Goal: Task Accomplishment & Management: Manage account settings

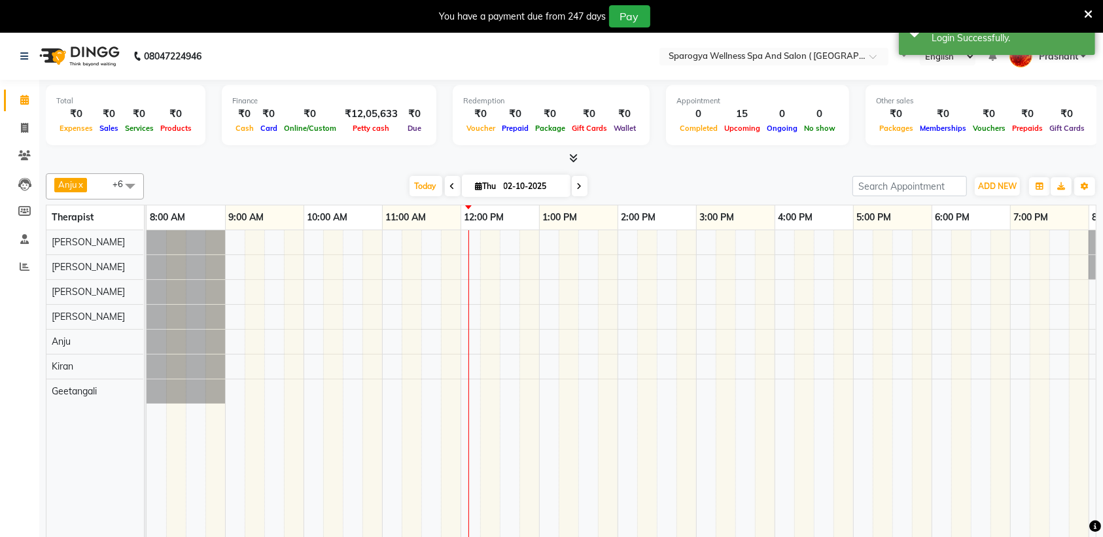
select select "en"
click at [1088, 12] on icon at bounding box center [1088, 15] width 9 height 12
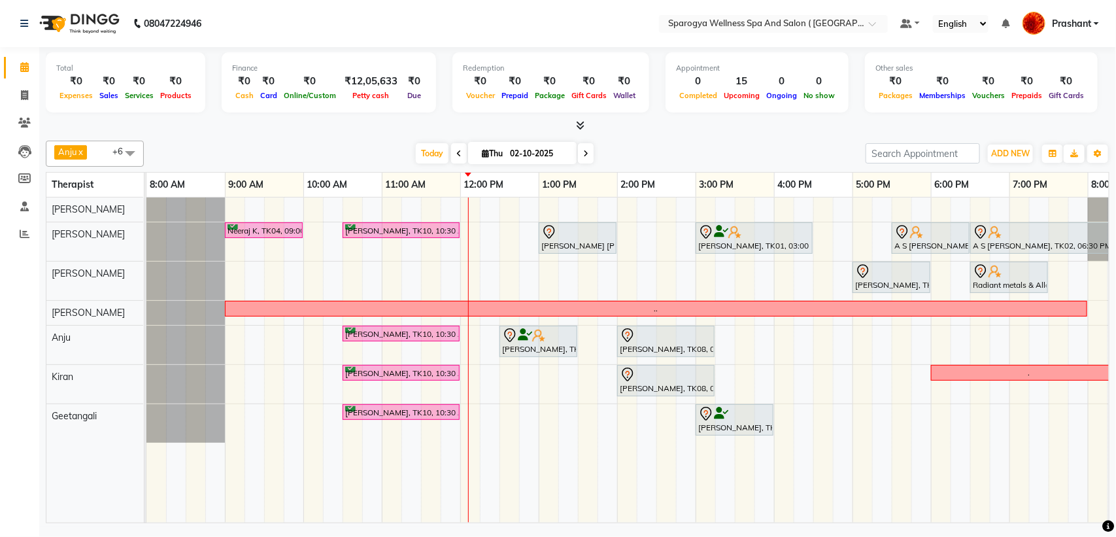
click at [583, 154] on icon at bounding box center [585, 154] width 5 height 8
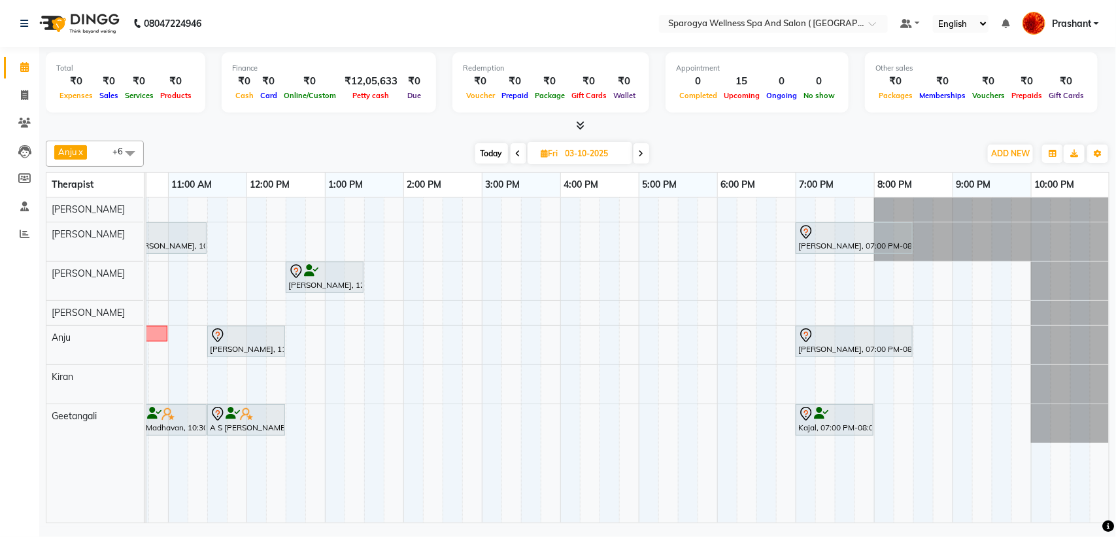
click at [644, 152] on icon at bounding box center [641, 154] width 5 height 8
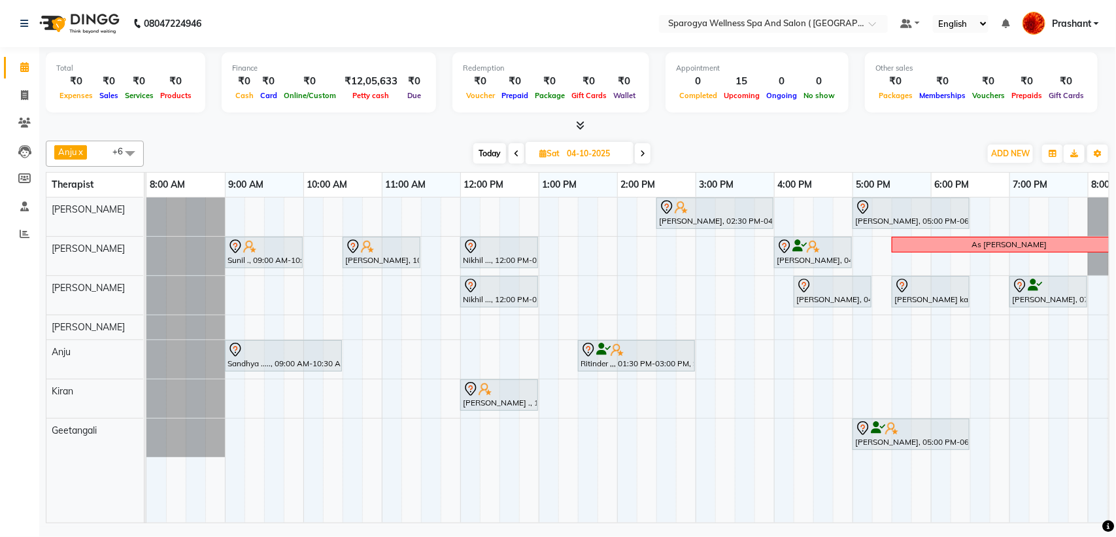
click at [642, 156] on icon at bounding box center [642, 154] width 5 height 8
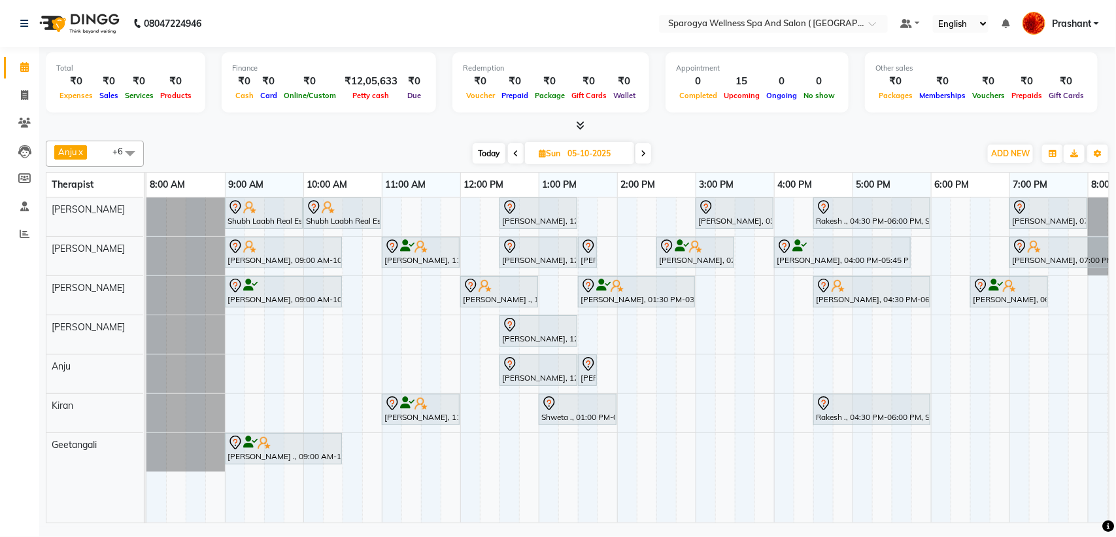
click at [521, 159] on span at bounding box center [516, 153] width 16 height 20
type input "04-10-2025"
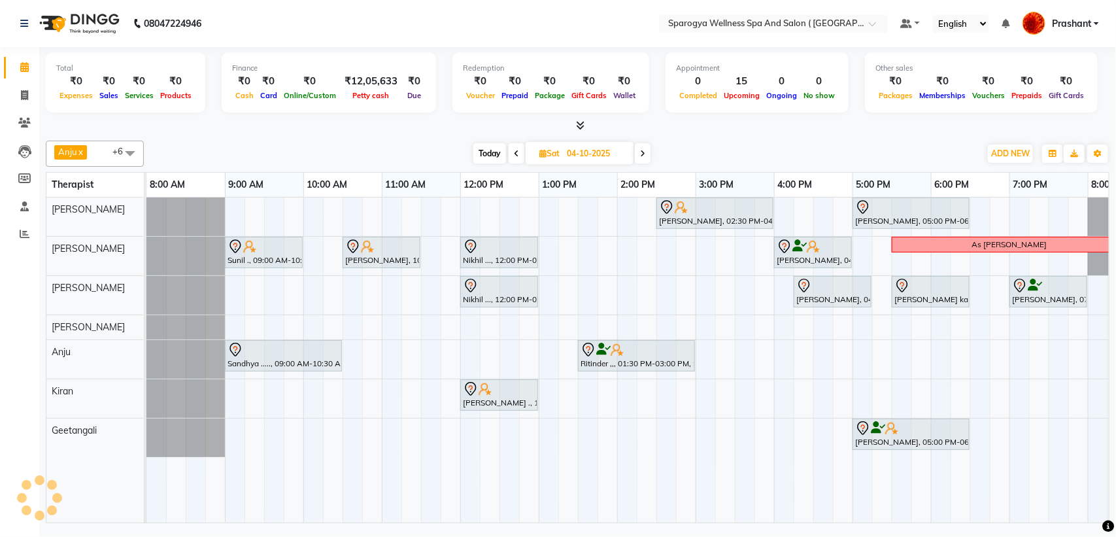
click at [595, 151] on input "04-10-2025" at bounding box center [595, 154] width 65 height 20
select select "10"
select select "2025"
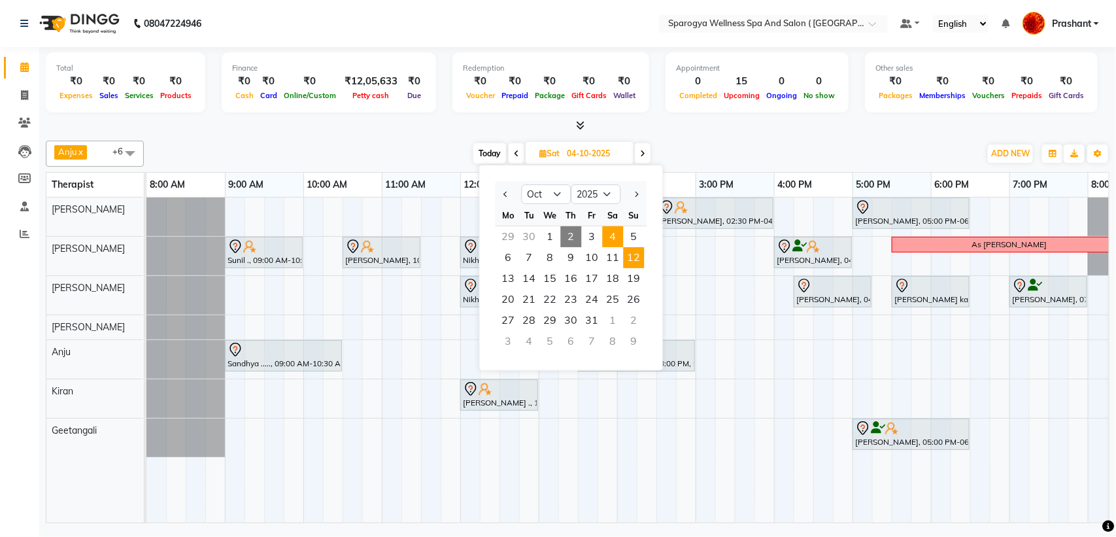
click at [640, 258] on span "12" at bounding box center [634, 257] width 21 height 21
type input "12-10-2025"
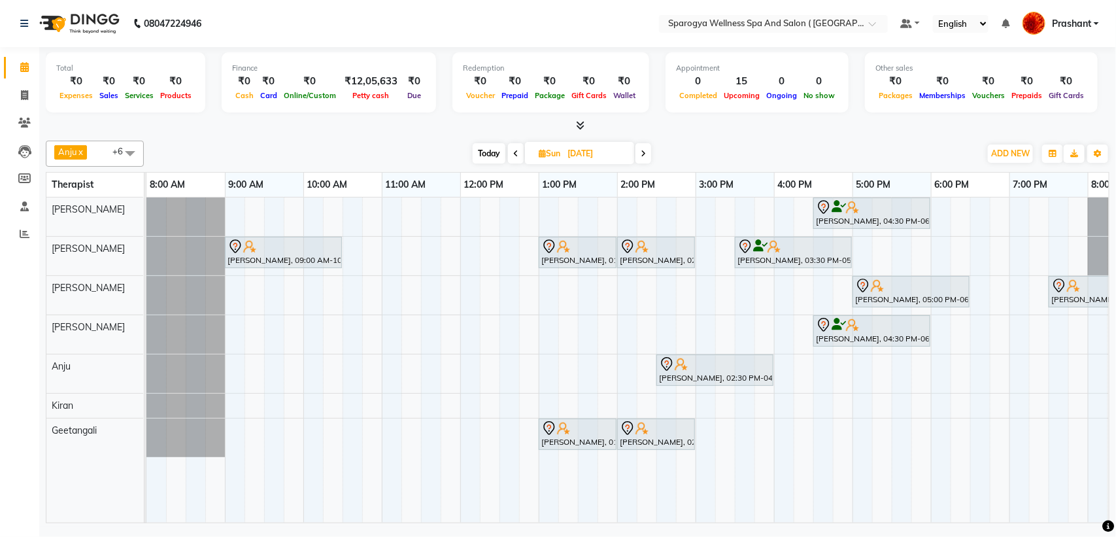
click at [606, 152] on input "12-10-2025" at bounding box center [596, 154] width 65 height 20
select select "10"
select select "2025"
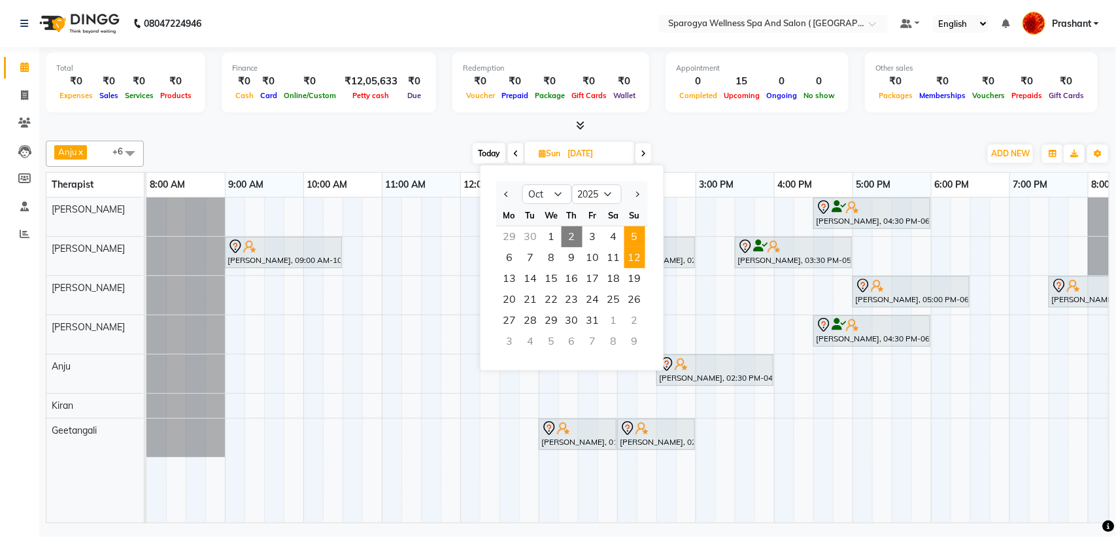
click at [636, 240] on span "5" at bounding box center [635, 236] width 21 height 21
type input "05-10-2025"
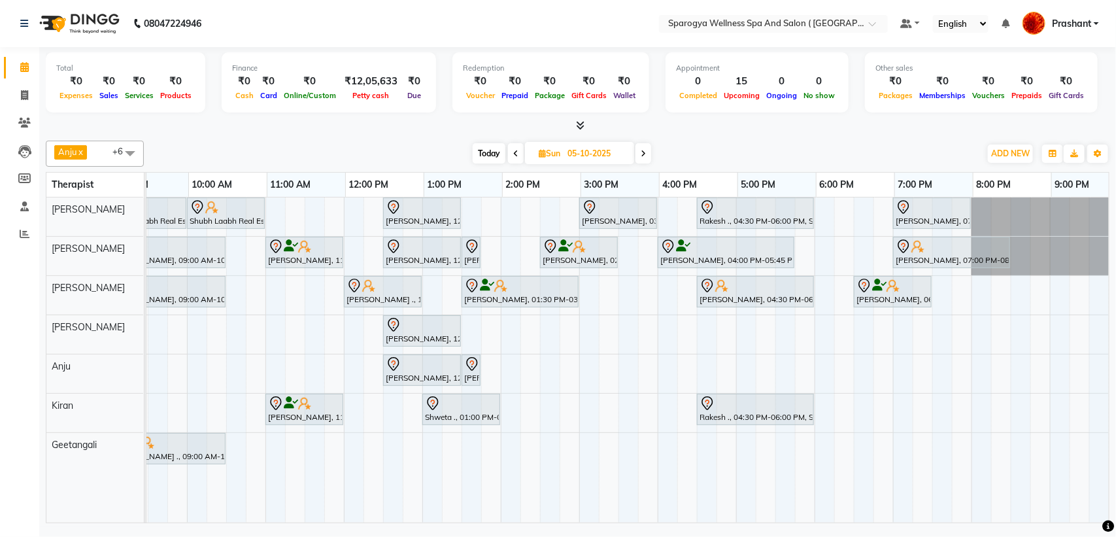
scroll to position [0, 116]
drag, startPoint x: 455, startPoint y: 507, endPoint x: 400, endPoint y: 515, distance: 54.8
click at [400, 515] on div "Shubh Laabh Real Estate pvt ltd Ruchika Sanjay Kumath Director, 09:00 AM-10:00 …" at bounding box center [627, 360] width 963 height 325
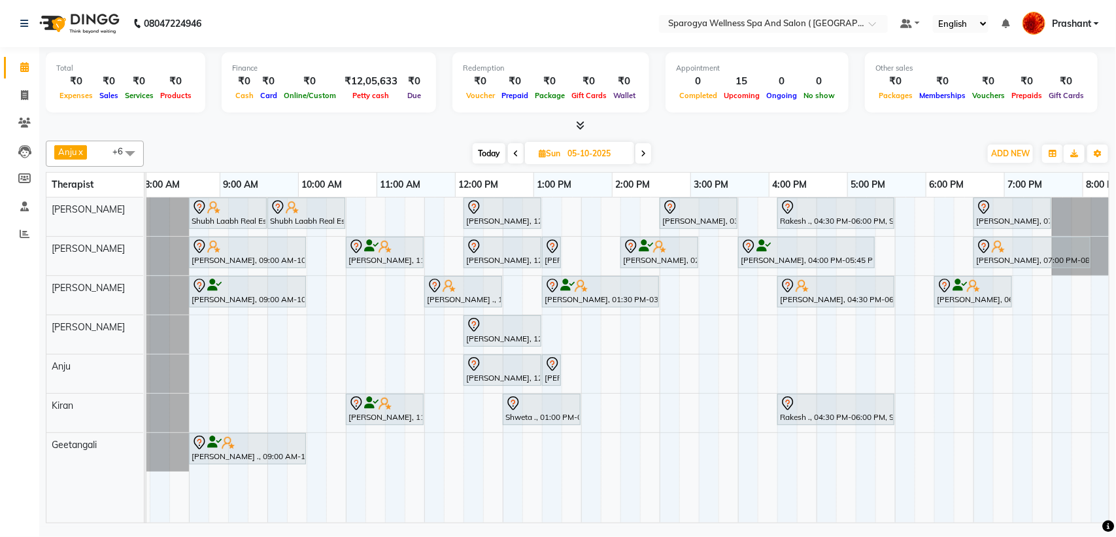
scroll to position [0, 5]
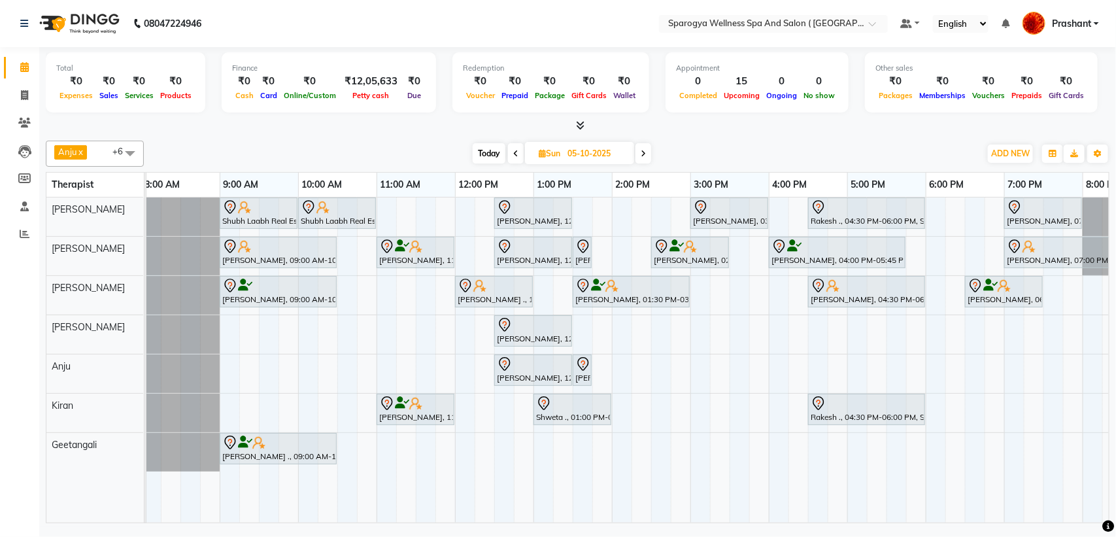
click at [227, 402] on div "Shubh Laabh Real Estate pvt ltd Ruchika Sanjay Kumath Director, 09:00 AM-10:00 …" at bounding box center [729, 360] width 1177 height 325
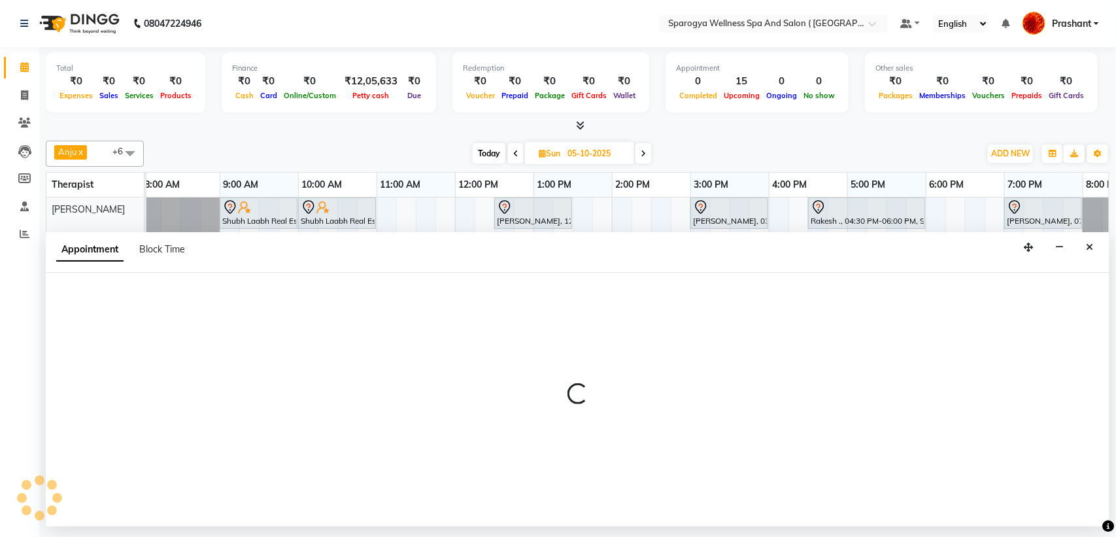
select select "70004"
select select "tentative"
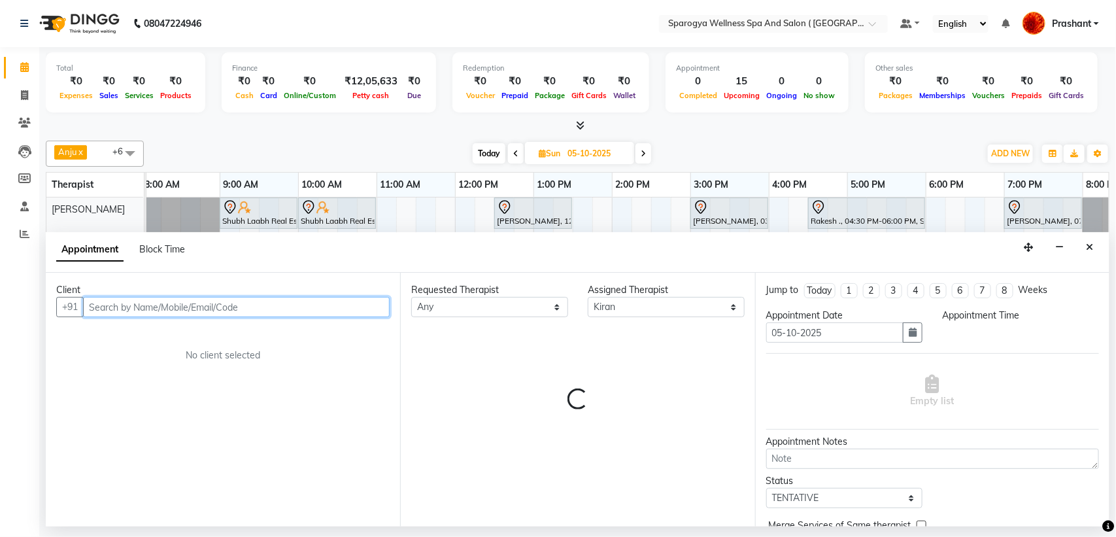
select select "540"
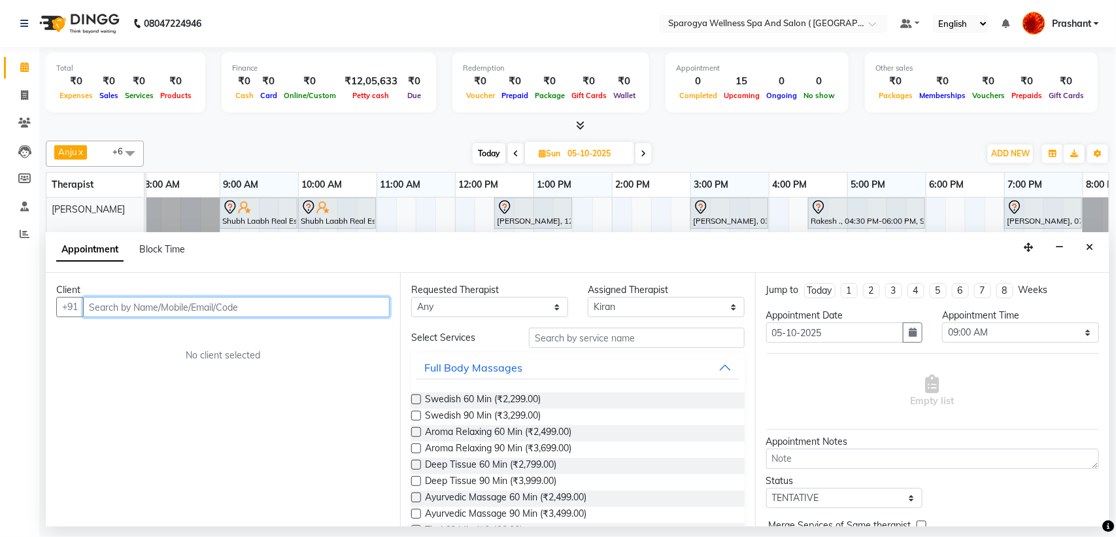
click at [134, 301] on input "text" at bounding box center [236, 307] width 307 height 20
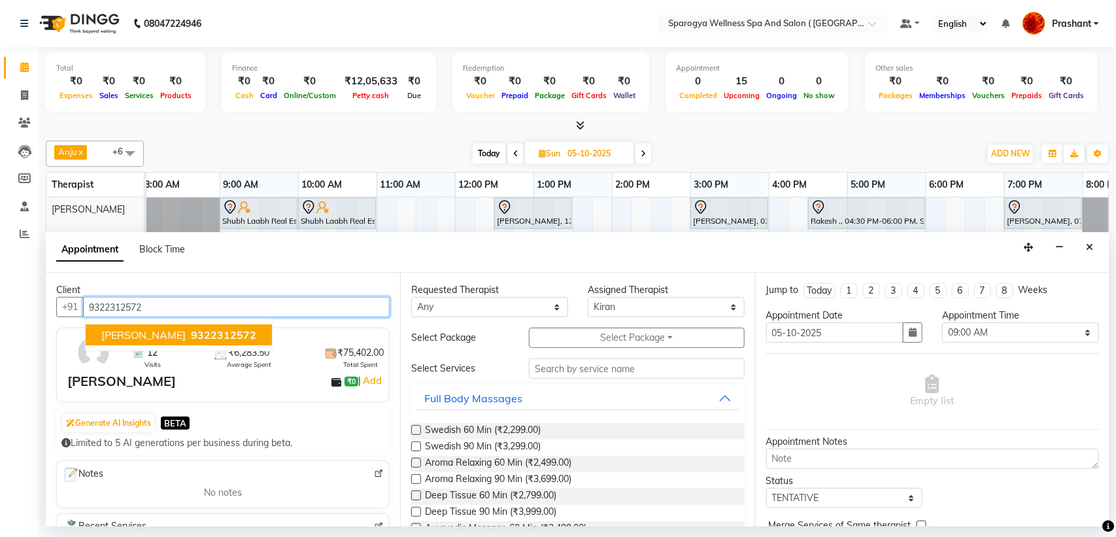
click at [191, 337] on span "9322312572" at bounding box center [223, 334] width 65 height 13
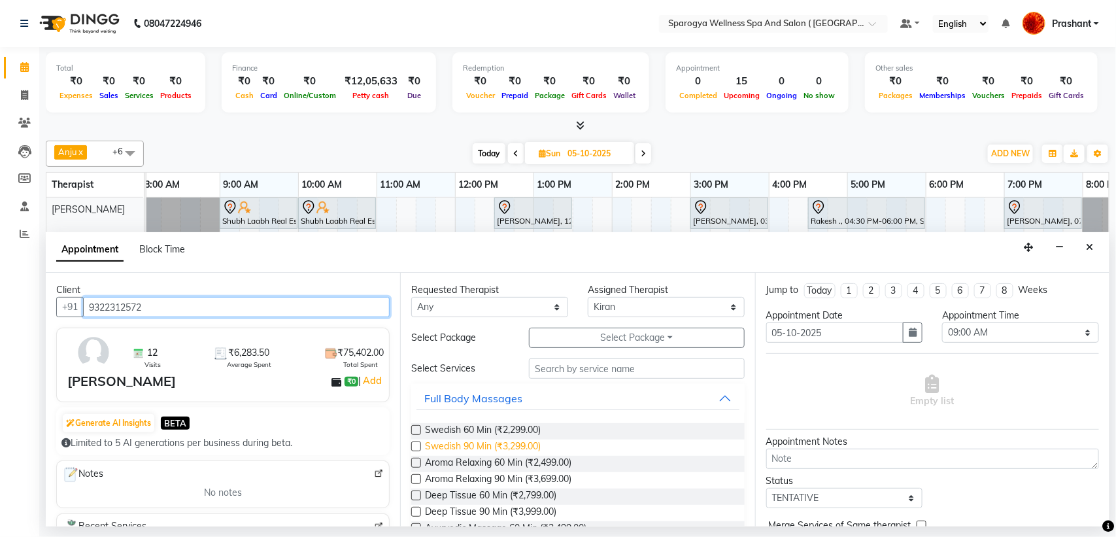
type input "9322312572"
click at [498, 440] on span "Swedish 90 Min (₹3,299.00)" at bounding box center [483, 447] width 116 height 16
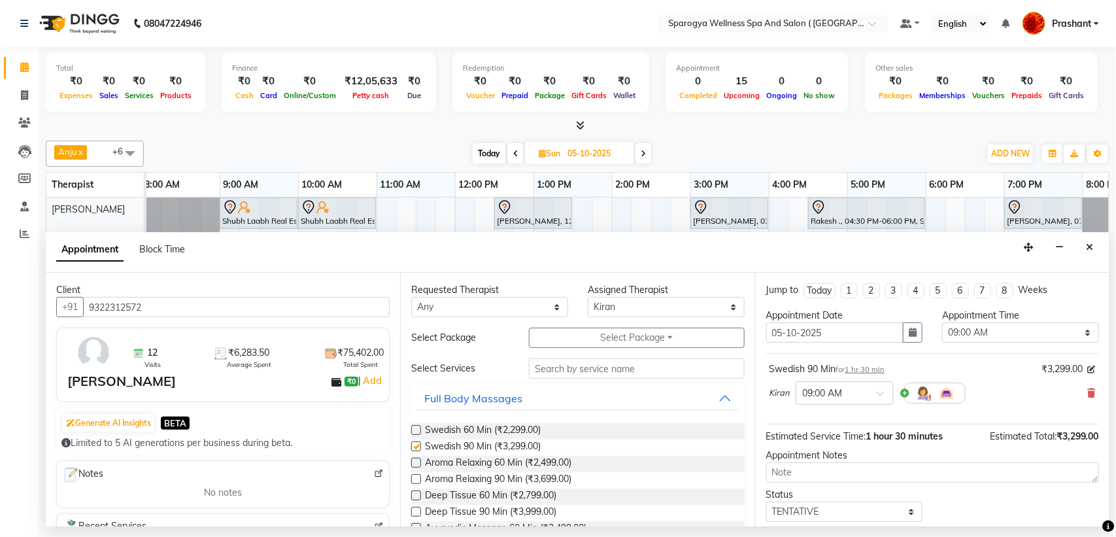
checkbox input "false"
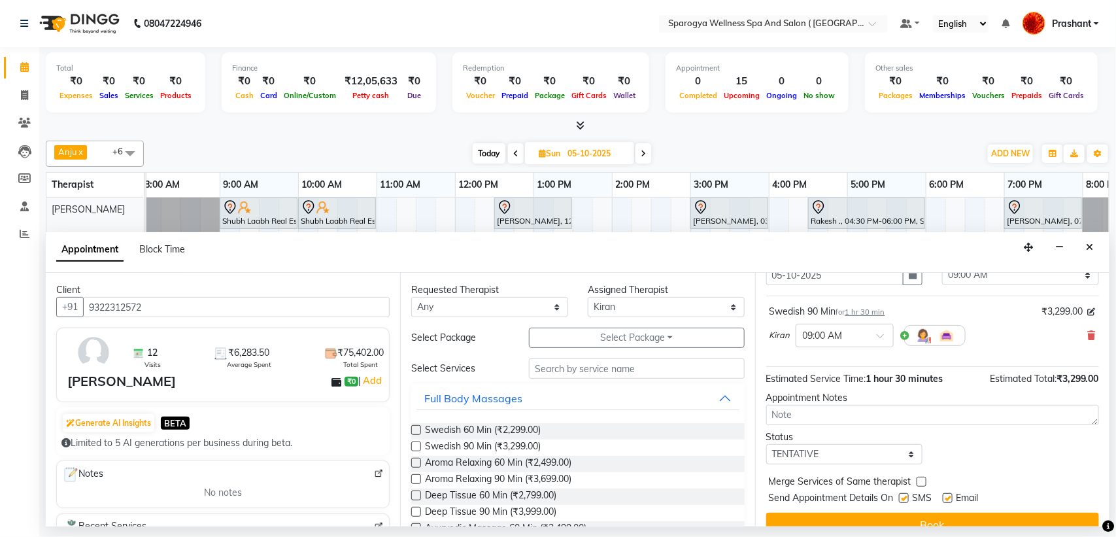
scroll to position [78, 0]
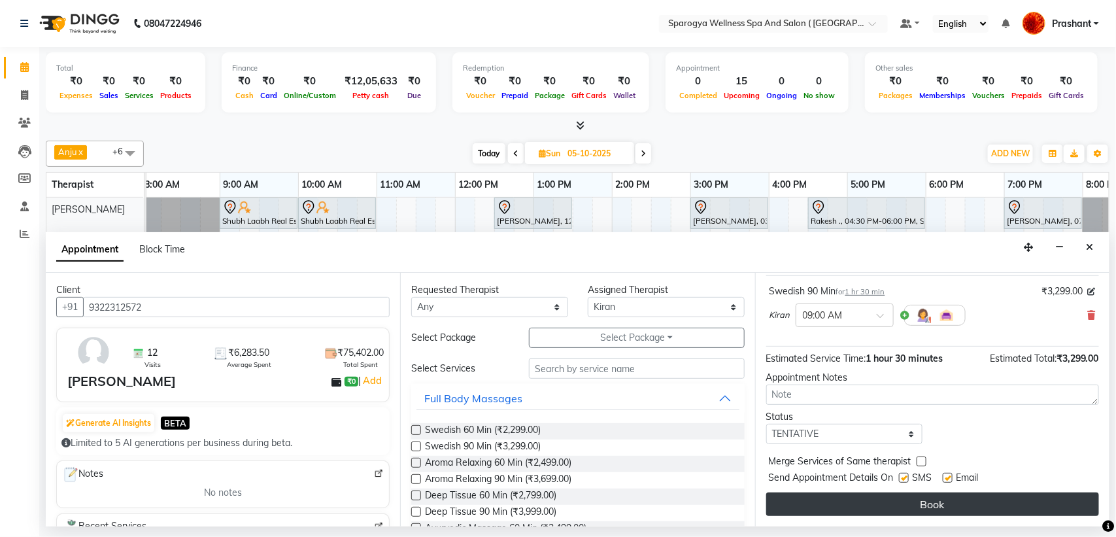
click at [903, 512] on button "Book" at bounding box center [932, 504] width 333 height 24
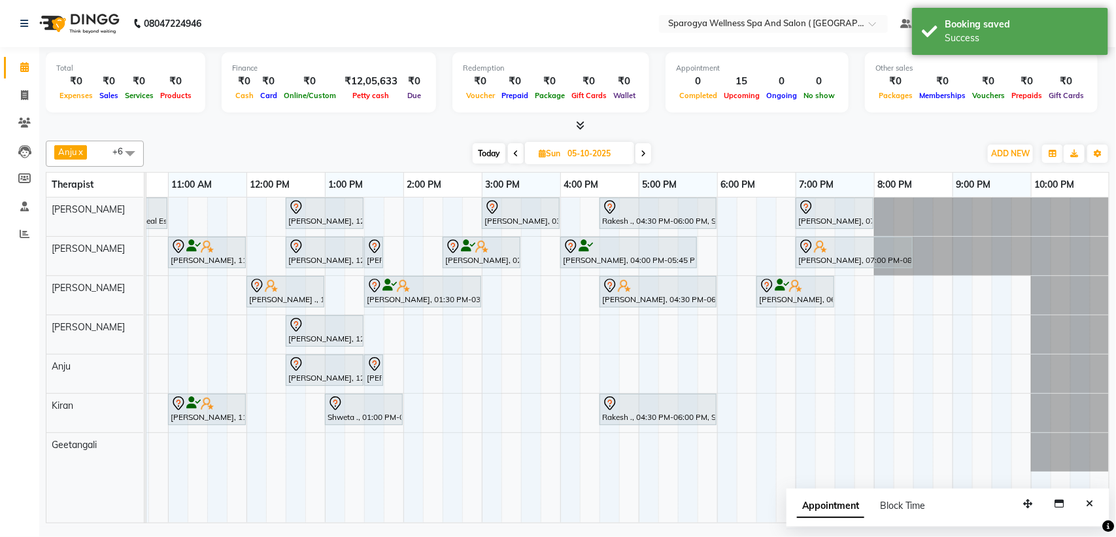
scroll to position [0, 214]
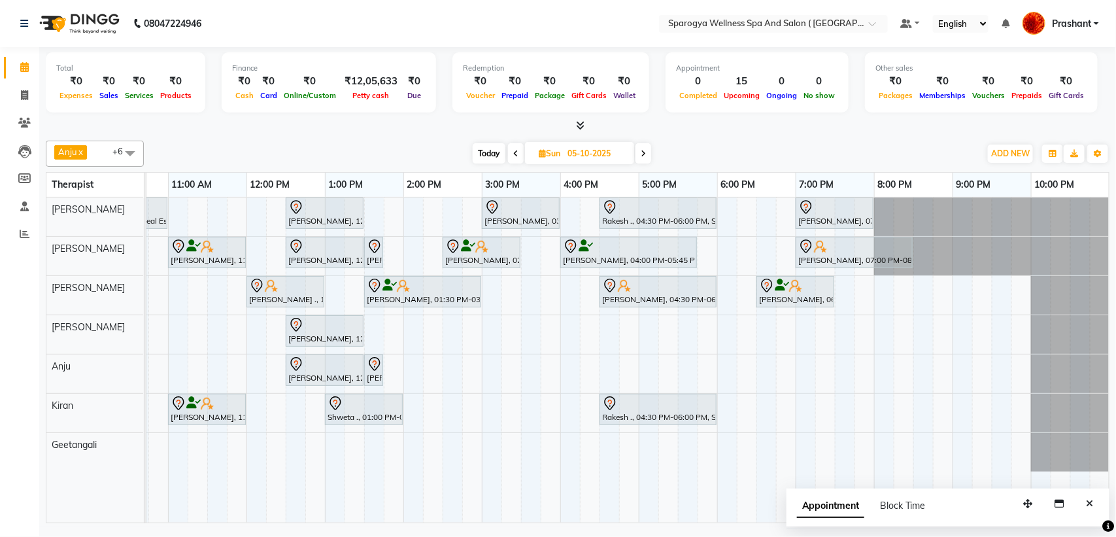
click at [874, 289] on div "Shubh Laabh Real Estate pvt ltd Ruchika Sanjay Kumath Director, 09:00 AM-10:00 …" at bounding box center [521, 360] width 1177 height 325
select select "34399"
select select "1200"
select select "tentative"
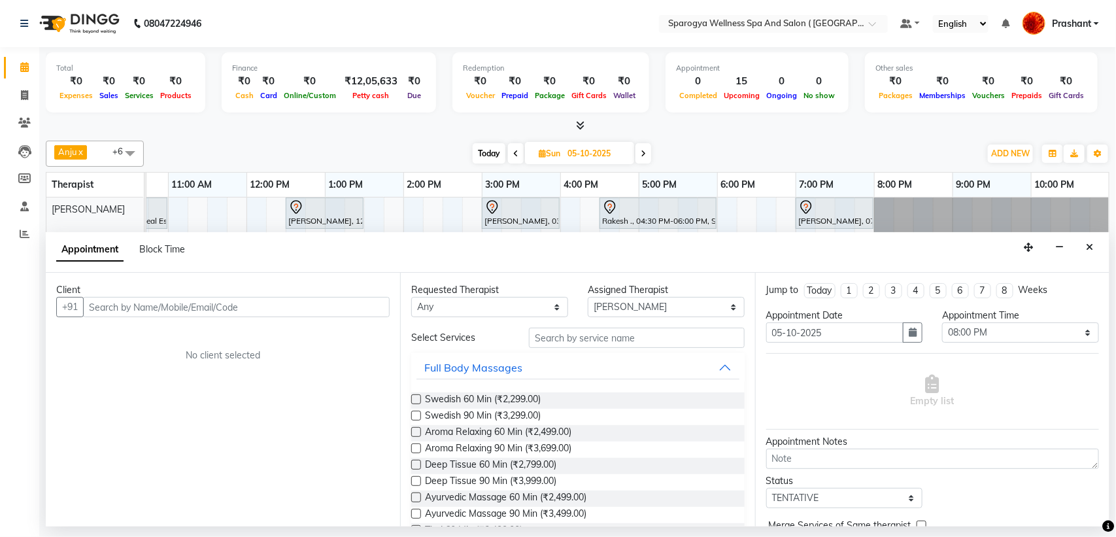
click at [118, 305] on input "text" at bounding box center [236, 307] width 307 height 20
click at [1084, 253] on button "Close" at bounding box center [1089, 247] width 19 height 20
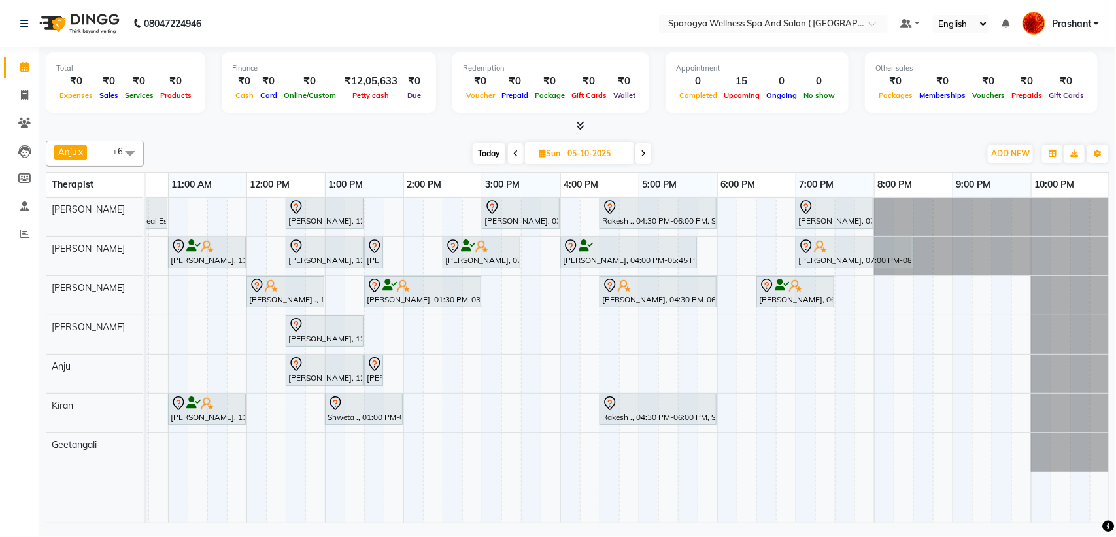
scroll to position [0, 0]
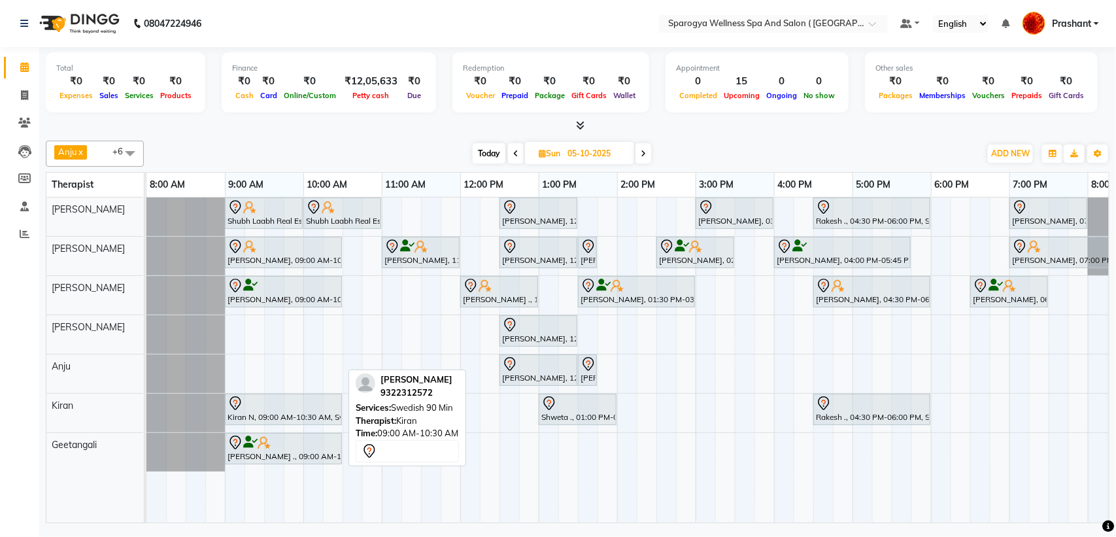
click at [283, 411] on div at bounding box center [284, 404] width 112 height 16
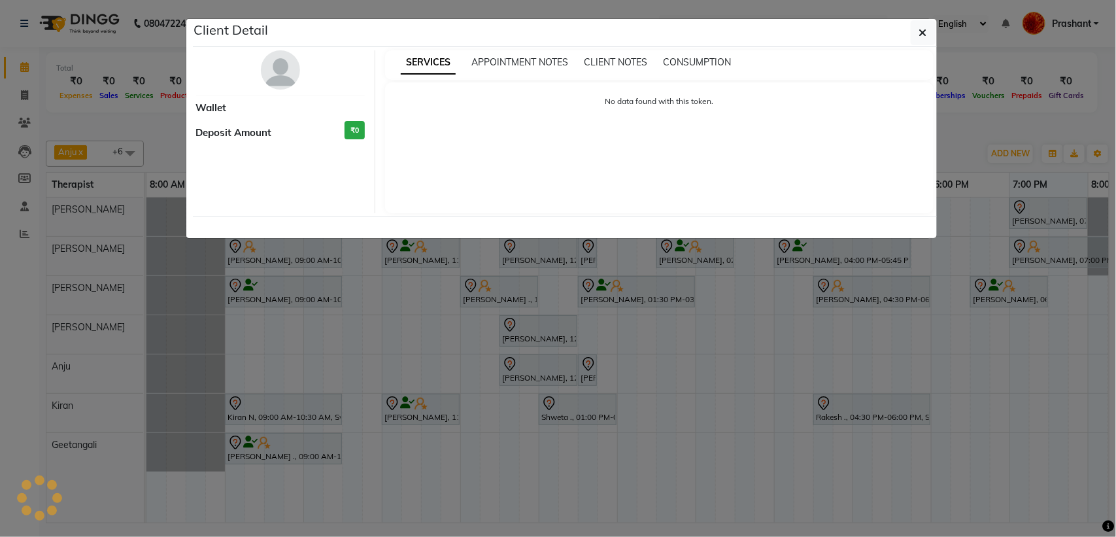
select select "7"
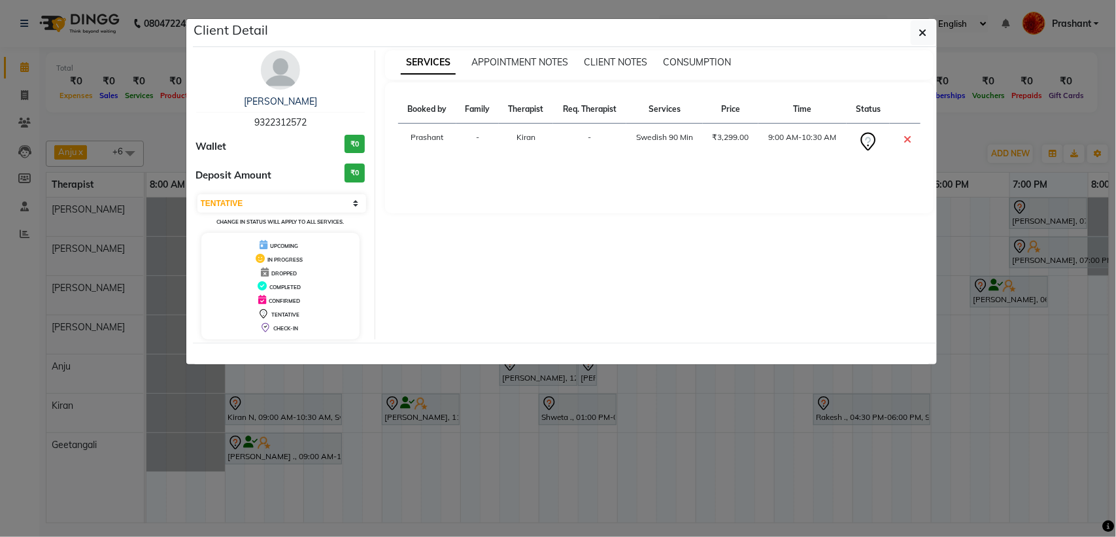
click at [292, 126] on span "9322312572" at bounding box center [280, 122] width 52 height 12
copy span "9322312572"
click at [923, 37] on icon "button" at bounding box center [924, 32] width 8 height 10
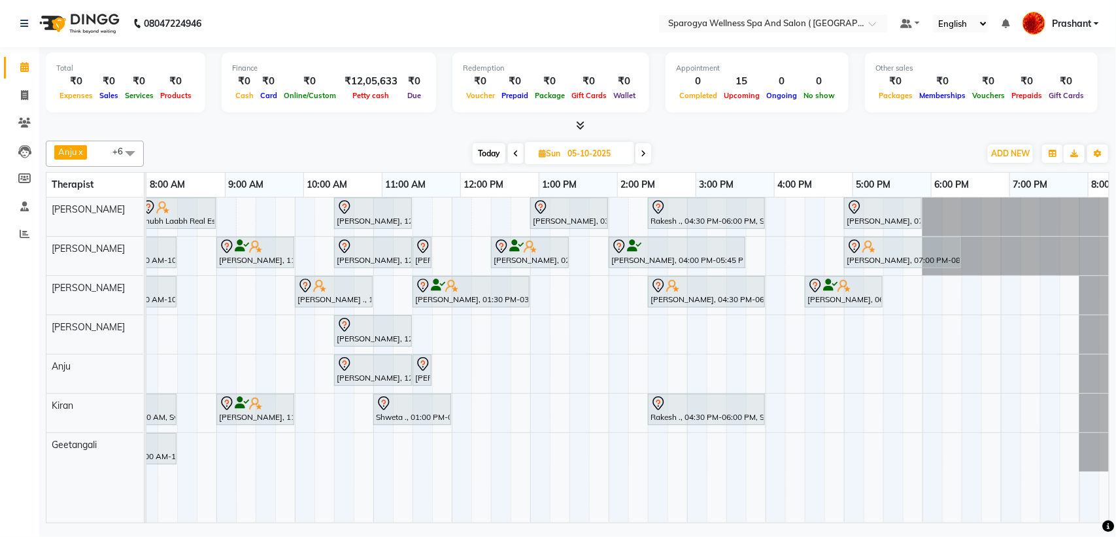
scroll to position [0, 214]
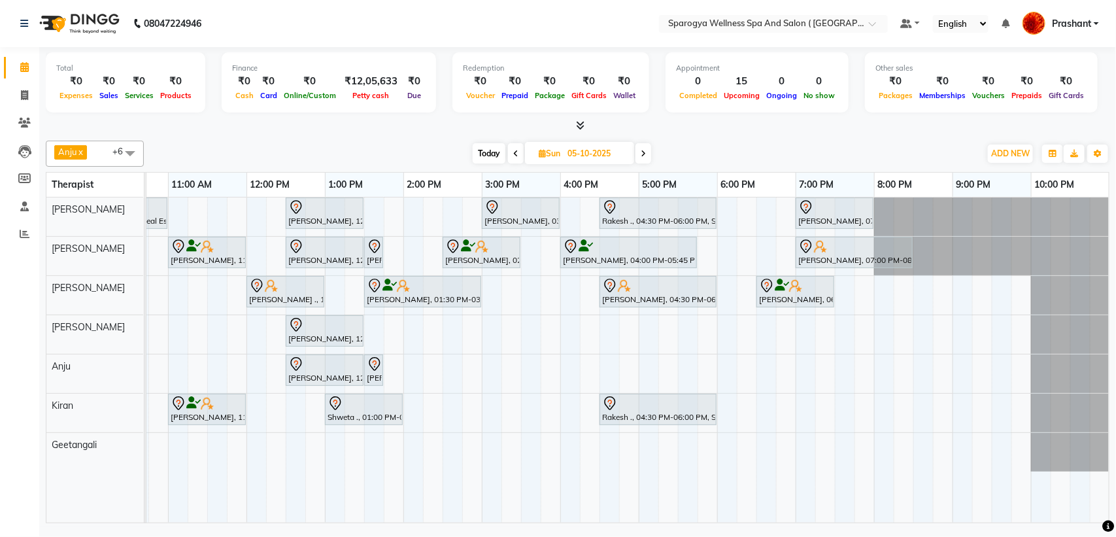
click at [881, 289] on div "Shubh Laabh Real Estate pvt ltd Ruchika Sanjay Kumath Director, 09:00 AM-10:00 …" at bounding box center [521, 360] width 1177 height 325
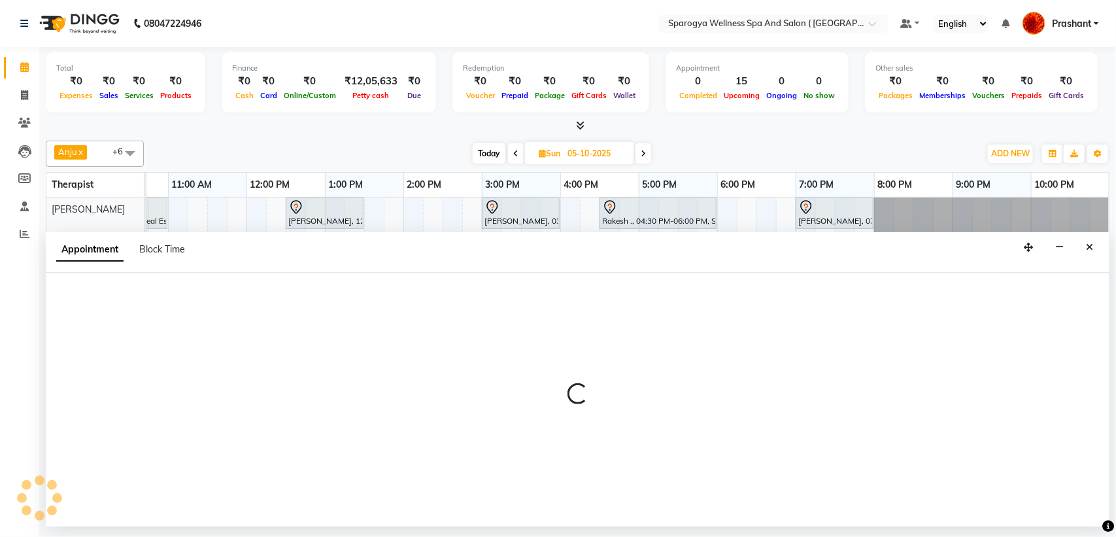
select select "34399"
select select "1200"
select select "tentative"
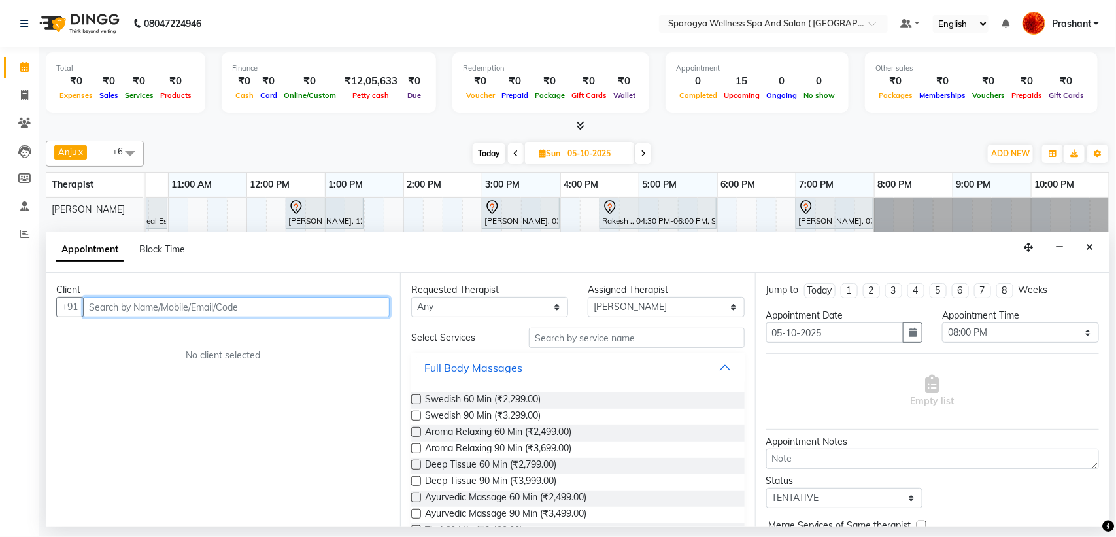
click at [125, 305] on input "text" at bounding box center [236, 307] width 307 height 20
paste input "9322312572"
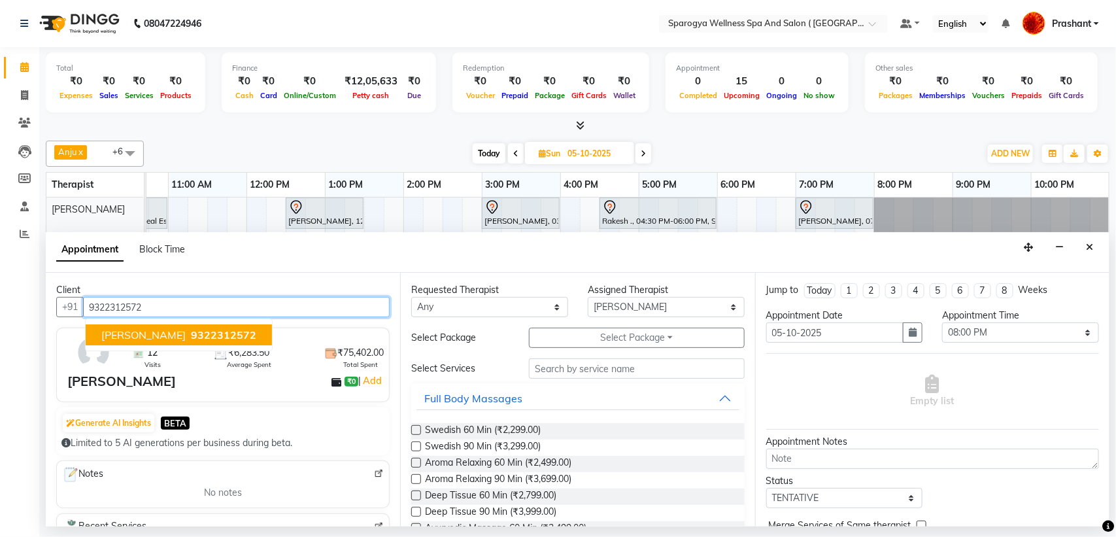
click at [191, 341] on span "9322312572" at bounding box center [223, 334] width 65 height 13
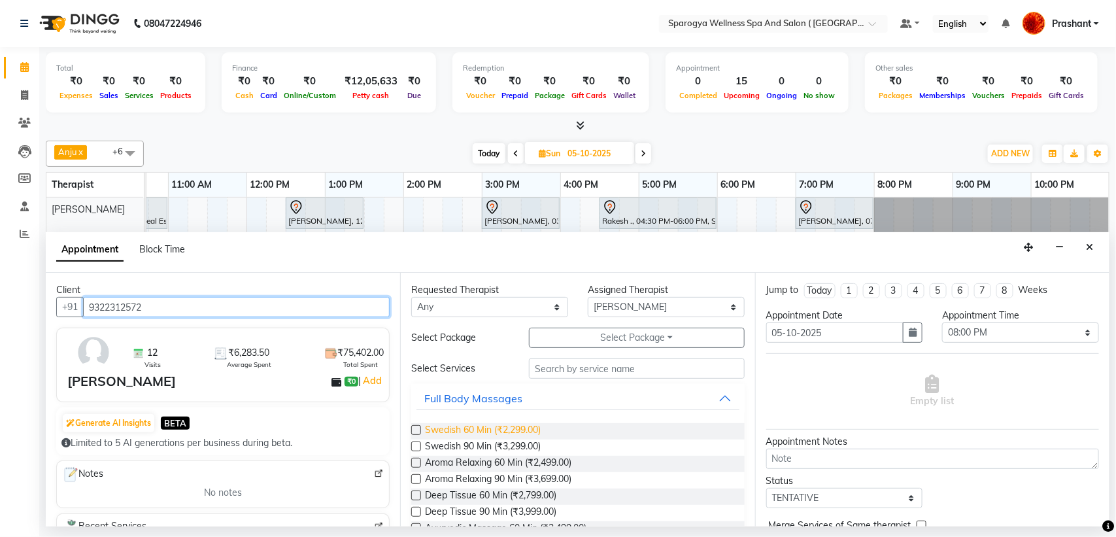
type input "9322312572"
click at [462, 437] on span "Swedish 60 Min (₹2,299.00)" at bounding box center [483, 431] width 116 height 16
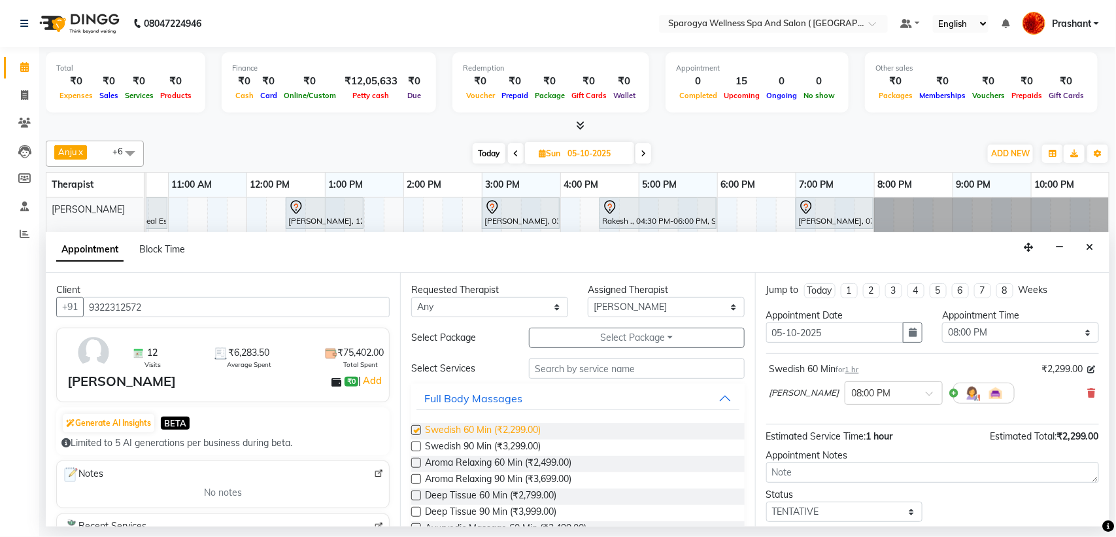
checkbox input "false"
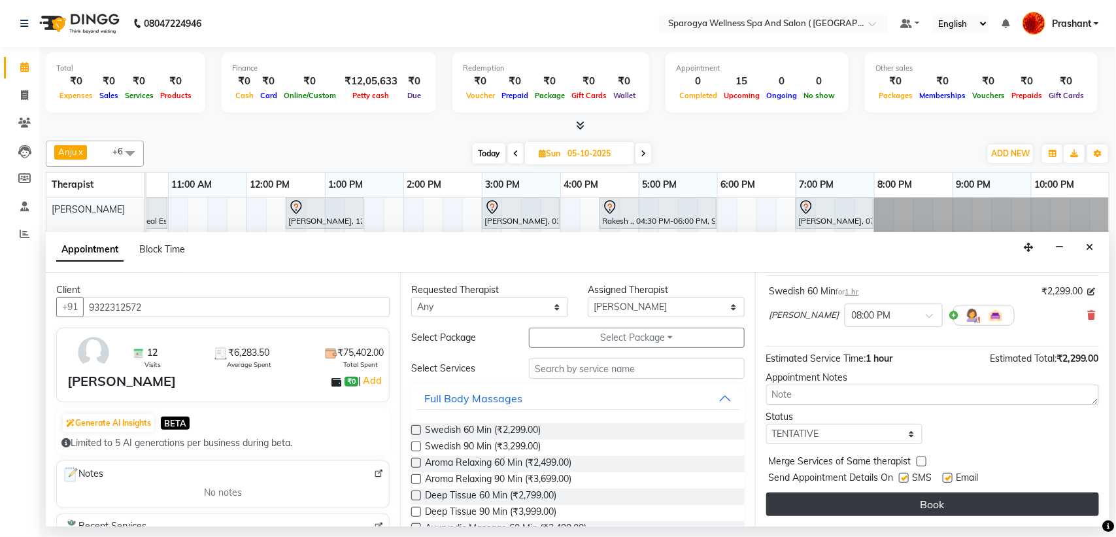
click at [923, 507] on button "Book" at bounding box center [932, 504] width 333 height 24
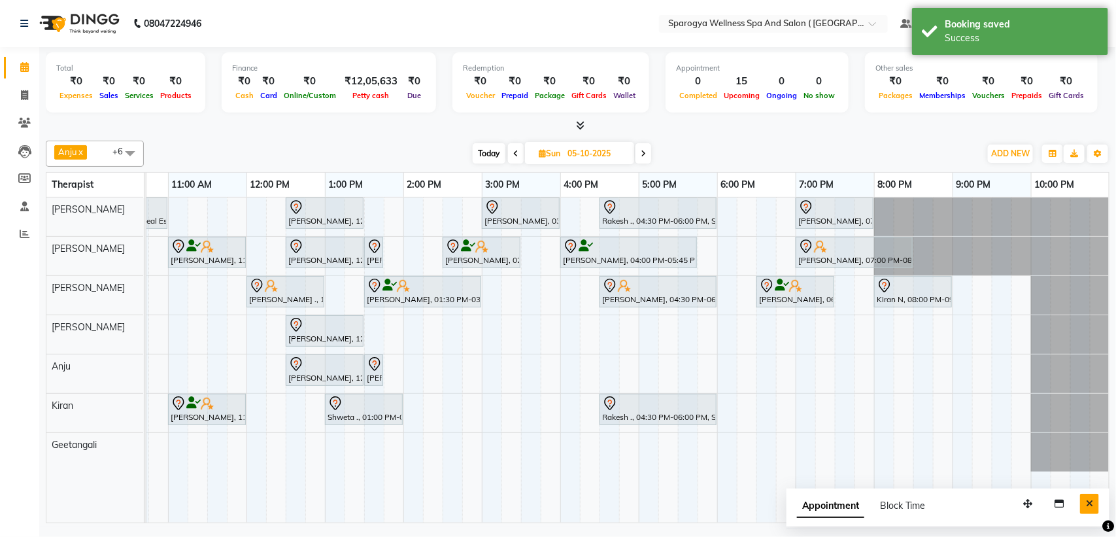
click at [1097, 500] on button "Close" at bounding box center [1089, 504] width 19 height 20
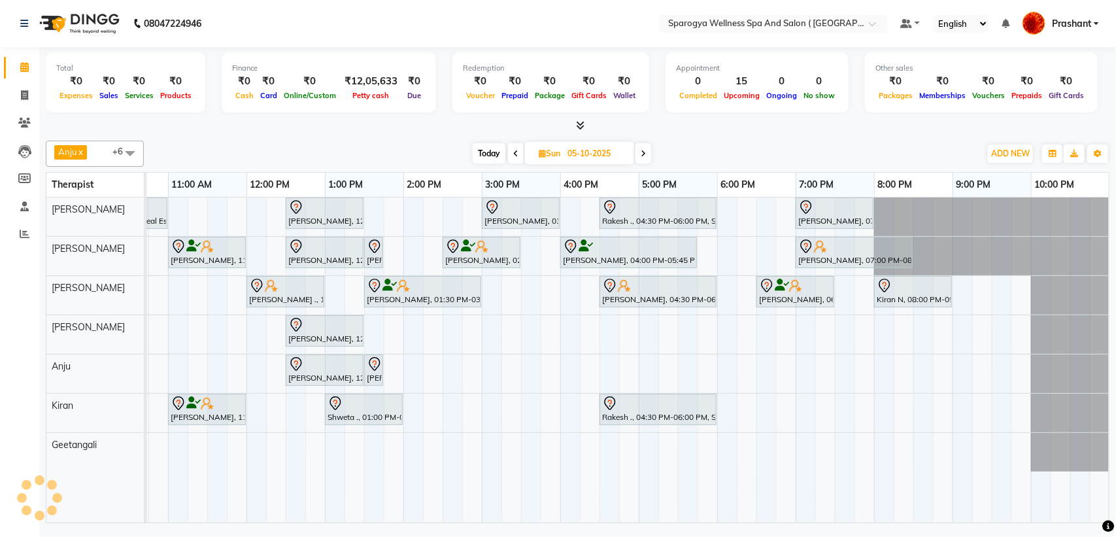
click at [510, 157] on span at bounding box center [516, 153] width 16 height 20
type input "04-10-2025"
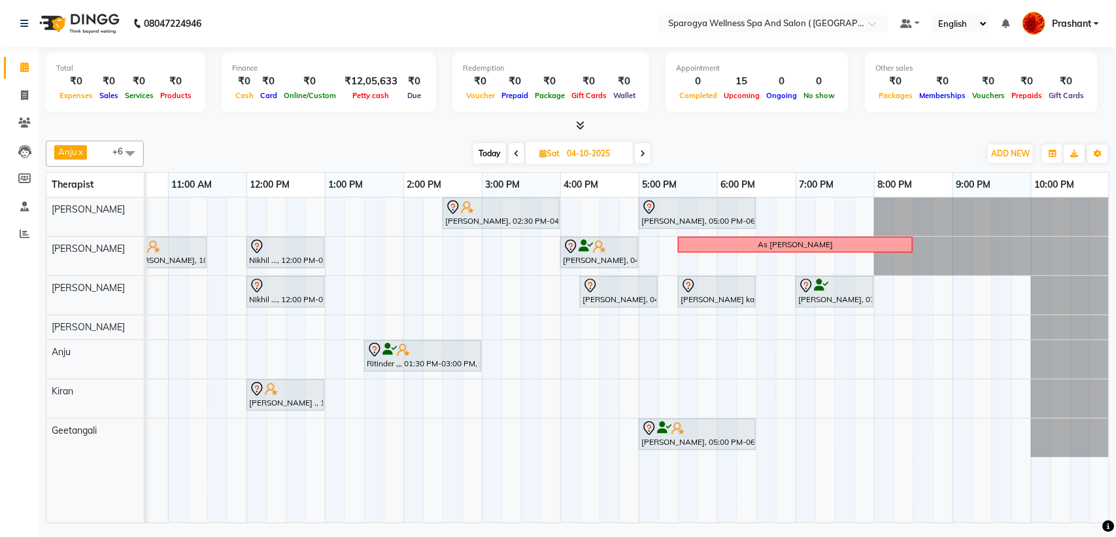
scroll to position [0, 0]
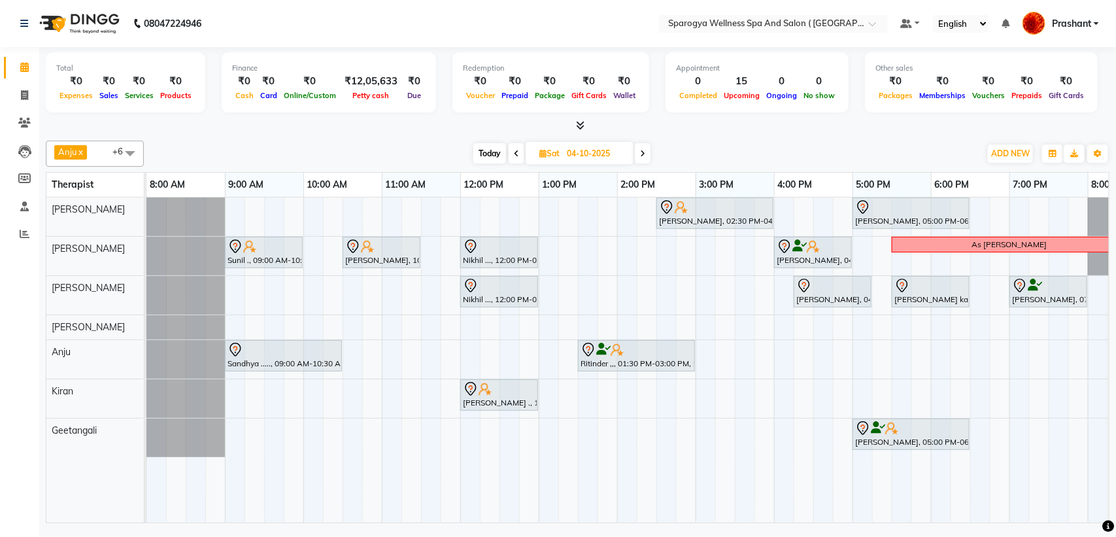
click at [587, 290] on div "Geeta Bhagwat, 02:30 PM-04:00 PM, Swedish 90 Min Karishma Nigam, 05:00 PM-06:30…" at bounding box center [734, 360] width 1177 height 325
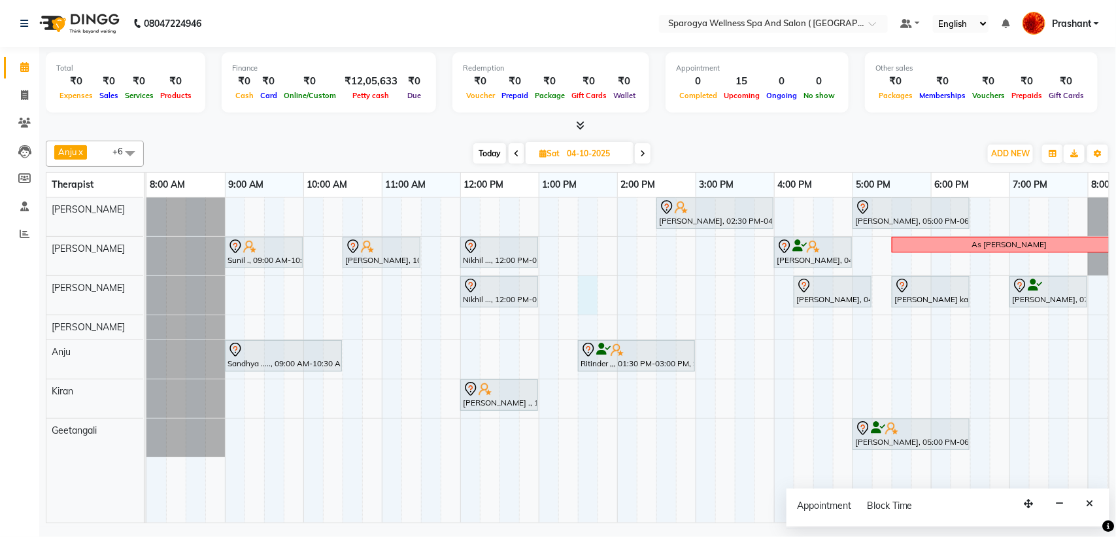
select select "34399"
select select "tentative"
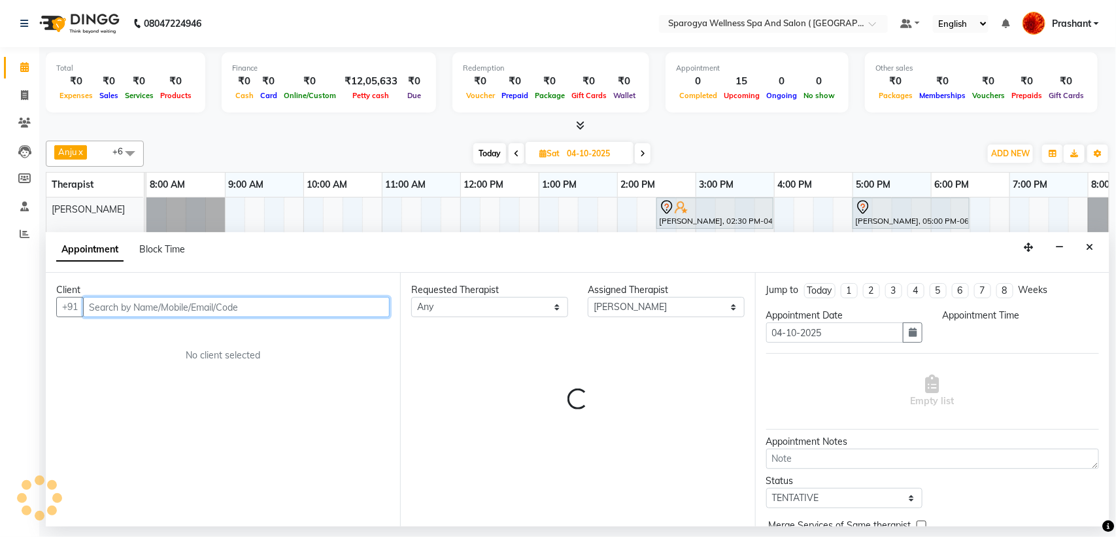
select select "810"
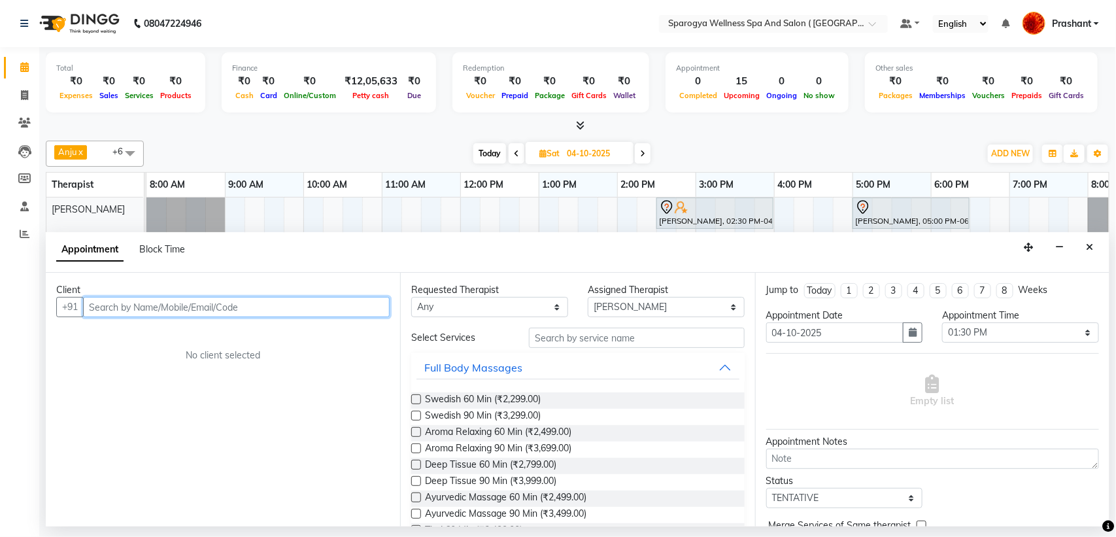
click at [266, 306] on input "text" at bounding box center [236, 307] width 307 height 20
paste input "9322312572"
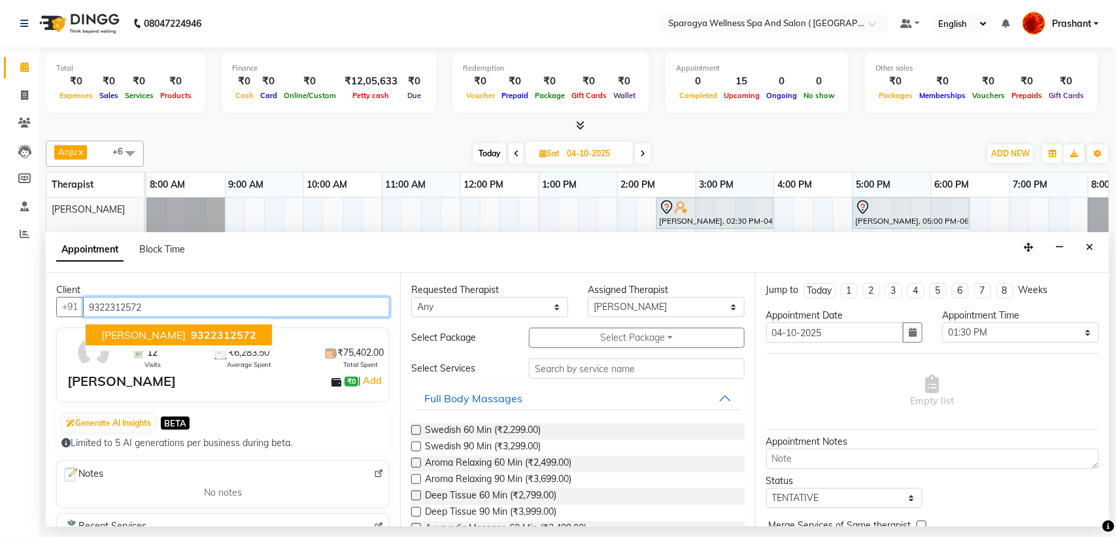
click at [191, 330] on span "9322312572" at bounding box center [223, 334] width 65 height 13
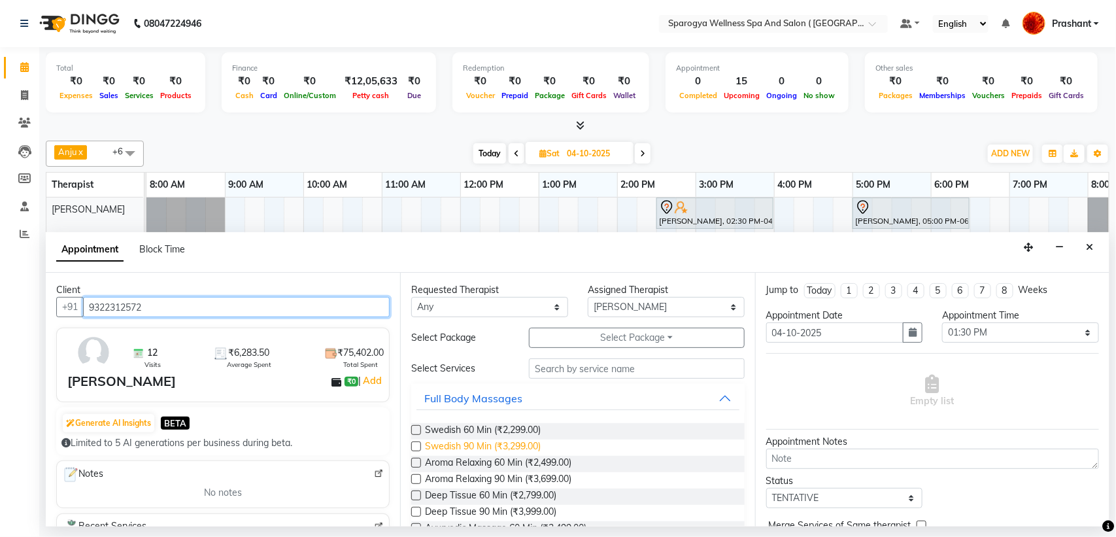
type input "9322312572"
click at [498, 445] on span "Swedish 90 Min (₹3,299.00)" at bounding box center [483, 447] width 116 height 16
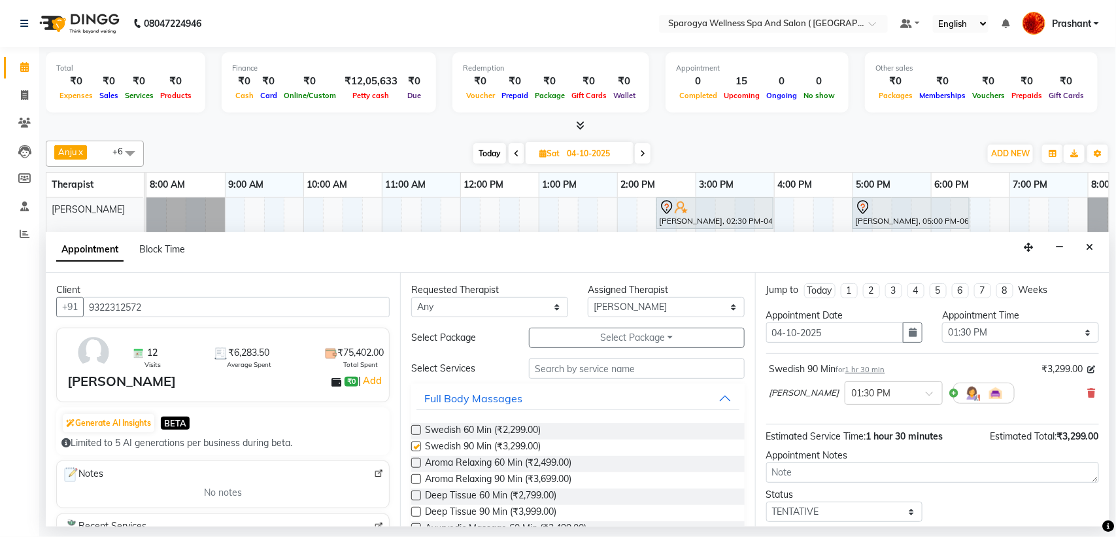
checkbox input "false"
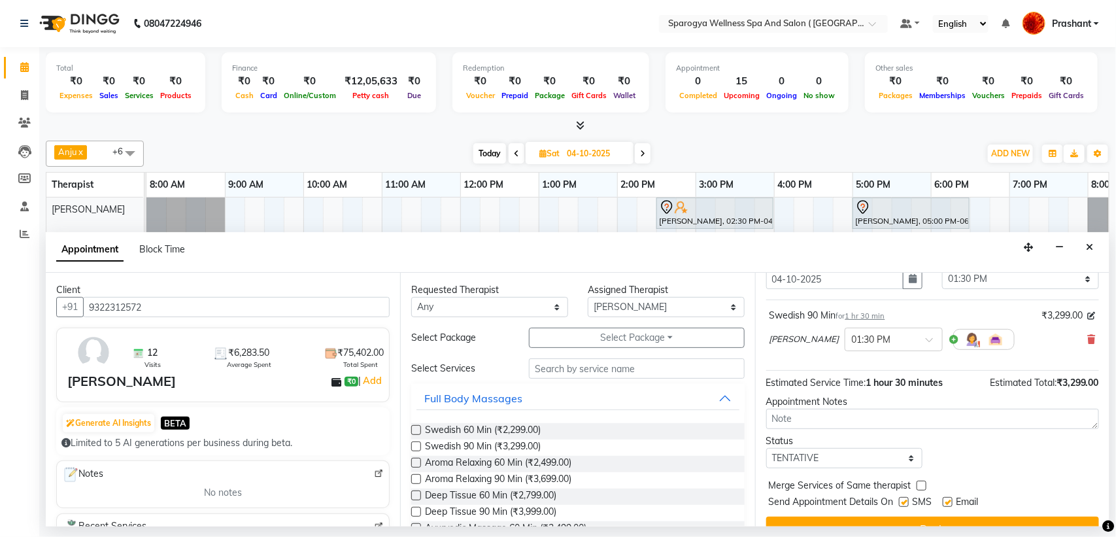
scroll to position [78, 0]
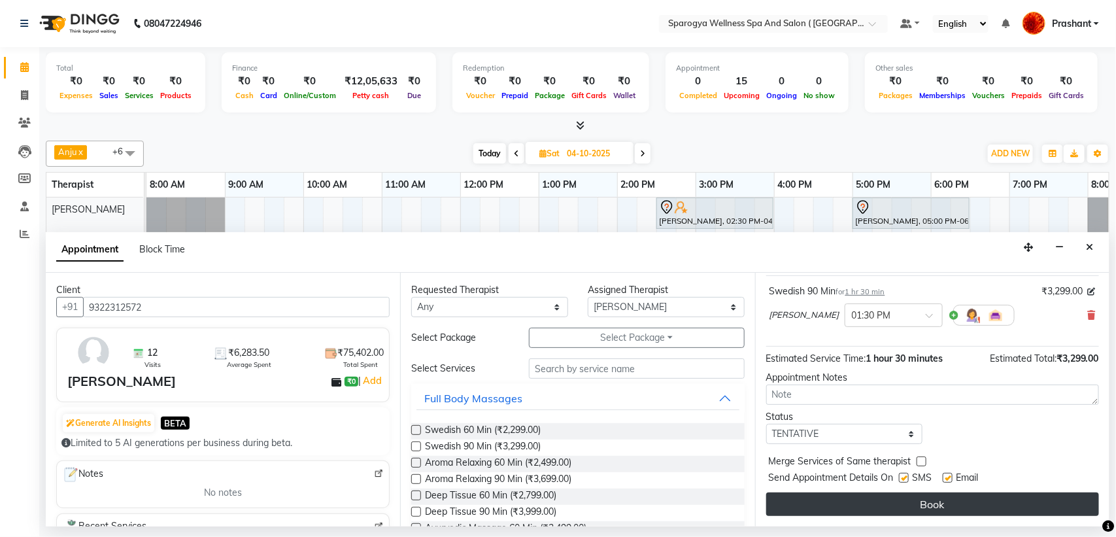
click at [909, 506] on button "Book" at bounding box center [932, 504] width 333 height 24
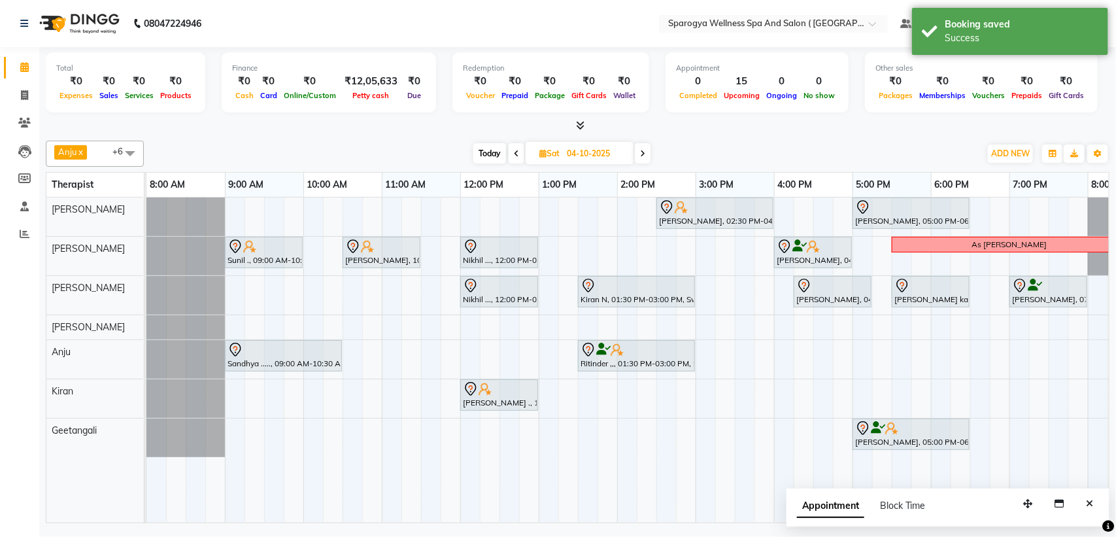
click at [648, 152] on span at bounding box center [643, 153] width 16 height 20
type input "05-10-2025"
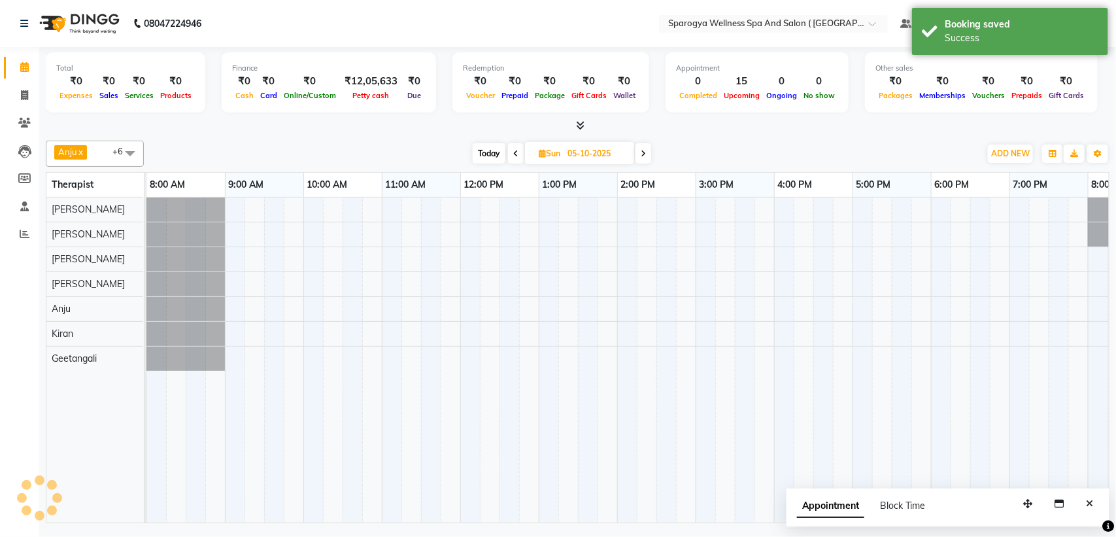
scroll to position [0, 214]
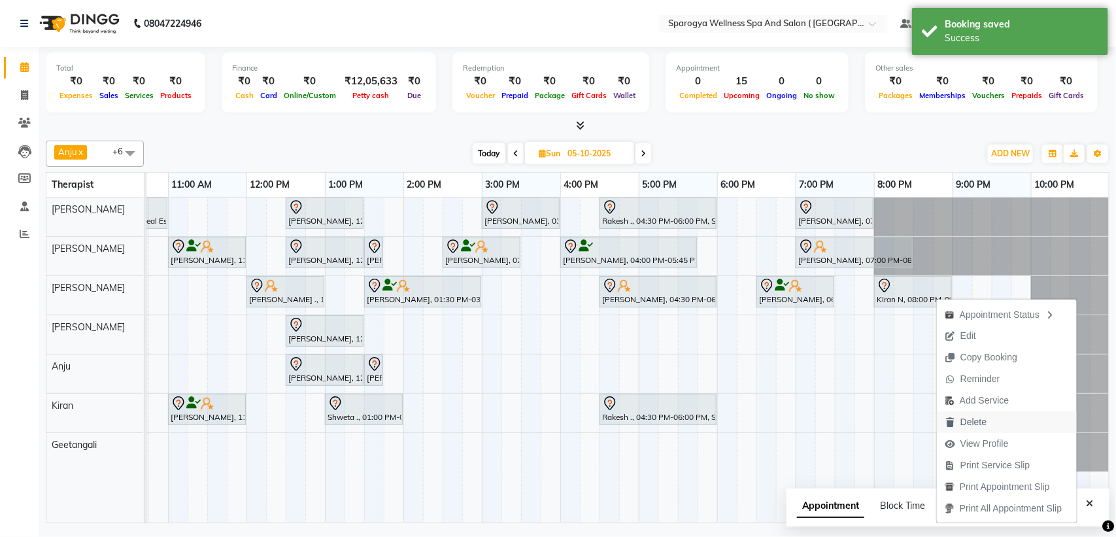
click at [982, 416] on span "Delete" at bounding box center [974, 422] width 26 height 14
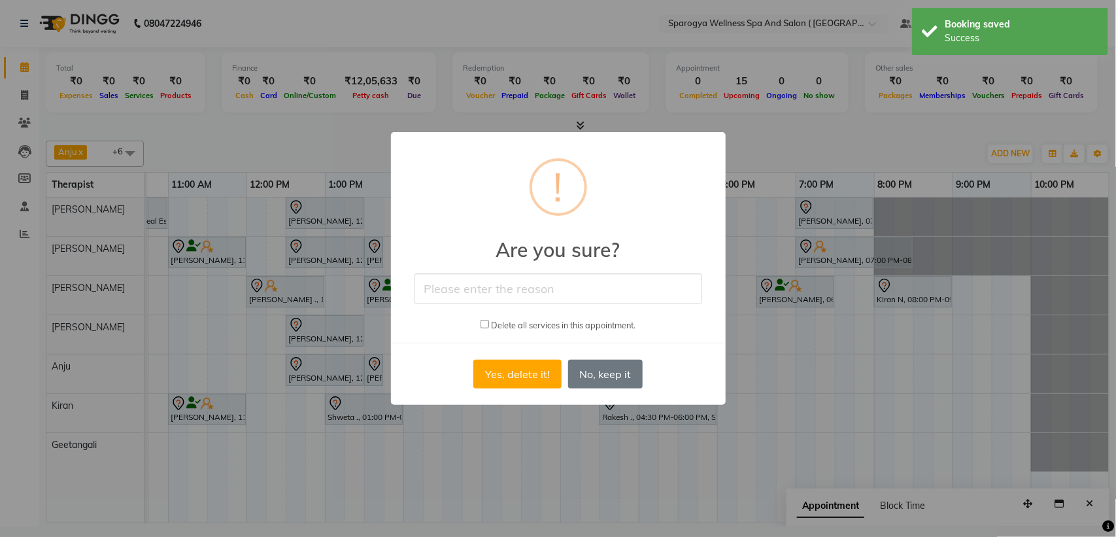
click at [530, 283] on input "text" at bounding box center [559, 288] width 288 height 31
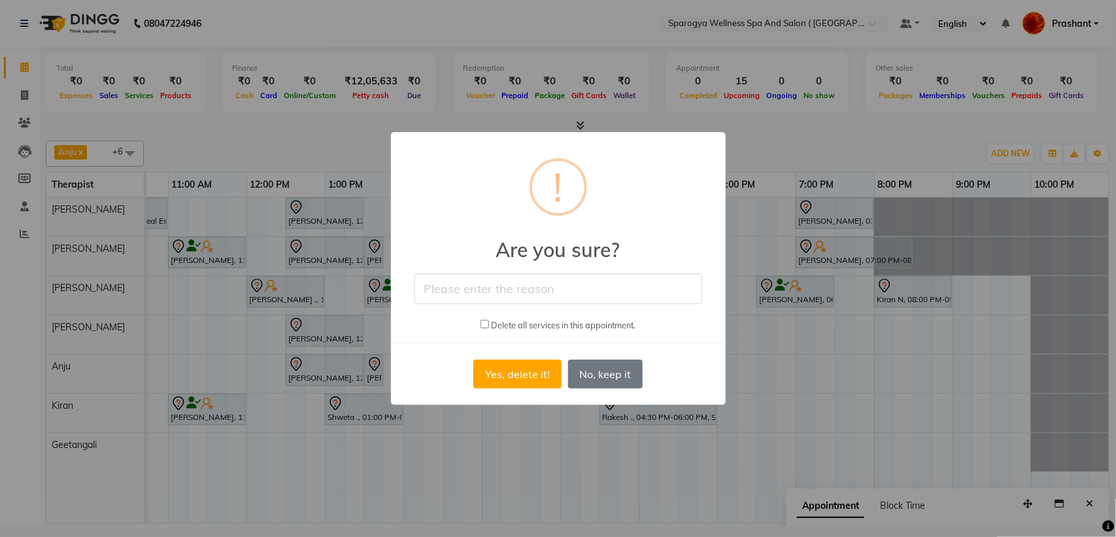
type input "cancel"
click at [507, 373] on button "Yes, delete it!" at bounding box center [517, 374] width 88 height 29
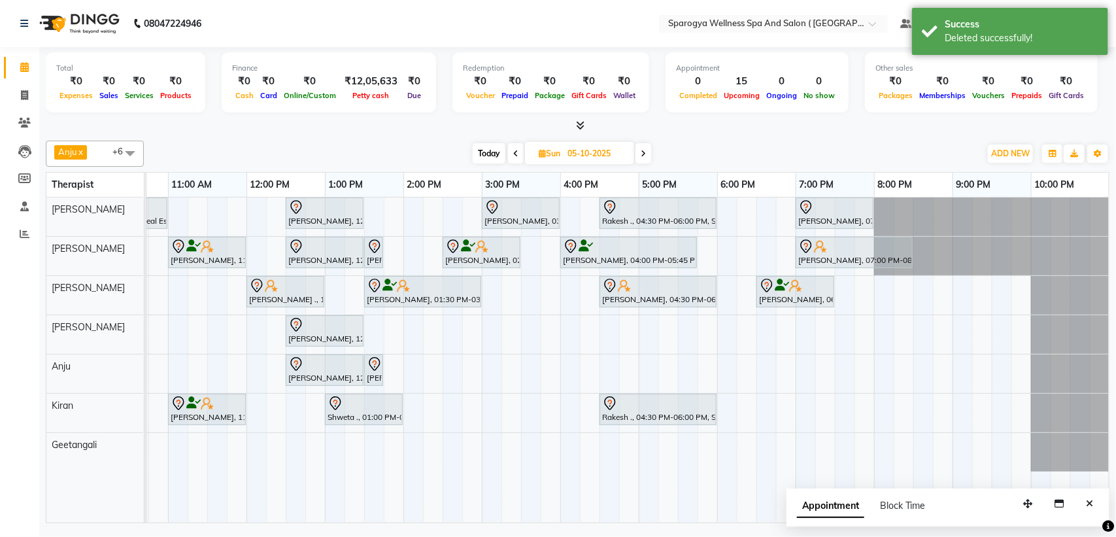
click at [514, 158] on icon at bounding box center [515, 154] width 5 height 8
type input "04-10-2025"
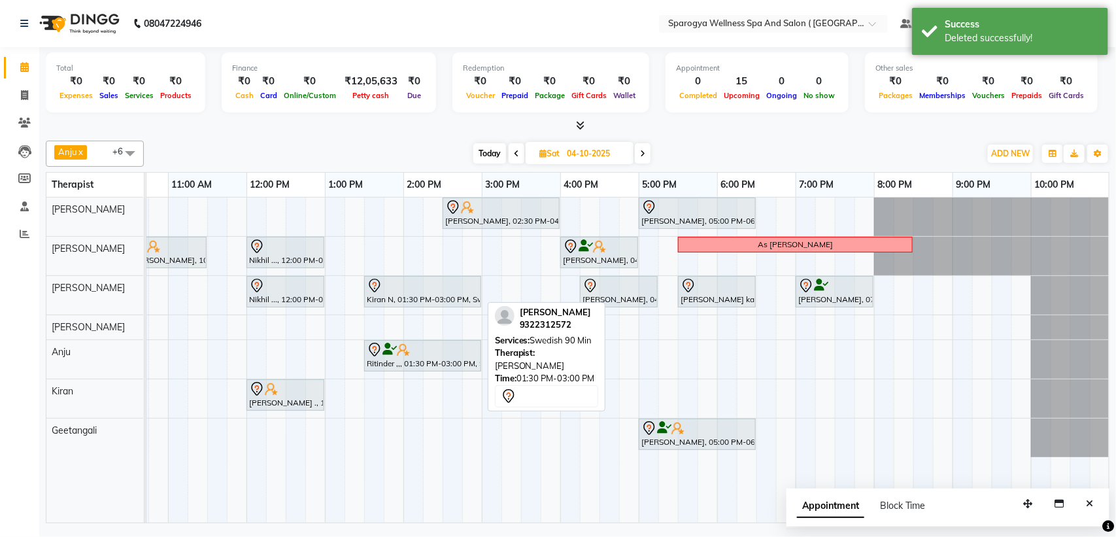
click at [438, 292] on div at bounding box center [423, 286] width 112 height 16
select select "7"
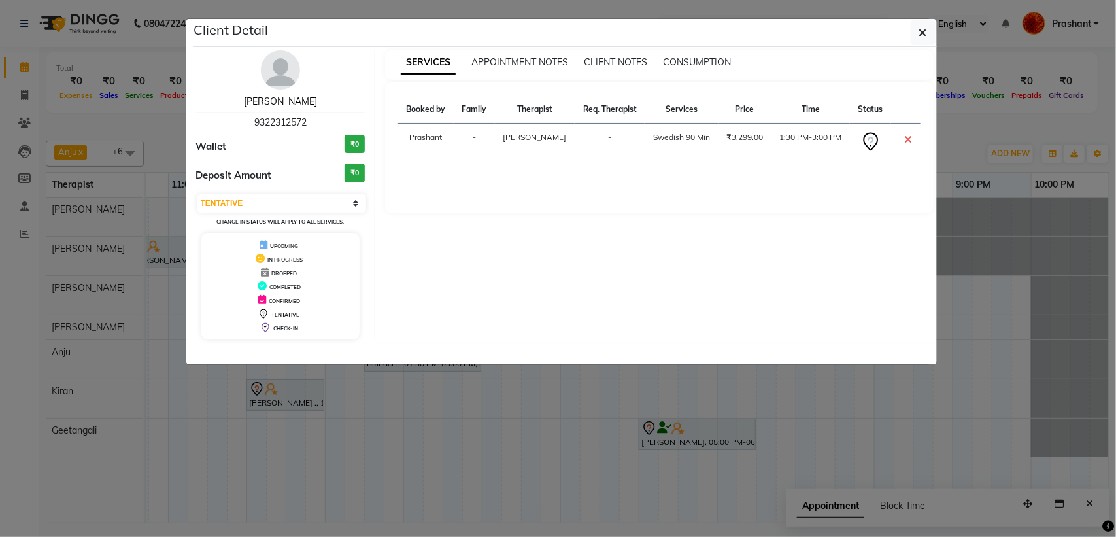
click at [269, 103] on link "Kiran N" at bounding box center [280, 101] width 73 height 12
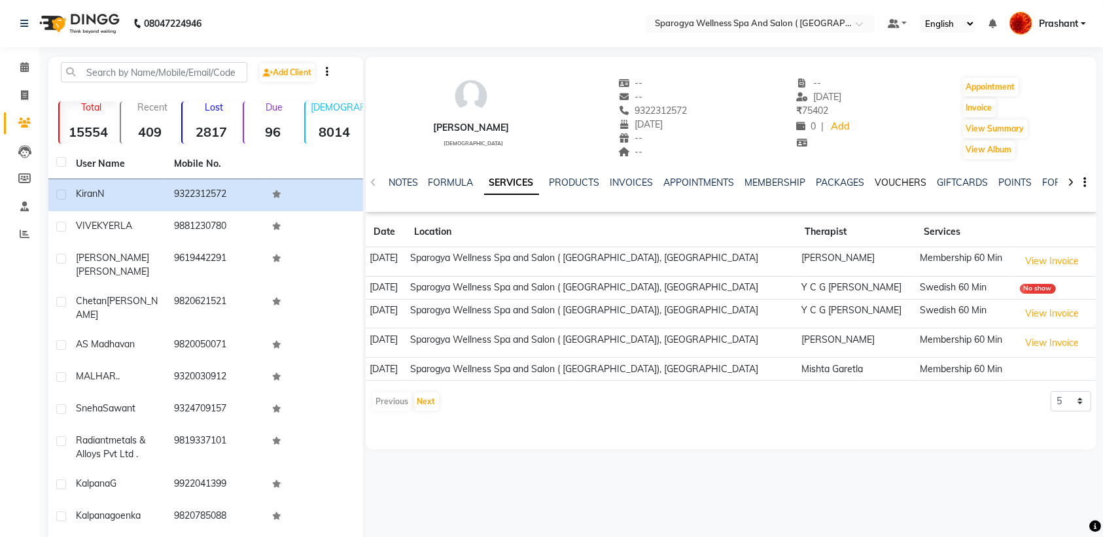
click at [895, 178] on link "VOUCHERS" at bounding box center [901, 183] width 52 height 12
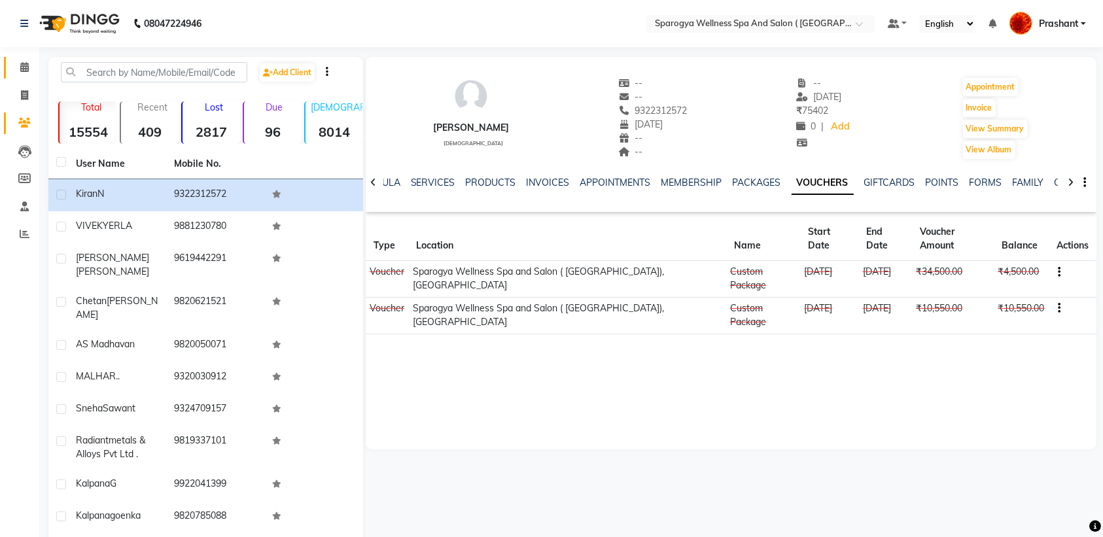
click at [25, 59] on link "Calendar" at bounding box center [19, 68] width 31 height 22
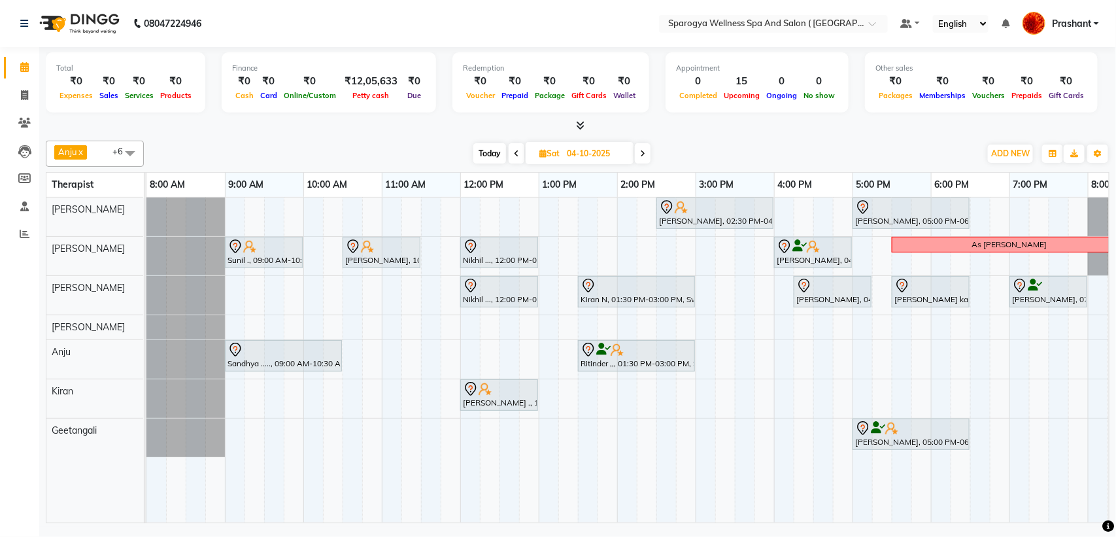
click at [481, 157] on span "Today" at bounding box center [489, 153] width 33 height 20
type input "02-10-2025"
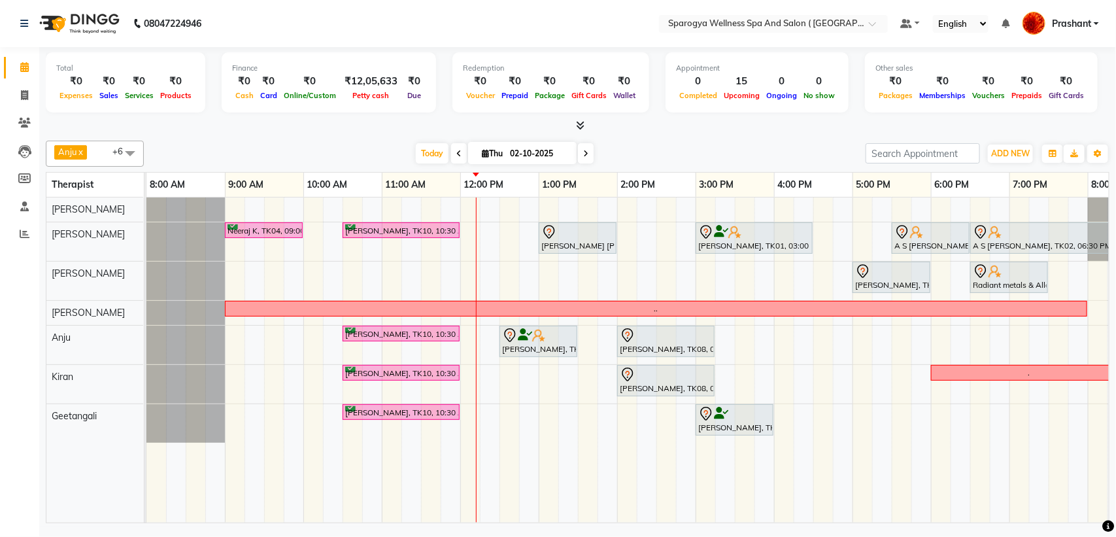
click at [544, 268] on div "Neeraj K, TK04, 09:00 AM-10:00 AM, Swedish 60 Min Srikanth Iyer, TK10, 10:30 AM…" at bounding box center [734, 360] width 1177 height 325
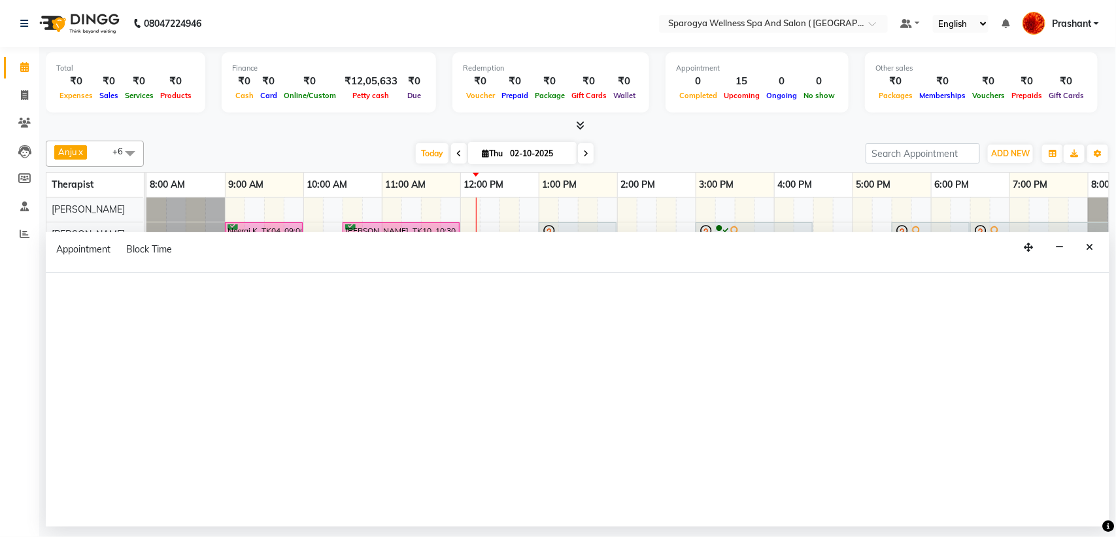
select select "34399"
select select "tentative"
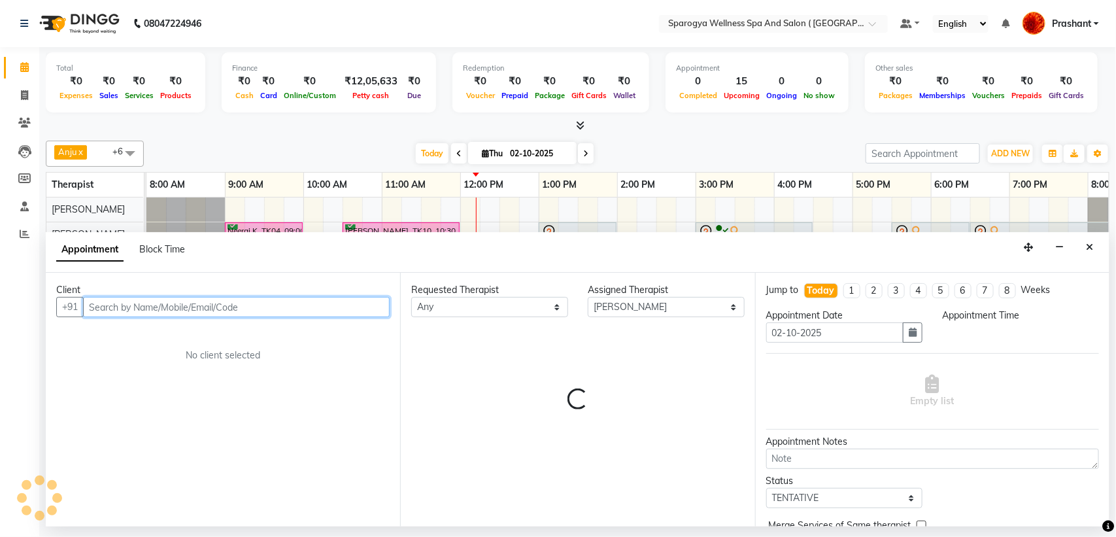
select select "780"
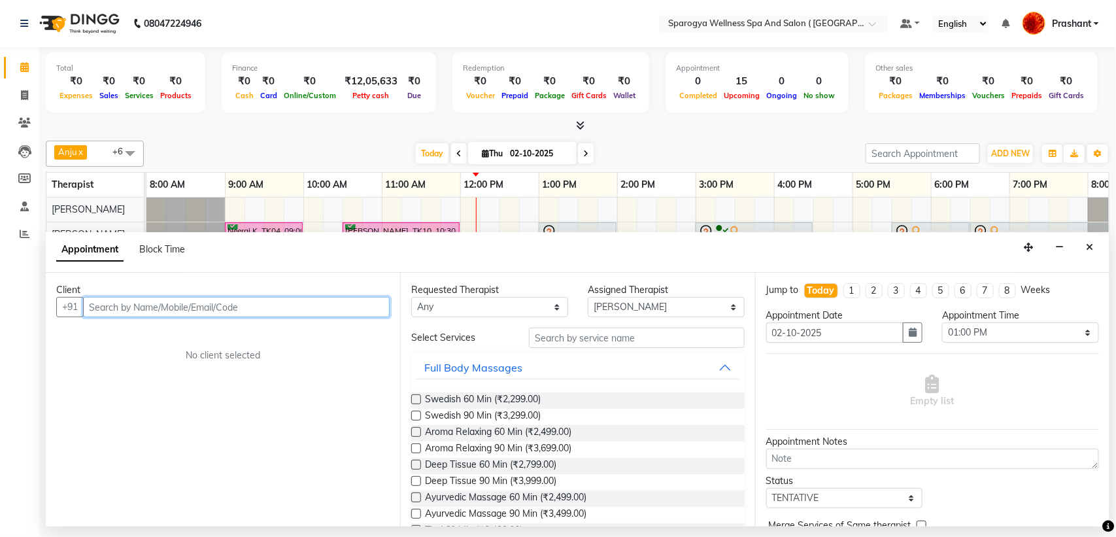
click at [173, 298] on input "text" at bounding box center [236, 307] width 307 height 20
click at [167, 309] on input "text" at bounding box center [236, 307] width 307 height 20
type input "9"
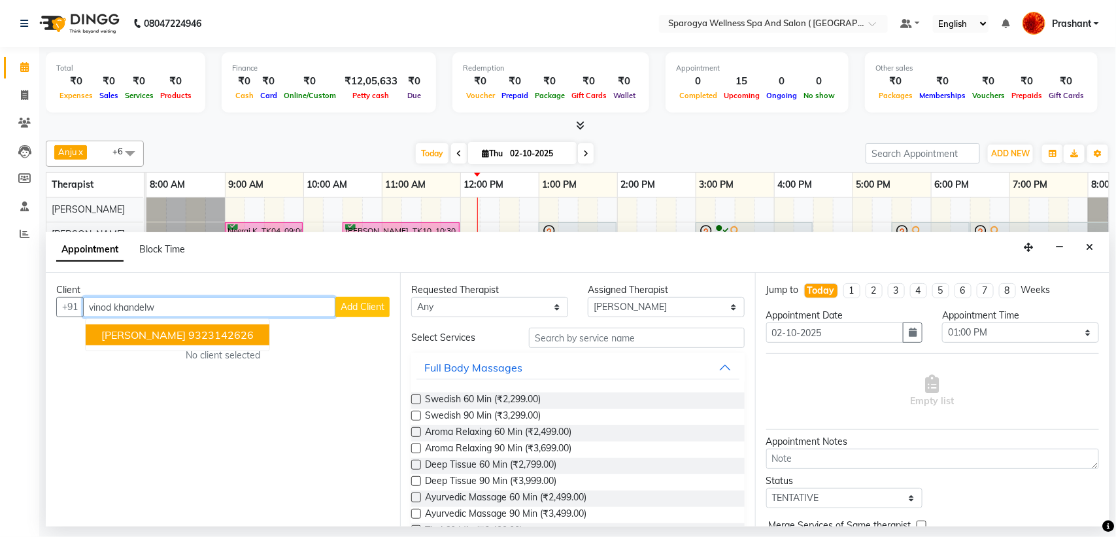
click at [184, 337] on span "Vinod Khandelwal" at bounding box center [143, 334] width 84 height 13
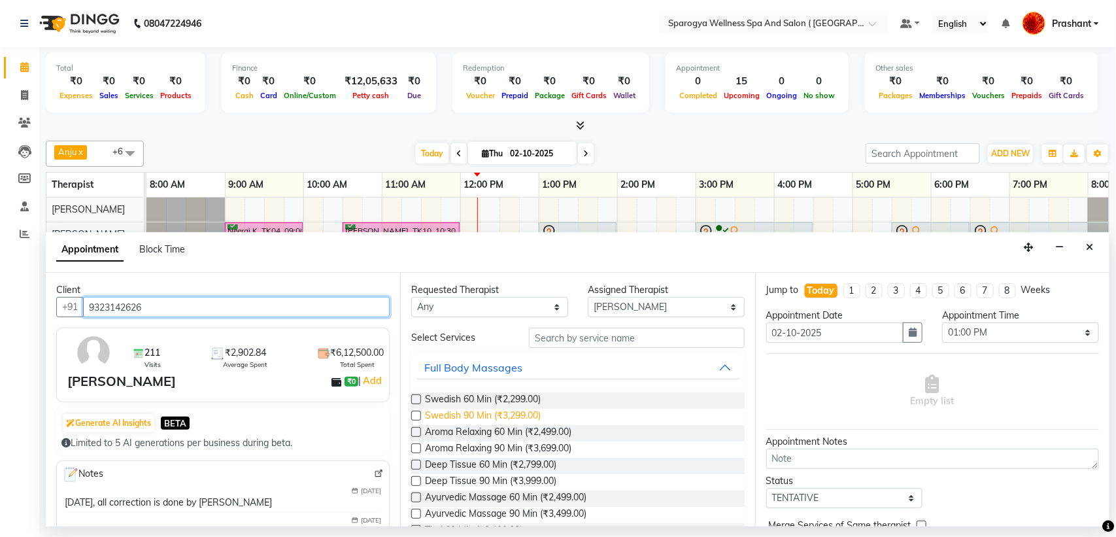
type input "9323142626"
click at [510, 420] on span "Swedish 90 Min (₹3,299.00)" at bounding box center [483, 417] width 116 height 16
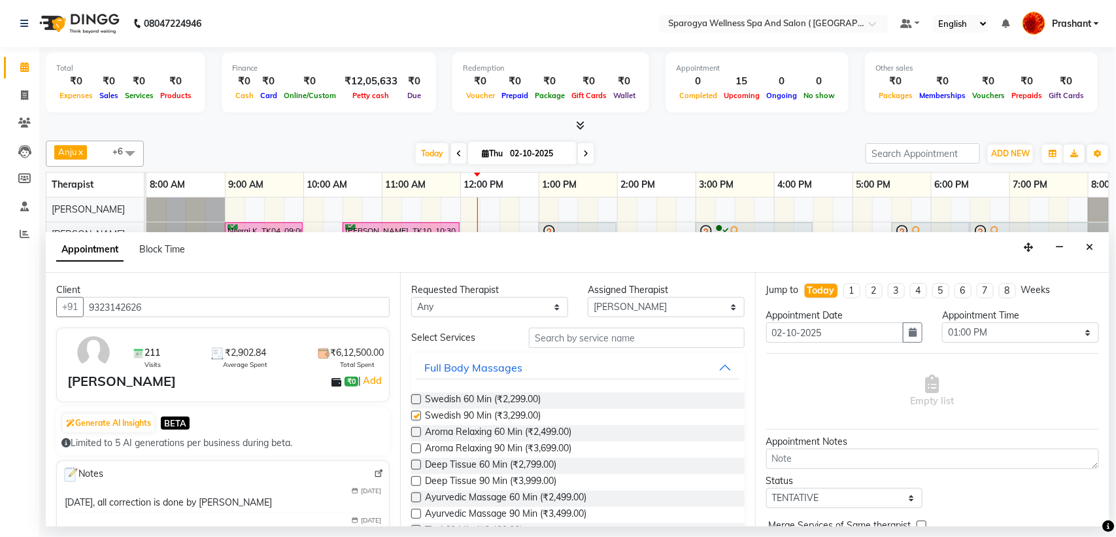
checkbox input "false"
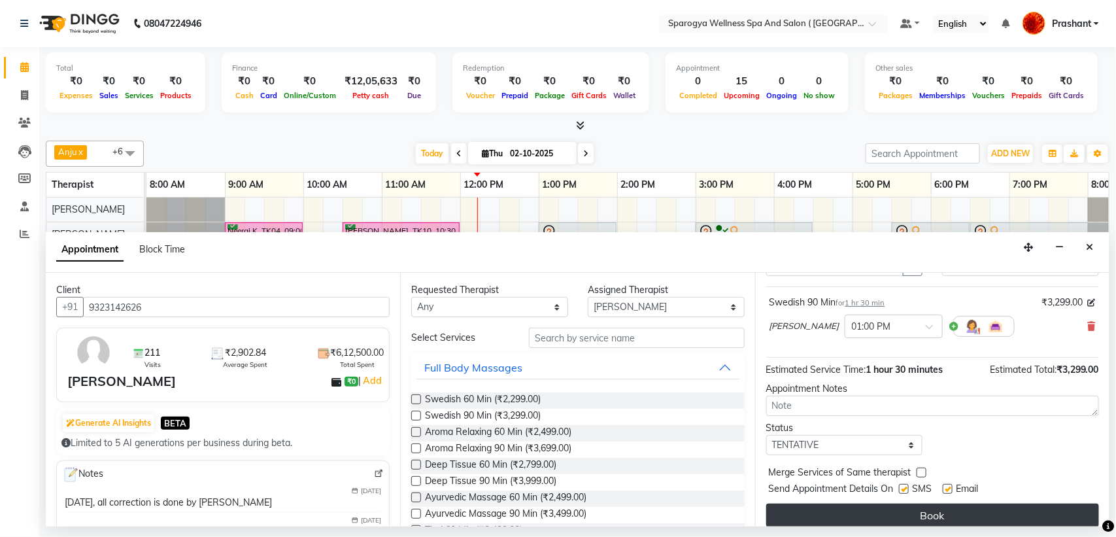
scroll to position [78, 0]
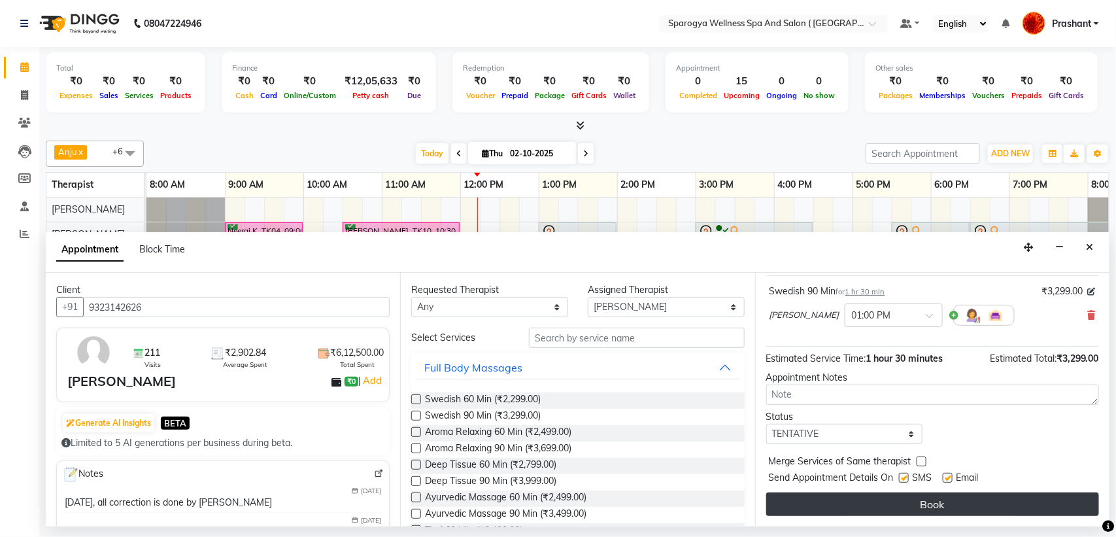
click at [893, 501] on button "Book" at bounding box center [932, 504] width 333 height 24
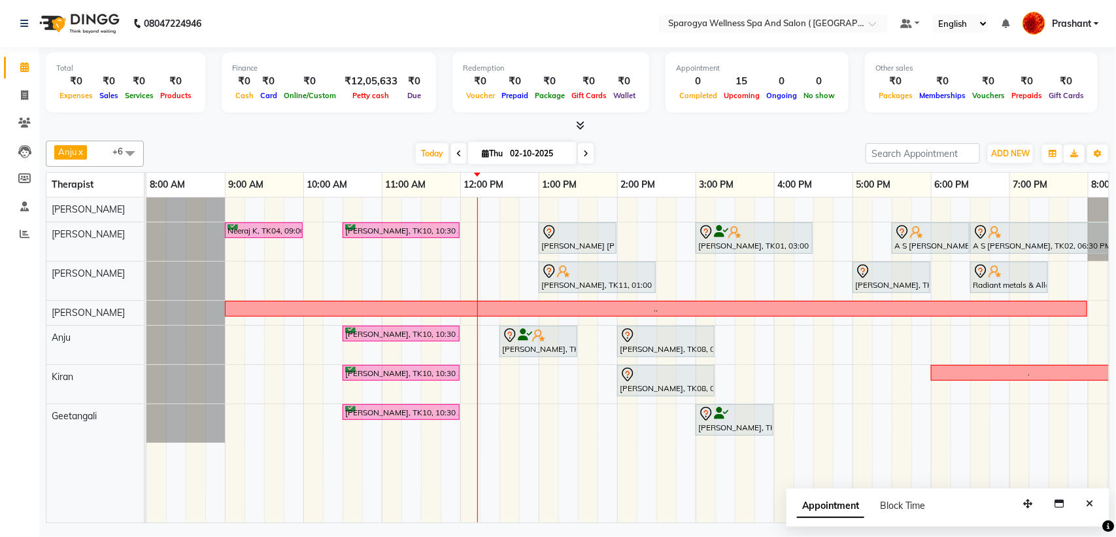
click at [364, 275] on div "Neeraj K, TK04, 09:00 AM-10:00 AM, Swedish 60 Min Srikanth Iyer, TK10, 10:30 AM…" at bounding box center [734, 360] width 1177 height 325
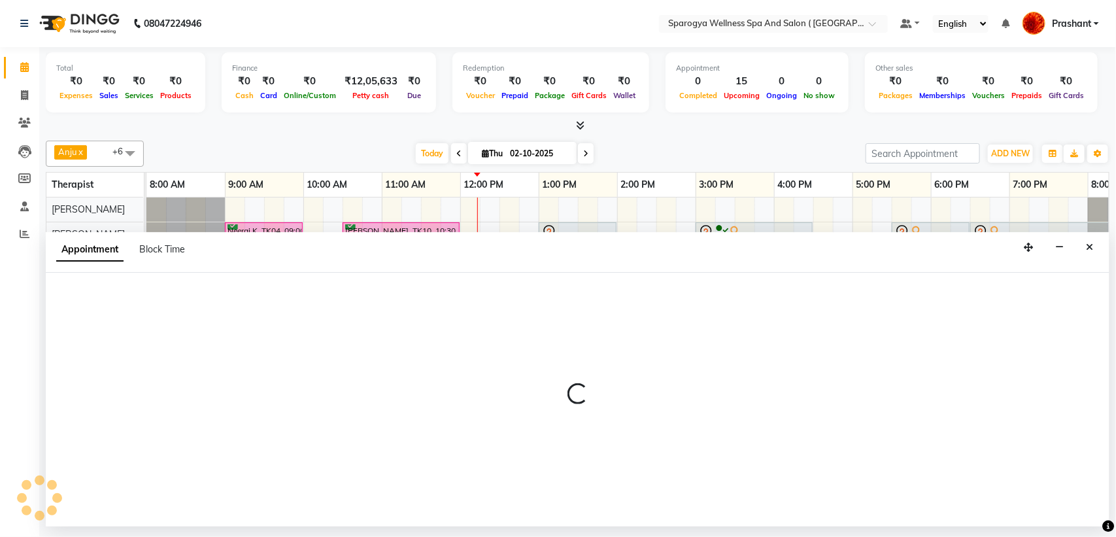
select select "34399"
select select "tentative"
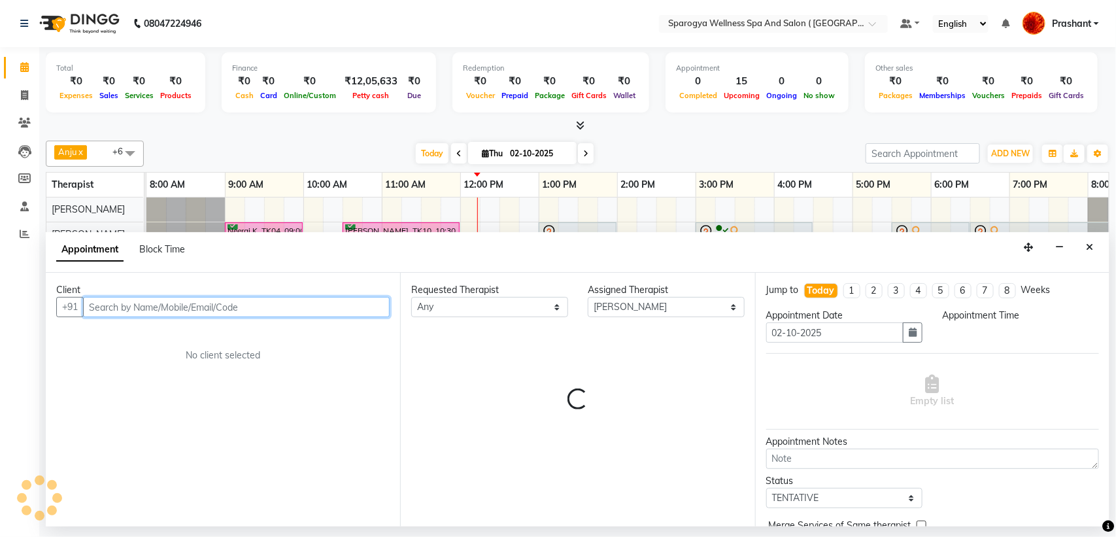
select select "645"
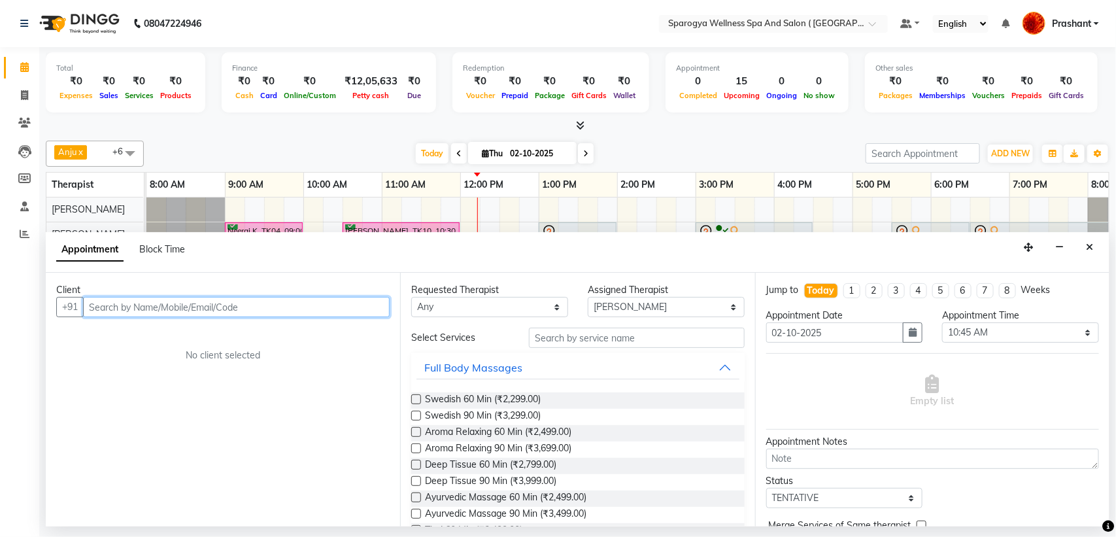
click at [135, 315] on input "text" at bounding box center [236, 307] width 307 height 20
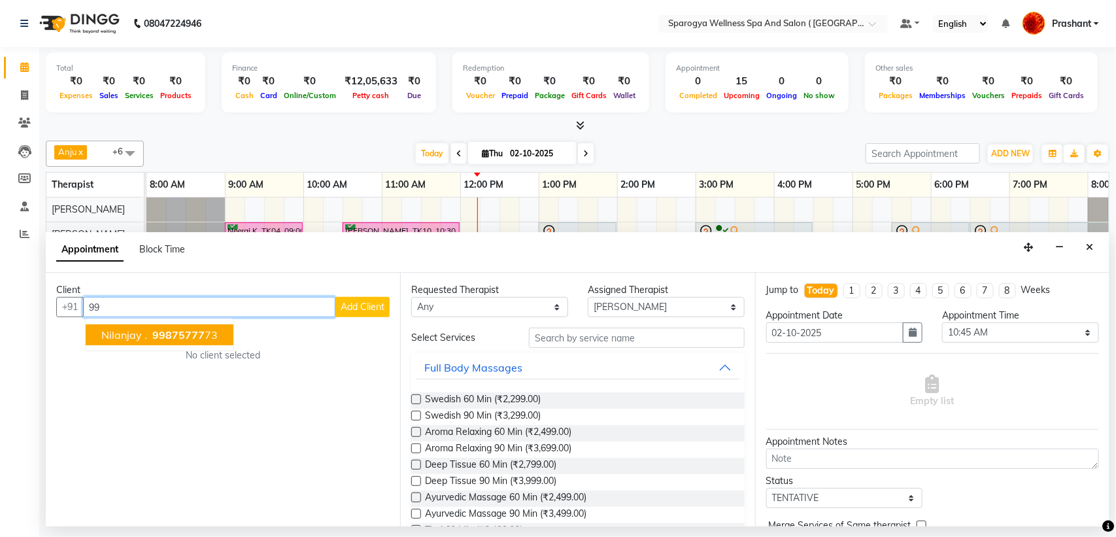
type input "9"
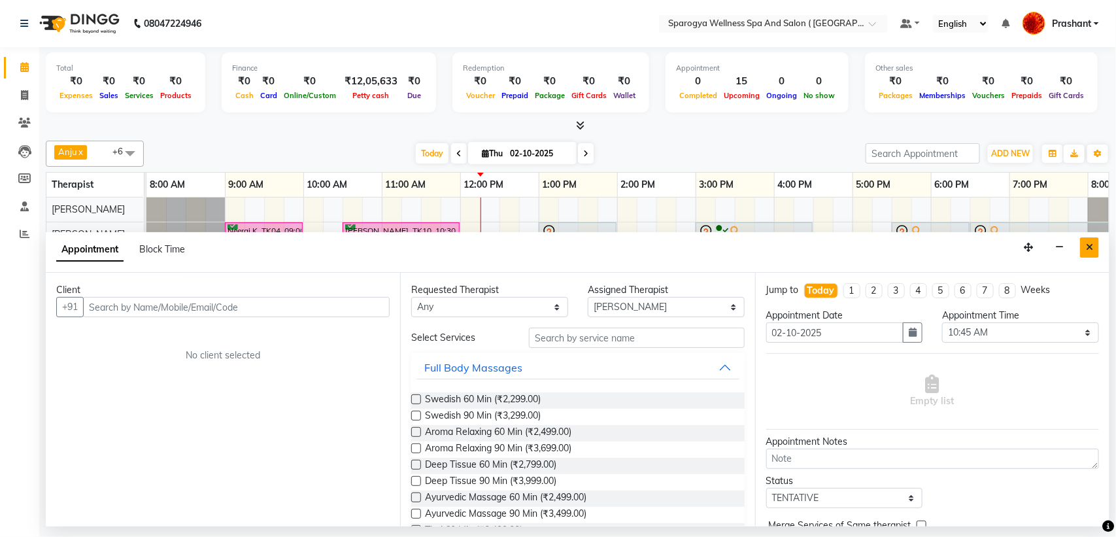
click at [1081, 242] on button "Close" at bounding box center [1089, 247] width 19 height 20
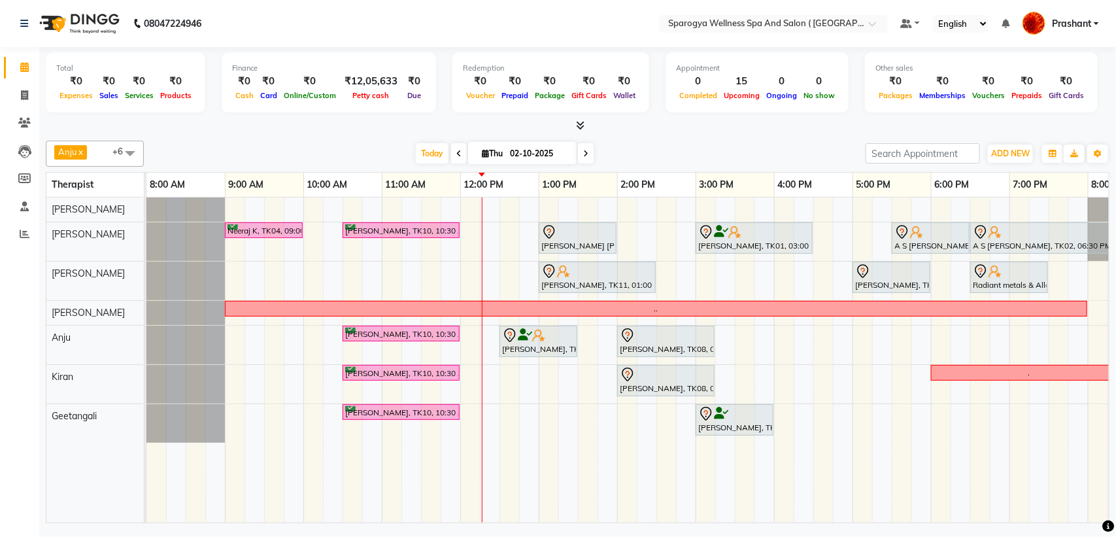
click at [542, 205] on div "Neeraj K, TK04, 09:00 AM-10:00 AM, Swedish 60 Min Srikanth Iyer, TK10, 10:30 AM…" at bounding box center [734, 360] width 1177 height 325
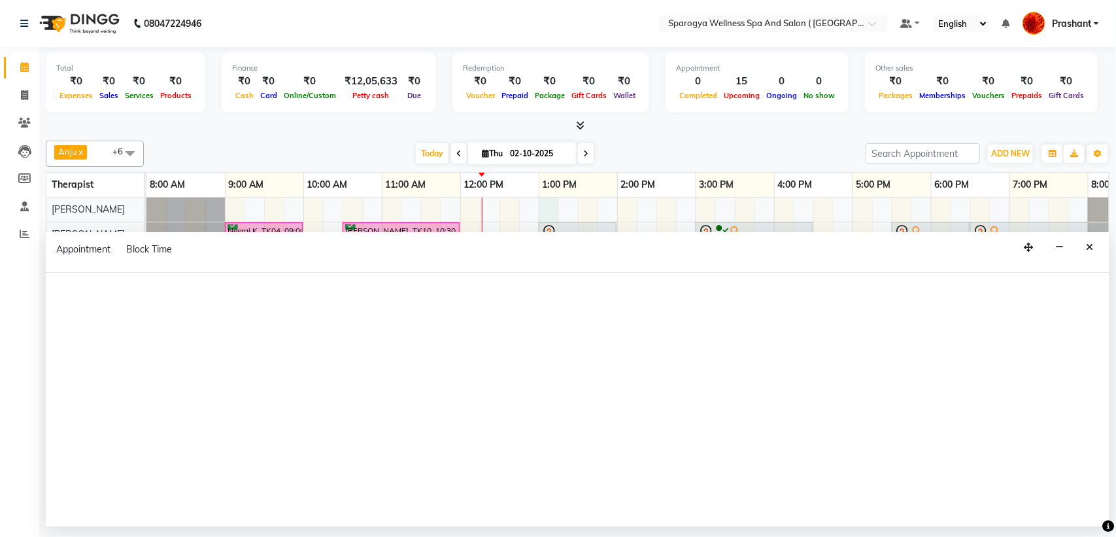
select select "16561"
select select "780"
select select "tentative"
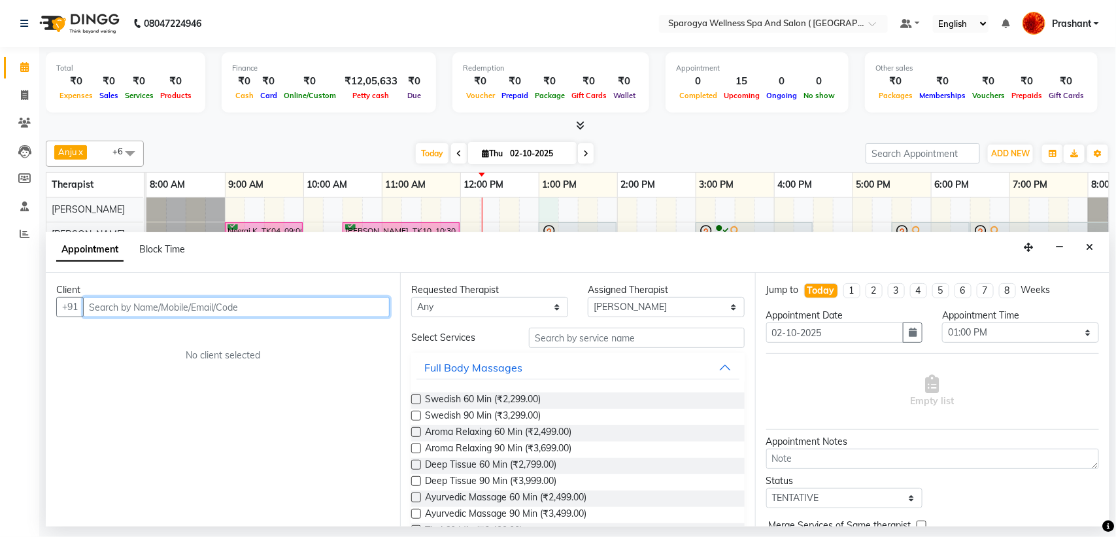
click at [97, 308] on input "text" at bounding box center [236, 307] width 307 height 20
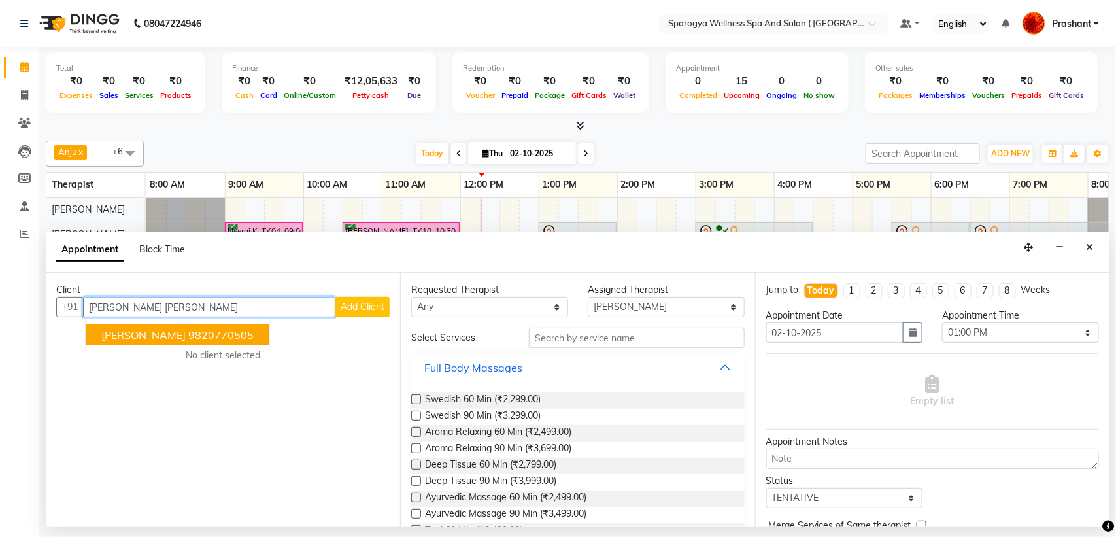
click at [188, 340] on ngb-highlight "9820770505" at bounding box center [220, 334] width 65 height 13
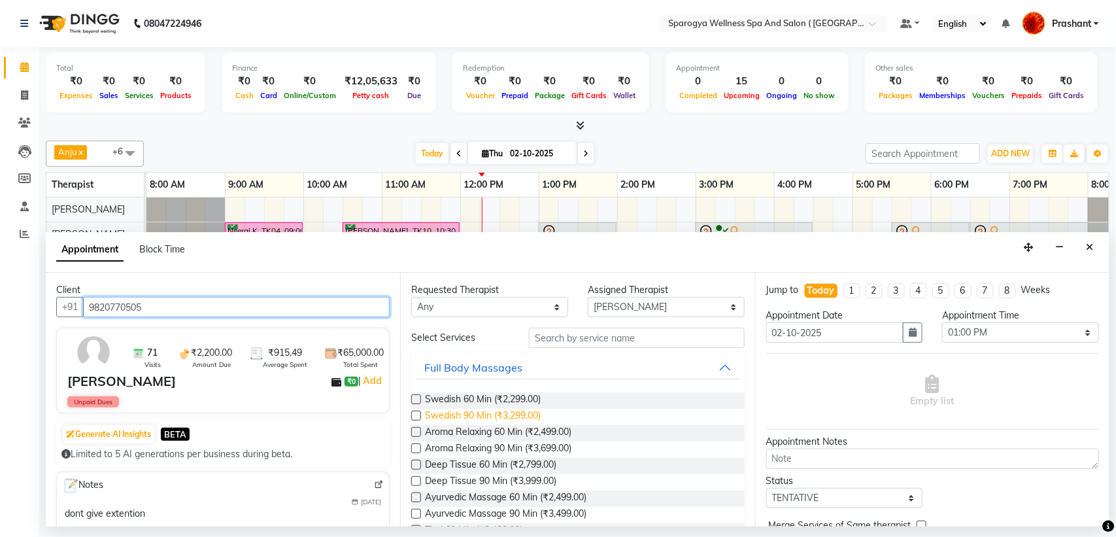
type input "9820770505"
click at [528, 420] on span "Swedish 90 Min (₹3,299.00)" at bounding box center [483, 417] width 116 height 16
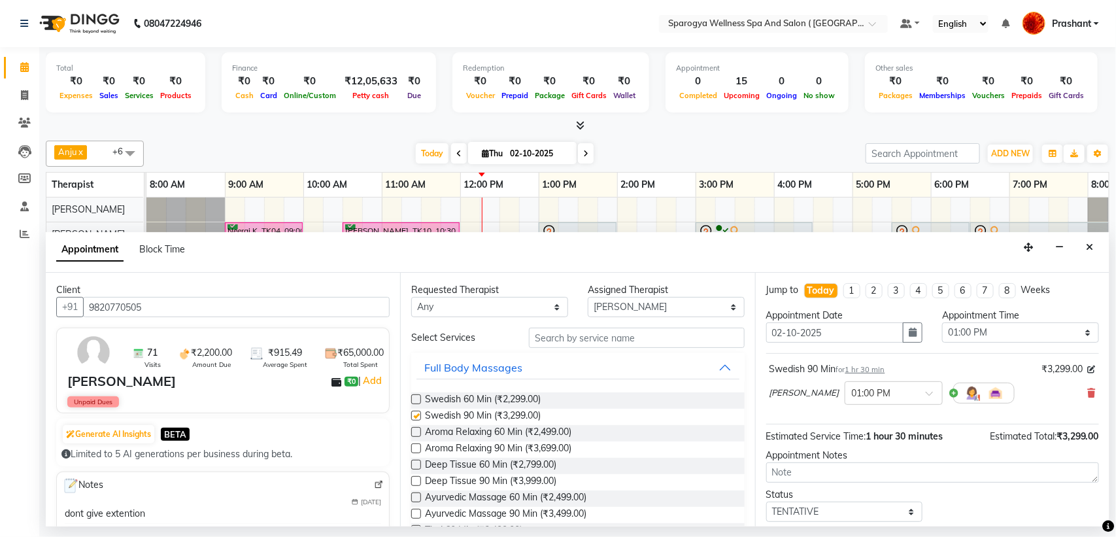
checkbox input "false"
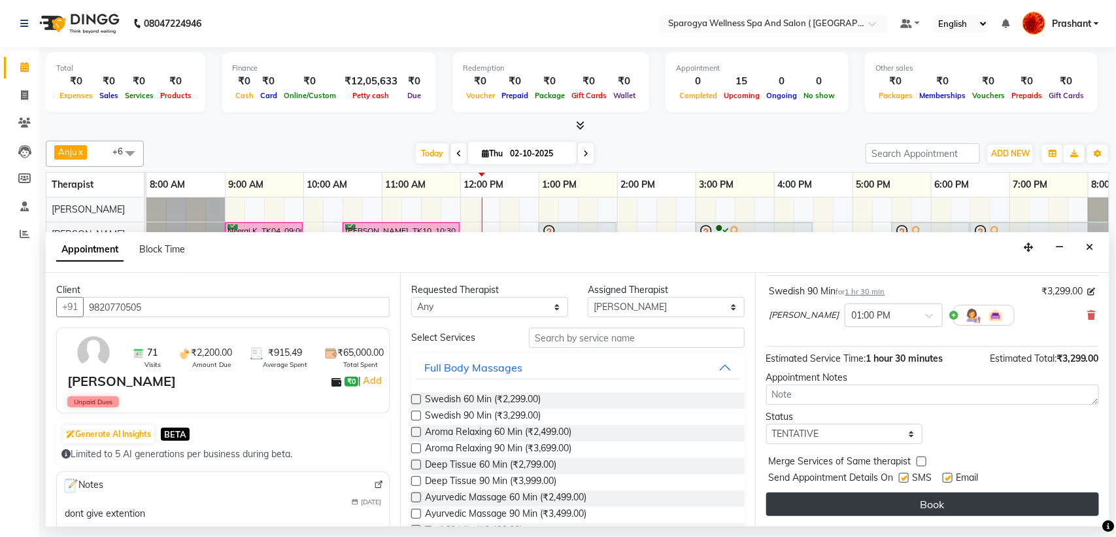
click at [911, 495] on button "Book" at bounding box center [932, 504] width 333 height 24
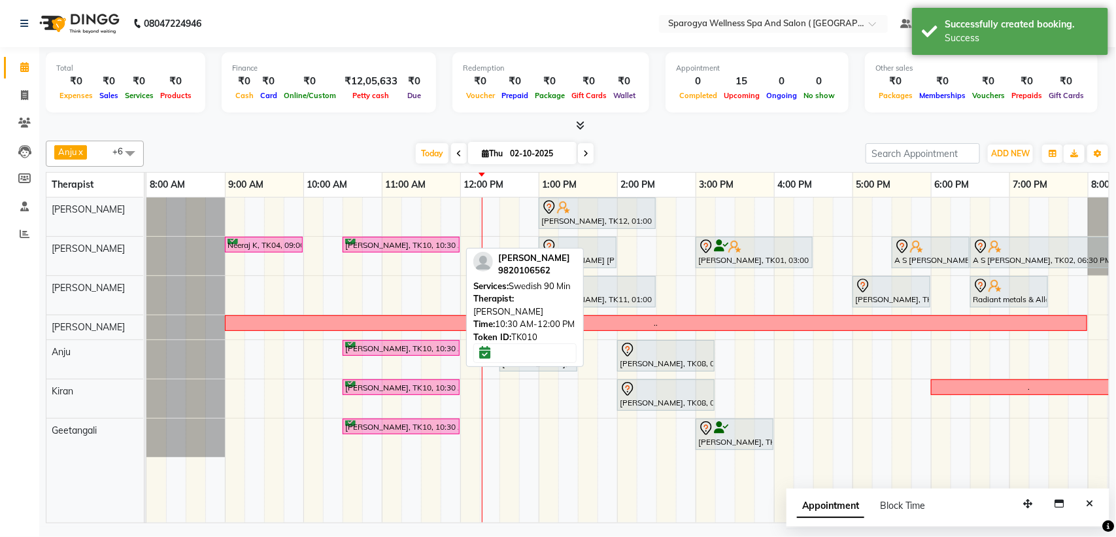
click at [398, 245] on div "[PERSON_NAME], TK10, 10:30 AM-12:00 PM, Swedish 90 Min" at bounding box center [401, 245] width 114 height 12
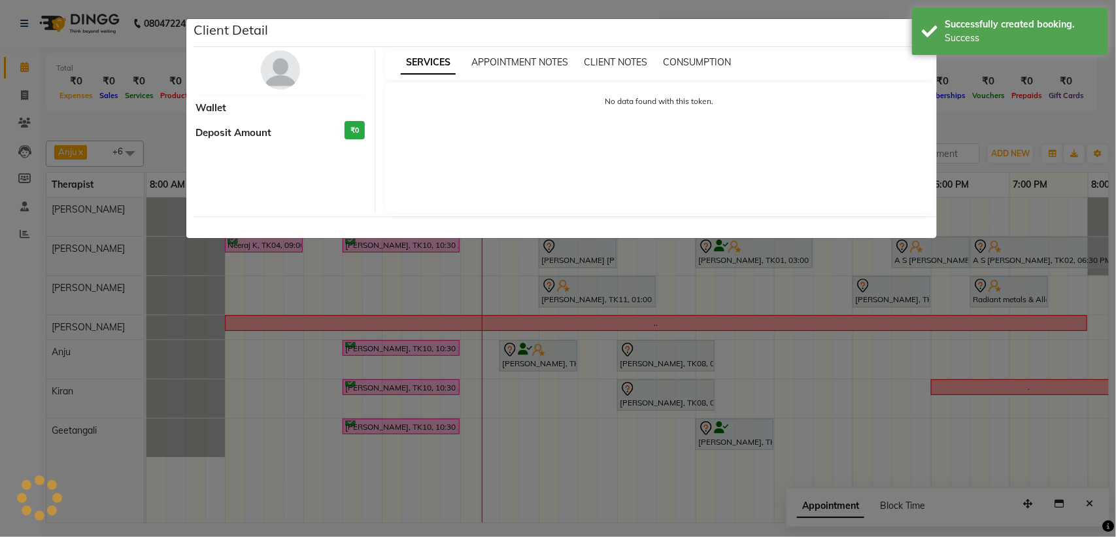
select select "6"
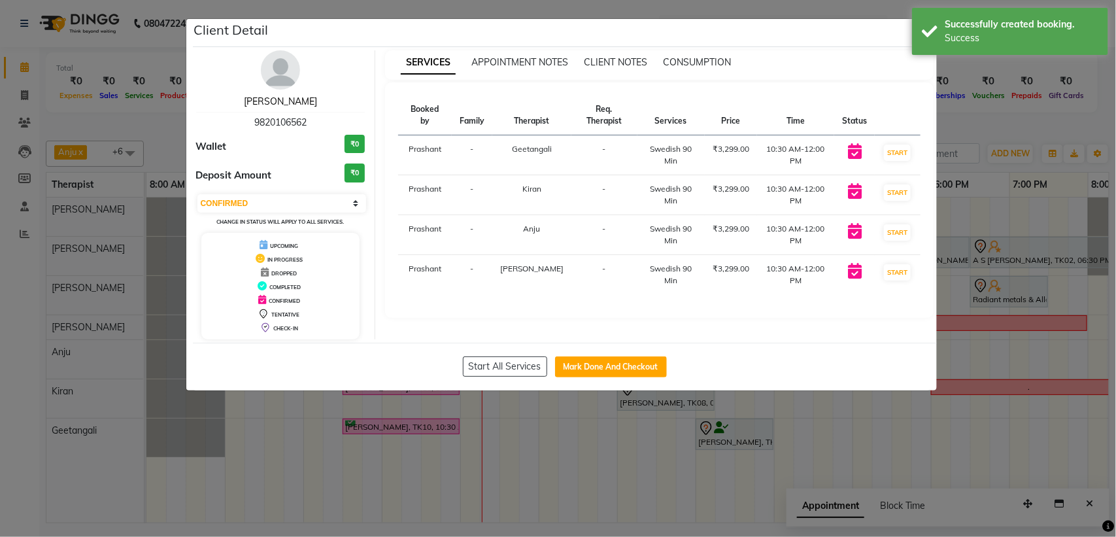
click at [265, 105] on link "Srikanth Iyer" at bounding box center [280, 101] width 73 height 12
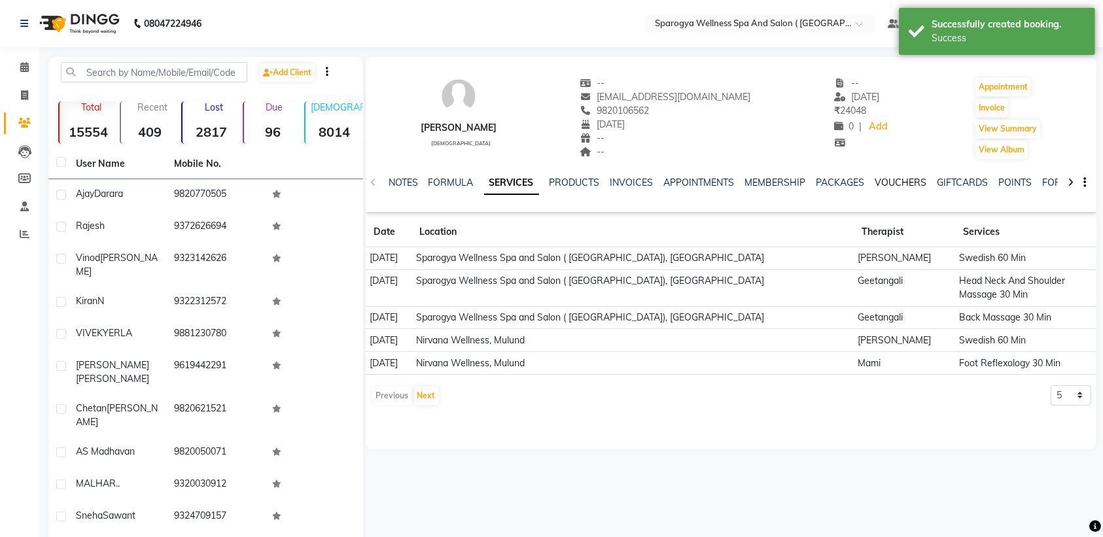
click at [894, 187] on link "VOUCHERS" at bounding box center [901, 183] width 52 height 12
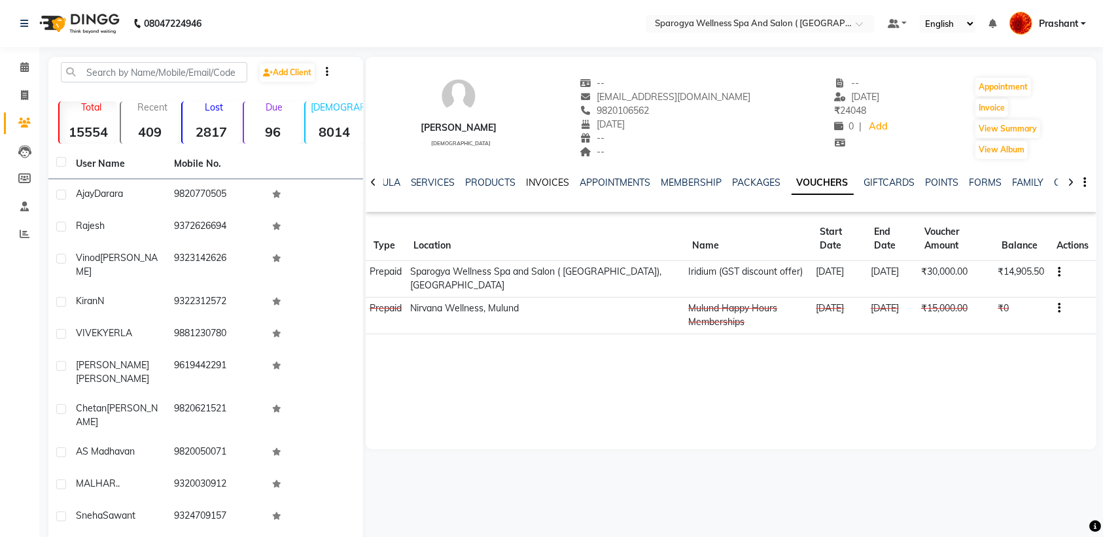
click at [549, 177] on link "INVOICES" at bounding box center [547, 183] width 43 height 12
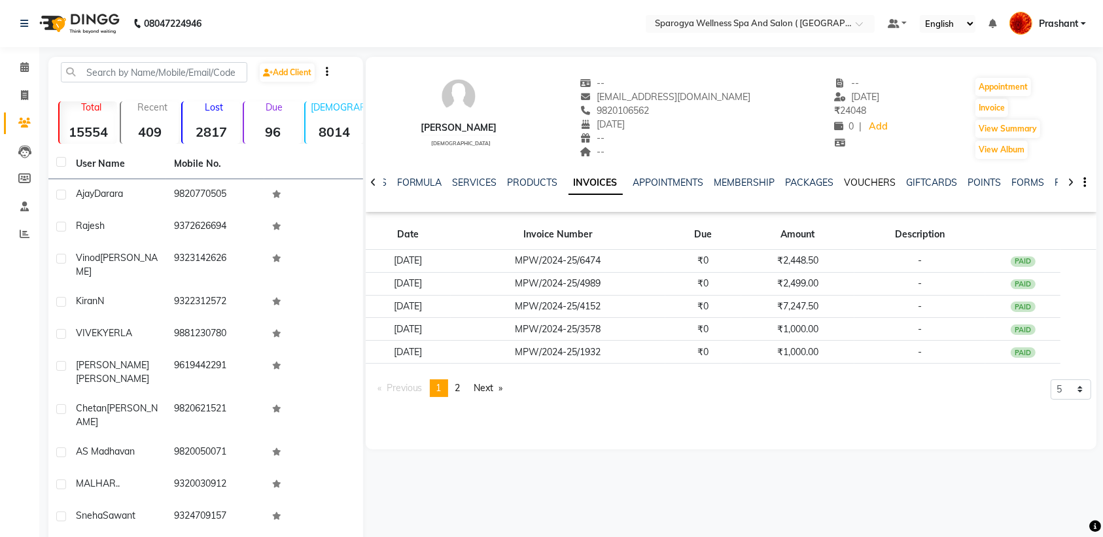
click at [865, 181] on link "VOUCHERS" at bounding box center [870, 183] width 52 height 12
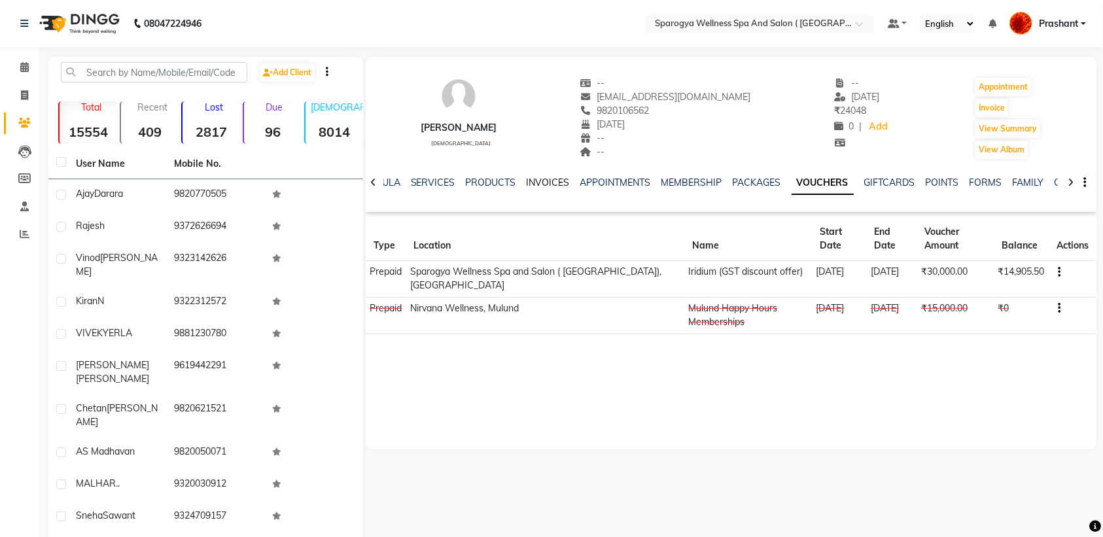
click at [528, 183] on link "INVOICES" at bounding box center [547, 183] width 43 height 12
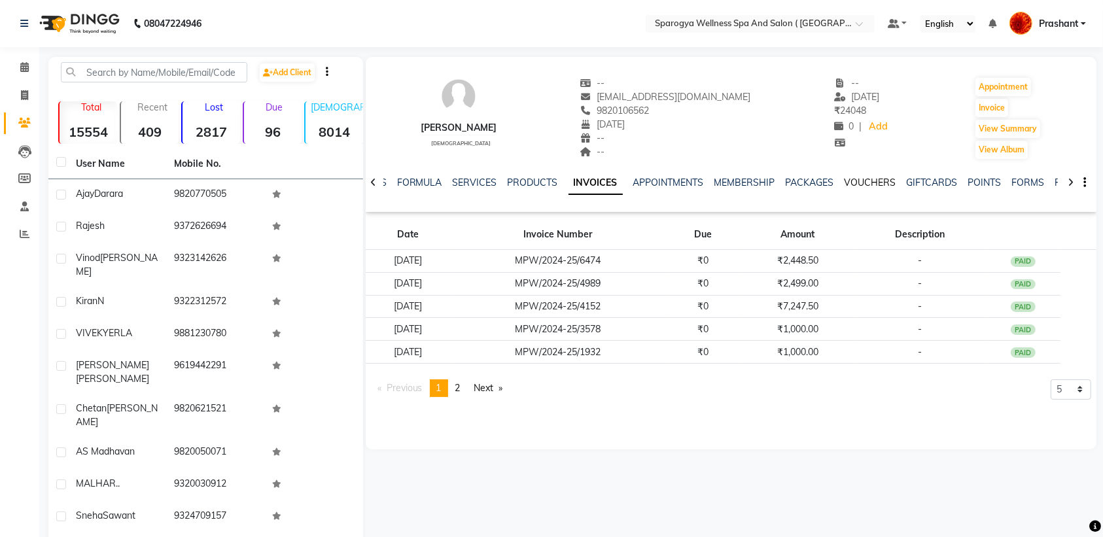
click at [845, 181] on link "VOUCHERS" at bounding box center [870, 183] width 52 height 12
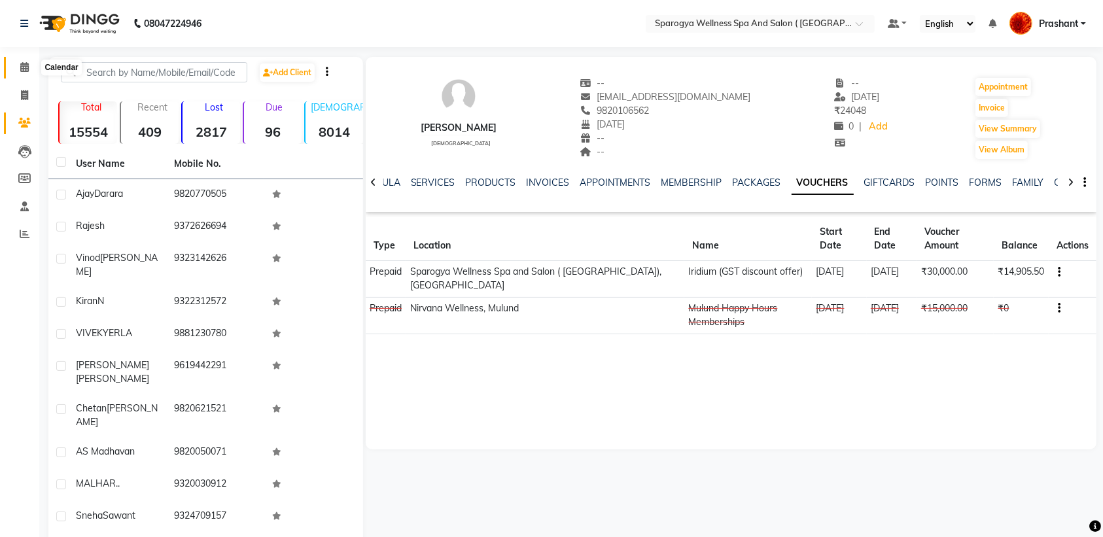
click at [22, 62] on icon at bounding box center [24, 67] width 9 height 10
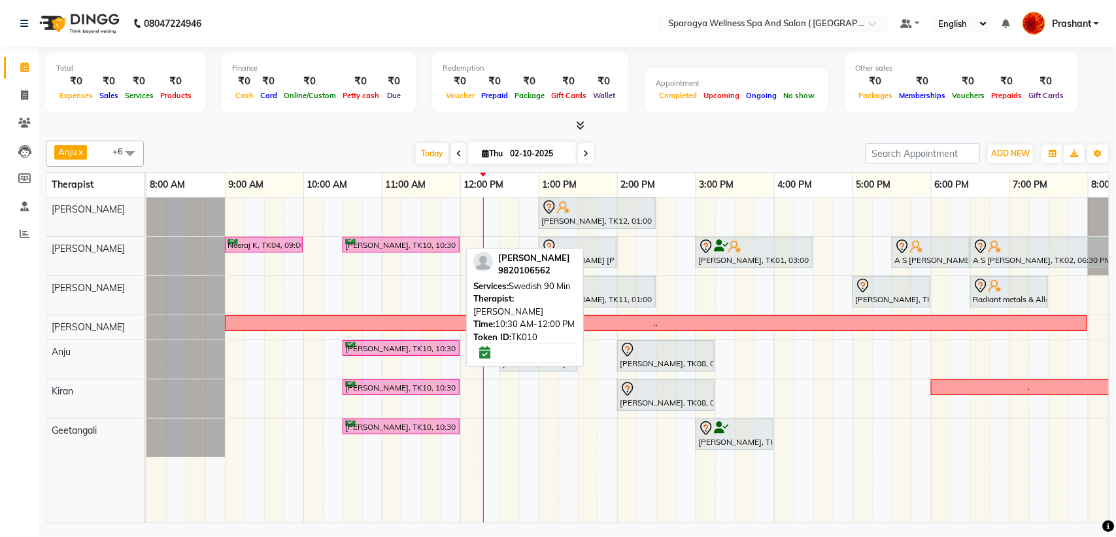
click at [363, 251] on div "[PERSON_NAME], TK10, 10:30 AM-12:00 PM, Swedish 90 Min" at bounding box center [401, 245] width 114 height 12
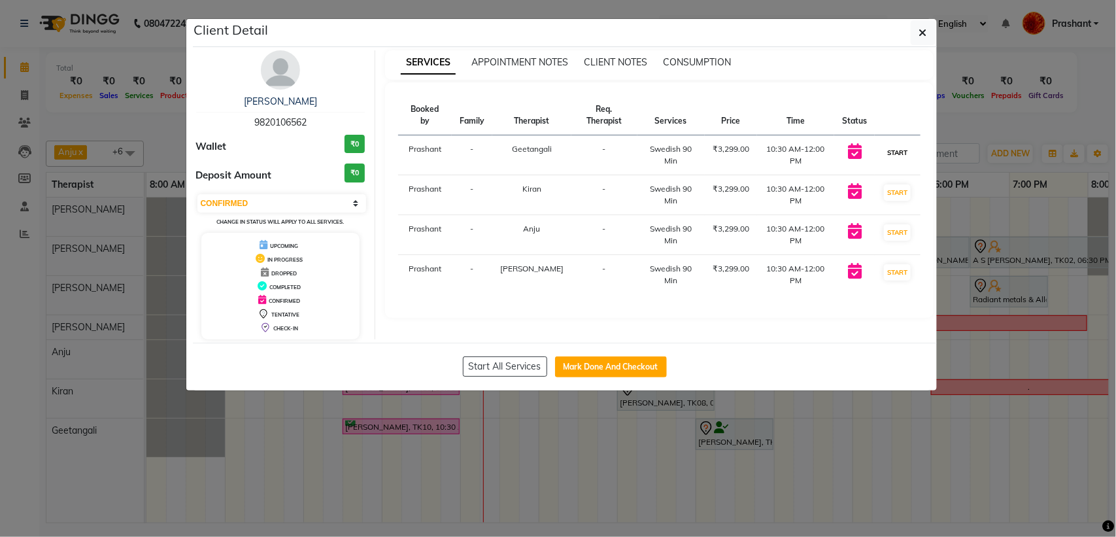
click at [910, 160] on button "START" at bounding box center [897, 153] width 27 height 16
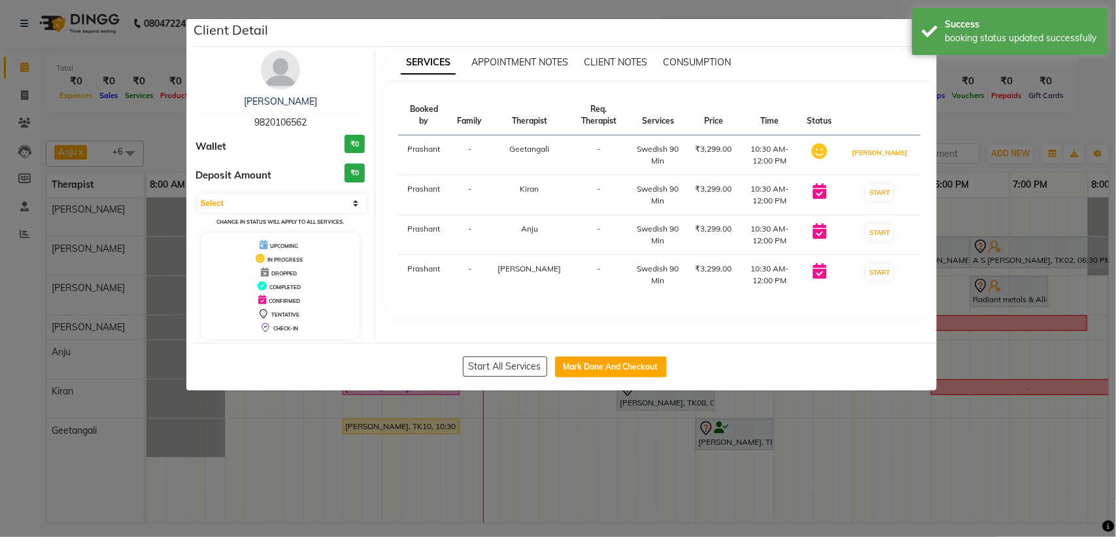
click at [890, 157] on button "[PERSON_NAME]" at bounding box center [880, 153] width 62 height 16
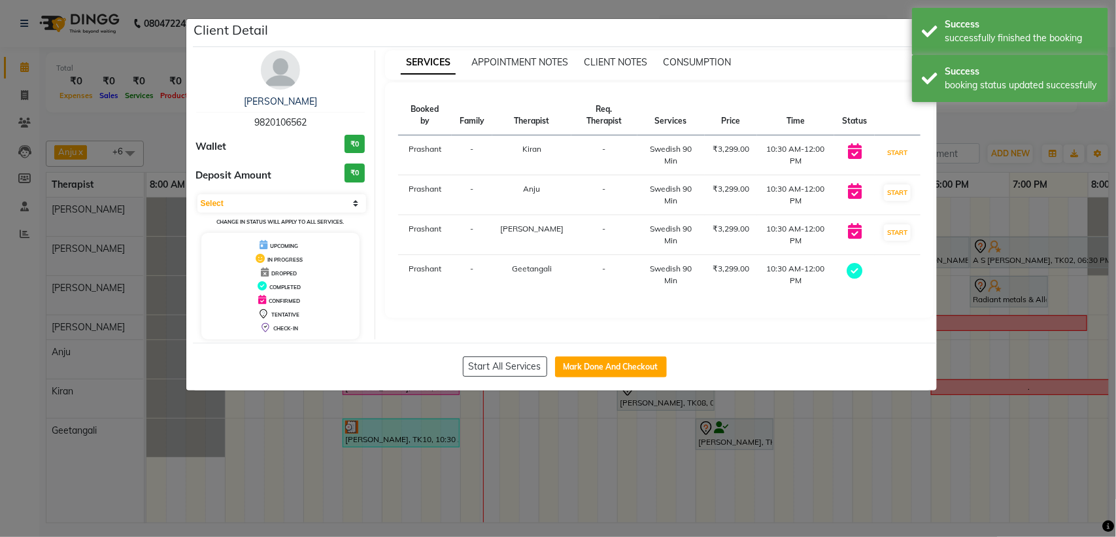
click at [890, 157] on button "START" at bounding box center [897, 153] width 27 height 16
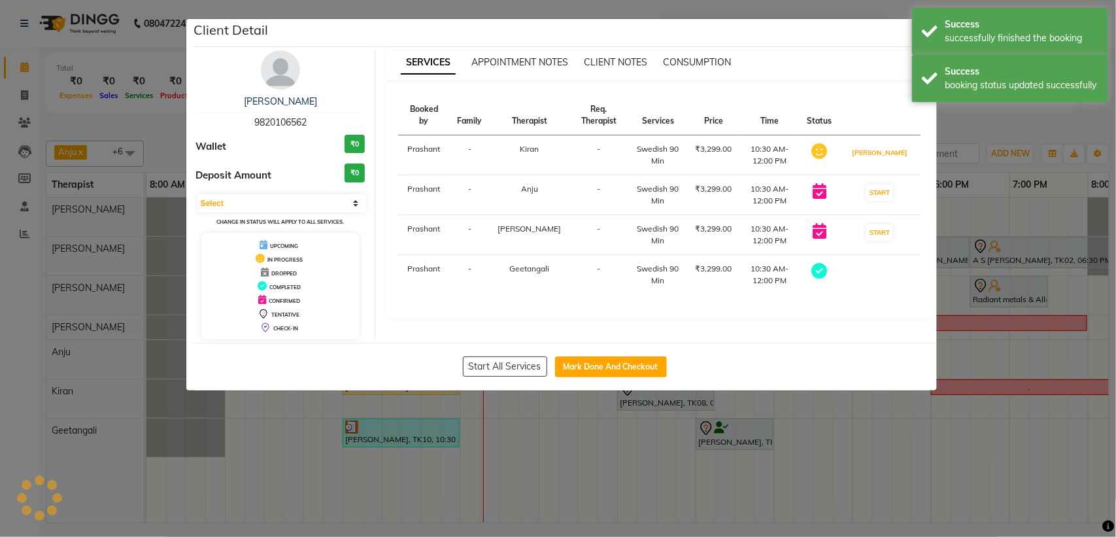
click at [890, 157] on button "[PERSON_NAME]" at bounding box center [880, 153] width 62 height 16
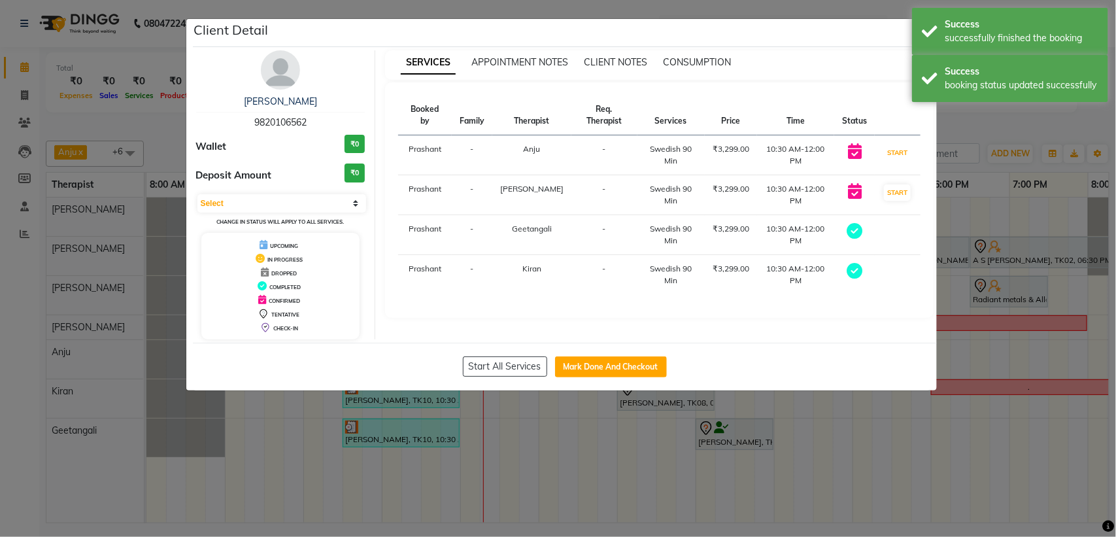
click at [890, 157] on button "START" at bounding box center [897, 153] width 27 height 16
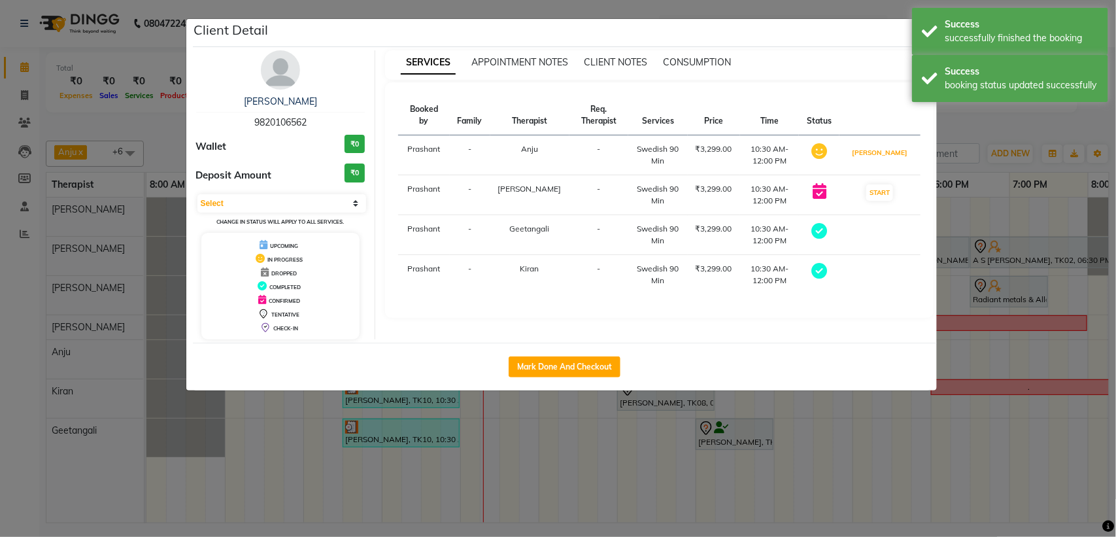
click at [890, 157] on button "[PERSON_NAME]" at bounding box center [880, 153] width 62 height 16
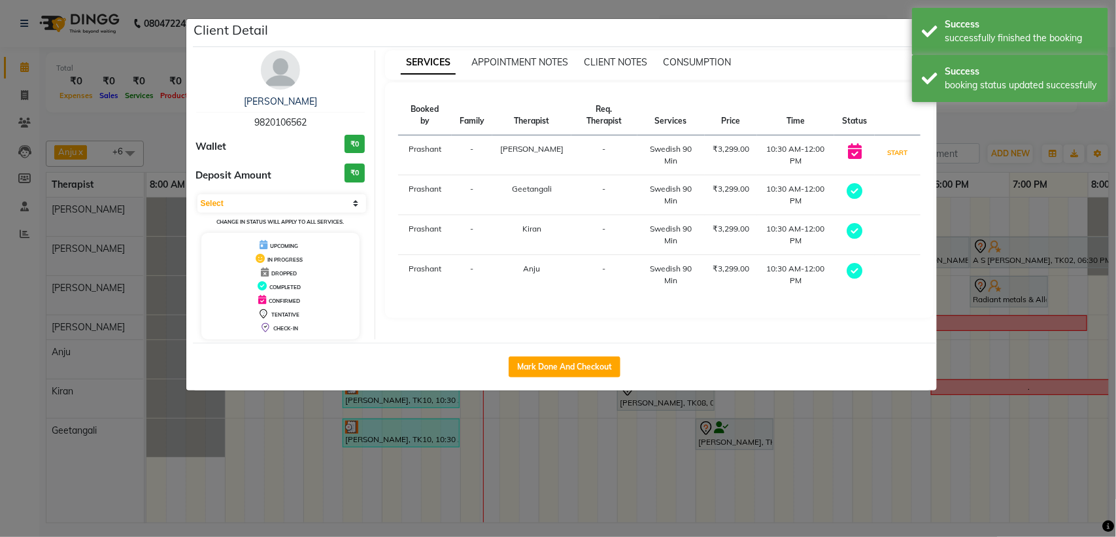
click at [890, 157] on button "START" at bounding box center [897, 153] width 27 height 16
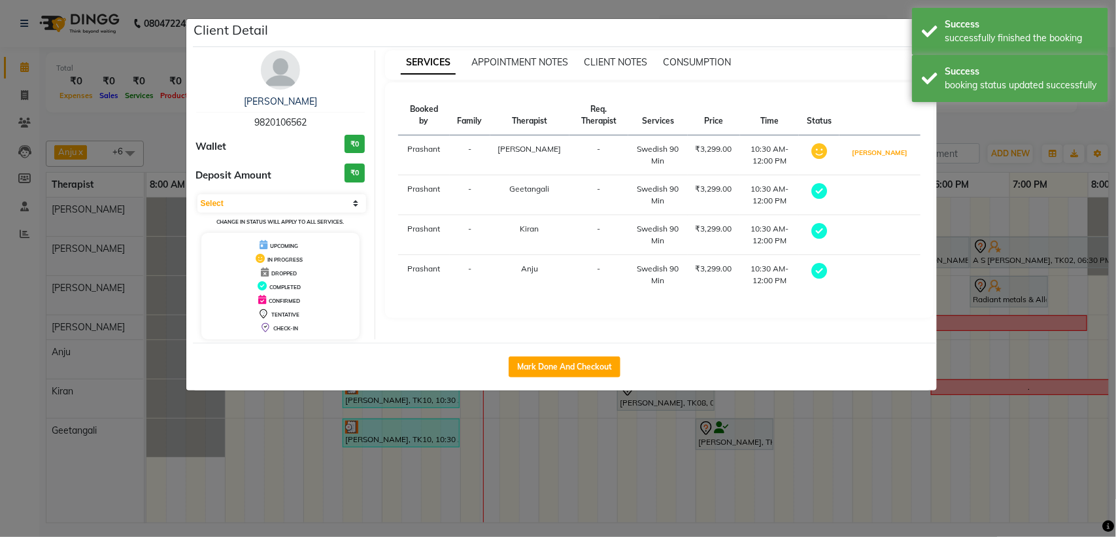
click at [890, 157] on button "[PERSON_NAME]" at bounding box center [880, 153] width 62 height 16
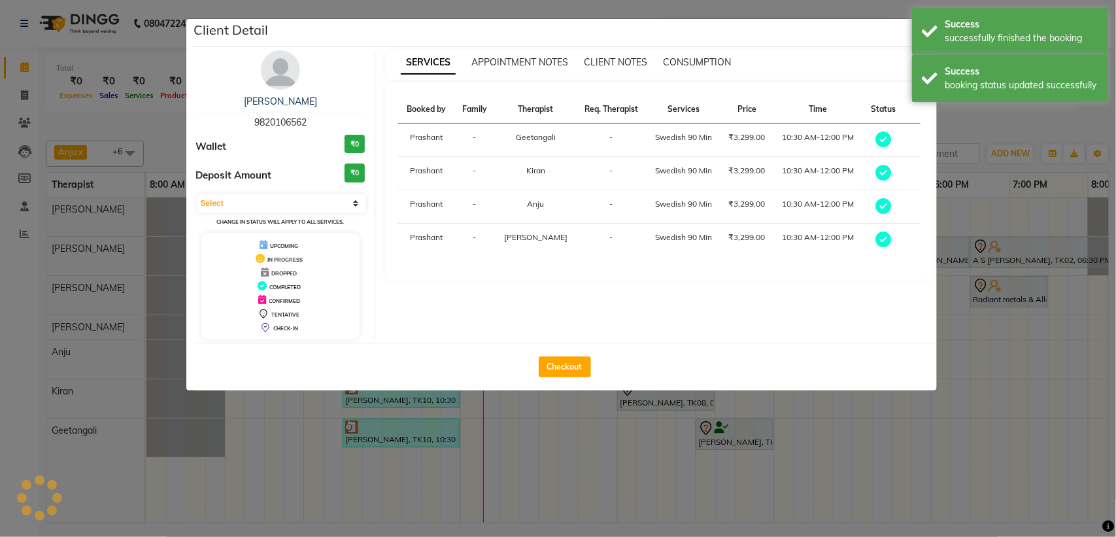
select select "3"
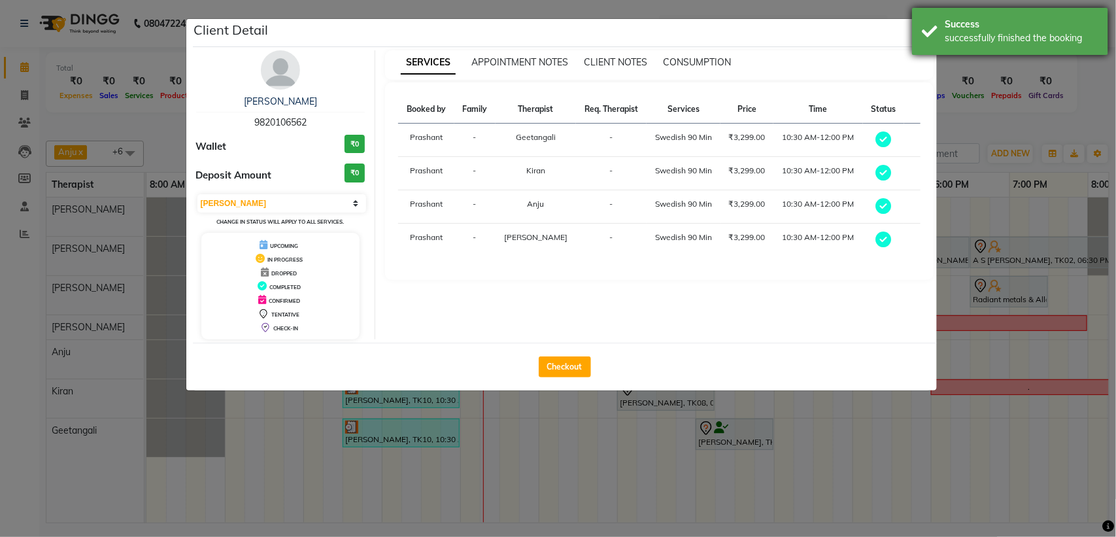
click at [922, 36] on div "Success successfully finished the booking" at bounding box center [1010, 31] width 196 height 47
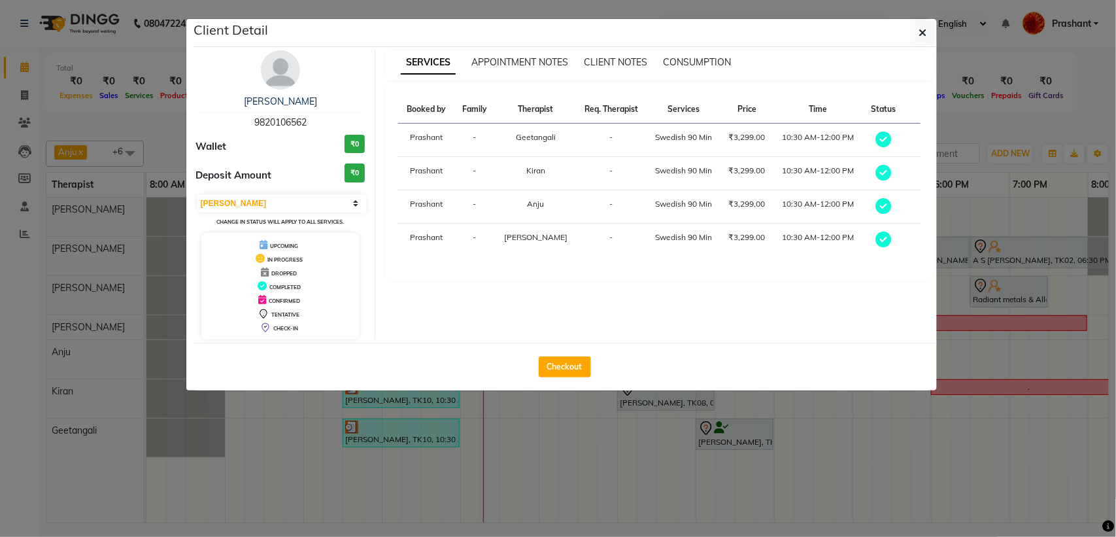
click at [922, 36] on icon "button" at bounding box center [924, 32] width 8 height 10
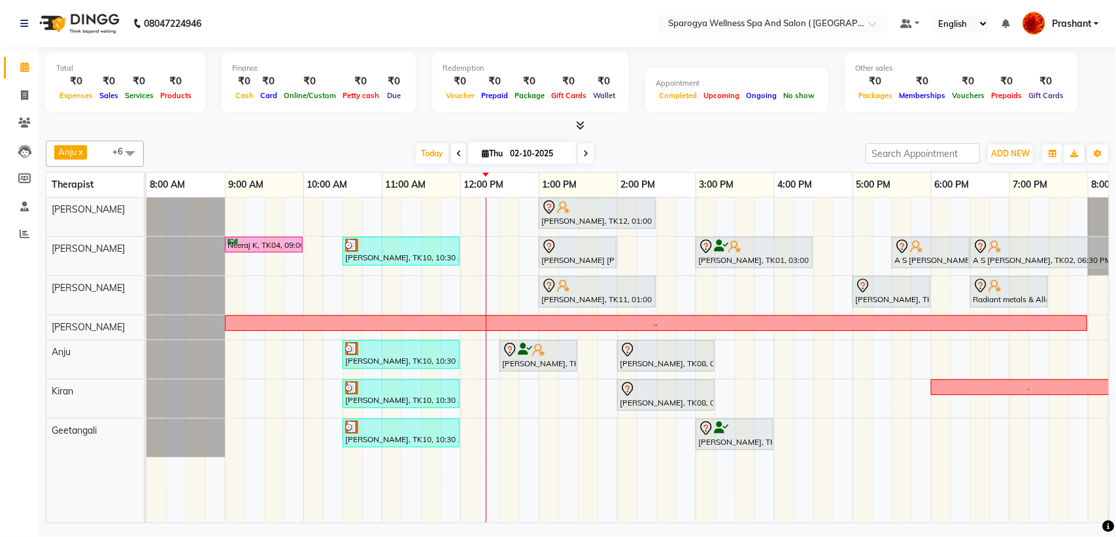
drag, startPoint x: 384, startPoint y: 361, endPoint x: 387, endPoint y: 280, distance: 81.2
click at [387, 280] on div "Ajay Darara, TK12, 01:00 PM-02:30 PM, Swedish 90 Min Neeraj K, TK04, 09:00 AM-1…" at bounding box center [734, 360] width 1177 height 325
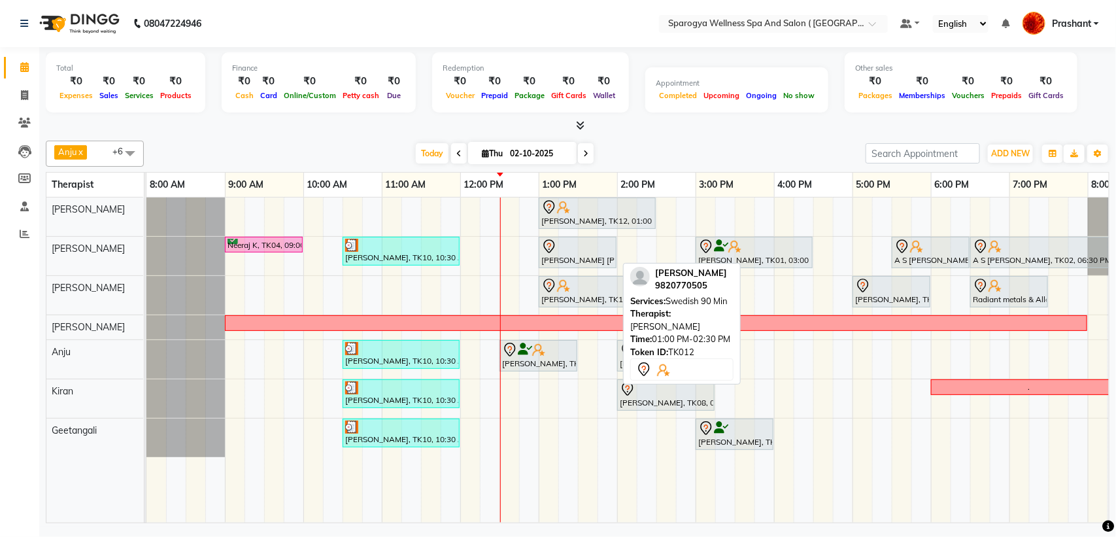
click at [577, 222] on div "[PERSON_NAME], TK12, 01:00 PM-02:30 PM, Swedish 90 Min" at bounding box center [597, 212] width 114 height 27
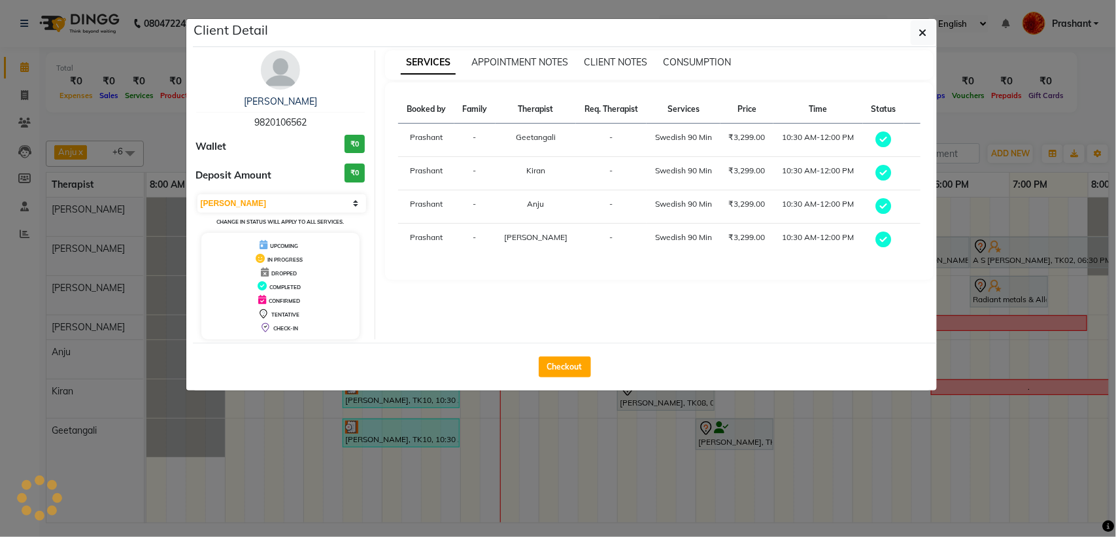
select select "7"
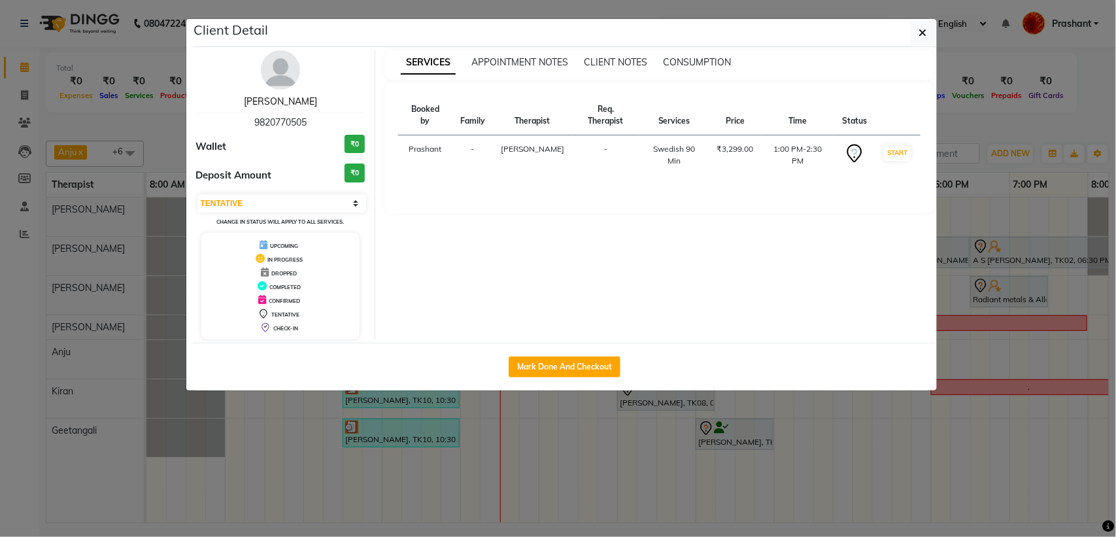
click at [288, 105] on link "[PERSON_NAME]" at bounding box center [280, 101] width 73 height 12
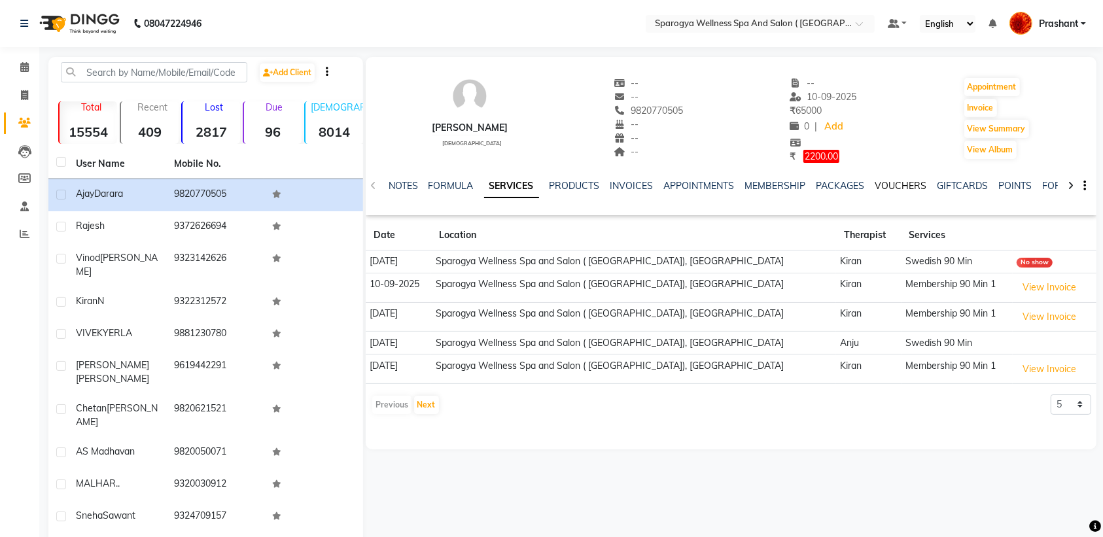
click at [886, 184] on link "VOUCHERS" at bounding box center [901, 186] width 52 height 12
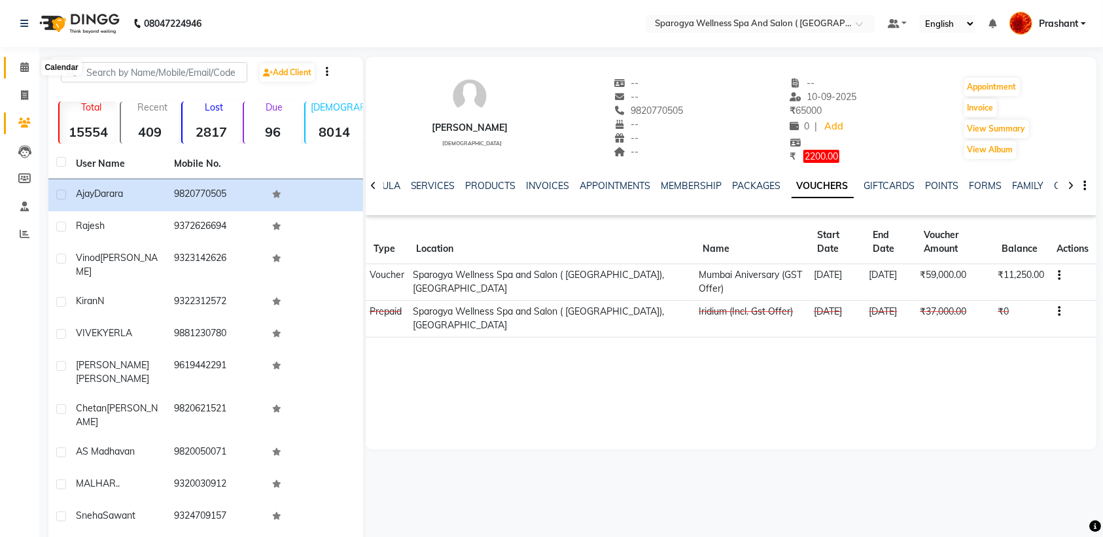
click at [23, 63] on icon at bounding box center [24, 67] width 9 height 10
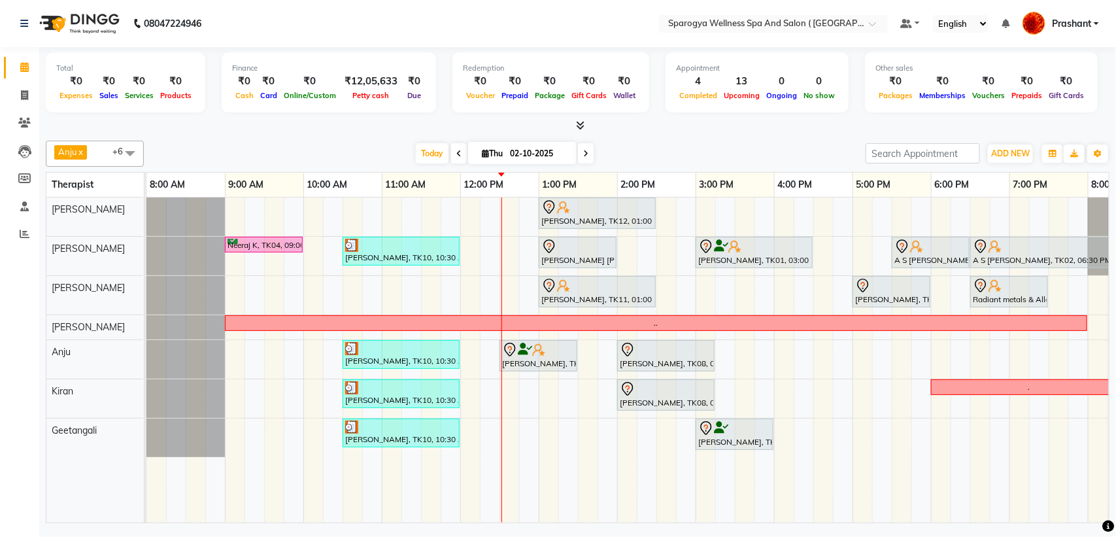
click at [547, 158] on input "02-10-2025" at bounding box center [538, 154] width 65 height 20
select select "10"
select select "2025"
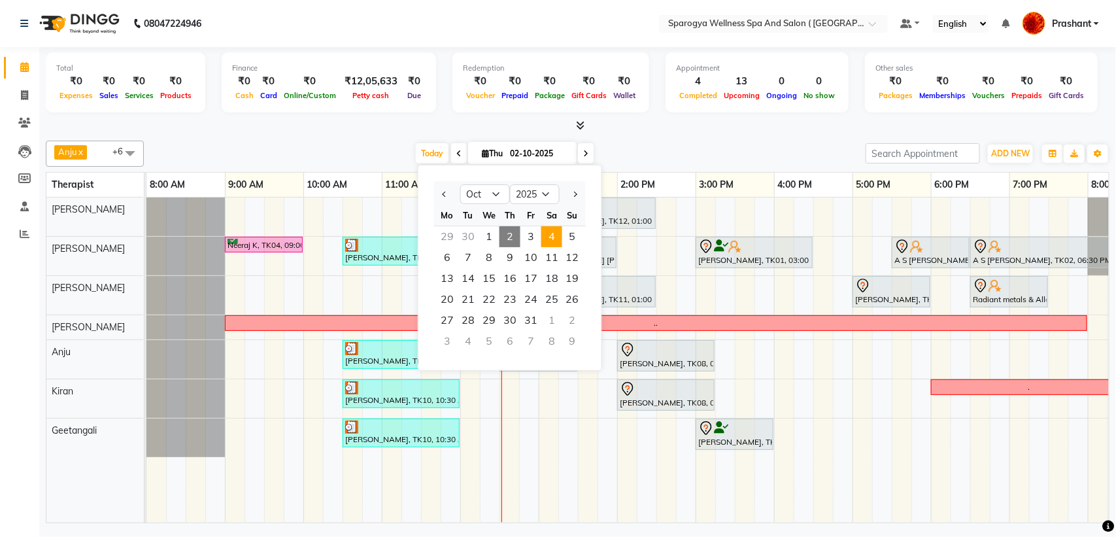
click at [557, 239] on span "4" at bounding box center [552, 236] width 21 height 21
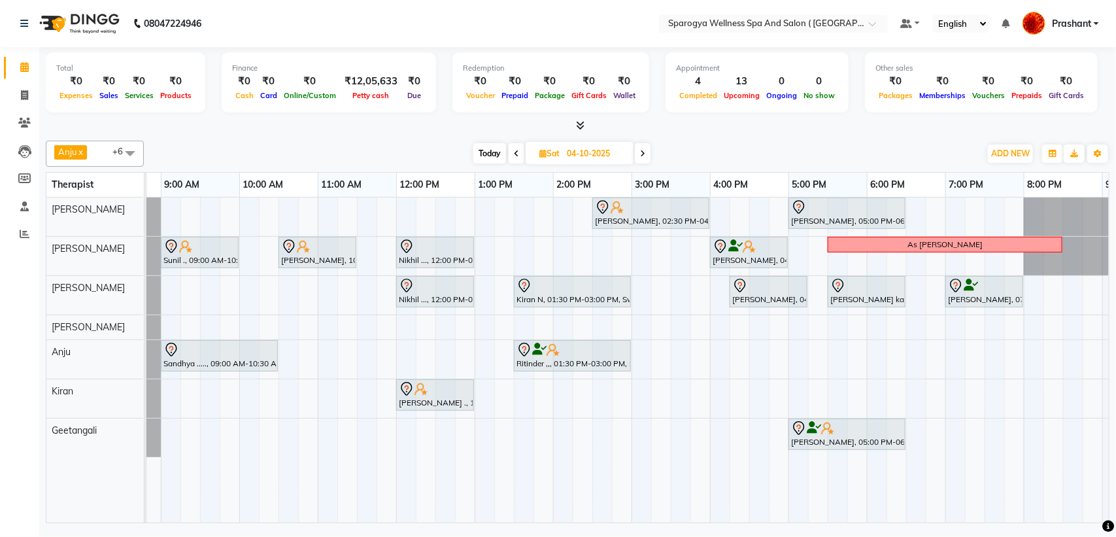
scroll to position [0, 60]
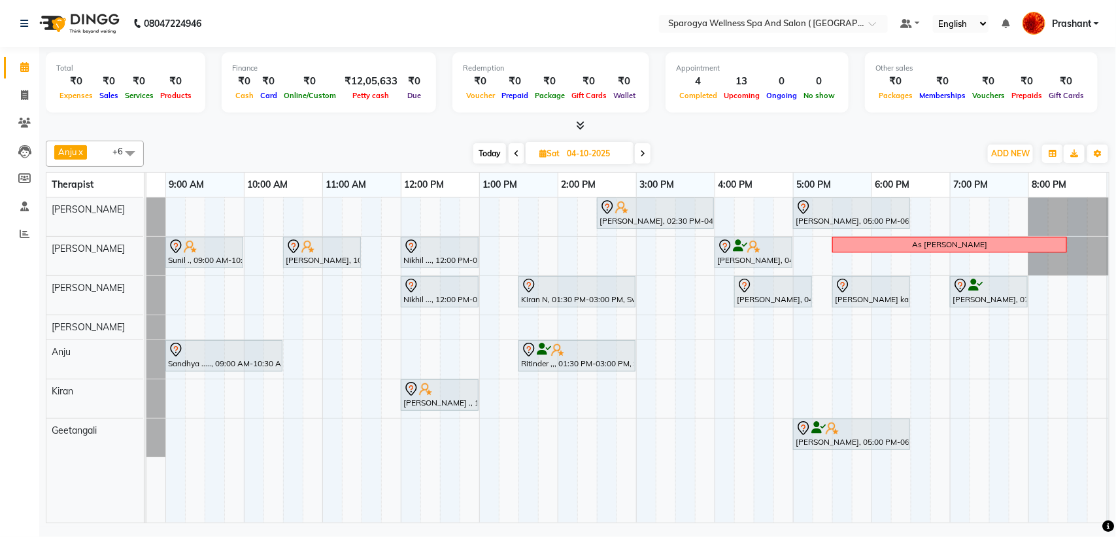
click at [485, 155] on span "Today" at bounding box center [489, 153] width 33 height 20
type input "02-10-2025"
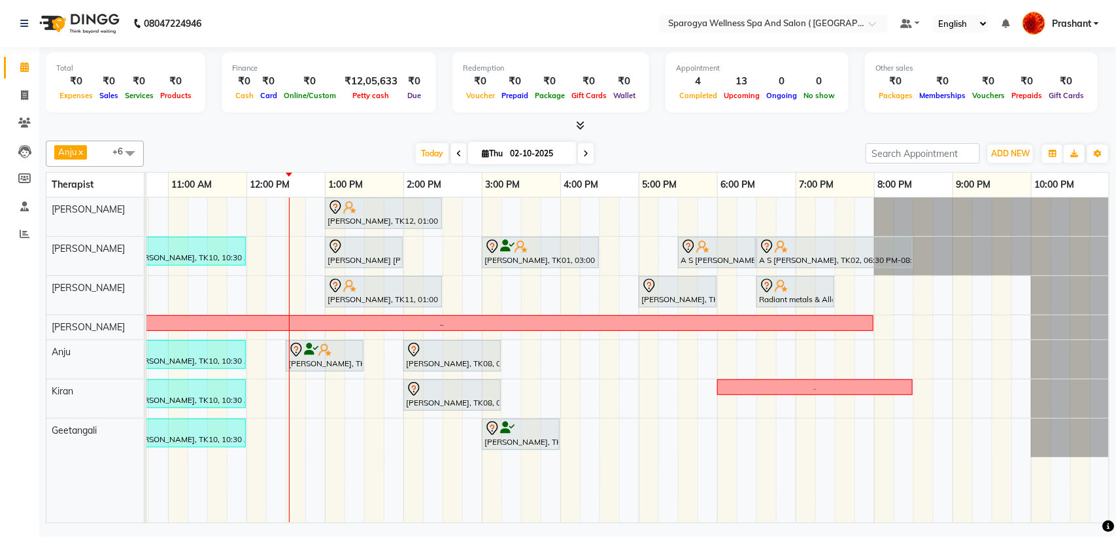
scroll to position [0, 0]
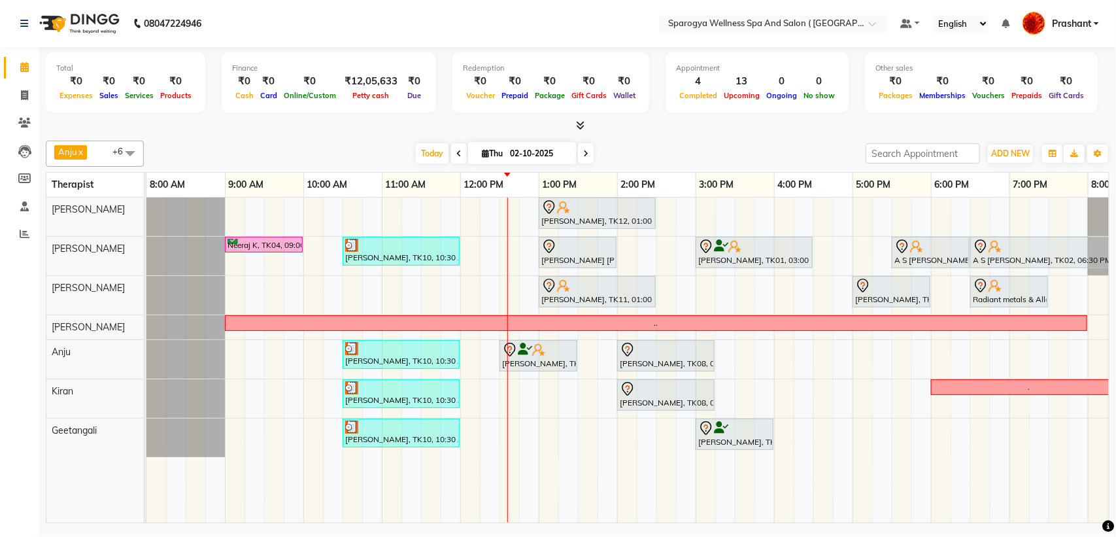
click at [790, 206] on div "Ajay Darara, TK12, 01:00 PM-02:30 PM, Swedish 90 Min Neeraj K, TK04, 09:00 AM-1…" at bounding box center [734, 360] width 1177 height 325
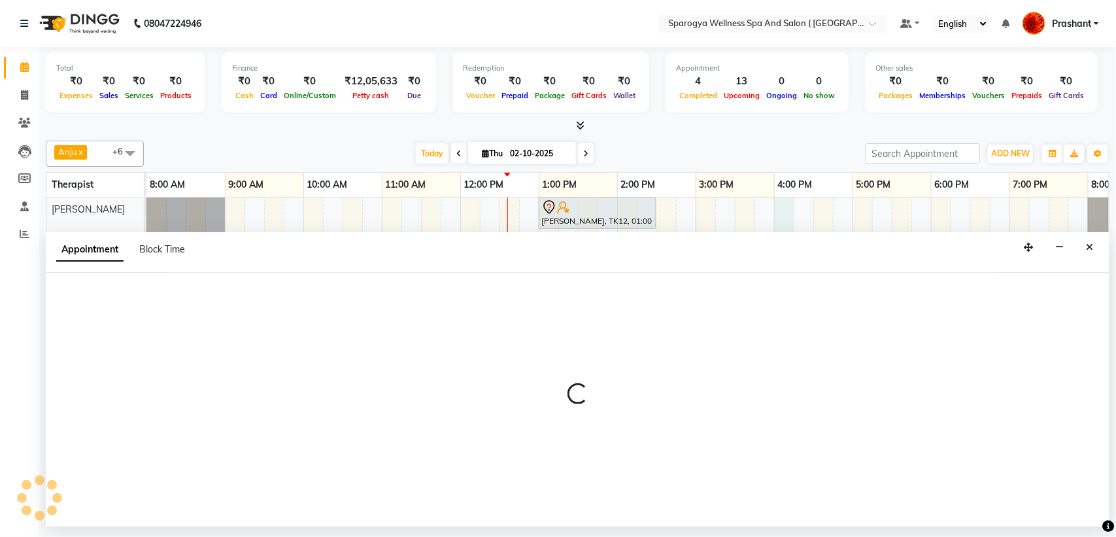
select select "16561"
select select "960"
select select "tentative"
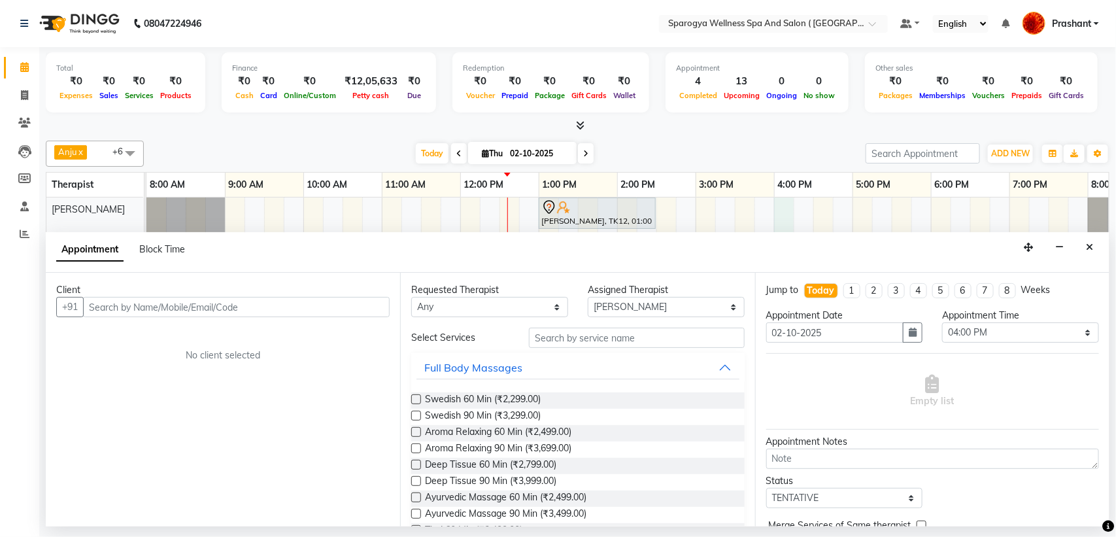
click at [206, 301] on input "text" at bounding box center [236, 307] width 307 height 20
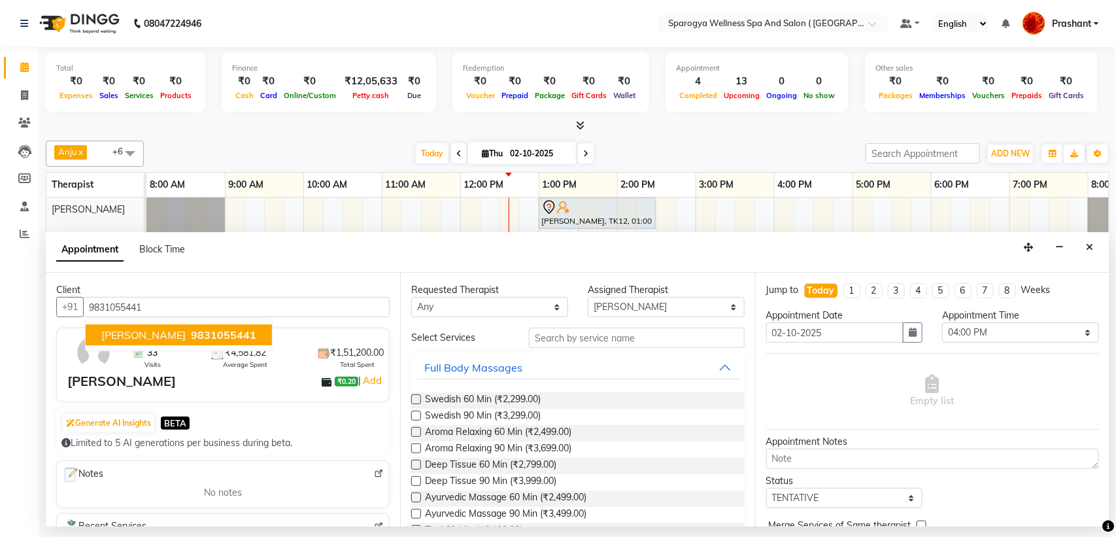
click at [191, 334] on span "9831055441" at bounding box center [223, 334] width 65 height 13
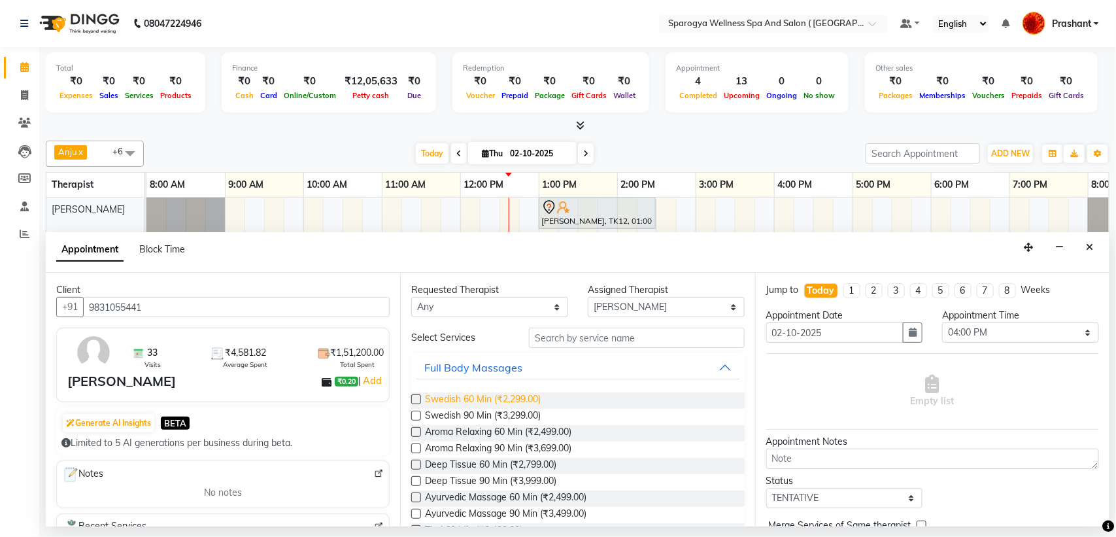
type input "9831055441"
click at [483, 393] on span "Swedish 60 Min (₹2,299.00)" at bounding box center [483, 400] width 116 height 16
checkbox input "false"
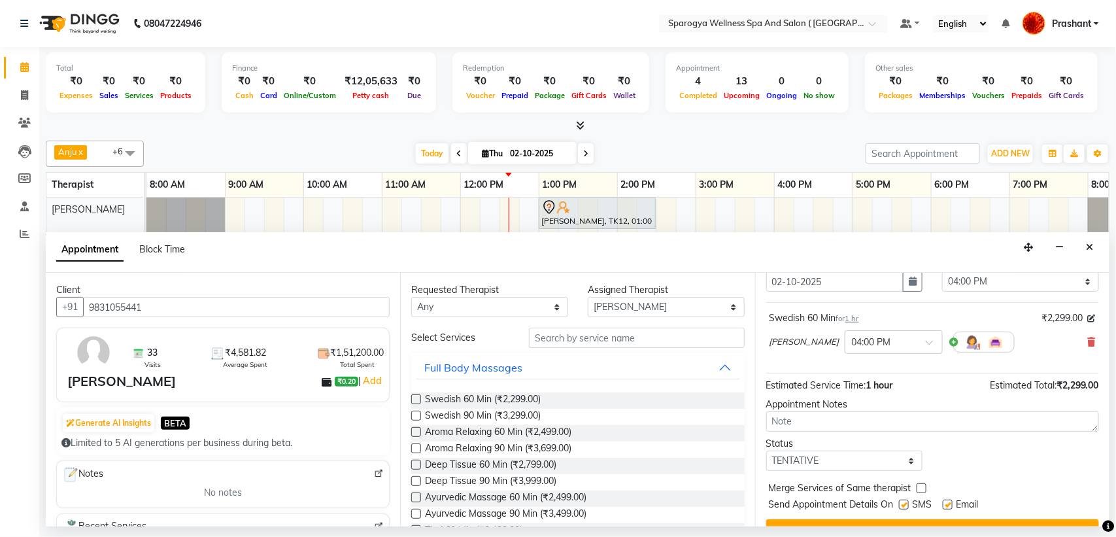
scroll to position [78, 0]
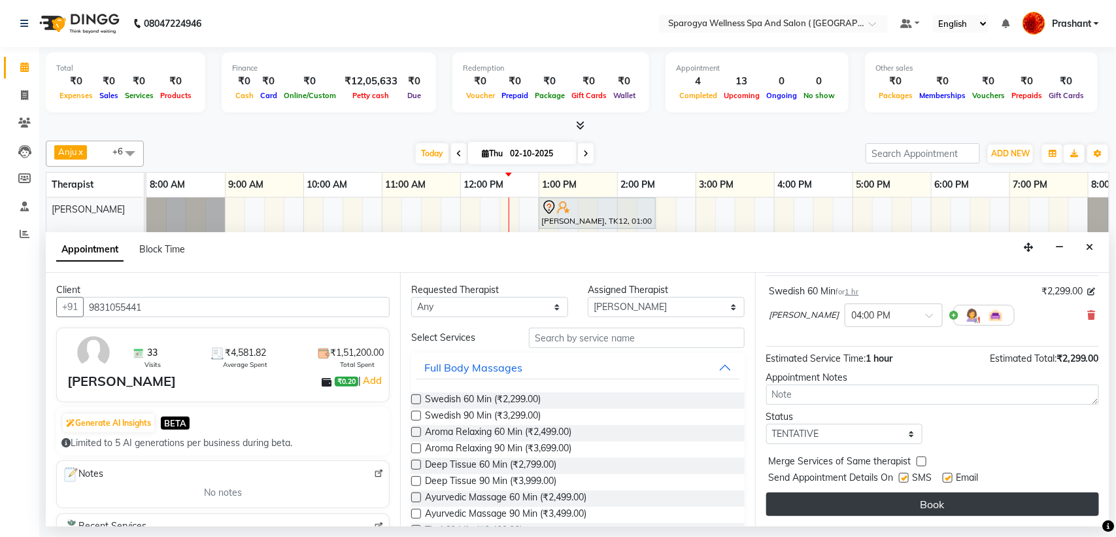
click at [891, 510] on button "Book" at bounding box center [932, 504] width 333 height 24
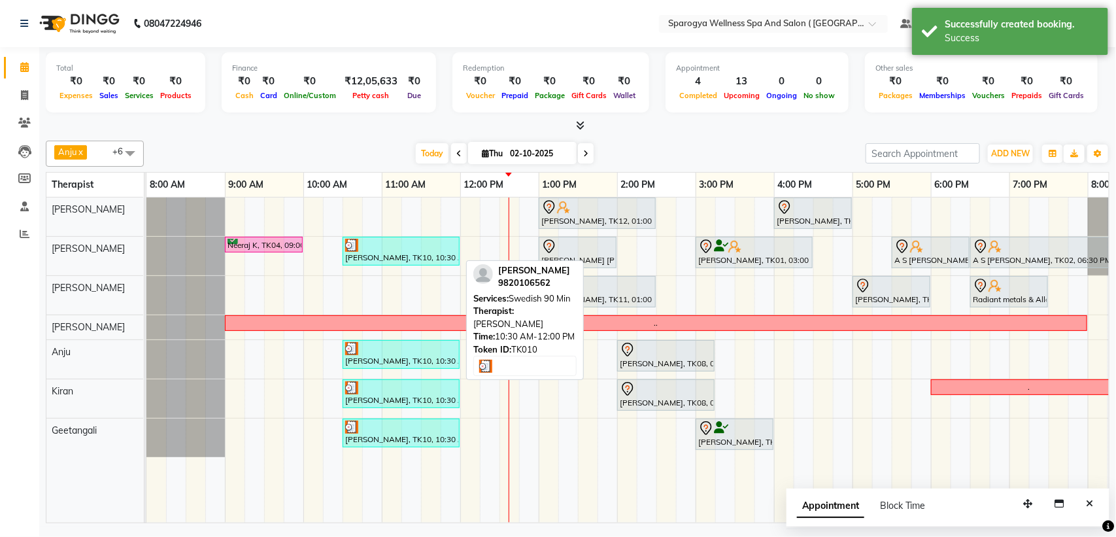
click at [381, 254] on div "[PERSON_NAME], TK10, 10:30 AM-12:00 PM, Swedish 90 Min" at bounding box center [401, 251] width 114 height 25
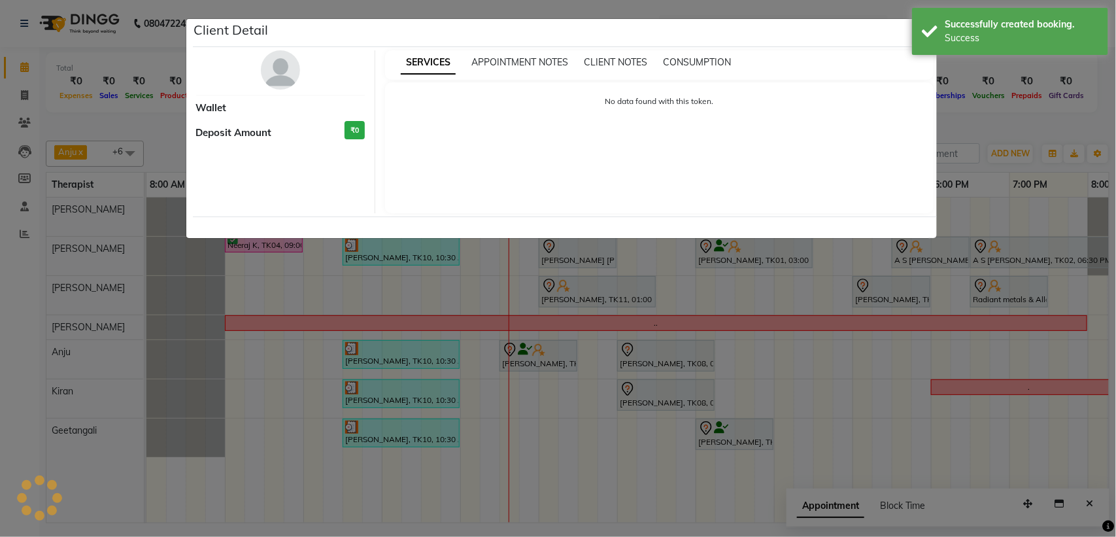
select select "3"
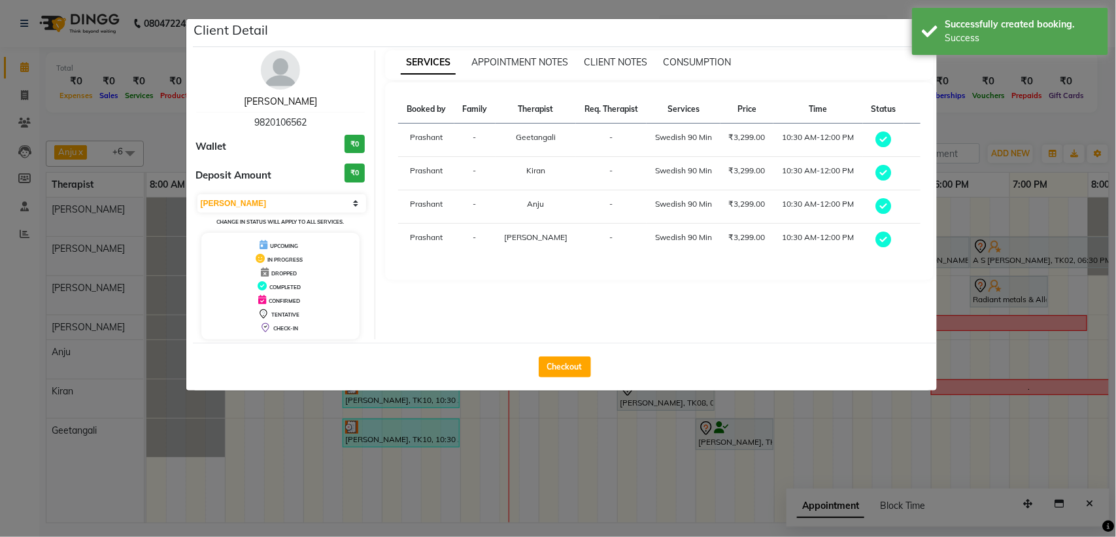
click at [283, 101] on link "Srikanth Iyer" at bounding box center [280, 101] width 73 height 12
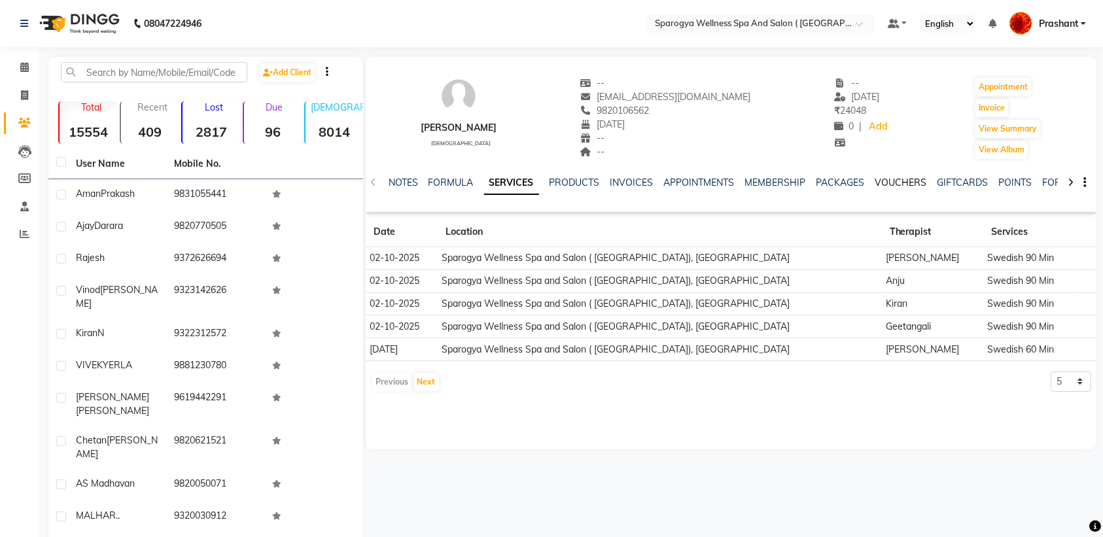
click at [885, 181] on link "VOUCHERS" at bounding box center [901, 183] width 52 height 12
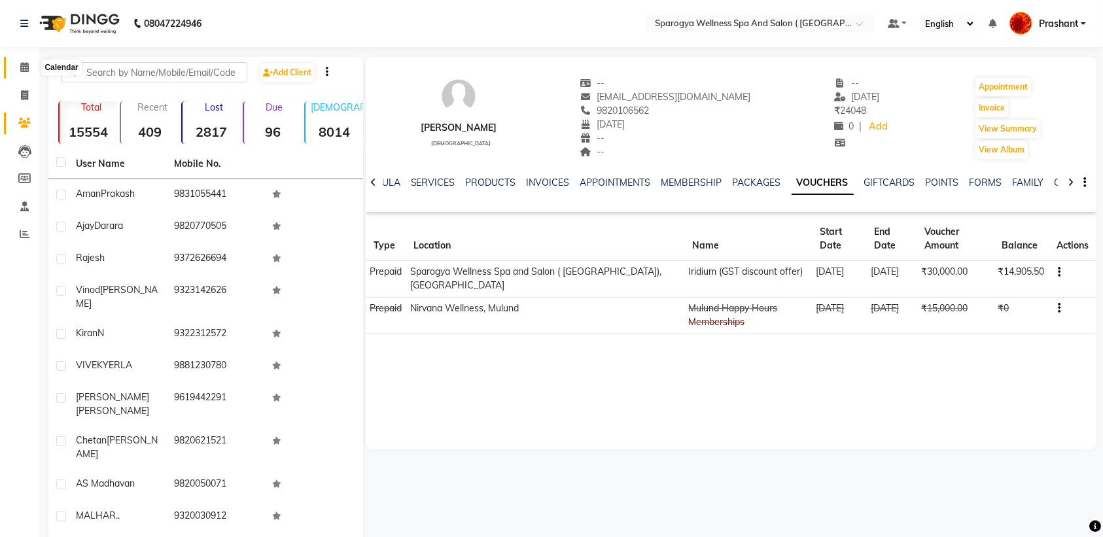
click at [15, 62] on span at bounding box center [24, 67] width 23 height 15
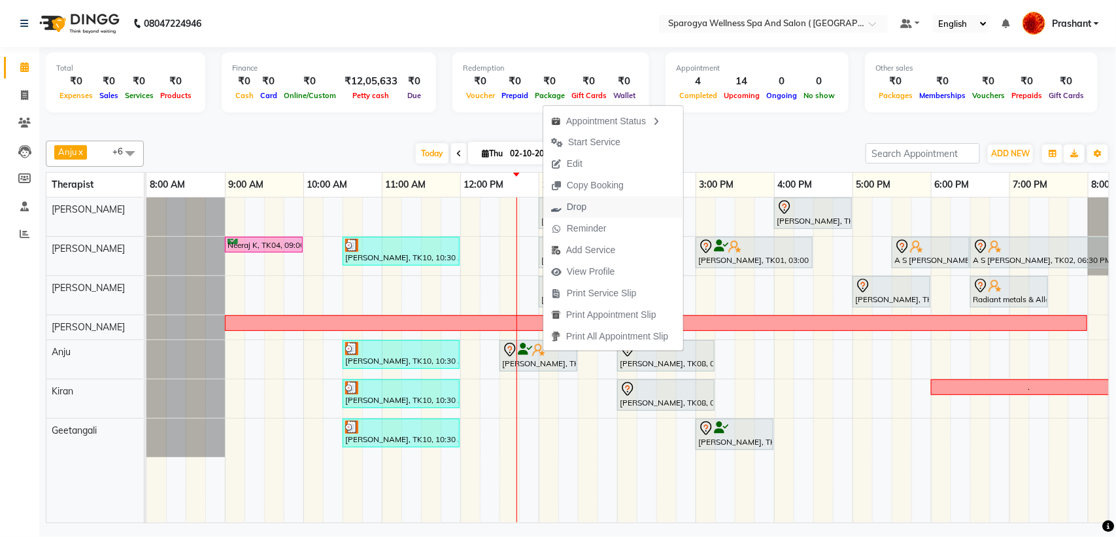
click at [582, 206] on span "Drop" at bounding box center [577, 207] width 20 height 14
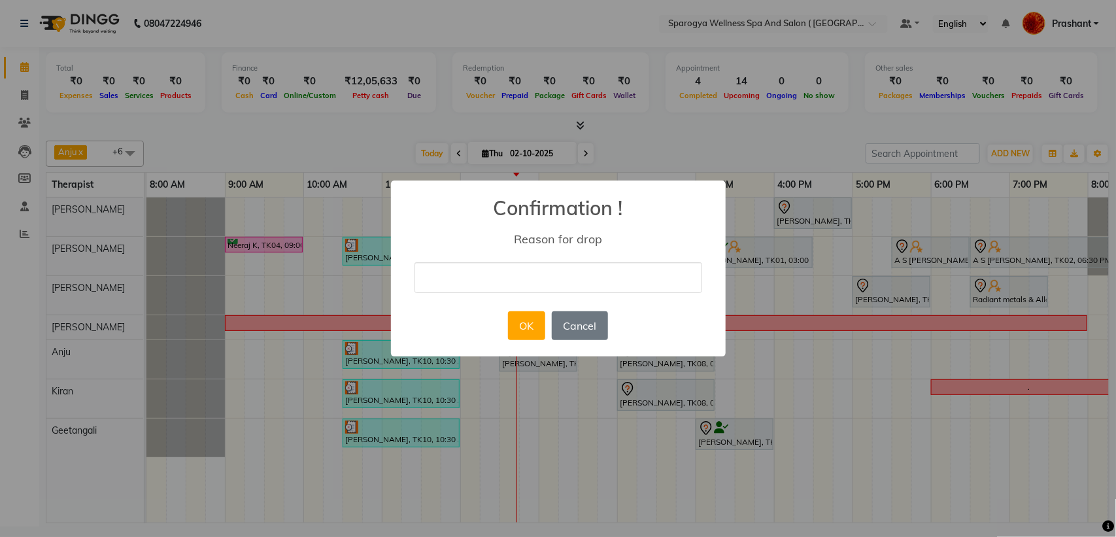
click at [538, 268] on input "text" at bounding box center [559, 277] width 288 height 31
type input "cancel"
click at [520, 334] on button "OK" at bounding box center [526, 325] width 37 height 29
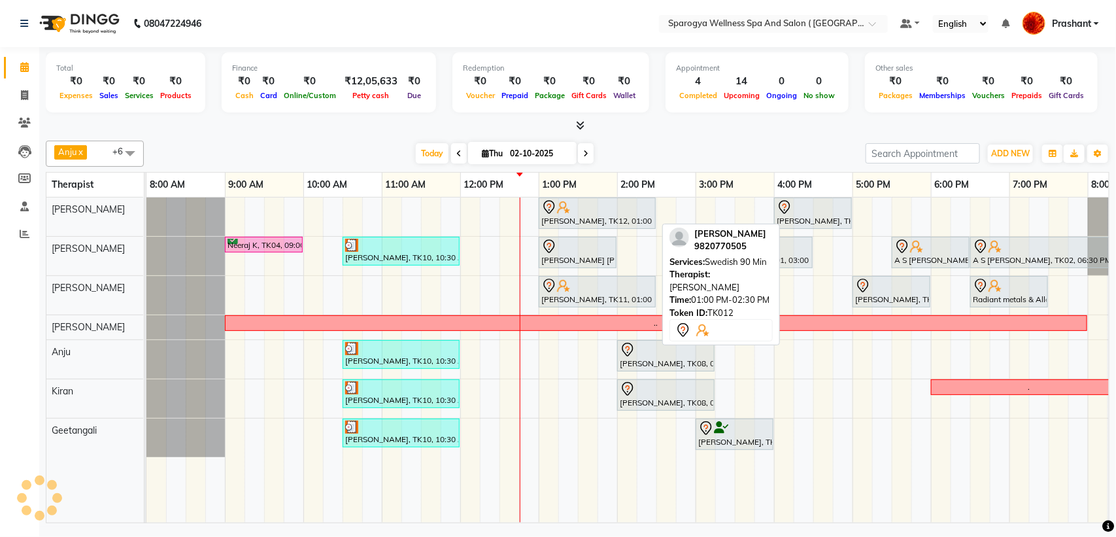
click at [551, 218] on div "[PERSON_NAME], TK12, 01:00 PM-02:30 PM, Swedish 90 Min" at bounding box center [597, 212] width 114 height 27
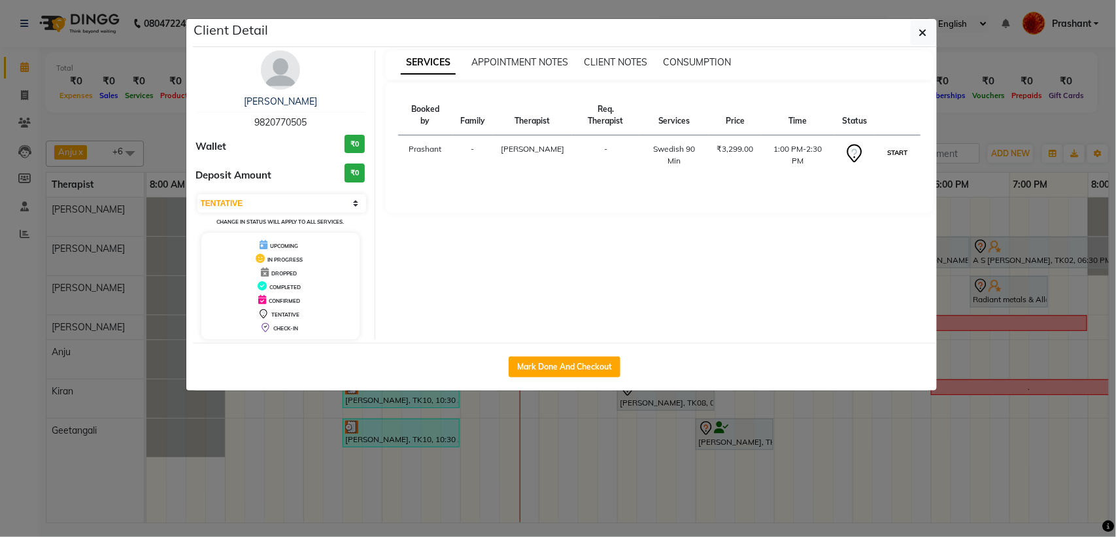
click at [904, 154] on button "START" at bounding box center [897, 153] width 27 height 16
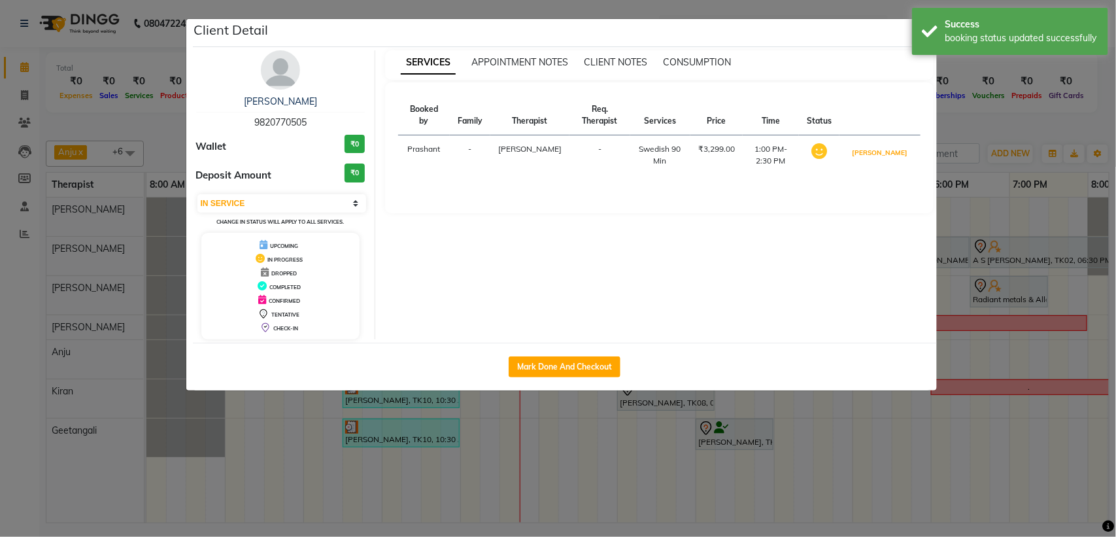
click at [904, 154] on button "[PERSON_NAME]" at bounding box center [880, 153] width 62 height 16
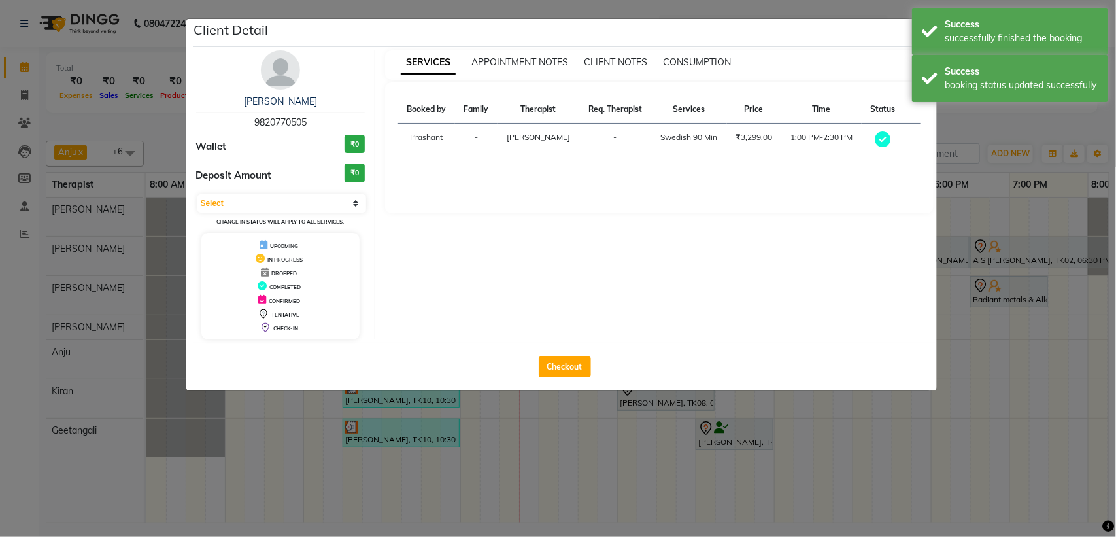
select select "3"
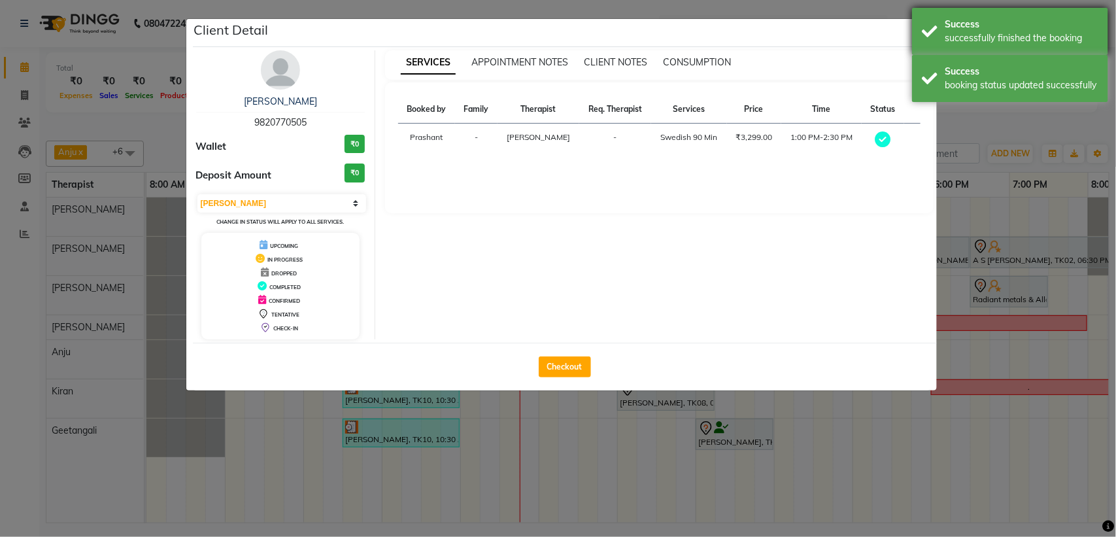
click at [924, 27] on div "Success successfully finished the booking" at bounding box center [1010, 31] width 196 height 47
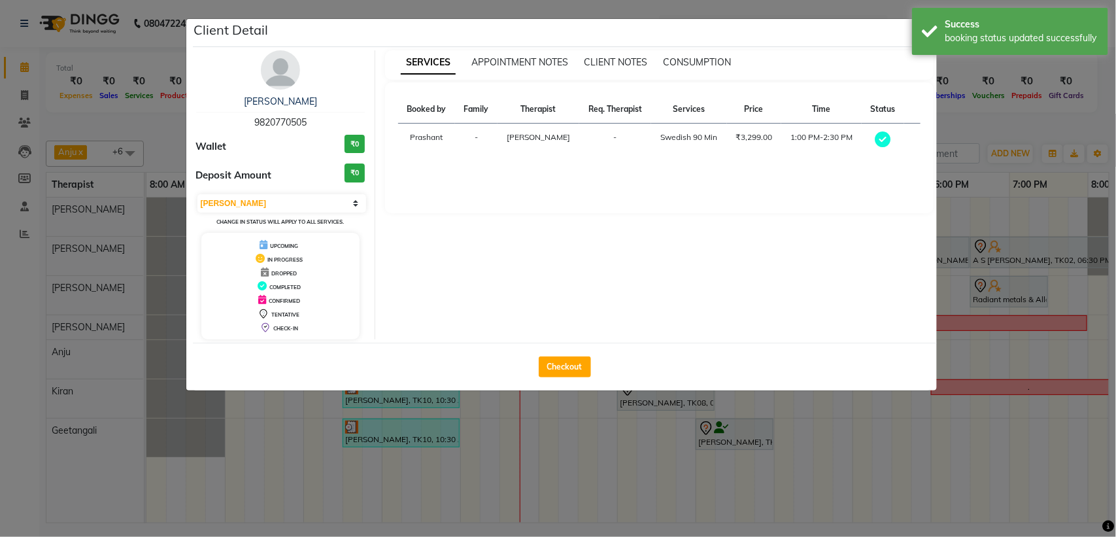
click at [923, 38] on div "Success booking status updated successfully" at bounding box center [1010, 31] width 196 height 47
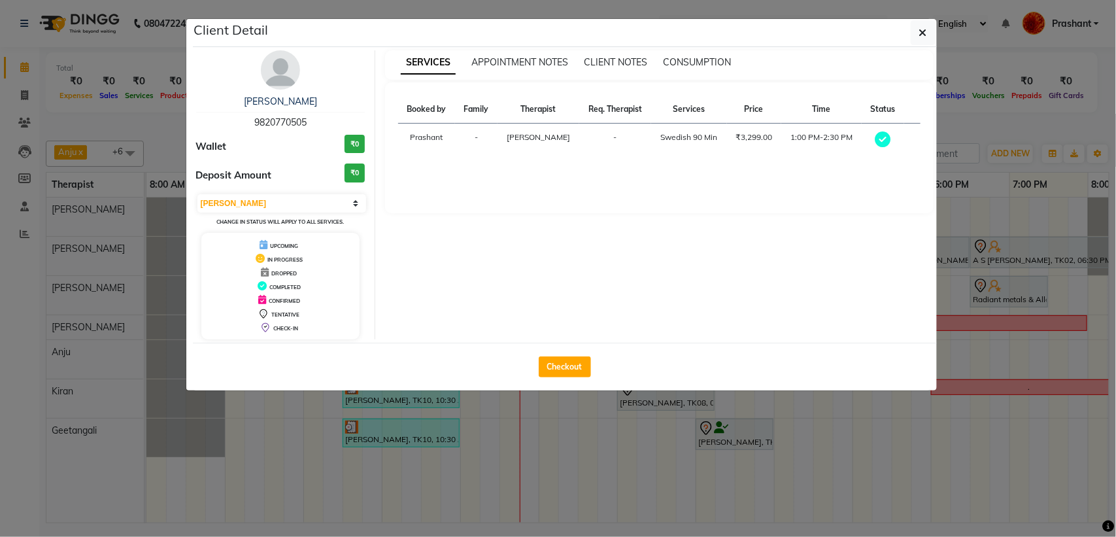
click at [923, 38] on icon "button" at bounding box center [924, 32] width 8 height 10
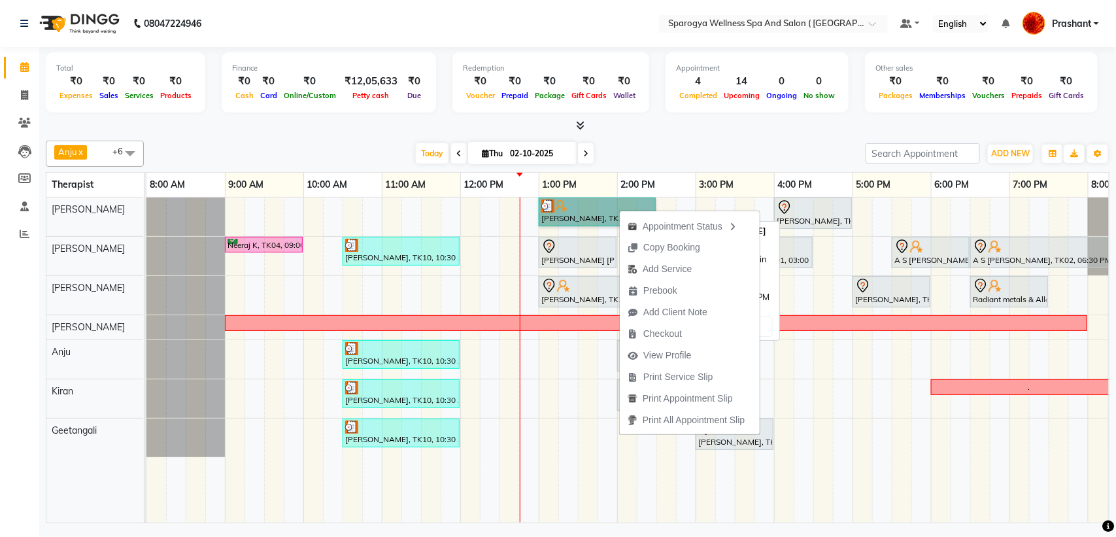
click at [583, 210] on link "[PERSON_NAME], TK12, 01:00 PM-02:30 PM, Swedish 90 Min" at bounding box center [597, 212] width 117 height 29
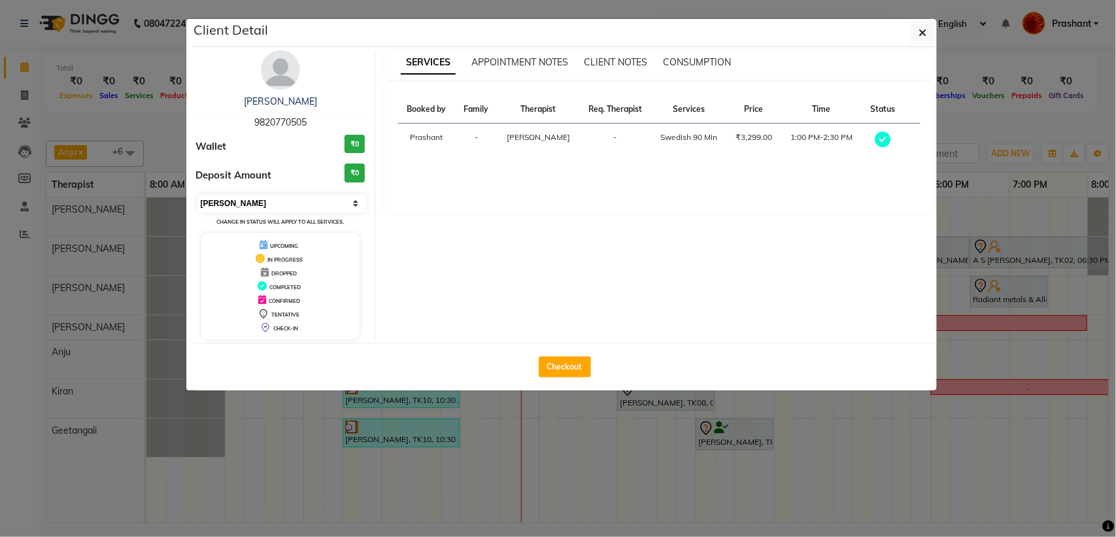
click at [278, 198] on select "Select MARK DONE UPCOMING" at bounding box center [282, 203] width 169 height 18
click at [198, 194] on select "Select MARK DONE UPCOMING" at bounding box center [282, 203] width 169 height 18
click at [244, 209] on select "Select MARK DONE UPCOMING" at bounding box center [282, 203] width 169 height 18
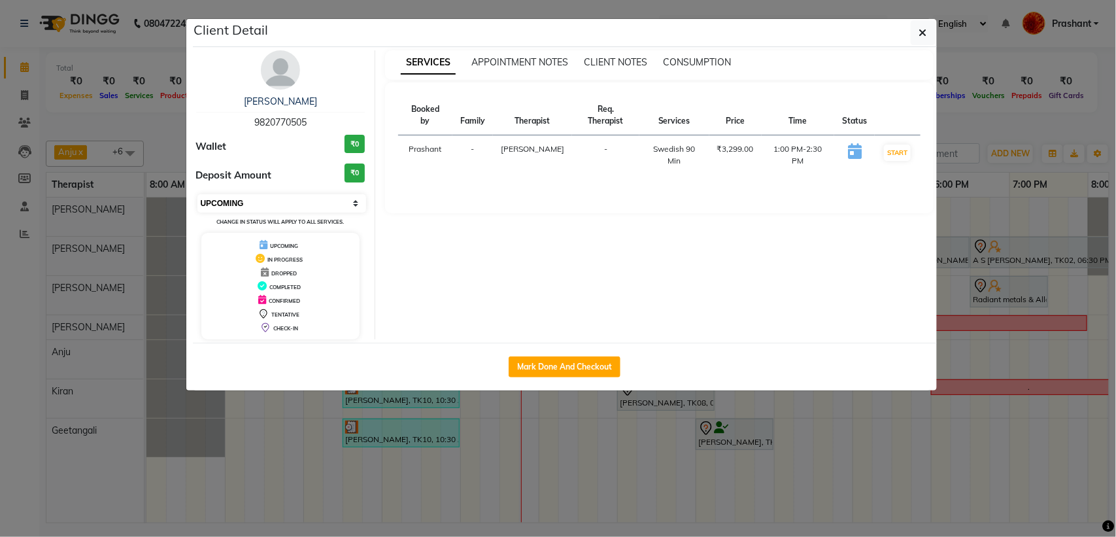
select select "6"
click at [198, 194] on select "Select IN SERVICE CONFIRMED TENTATIVE CHECK IN MARK DONE DROPPED UPCOMING" at bounding box center [282, 203] width 169 height 18
click at [913, 31] on button "button" at bounding box center [923, 32] width 25 height 25
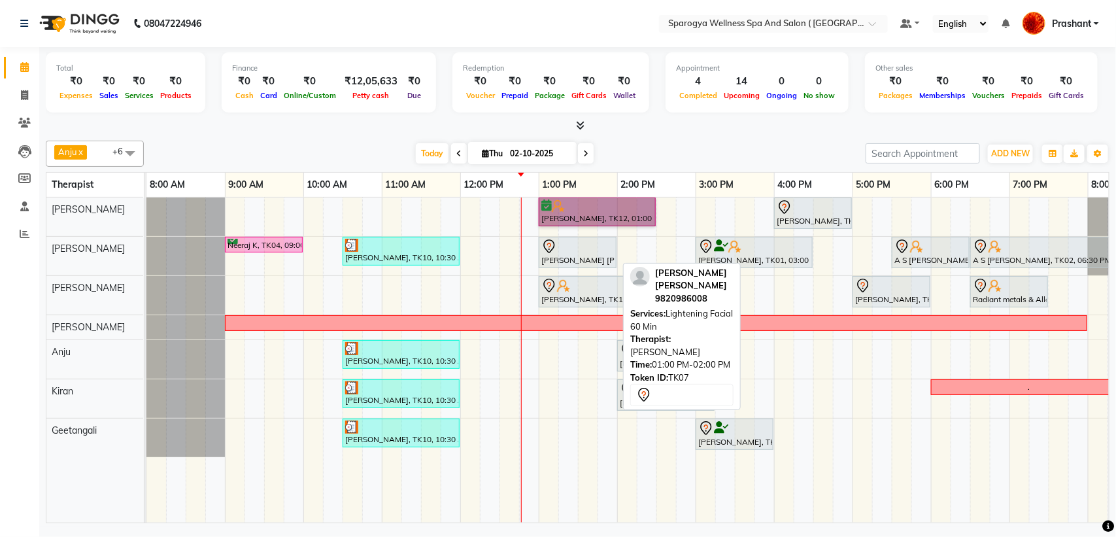
click at [554, 259] on div "[PERSON_NAME] [PERSON_NAME], TK07, 01:00 PM-02:00 PM, Lightening Facial 60 Min" at bounding box center [577, 252] width 75 height 27
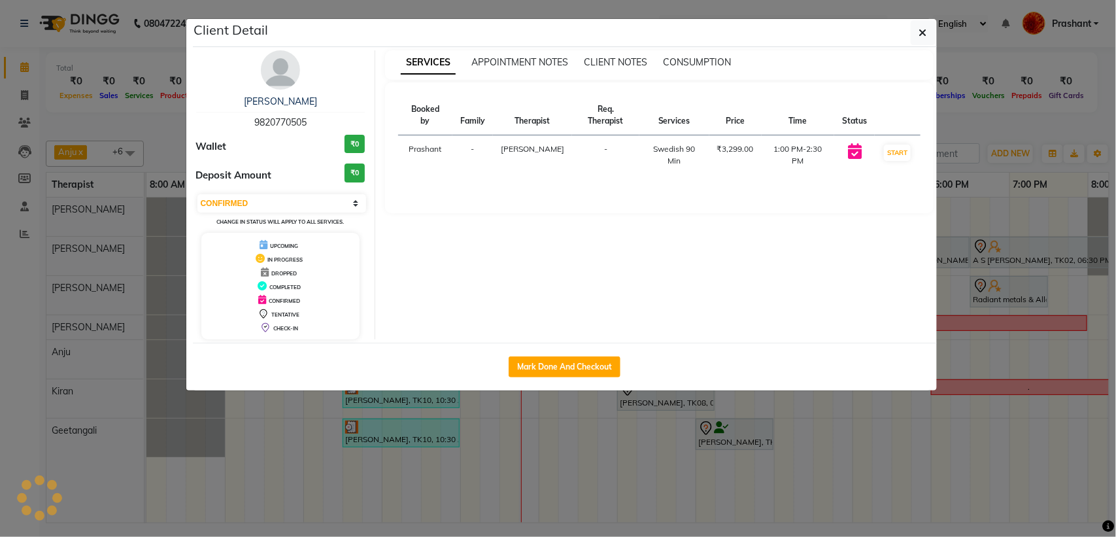
select select "7"
click at [932, 31] on button "button" at bounding box center [923, 32] width 25 height 25
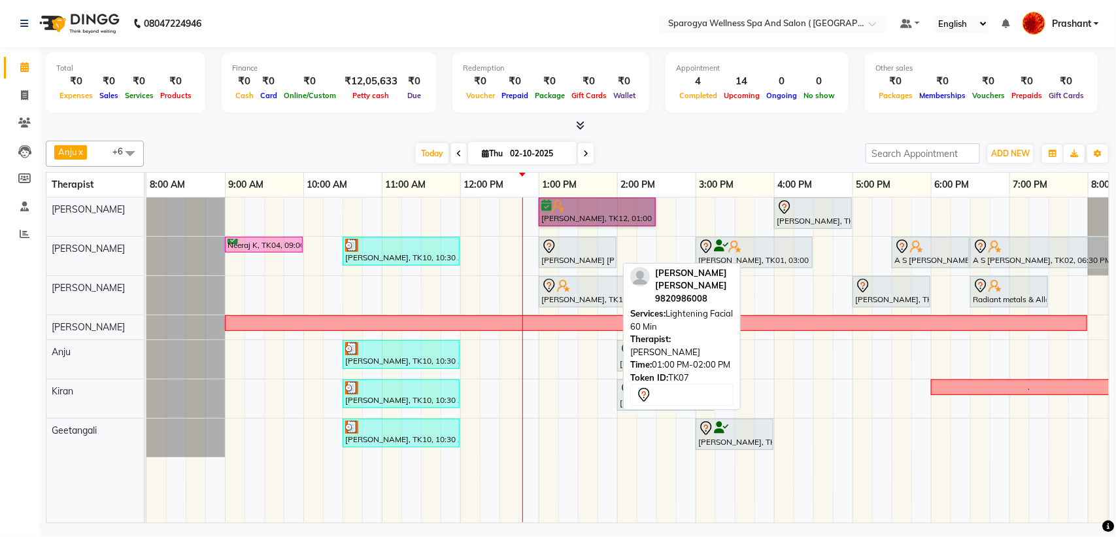
click at [589, 240] on div at bounding box center [578, 247] width 73 height 16
select select "7"
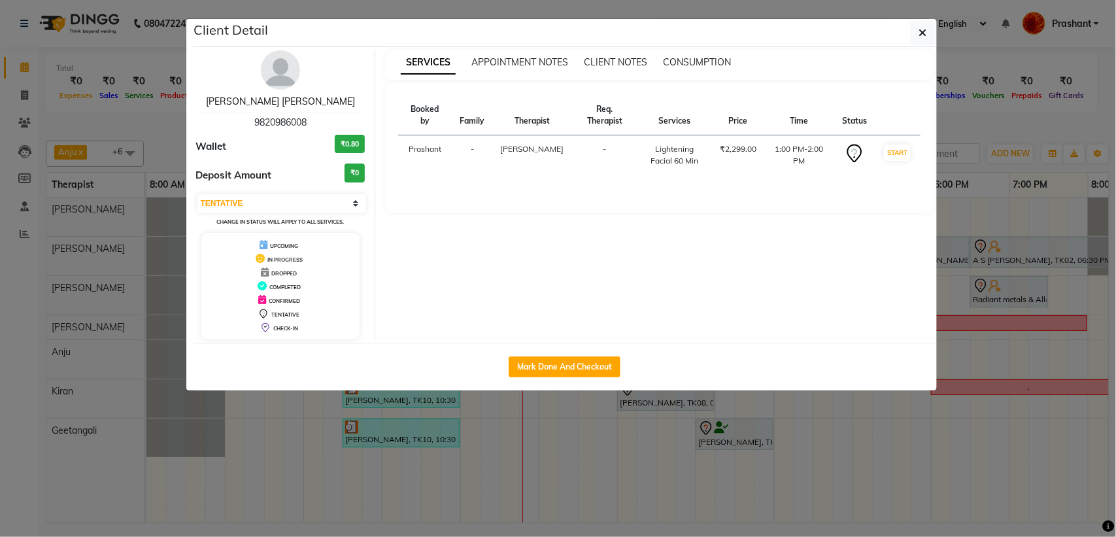
click at [288, 106] on link "Sachinder Bhinder Bhinder" at bounding box center [280, 101] width 149 height 12
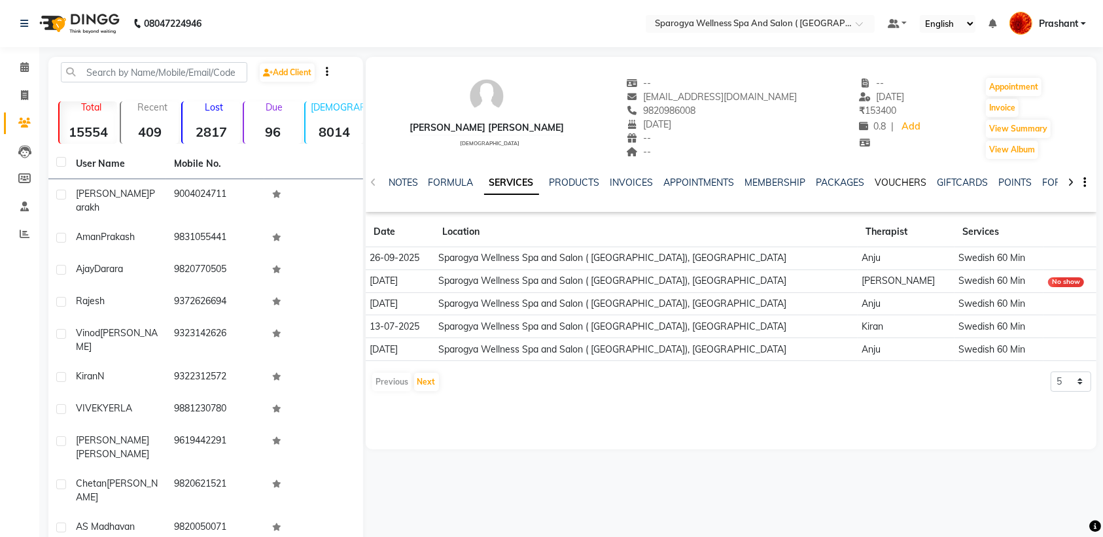
click at [899, 179] on link "VOUCHERS" at bounding box center [901, 183] width 52 height 12
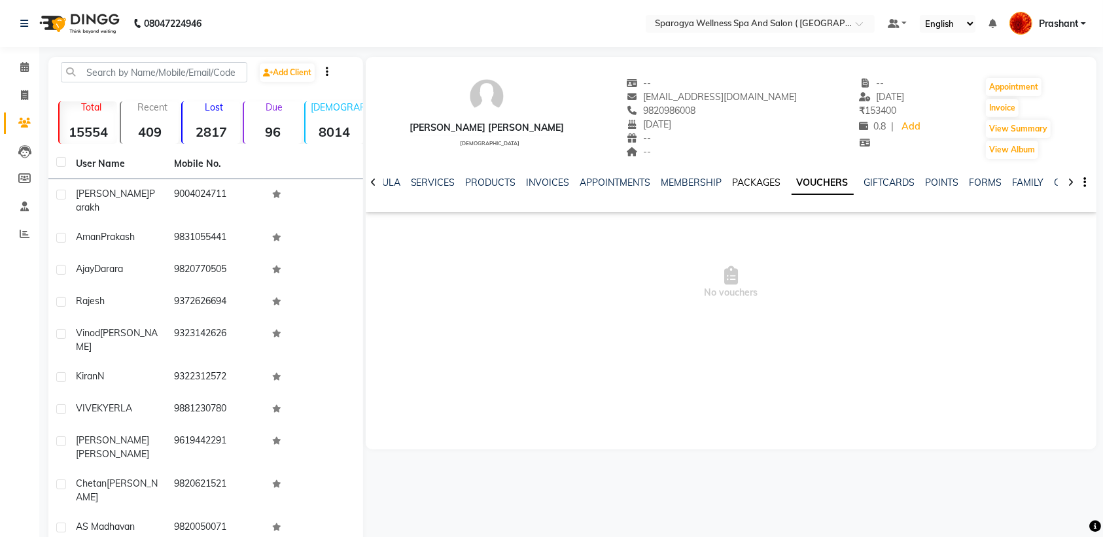
click at [743, 179] on link "PACKAGES" at bounding box center [756, 183] width 48 height 12
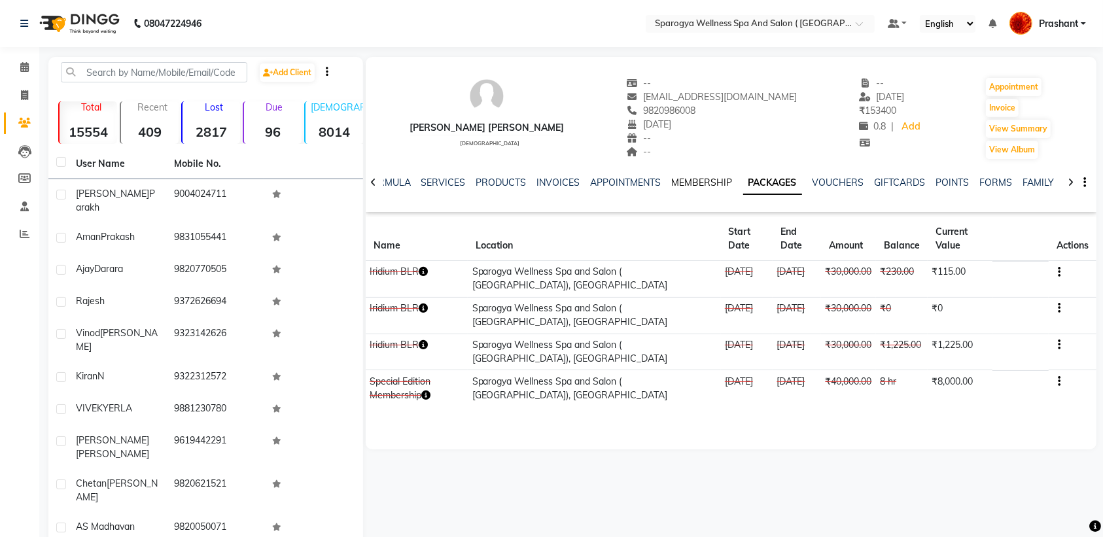
click at [704, 179] on link "MEMBERSHIP" at bounding box center [702, 183] width 61 height 12
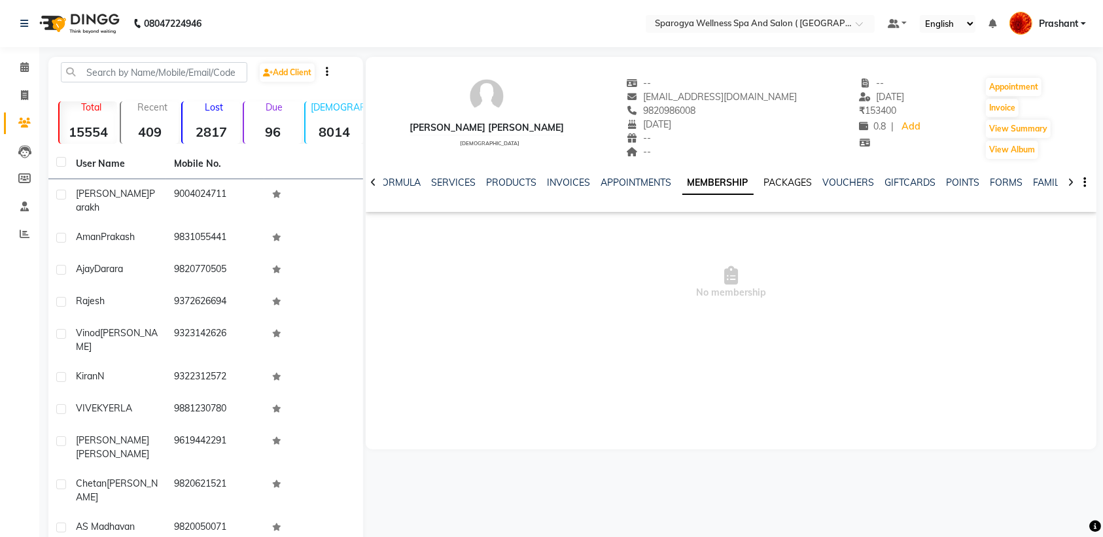
click at [800, 178] on link "PACKAGES" at bounding box center [788, 183] width 48 height 12
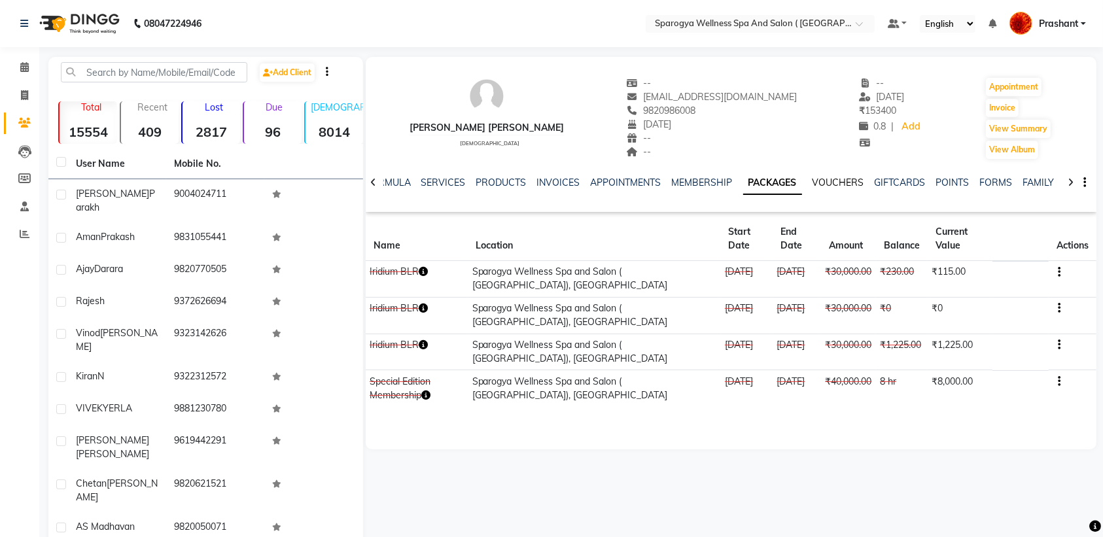
click at [835, 184] on link "VOUCHERS" at bounding box center [838, 183] width 52 height 12
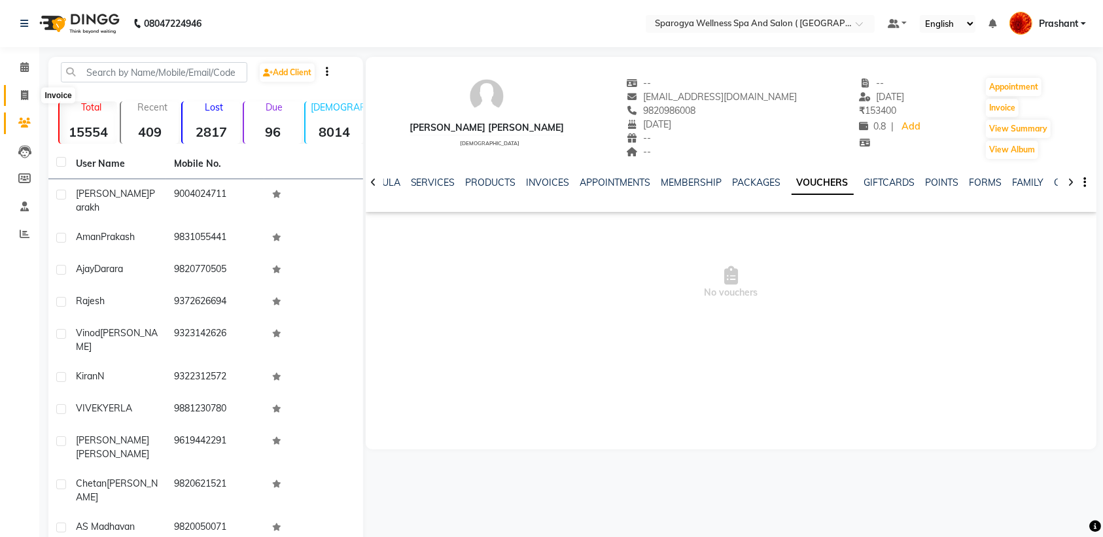
click at [22, 89] on span at bounding box center [24, 95] width 23 height 15
select select "service"
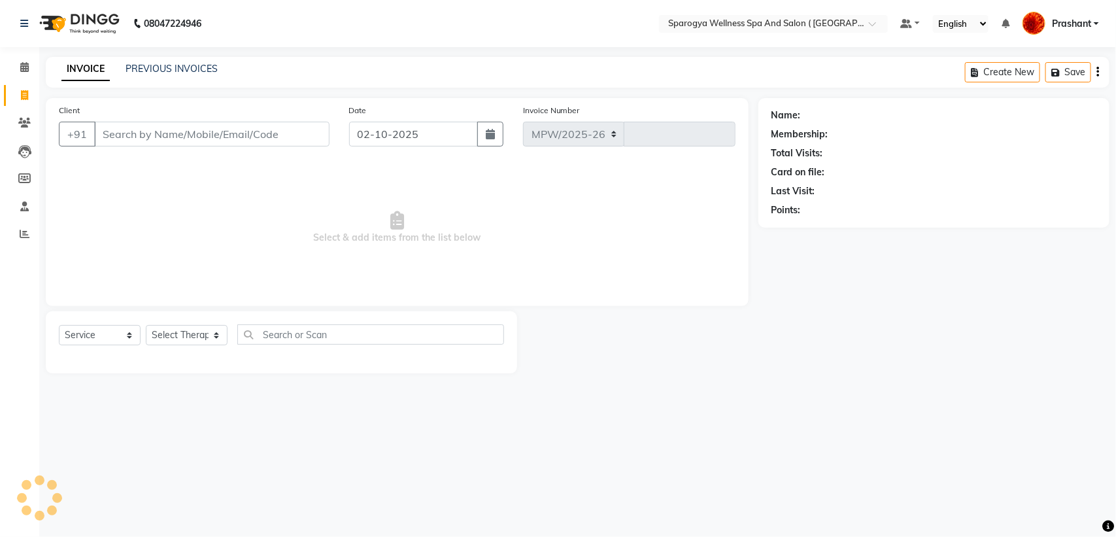
select select "4292"
type input "3062"
click at [31, 124] on span at bounding box center [24, 123] width 23 height 15
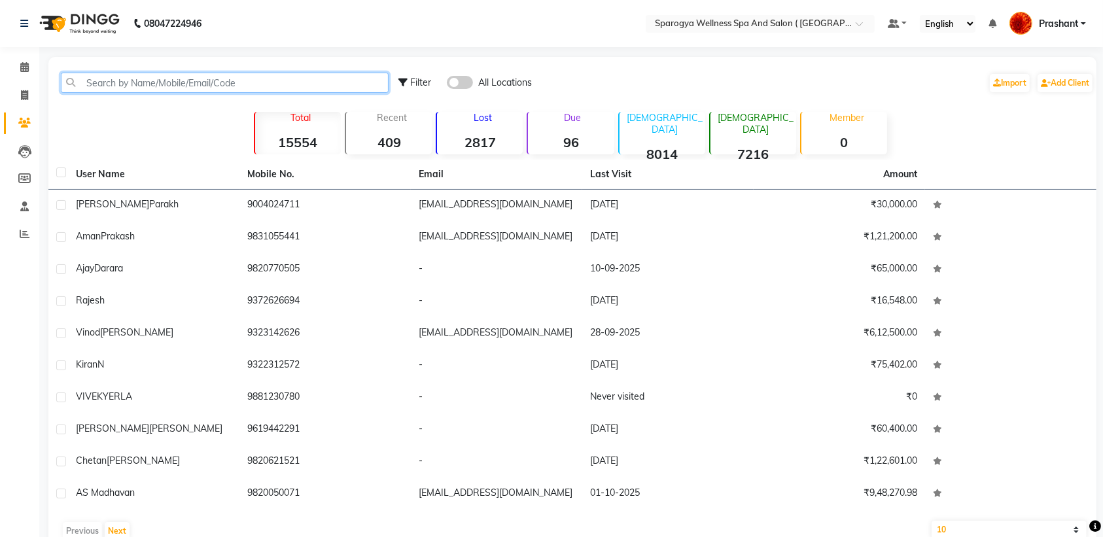
click at [247, 80] on input "text" at bounding box center [225, 83] width 328 height 20
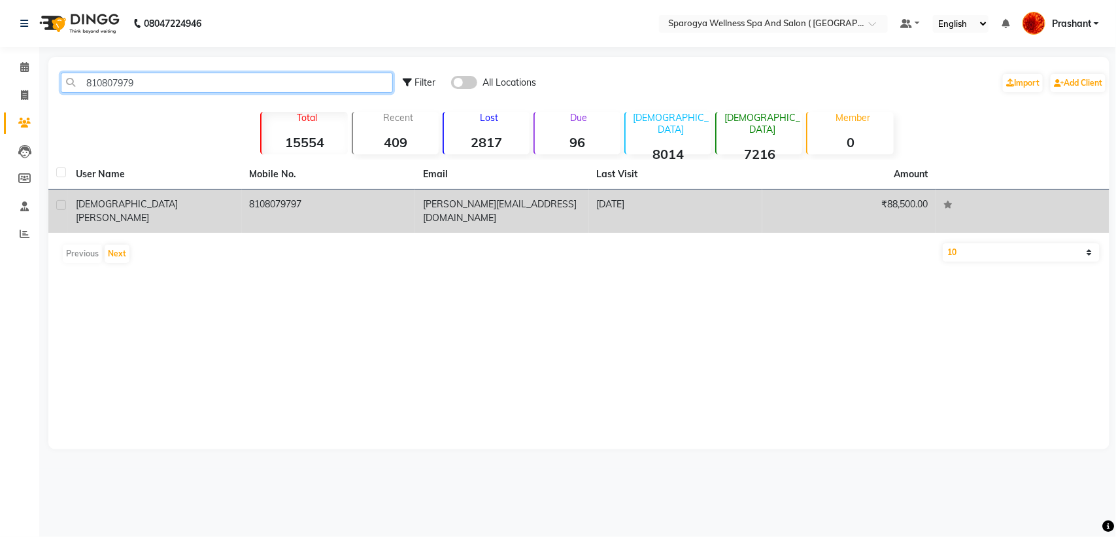
type input "810807979"
click at [332, 200] on td "8108079797" at bounding box center [329, 211] width 174 height 43
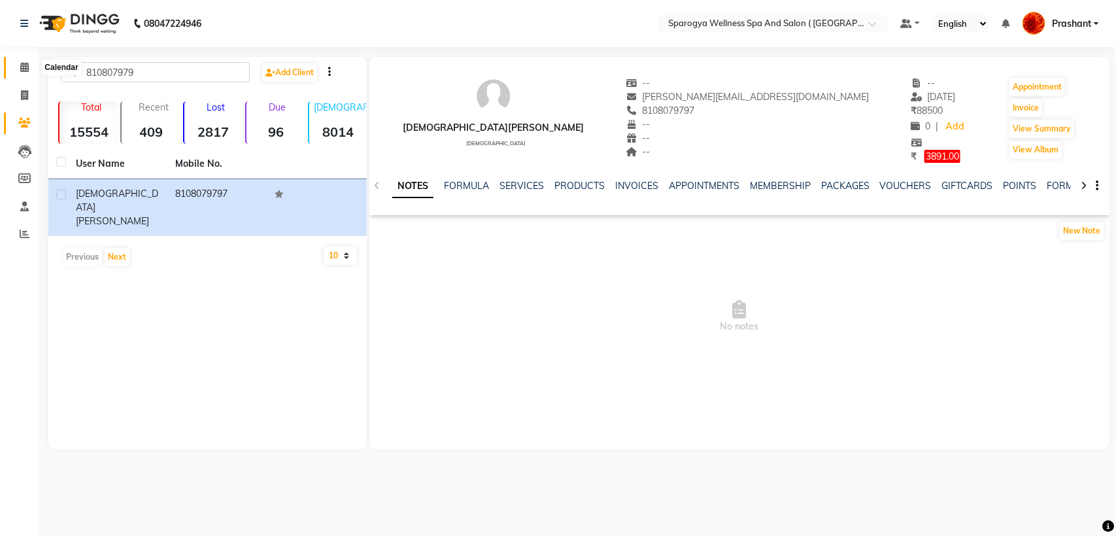
click at [14, 67] on span at bounding box center [24, 67] width 23 height 15
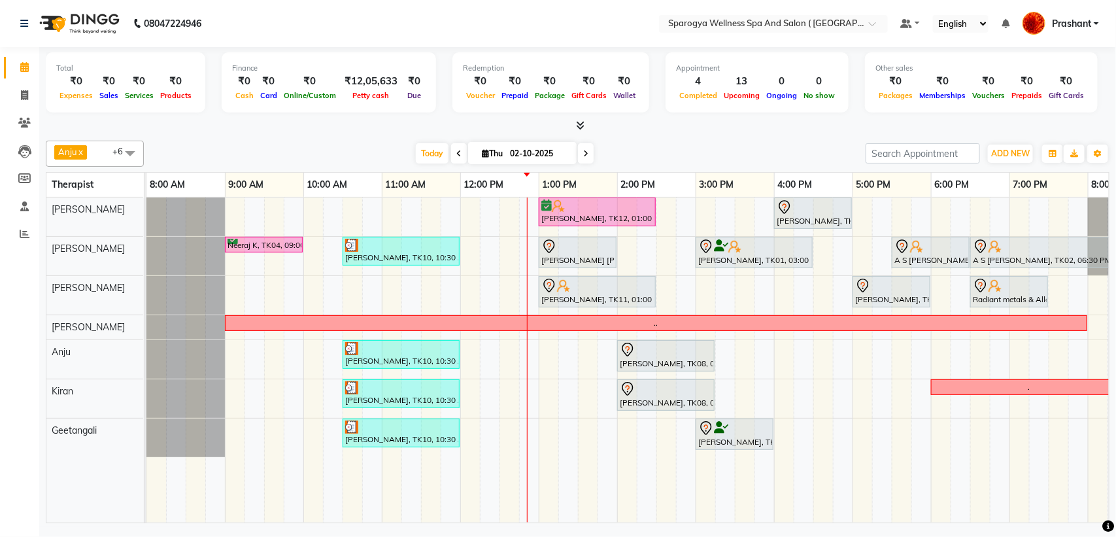
click at [583, 158] on icon at bounding box center [585, 154] width 5 height 8
type input "03-10-2025"
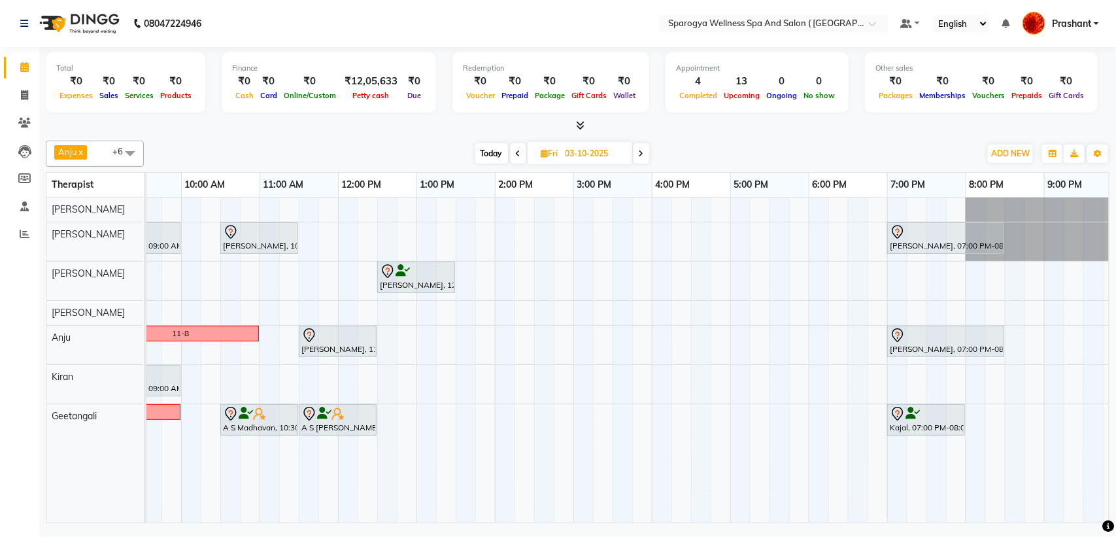
scroll to position [0, 122]
click at [347, 373] on div "MALHAR .., 09:00 AM-10:00 AM, Swedish 60 Min Chetan Doshi, 10:30 AM-11:30 AM, S…" at bounding box center [612, 360] width 1177 height 325
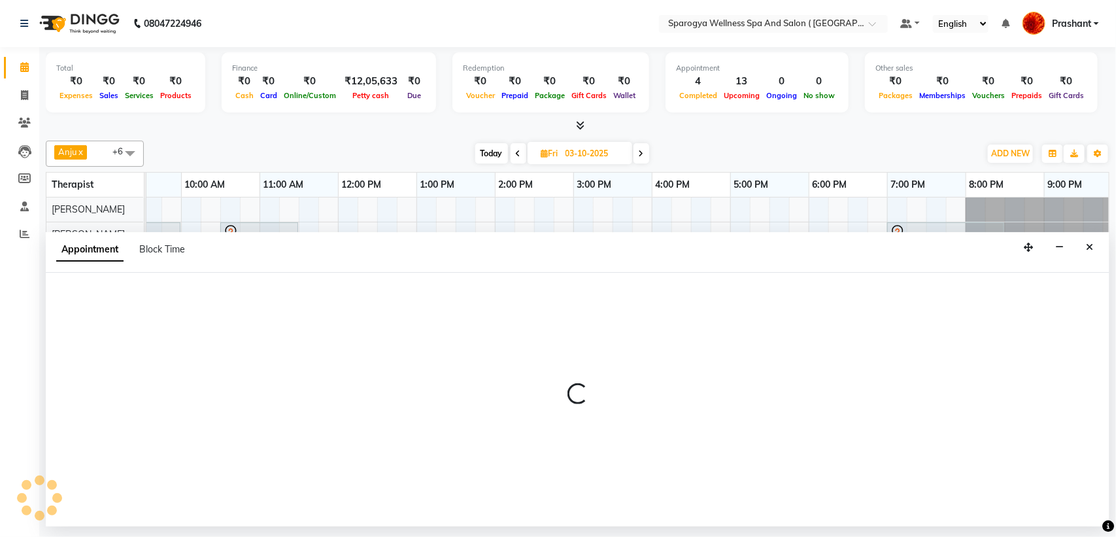
select select "70004"
select select "tentative"
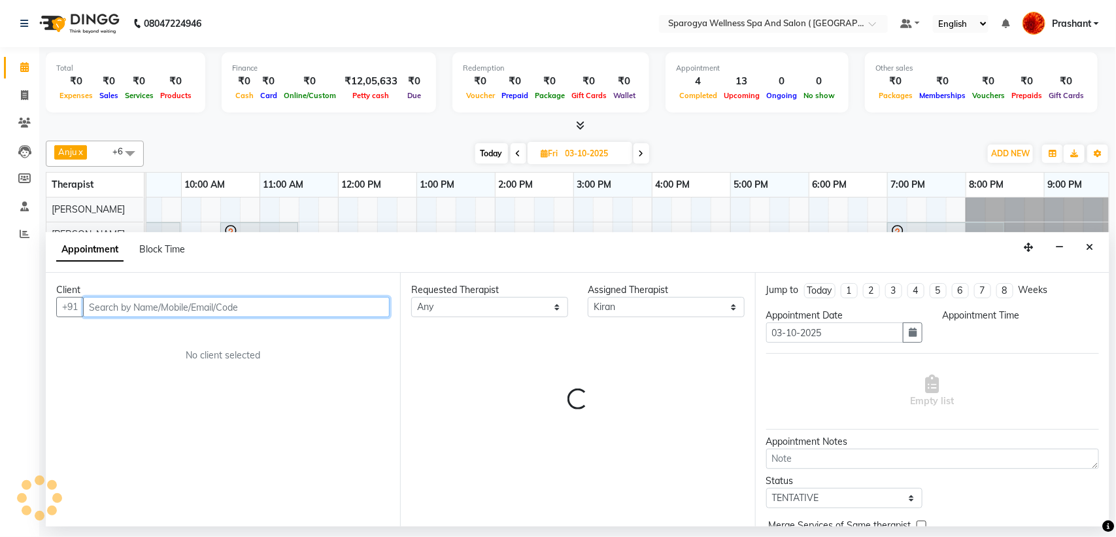
select select "720"
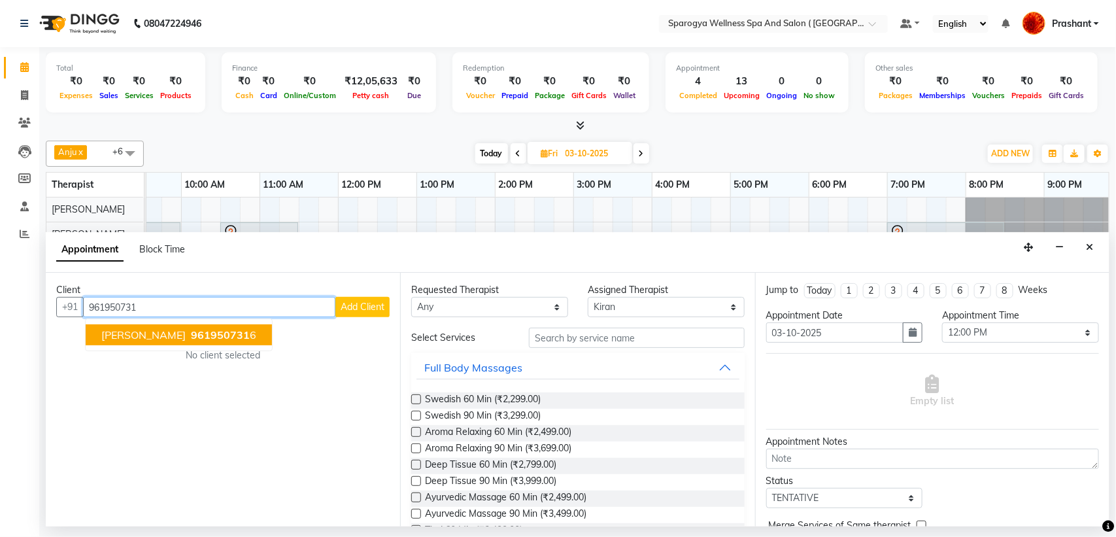
click at [135, 331] on span "Bhaskar Kumar" at bounding box center [143, 334] width 84 height 13
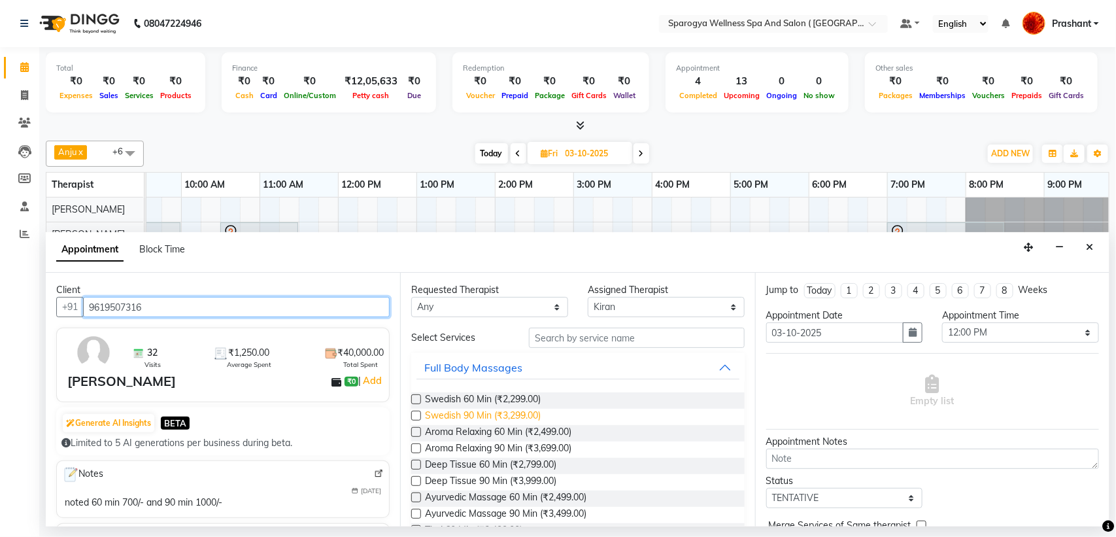
type input "9619507316"
click at [495, 417] on span "Swedish 90 Min (₹3,299.00)" at bounding box center [483, 417] width 116 height 16
checkbox input "false"
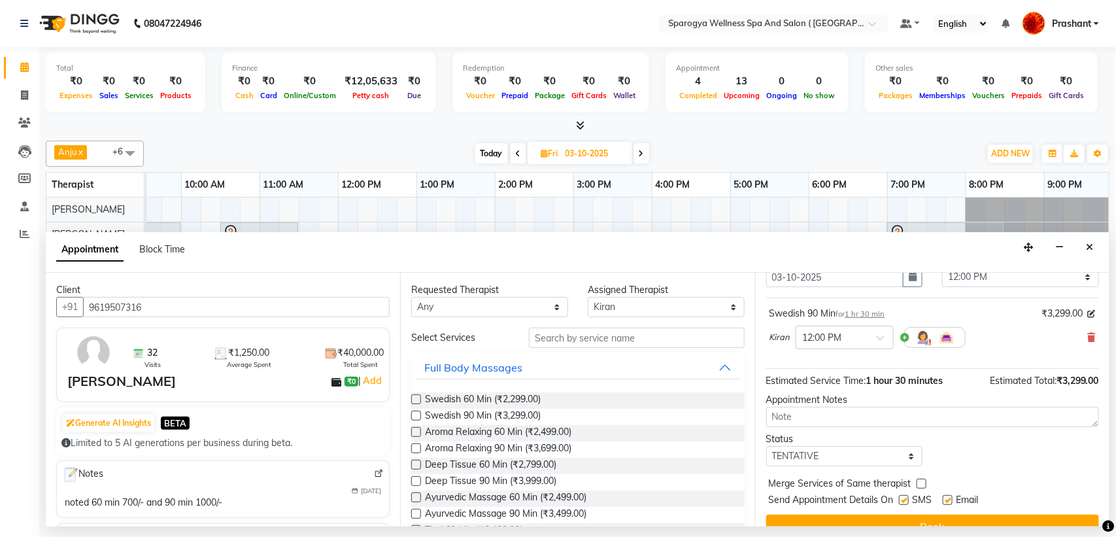
scroll to position [78, 0]
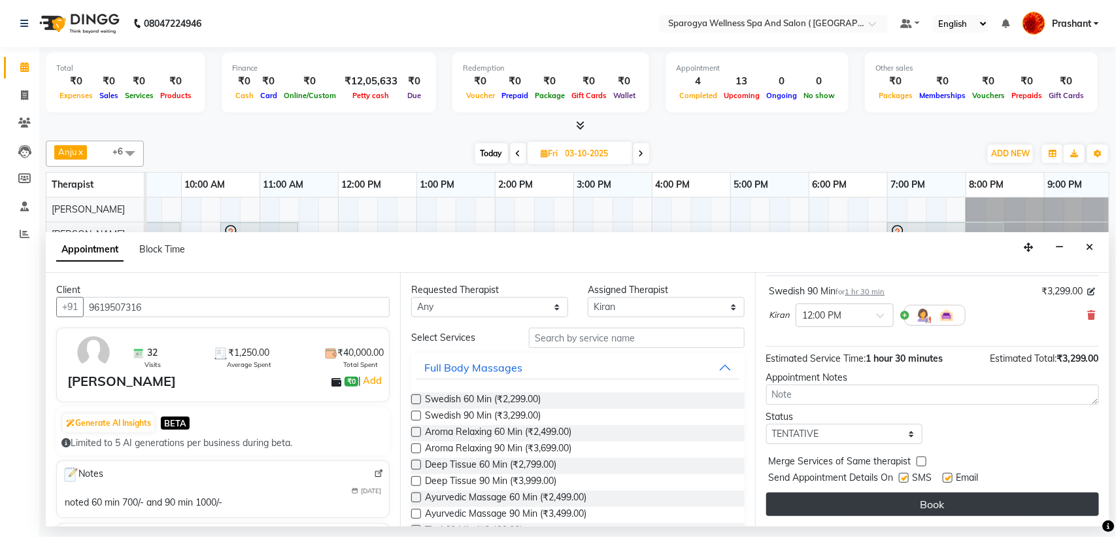
click at [895, 494] on button "Book" at bounding box center [932, 504] width 333 height 24
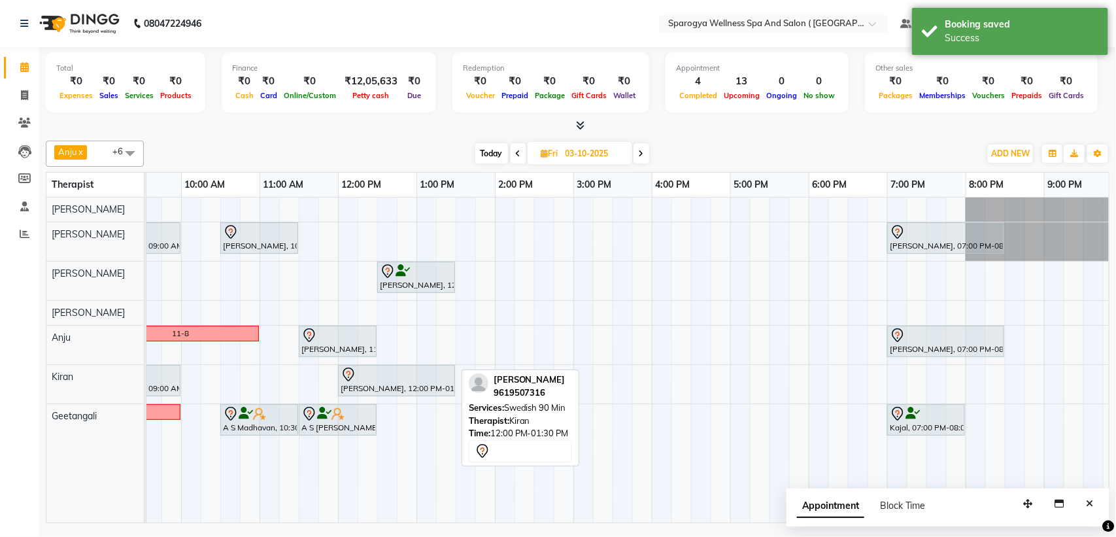
click at [436, 379] on div at bounding box center [397, 375] width 112 height 16
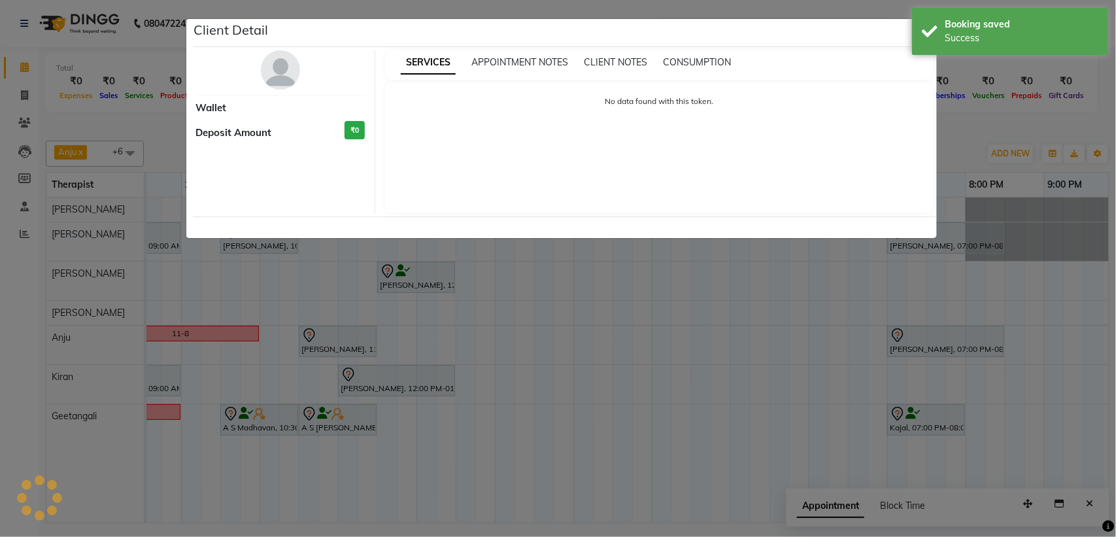
select select "7"
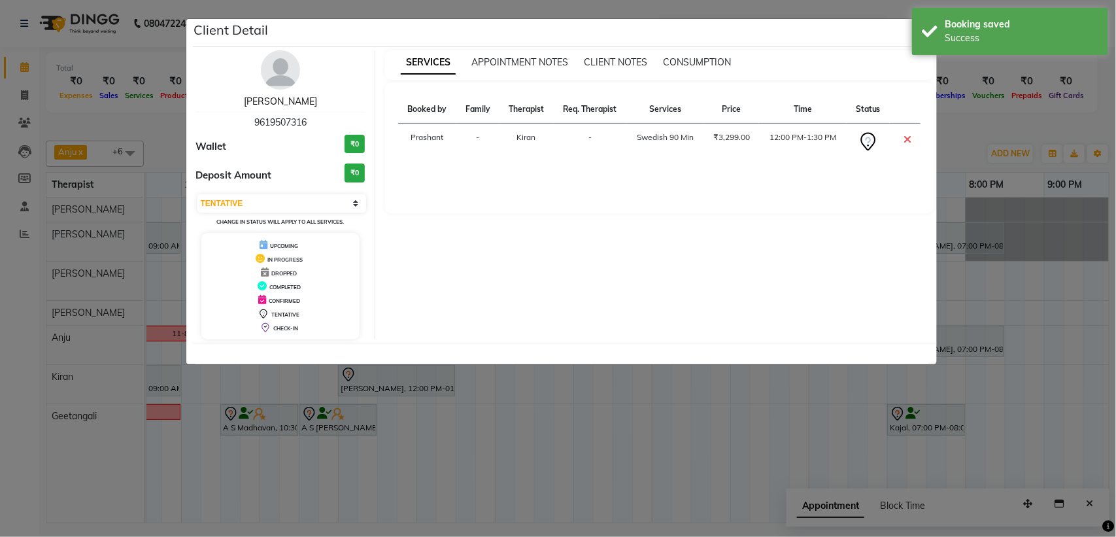
click at [294, 98] on link "Bhaskar Kumar" at bounding box center [280, 101] width 73 height 12
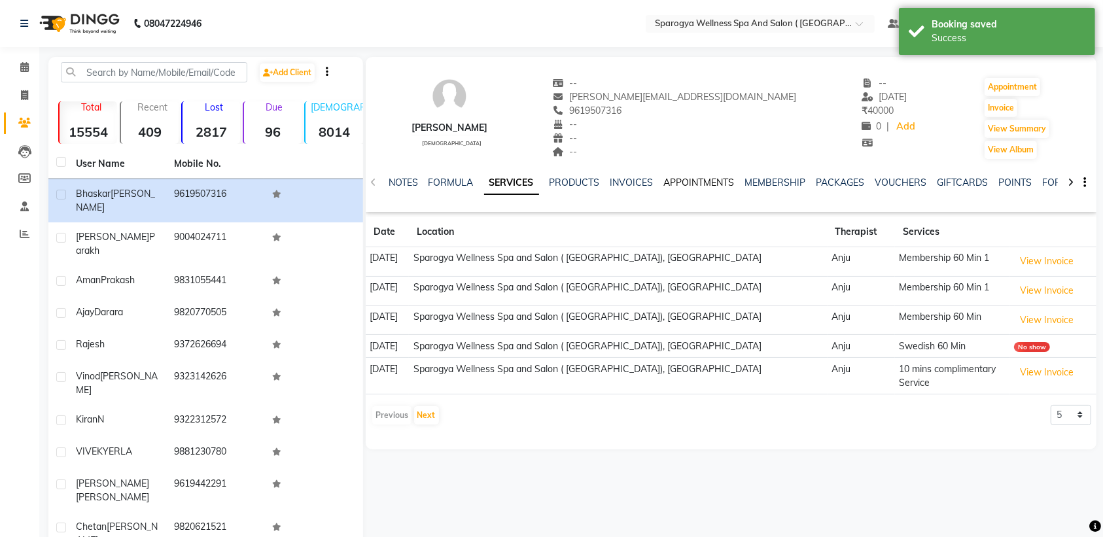
click at [730, 184] on link "APPOINTMENTS" at bounding box center [699, 183] width 71 height 12
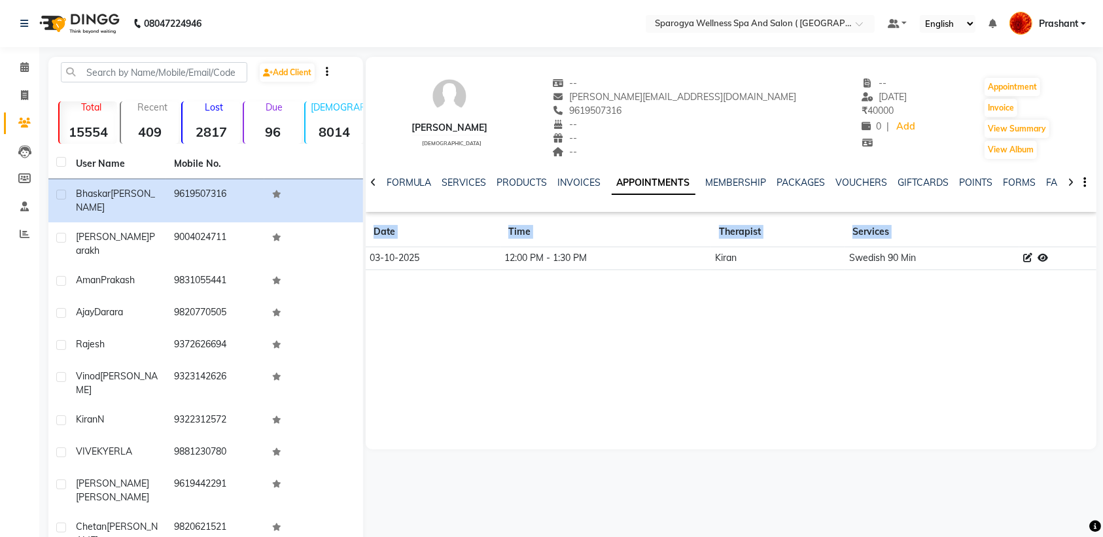
drag, startPoint x: 370, startPoint y: 257, endPoint x: 841, endPoint y: 276, distance: 471.3
click at [841, 276] on div "Bhaskar Kumar male -- kumar.bhaskar@hotmail.com 9619507316 -- -- -- -- 08-08-20…" at bounding box center [731, 169] width 731 height 224
copy thead "Date Time Therapist Services"
click at [27, 66] on icon at bounding box center [24, 67] width 9 height 10
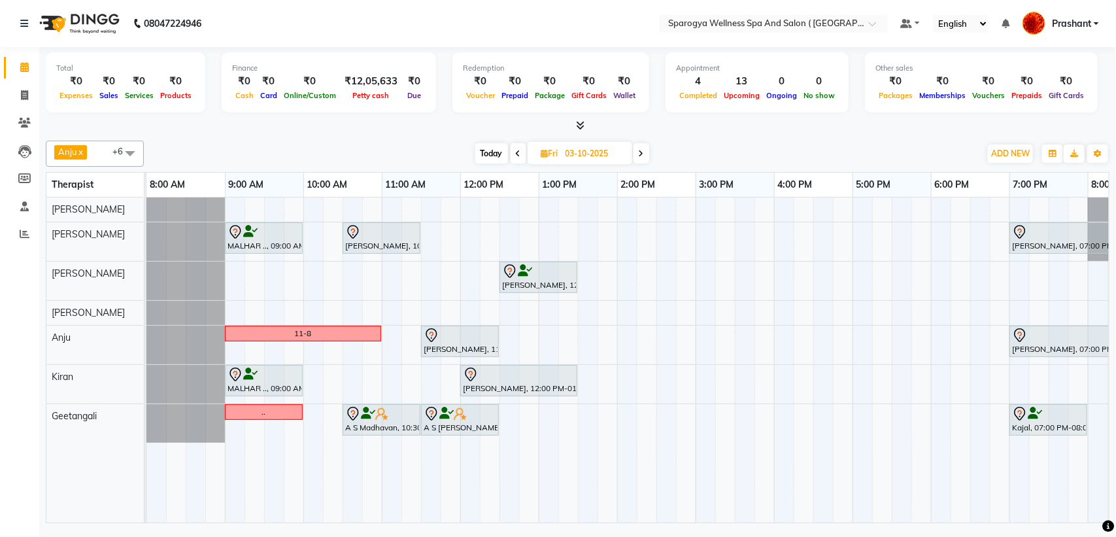
click at [495, 150] on span "Today" at bounding box center [491, 153] width 33 height 20
type input "02-10-2025"
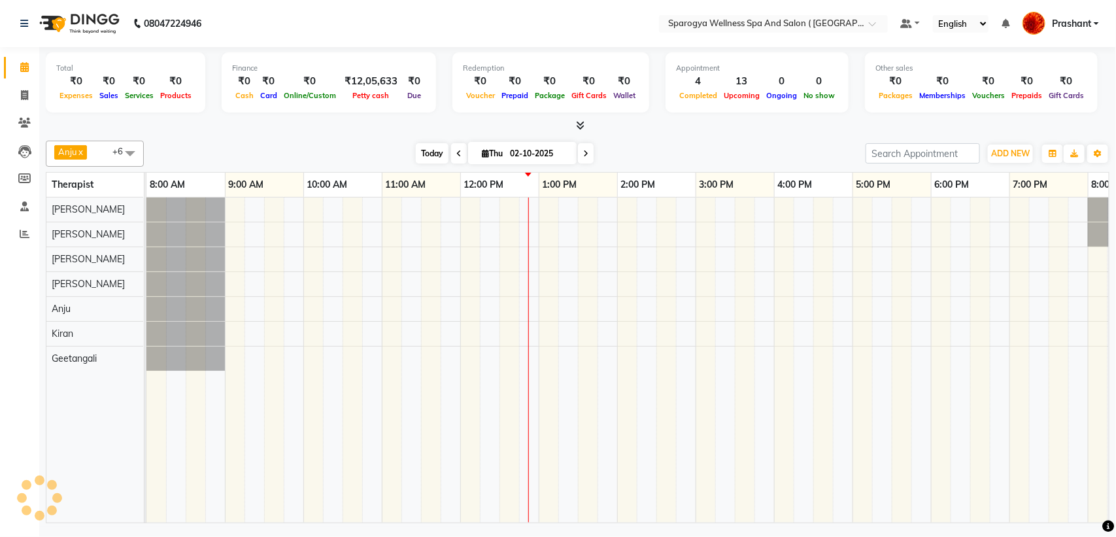
scroll to position [0, 214]
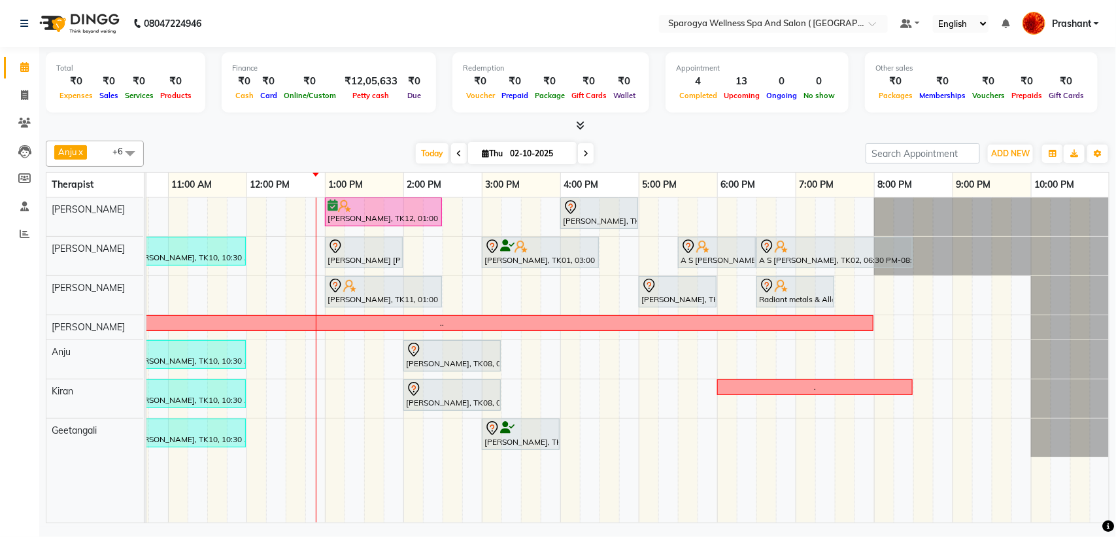
click at [543, 158] on input "02-10-2025" at bounding box center [538, 154] width 65 height 20
select select "10"
select select "2025"
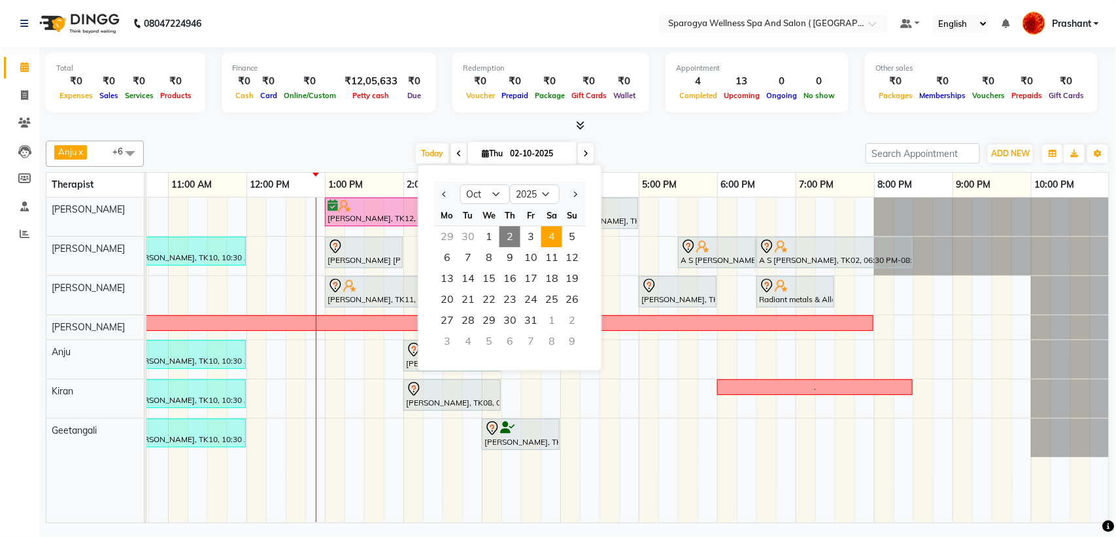
click at [548, 230] on span "4" at bounding box center [552, 236] width 21 height 21
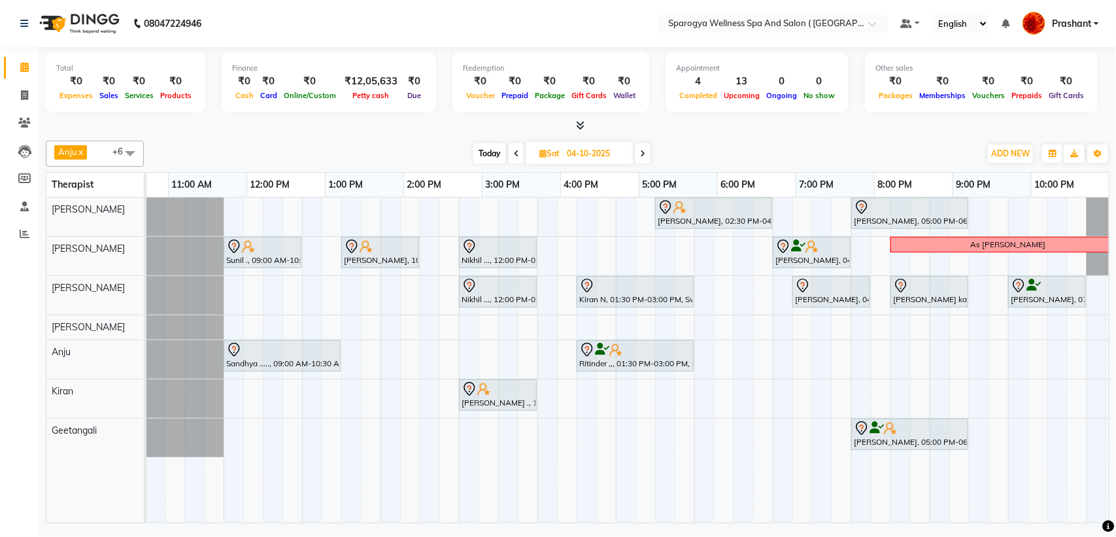
scroll to position [0, 0]
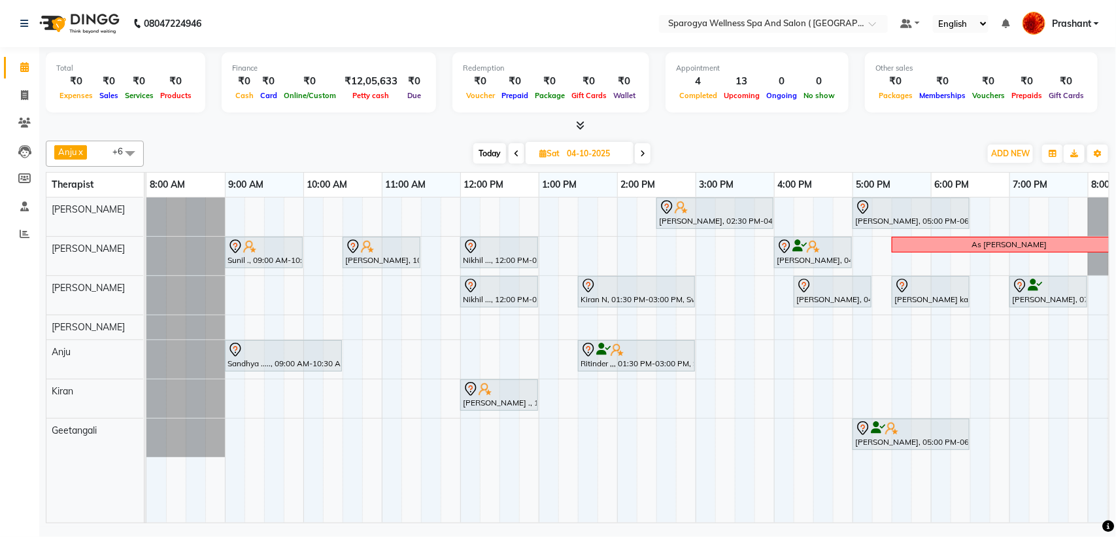
click at [639, 154] on span at bounding box center [643, 153] width 16 height 20
type input "05-10-2025"
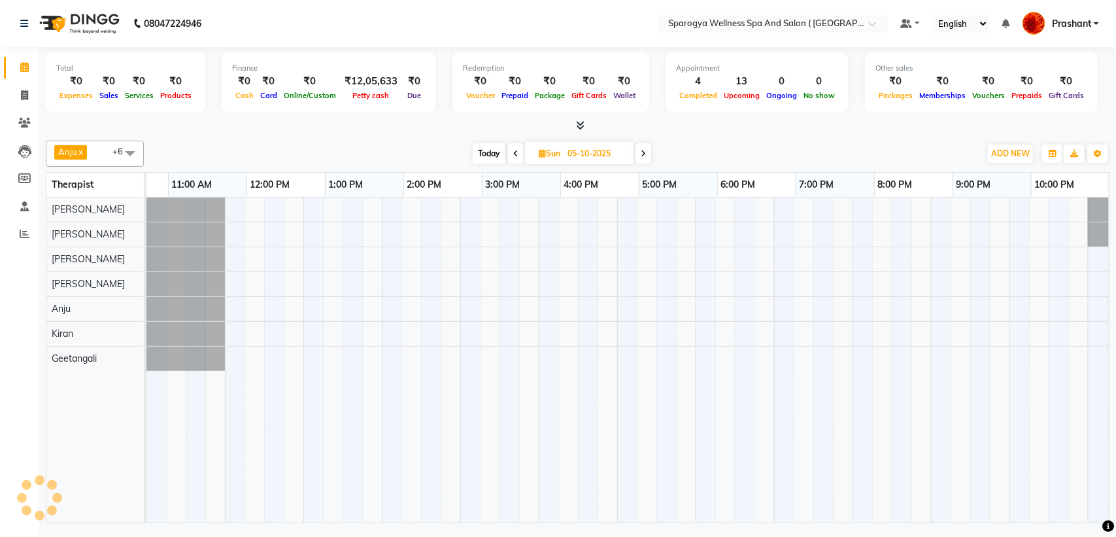
scroll to position [0, 214]
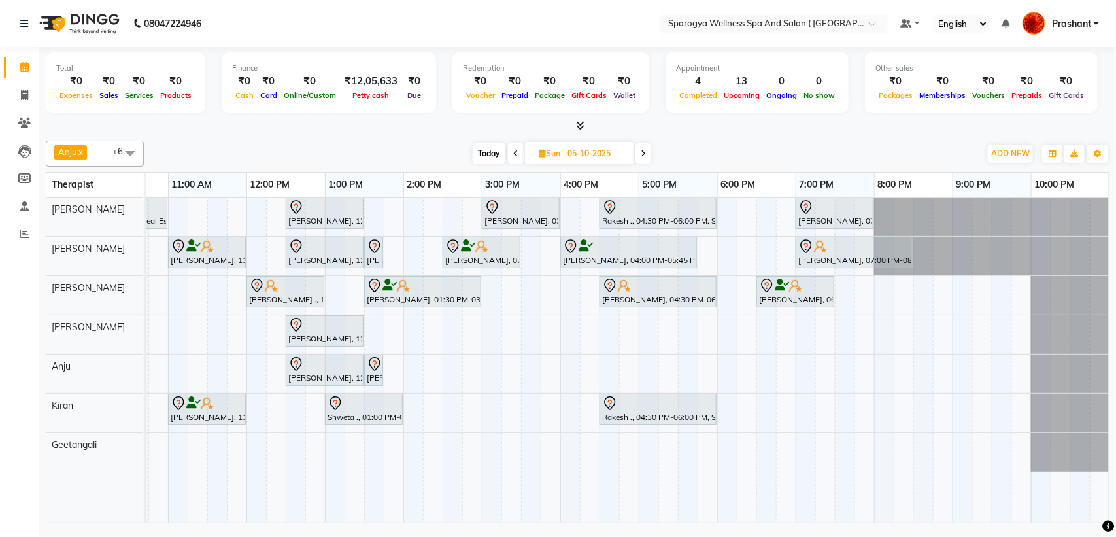
click at [557, 157] on span "Sun" at bounding box center [550, 153] width 28 height 10
select select "10"
select select "2025"
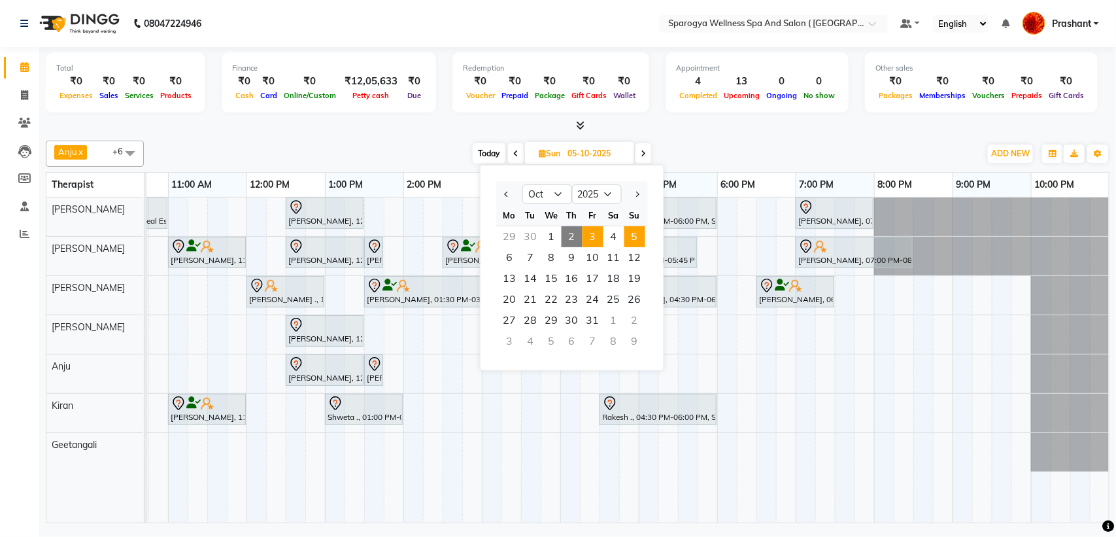
click at [600, 234] on span "3" at bounding box center [593, 236] width 21 height 21
type input "03-10-2025"
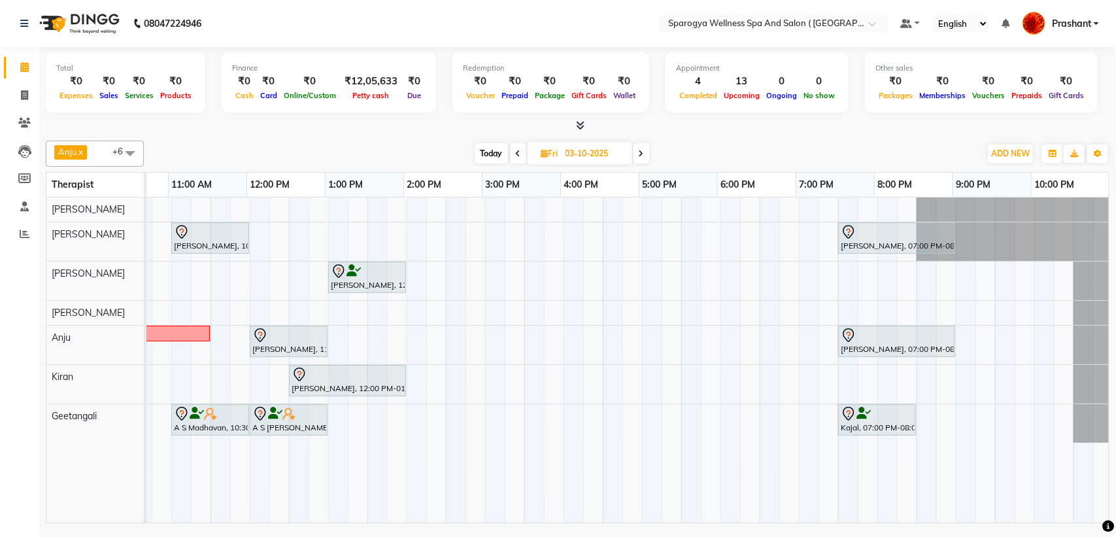
scroll to position [0, 0]
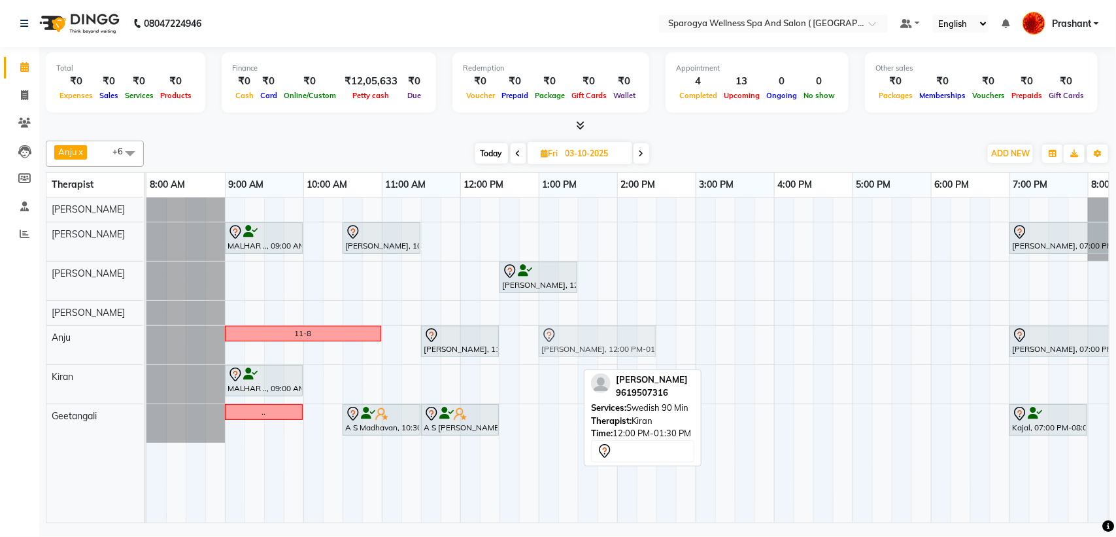
drag, startPoint x: 505, startPoint y: 375, endPoint x: 586, endPoint y: 339, distance: 88.7
click at [586, 339] on tbody "MALHAR .., 09:00 AM-10:00 AM, Swedish 60 Min Chetan Doshi, 10:30 AM-11:30 AM, S…" at bounding box center [734, 320] width 1177 height 245
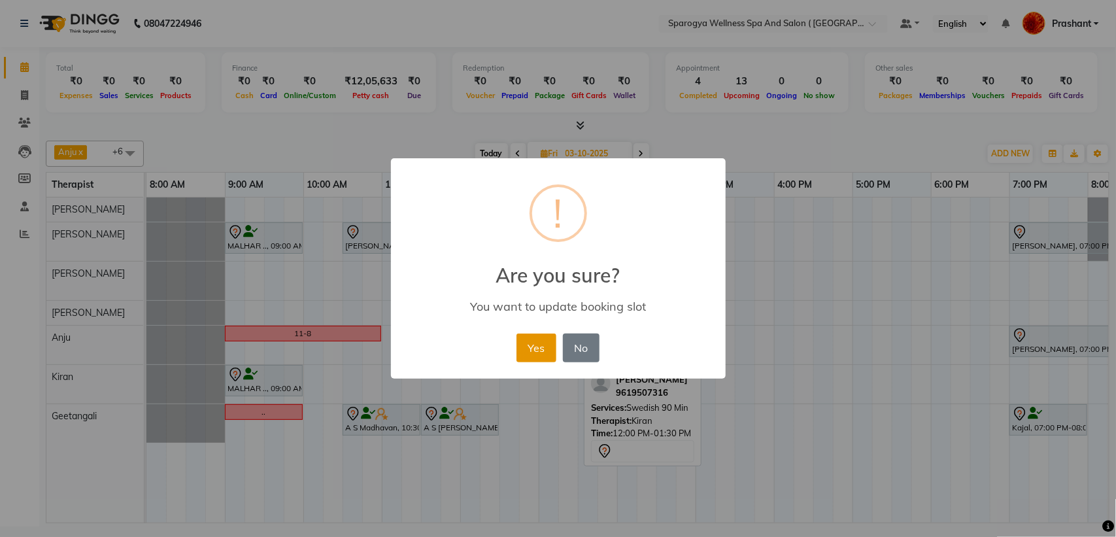
click at [530, 345] on button "Yes" at bounding box center [537, 348] width 40 height 29
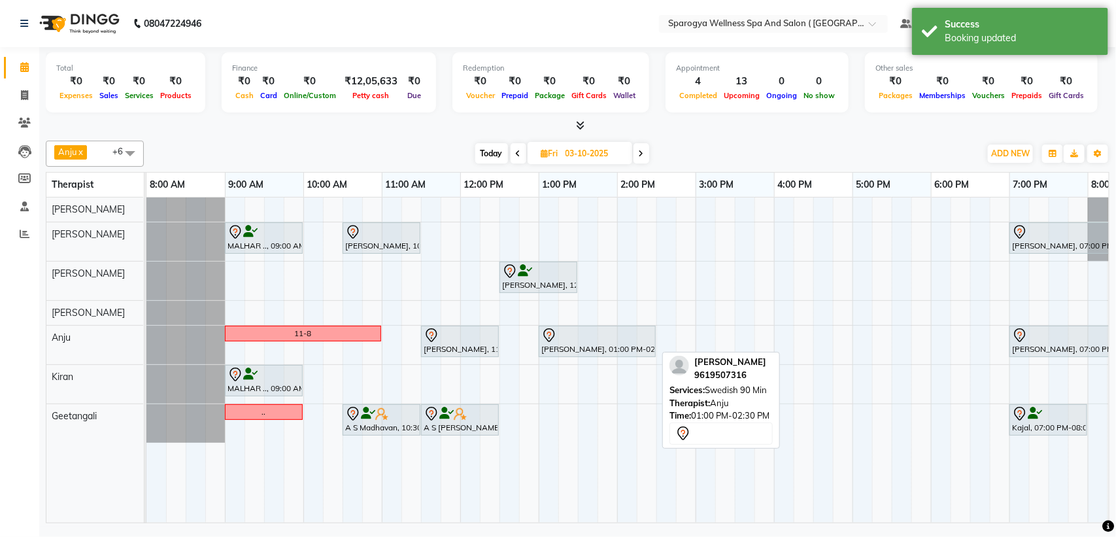
click at [577, 347] on div "Bhaskar Kumar, 01:00 PM-02:30 PM, Swedish 90 Min" at bounding box center [597, 341] width 114 height 27
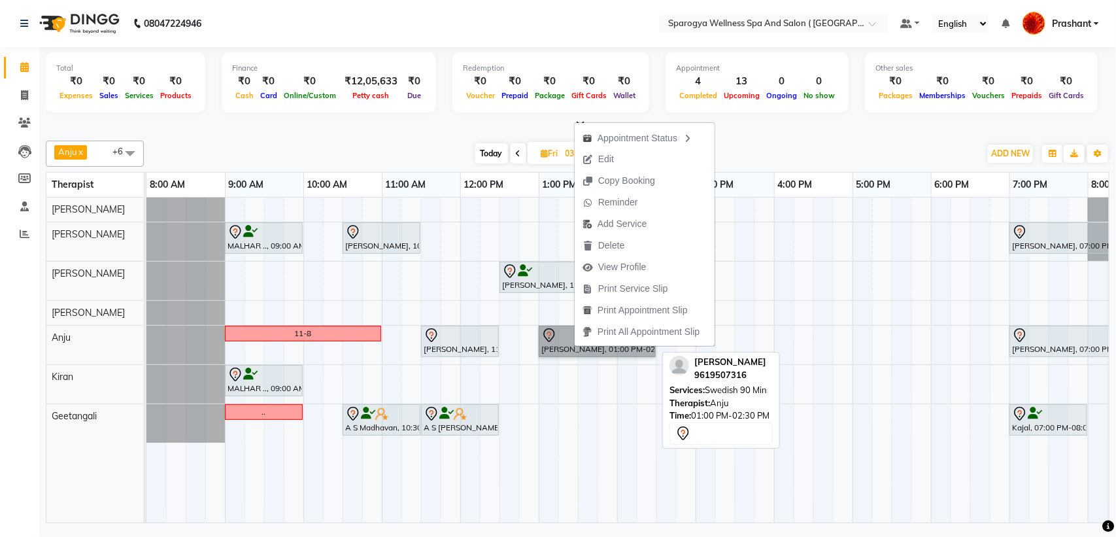
click at [551, 332] on link "Bhaskar Kumar, 01:00 PM-02:30 PM, Swedish 90 Min" at bounding box center [597, 341] width 117 height 31
select select "7"
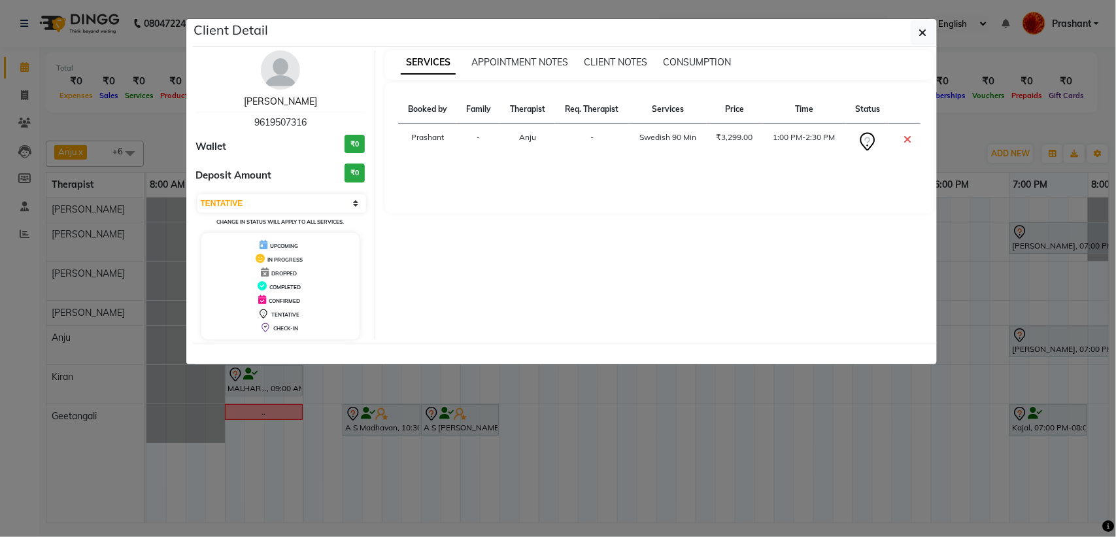
click at [290, 107] on link "Bhaskar Kumar" at bounding box center [280, 101] width 73 height 12
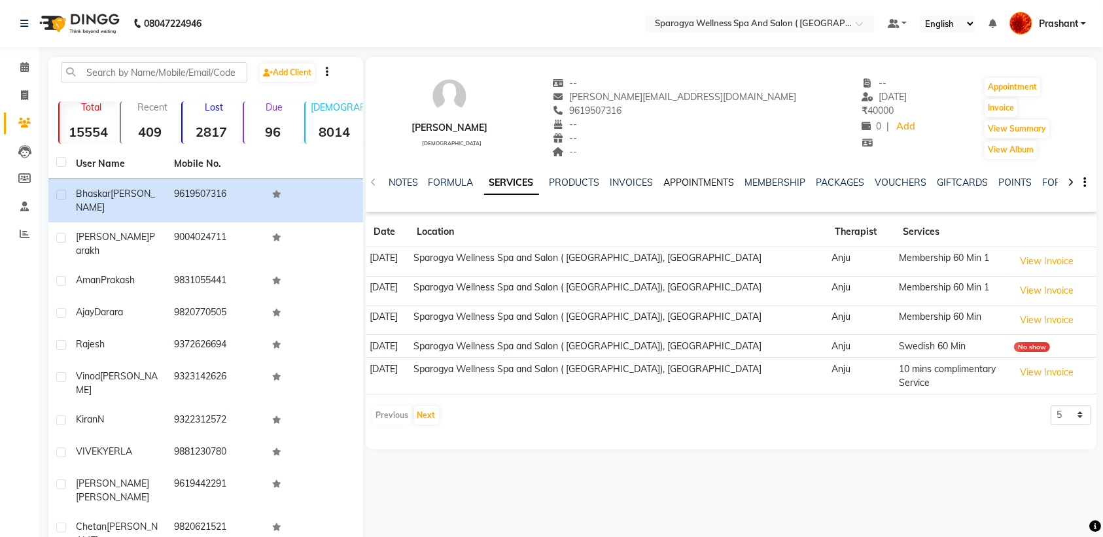
click at [698, 184] on link "APPOINTMENTS" at bounding box center [699, 183] width 71 height 12
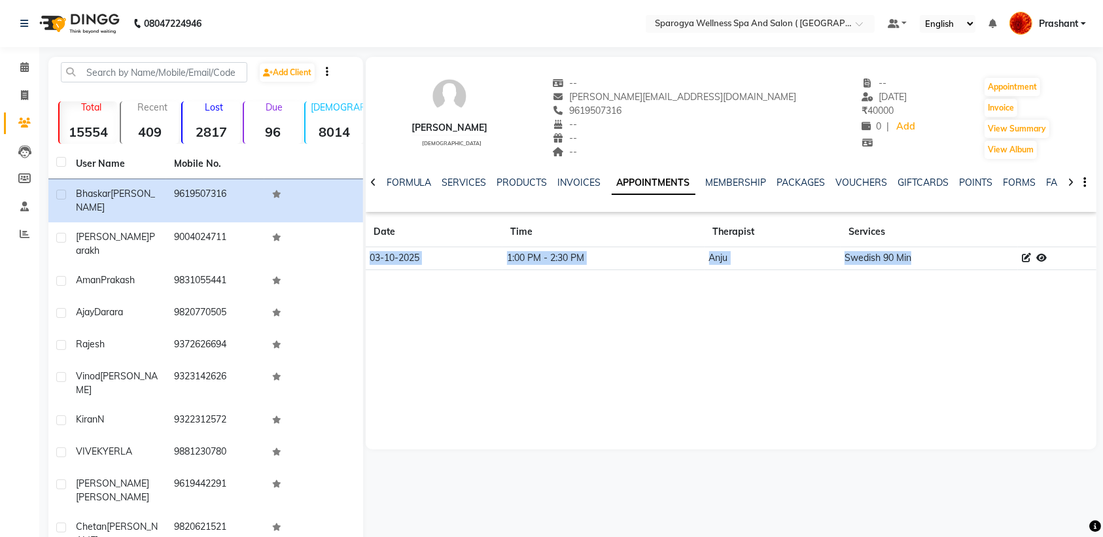
drag, startPoint x: 368, startPoint y: 255, endPoint x: 1038, endPoint y: 269, distance: 670.5
click at [1038, 269] on tr "03-10-2025 1:00 PM - 2:30 PM Anju Swedish 90 Min" at bounding box center [731, 258] width 731 height 23
copy tr "03-10-2025 1:00 PM - 2:30 PM Anju Swedish 90 Min"
click at [28, 62] on span at bounding box center [24, 67] width 23 height 15
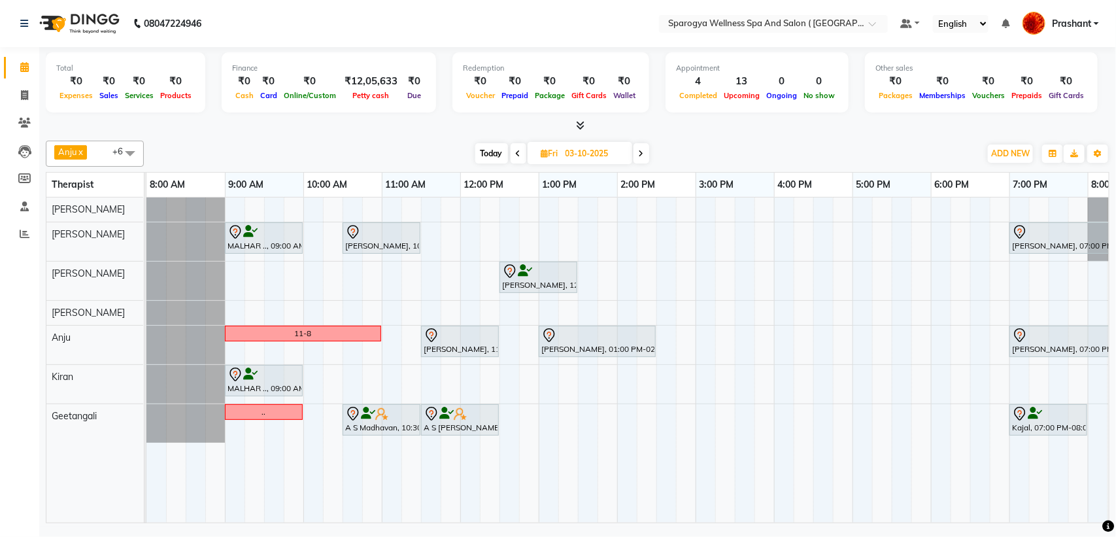
click at [492, 152] on span "Today" at bounding box center [491, 153] width 33 height 20
type input "02-10-2025"
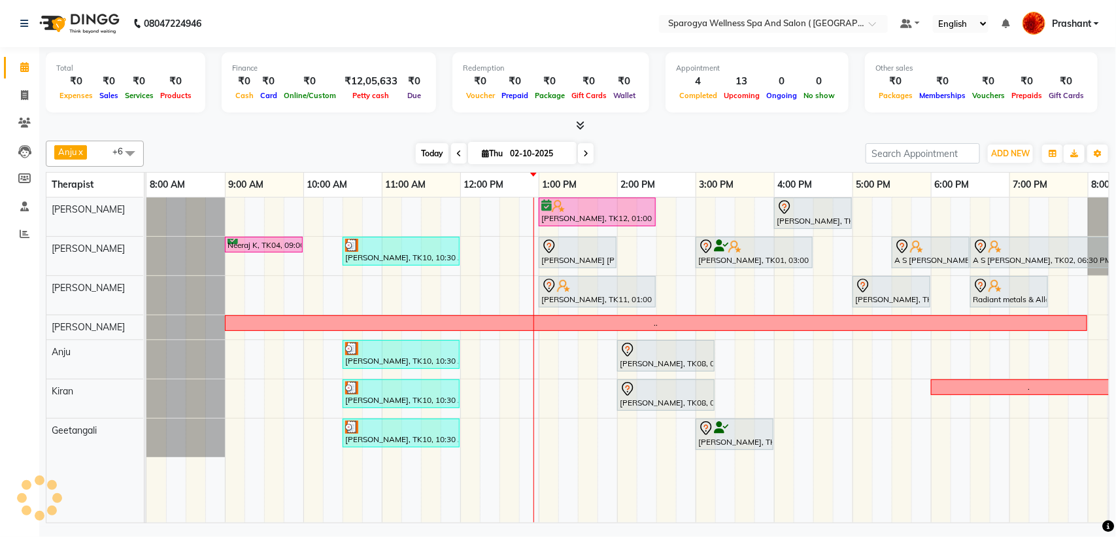
scroll to position [0, 214]
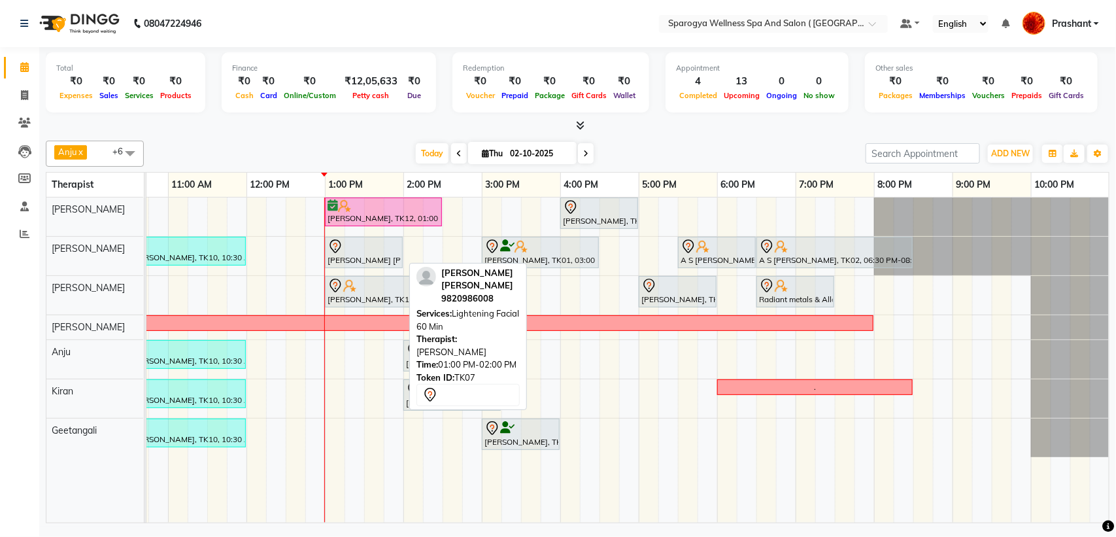
click at [388, 249] on div at bounding box center [364, 247] width 73 height 16
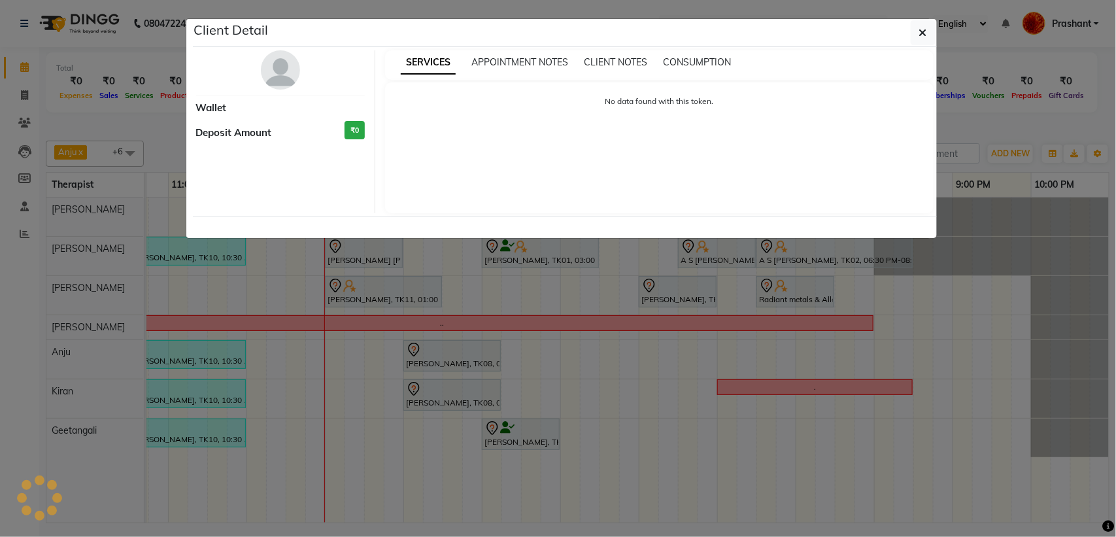
select select "7"
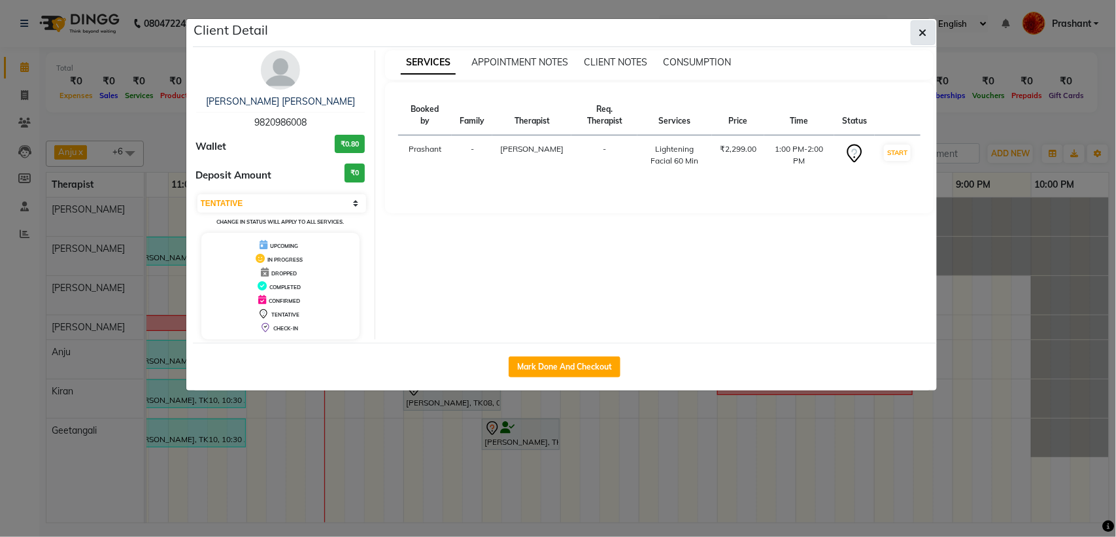
click at [929, 29] on button "button" at bounding box center [923, 32] width 25 height 25
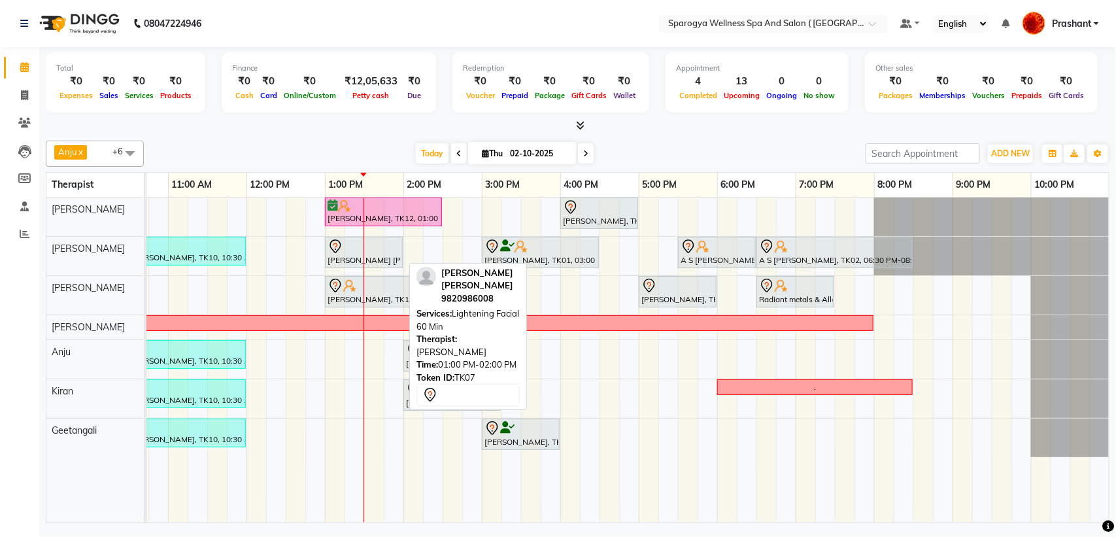
click at [373, 253] on div at bounding box center [364, 247] width 73 height 16
select select "7"
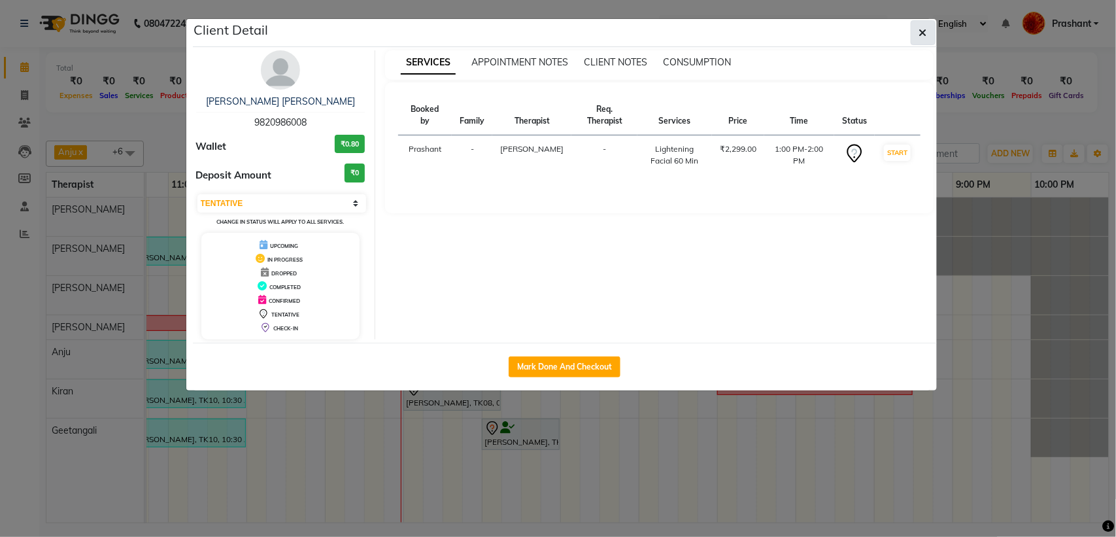
drag, startPoint x: 373, startPoint y: 253, endPoint x: 919, endPoint y: 23, distance: 592.0
click at [919, 25] on button "button" at bounding box center [923, 32] width 25 height 25
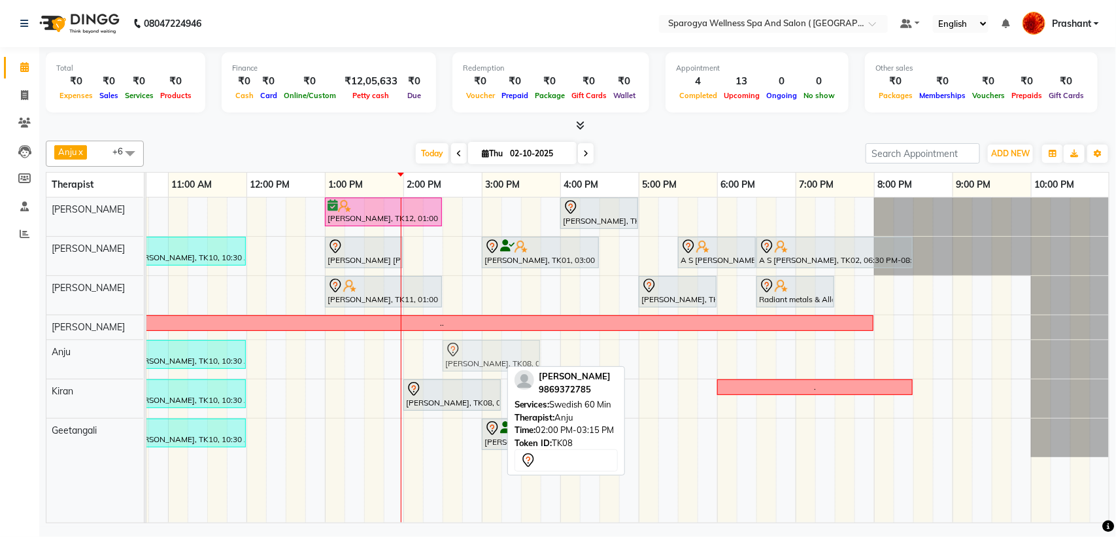
drag, startPoint x: 460, startPoint y: 352, endPoint x: 508, endPoint y: 358, distance: 48.8
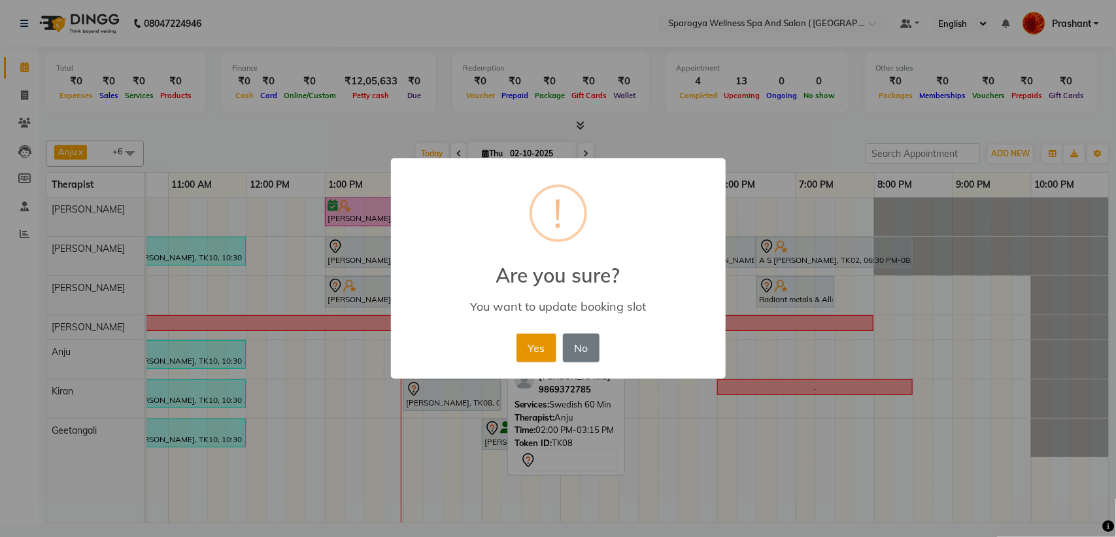
click at [527, 351] on button "Yes" at bounding box center [537, 348] width 40 height 29
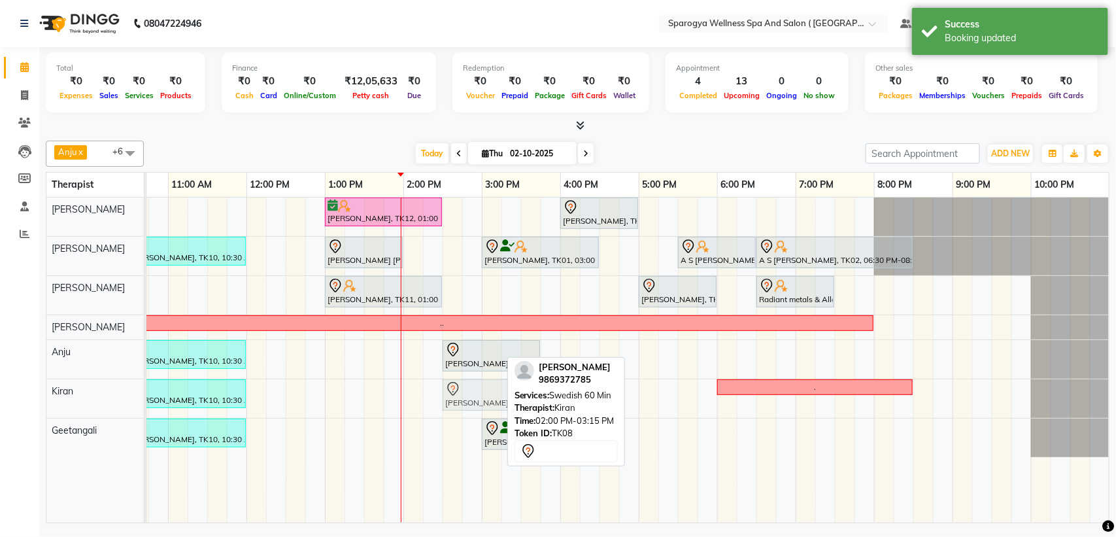
drag, startPoint x: 453, startPoint y: 403, endPoint x: 492, endPoint y: 403, distance: 39.9
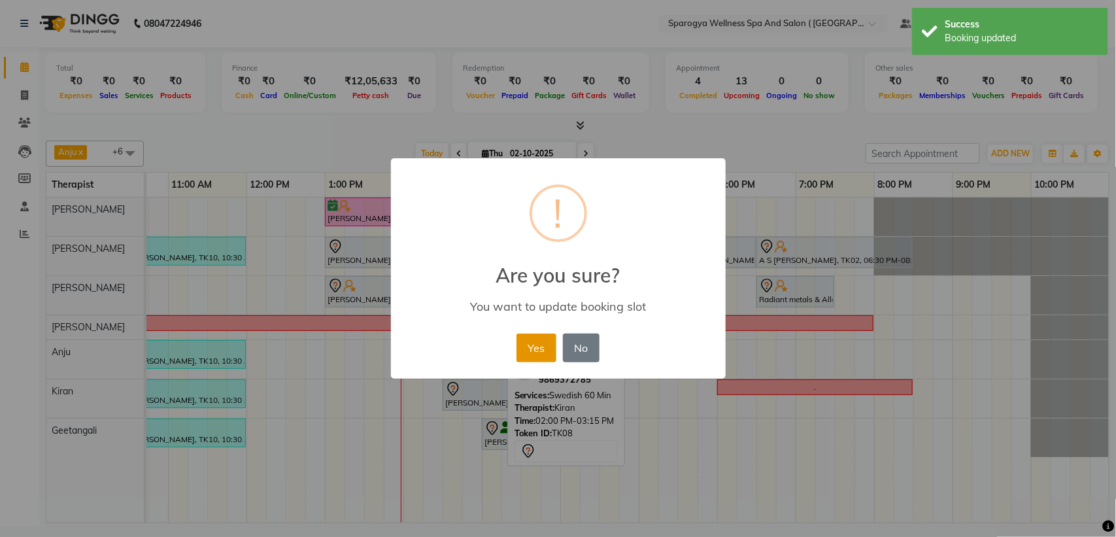
click at [527, 352] on button "Yes" at bounding box center [537, 348] width 40 height 29
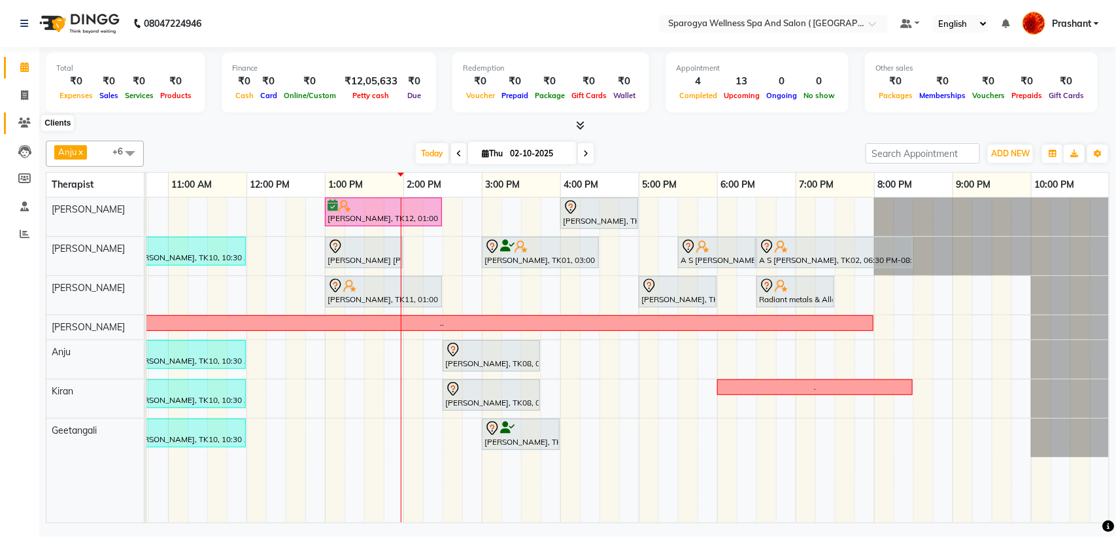
click at [21, 121] on icon at bounding box center [24, 123] width 12 height 10
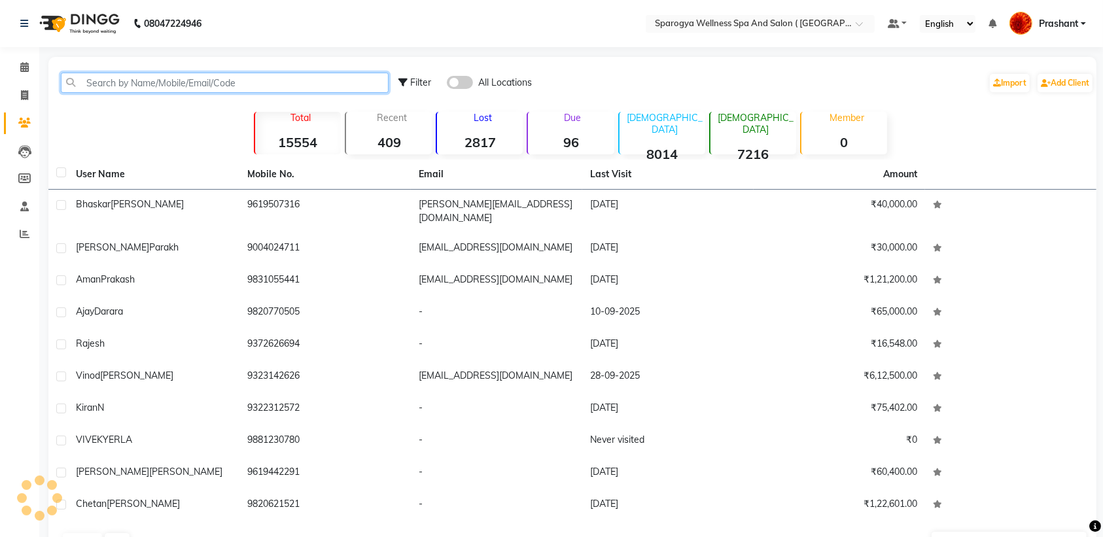
click at [80, 86] on input "text" at bounding box center [225, 83] width 328 height 20
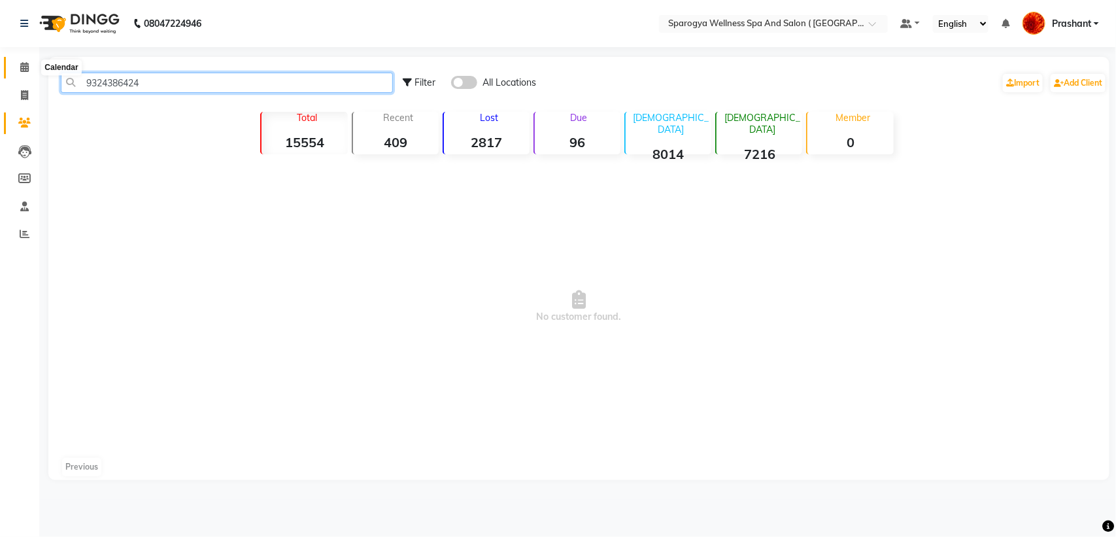
type input "9324386424"
click at [21, 69] on icon at bounding box center [24, 67] width 9 height 10
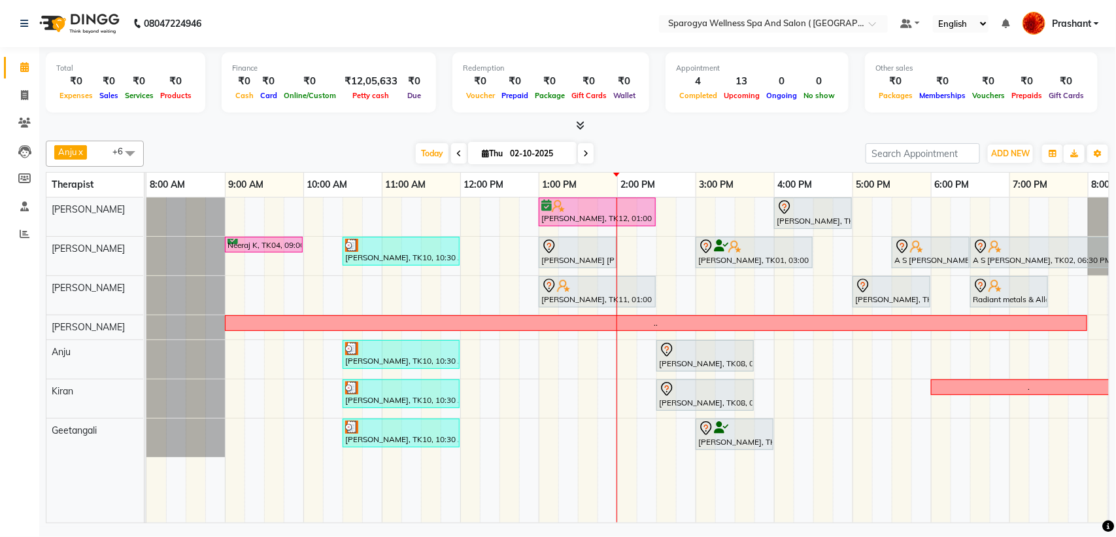
click at [893, 211] on div "Ajay Darara, TK12, 01:00 PM-02:30 PM, Swedish 90 Min Aman Prakash, TK13, 04:00 …" at bounding box center [734, 360] width 1177 height 325
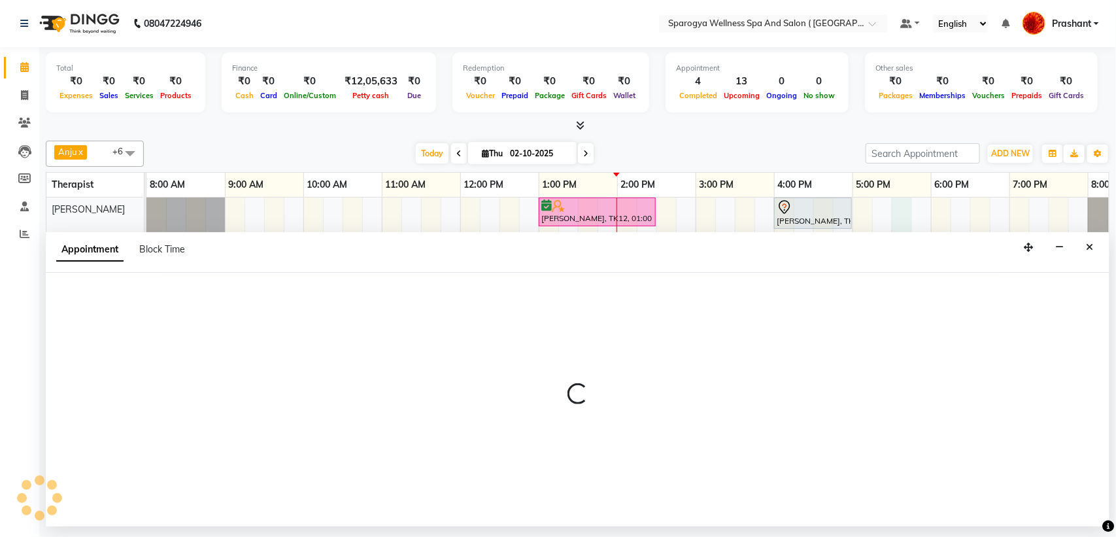
select select "16561"
select select "1050"
select select "tentative"
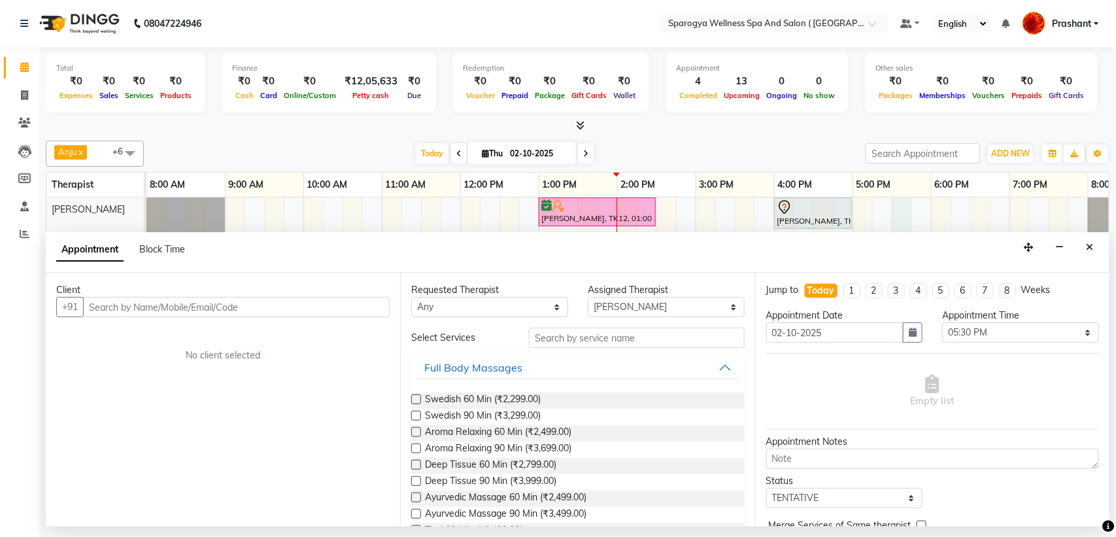
click at [184, 309] on input "text" at bounding box center [236, 307] width 307 height 20
type input "9"
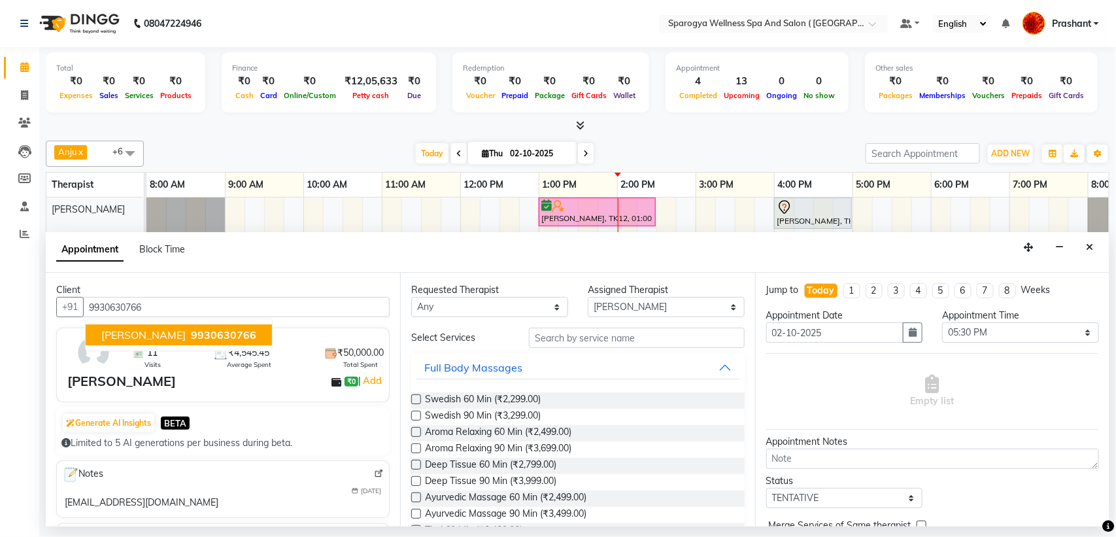
click at [143, 341] on span "Madhu Negi" at bounding box center [143, 334] width 84 height 13
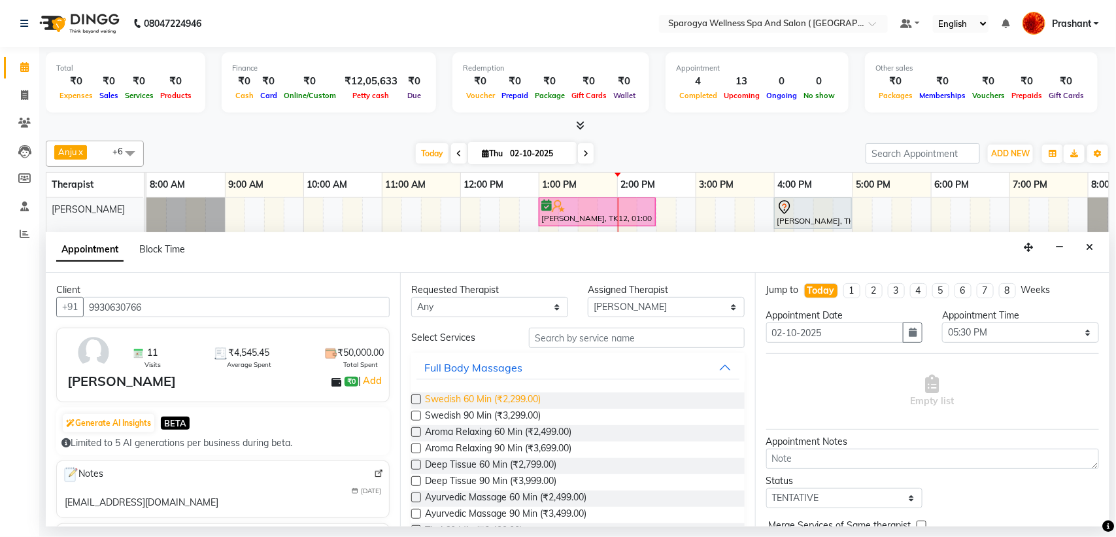
type input "9930630766"
click at [534, 396] on span "Swedish 60 Min (₹2,299.00)" at bounding box center [483, 400] width 116 height 16
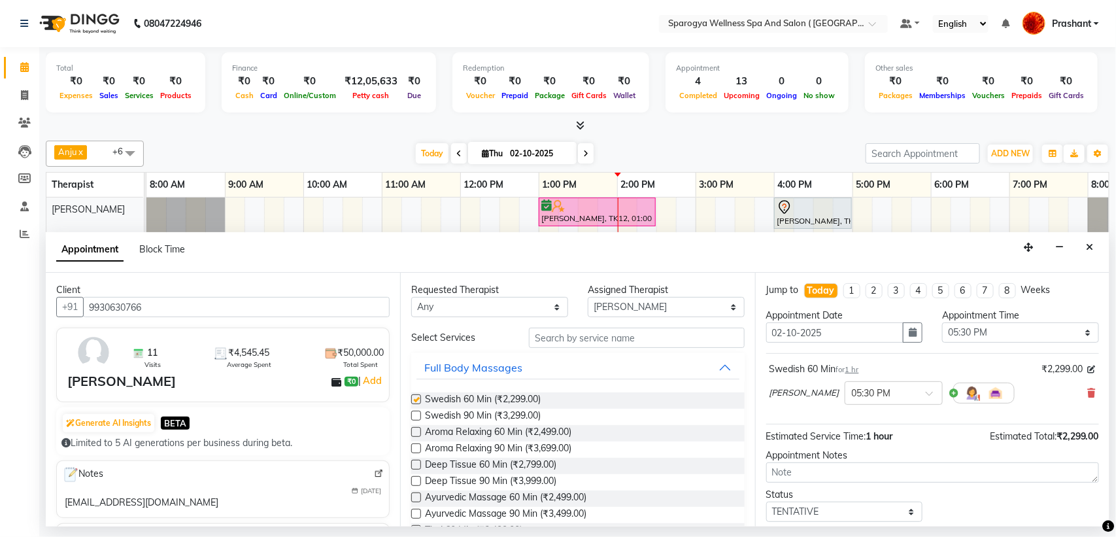
checkbox input "false"
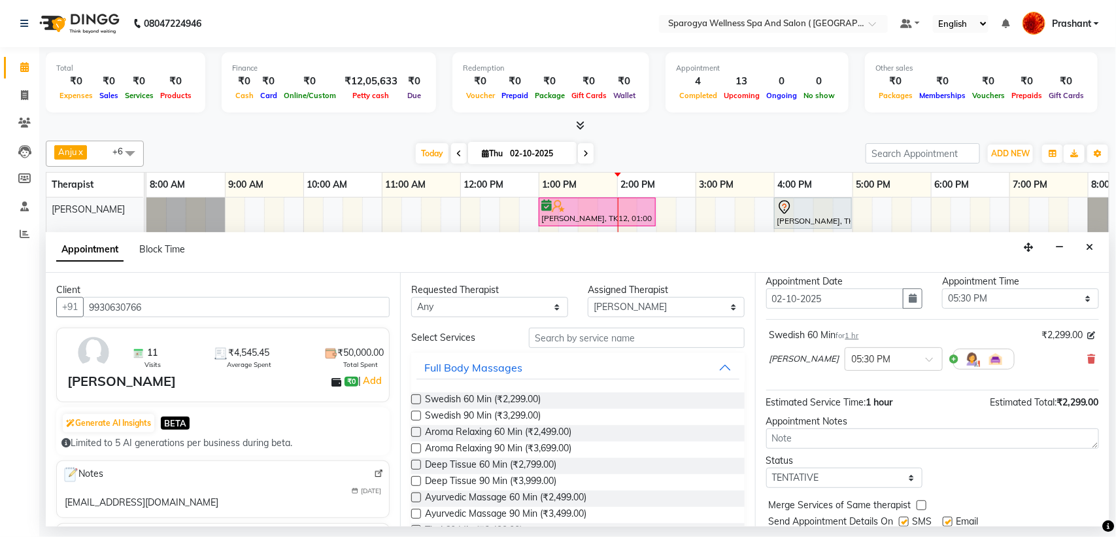
scroll to position [78, 0]
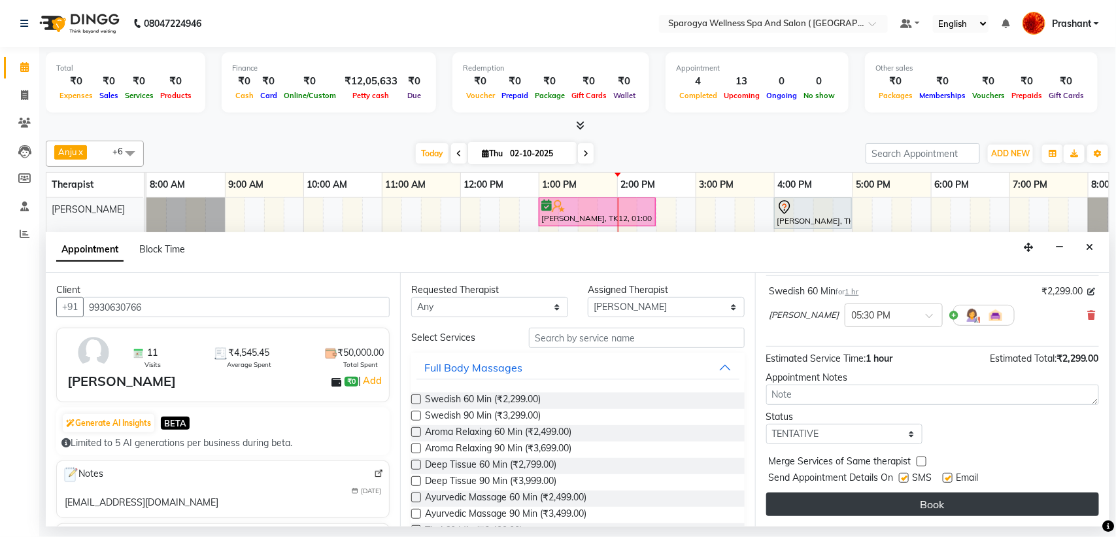
click at [897, 506] on button "Book" at bounding box center [932, 504] width 333 height 24
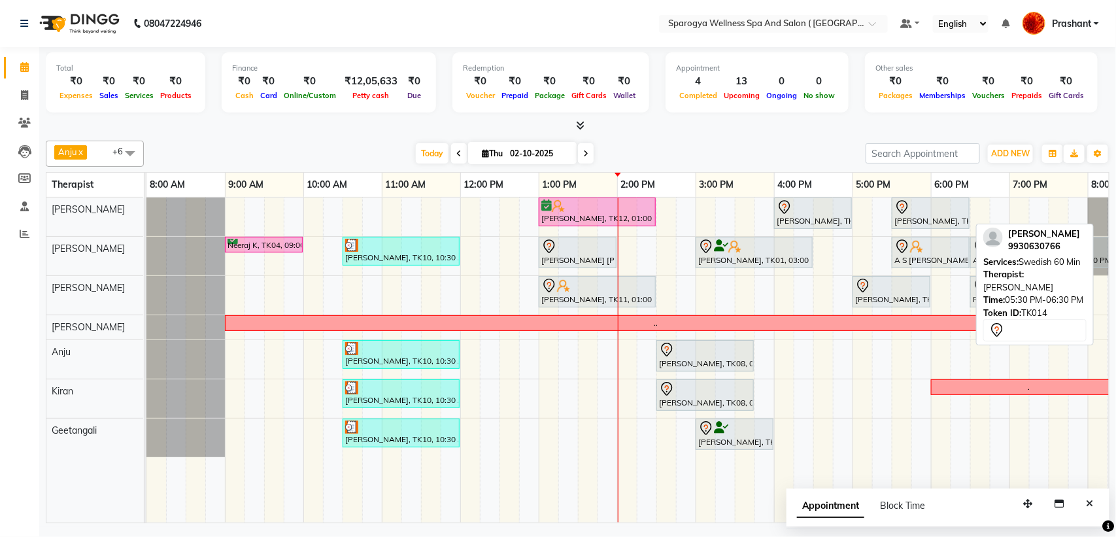
click at [920, 203] on div at bounding box center [931, 207] width 73 height 16
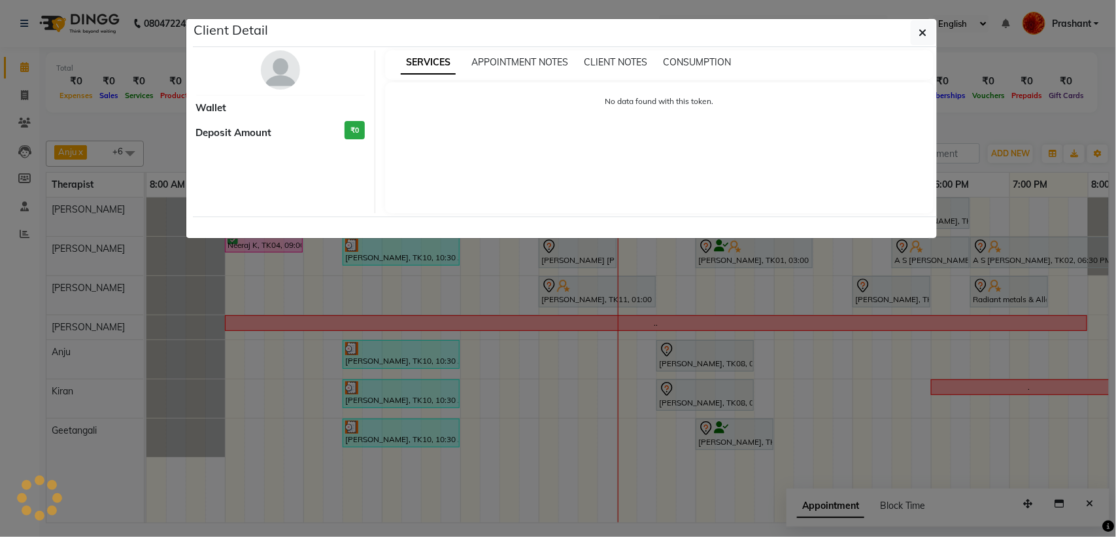
select select "7"
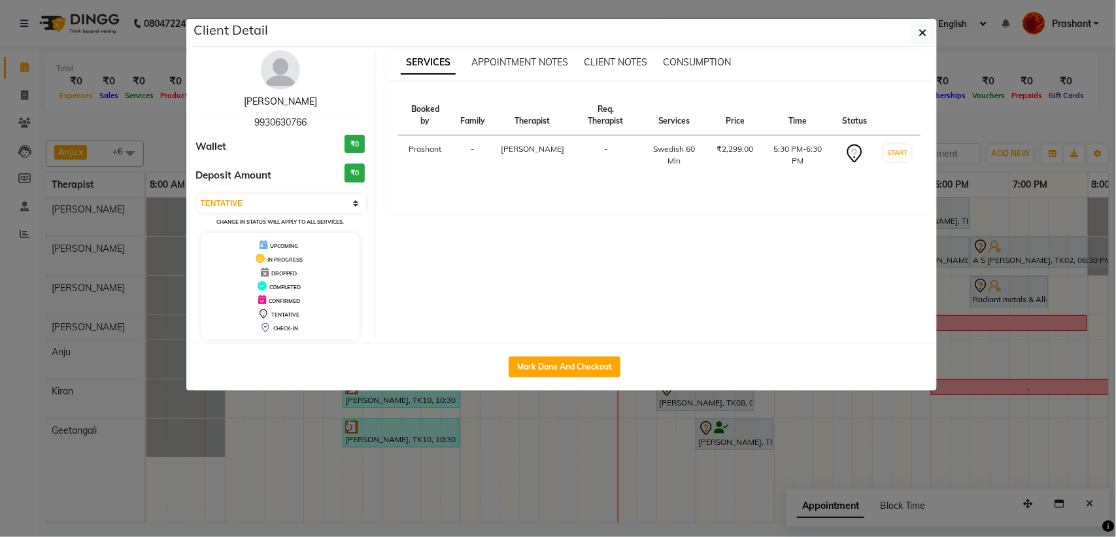
click at [260, 103] on link "Madhu Negi" at bounding box center [280, 101] width 73 height 12
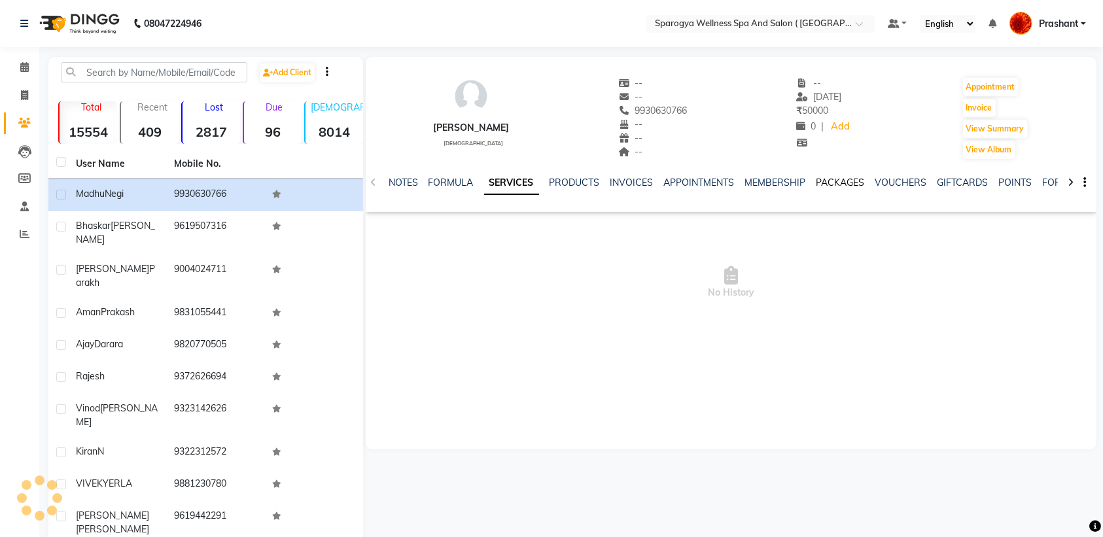
click at [832, 183] on link "PACKAGES" at bounding box center [840, 183] width 48 height 12
click at [824, 179] on link "VOUCHERS" at bounding box center [838, 183] width 52 height 12
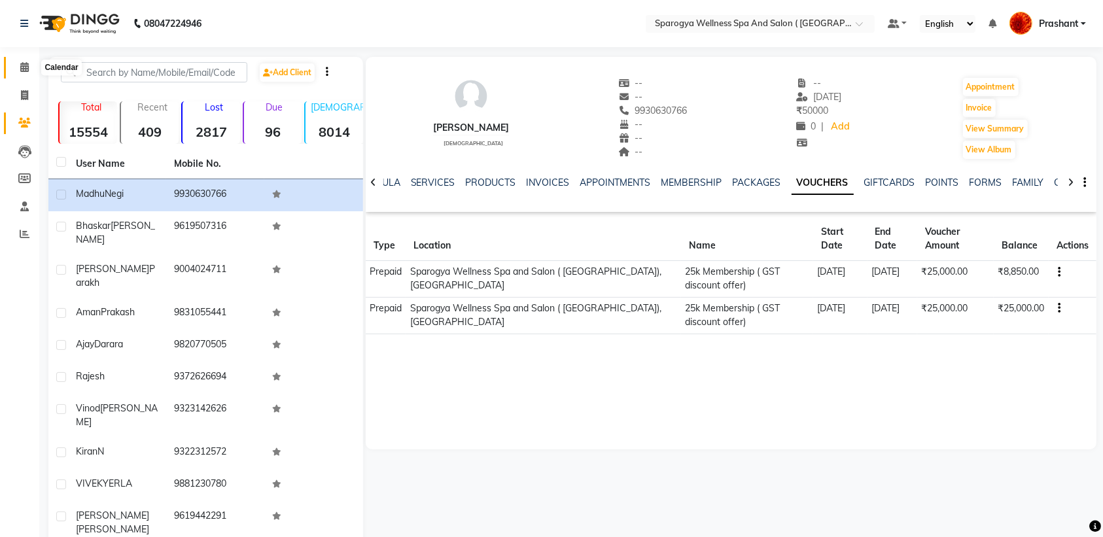
click at [18, 61] on span at bounding box center [24, 67] width 23 height 15
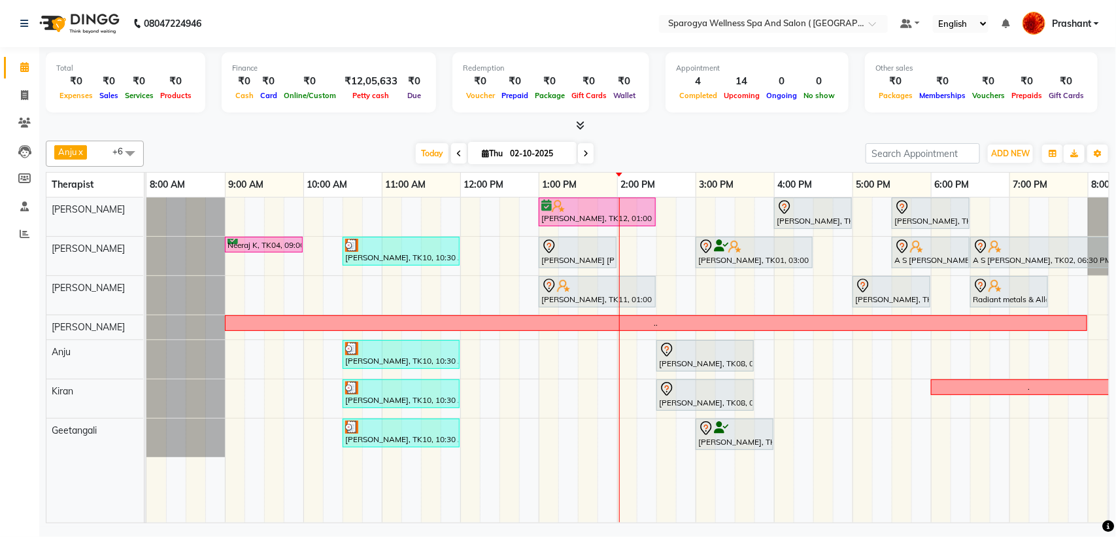
click at [517, 152] on input "02-10-2025" at bounding box center [538, 154] width 65 height 20
select select "10"
select select "2025"
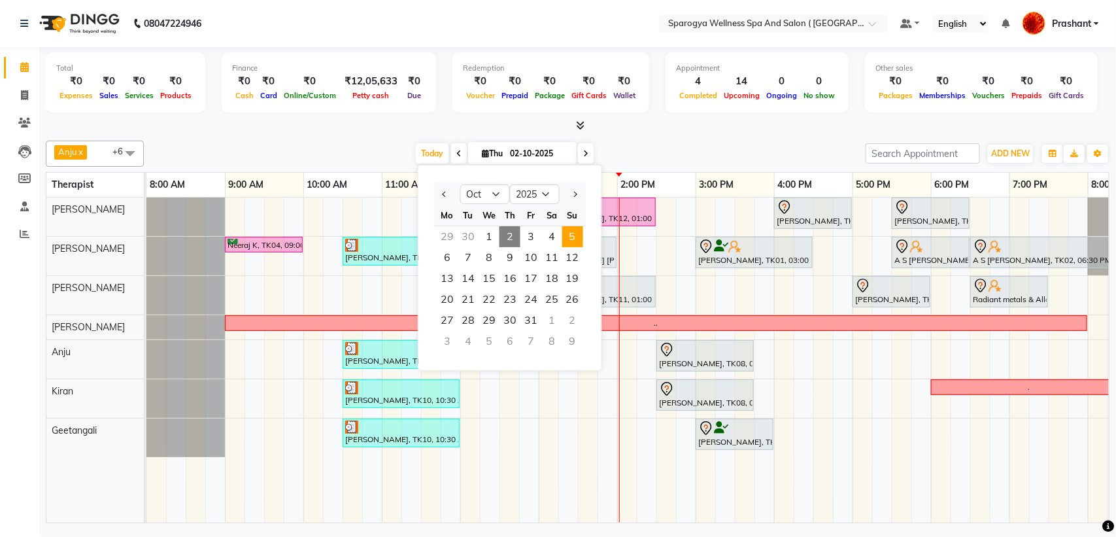
click at [564, 239] on span "5" at bounding box center [572, 236] width 21 height 21
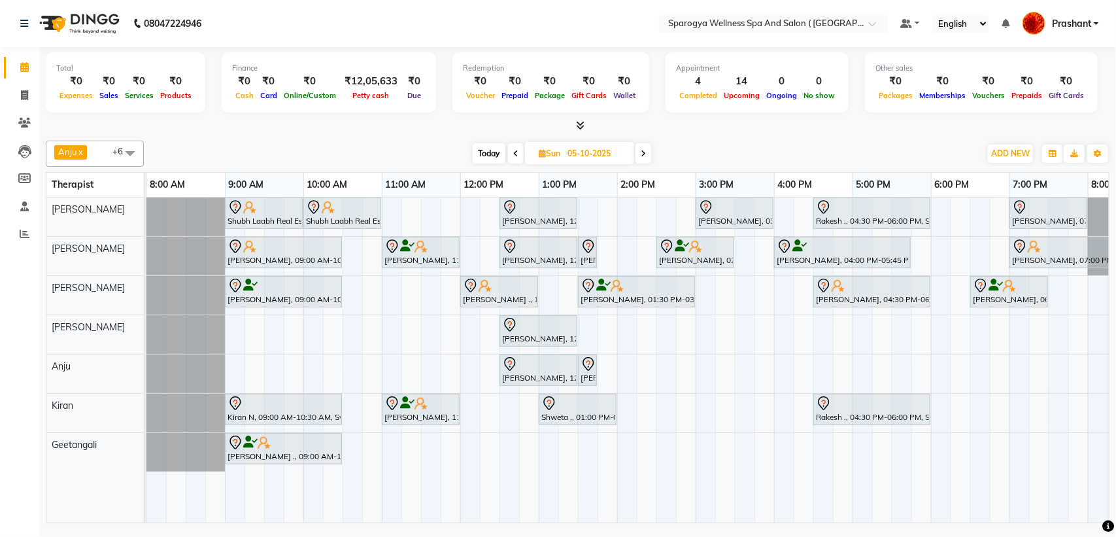
click at [485, 154] on span "Today" at bounding box center [489, 153] width 33 height 20
type input "02-10-2025"
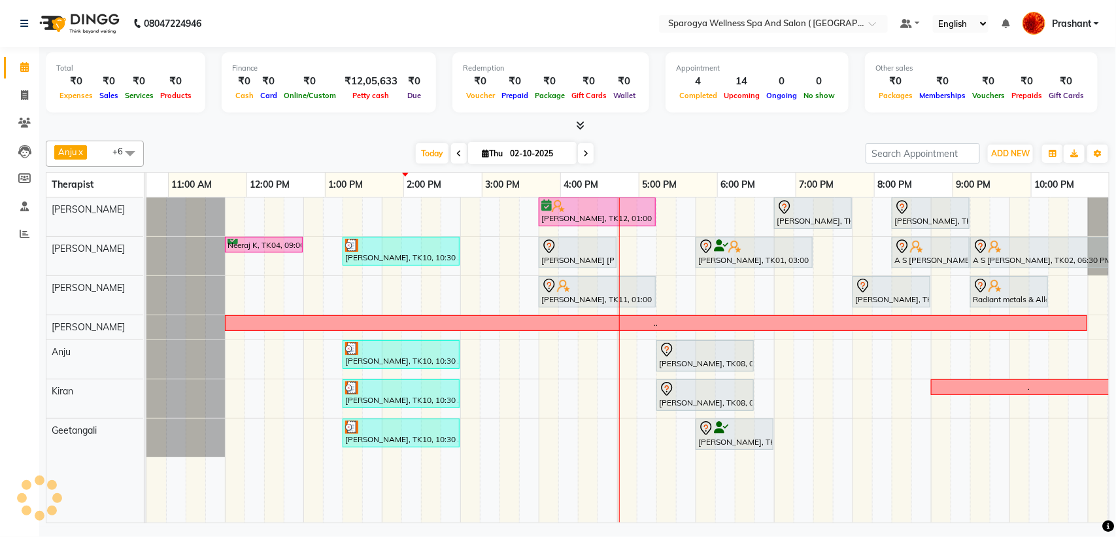
scroll to position [0, 214]
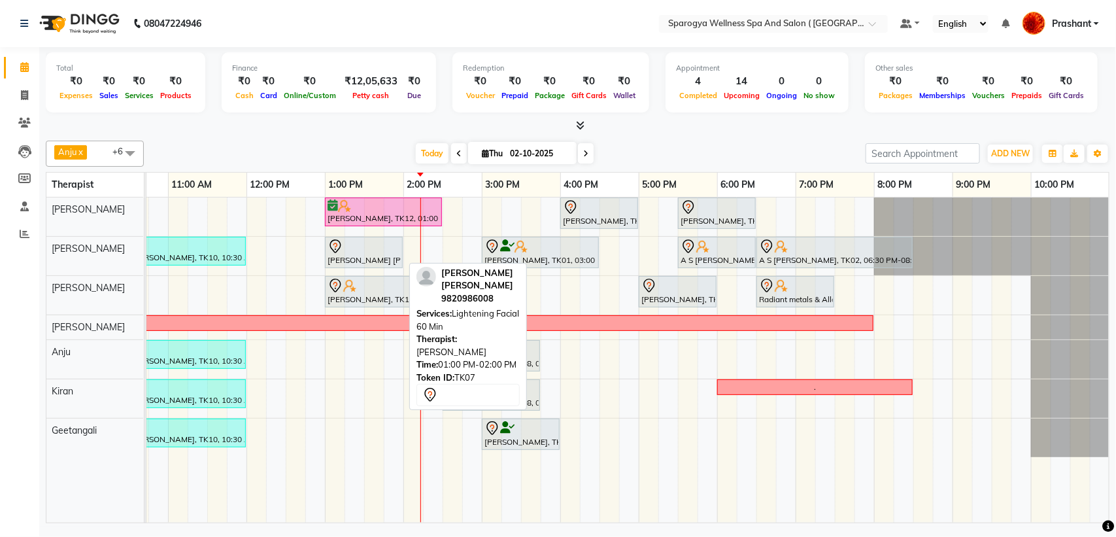
click at [377, 243] on div at bounding box center [364, 247] width 73 height 16
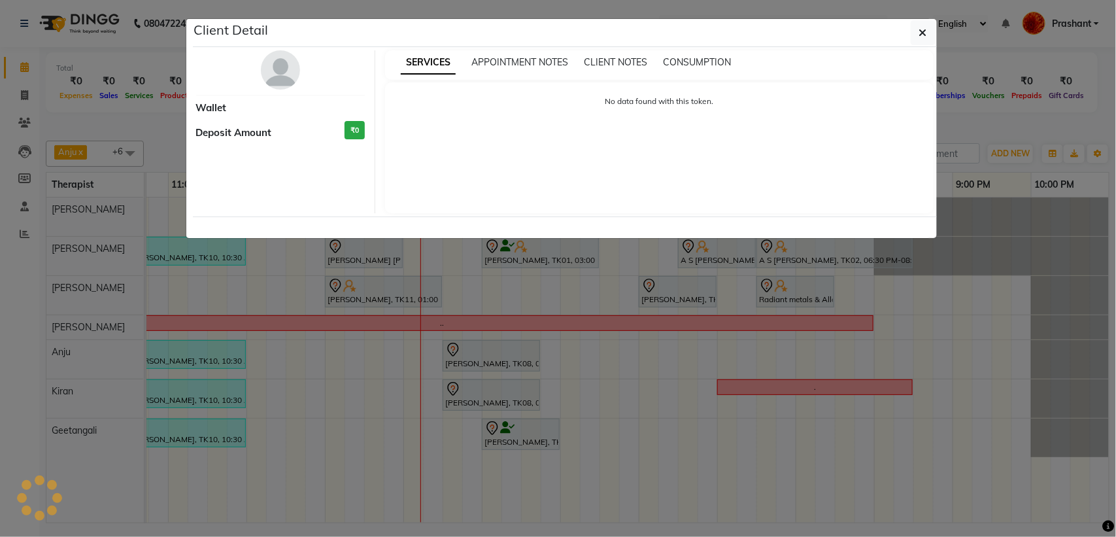
select select "7"
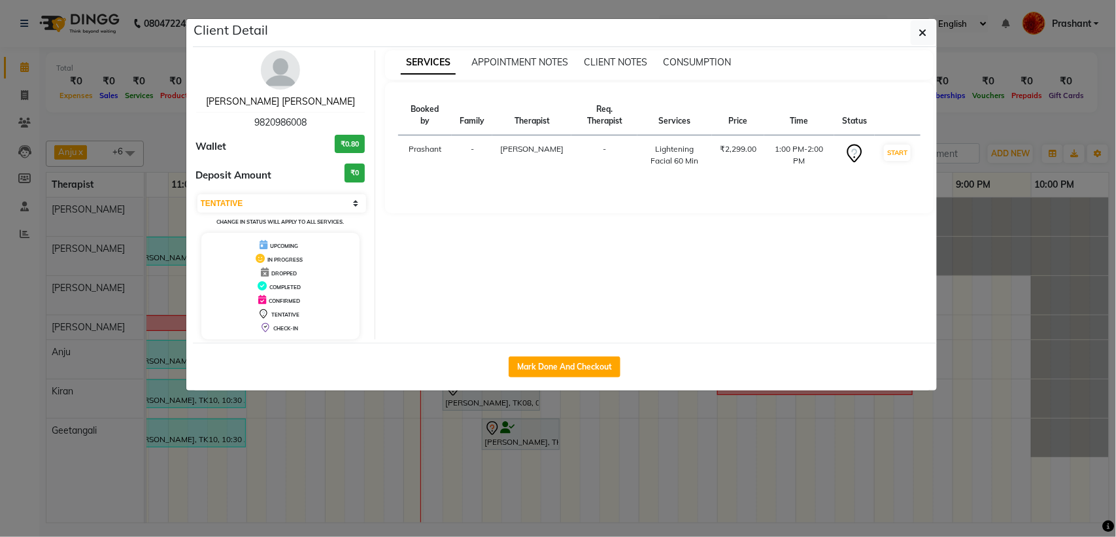
click at [320, 96] on link "Sachinder Bhinder Bhinder" at bounding box center [280, 101] width 149 height 12
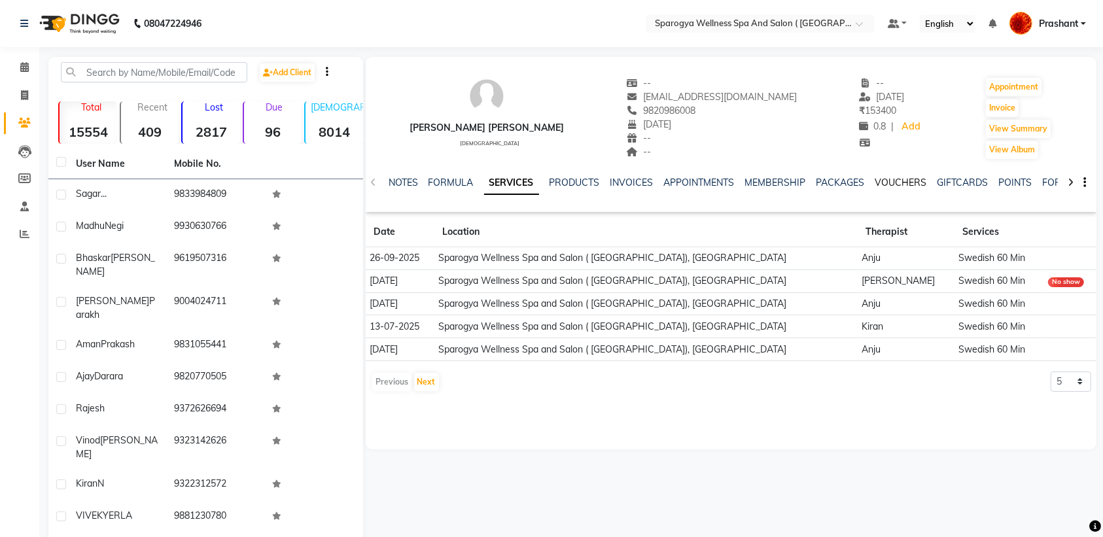
click at [897, 179] on link "VOUCHERS" at bounding box center [901, 183] width 52 height 12
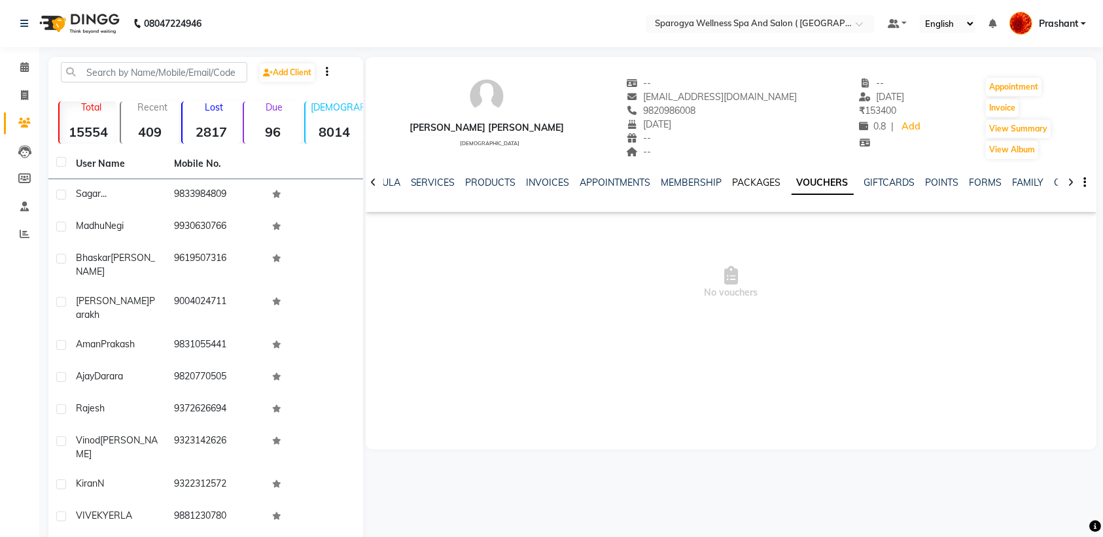
click at [757, 184] on link "PACKAGES" at bounding box center [756, 183] width 48 height 12
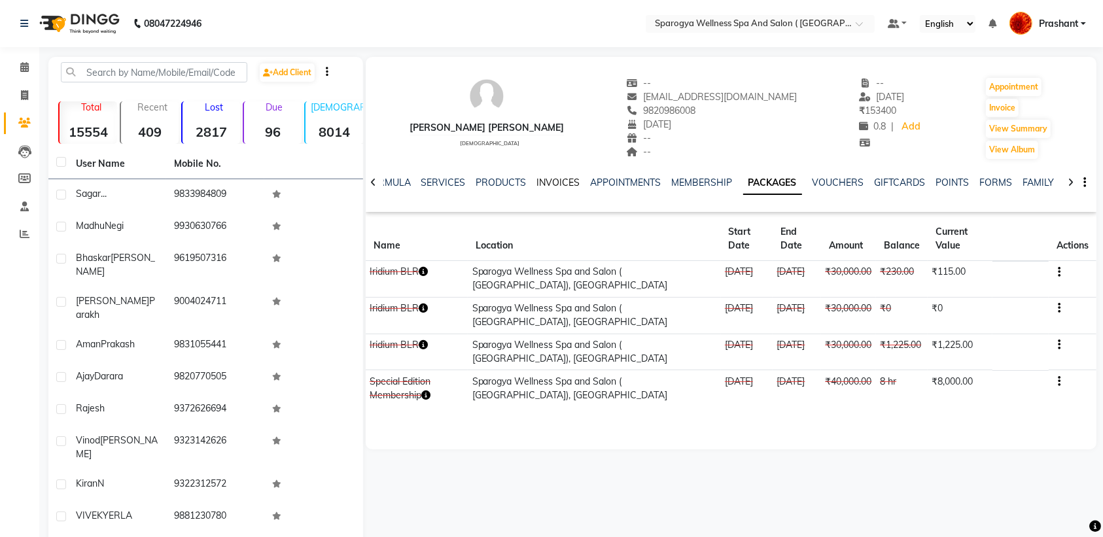
click at [558, 180] on link "INVOICES" at bounding box center [558, 183] width 43 height 12
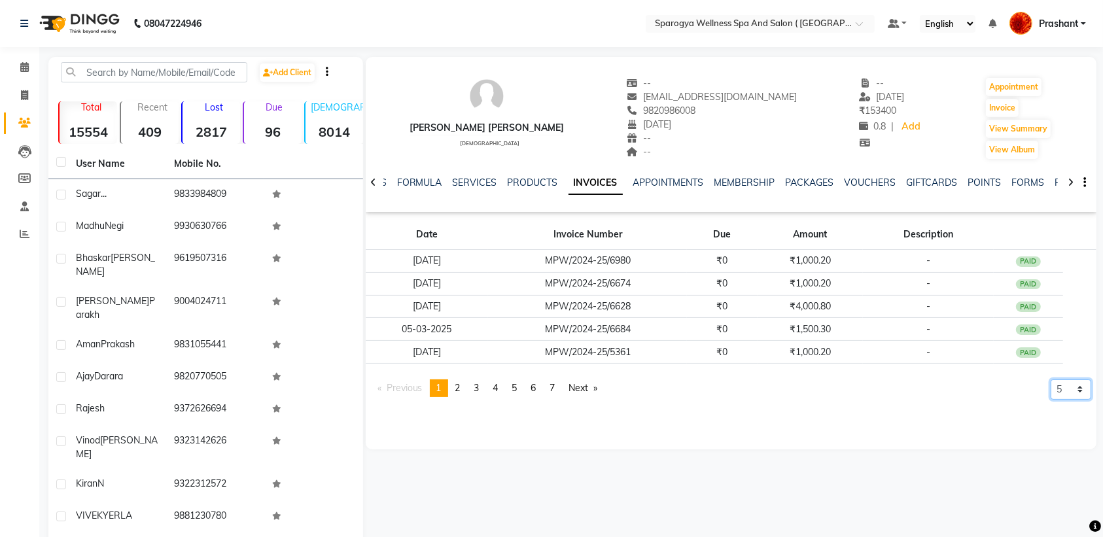
click at [1065, 388] on select "5 10 50 100 500" at bounding box center [1070, 389] width 41 height 20
click at [809, 419] on div "Sachinder Bhinder Bhinder male -- rupinderbhinder@gmail.com 9820986008 01-08-20…" at bounding box center [731, 253] width 731 height 392
click at [740, 181] on link "MEMBERSHIP" at bounding box center [744, 183] width 61 height 12
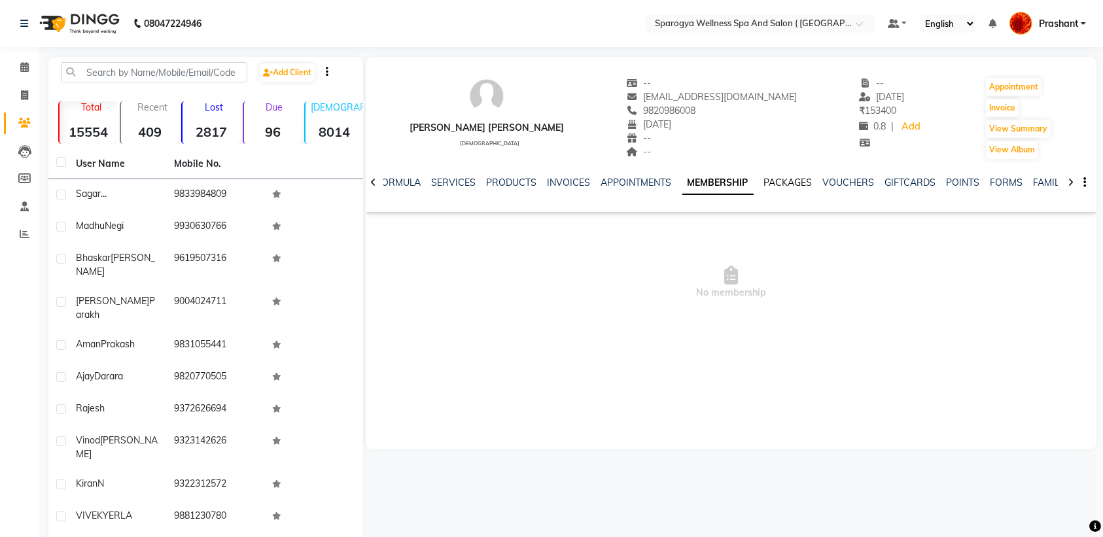
click at [780, 181] on link "PACKAGES" at bounding box center [788, 183] width 48 height 12
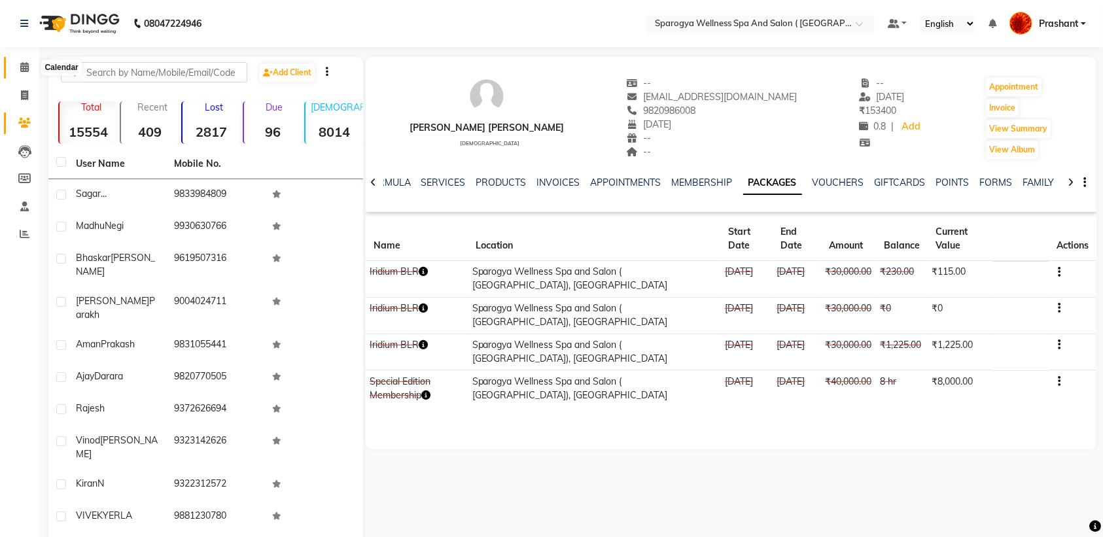
click at [23, 64] on icon at bounding box center [24, 67] width 9 height 10
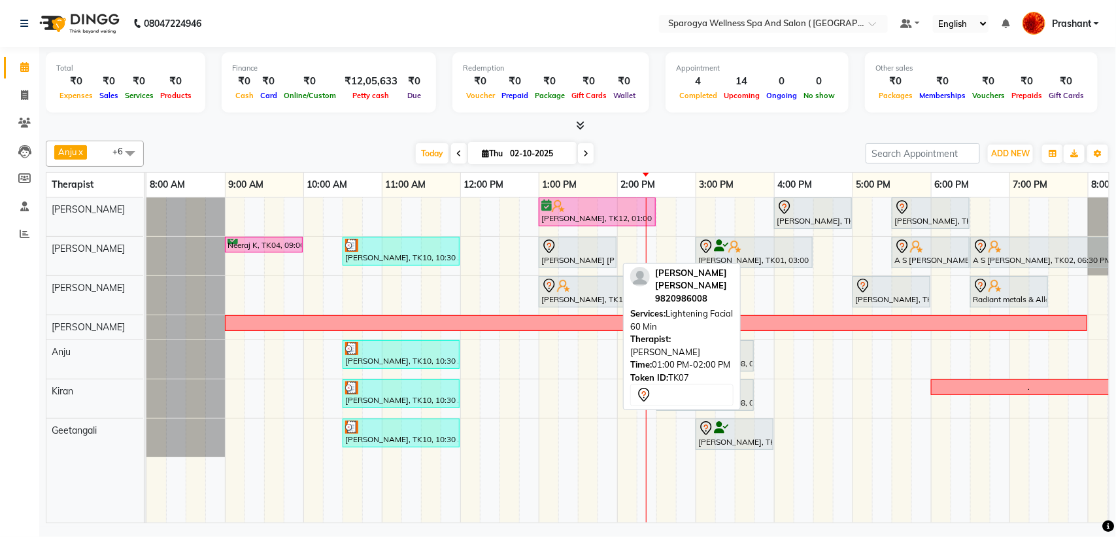
click at [595, 252] on div at bounding box center [578, 247] width 73 height 16
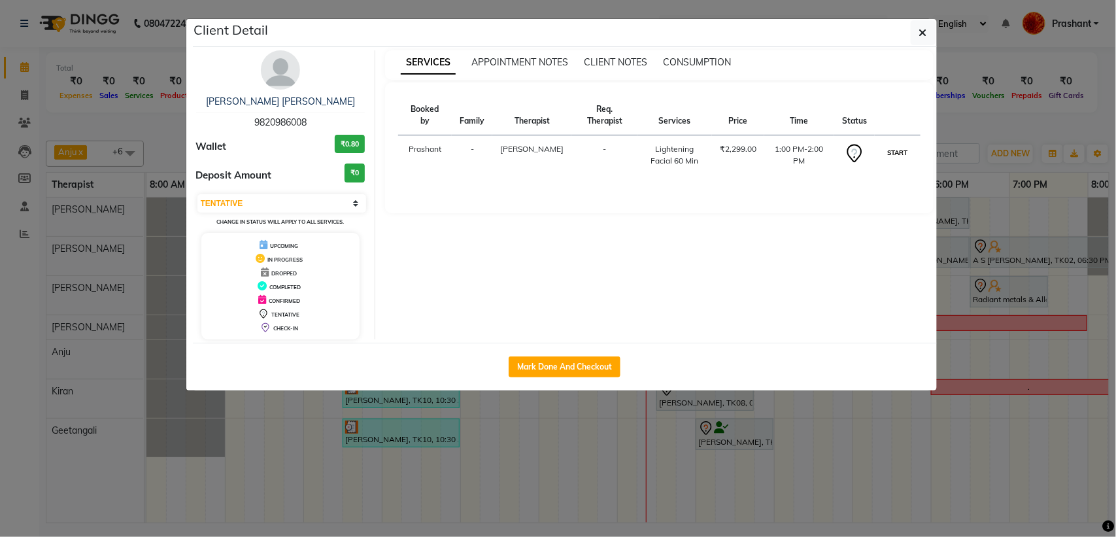
click at [889, 158] on button "START" at bounding box center [897, 153] width 27 height 16
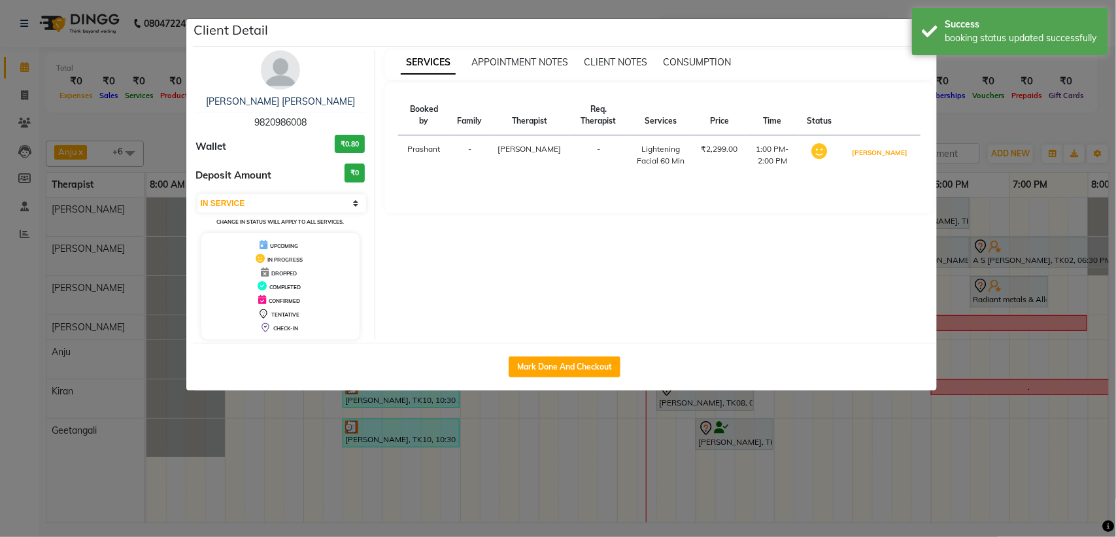
click at [889, 158] on button "[PERSON_NAME]" at bounding box center [880, 153] width 62 height 16
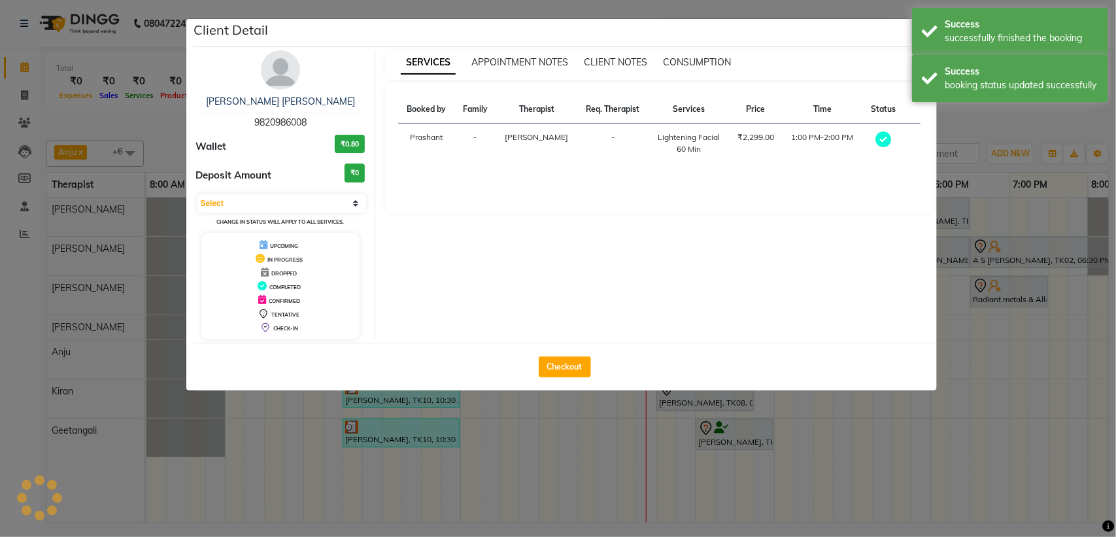
select select "3"
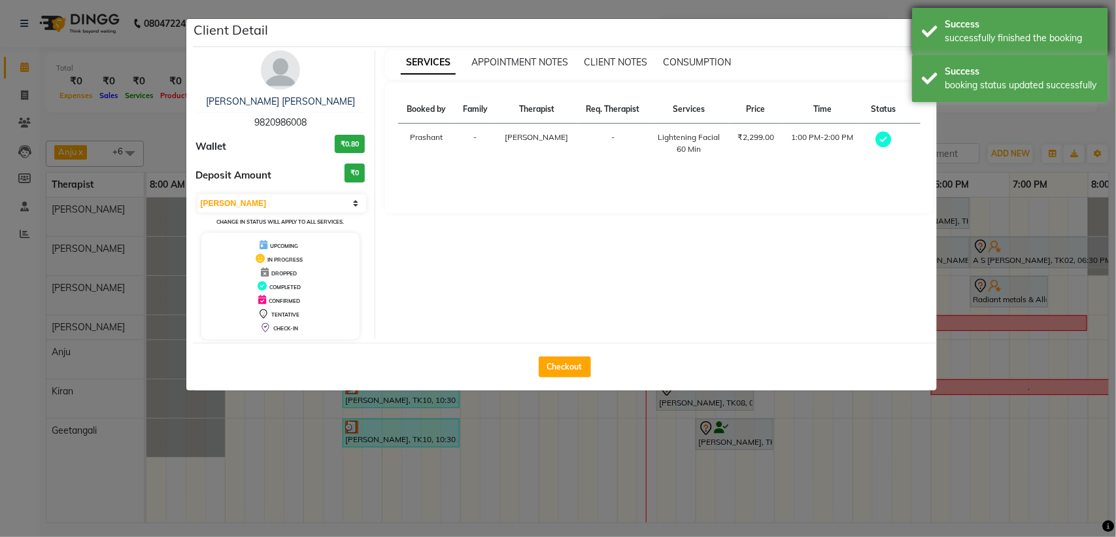
click at [922, 23] on div "Success successfully finished the booking" at bounding box center [1010, 31] width 196 height 47
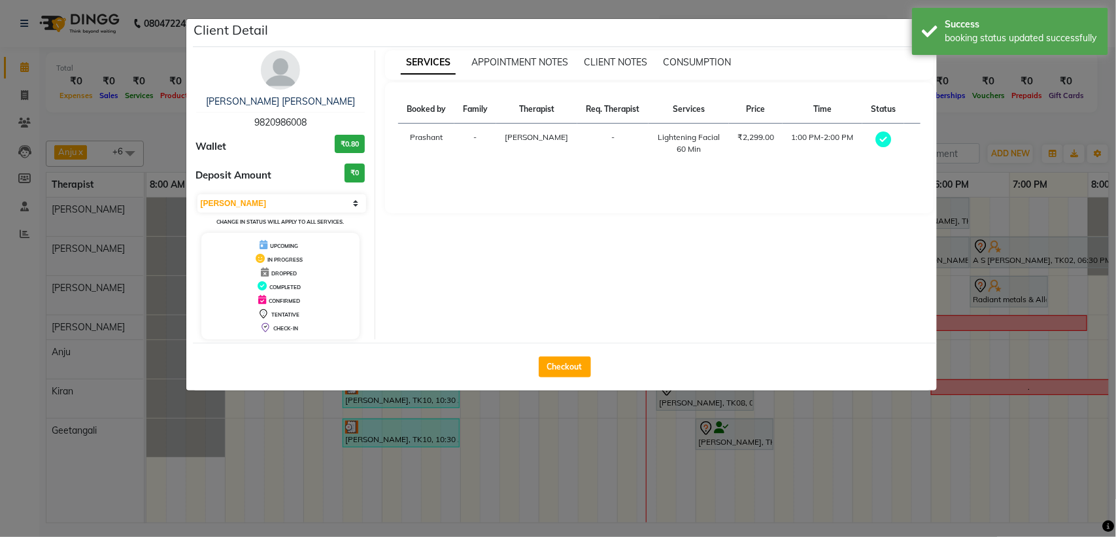
click at [920, 44] on div "Success booking status updated successfully" at bounding box center [1010, 31] width 196 height 47
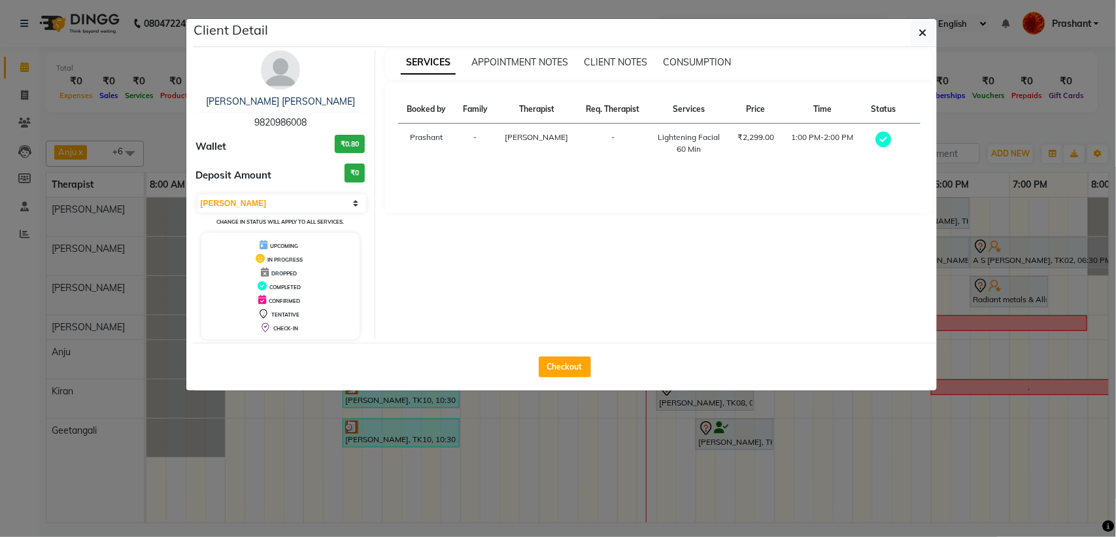
click at [920, 40] on button "button" at bounding box center [923, 32] width 25 height 25
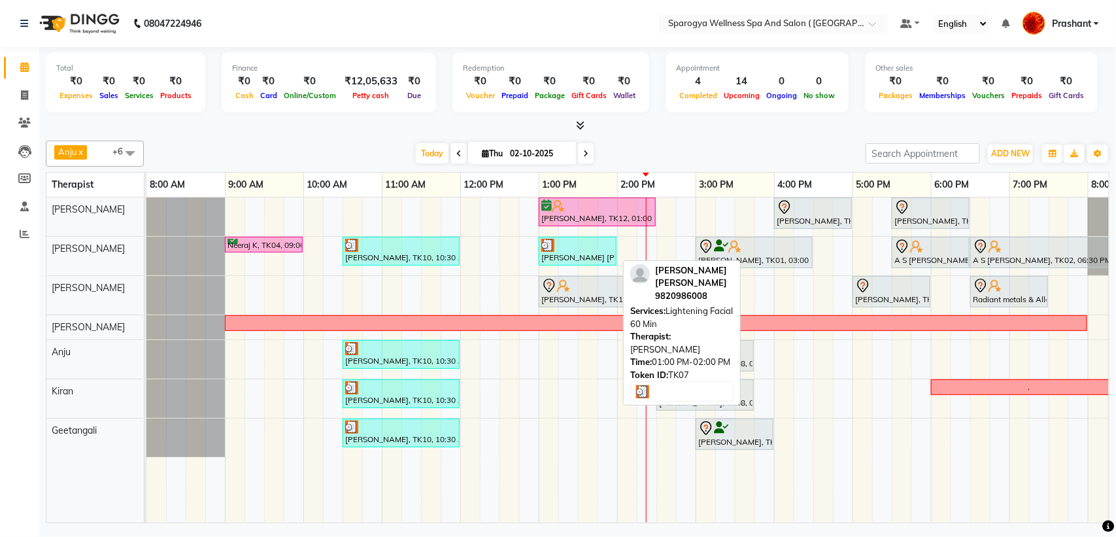
click at [594, 247] on div at bounding box center [578, 245] width 73 height 13
select select "3"
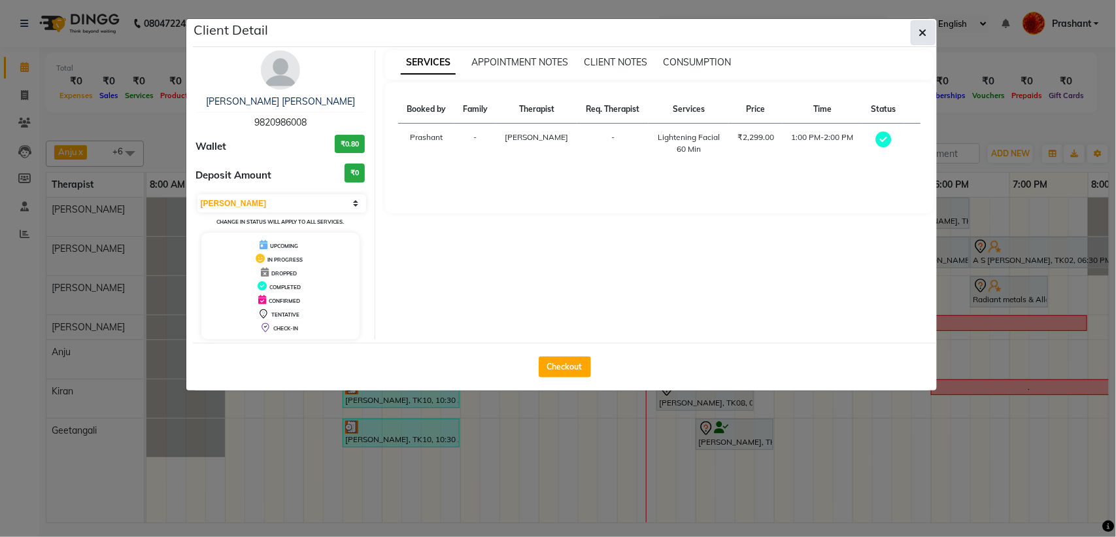
click at [923, 30] on icon "button" at bounding box center [924, 32] width 8 height 10
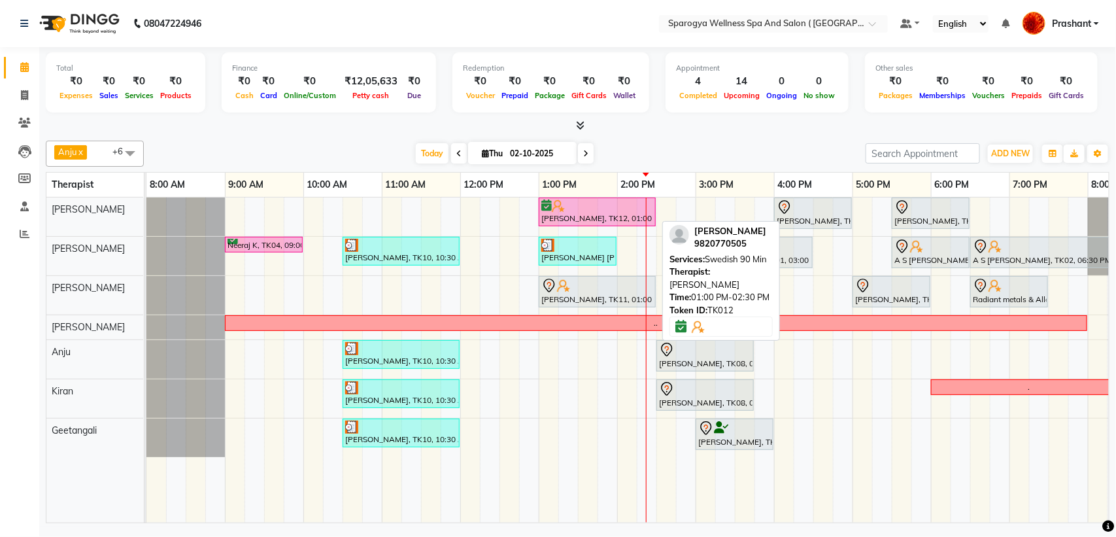
click at [559, 217] on div "[PERSON_NAME], TK12, 01:00 PM-02:30 PM, Swedish 90 Min" at bounding box center [597, 211] width 114 height 25
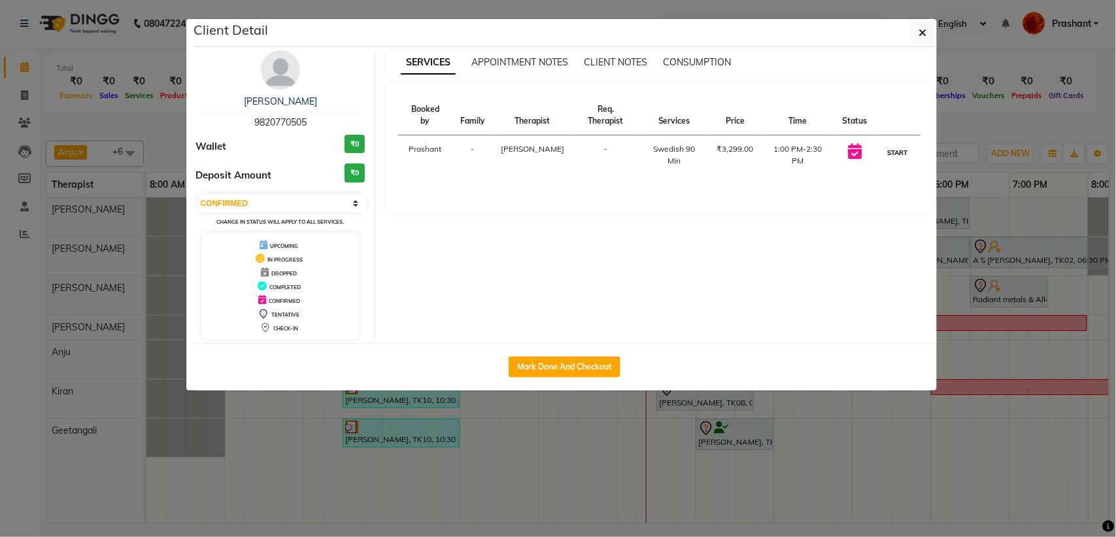
click at [906, 154] on button "START" at bounding box center [897, 153] width 27 height 16
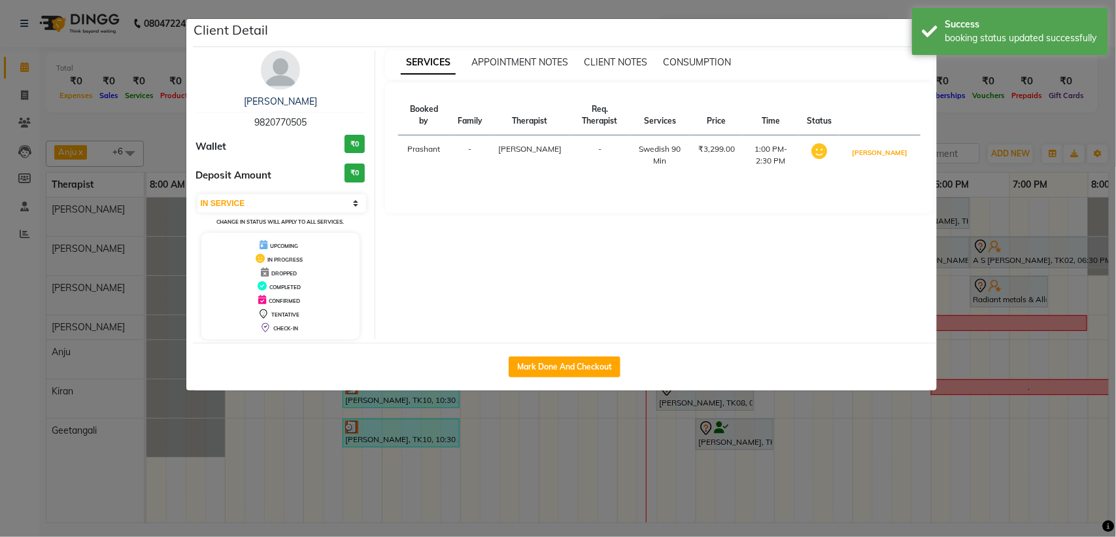
click at [906, 154] on button "[PERSON_NAME]" at bounding box center [880, 153] width 62 height 16
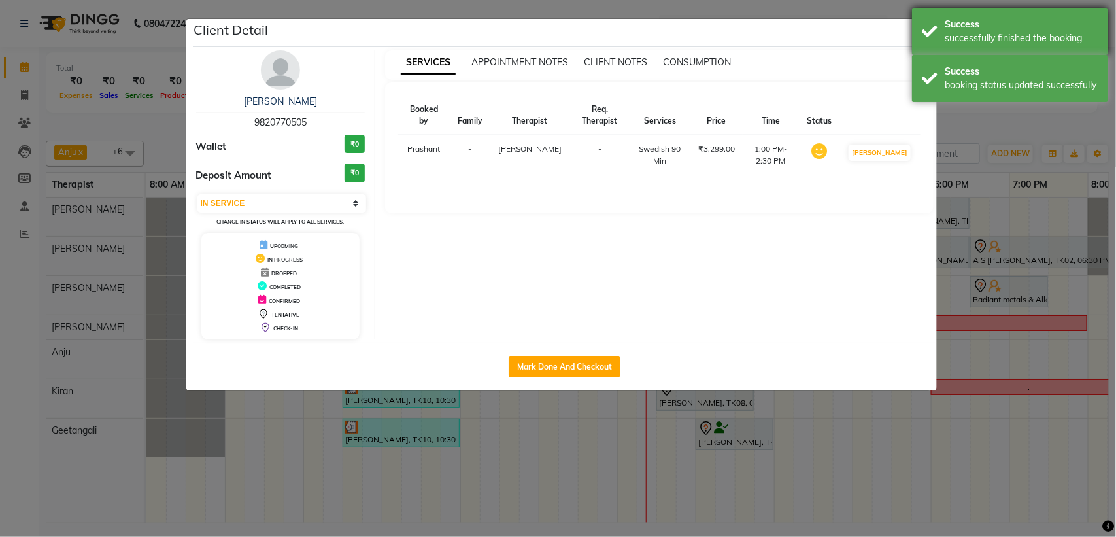
select select "3"
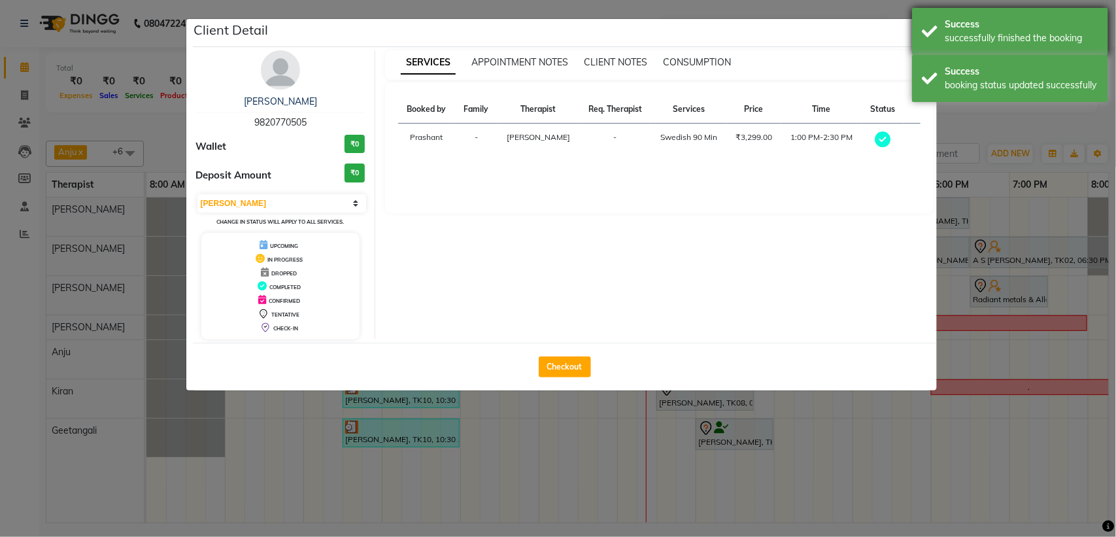
click at [925, 24] on div "Success successfully finished the booking" at bounding box center [1010, 31] width 196 height 47
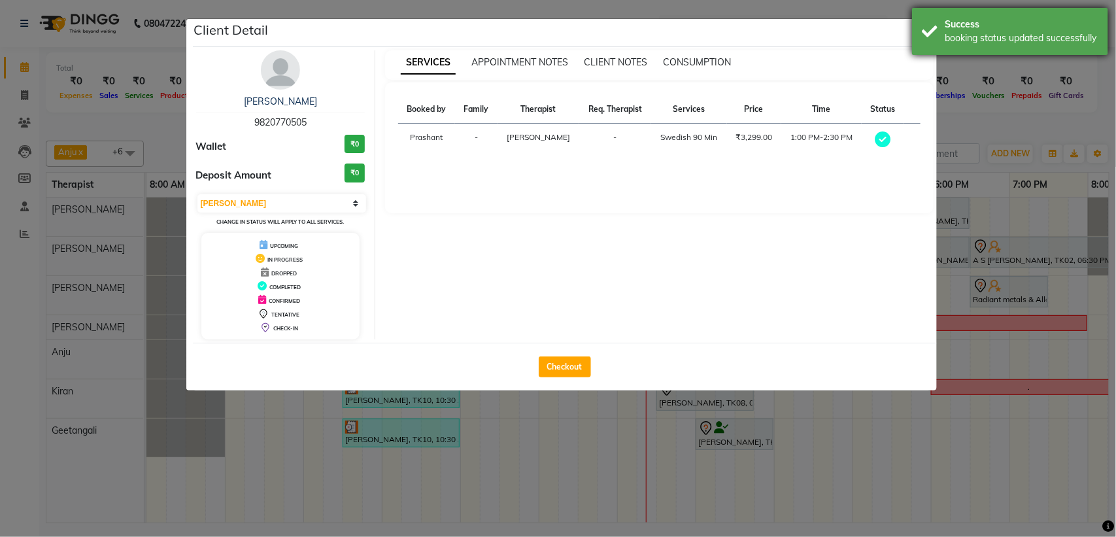
click at [920, 37] on div "Success booking status updated successfully" at bounding box center [1010, 31] width 196 height 47
click at [920, 37] on icon "button" at bounding box center [924, 32] width 8 height 10
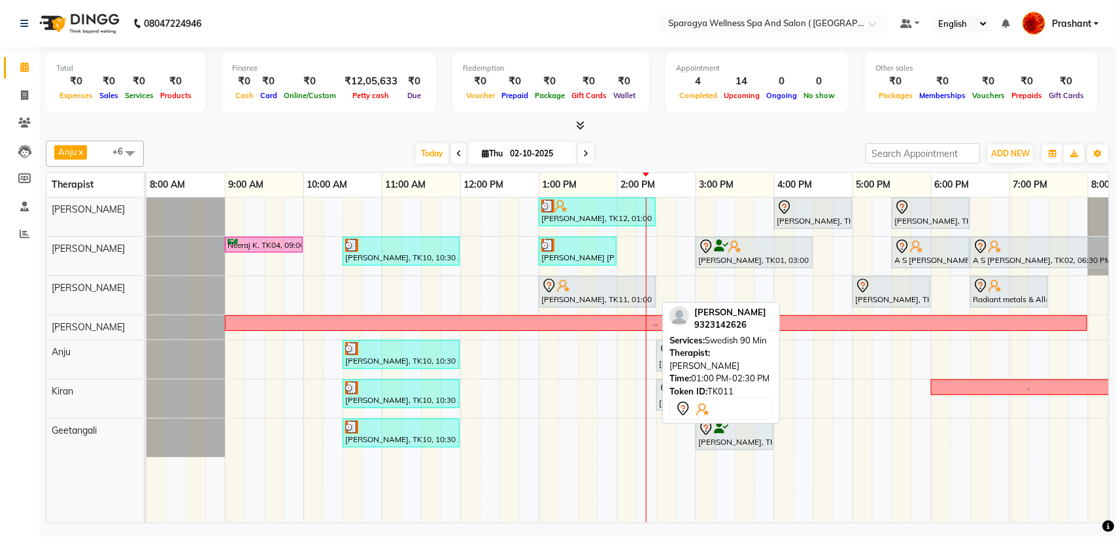
click at [566, 280] on img at bounding box center [563, 285] width 13 height 13
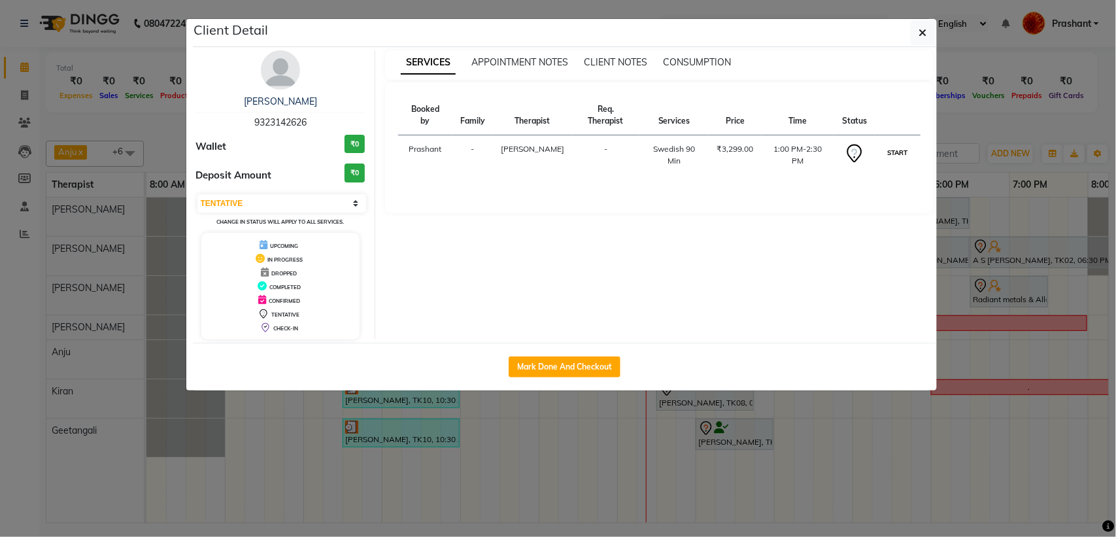
click at [888, 154] on button "START" at bounding box center [897, 153] width 27 height 16
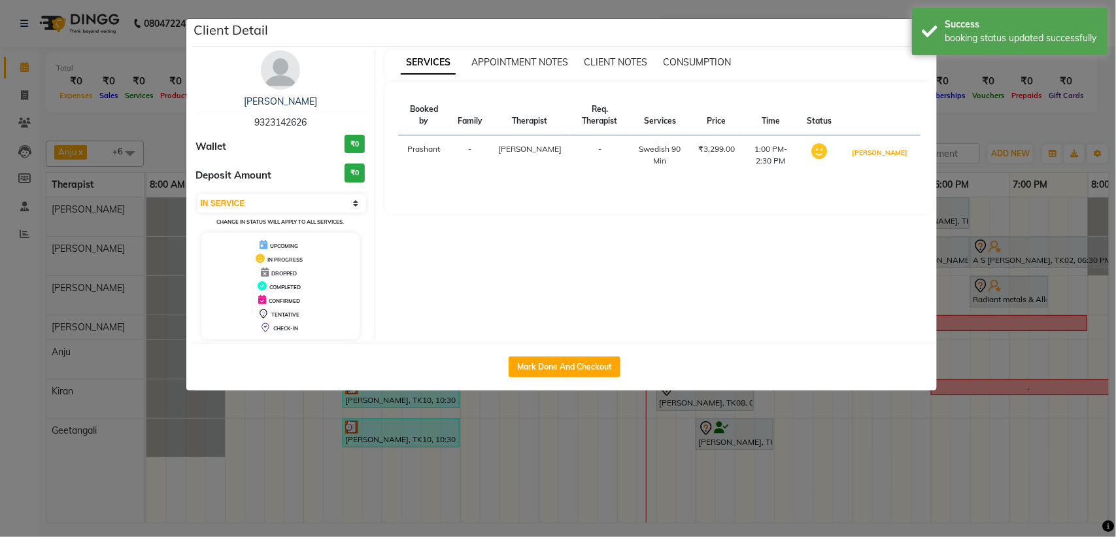
click at [888, 154] on button "[PERSON_NAME]" at bounding box center [880, 153] width 62 height 16
select select "3"
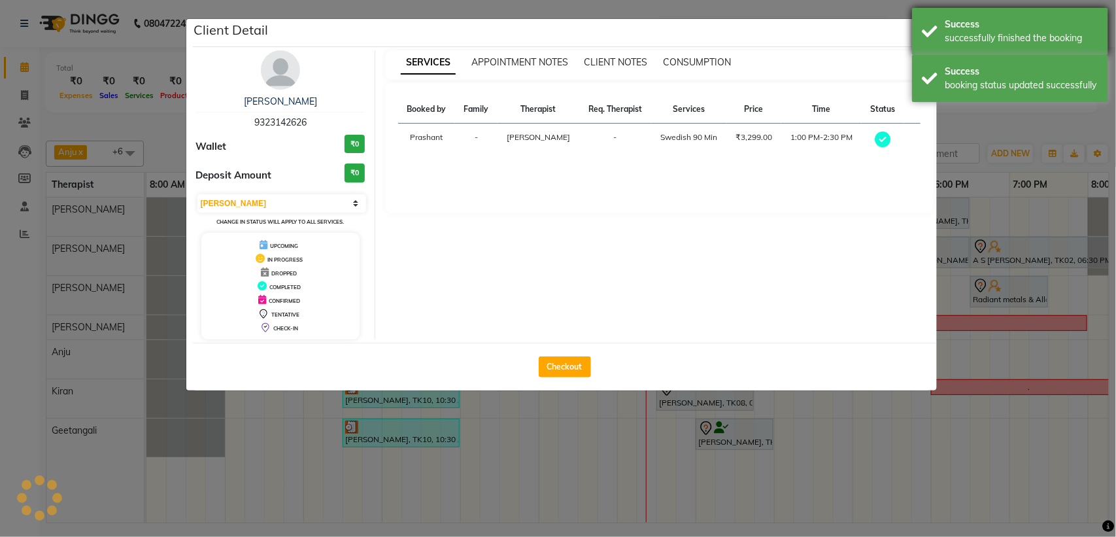
click at [919, 44] on div "Success successfully finished the booking" at bounding box center [1010, 31] width 196 height 47
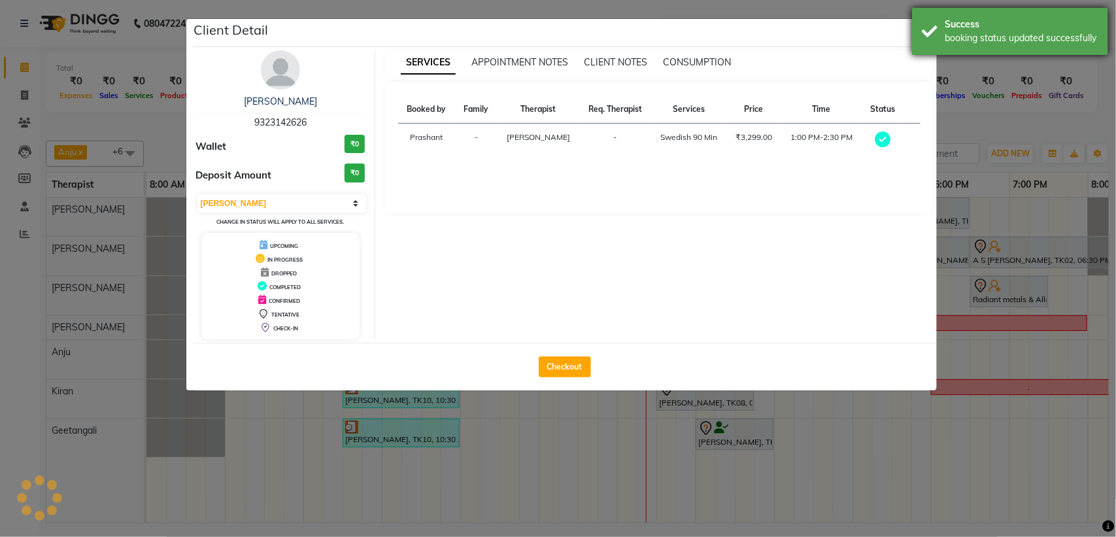
click at [922, 36] on div "Success booking status updated successfully" at bounding box center [1010, 31] width 196 height 47
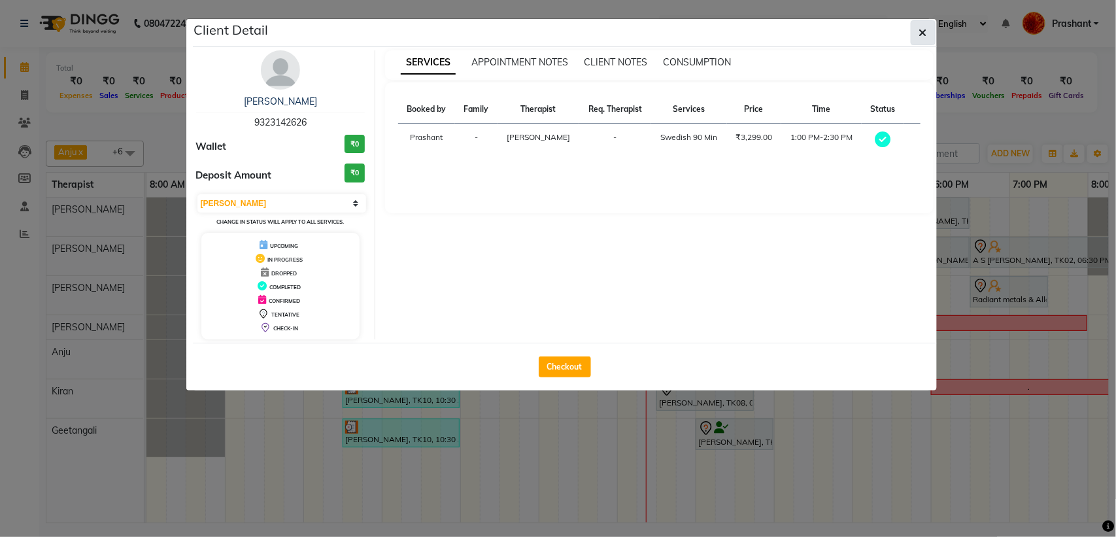
click at [923, 27] on span "button" at bounding box center [924, 32] width 8 height 13
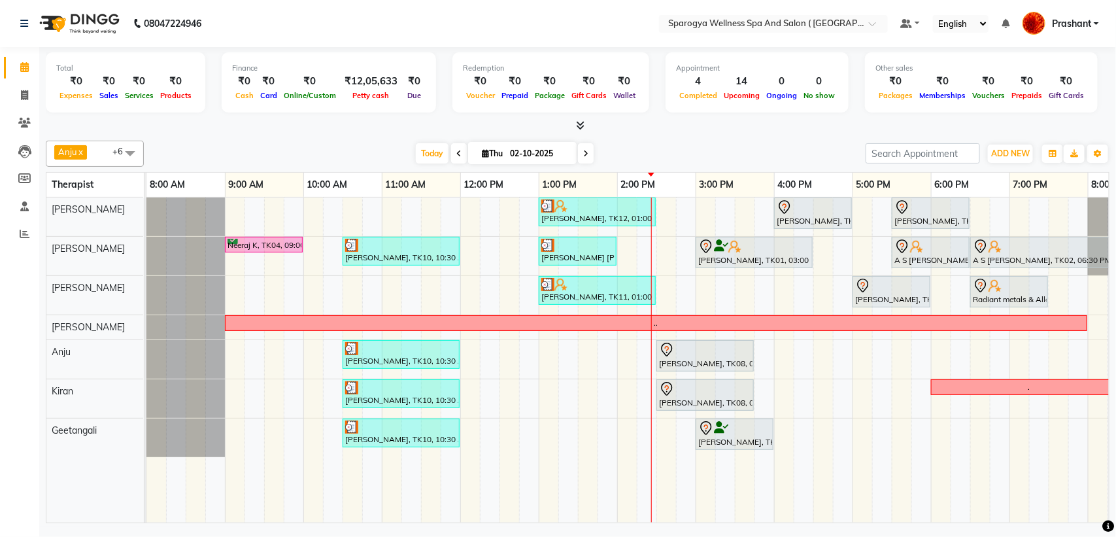
click at [668, 356] on icon at bounding box center [667, 350] width 16 height 16
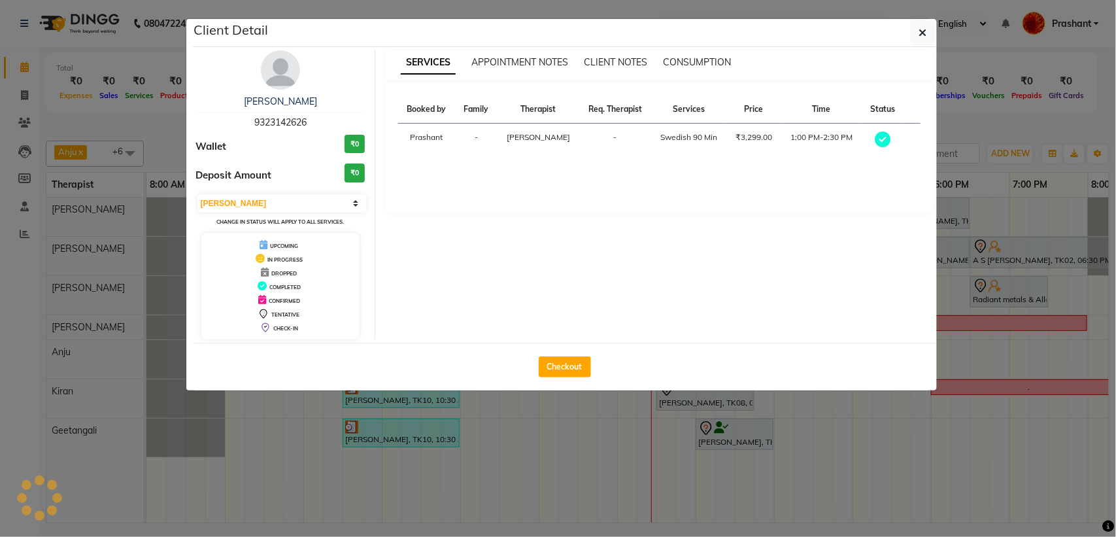
select select "7"
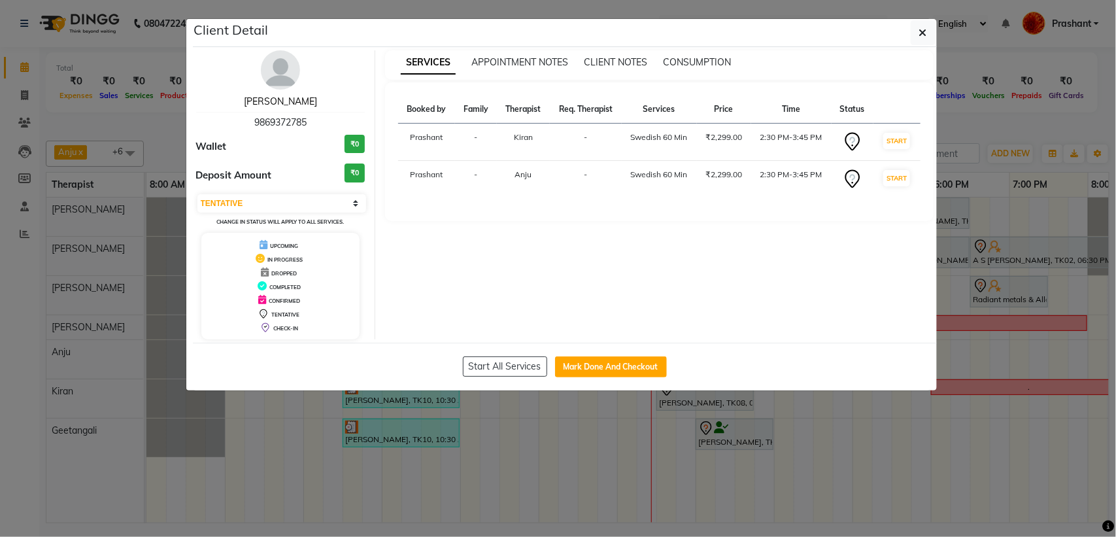
click at [264, 105] on link "Ritu Jain" at bounding box center [280, 101] width 73 height 12
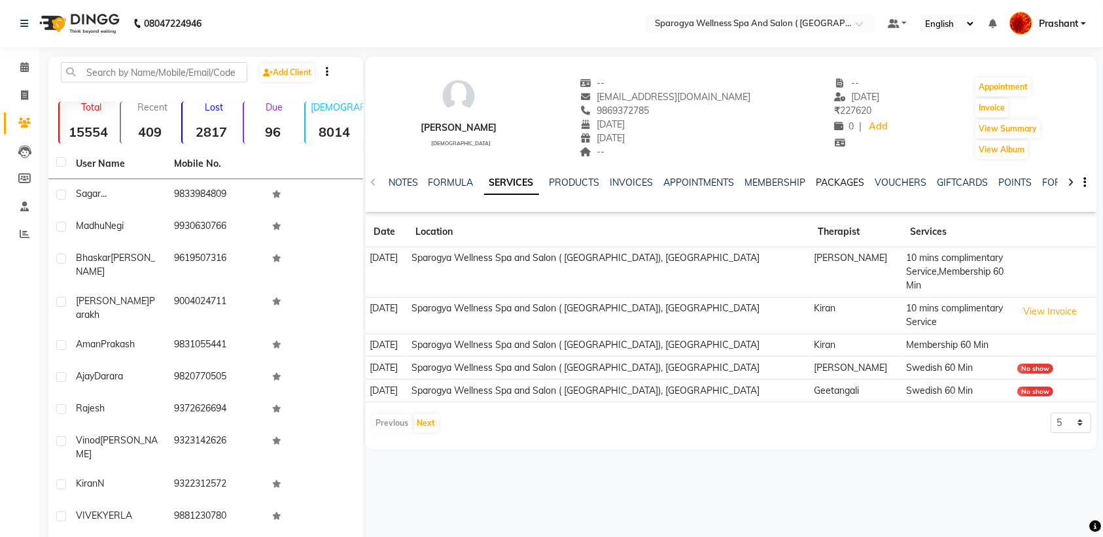
click at [841, 183] on link "PACKAGES" at bounding box center [840, 183] width 48 height 12
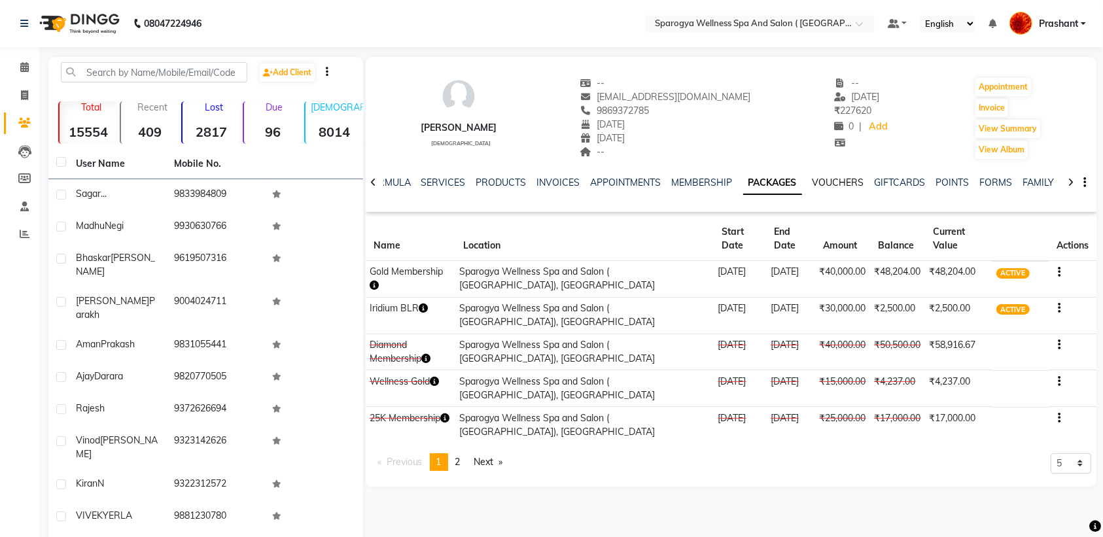
click at [832, 184] on link "VOUCHERS" at bounding box center [838, 183] width 52 height 12
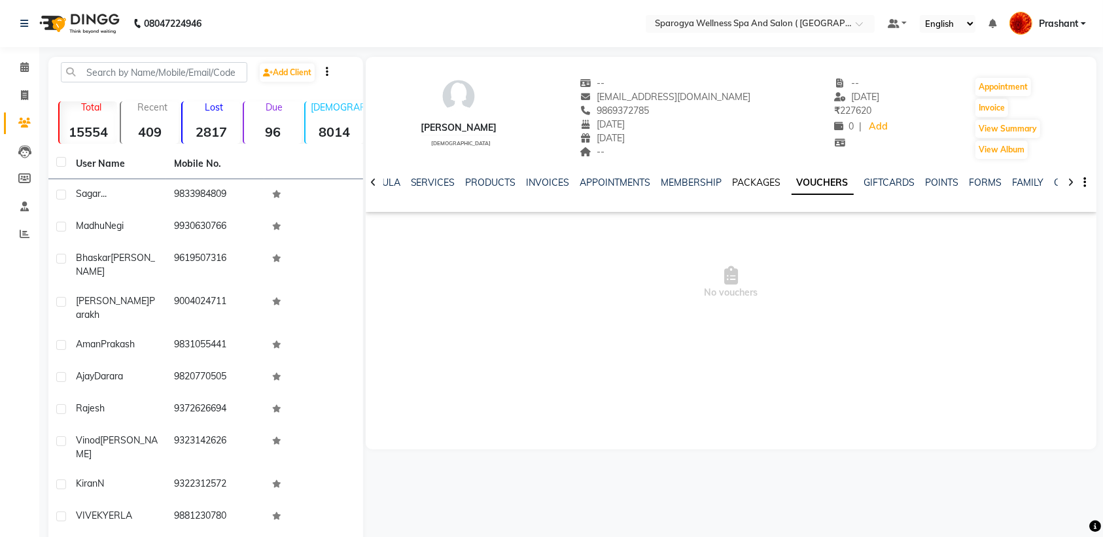
click at [766, 184] on link "PACKAGES" at bounding box center [756, 183] width 48 height 12
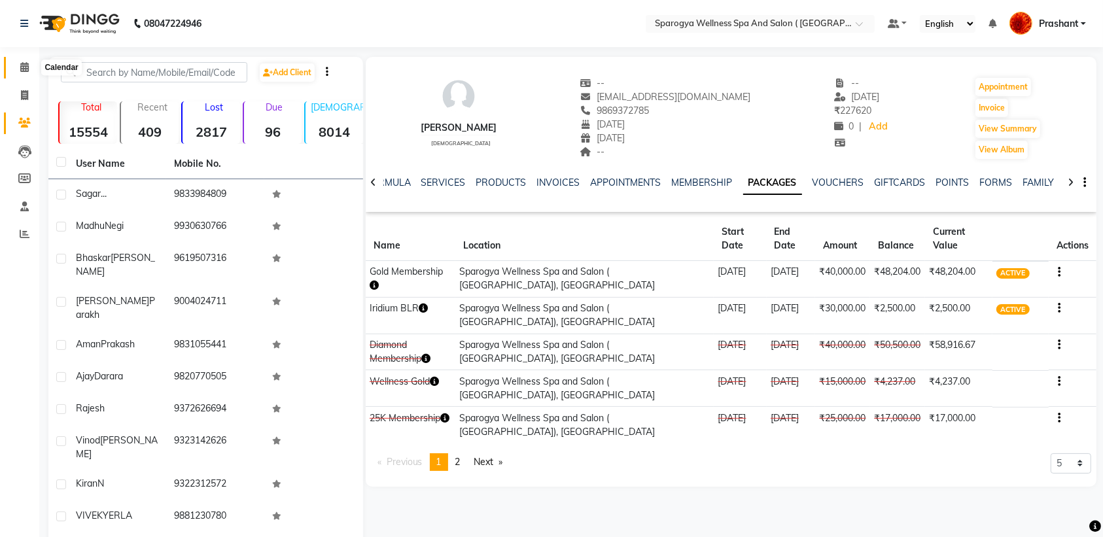
click at [27, 72] on icon at bounding box center [24, 67] width 9 height 10
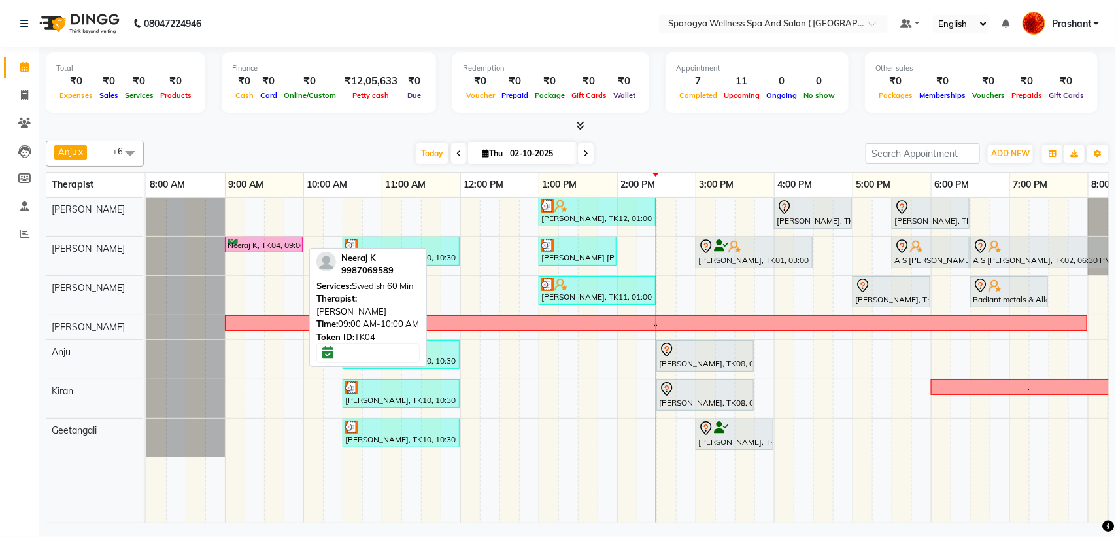
click at [259, 237] on link "Neeraj K, TK04, 09:00 AM-10:00 AM, Swedish 60 Min" at bounding box center [264, 245] width 78 height 16
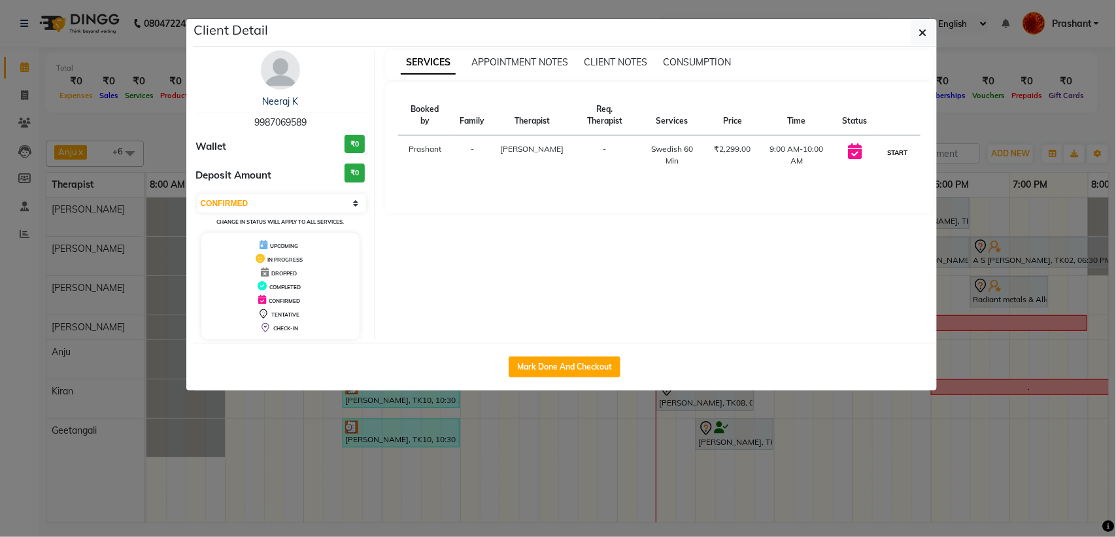
click at [904, 150] on button "START" at bounding box center [897, 153] width 27 height 16
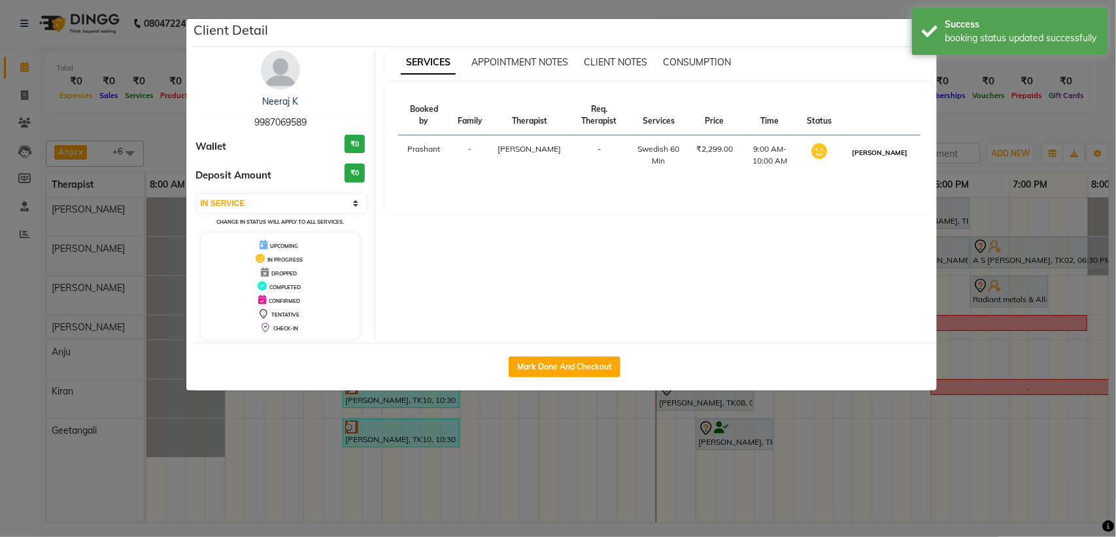
click at [890, 152] on button "[PERSON_NAME]" at bounding box center [880, 153] width 62 height 16
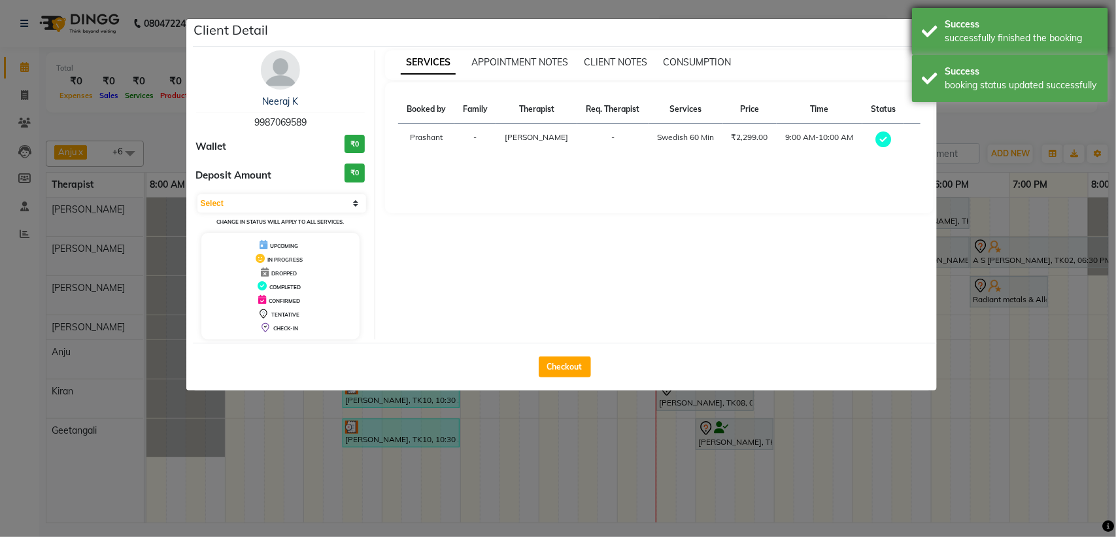
select select "3"
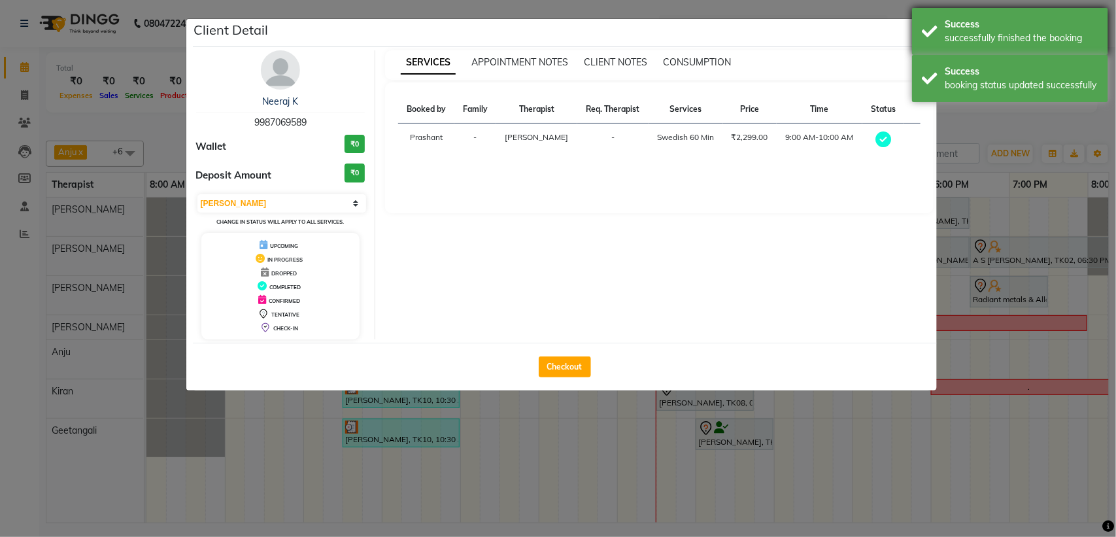
click at [919, 27] on div "Success successfully finished the booking" at bounding box center [1010, 31] width 196 height 47
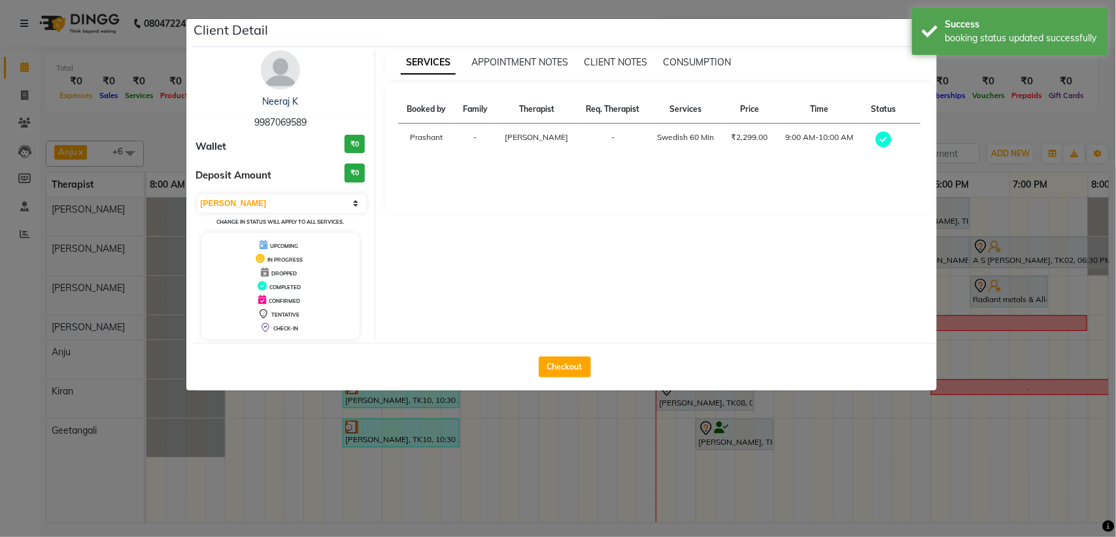
click at [919, 27] on div "Success booking status updated successfully" at bounding box center [1010, 31] width 196 height 47
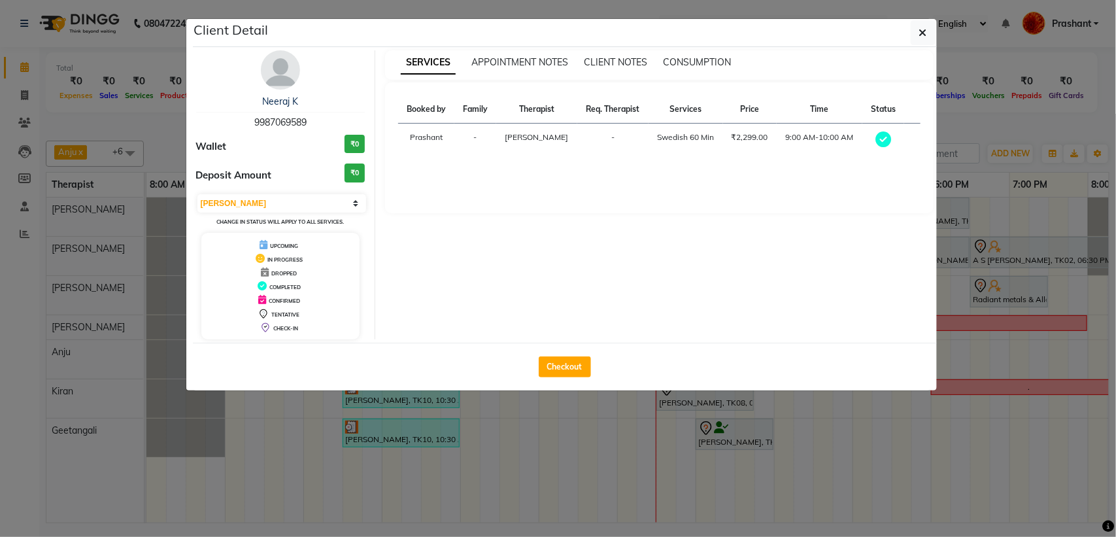
click at [920, 27] on span "button" at bounding box center [924, 32] width 8 height 13
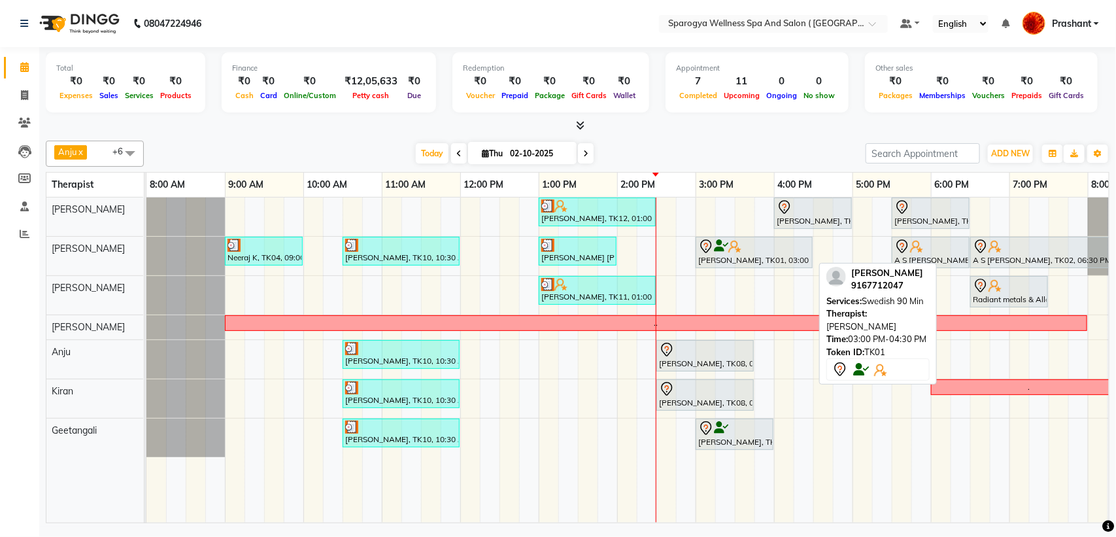
click at [776, 245] on div at bounding box center [754, 247] width 112 height 16
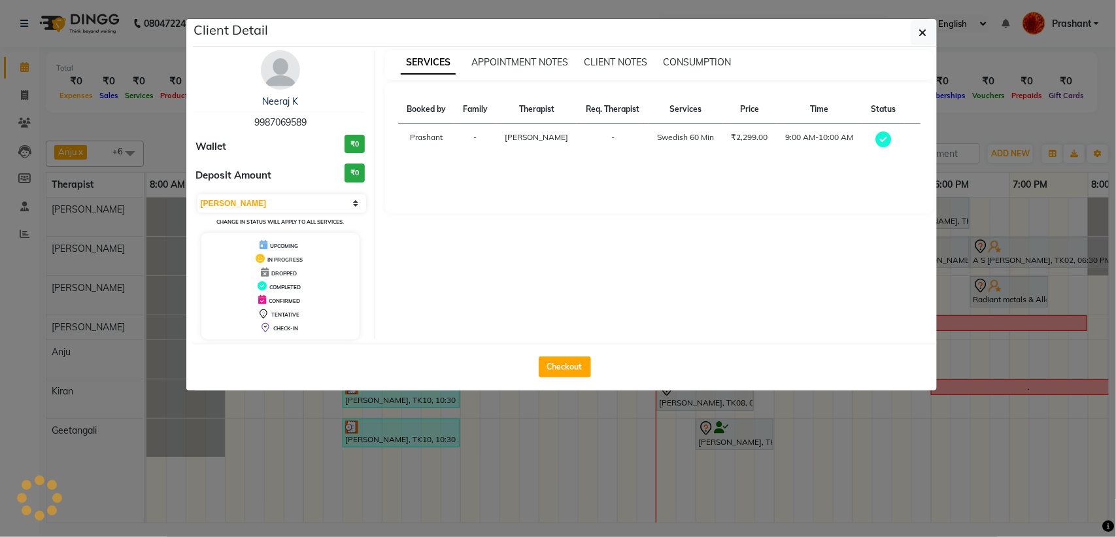
select select "7"
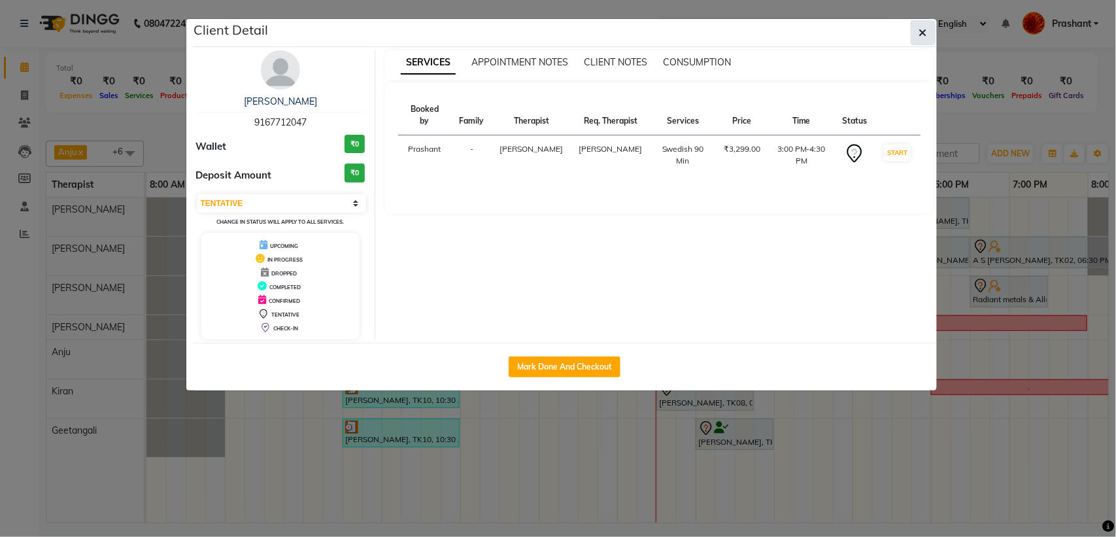
click at [916, 29] on button "button" at bounding box center [923, 32] width 25 height 25
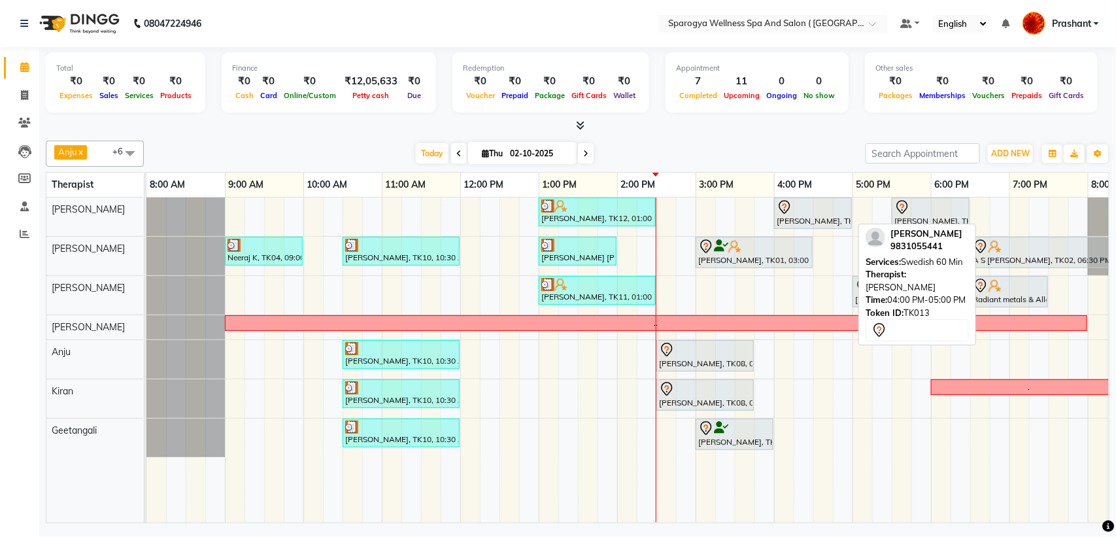
click at [789, 208] on icon at bounding box center [784, 207] width 11 height 14
select select "7"
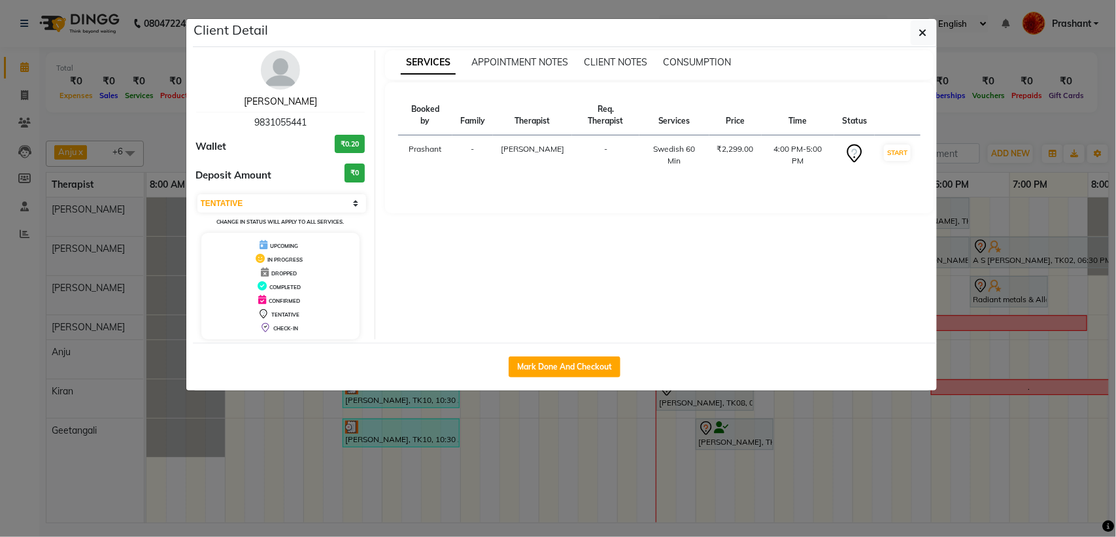
click at [282, 99] on link "Aman Prakash" at bounding box center [280, 101] width 73 height 12
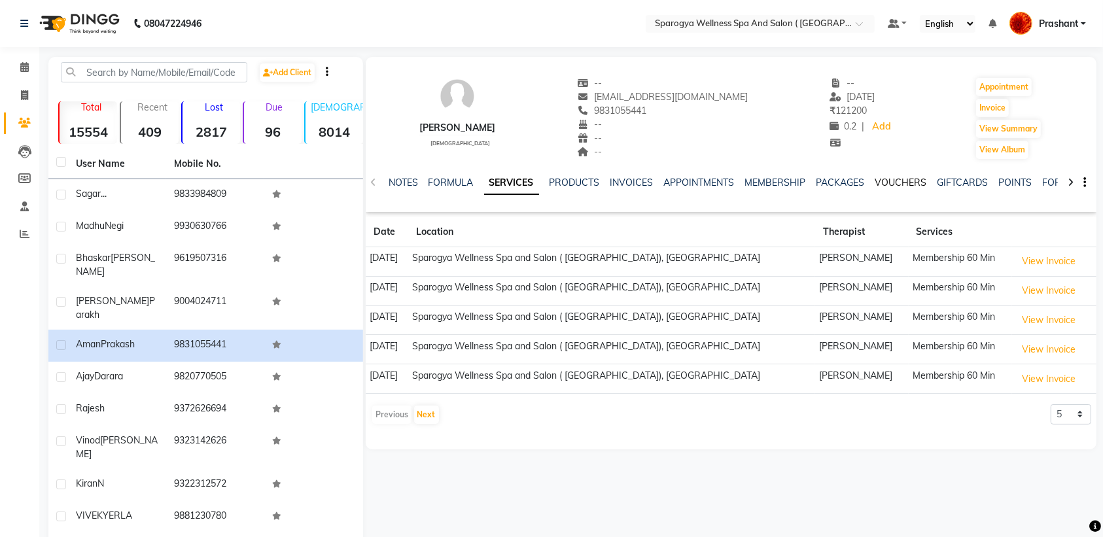
click at [898, 179] on link "VOUCHERS" at bounding box center [901, 183] width 52 height 12
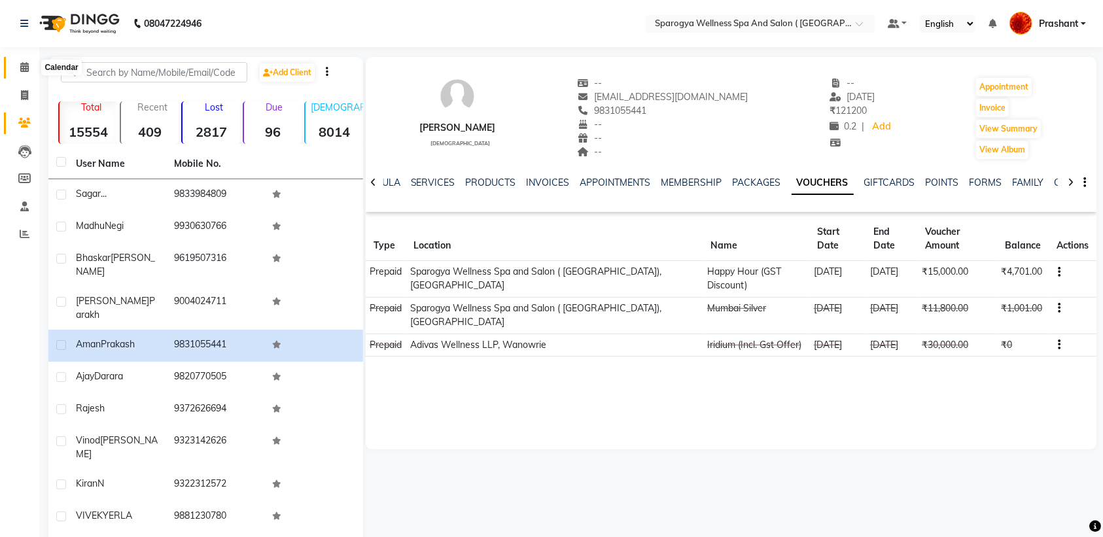
click at [31, 62] on span at bounding box center [24, 67] width 23 height 15
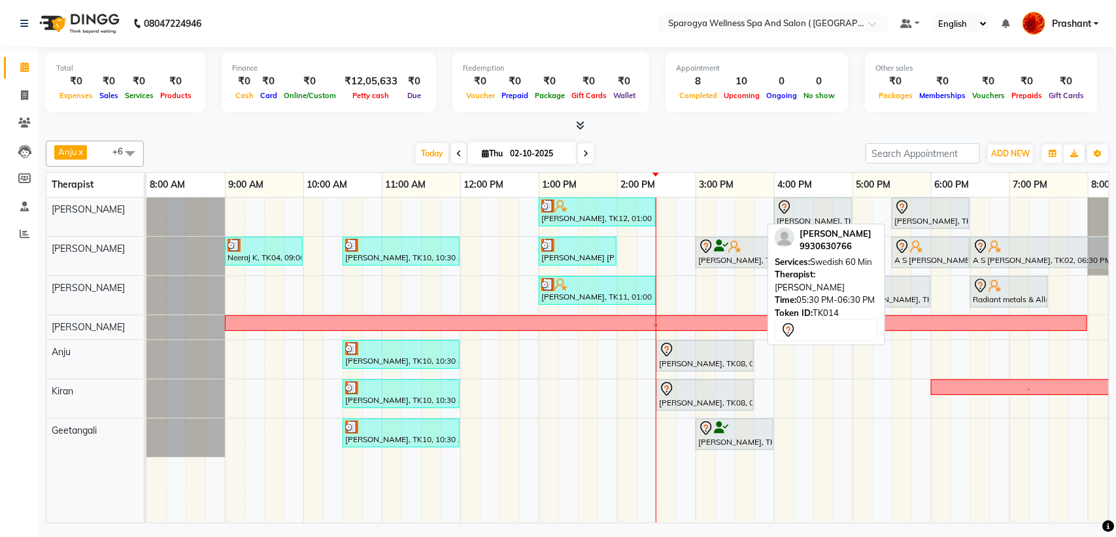
click at [903, 206] on icon at bounding box center [903, 207] width 16 height 16
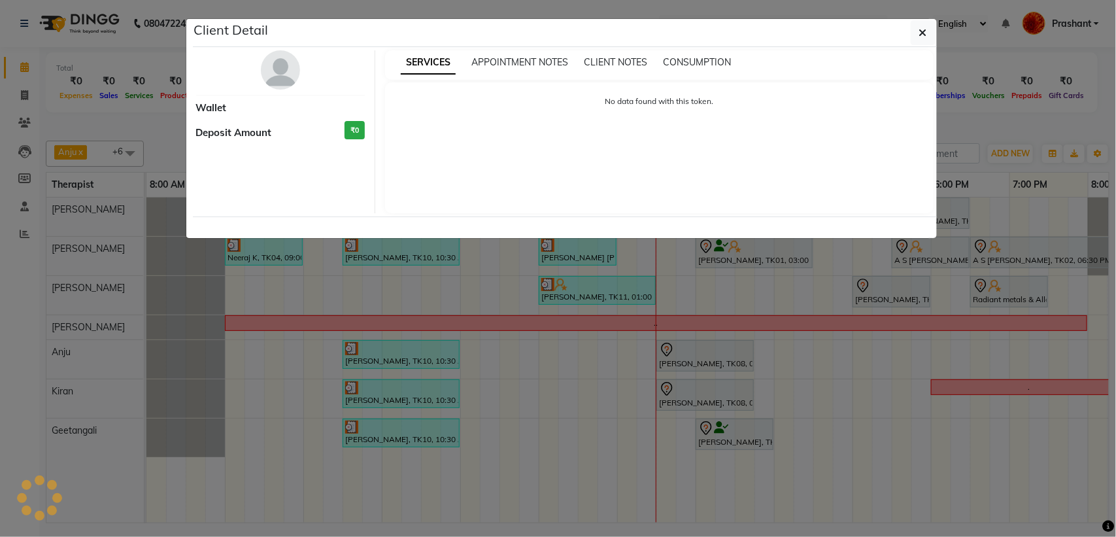
select select "7"
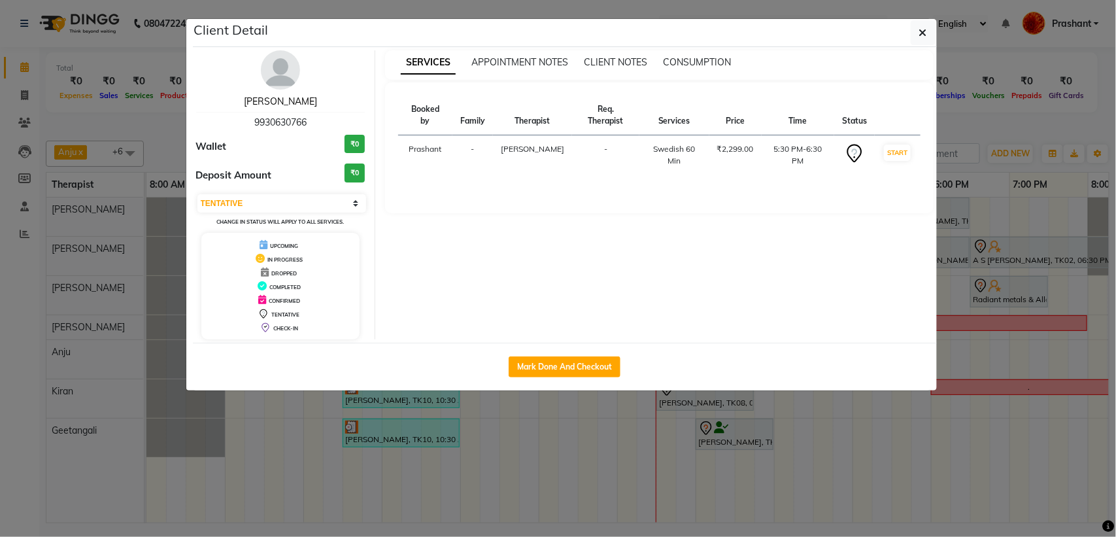
click at [279, 106] on link "Madhu Negi" at bounding box center [280, 101] width 73 height 12
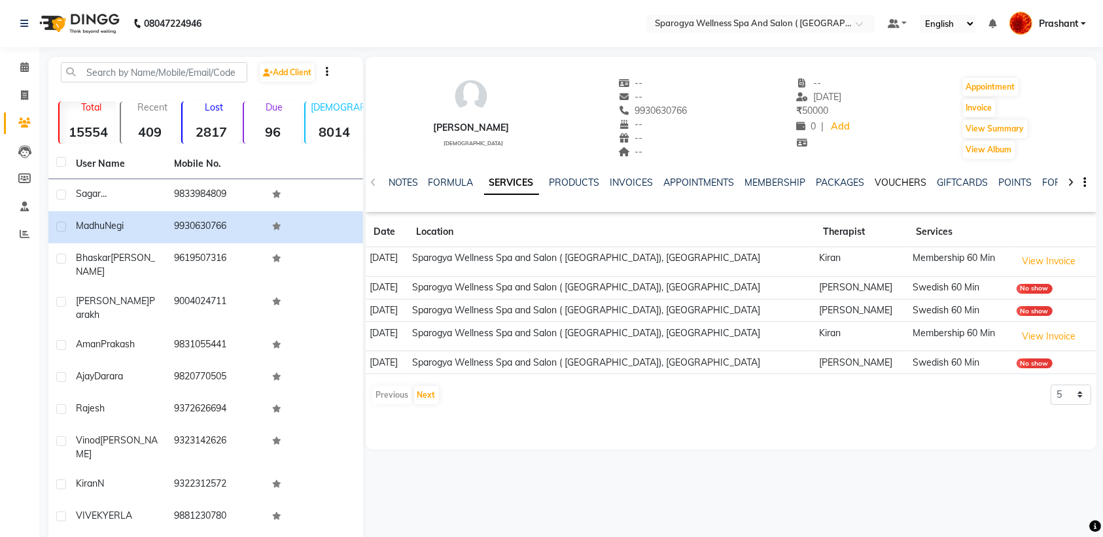
click at [903, 186] on link "VOUCHERS" at bounding box center [901, 183] width 52 height 12
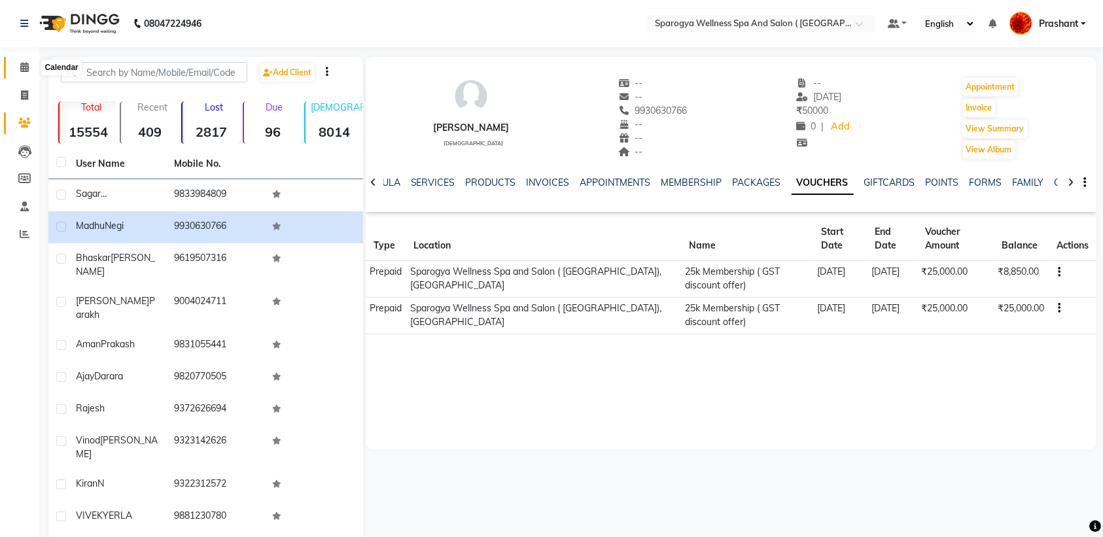
click at [28, 72] on span at bounding box center [24, 67] width 23 height 15
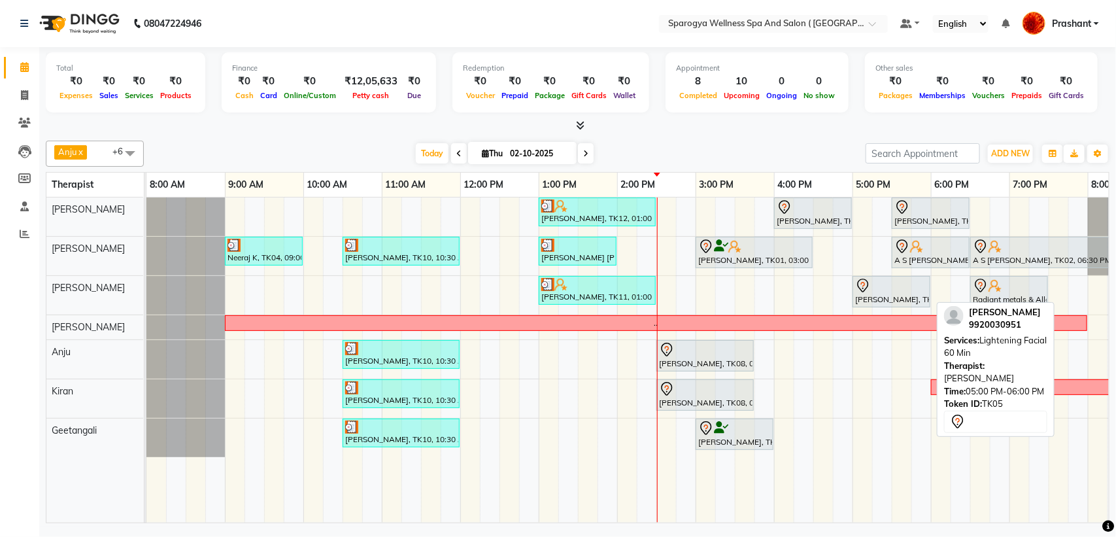
click at [904, 296] on div "[PERSON_NAME], TK05, 05:00 PM-06:00 PM, Lightening Facial 60 Min" at bounding box center [891, 291] width 75 height 27
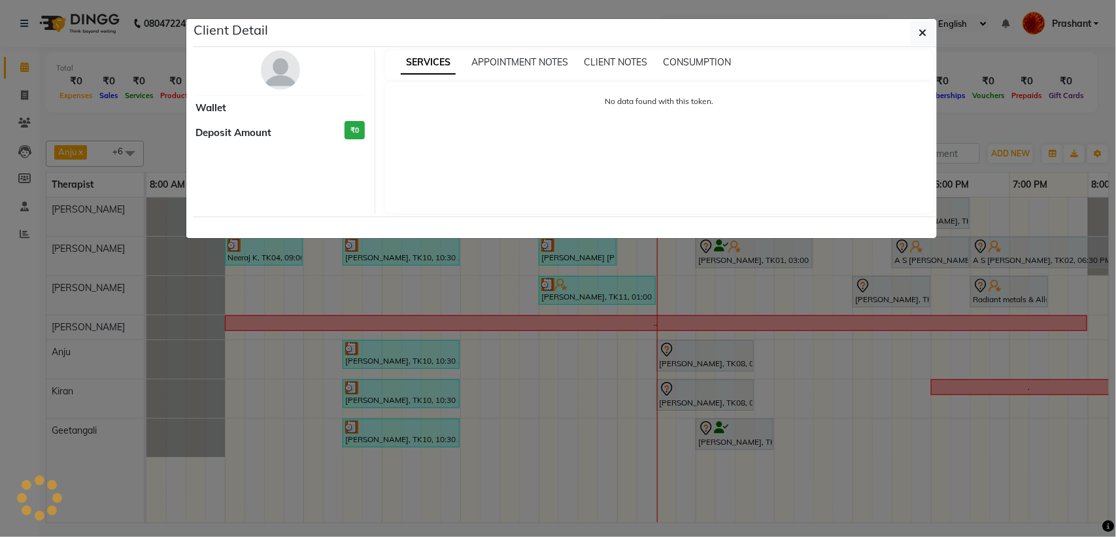
select select "7"
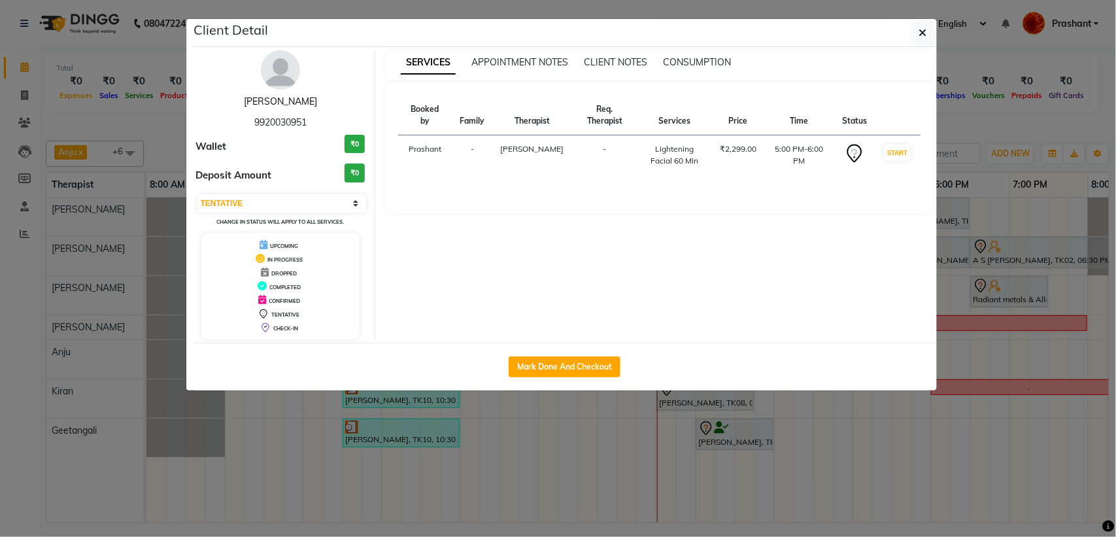
click at [277, 99] on link "Sonika Kapoor" at bounding box center [280, 101] width 73 height 12
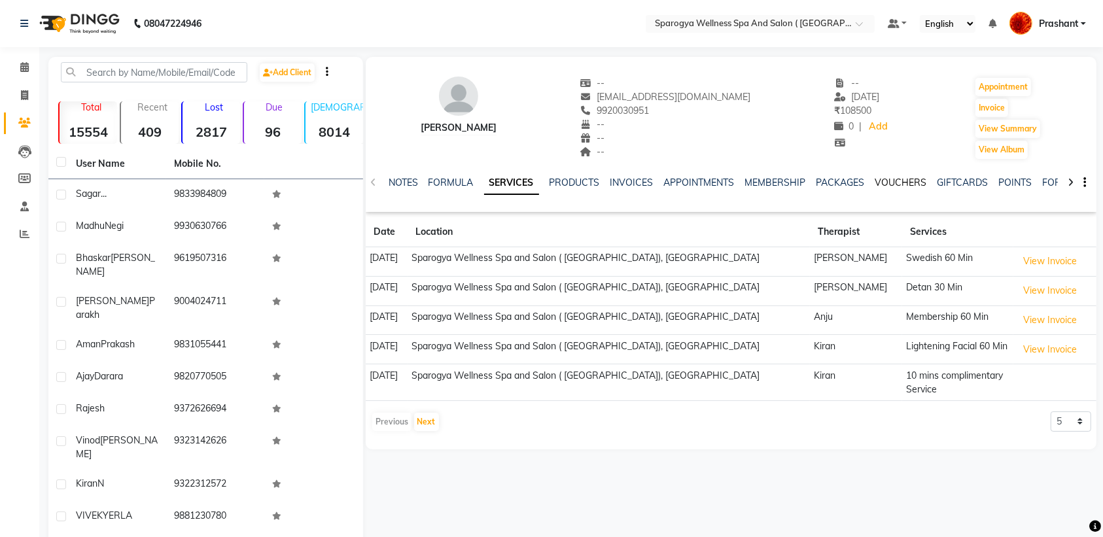
click at [893, 179] on link "VOUCHERS" at bounding box center [901, 183] width 52 height 12
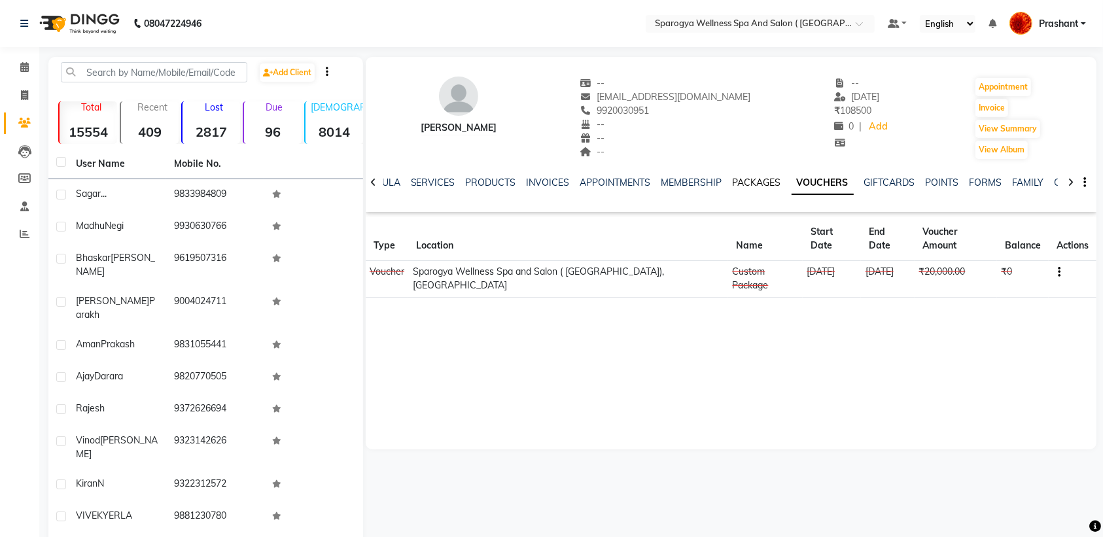
click at [772, 182] on link "PACKAGES" at bounding box center [756, 183] width 48 height 12
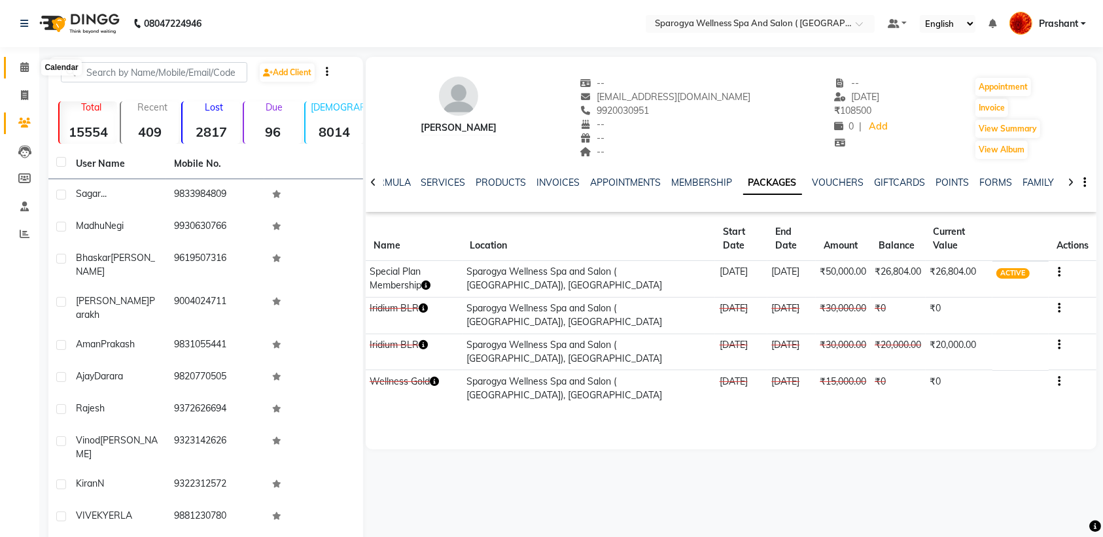
click at [14, 67] on span at bounding box center [24, 67] width 23 height 15
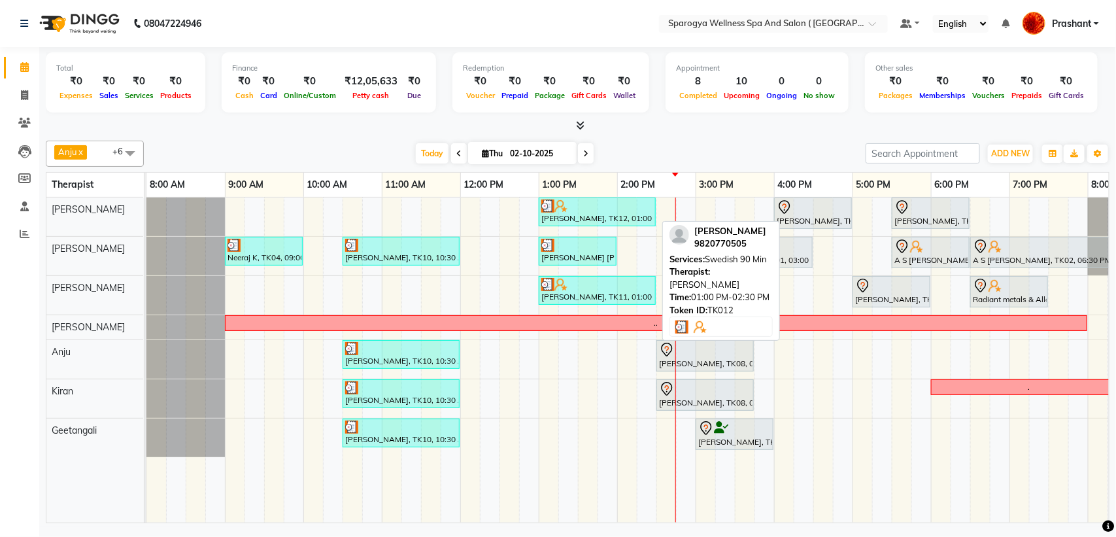
click at [561, 219] on div "[PERSON_NAME], TK12, 01:00 PM-02:30 PM, Swedish 90 Min" at bounding box center [597, 211] width 114 height 25
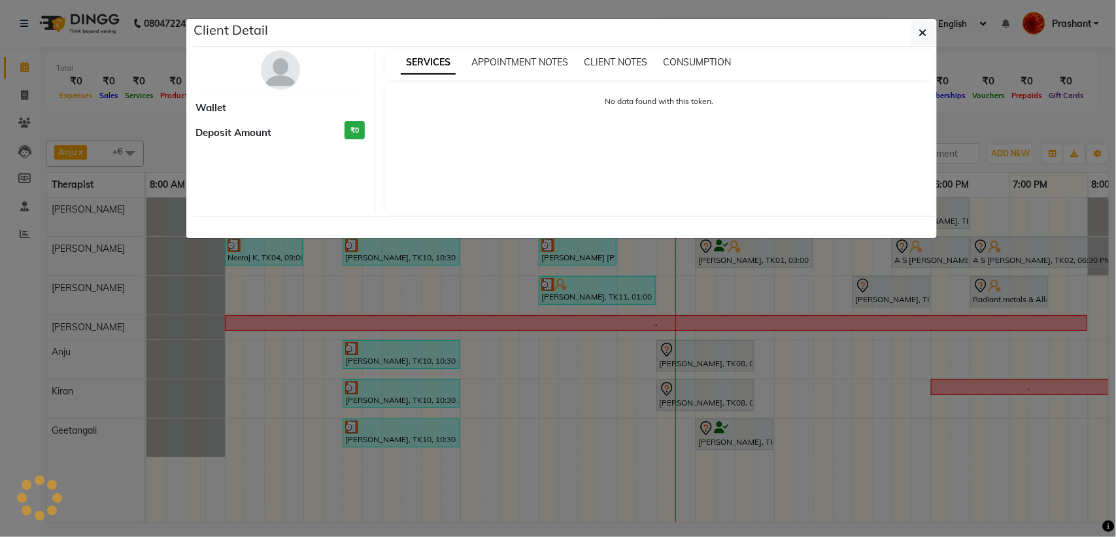
select select "3"
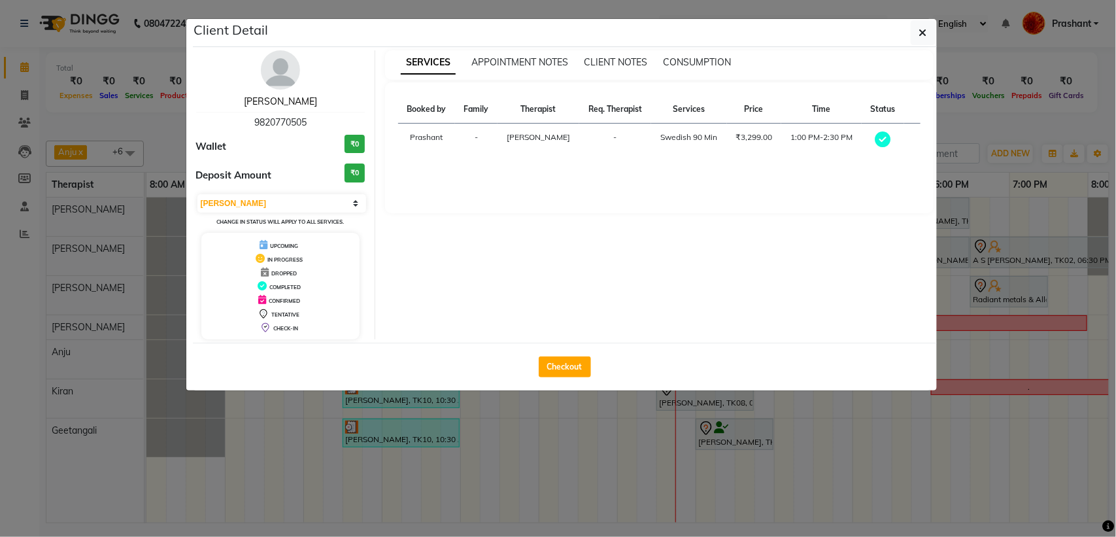
click at [271, 99] on link "[PERSON_NAME]" at bounding box center [280, 101] width 73 height 12
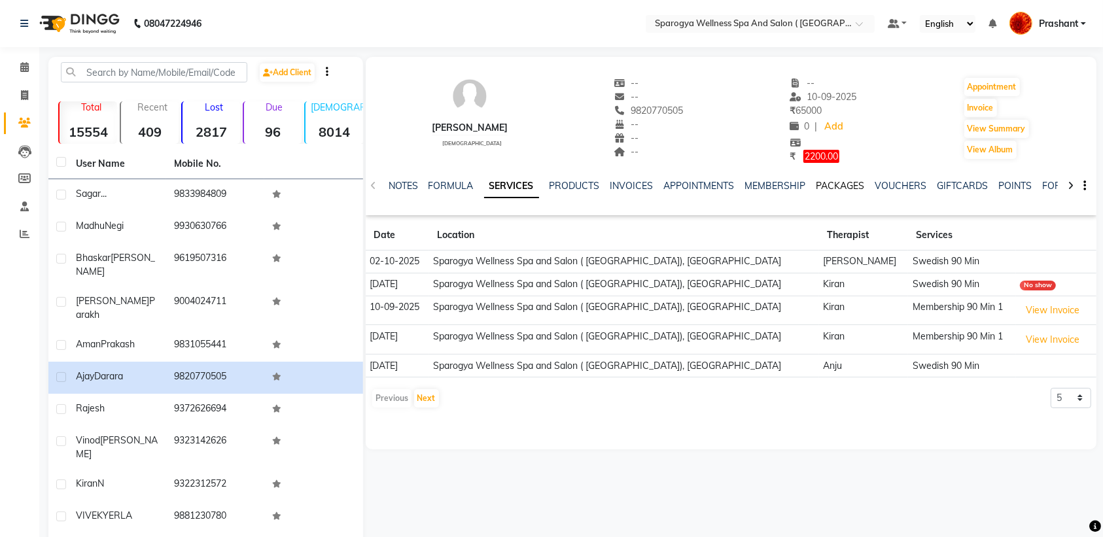
click at [861, 187] on link "PACKAGES" at bounding box center [840, 186] width 48 height 12
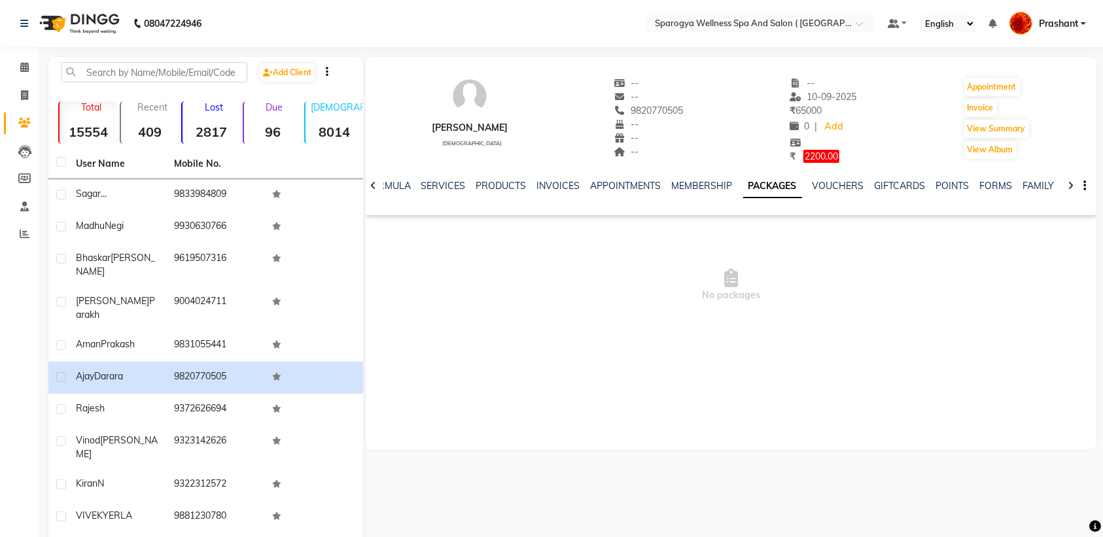
click at [806, 187] on ul "NOTES FORMULA SERVICES PRODUCTS INVOICES APPOINTMENTS MEMBERSHIP PACKAGES VOUCH…" at bounding box center [740, 186] width 829 height 14
click at [812, 187] on link "VOUCHERS" at bounding box center [838, 186] width 52 height 12
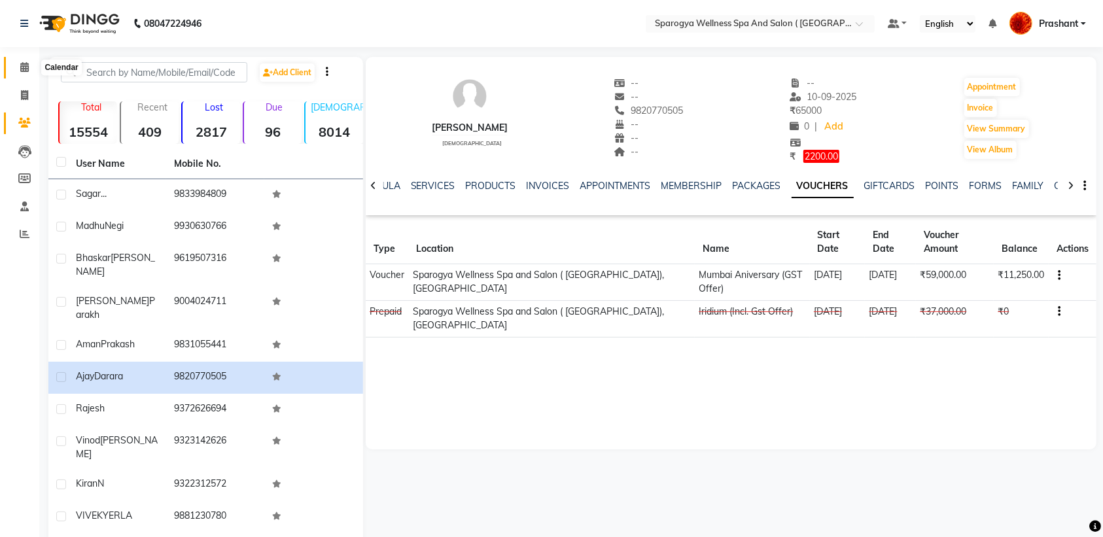
click at [16, 70] on span at bounding box center [24, 67] width 23 height 15
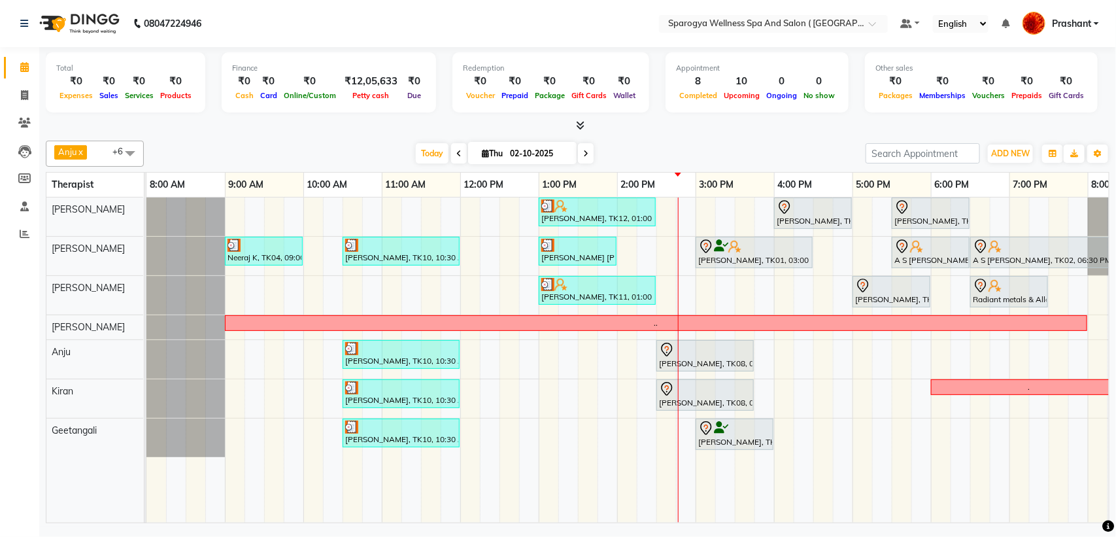
click at [489, 158] on span "Thu 02-10-2025" at bounding box center [522, 153] width 109 height 22
click at [545, 154] on input "02-10-2025" at bounding box center [538, 154] width 65 height 20
select select "10"
select select "2025"
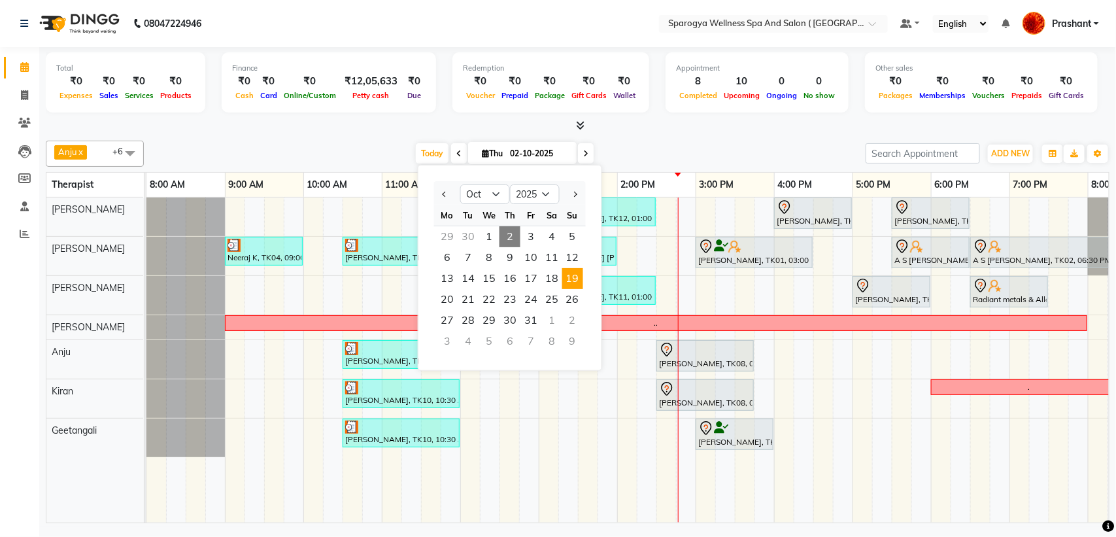
click at [577, 288] on span "19" at bounding box center [572, 278] width 21 height 21
type input "19-10-2025"
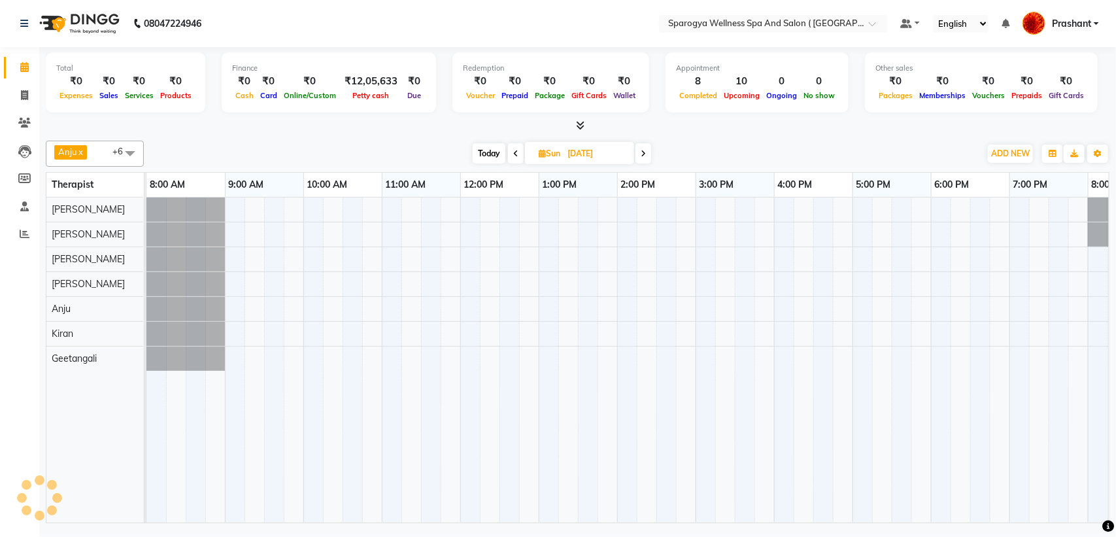
scroll to position [0, 214]
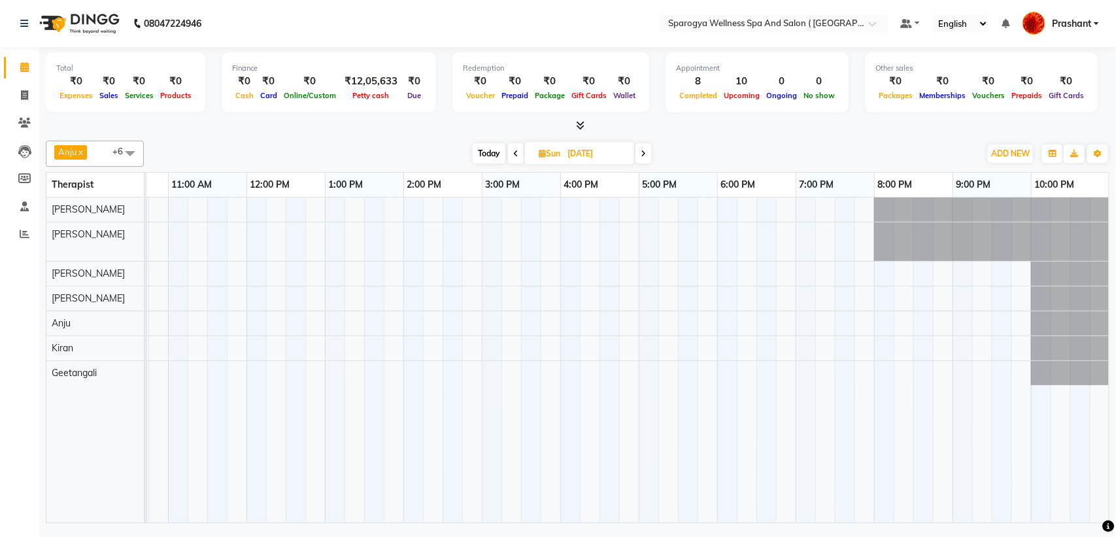
click at [799, 231] on div "Rajan Shah, 09:00 AM-10:30 AM, Swedish 90 Min" at bounding box center [521, 360] width 1177 height 325
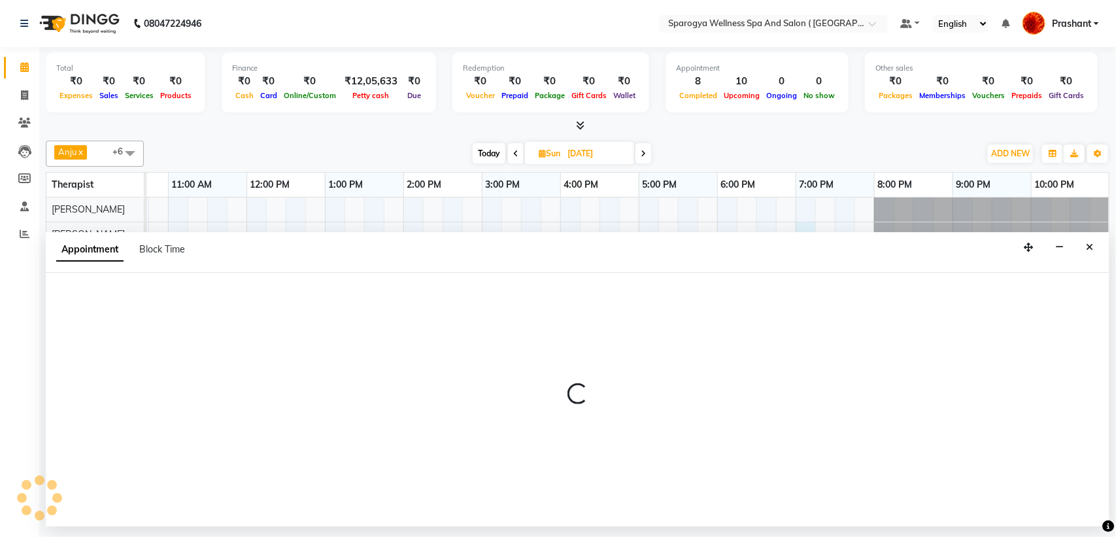
select select "16562"
select select "1140"
select select "tentative"
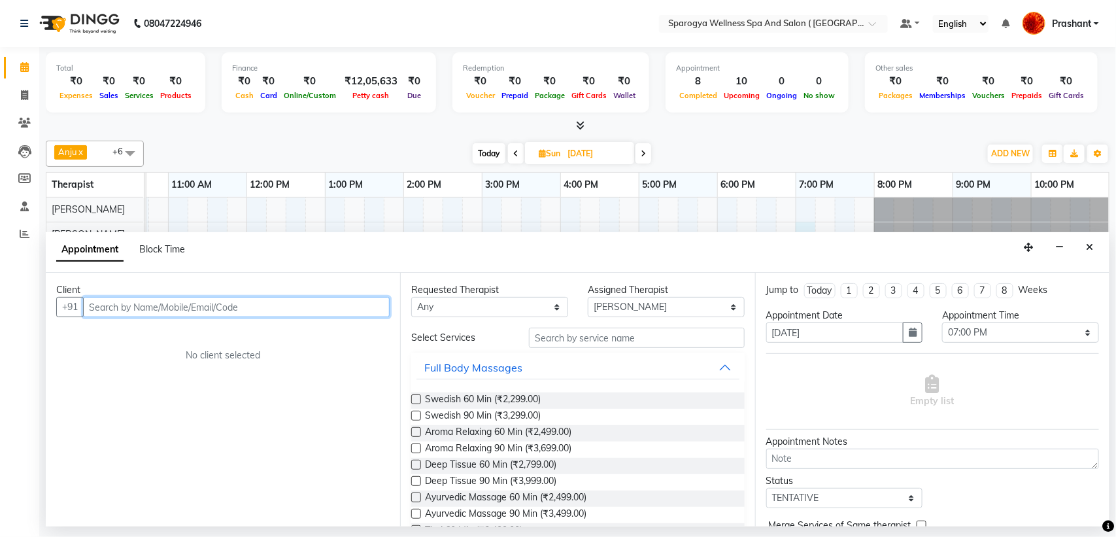
click at [157, 309] on input "text" at bounding box center [236, 307] width 307 height 20
paste input "9987069589"
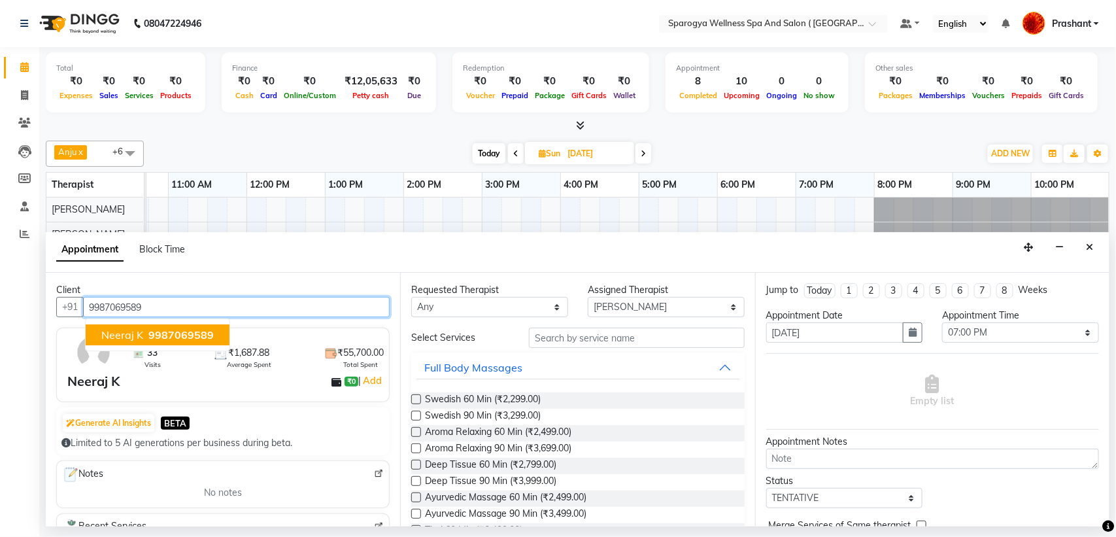
click at [188, 332] on span "9987069589" at bounding box center [180, 334] width 65 height 13
type input "9987069589"
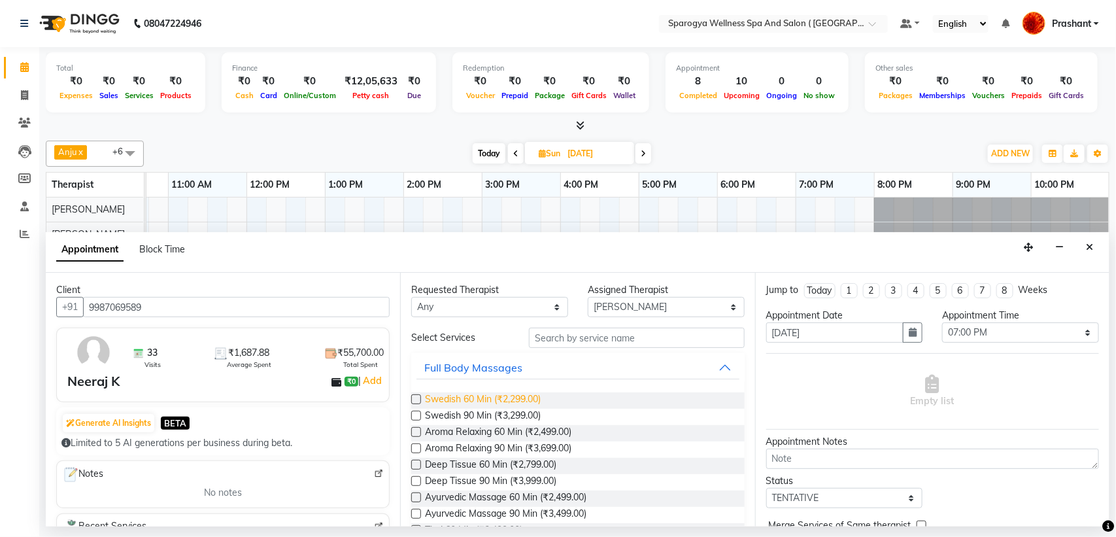
click at [518, 400] on span "Swedish 60 Min (₹2,299.00)" at bounding box center [483, 400] width 116 height 16
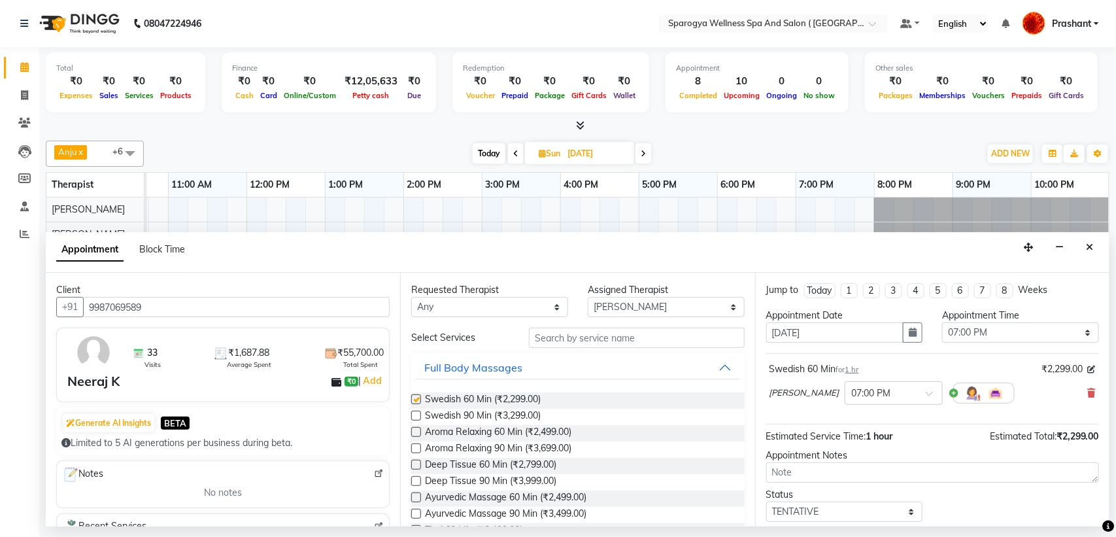
checkbox input "false"
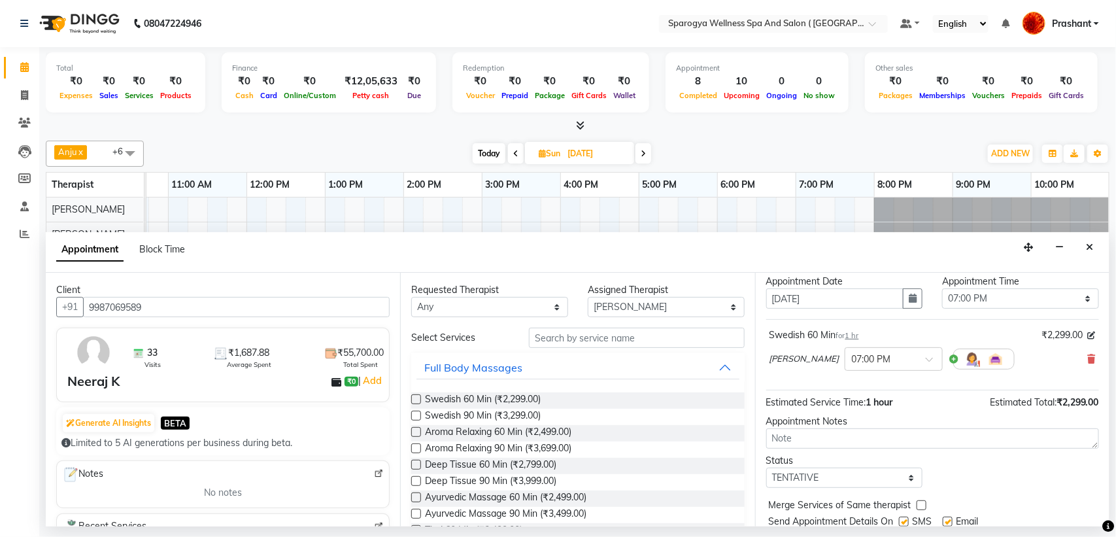
scroll to position [78, 0]
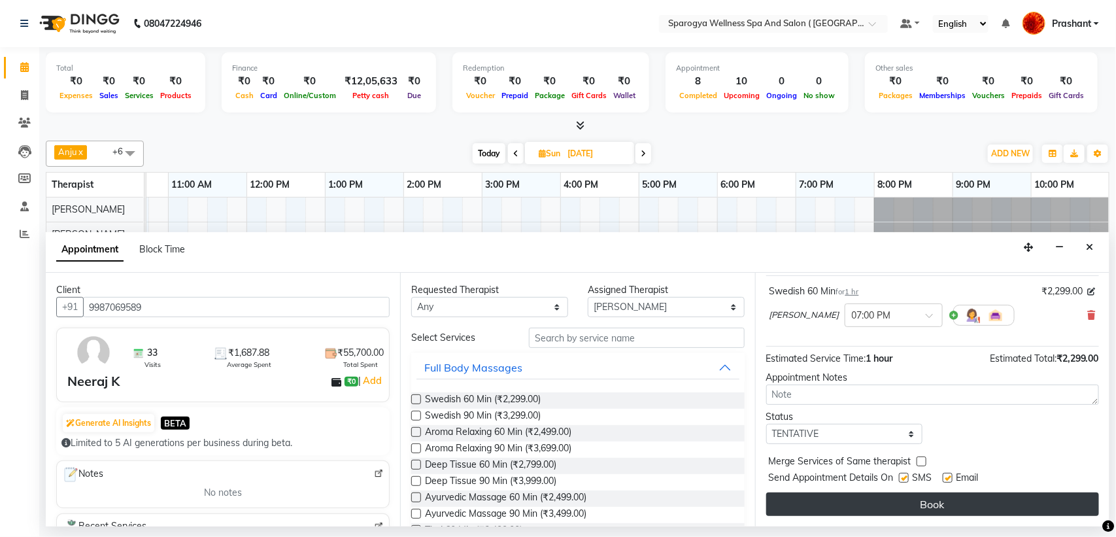
click at [903, 499] on button "Book" at bounding box center [932, 504] width 333 height 24
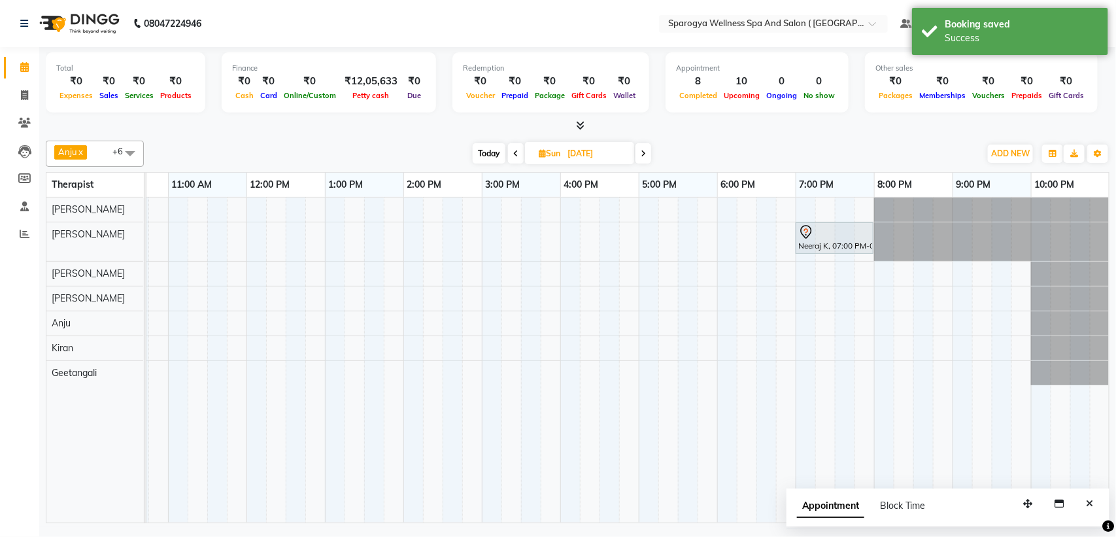
click at [482, 158] on span "Today" at bounding box center [489, 153] width 33 height 20
type input "02-10-2025"
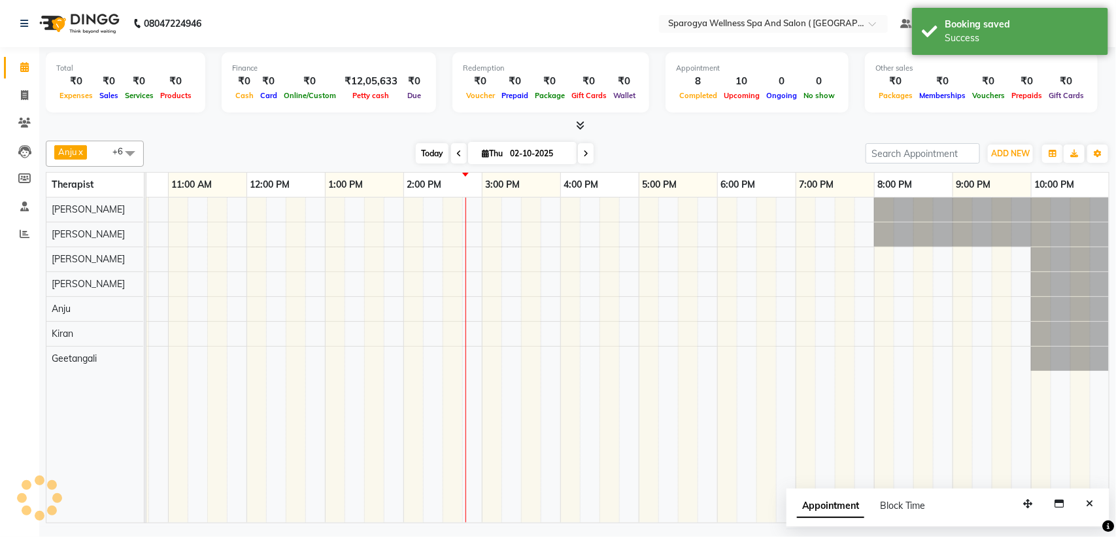
scroll to position [0, 214]
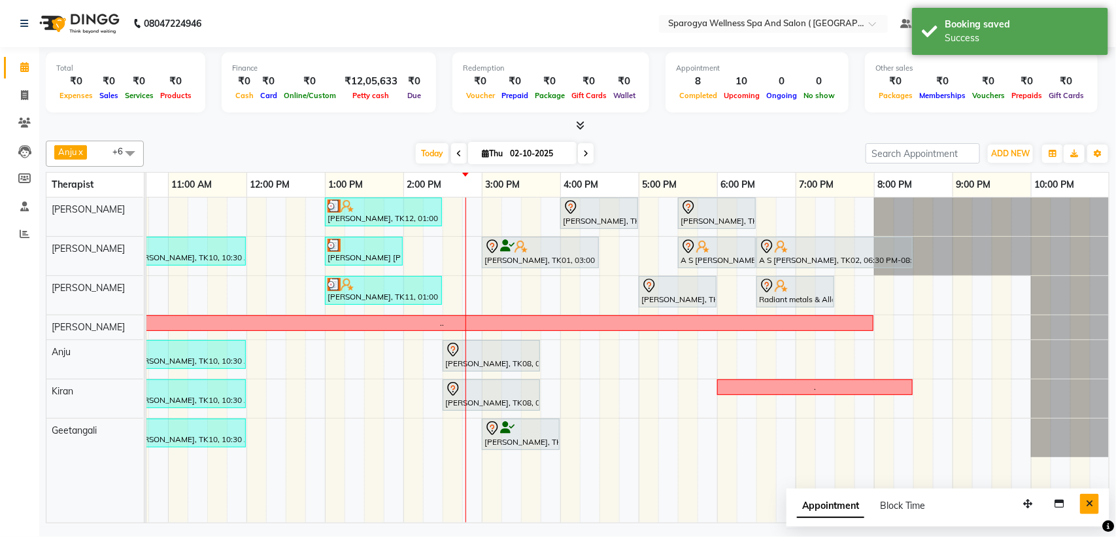
click at [1099, 506] on button "Close" at bounding box center [1089, 504] width 19 height 20
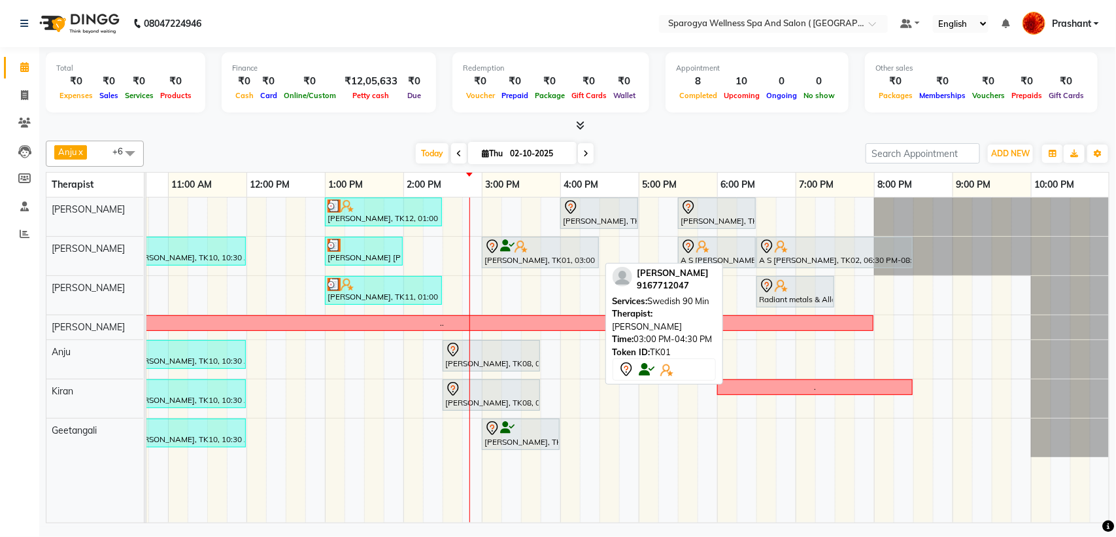
click at [537, 259] on div "[PERSON_NAME], TK01, 03:00 PM-04:30 PM, Swedish 90 Min" at bounding box center [540, 252] width 114 height 27
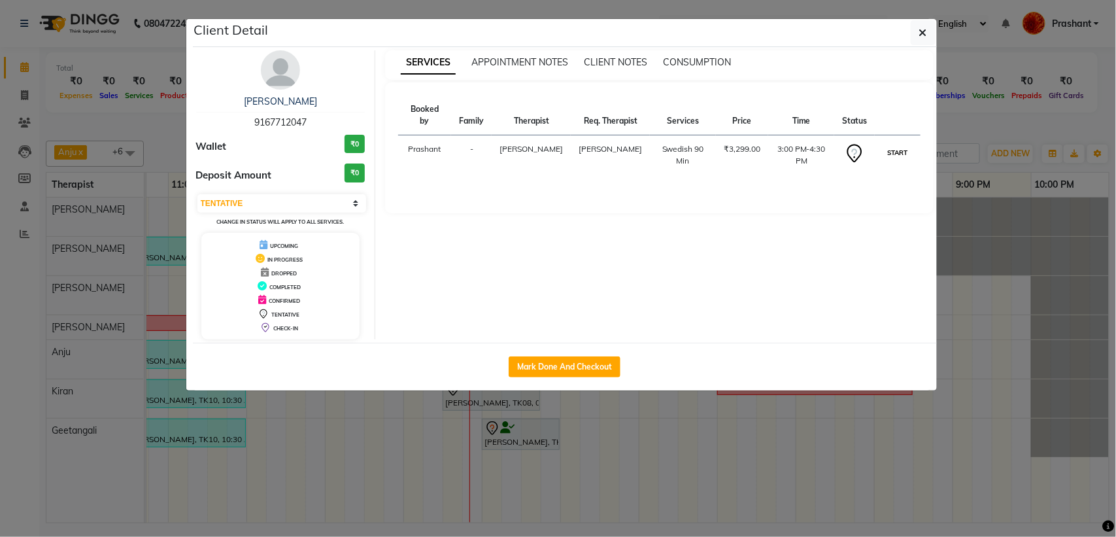
click at [901, 145] on button "START" at bounding box center [897, 153] width 27 height 16
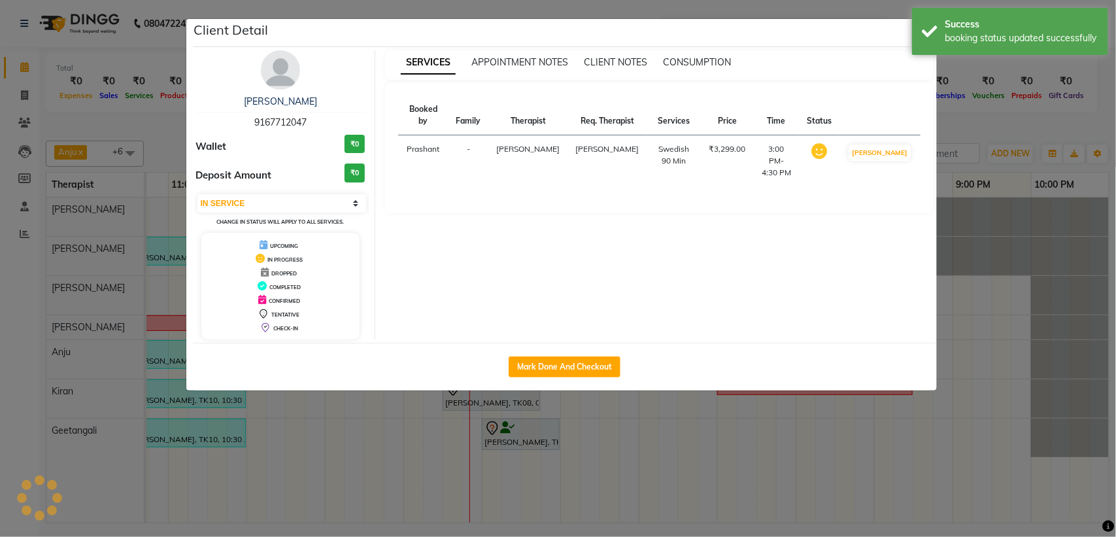
click at [901, 134] on th at bounding box center [880, 115] width 80 height 40
click at [895, 161] on button "[PERSON_NAME]" at bounding box center [880, 153] width 62 height 16
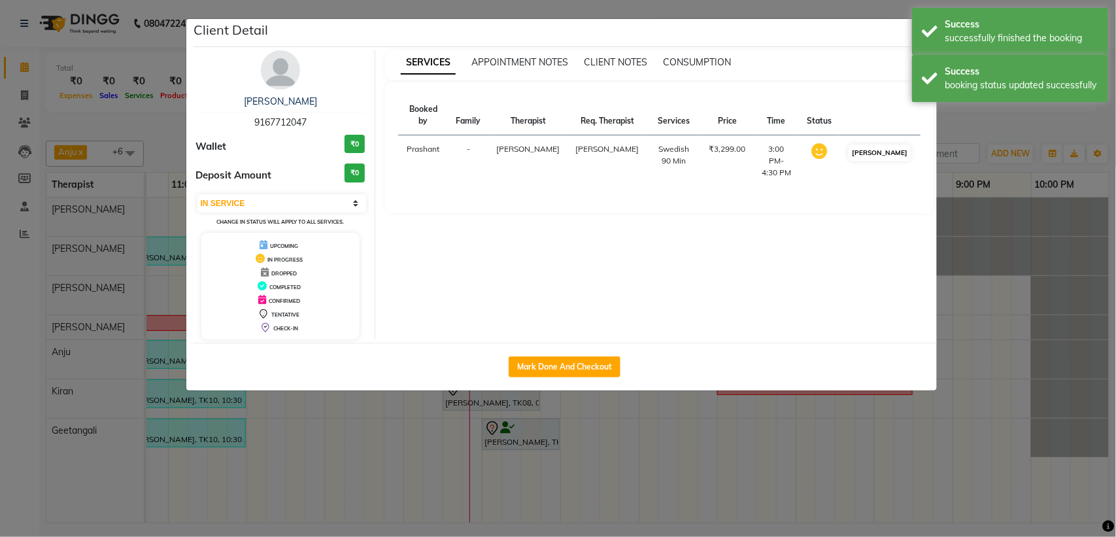
select select "3"
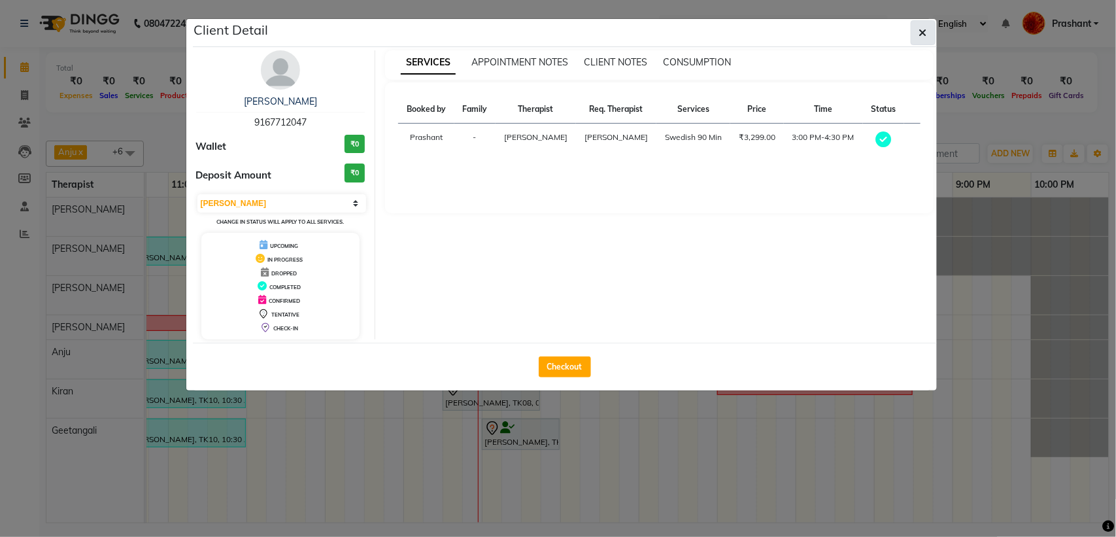
click at [920, 37] on icon "button" at bounding box center [924, 32] width 8 height 10
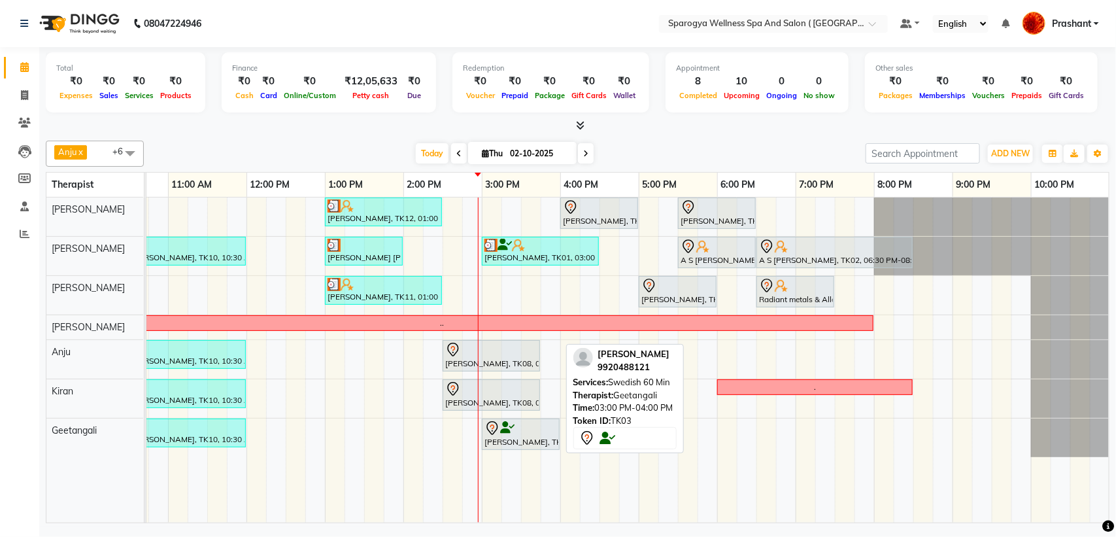
click at [511, 438] on div "Kadambari Devarajan, TK03, 03:00 PM-04:00 PM, Swedish 60 Min" at bounding box center [520, 434] width 75 height 27
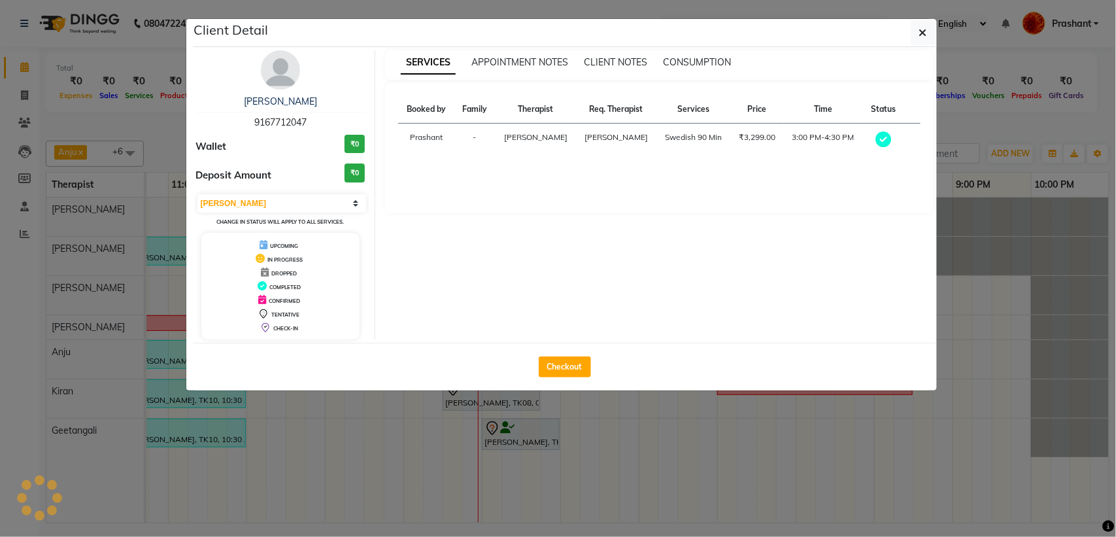
select select "7"
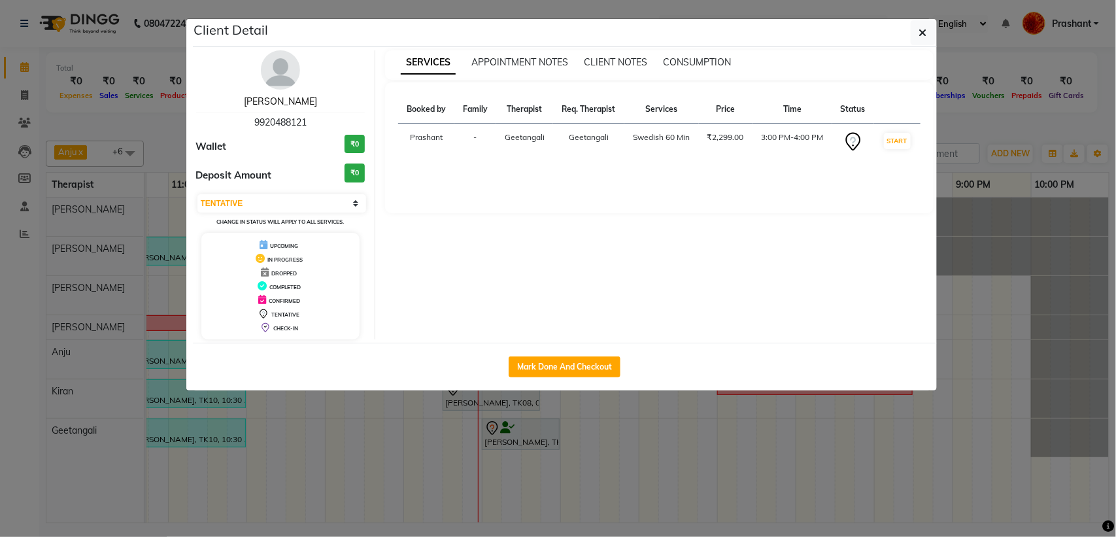
click at [290, 102] on link "Kadambari Devarajan" at bounding box center [280, 101] width 73 height 12
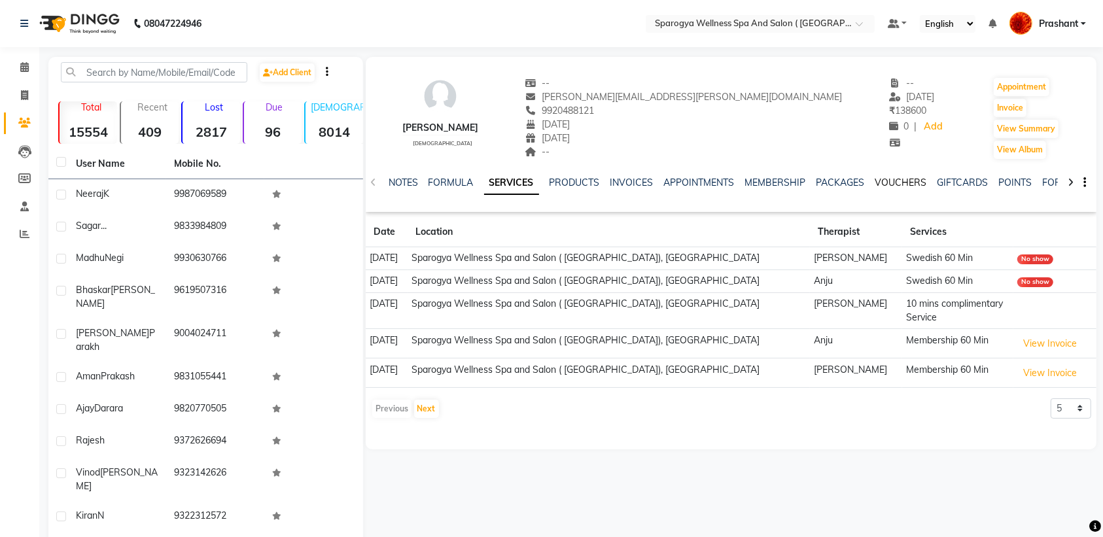
click at [899, 185] on link "VOUCHERS" at bounding box center [901, 183] width 52 height 12
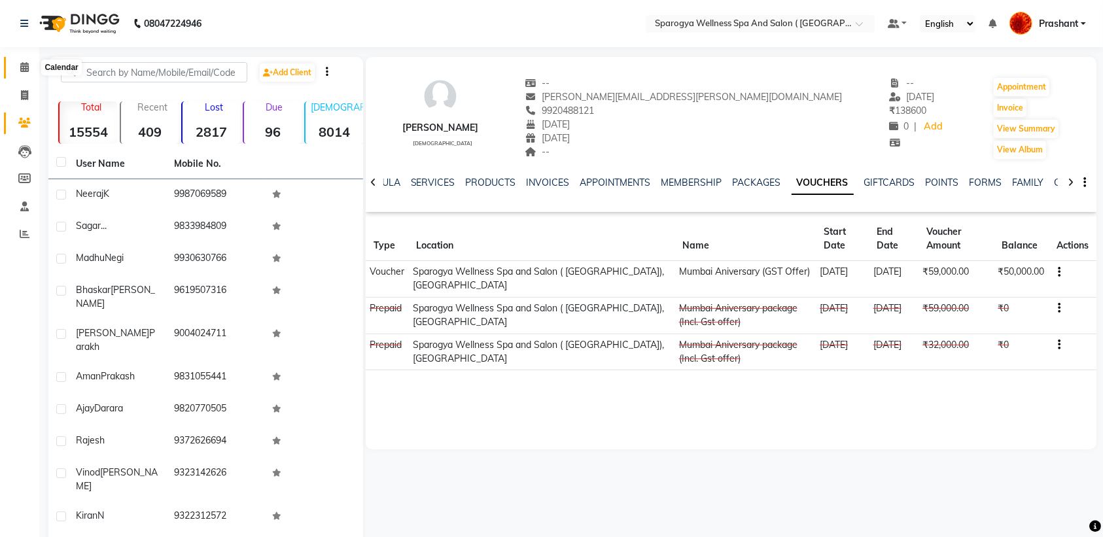
click at [21, 66] on icon at bounding box center [24, 67] width 9 height 10
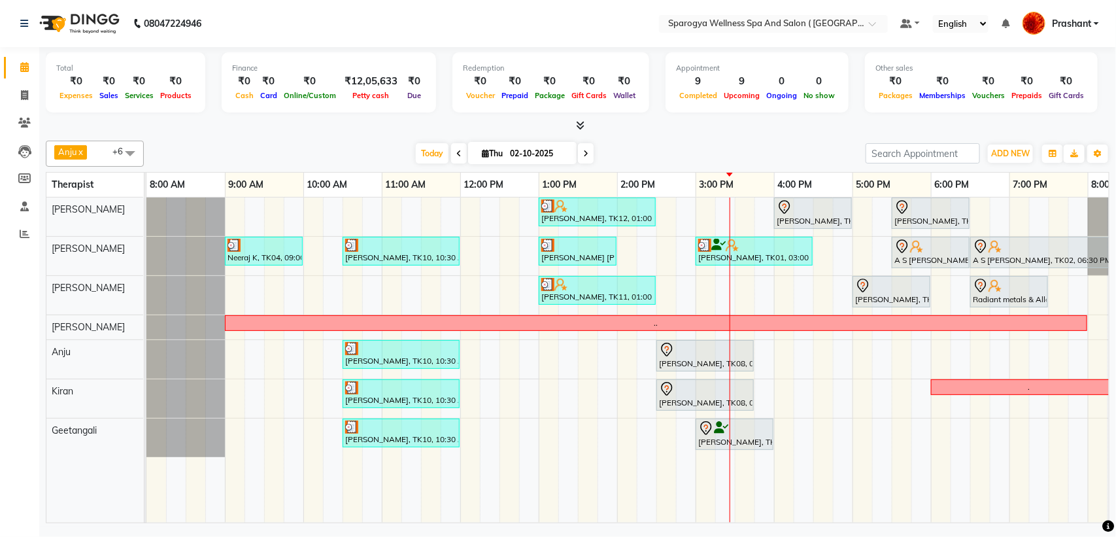
click at [578, 156] on span at bounding box center [586, 153] width 16 height 20
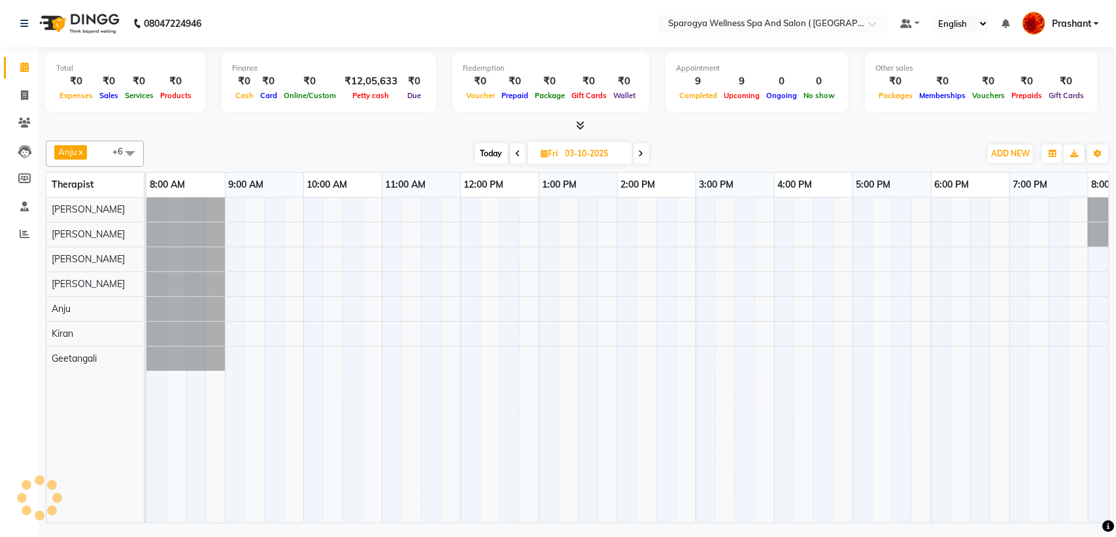
scroll to position [0, 214]
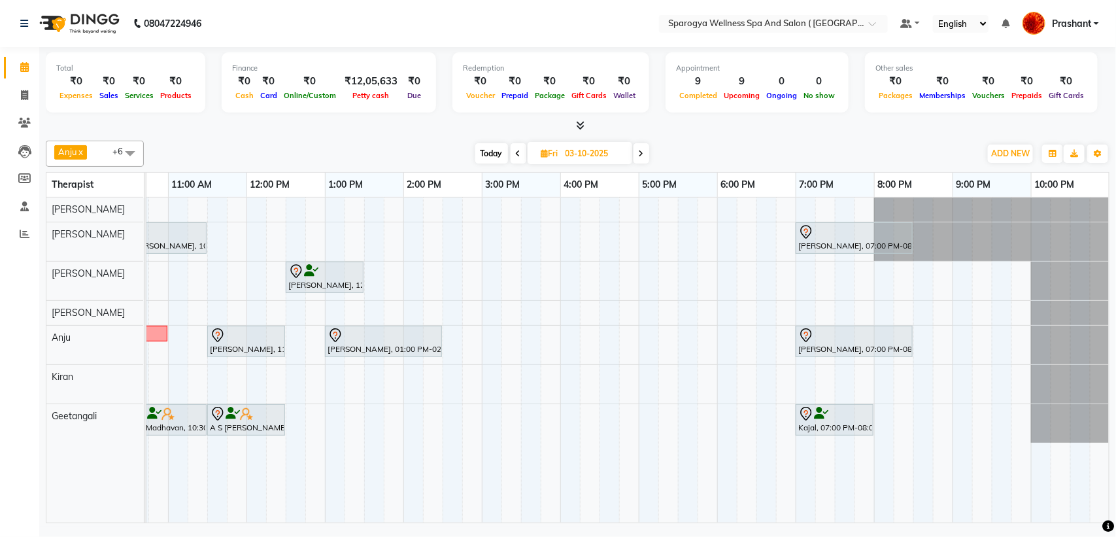
click at [638, 156] on span at bounding box center [642, 153] width 16 height 20
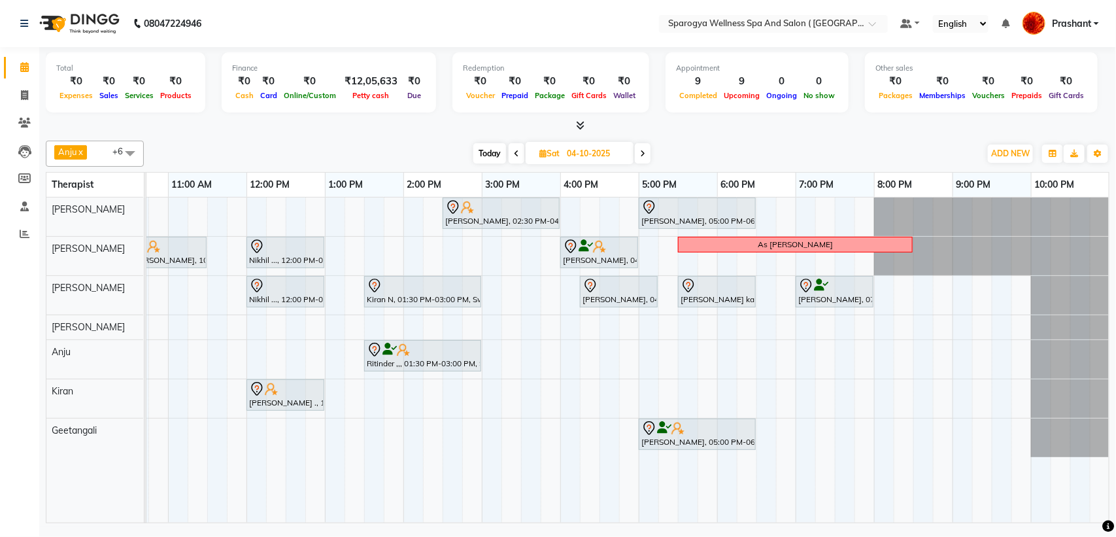
click at [642, 158] on span at bounding box center [643, 153] width 16 height 20
type input "05-10-2025"
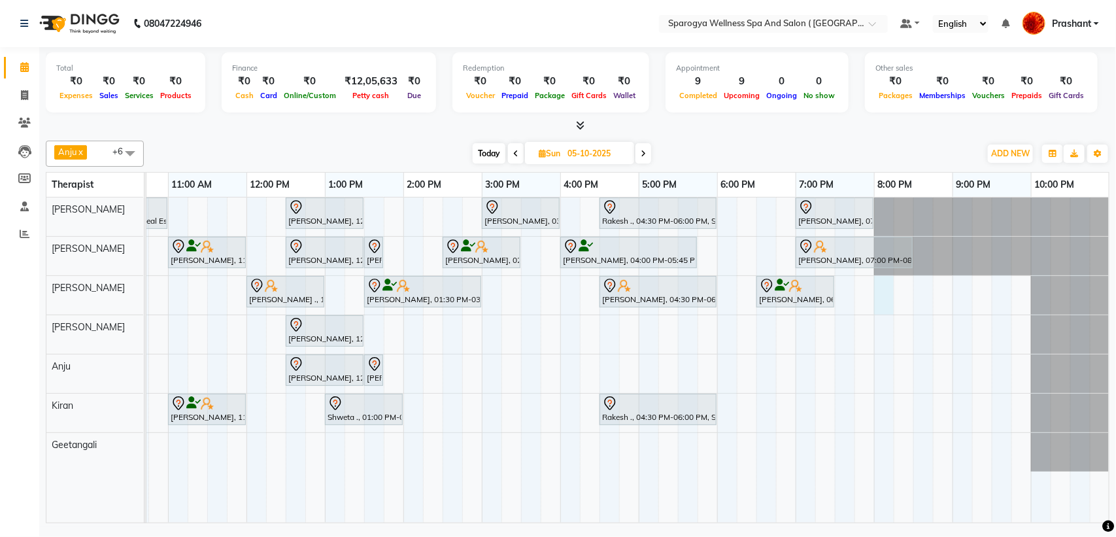
click at [878, 286] on div "Shubh Laabh Real Estate pvt ltd Ruchika Sanjay Kumath Director, 09:00 AM-10:00 …" at bounding box center [521, 360] width 1177 height 325
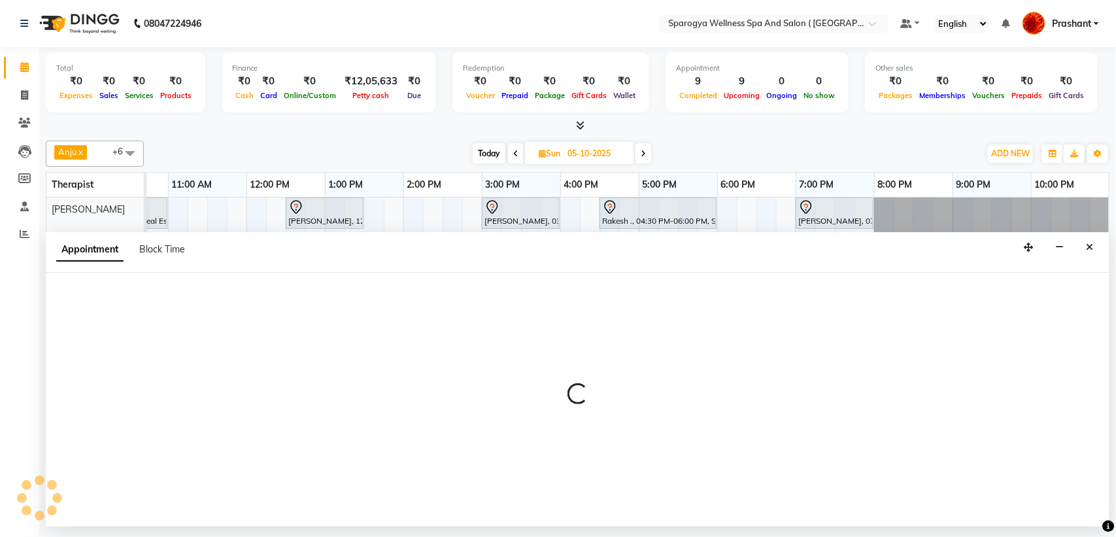
select select "34399"
select select "1200"
select select "tentative"
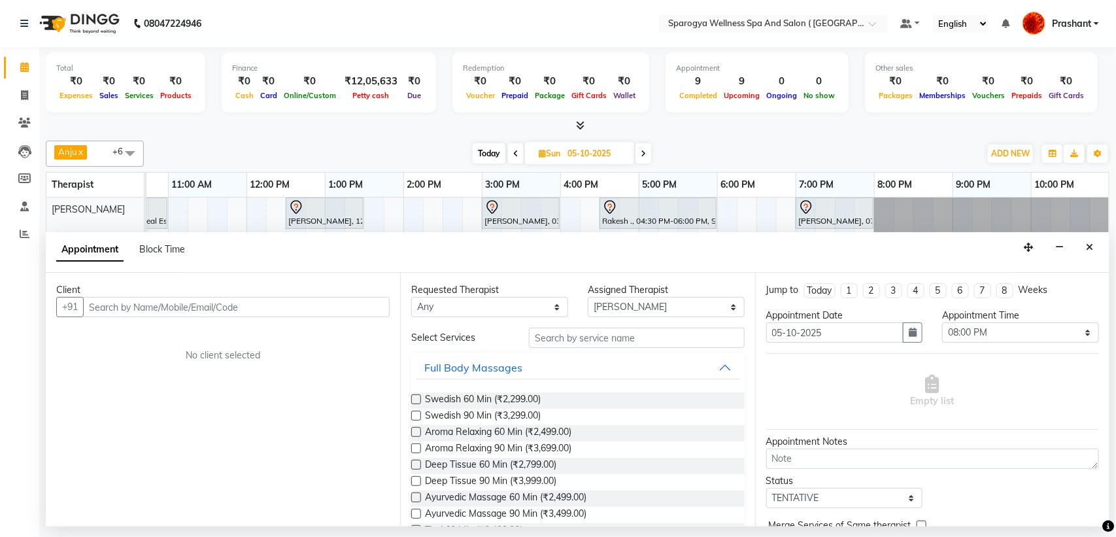
click at [118, 309] on input "text" at bounding box center [236, 307] width 307 height 20
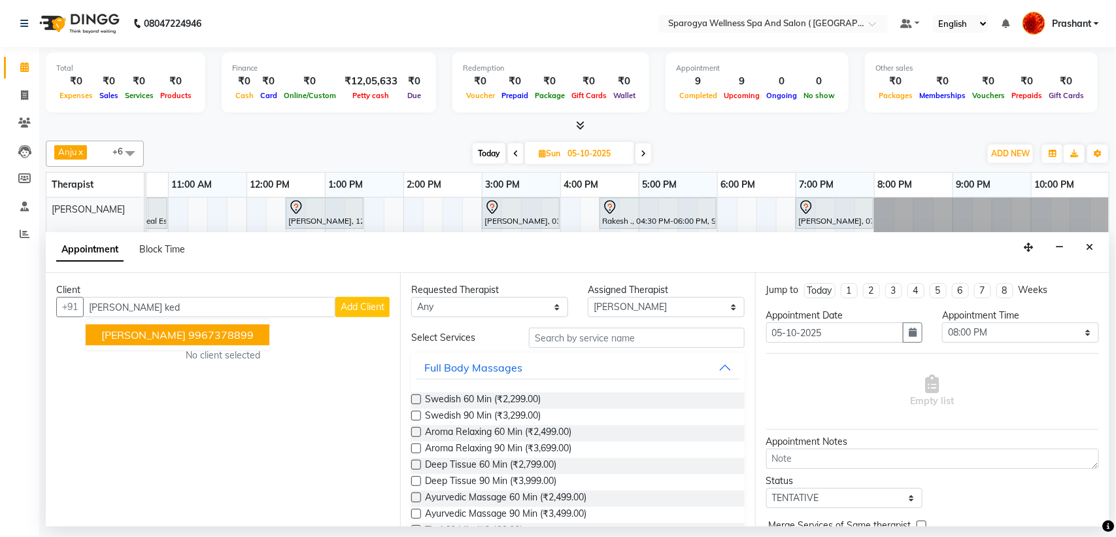
click at [121, 332] on span "Vivek Kedia" at bounding box center [143, 334] width 84 height 13
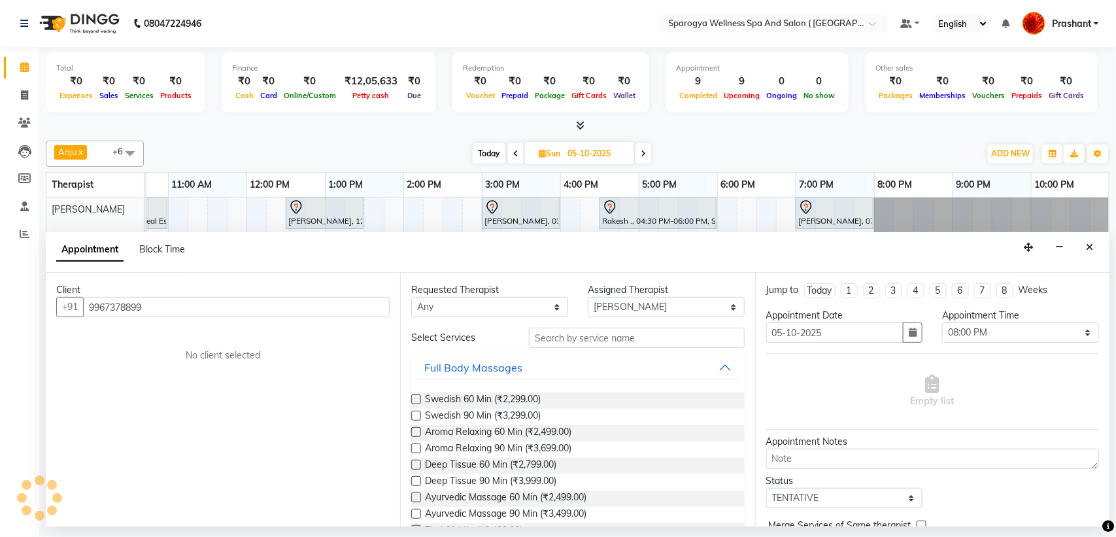
type input "9967378899"
click at [430, 296] on div "Requested Therapist" at bounding box center [489, 290] width 157 height 14
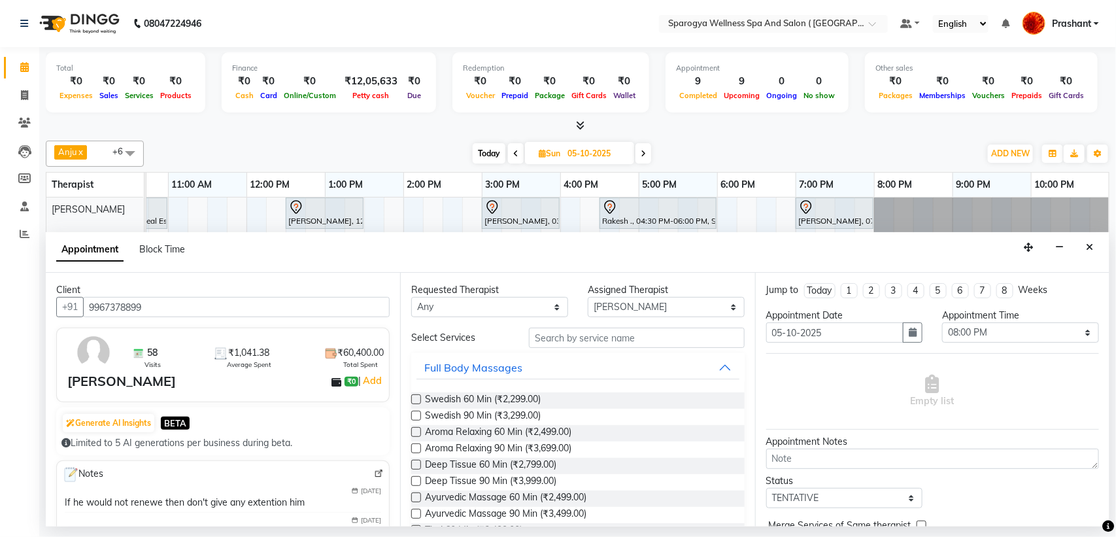
click at [413, 401] on label at bounding box center [416, 399] width 10 height 10
click at [413, 401] on input "checkbox" at bounding box center [415, 400] width 9 height 9
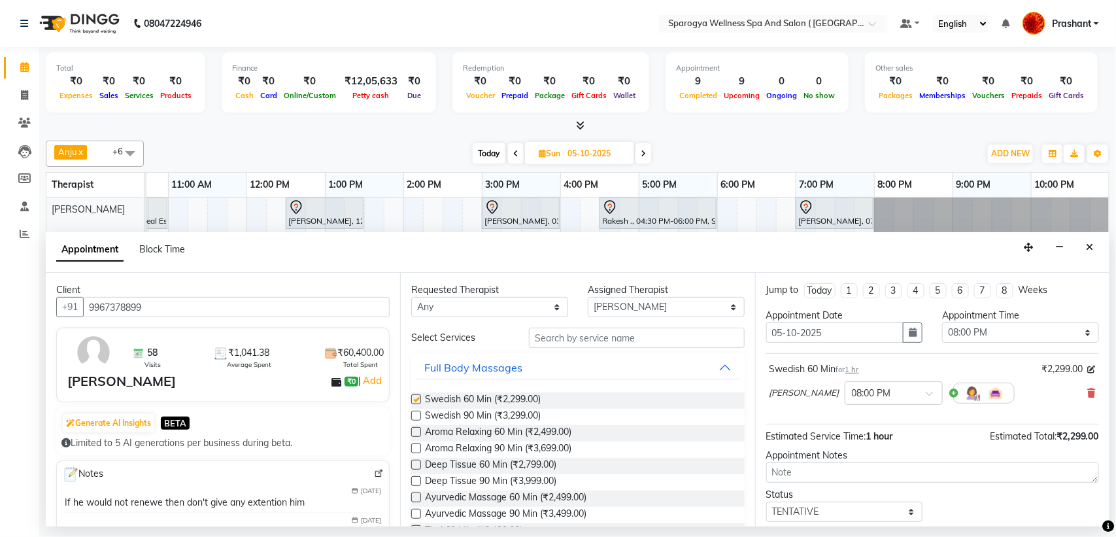
checkbox input "false"
click at [549, 304] on select "Any Anju Deepak Bisht Geetangali Jageshwari Thakur Kiran Laxman Rao Rajput Rao …" at bounding box center [489, 307] width 157 height 20
select select "34399"
click at [411, 298] on select "Any Anju Deepak Bisht Geetangali Jageshwari Thakur Kiran Laxman Rao Rajput Rao …" at bounding box center [489, 307] width 157 height 20
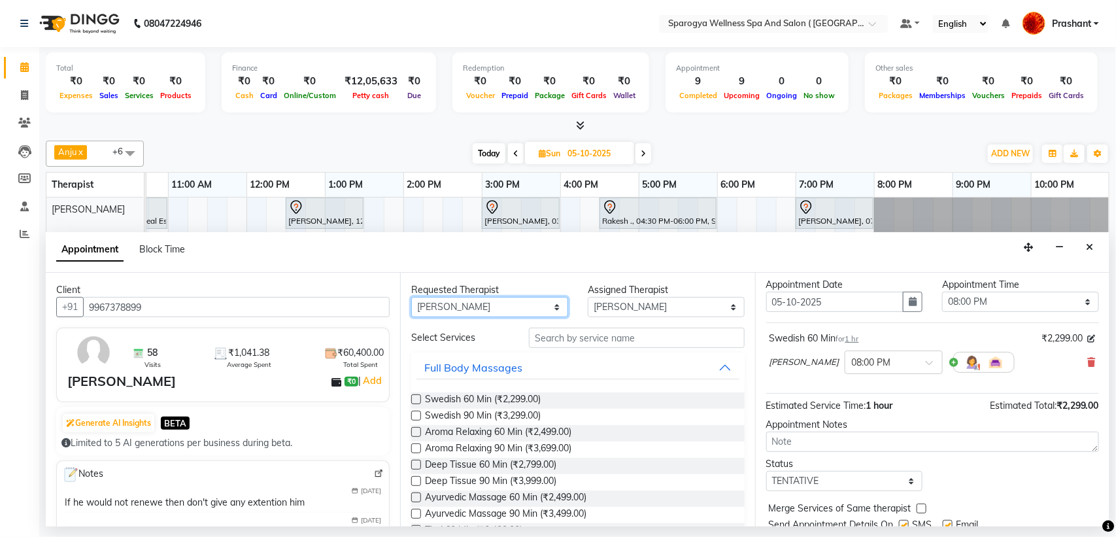
scroll to position [78, 0]
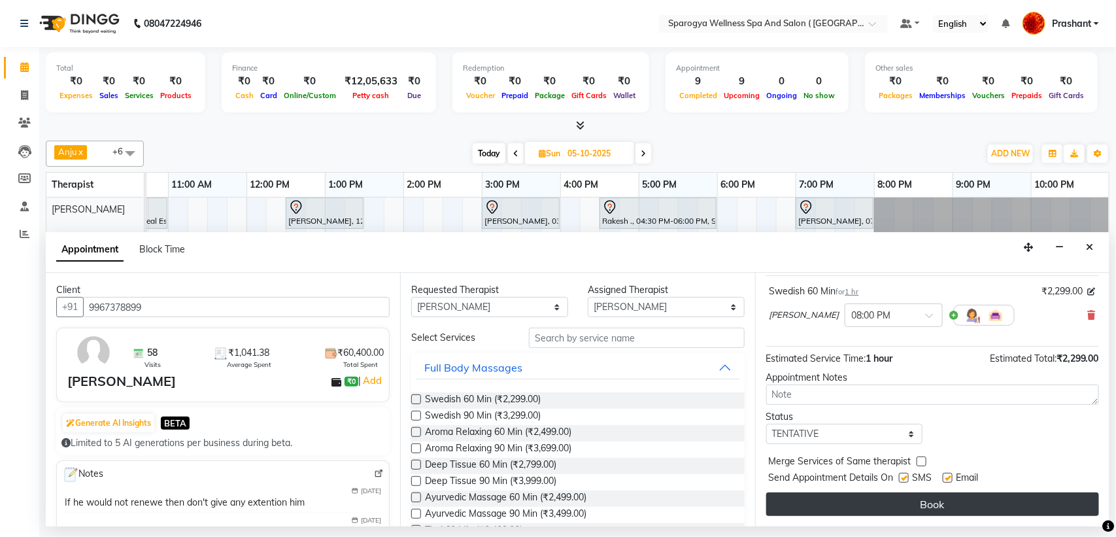
click at [972, 507] on button "Book" at bounding box center [932, 504] width 333 height 24
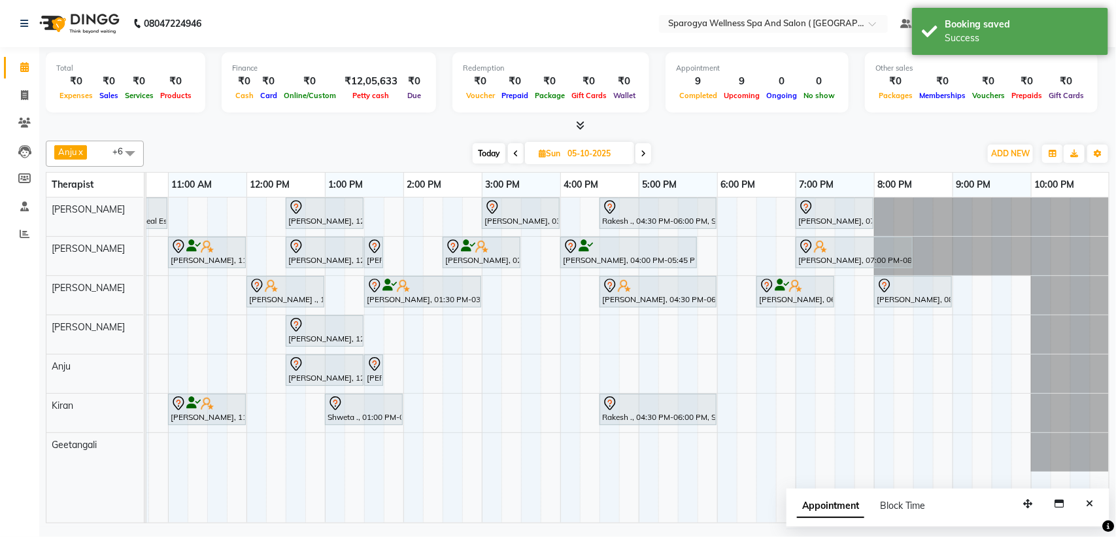
click at [486, 157] on span "Today" at bounding box center [489, 153] width 33 height 20
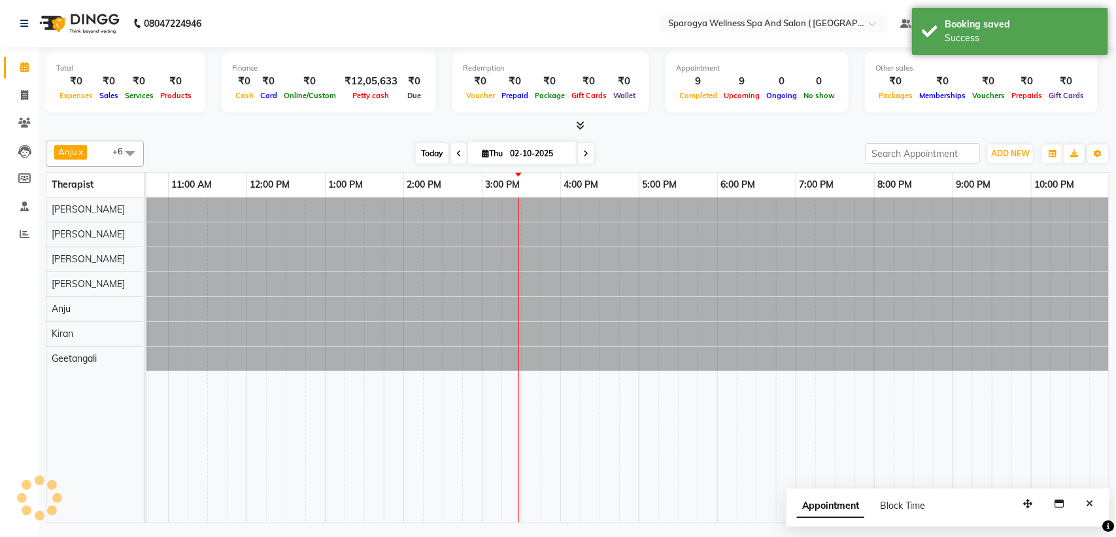
scroll to position [0, 214]
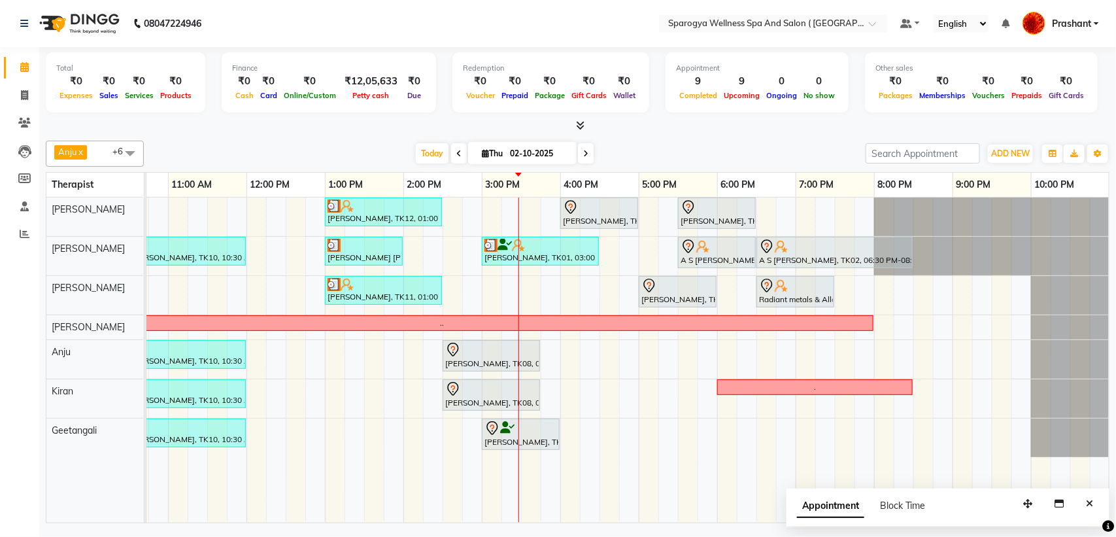
click at [583, 158] on icon at bounding box center [585, 154] width 5 height 8
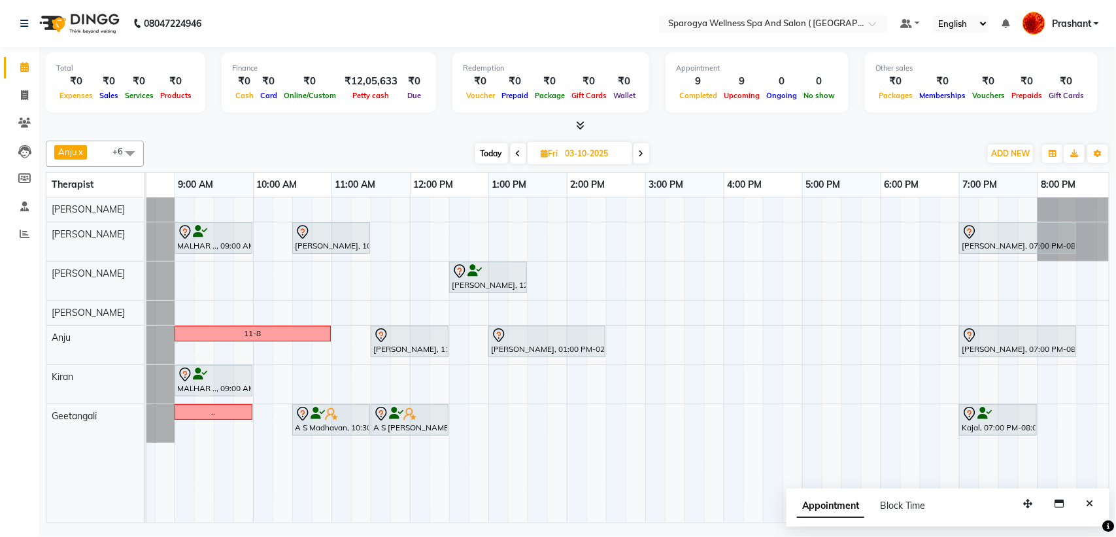
scroll to position [0, 18]
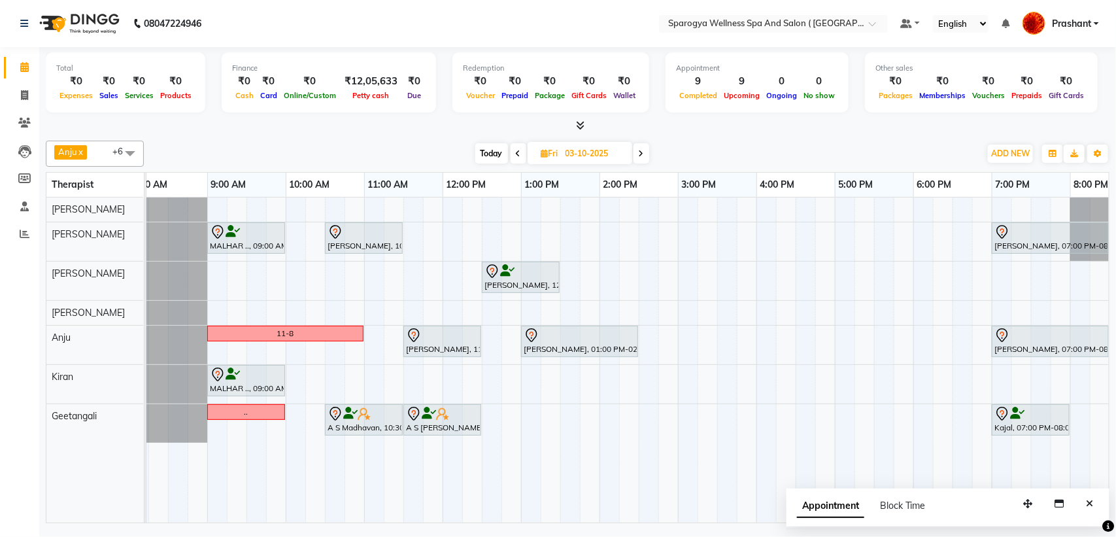
click at [642, 150] on icon at bounding box center [641, 154] width 5 height 8
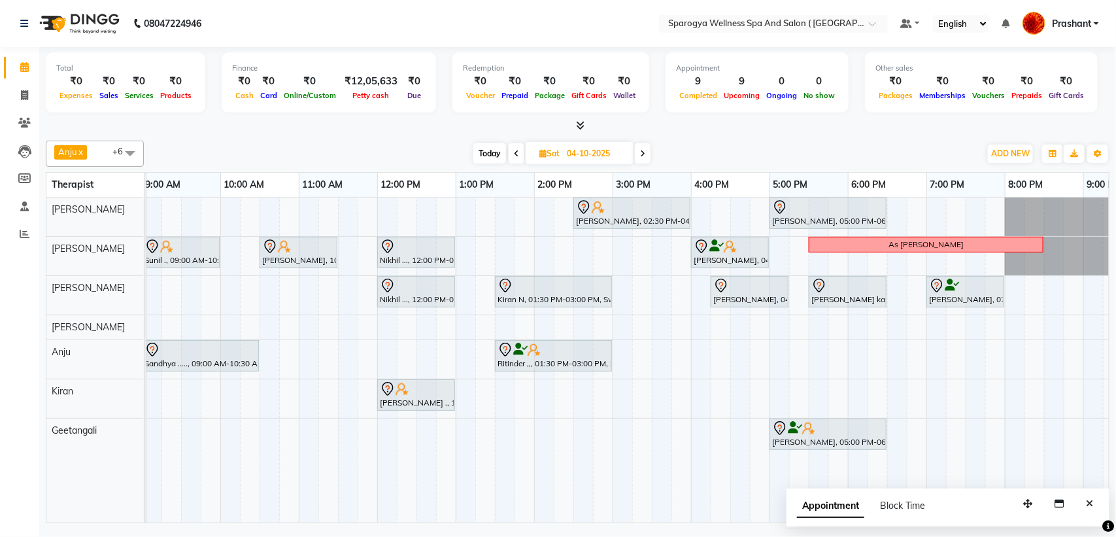
scroll to position [0, 50]
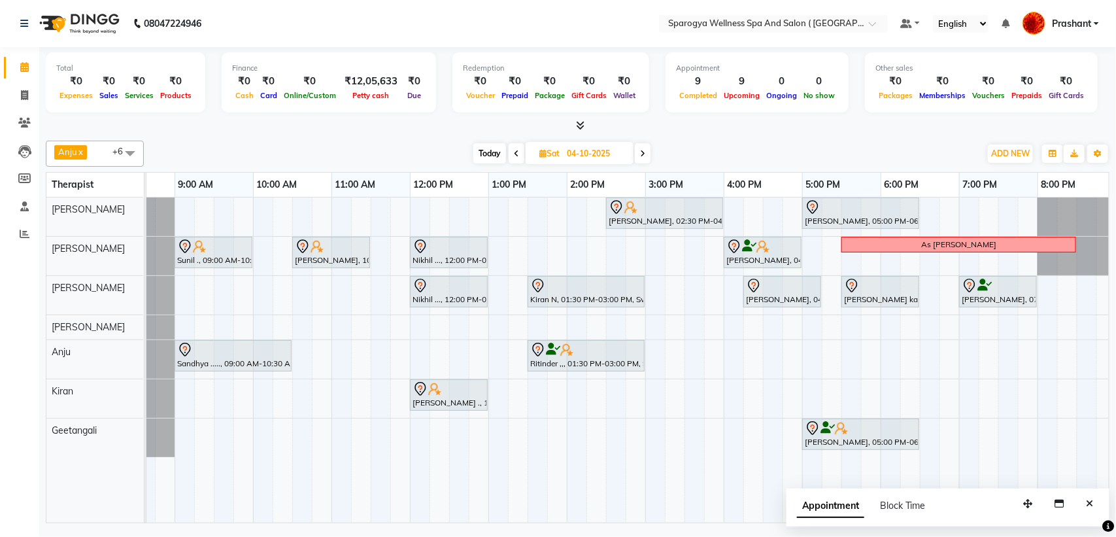
click at [636, 157] on span at bounding box center [643, 153] width 16 height 20
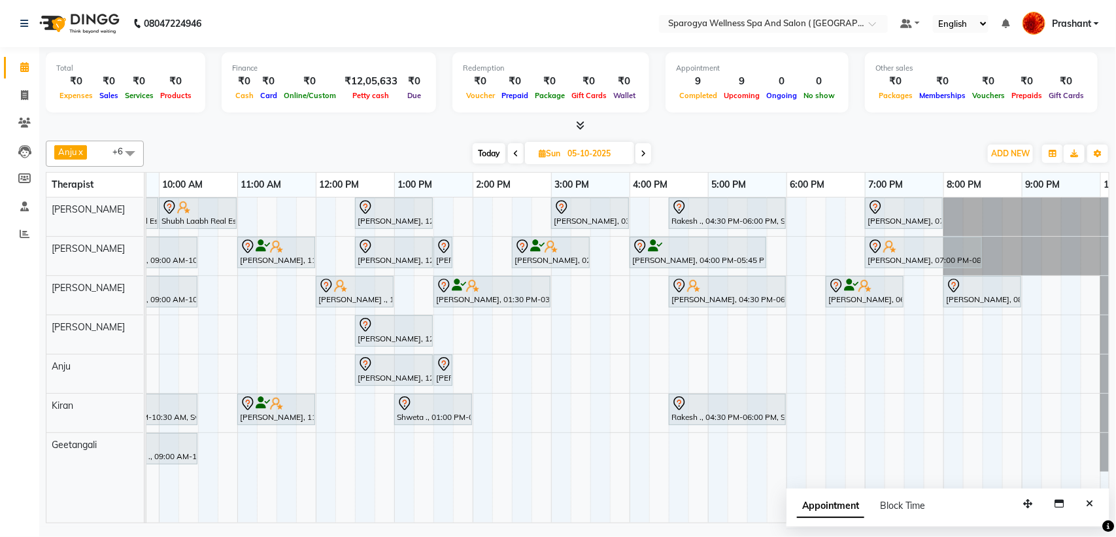
scroll to position [0, 0]
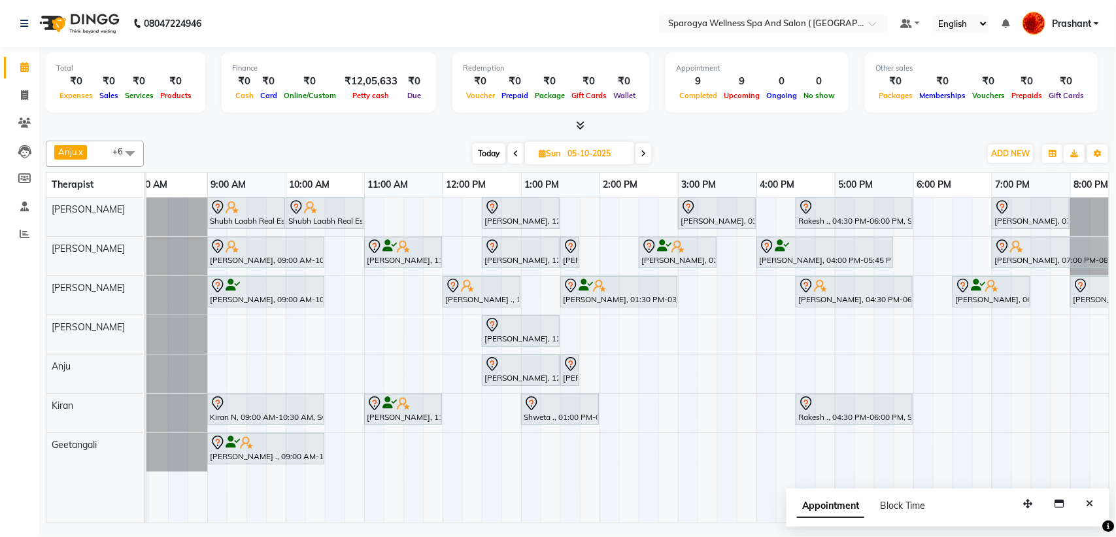
click at [641, 148] on span at bounding box center [644, 153] width 16 height 20
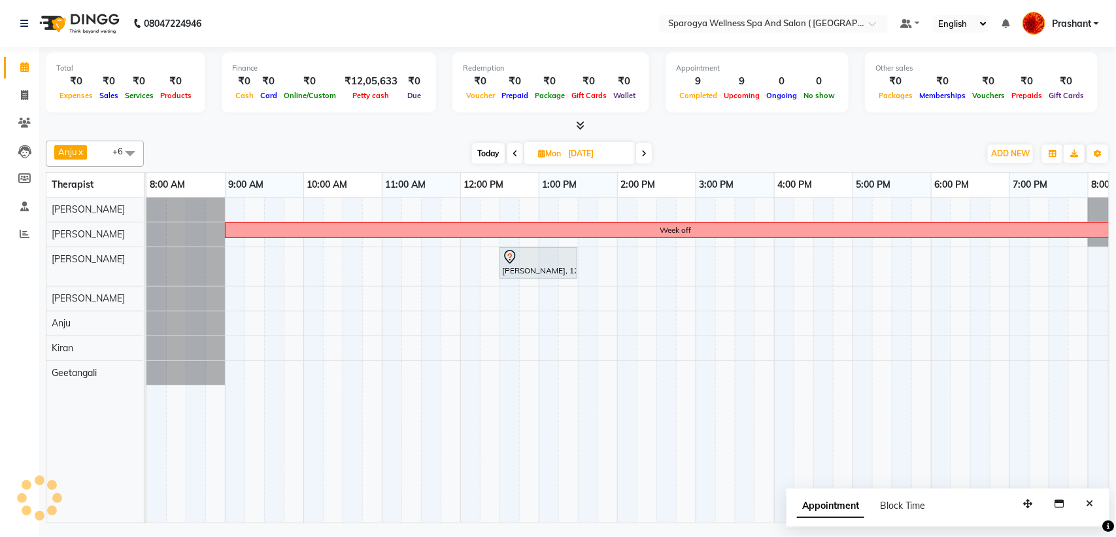
scroll to position [0, 214]
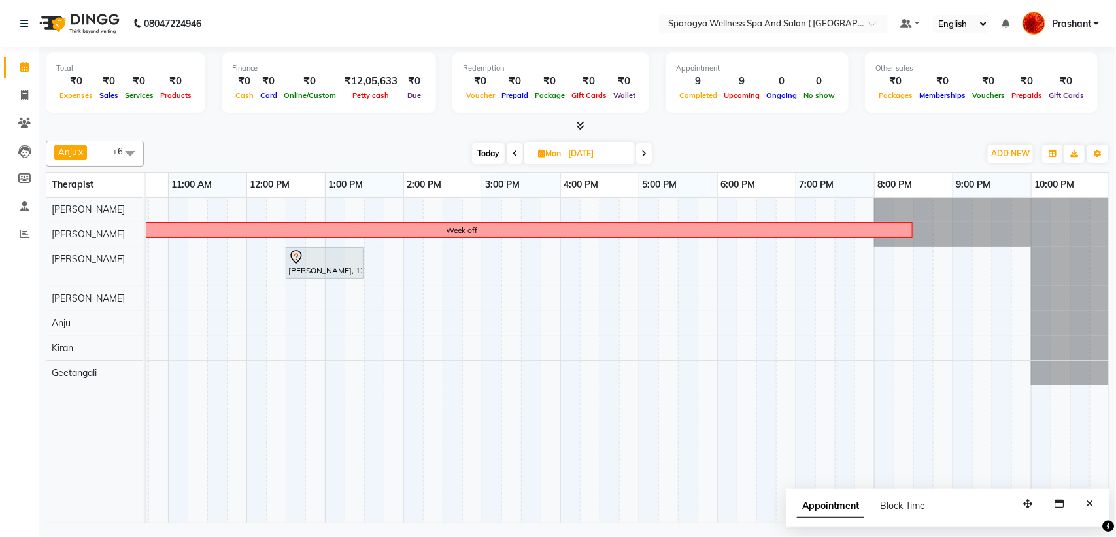
click at [487, 154] on span "Today" at bounding box center [488, 153] width 33 height 20
type input "02-10-2025"
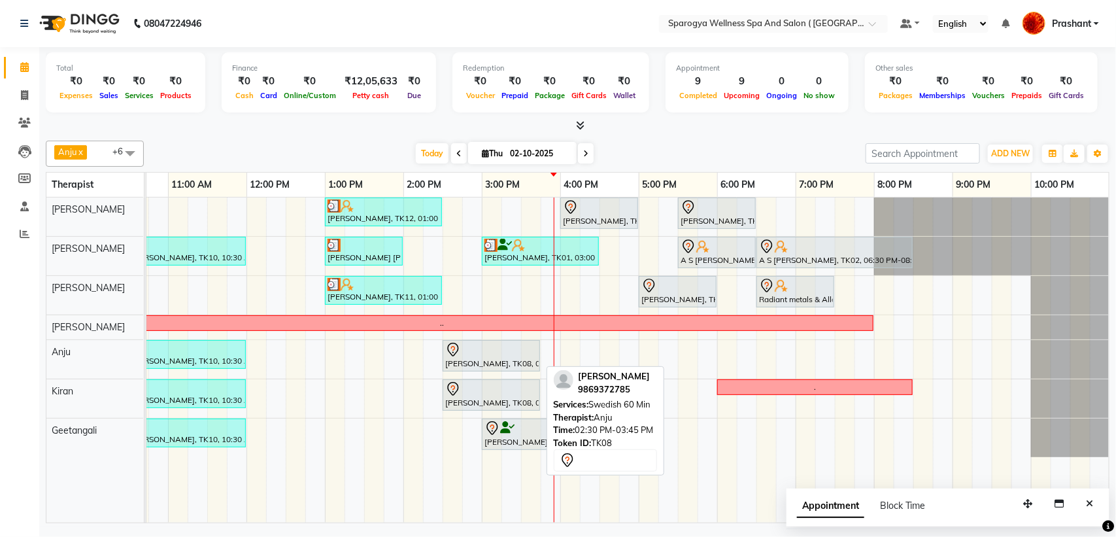
click at [484, 371] on link "[PERSON_NAME], TK08, 02:30 PM-03:45 PM, Swedish 60 Min" at bounding box center [491, 355] width 97 height 31
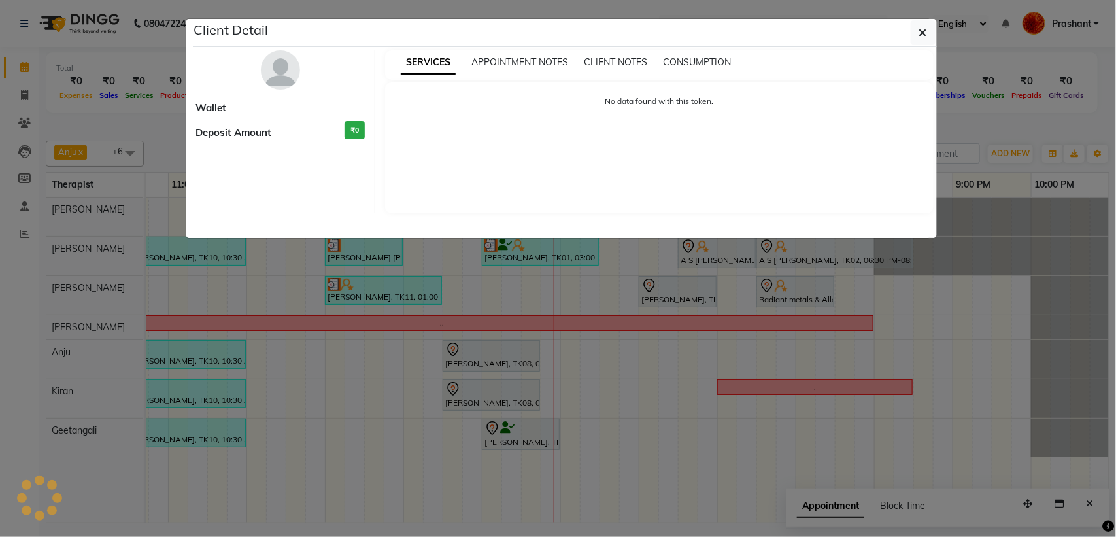
select select "7"
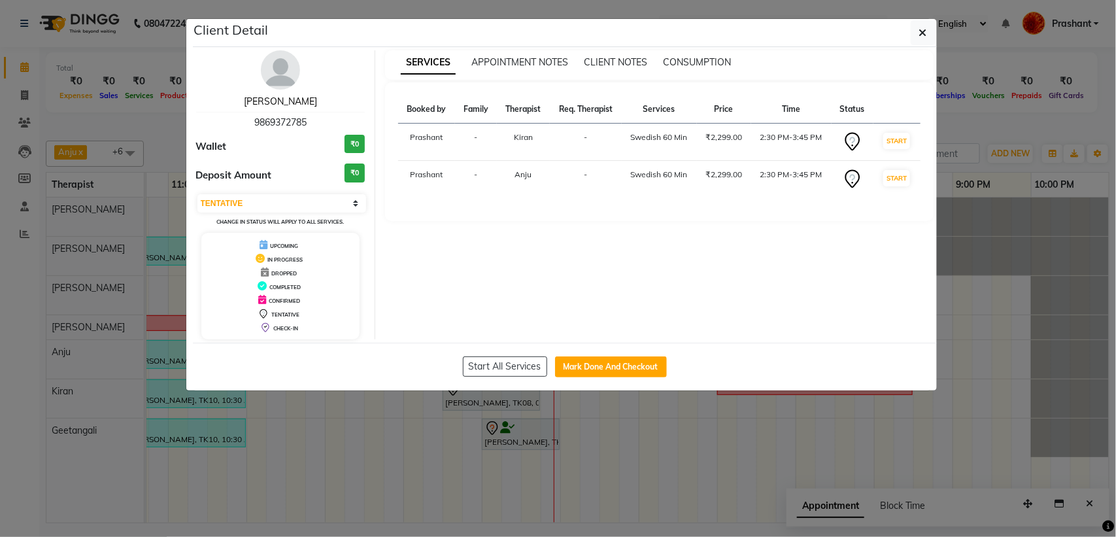
click at [293, 106] on link "Ritu Jain" at bounding box center [280, 101] width 73 height 12
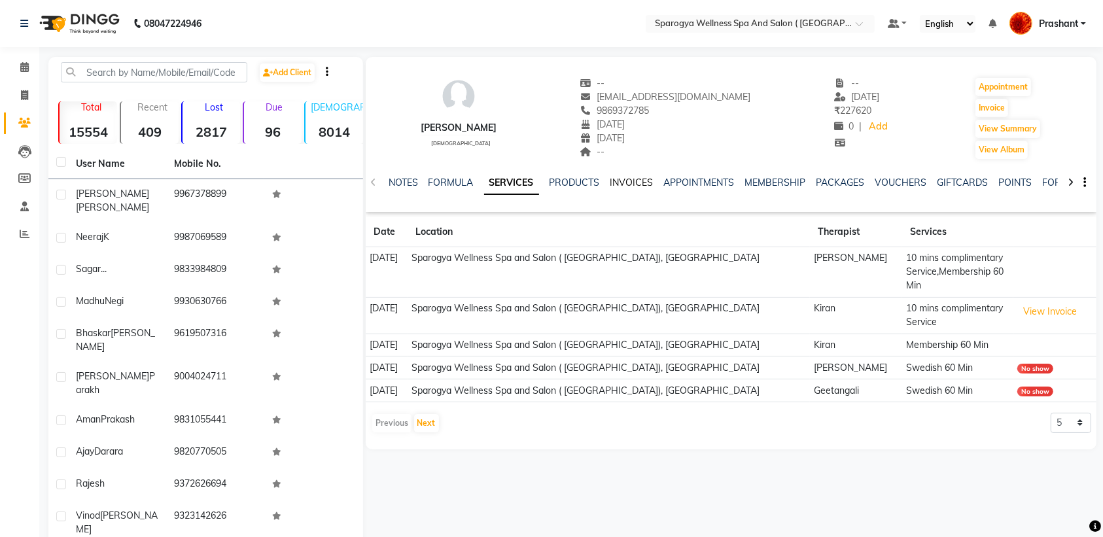
click at [642, 186] on link "INVOICES" at bounding box center [631, 183] width 43 height 12
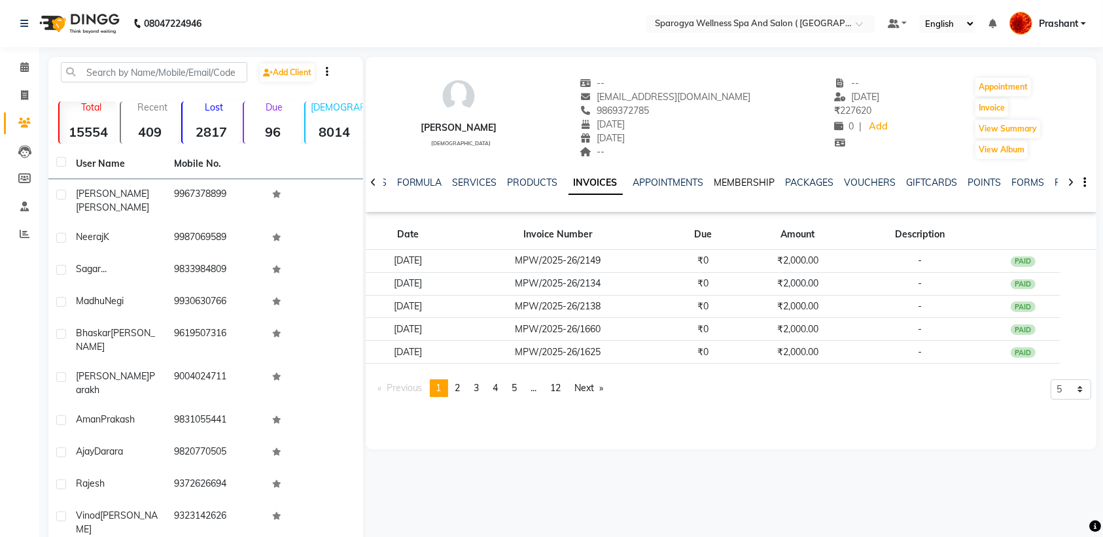
click at [756, 179] on link "MEMBERSHIP" at bounding box center [744, 183] width 61 height 12
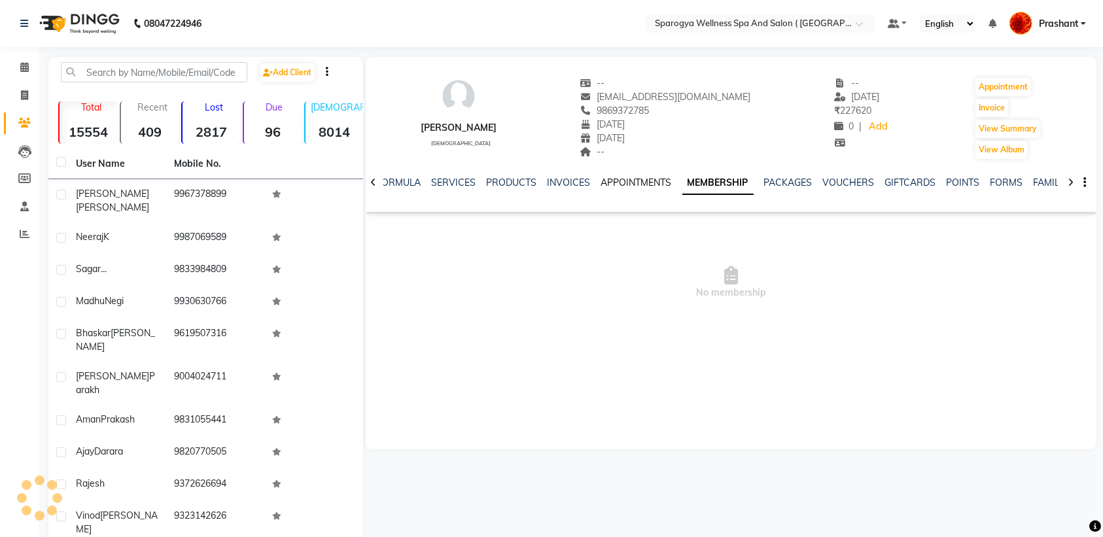
click at [618, 178] on link "APPOINTMENTS" at bounding box center [636, 183] width 71 height 12
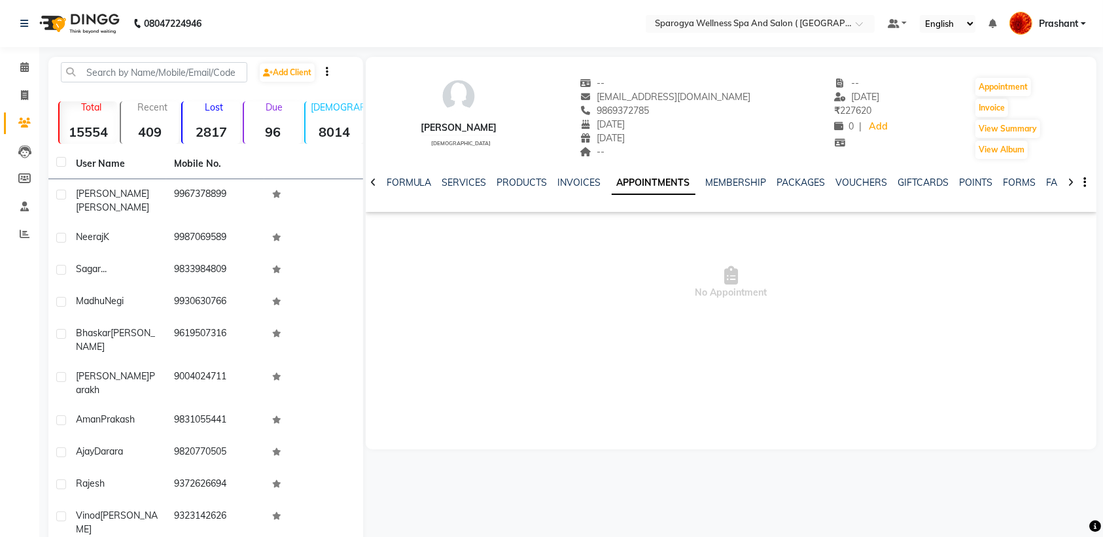
click at [710, 195] on div "NOTES FORMULA SERVICES PRODUCTS INVOICES APPOINTMENTS MEMBERSHIP PACKAGES VOUCH…" at bounding box center [714, 188] width 653 height 24
click at [720, 186] on link "MEMBERSHIP" at bounding box center [736, 183] width 61 height 12
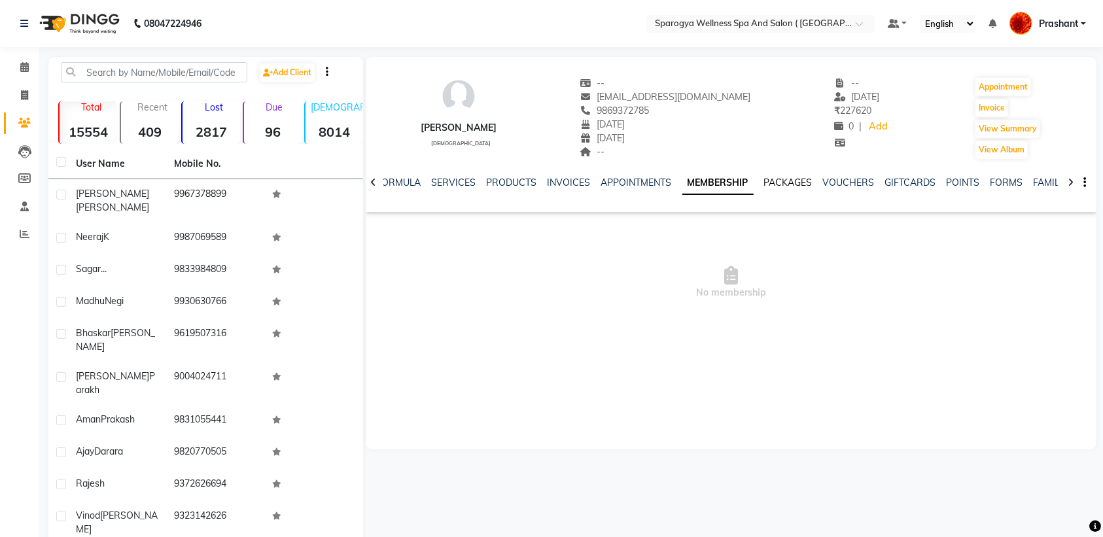
click at [791, 183] on link "PACKAGES" at bounding box center [788, 183] width 48 height 12
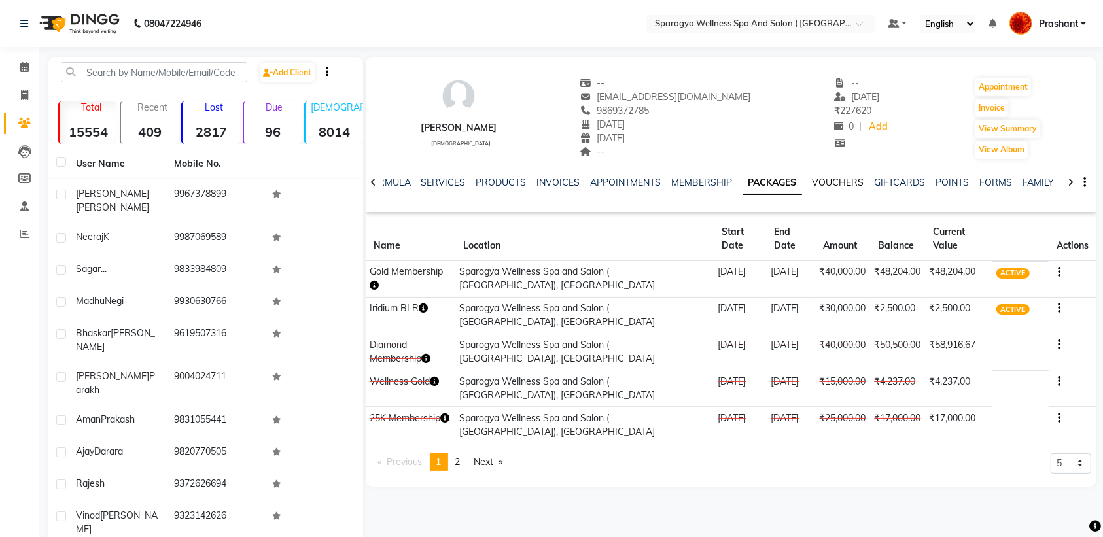
click at [828, 180] on link "VOUCHERS" at bounding box center [838, 183] width 52 height 12
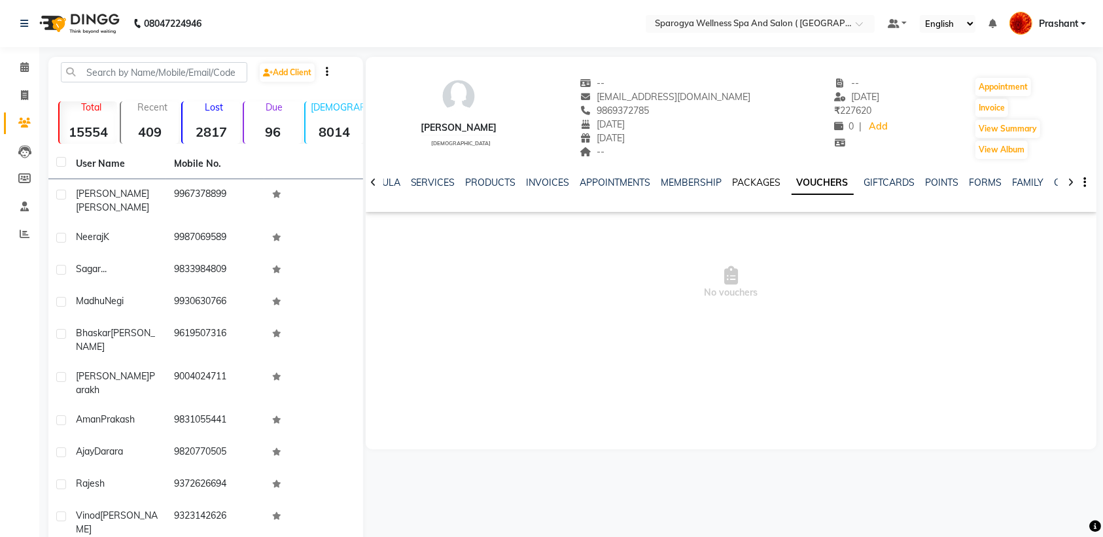
click at [774, 182] on link "PACKAGES" at bounding box center [756, 183] width 48 height 12
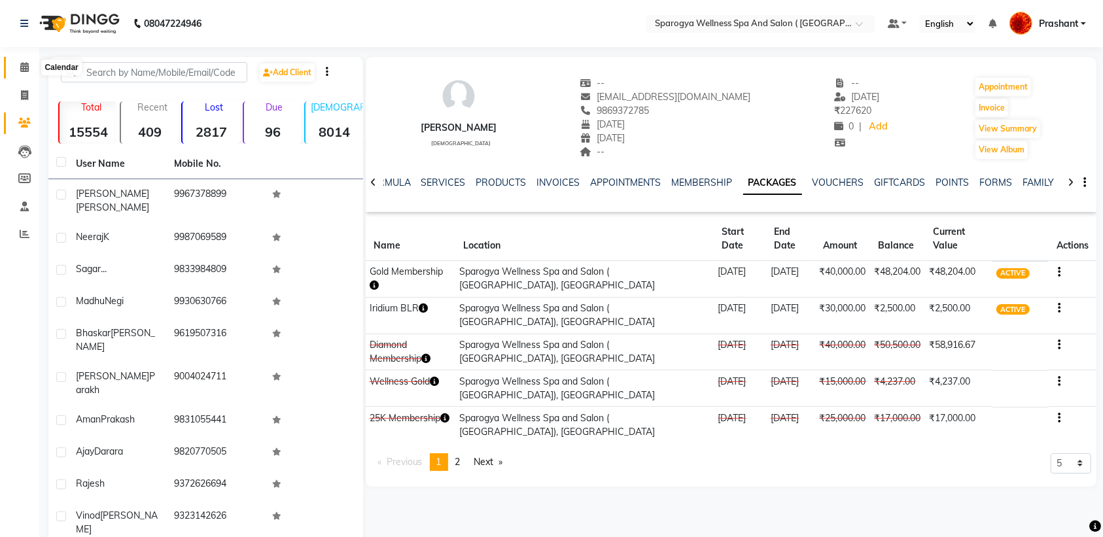
click at [26, 63] on icon at bounding box center [24, 67] width 9 height 10
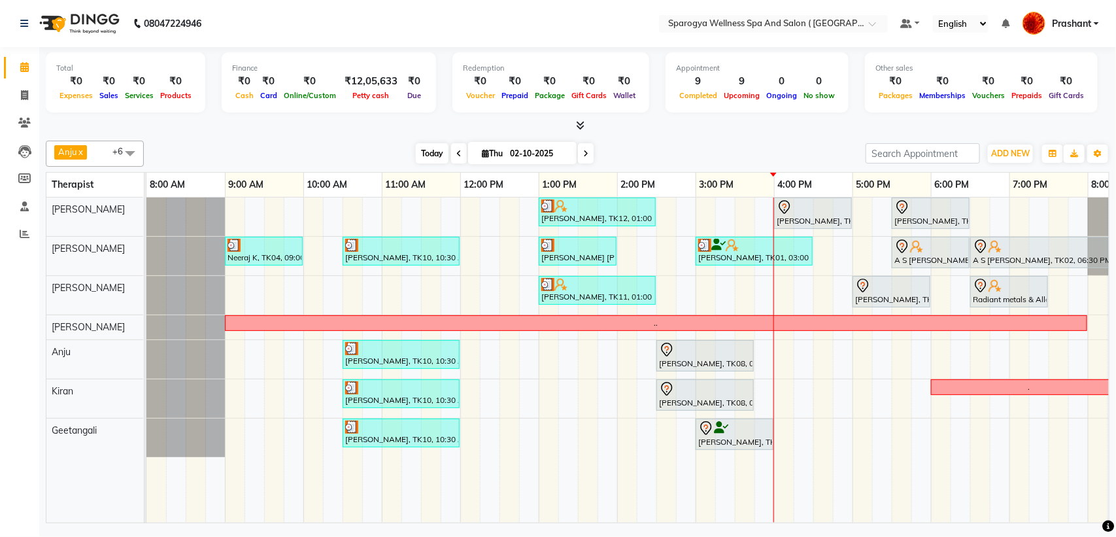
click at [420, 158] on span "Today" at bounding box center [432, 153] width 33 height 20
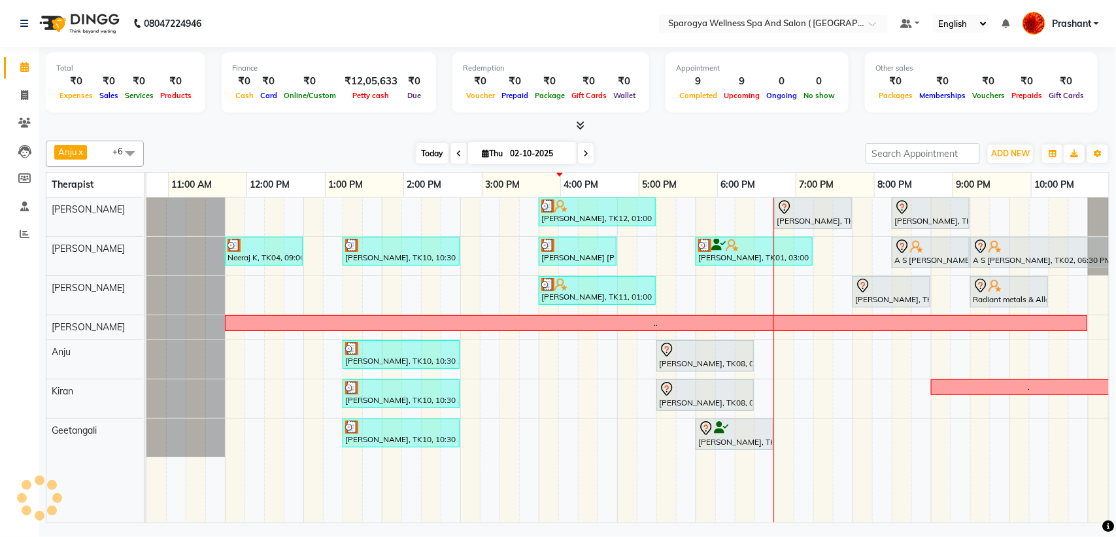
scroll to position [0, 214]
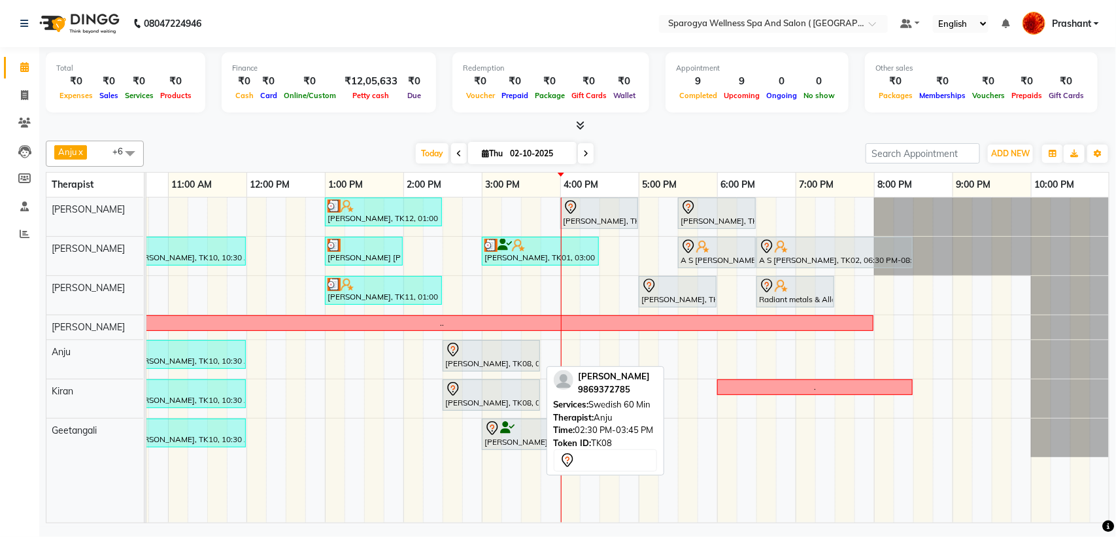
click at [501, 360] on div "[PERSON_NAME], TK08, 02:30 PM-03:45 PM, Swedish 60 Min" at bounding box center [491, 355] width 95 height 27
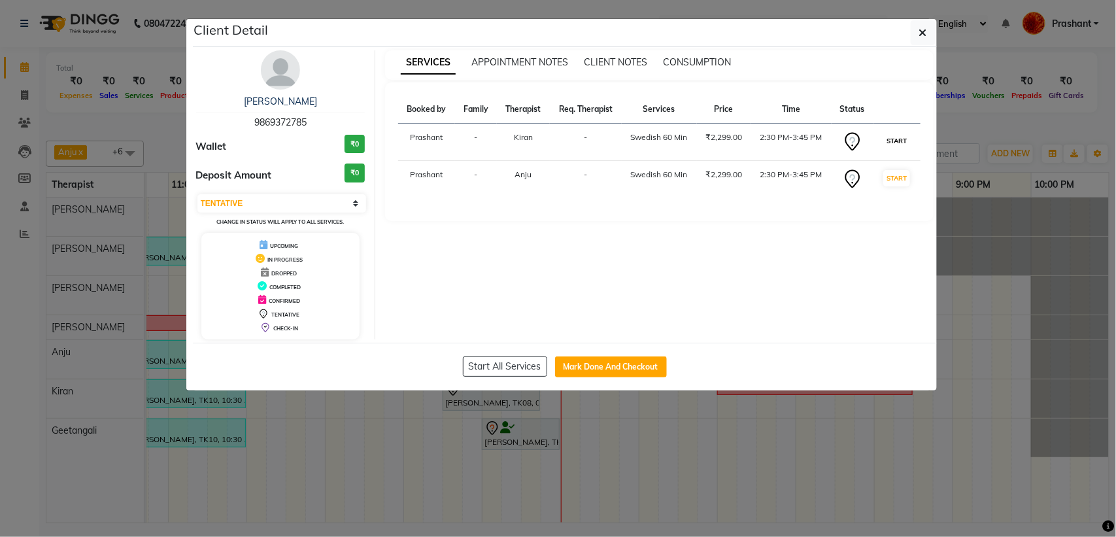
click at [903, 135] on button "START" at bounding box center [897, 141] width 27 height 16
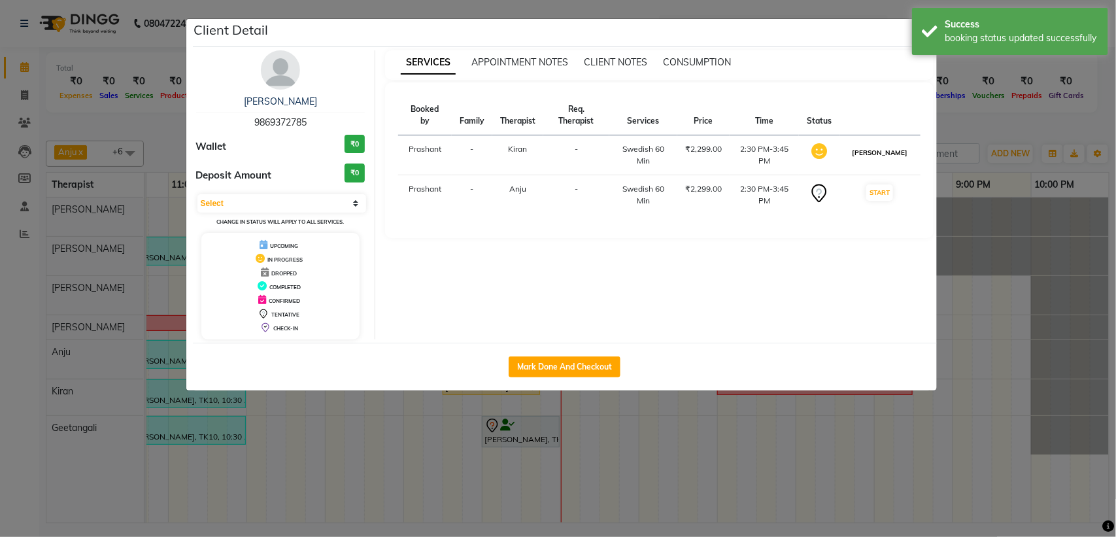
click at [897, 147] on button "[PERSON_NAME]" at bounding box center [880, 153] width 62 height 16
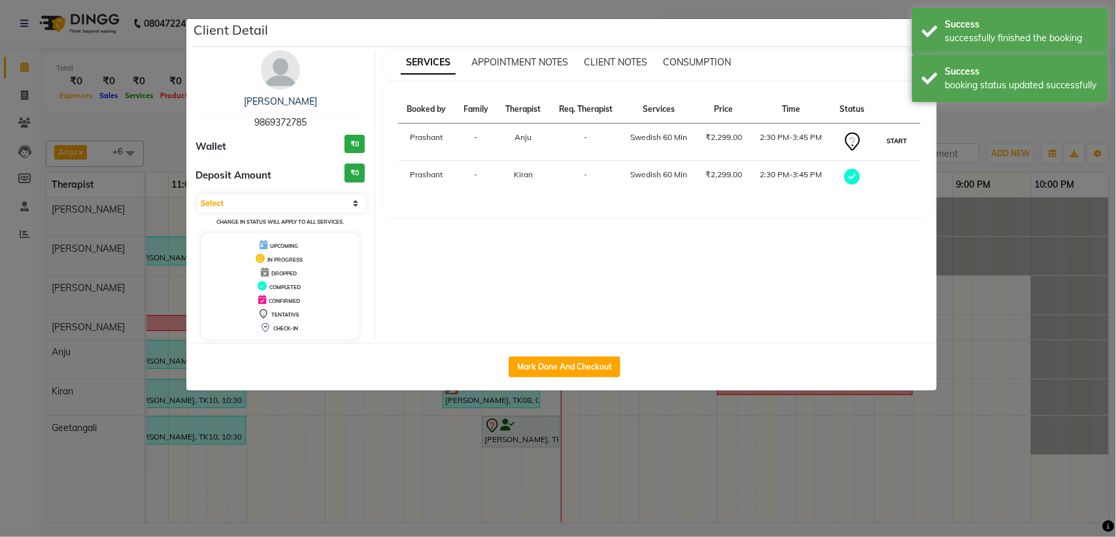
click at [901, 139] on button "START" at bounding box center [897, 141] width 27 height 16
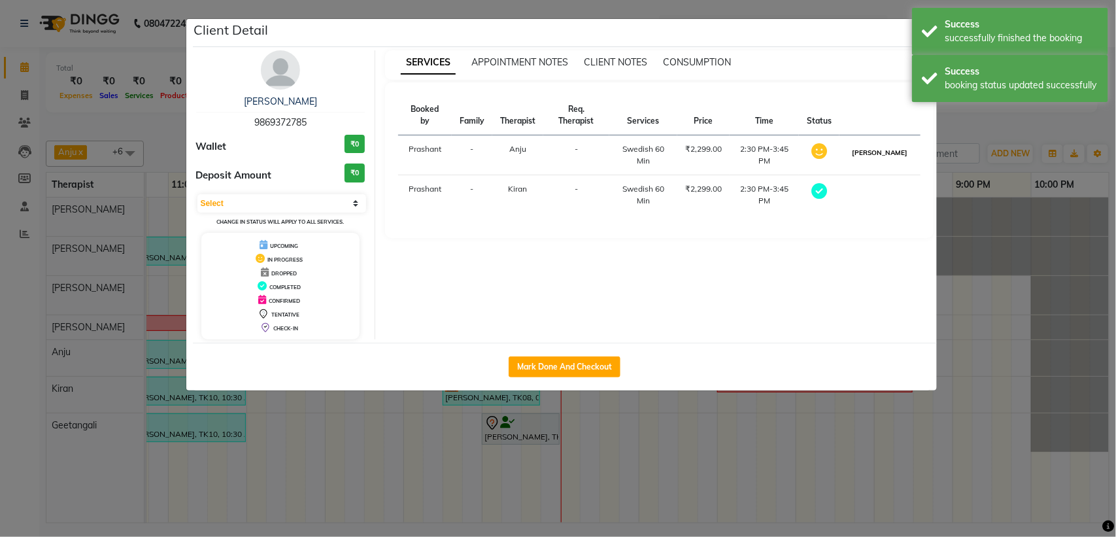
click at [883, 156] on button "[PERSON_NAME]" at bounding box center [880, 153] width 62 height 16
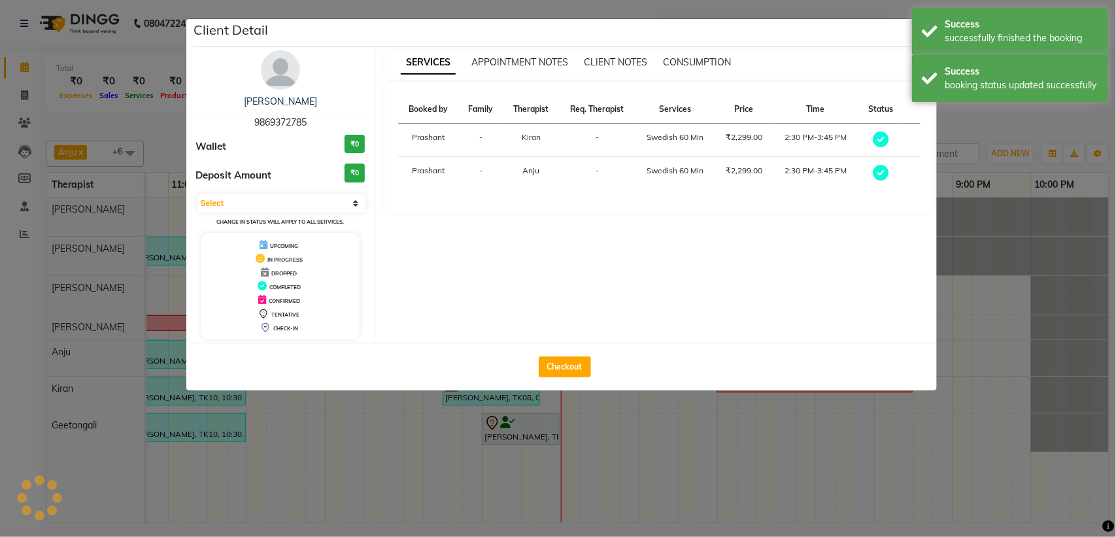
select select "3"
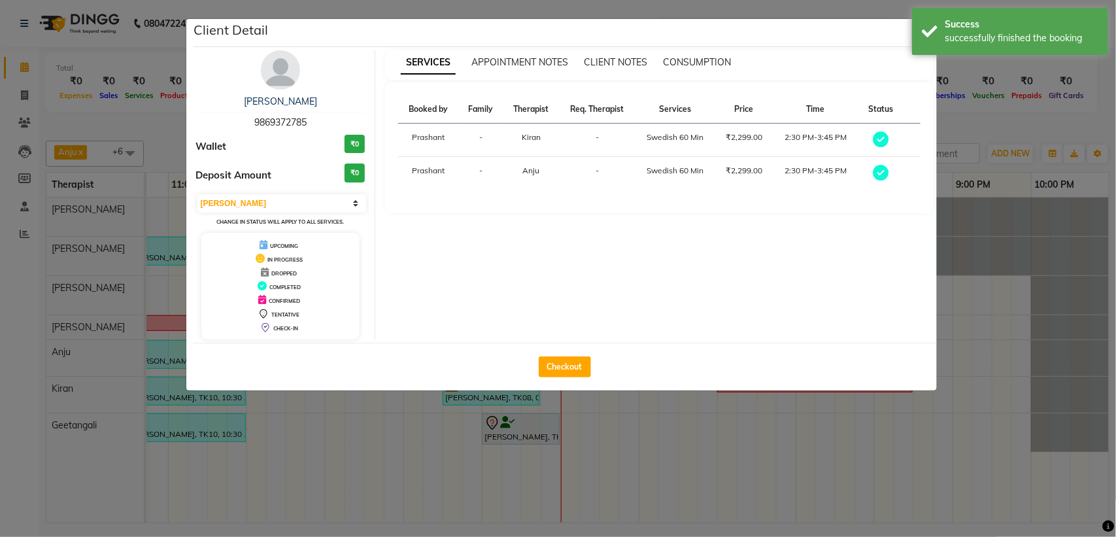
click at [884, 30] on div "Client Detail" at bounding box center [565, 33] width 744 height 28
click at [927, 37] on div "Success successfully finished the booking" at bounding box center [1010, 31] width 196 height 47
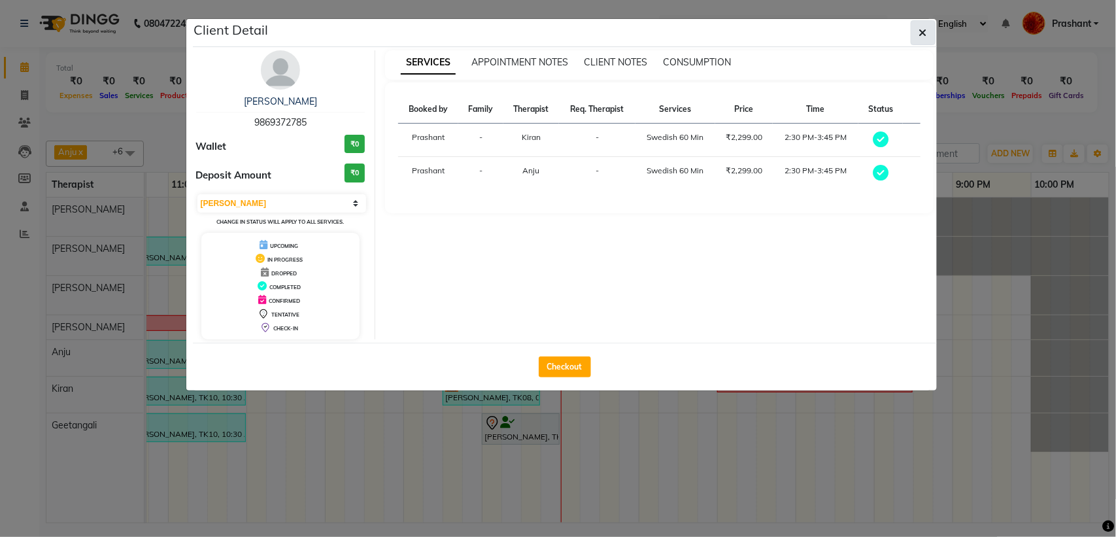
click at [922, 33] on icon "button" at bounding box center [924, 32] width 8 height 10
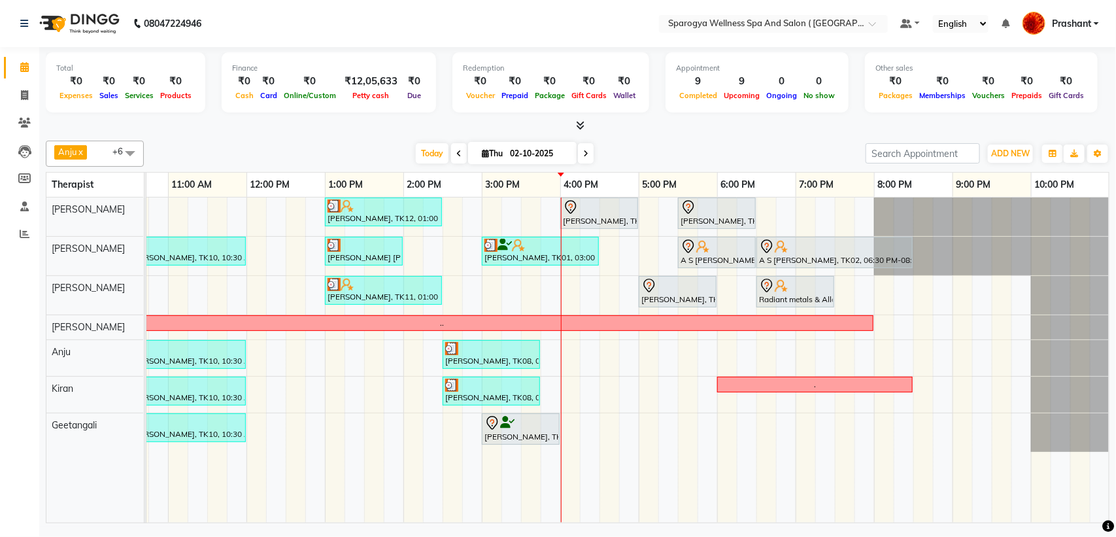
click at [473, 340] on div "Ajay Darara, TK12, 01:00 PM-02:30 PM, Swedish 90 Min Aman Prakash, TK13, 04:00 …" at bounding box center [521, 360] width 1177 height 325
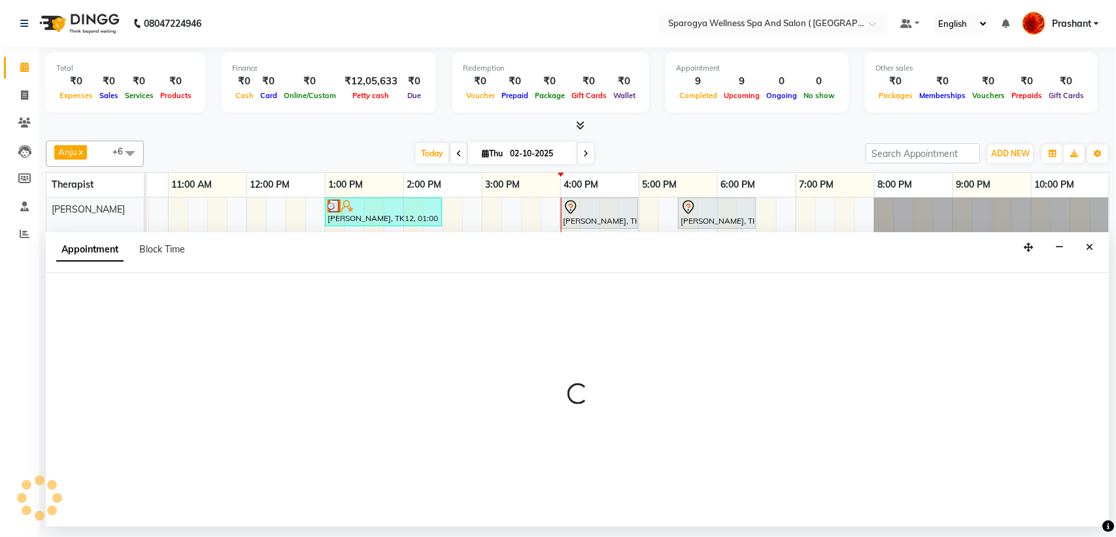
select select "61143"
select select "885"
select select "tentative"
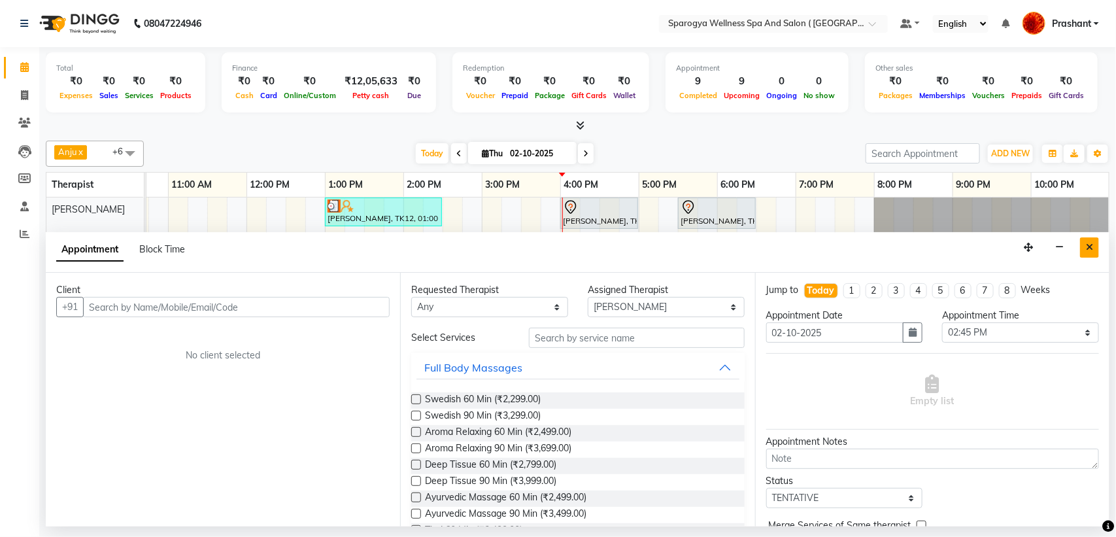
click at [1094, 257] on button "Close" at bounding box center [1089, 247] width 19 height 20
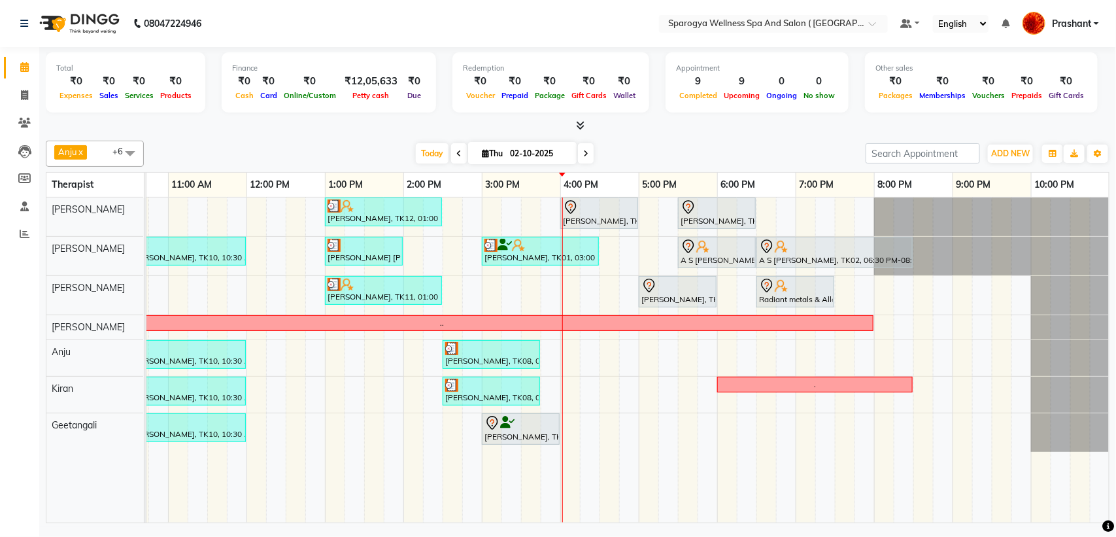
click at [519, 159] on input "02-10-2025" at bounding box center [538, 154] width 65 height 20
select select "10"
select select "2025"
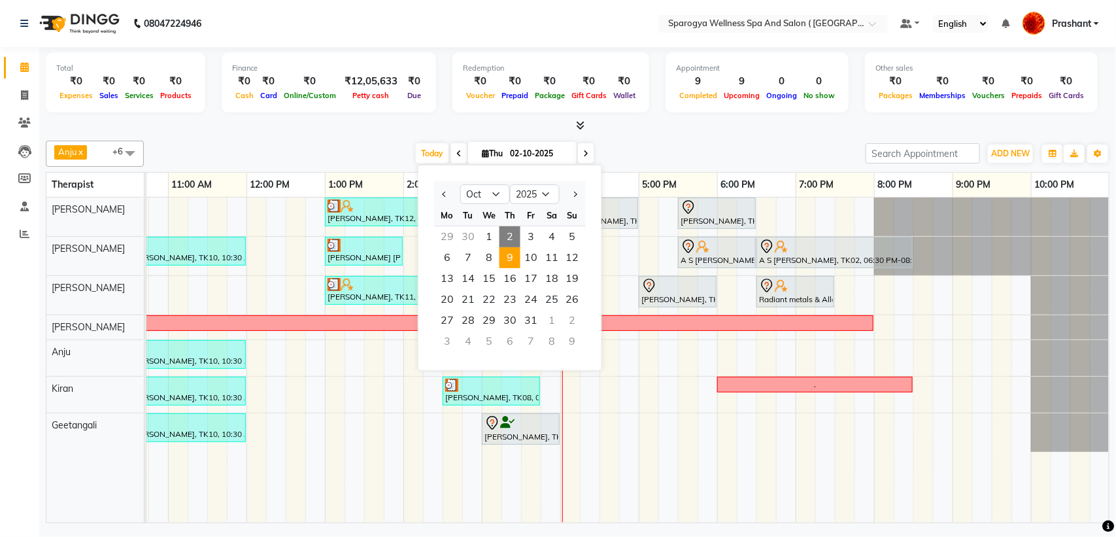
click at [511, 259] on span "9" at bounding box center [510, 257] width 21 height 21
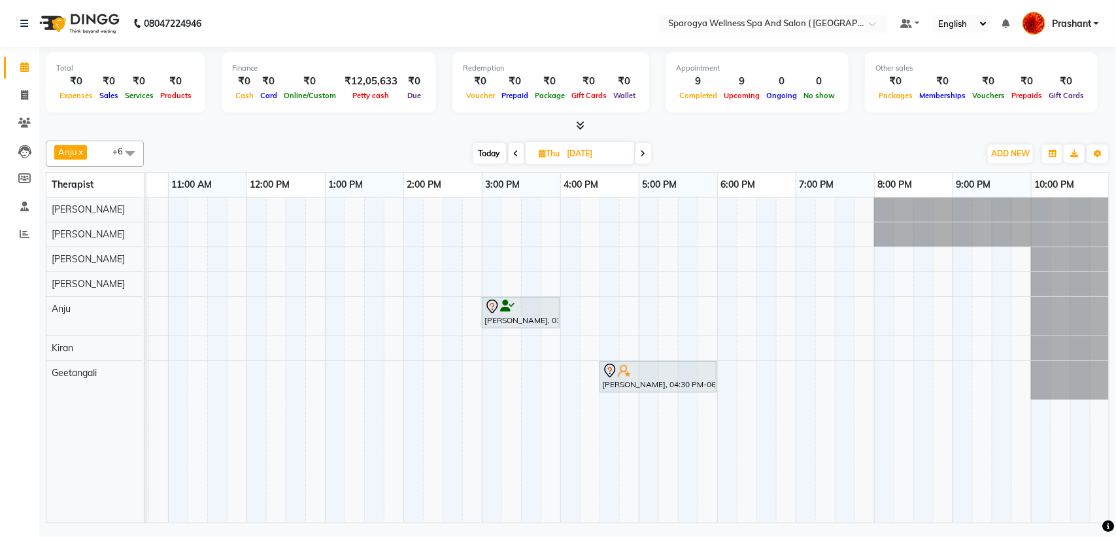
click at [492, 154] on span "Today" at bounding box center [489, 153] width 33 height 20
type input "02-10-2025"
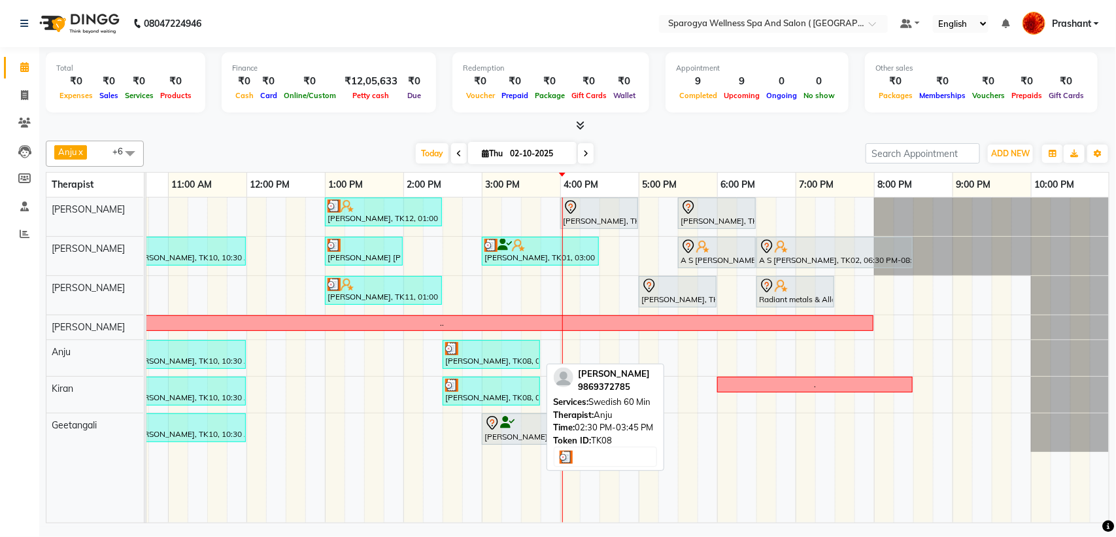
click at [492, 360] on div "[PERSON_NAME], TK08, 02:30 PM-03:45 PM, Swedish 60 Min" at bounding box center [491, 354] width 95 height 25
select select "3"
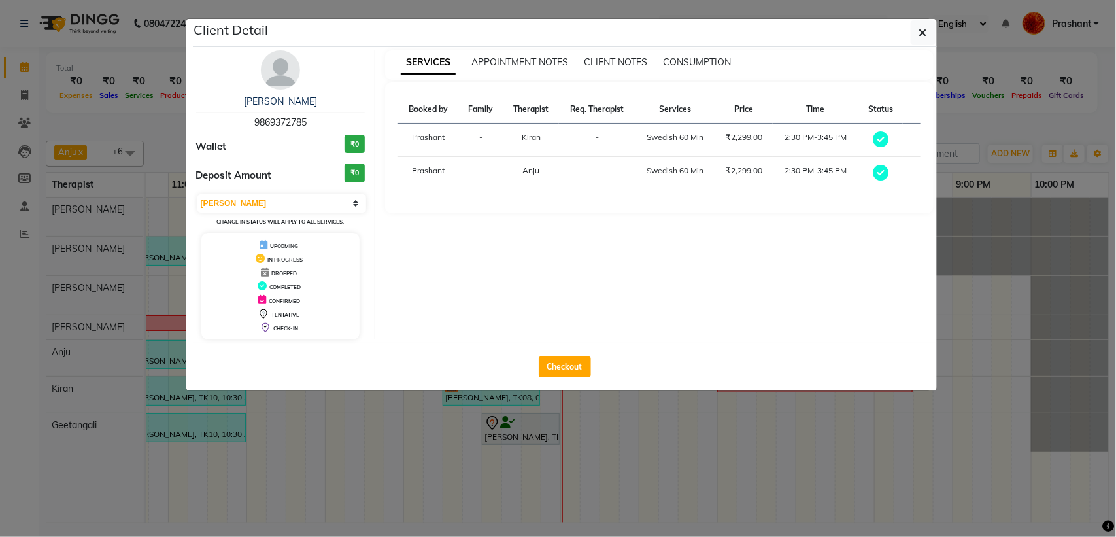
click at [270, 125] on span "9869372785" at bounding box center [280, 122] width 52 height 12
copy span "9869372785"
click at [927, 31] on button "button" at bounding box center [923, 32] width 25 height 25
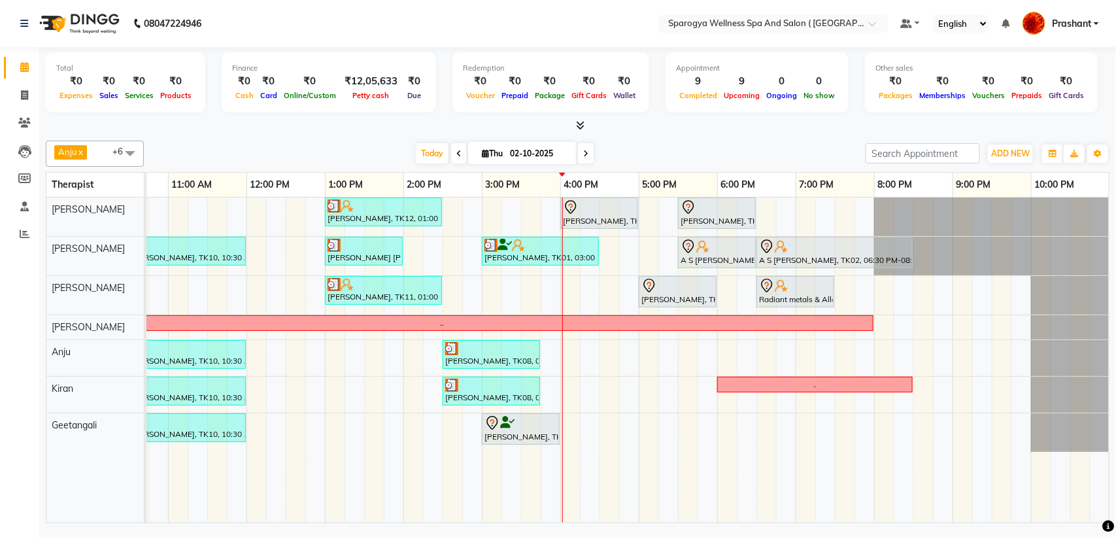
click at [506, 157] on input "02-10-2025" at bounding box center [538, 154] width 65 height 20
select select "10"
select select "2025"
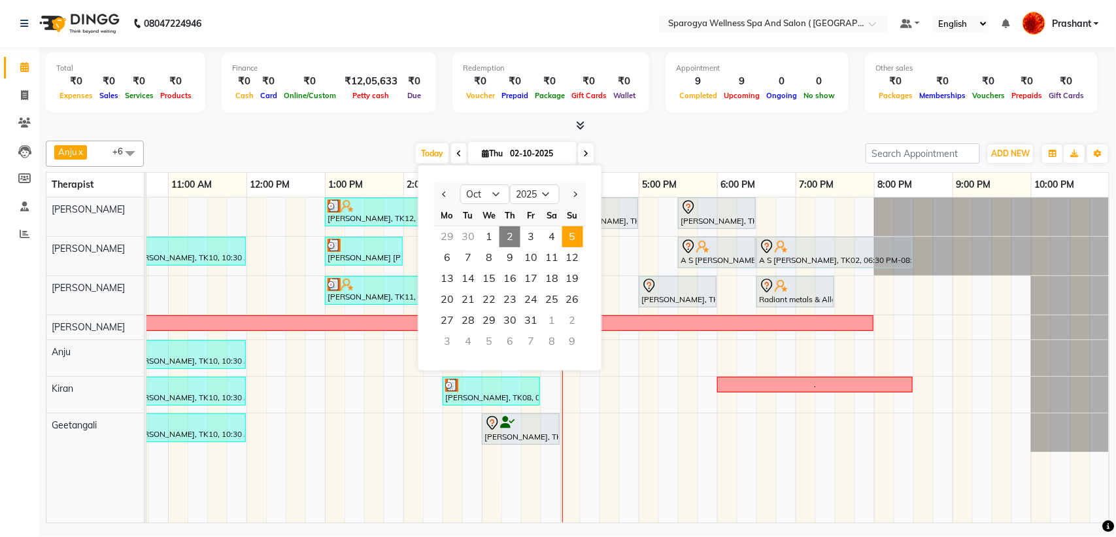
click at [566, 239] on span "5" at bounding box center [572, 236] width 21 height 21
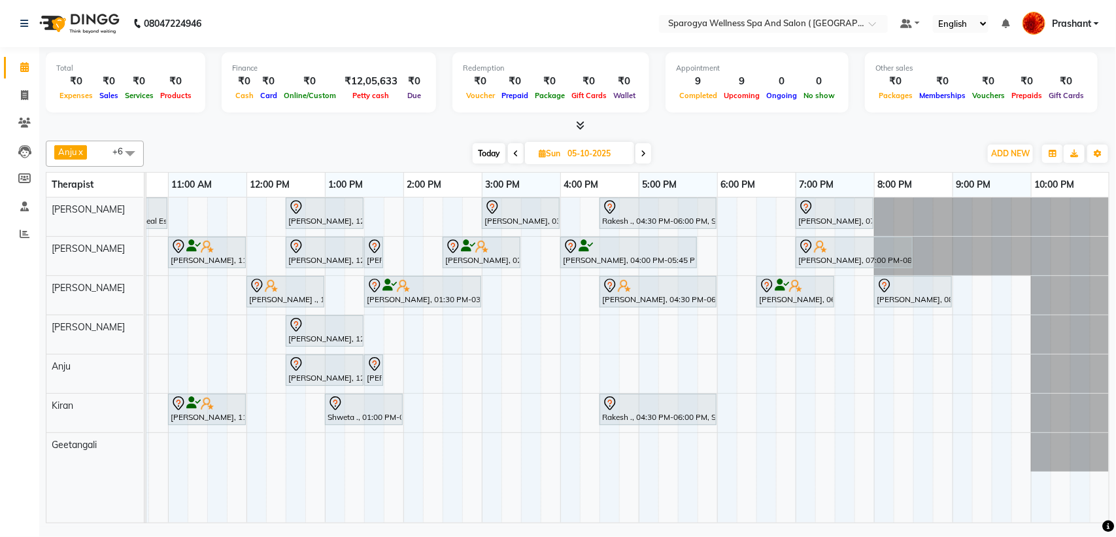
scroll to position [0, 0]
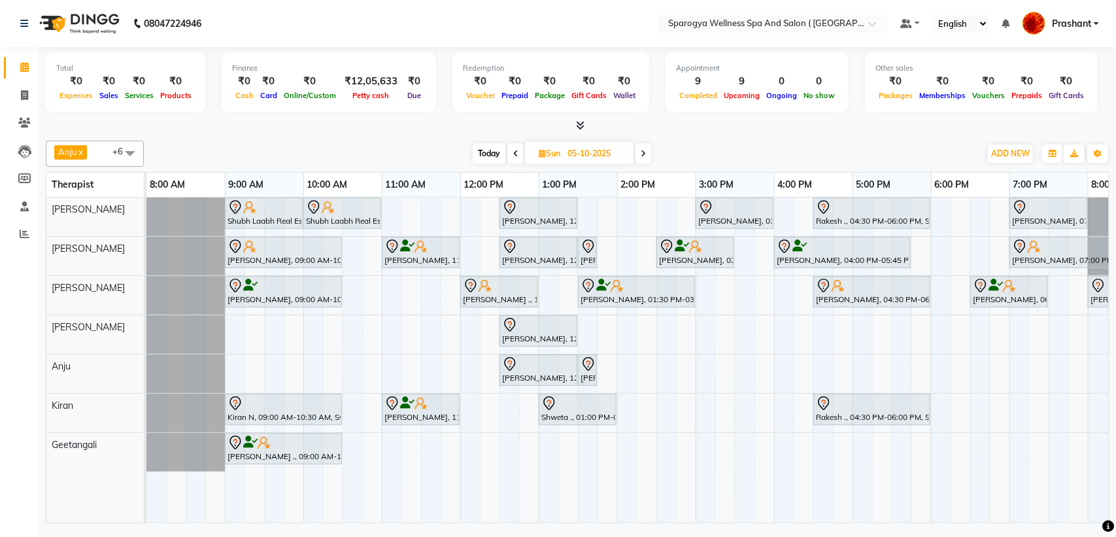
click at [640, 158] on span at bounding box center [644, 153] width 16 height 20
type input "06-10-2025"
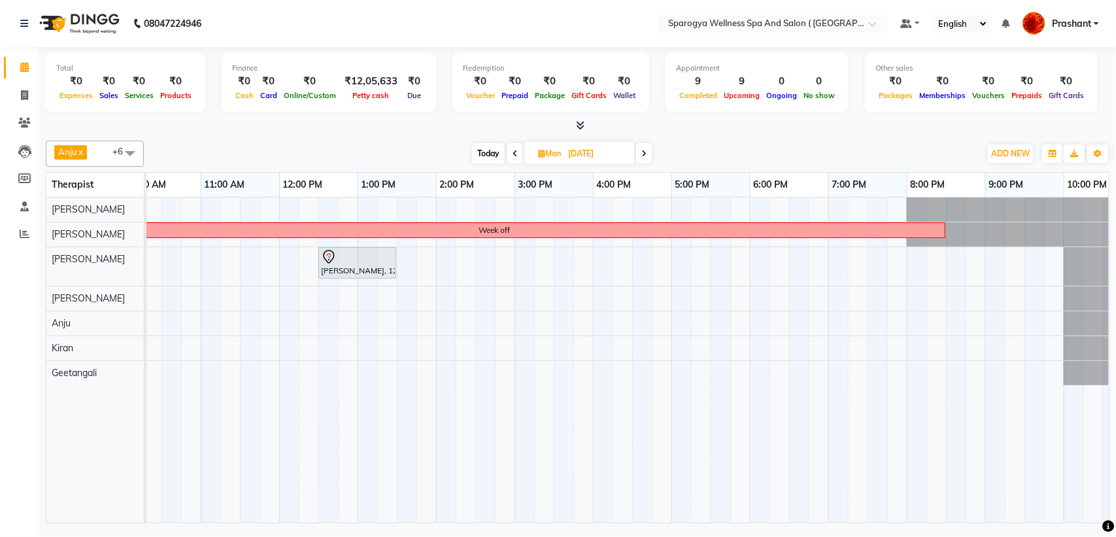
scroll to position [0, 181]
click at [833, 345] on div "Week off rajesh, 12:30 PM-01:30 PM, Swedish 60 Min" at bounding box center [553, 360] width 1177 height 325
select select "70004"
select select "tentative"
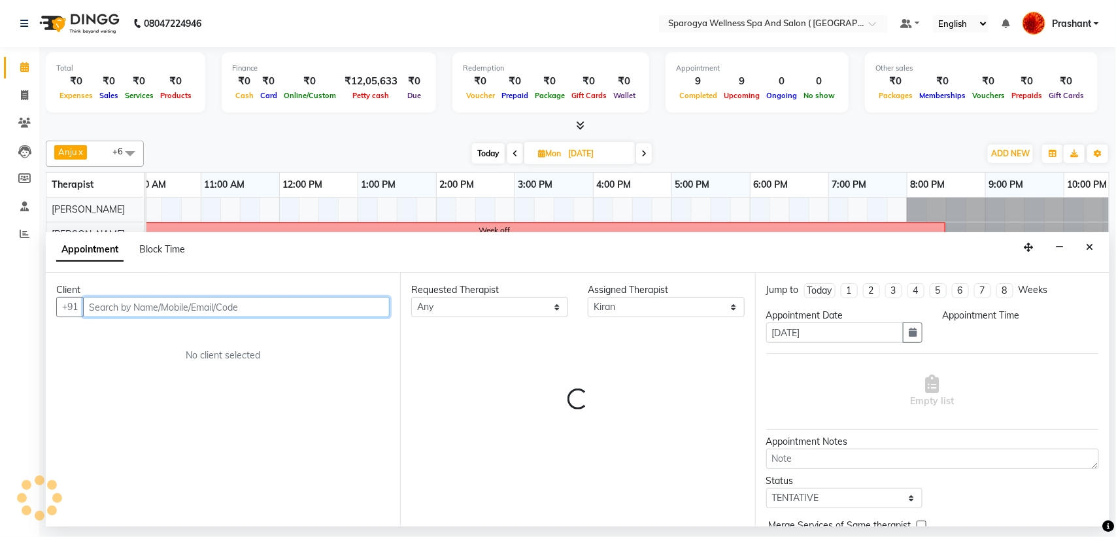
select select "1140"
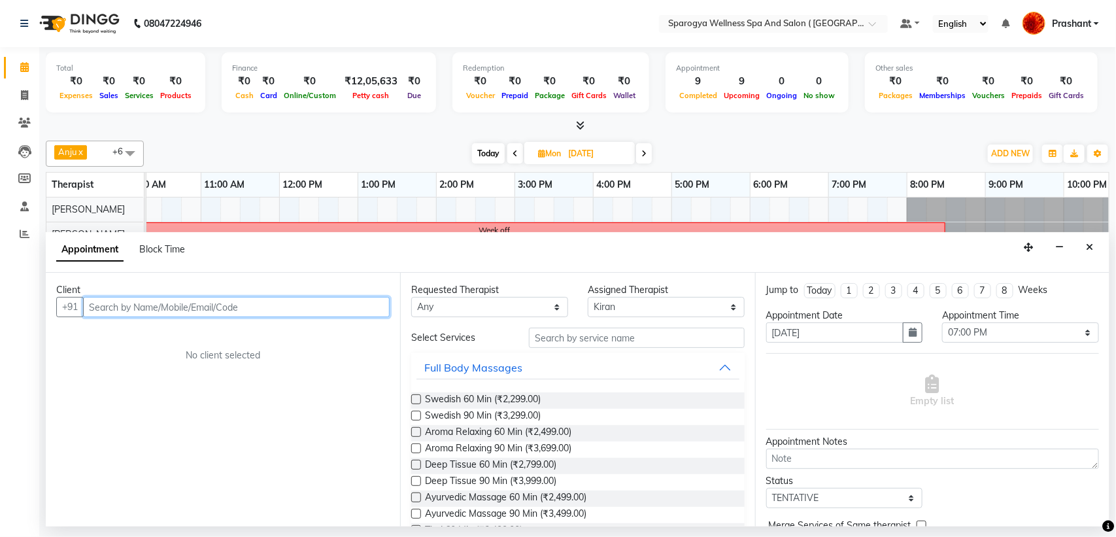
click at [131, 303] on input "text" at bounding box center [236, 307] width 307 height 20
paste input "9869372785"
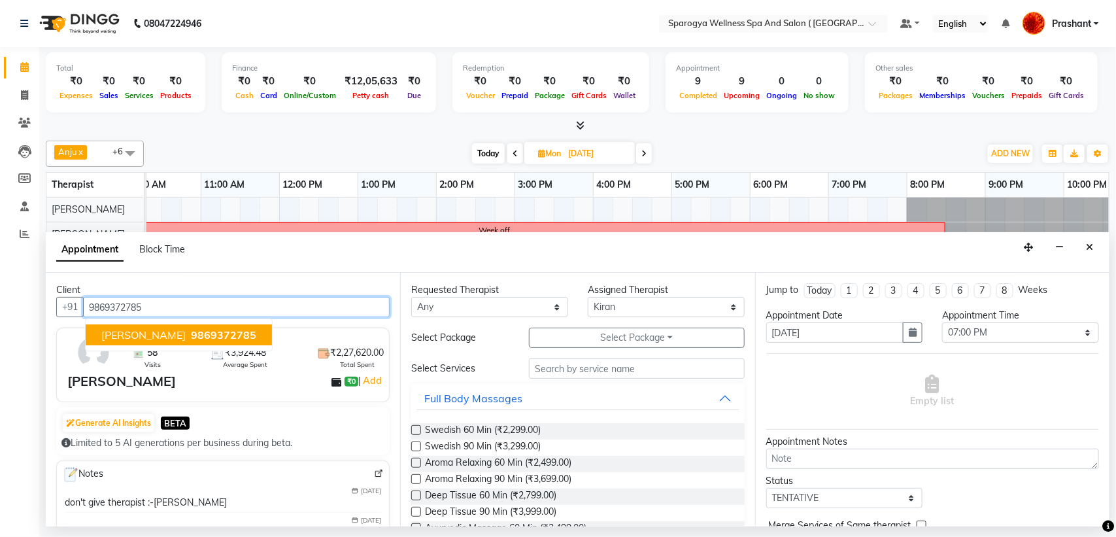
click at [135, 328] on span "Ritu Jain" at bounding box center [143, 334] width 84 height 13
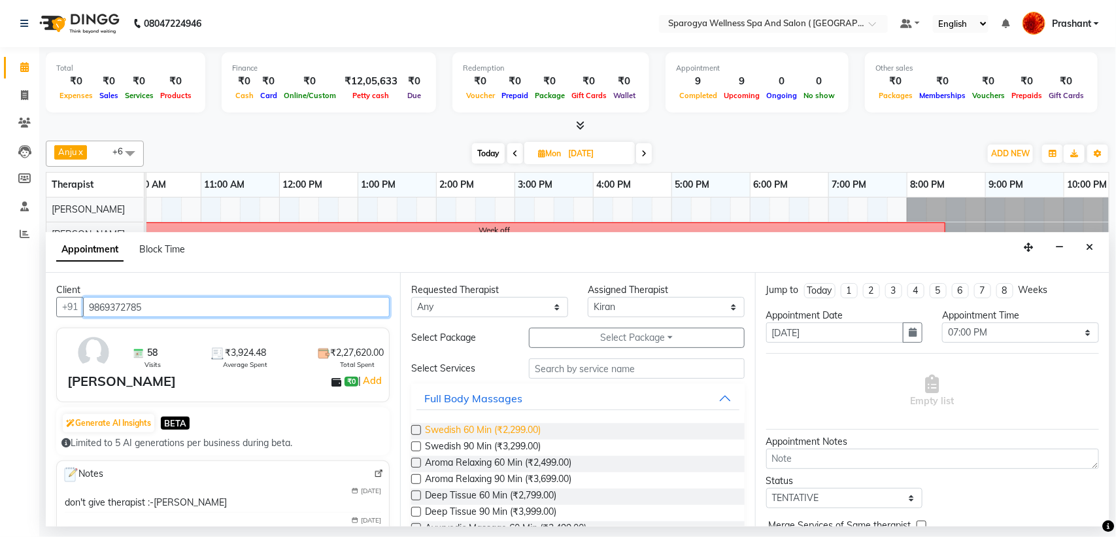
type input "9869372785"
click at [484, 430] on span "Swedish 60 Min (₹2,299.00)" at bounding box center [483, 431] width 116 height 16
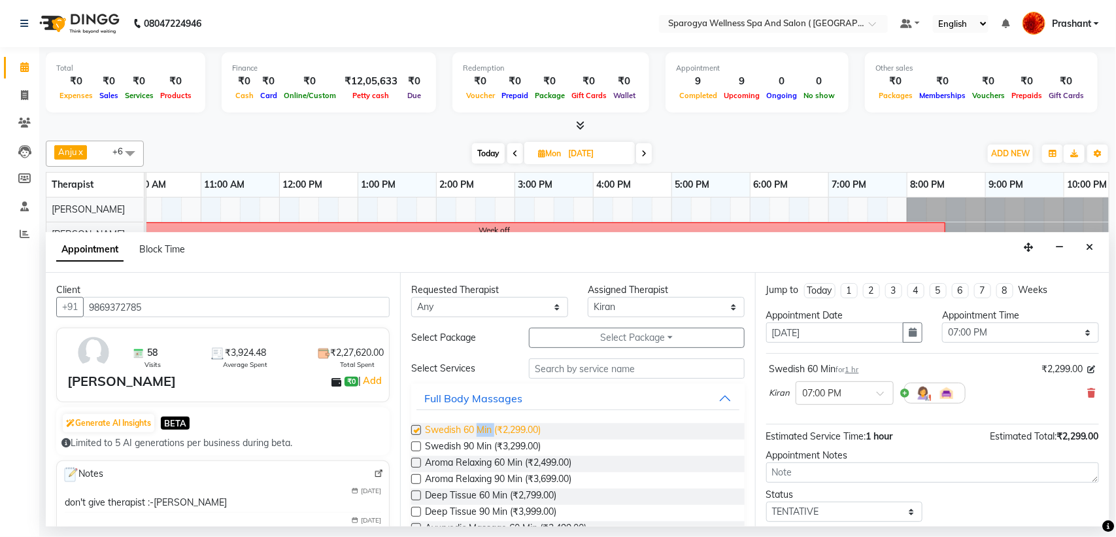
click at [484, 430] on span "Swedish 60 Min (₹2,299.00)" at bounding box center [483, 431] width 116 height 16
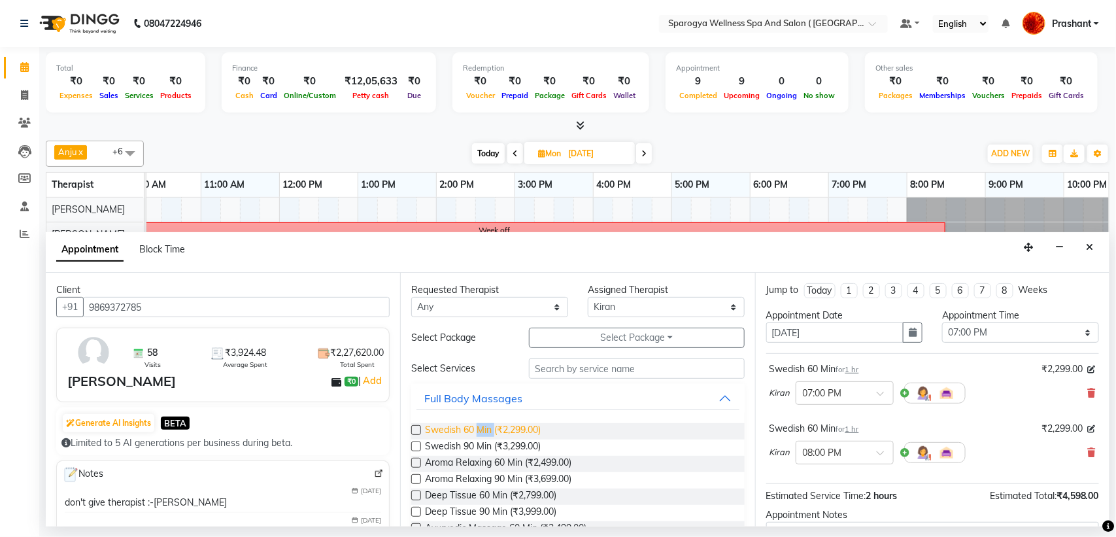
checkbox input "false"
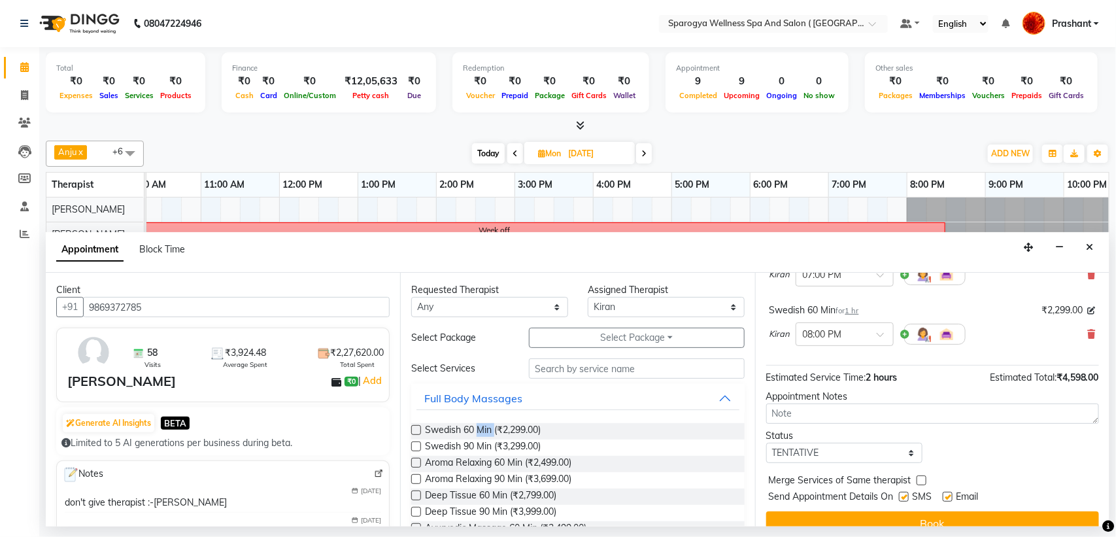
scroll to position [138, 0]
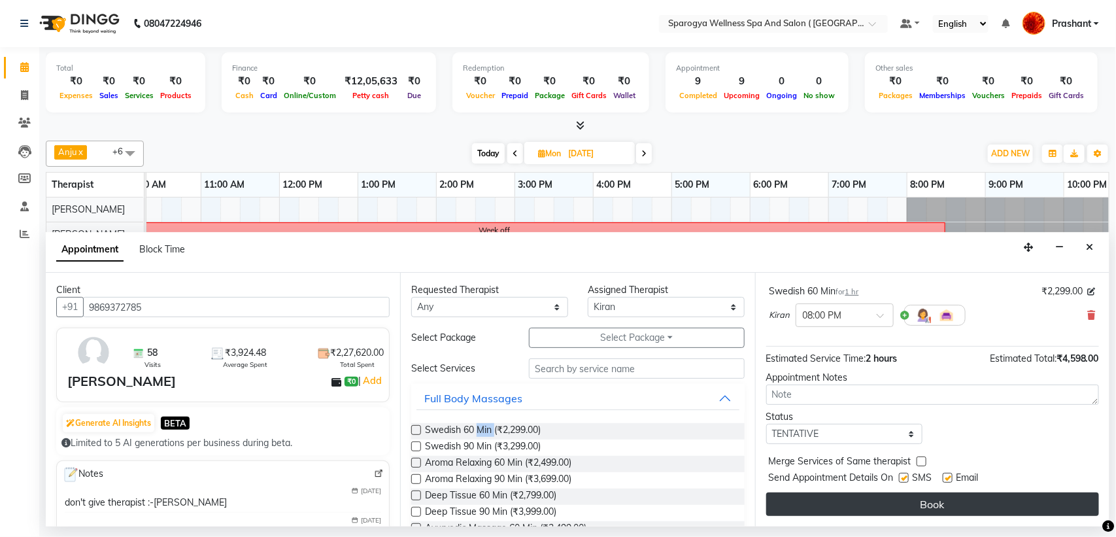
click at [897, 513] on button "Book" at bounding box center [932, 504] width 333 height 24
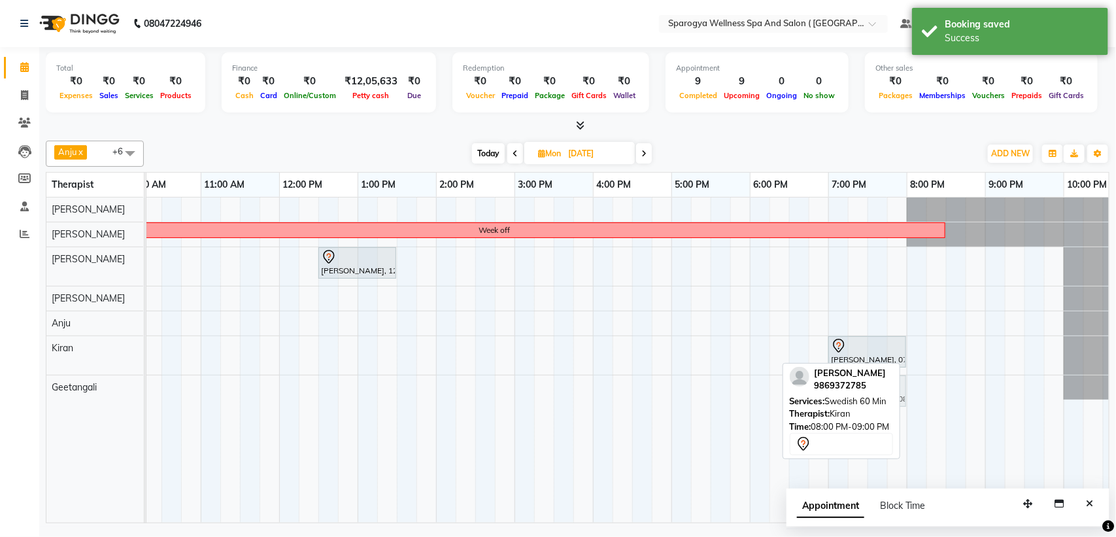
drag, startPoint x: 954, startPoint y: 354, endPoint x: 872, endPoint y: 394, distance: 91.0
click at [872, 394] on div "Anju x Deepak Bisht x Kiran x Laxman Rao x Rajput Rao x Geetangali x Suchita x …" at bounding box center [578, 329] width 1064 height 388
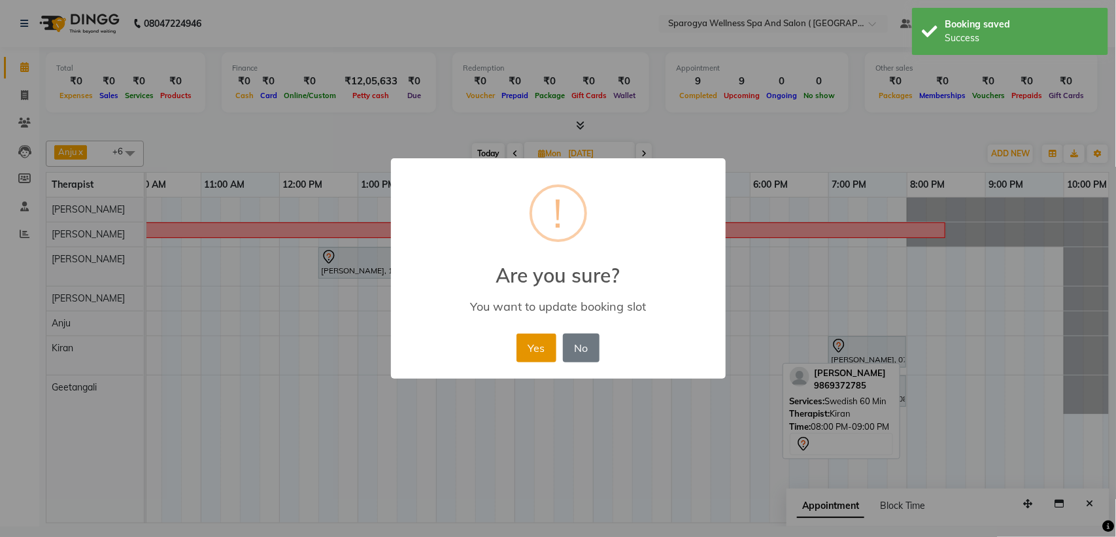
click at [543, 358] on button "Yes" at bounding box center [537, 348] width 40 height 29
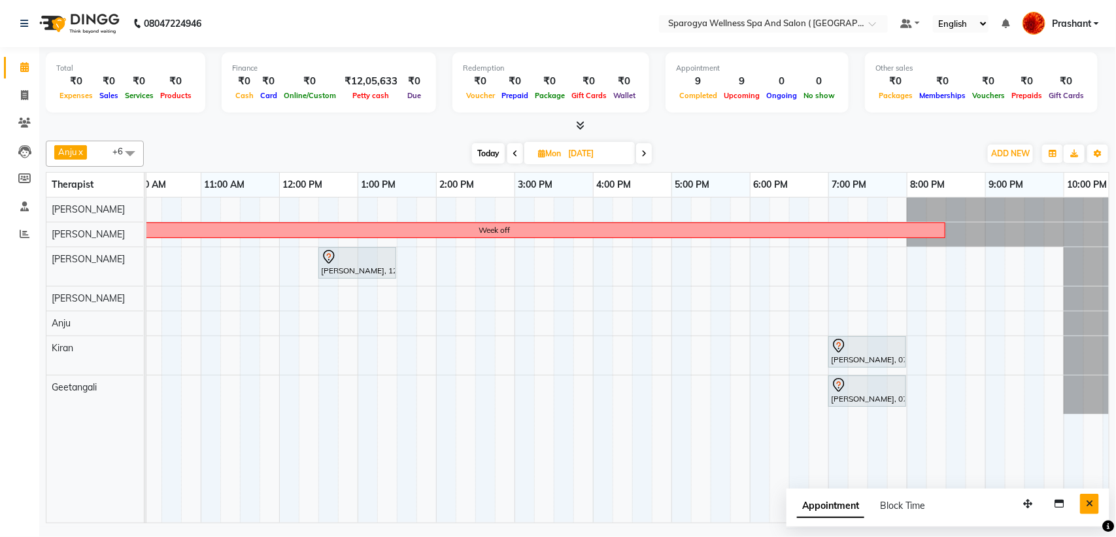
click at [1090, 505] on icon "Close" at bounding box center [1089, 503] width 7 height 9
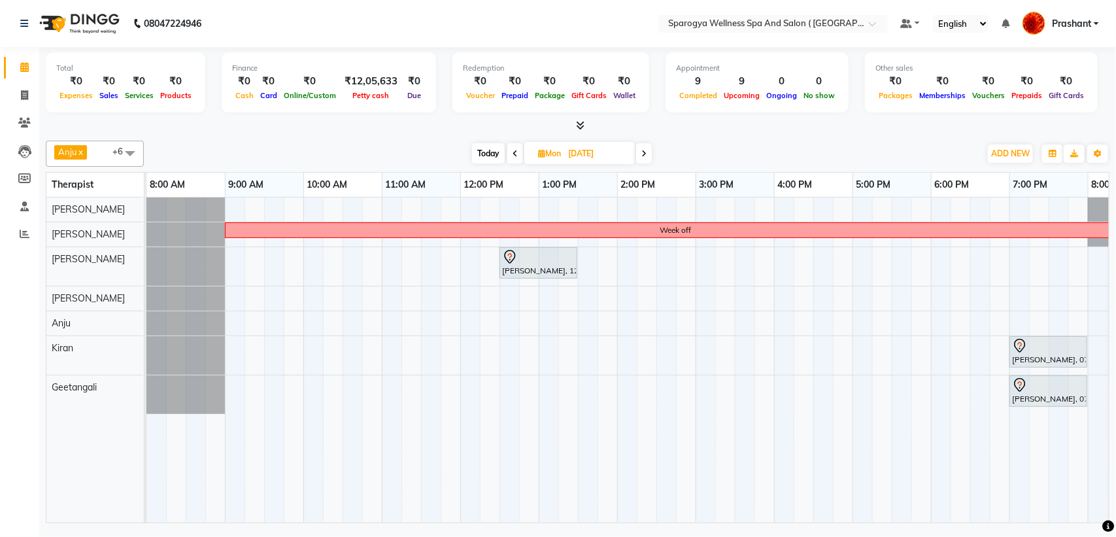
scroll to position [0, 214]
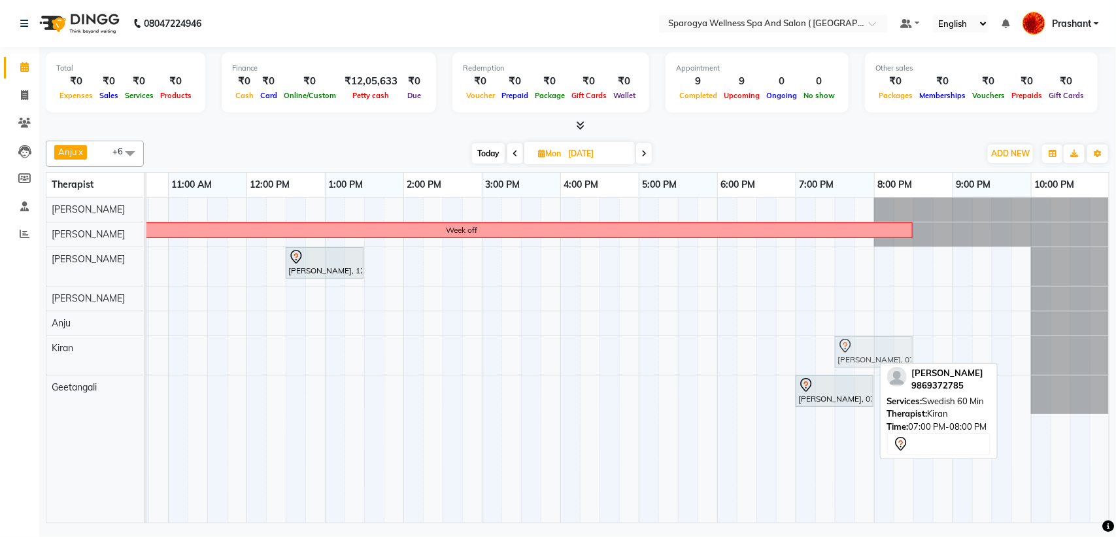
drag, startPoint x: 832, startPoint y: 351, endPoint x: 875, endPoint y: 354, distance: 43.3
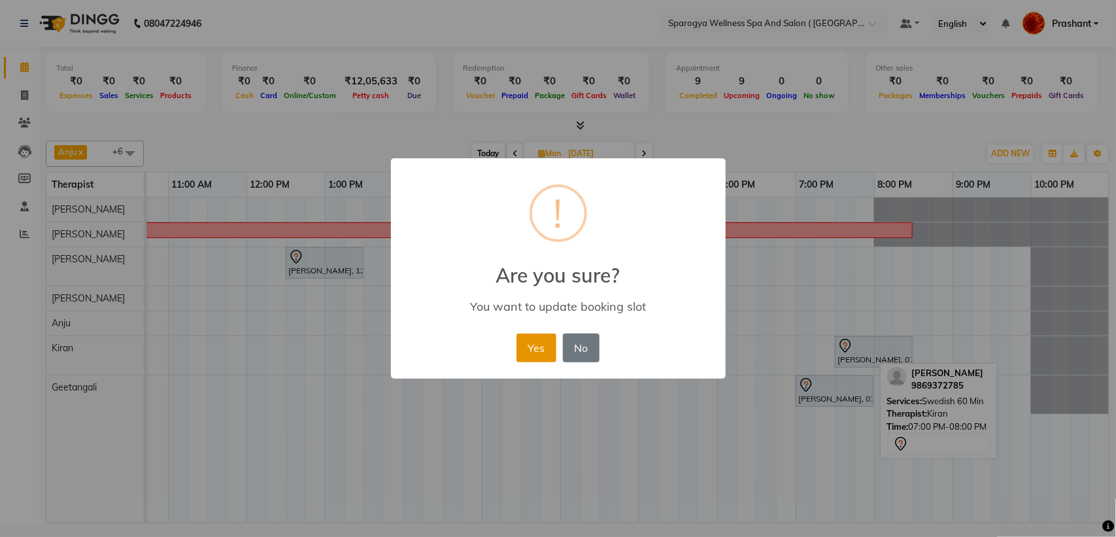
click at [520, 360] on button "Yes" at bounding box center [537, 348] width 40 height 29
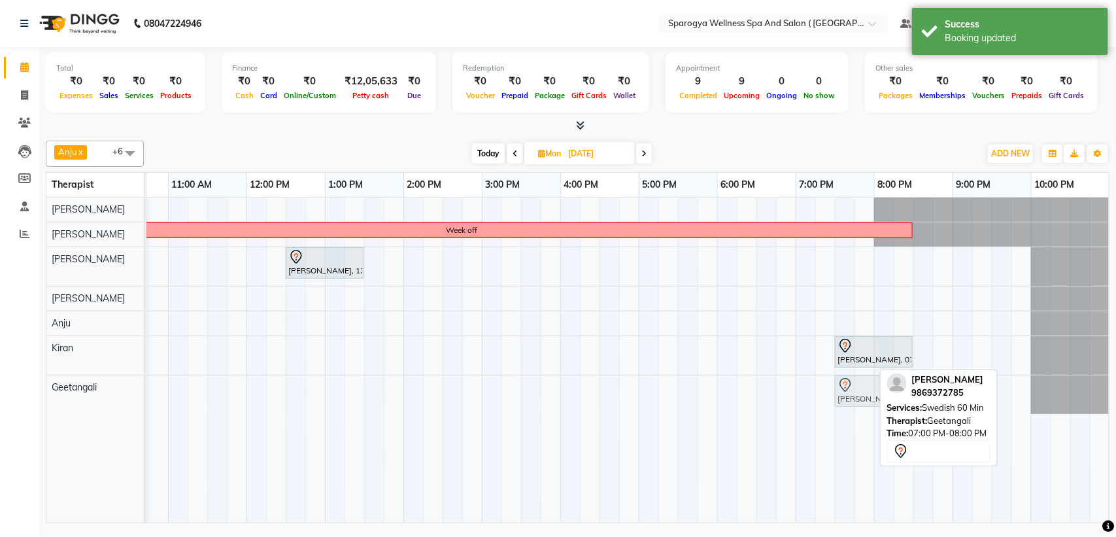
drag, startPoint x: 827, startPoint y: 389, endPoint x: 876, endPoint y: 396, distance: 49.6
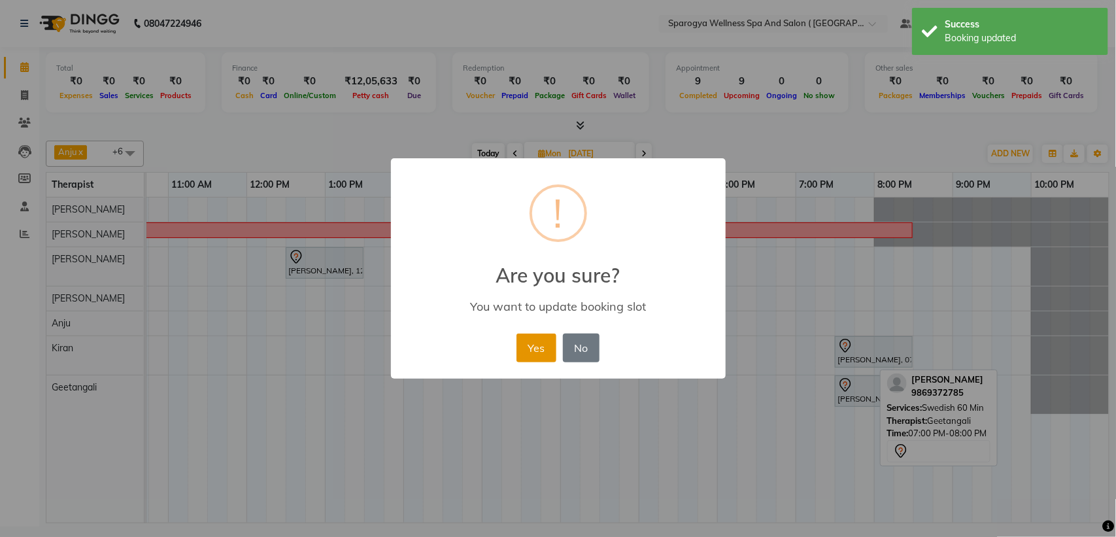
click at [534, 352] on button "Yes" at bounding box center [537, 348] width 40 height 29
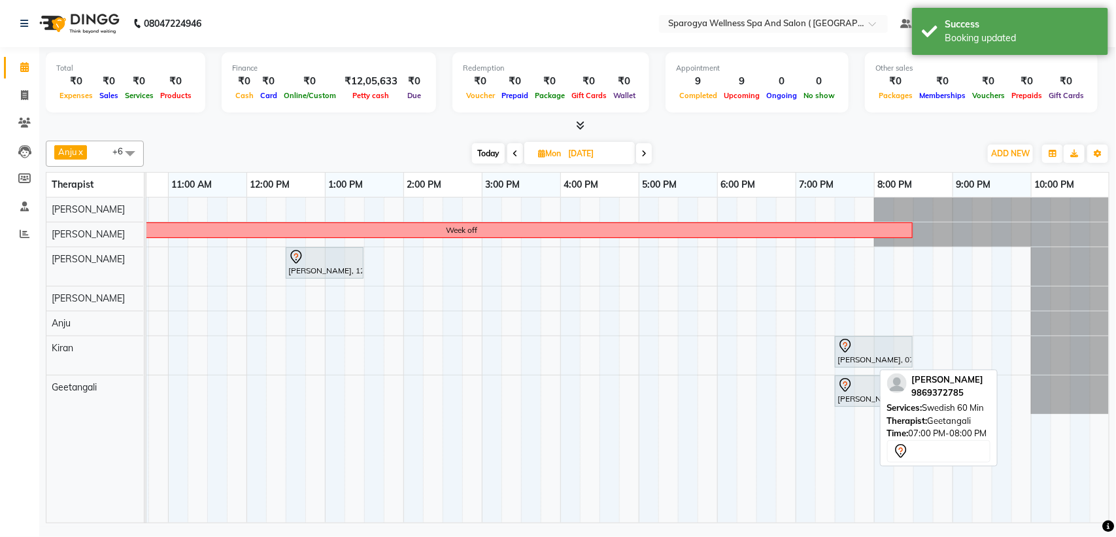
click at [645, 150] on icon at bounding box center [644, 154] width 5 height 8
type input "07-10-2025"
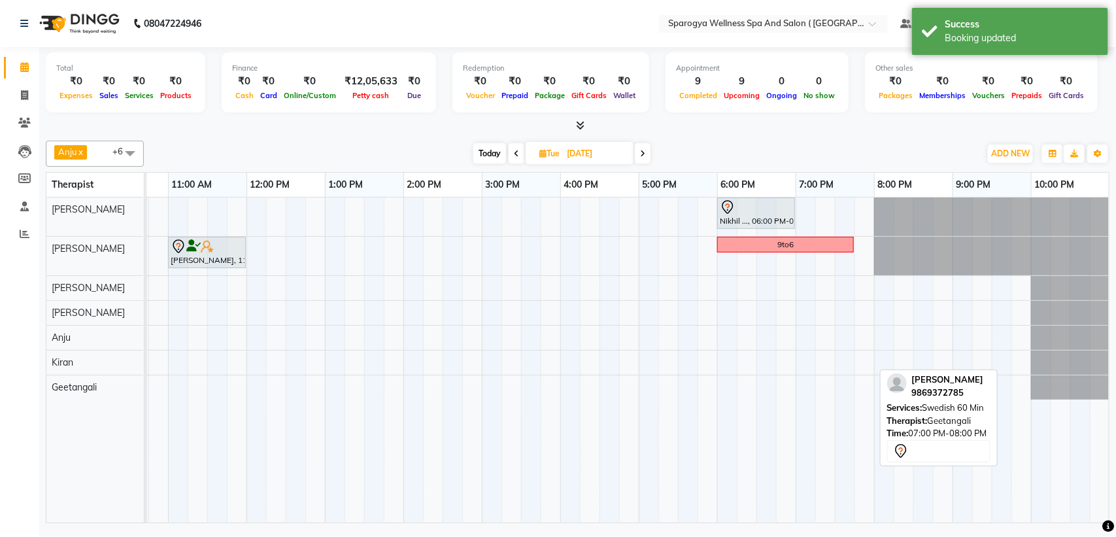
click at [840, 362] on div "Nikhil ..., 06:00 PM-07:00 PM, Swedish 60 Min Kirkd Cruz ..., 09:00 AM-10:00 AM…" at bounding box center [521, 360] width 1177 height 325
select select "70004"
select select "tentative"
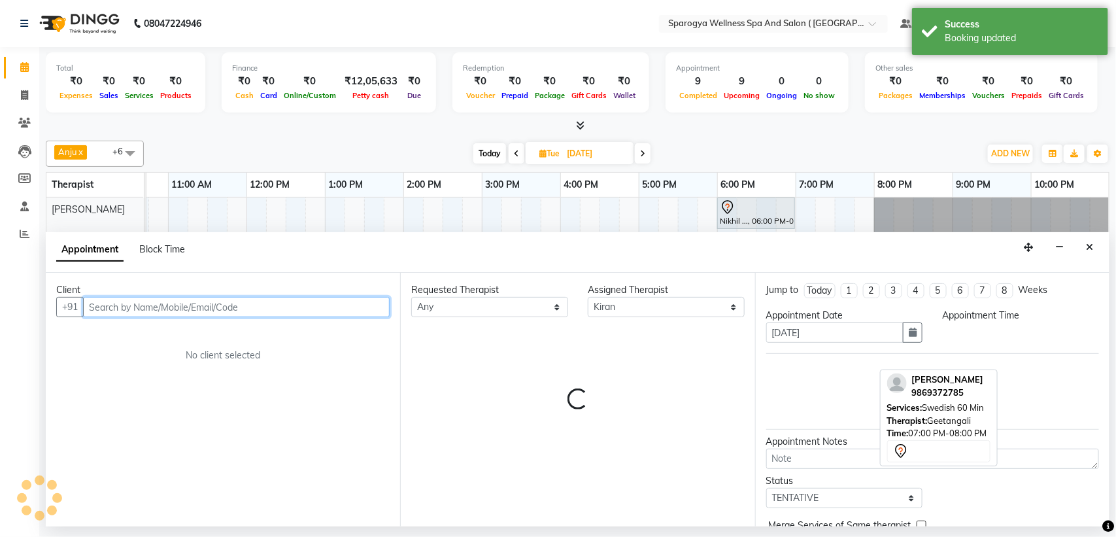
select select "1170"
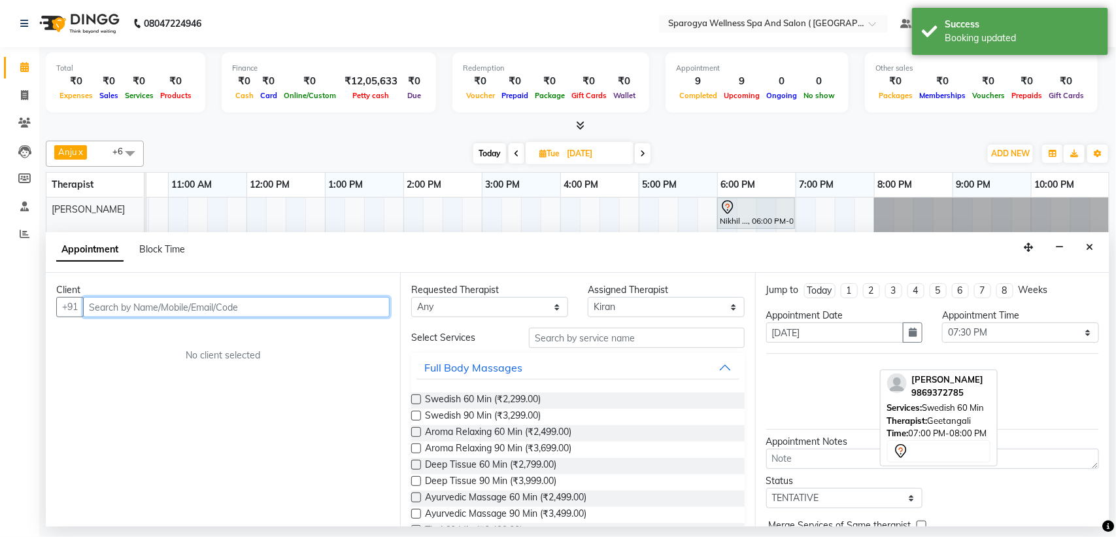
click at [126, 309] on input "text" at bounding box center [236, 307] width 307 height 20
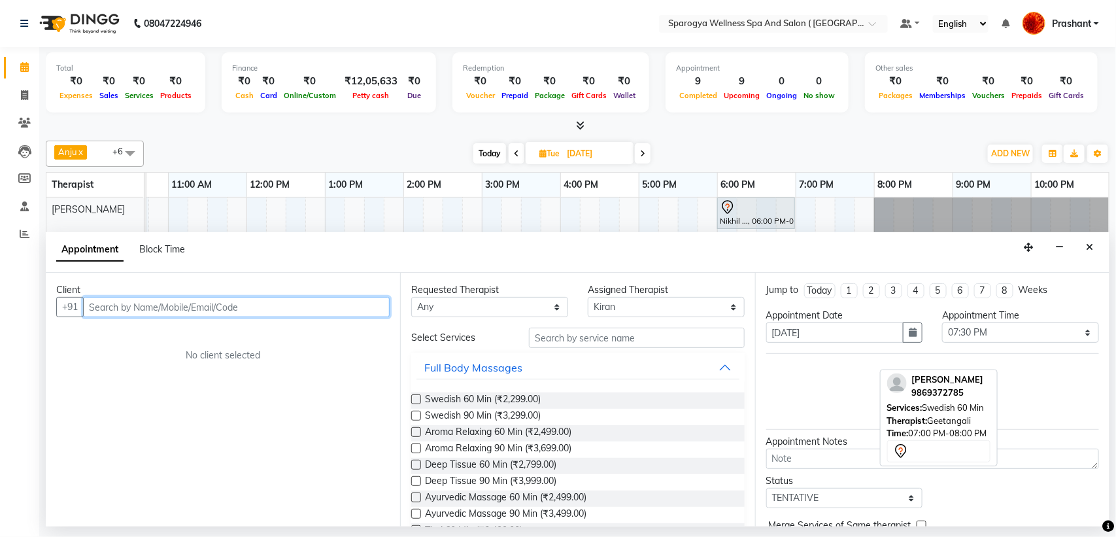
click at [133, 309] on input "text" at bounding box center [236, 307] width 307 height 20
paste input "9869372785"
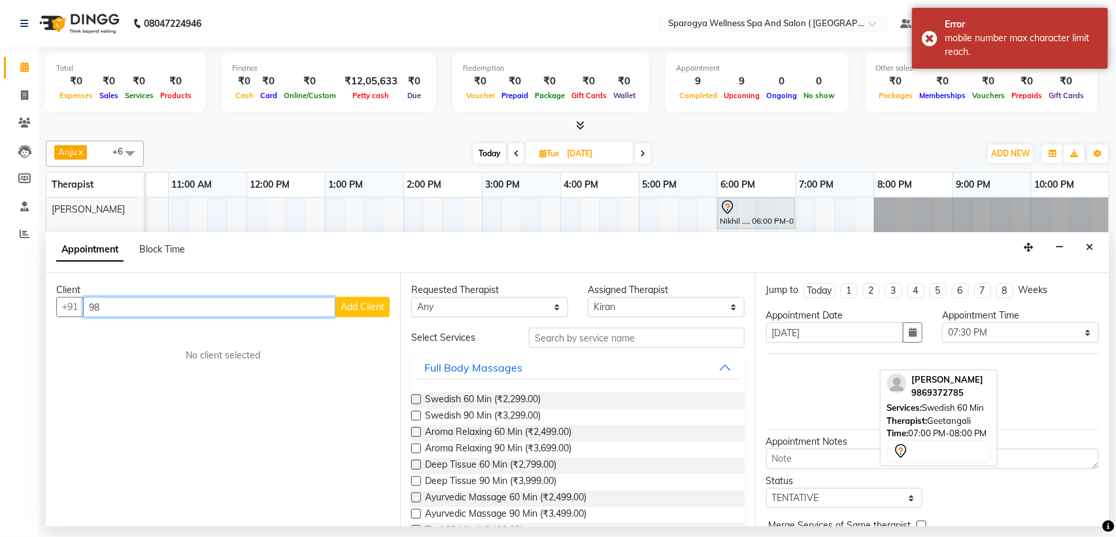
type input "9"
paste input "9869372785"
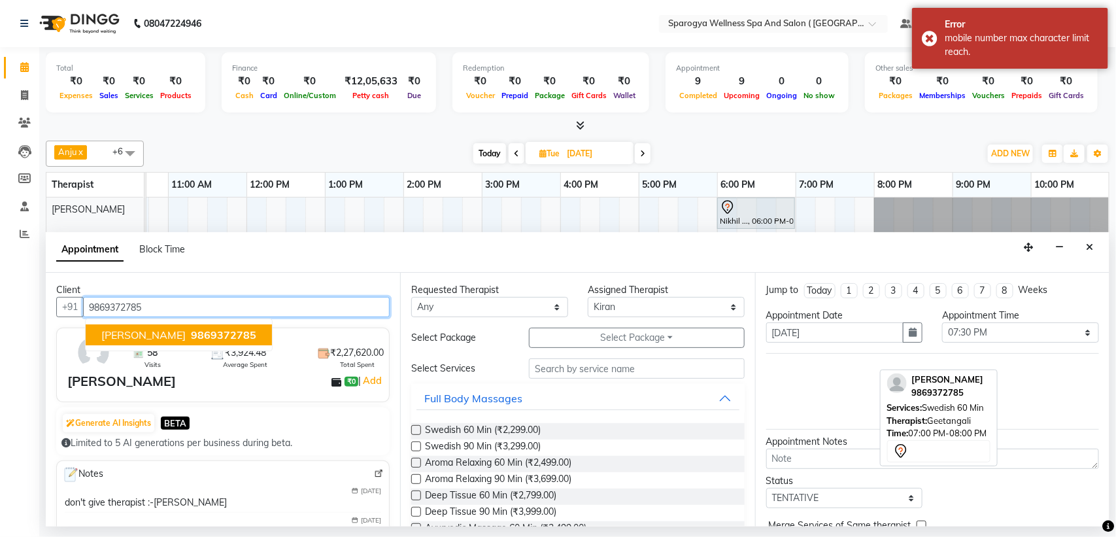
click at [191, 334] on span "9869372785" at bounding box center [223, 334] width 65 height 13
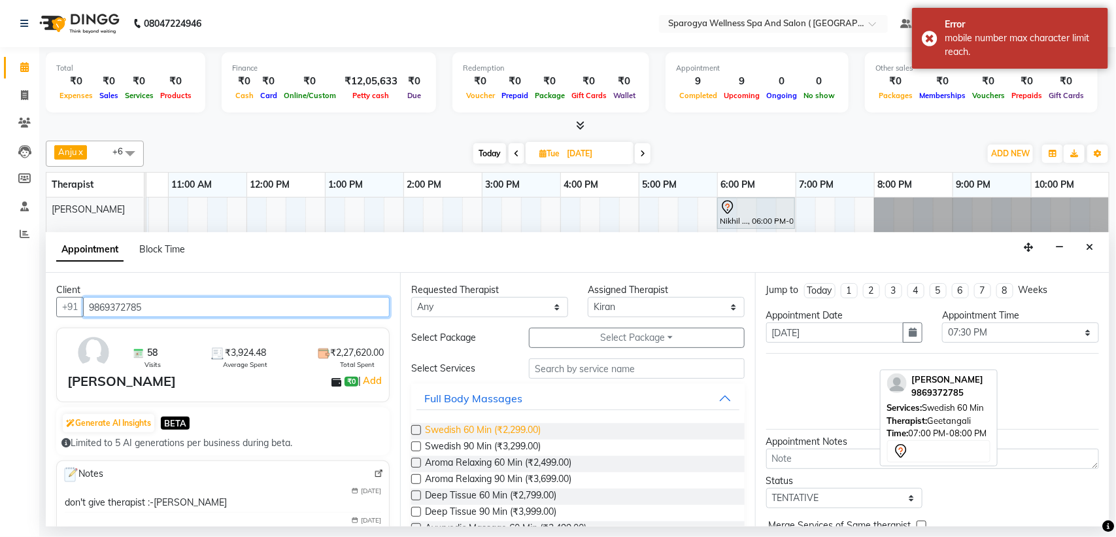
type input "9869372785"
click at [509, 426] on span "Swedish 60 Min (₹2,299.00)" at bounding box center [483, 431] width 116 height 16
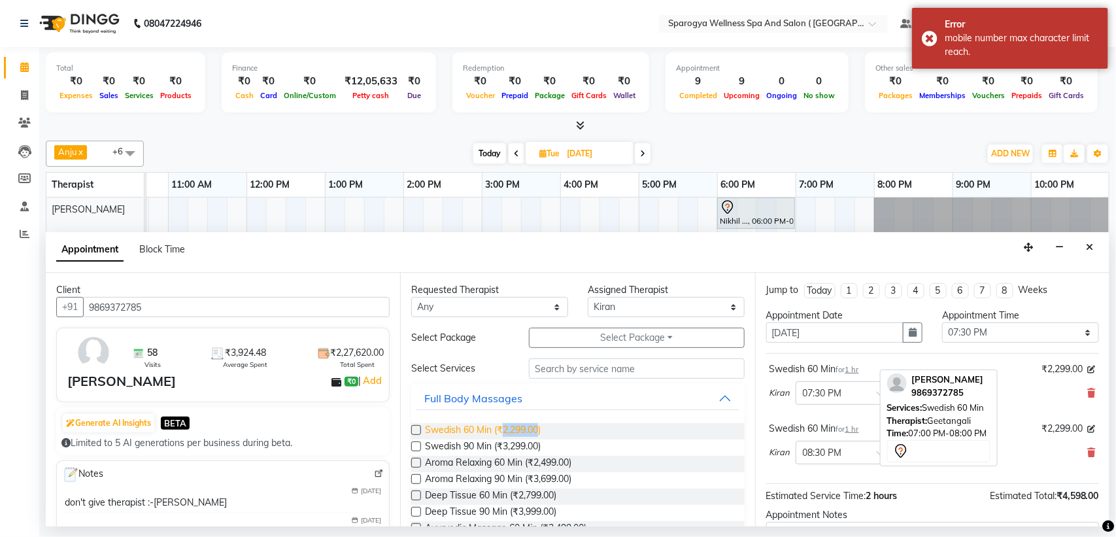
checkbox input "false"
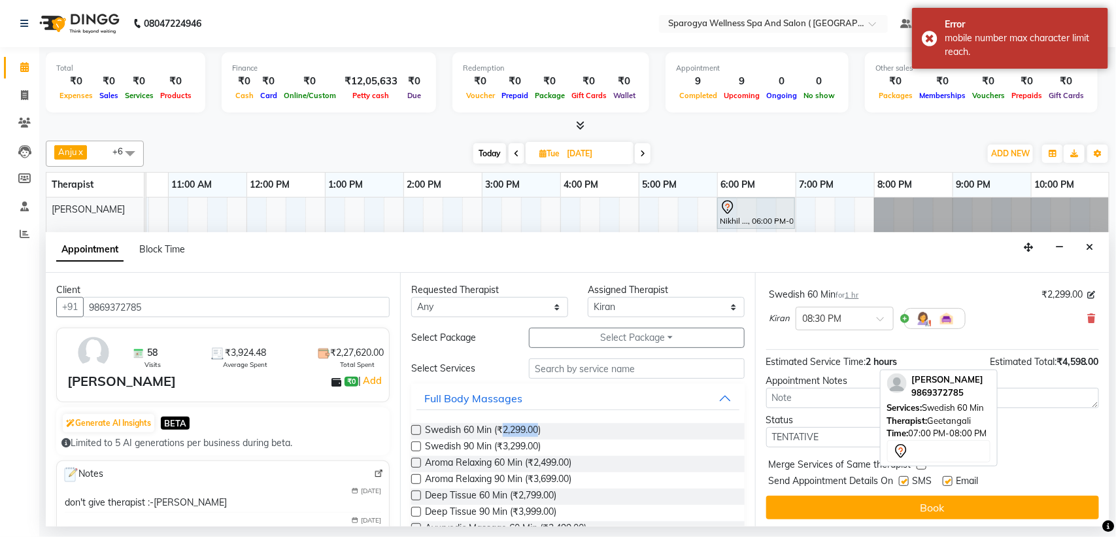
scroll to position [138, 0]
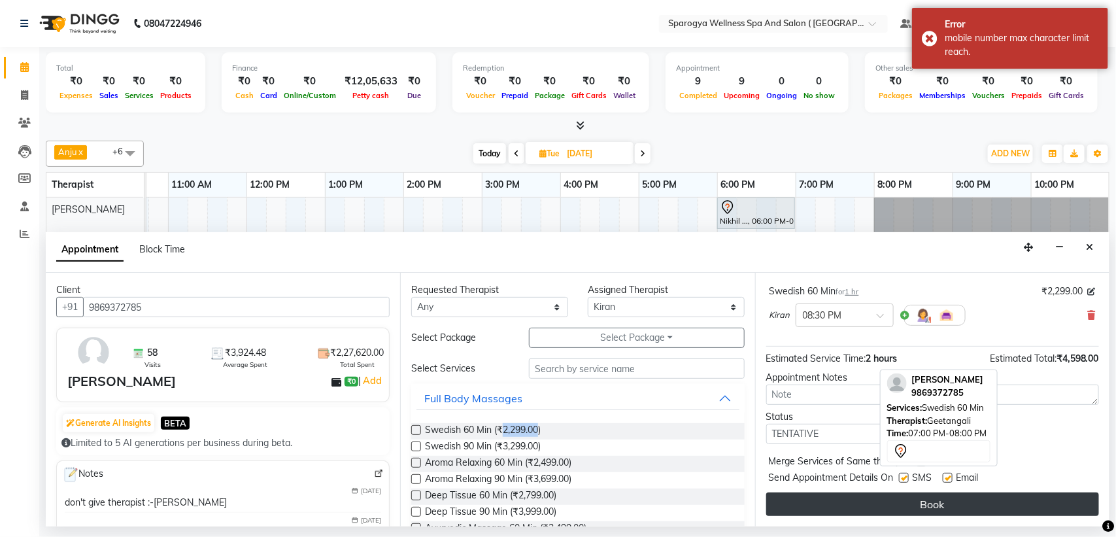
click at [965, 499] on button "Book" at bounding box center [932, 504] width 333 height 24
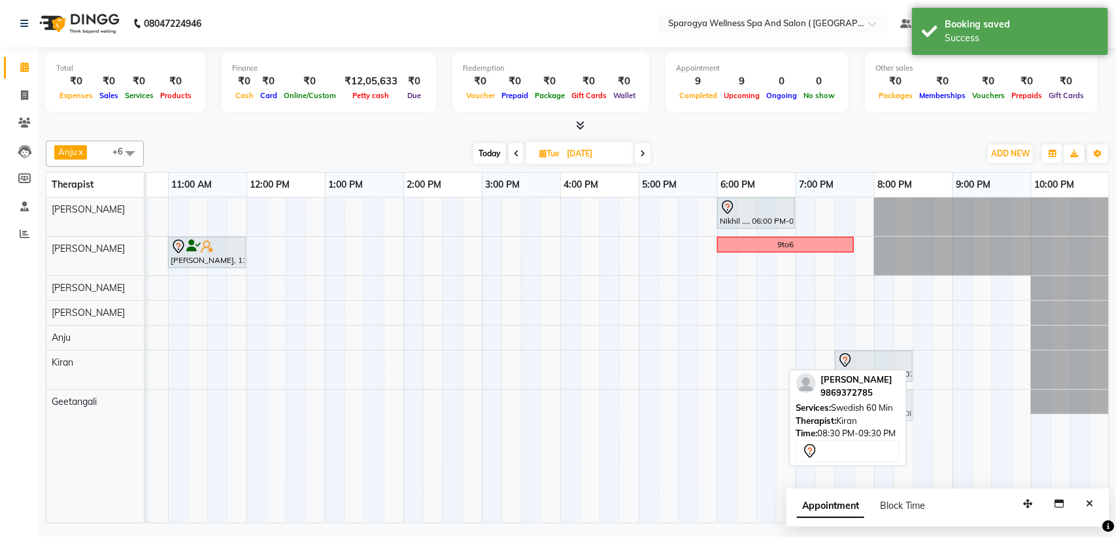
drag, startPoint x: 943, startPoint y: 365, endPoint x: 855, endPoint y: 413, distance: 99.8
click at [855, 413] on div "Anju x Deepak Bisht x Kiran x Laxman Rao x Rajput Rao x Geetangali x Suchita x …" at bounding box center [578, 329] width 1064 height 388
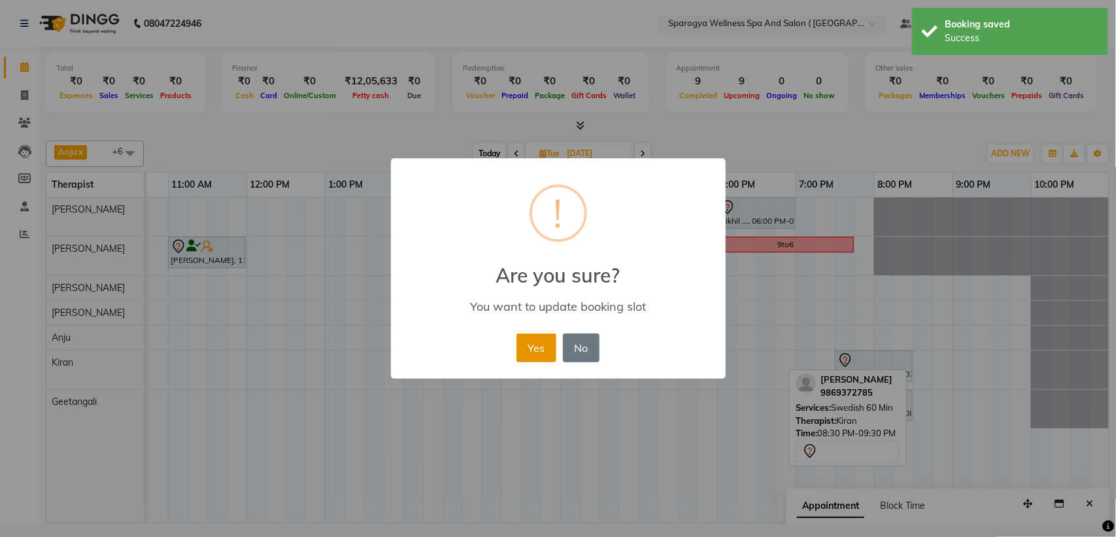
click at [541, 342] on button "Yes" at bounding box center [537, 348] width 40 height 29
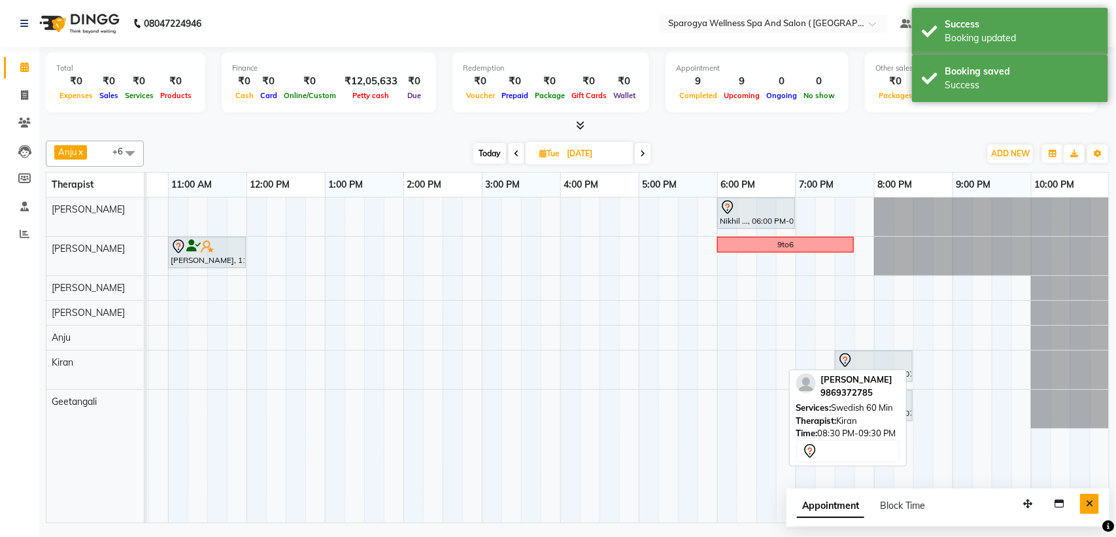
click at [1091, 500] on icon "Close" at bounding box center [1089, 503] width 7 height 9
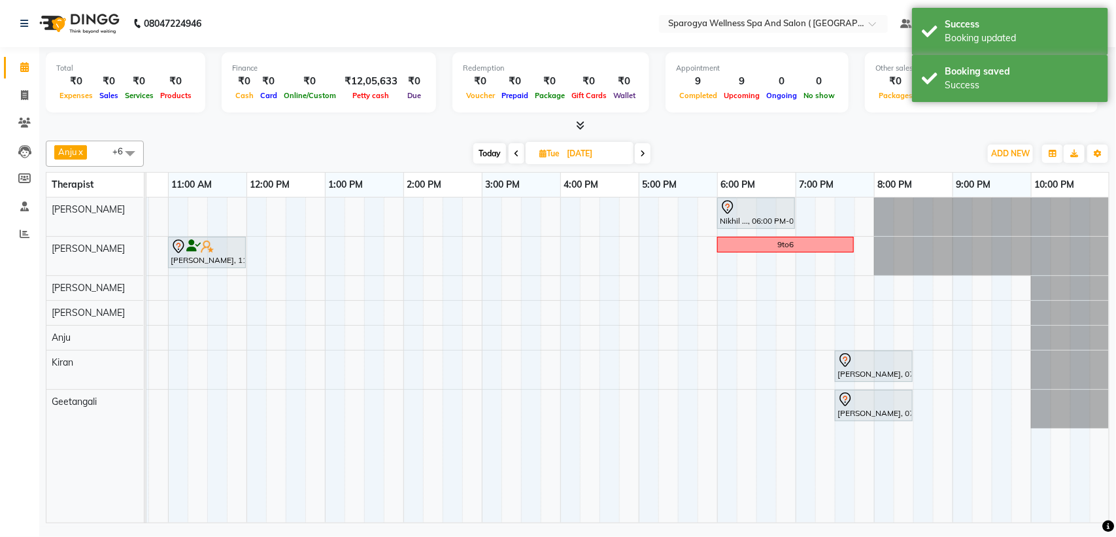
click at [489, 154] on span "Today" at bounding box center [489, 153] width 33 height 20
type input "02-10-2025"
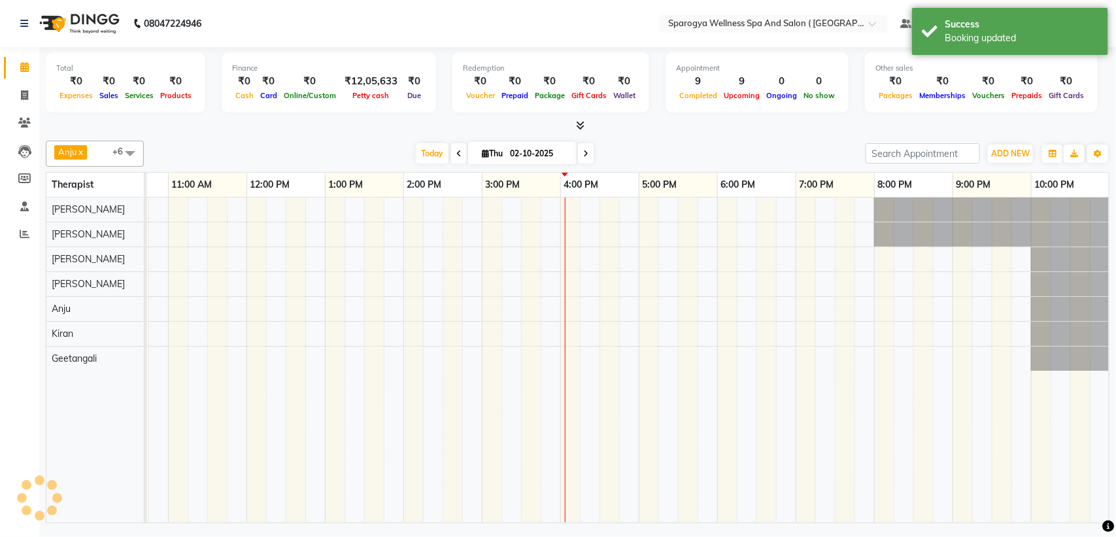
scroll to position [0, 214]
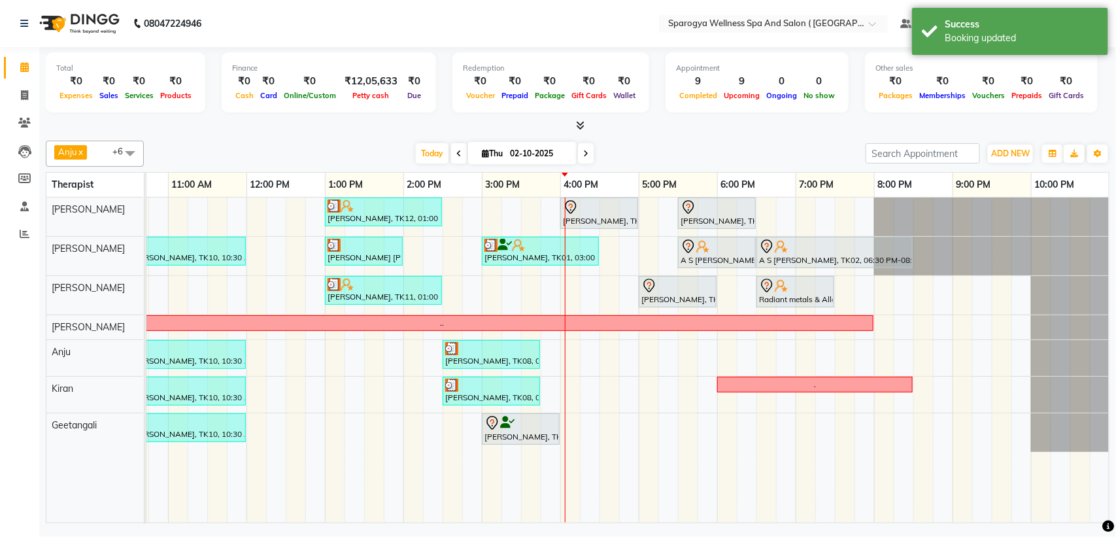
click at [525, 155] on input "02-10-2025" at bounding box center [538, 154] width 65 height 20
select select "10"
select select "2025"
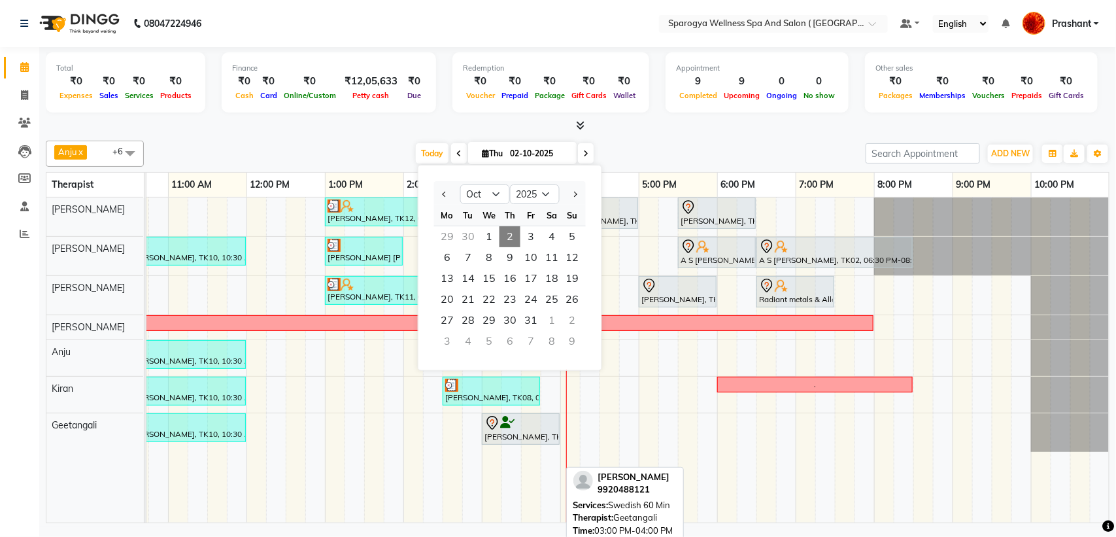
click at [524, 439] on div "Kadambari Devarajan, TK03, 03:00 PM-04:00 PM, Swedish 60 Min" at bounding box center [520, 428] width 75 height 27
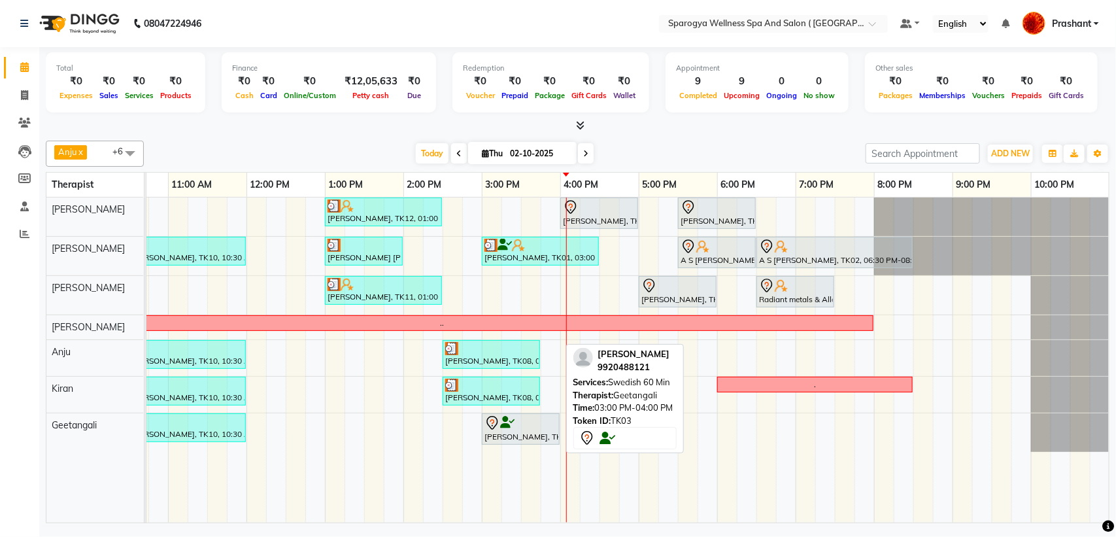
click at [517, 434] on div "Kadambari Devarajan, TK03, 03:00 PM-04:00 PM, Swedish 60 Min" at bounding box center [520, 428] width 75 height 27
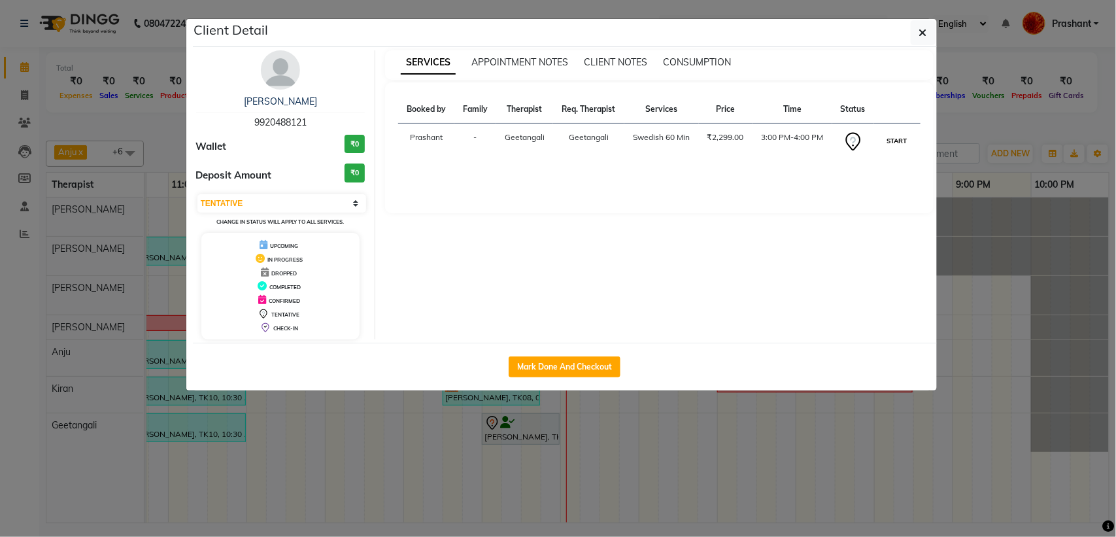
click at [897, 144] on button "START" at bounding box center [897, 141] width 27 height 16
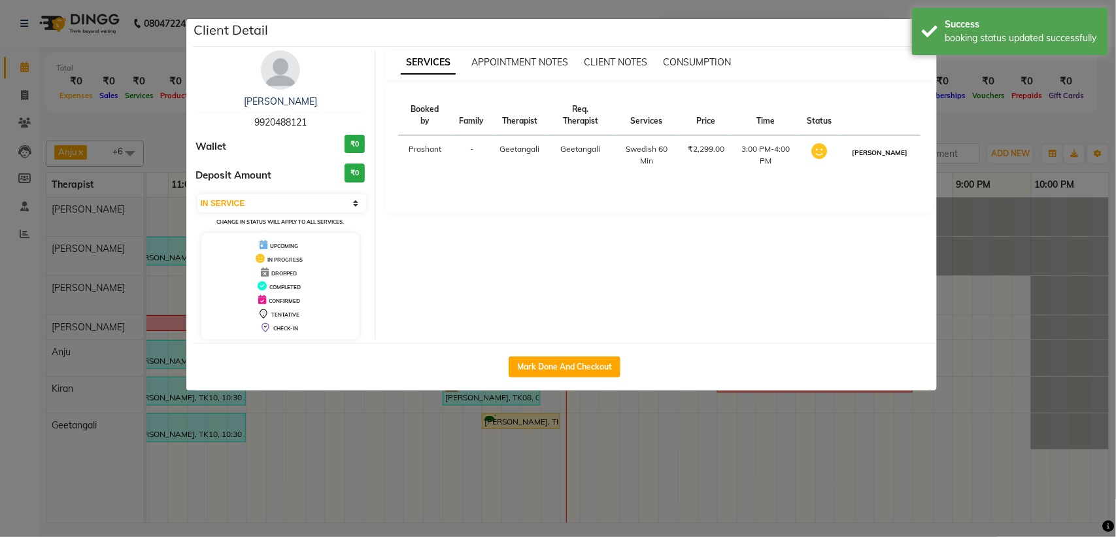
click at [889, 152] on button "[PERSON_NAME]" at bounding box center [880, 153] width 62 height 16
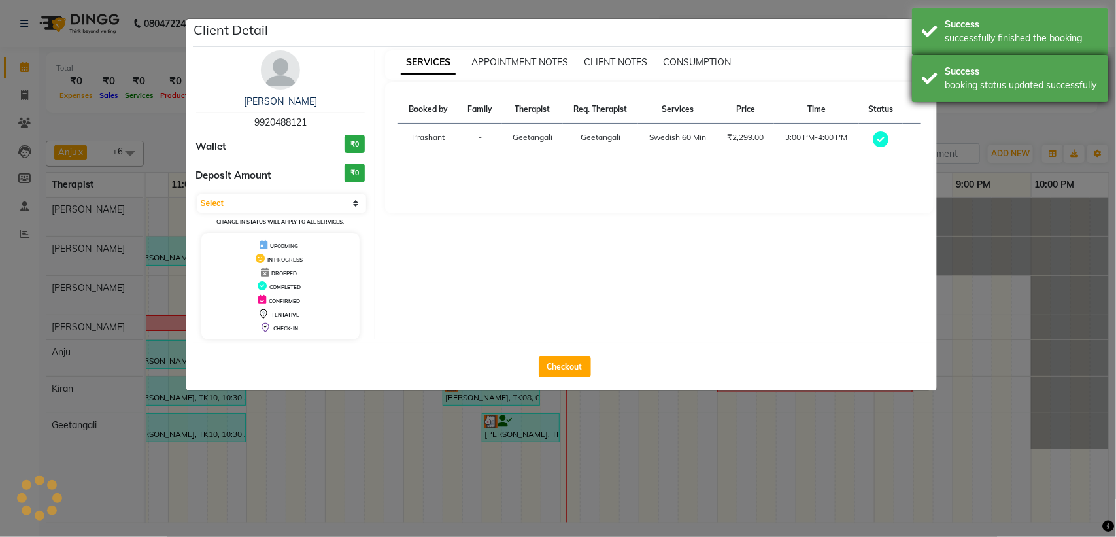
select select "3"
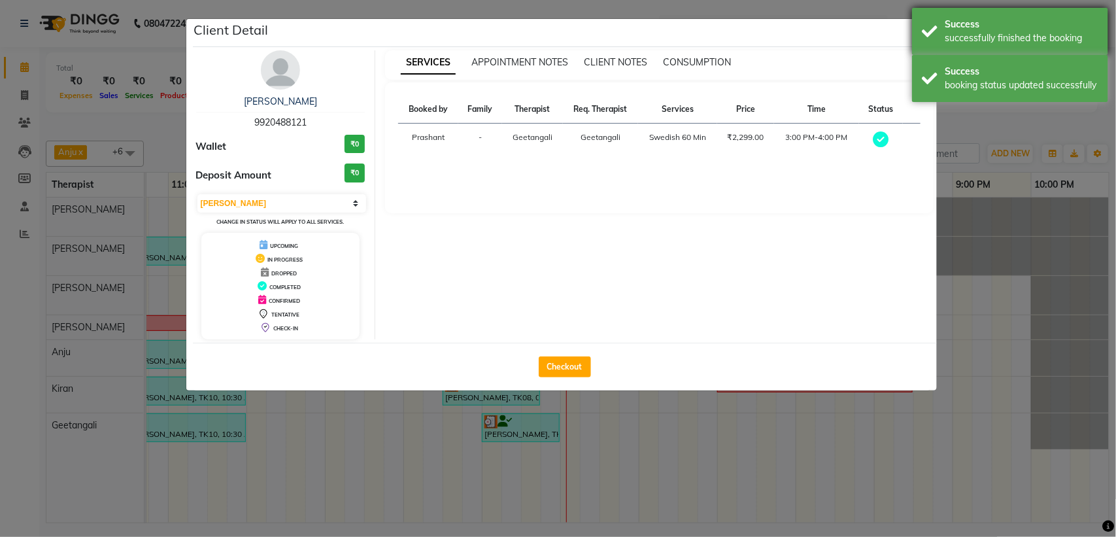
click at [920, 37] on div "Success successfully finished the booking" at bounding box center [1010, 31] width 196 height 47
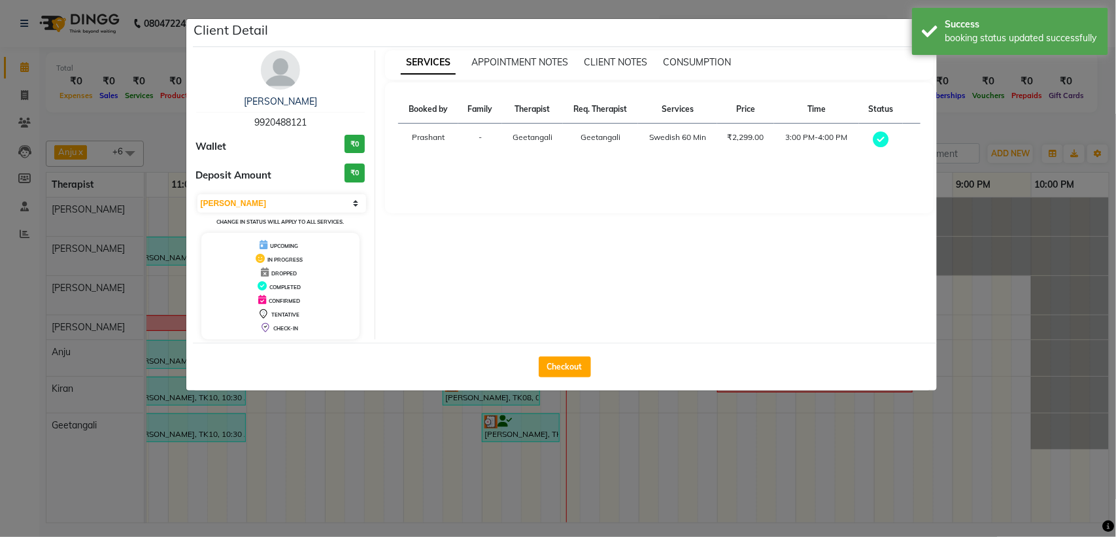
click at [920, 37] on div "Success booking status updated successfully" at bounding box center [1010, 31] width 196 height 47
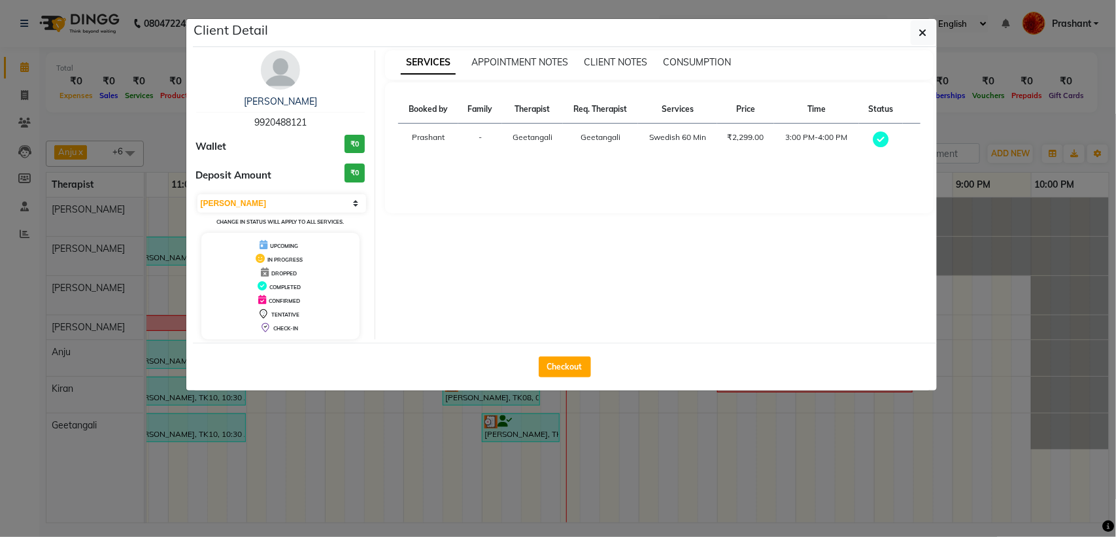
click at [920, 37] on icon "button" at bounding box center [924, 32] width 8 height 10
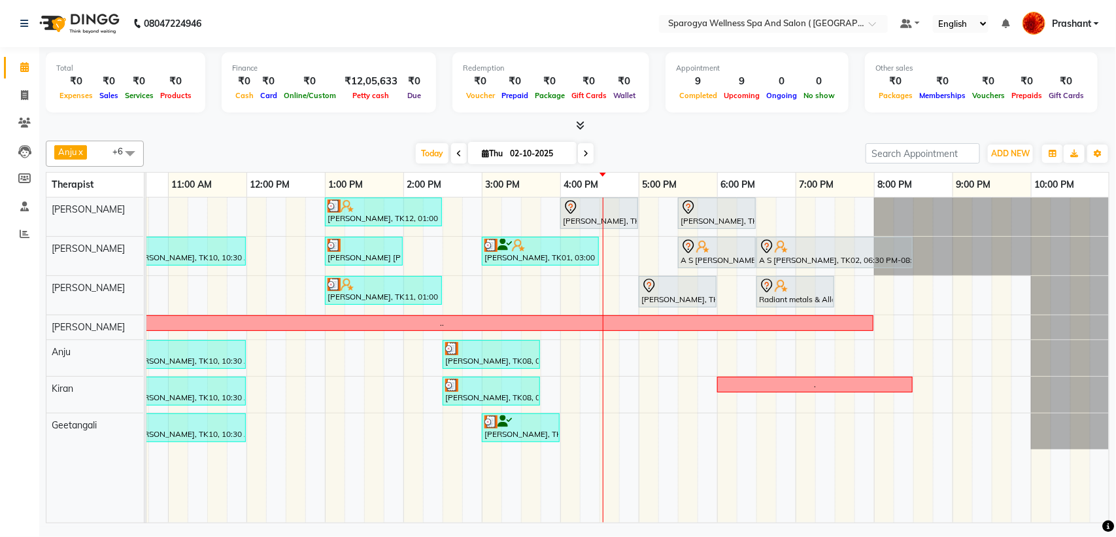
click at [638, 295] on div "Ajay Darara, TK12, 01:00 PM-02:30 PM, Swedish 90 Min Aman Prakash, TK13, 04:00 …" at bounding box center [521, 360] width 1177 height 325
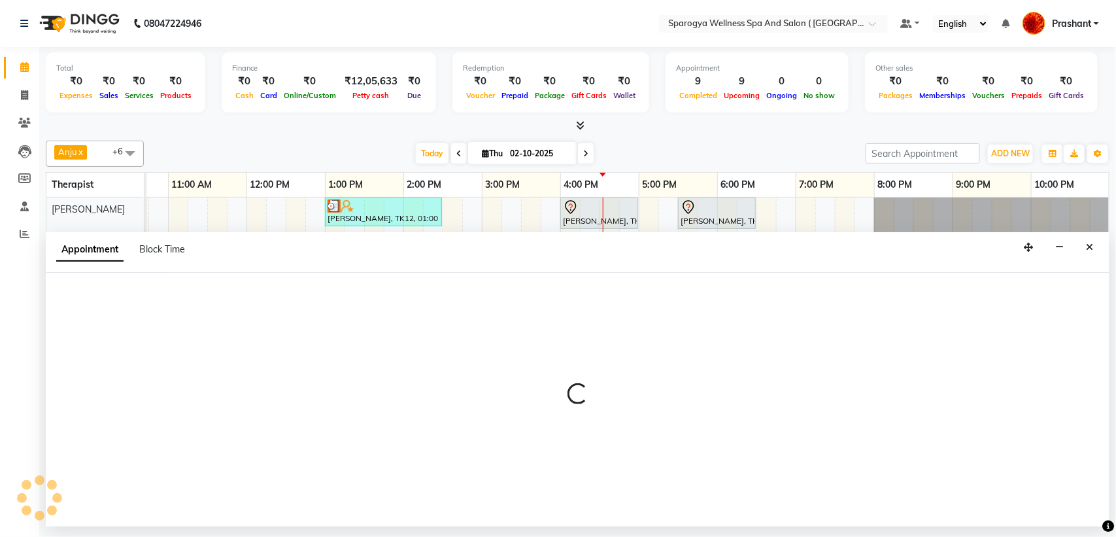
select select "34399"
select select "tentative"
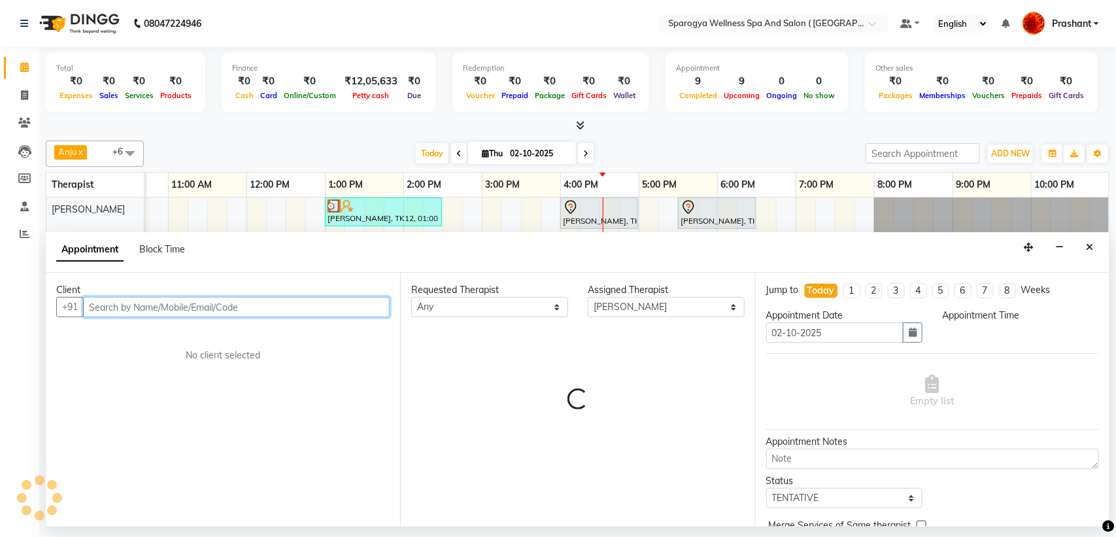
select select "1005"
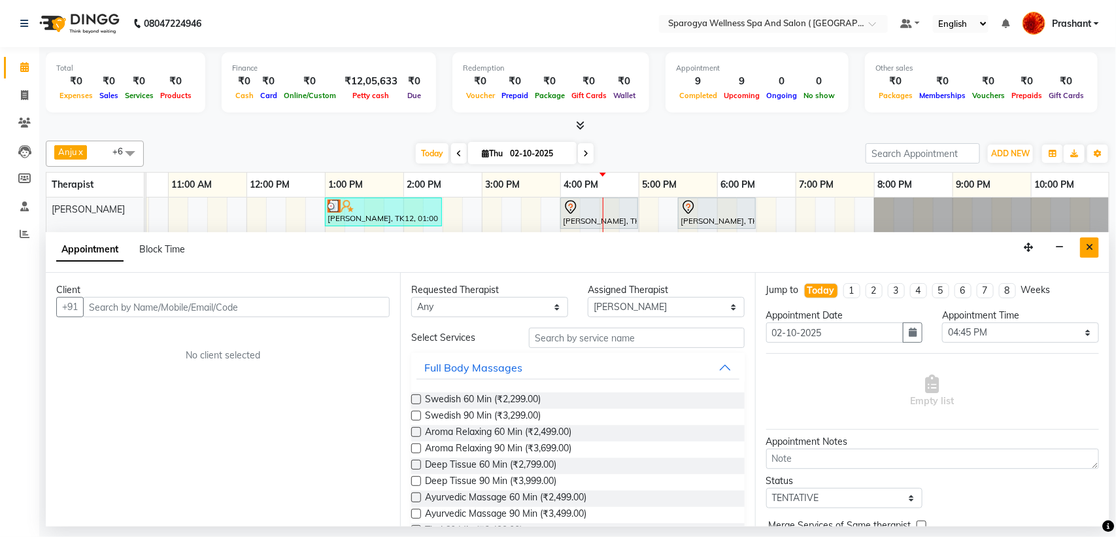
click at [1087, 243] on icon "Close" at bounding box center [1089, 247] width 7 height 9
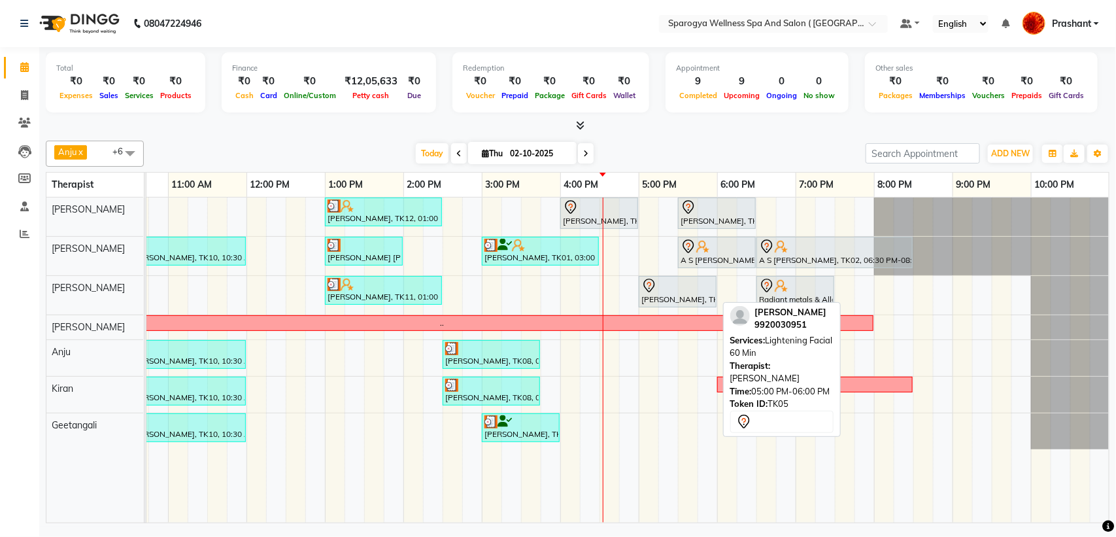
click at [667, 301] on div "[PERSON_NAME], TK05, 05:00 PM-06:00 PM, Lightening Facial 60 Min" at bounding box center [677, 291] width 75 height 27
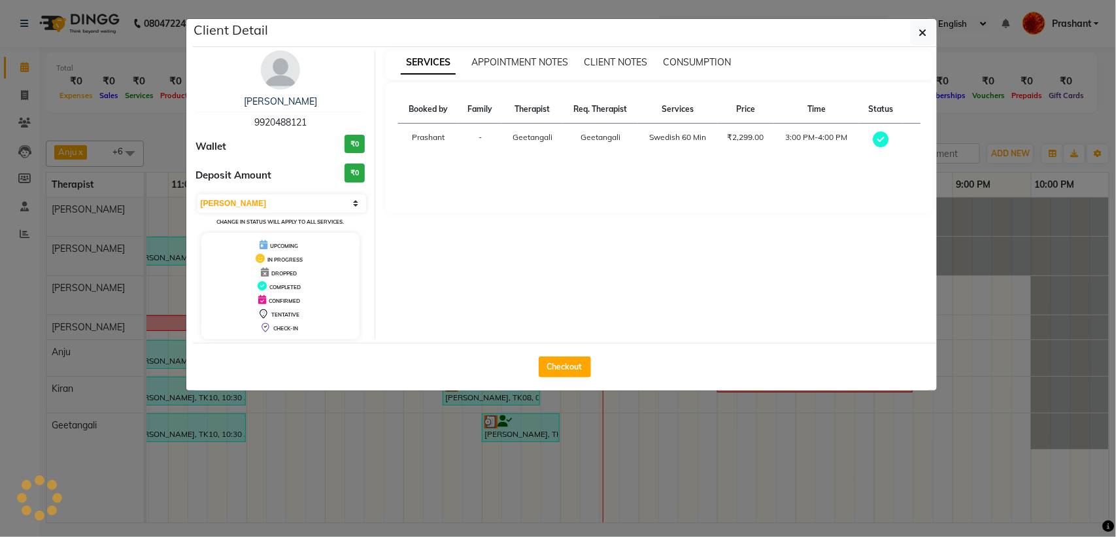
select select "7"
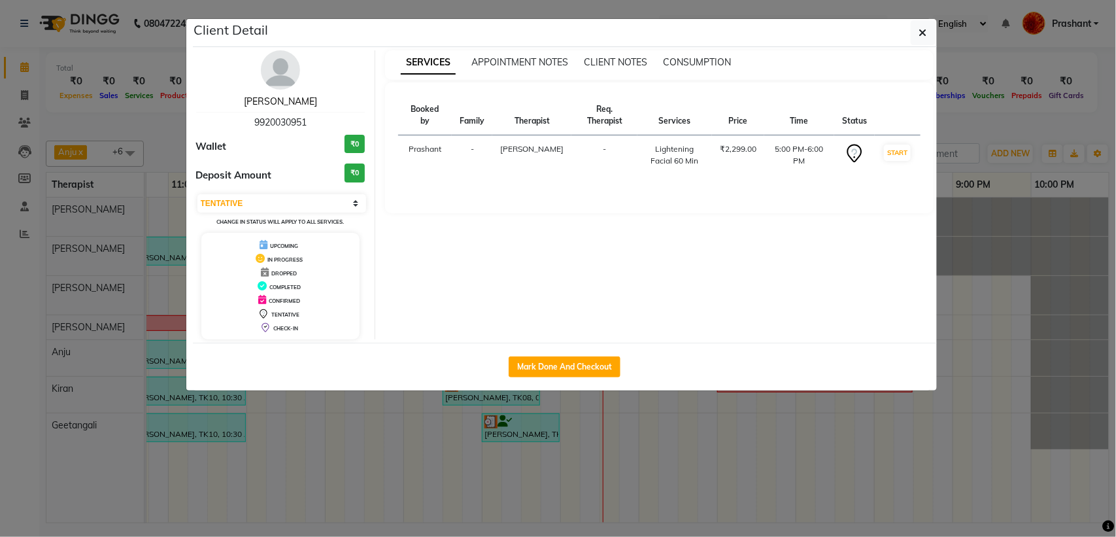
click at [277, 102] on link "Sonika Kapoor" at bounding box center [280, 101] width 73 height 12
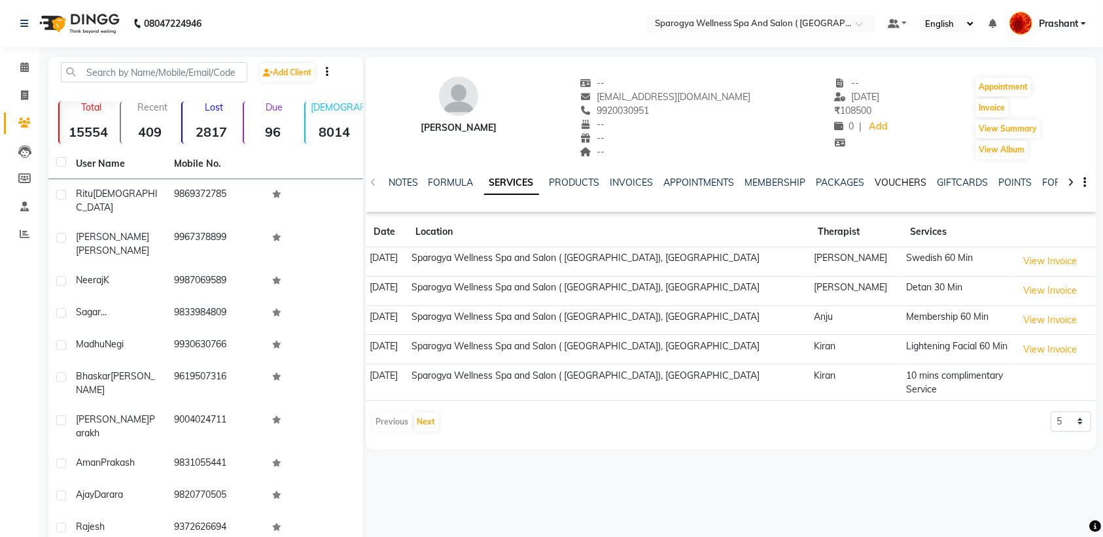
click at [891, 188] on link "VOUCHERS" at bounding box center [901, 183] width 52 height 12
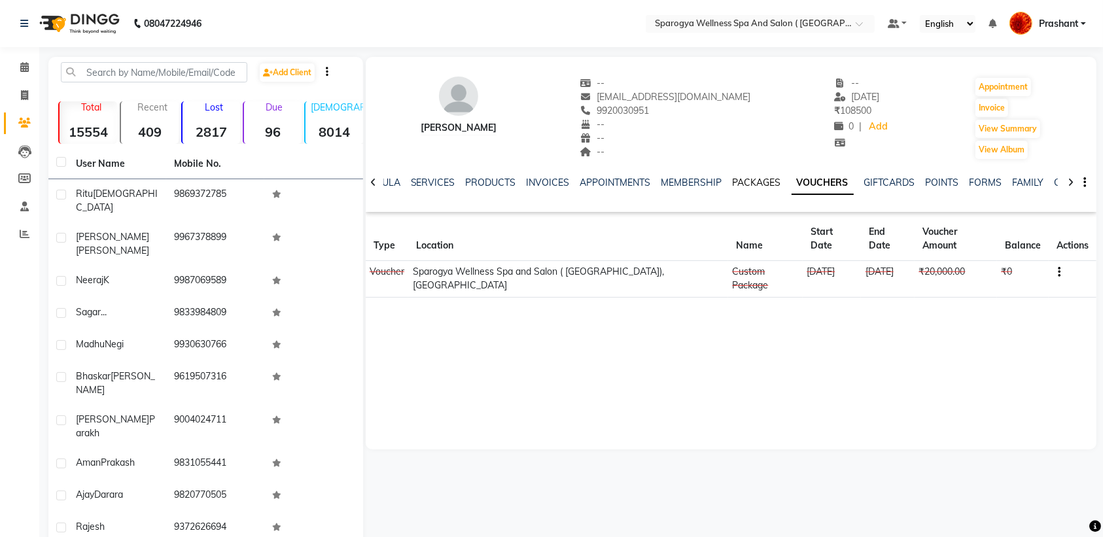
click at [752, 179] on link "PACKAGES" at bounding box center [756, 183] width 48 height 12
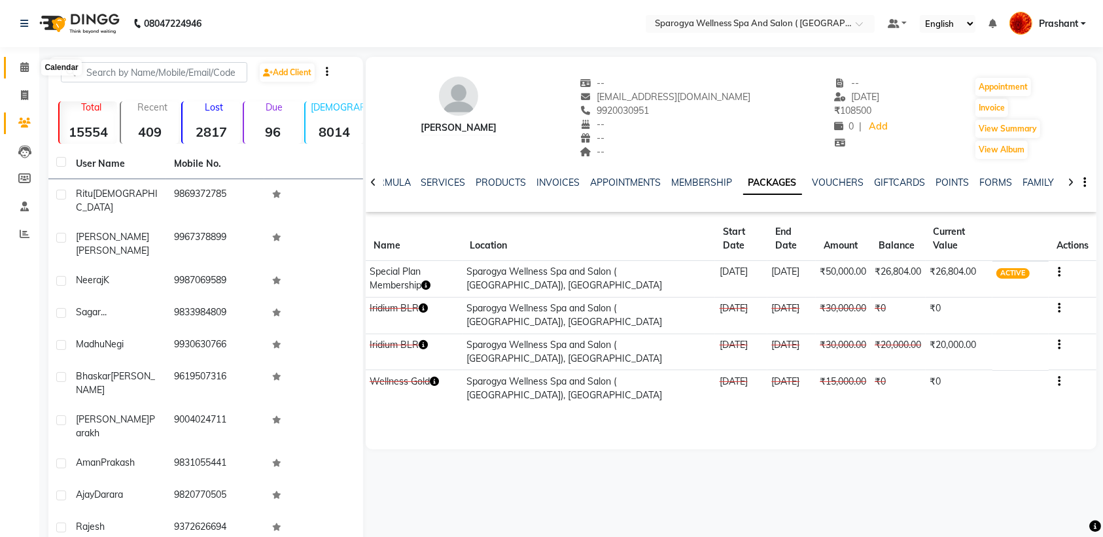
click at [26, 62] on icon at bounding box center [24, 67] width 9 height 10
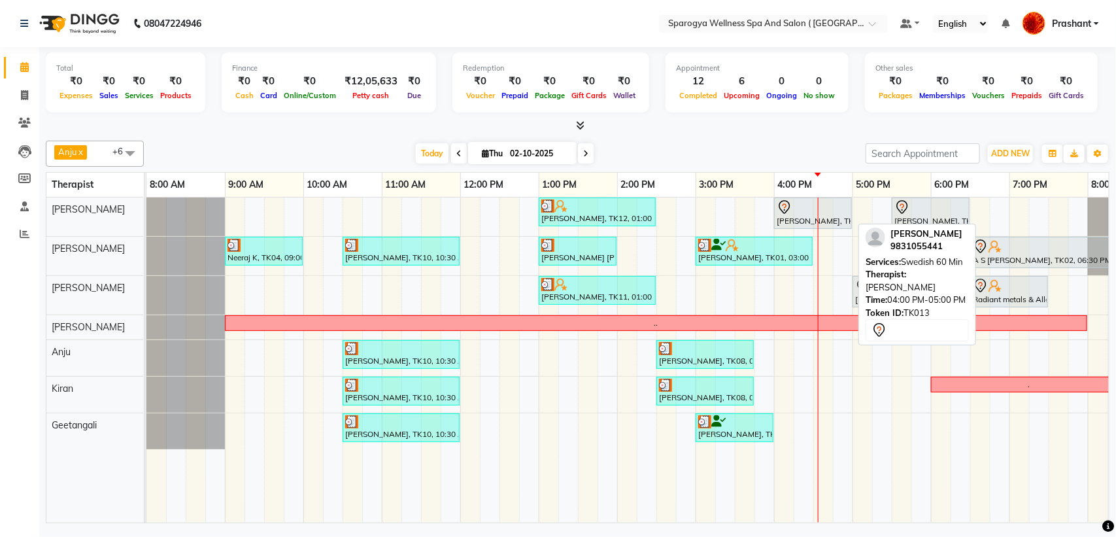
click at [812, 213] on div at bounding box center [813, 207] width 73 height 16
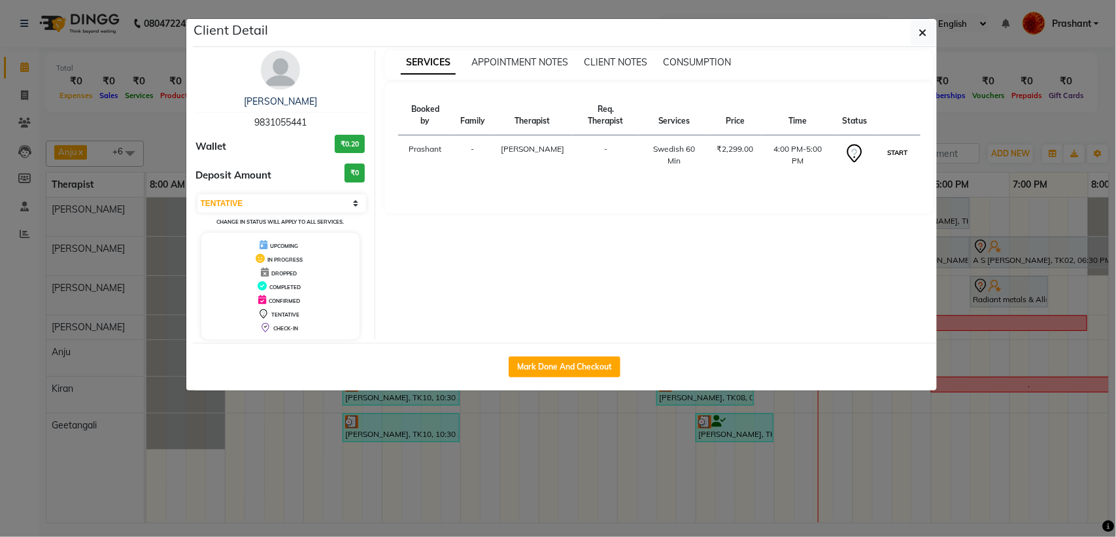
click at [901, 154] on button "START" at bounding box center [897, 153] width 27 height 16
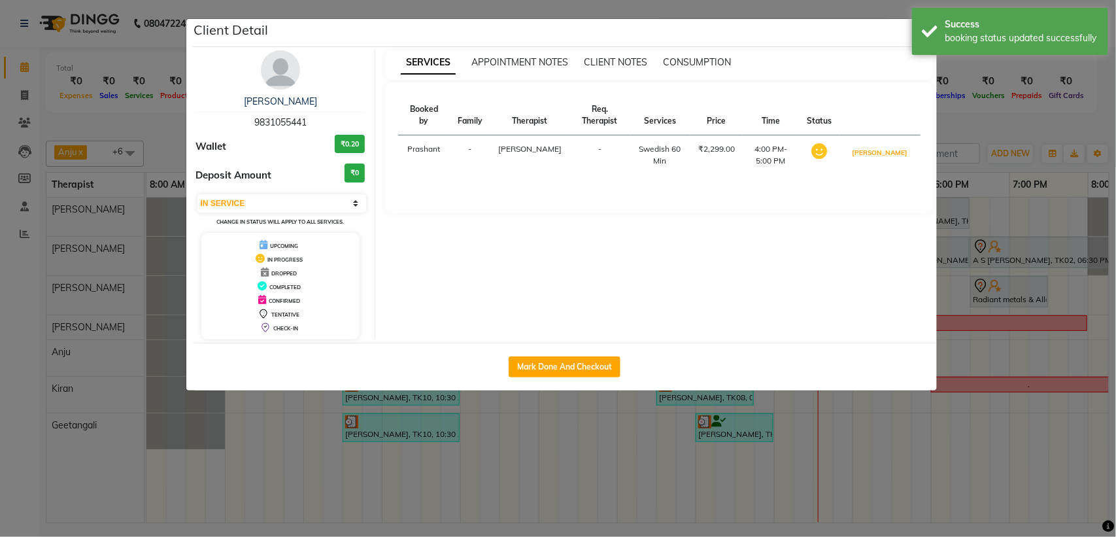
click at [901, 154] on button "[PERSON_NAME]" at bounding box center [880, 153] width 62 height 16
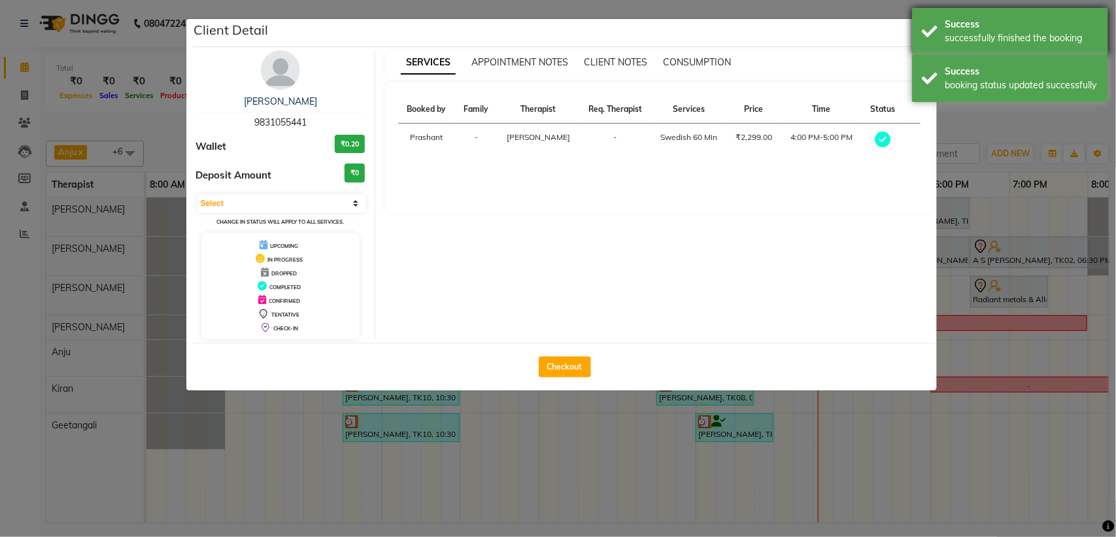
select select "3"
click at [923, 35] on div "Success successfully finished the booking" at bounding box center [1010, 31] width 196 height 47
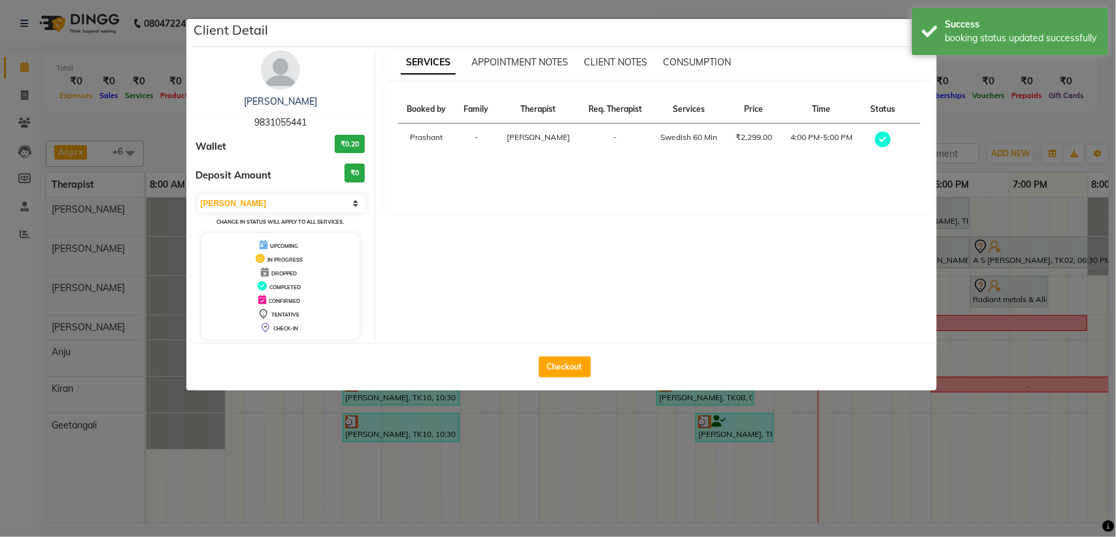
click at [923, 35] on div "Success booking status updated successfully" at bounding box center [1010, 31] width 196 height 47
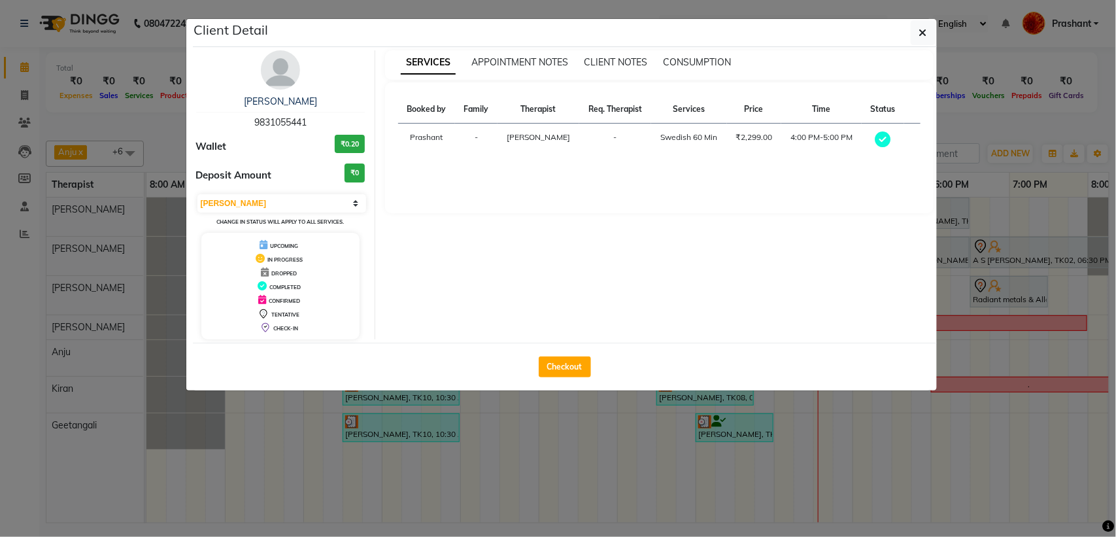
click at [923, 35] on icon "button" at bounding box center [924, 32] width 8 height 10
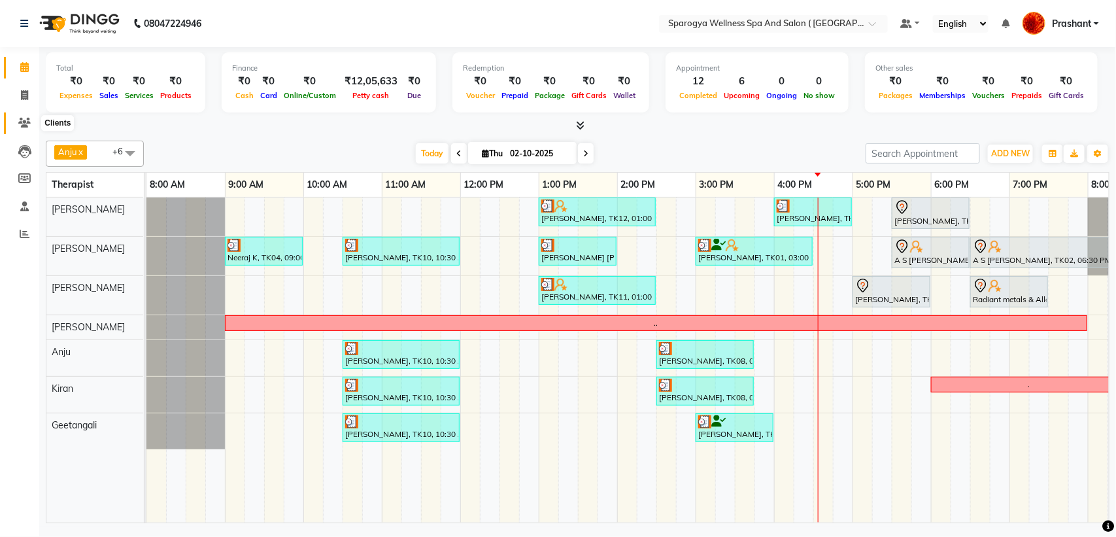
click at [24, 122] on icon at bounding box center [24, 123] width 12 height 10
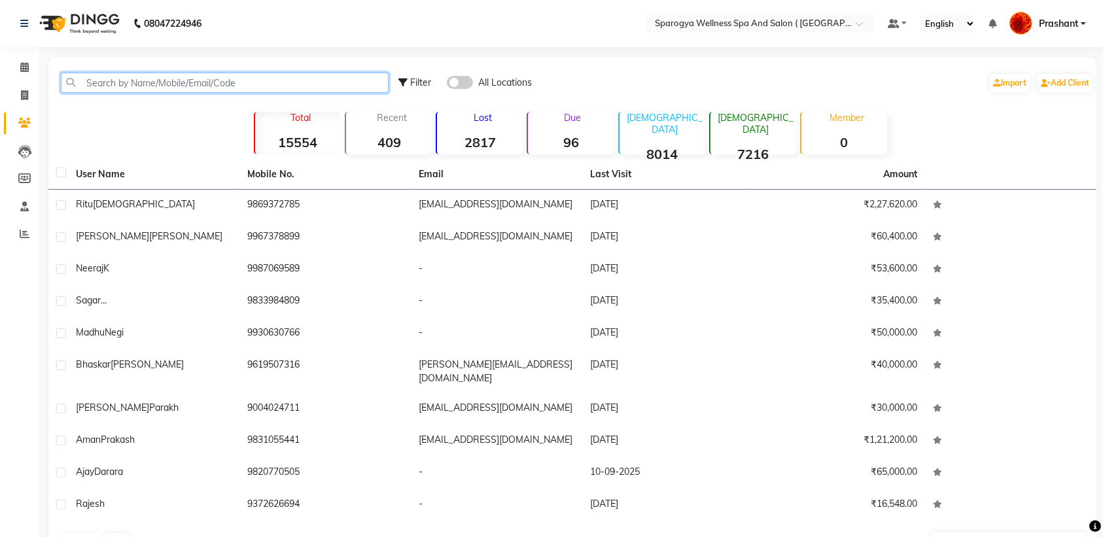
click at [156, 86] on input "text" at bounding box center [225, 83] width 328 height 20
click at [162, 80] on input "text" at bounding box center [225, 83] width 328 height 20
paste input "9051250826"
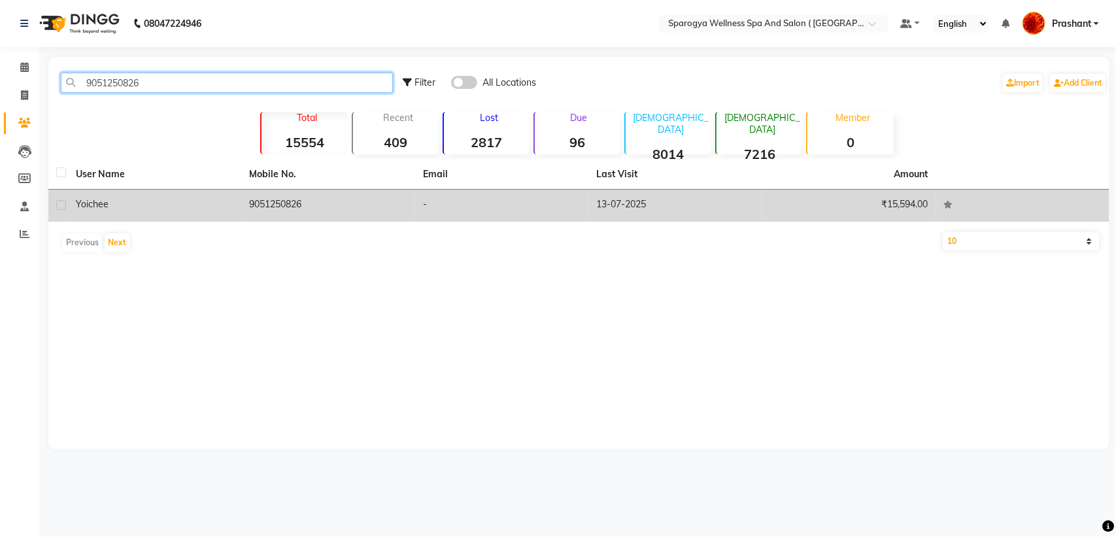
type input "9051250826"
click at [427, 201] on td "-" at bounding box center [502, 206] width 174 height 32
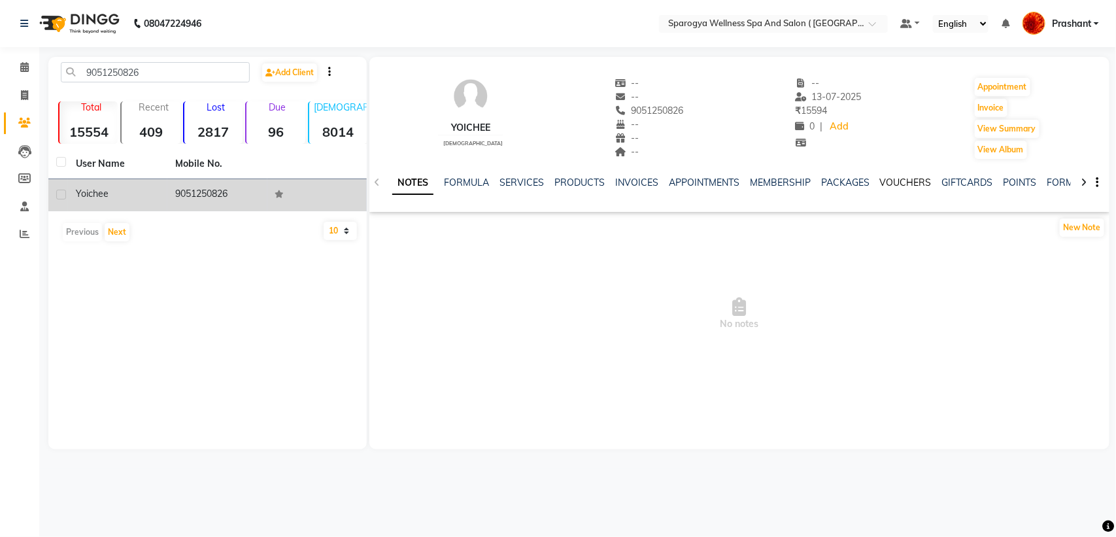
click at [900, 185] on link "VOUCHERS" at bounding box center [906, 183] width 52 height 12
click at [746, 180] on link "PACKAGES" at bounding box center [760, 183] width 48 height 12
click at [704, 180] on link "MEMBERSHIP" at bounding box center [706, 183] width 61 height 12
click at [456, 181] on link "SERVICES" at bounding box center [458, 183] width 44 height 12
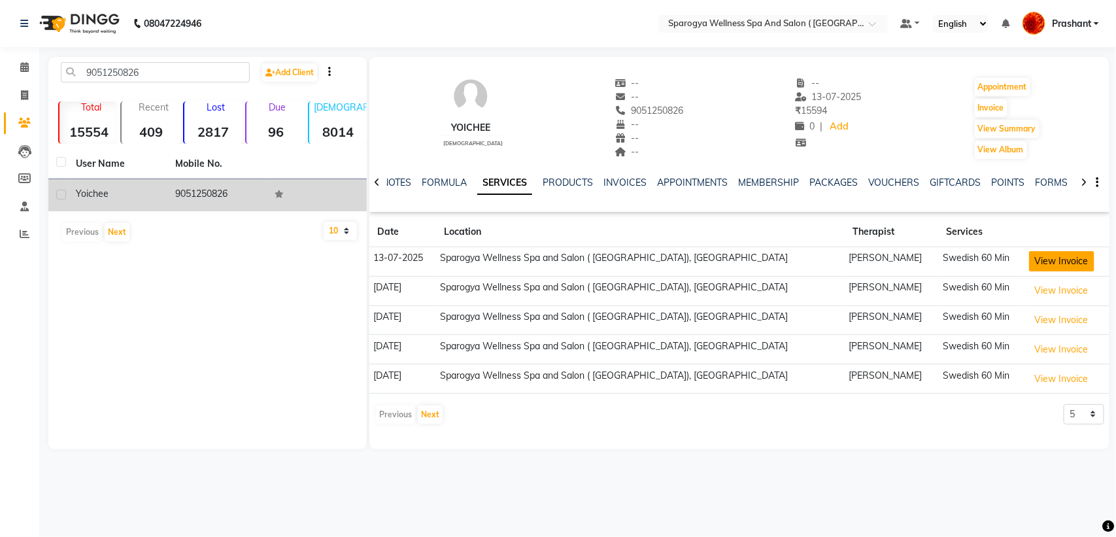
click at [1031, 262] on button "View Invoice" at bounding box center [1061, 261] width 65 height 20
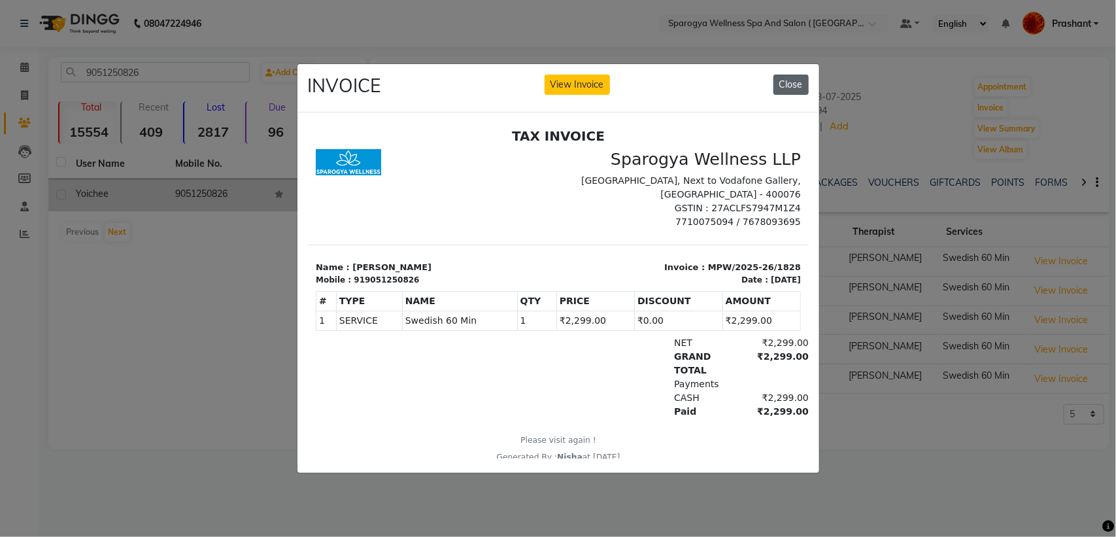
click at [796, 77] on button "Close" at bounding box center [791, 85] width 35 height 20
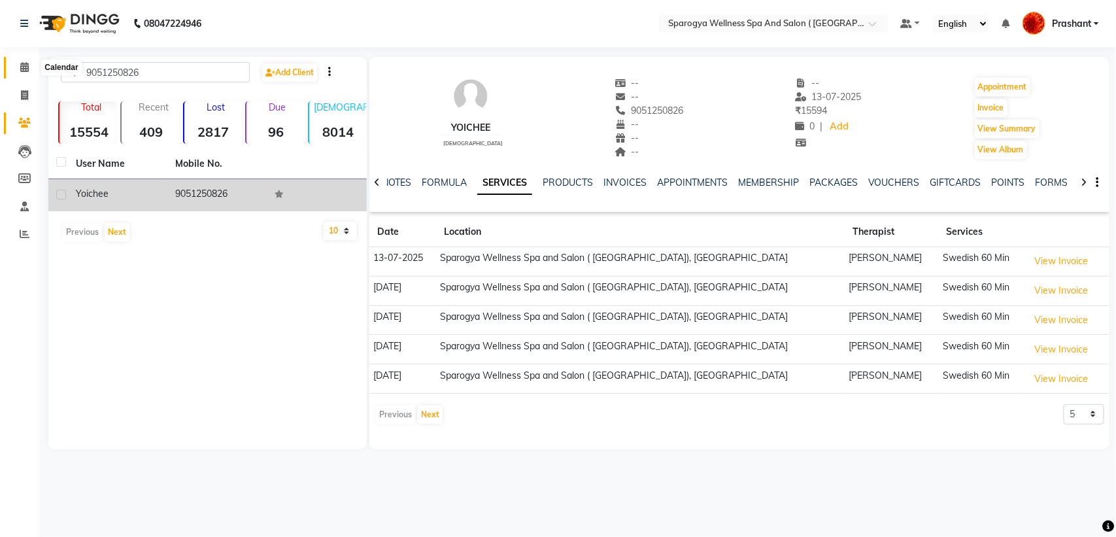
click at [27, 60] on span at bounding box center [24, 67] width 23 height 15
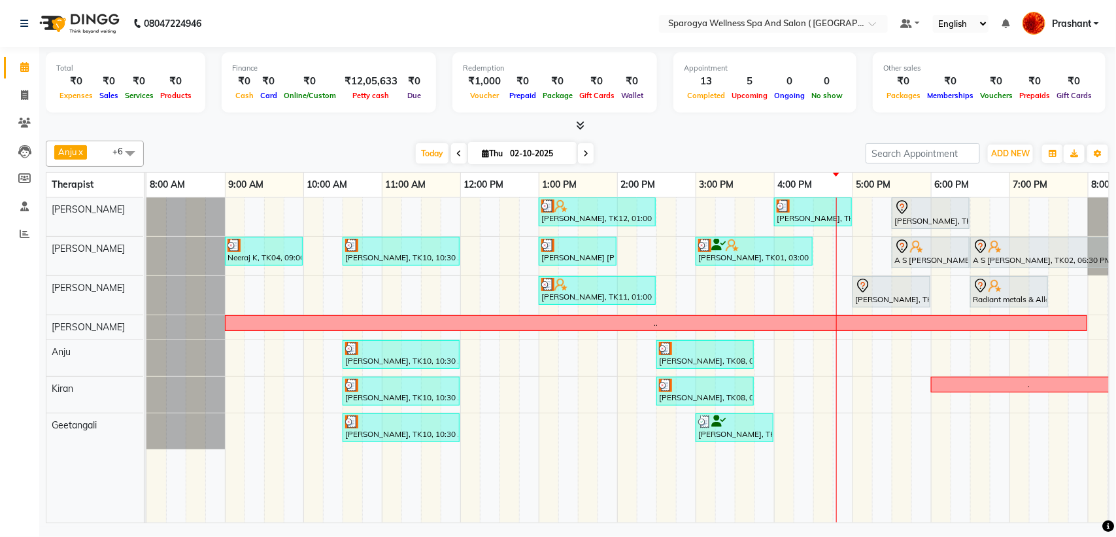
click at [578, 146] on span at bounding box center [586, 153] width 16 height 20
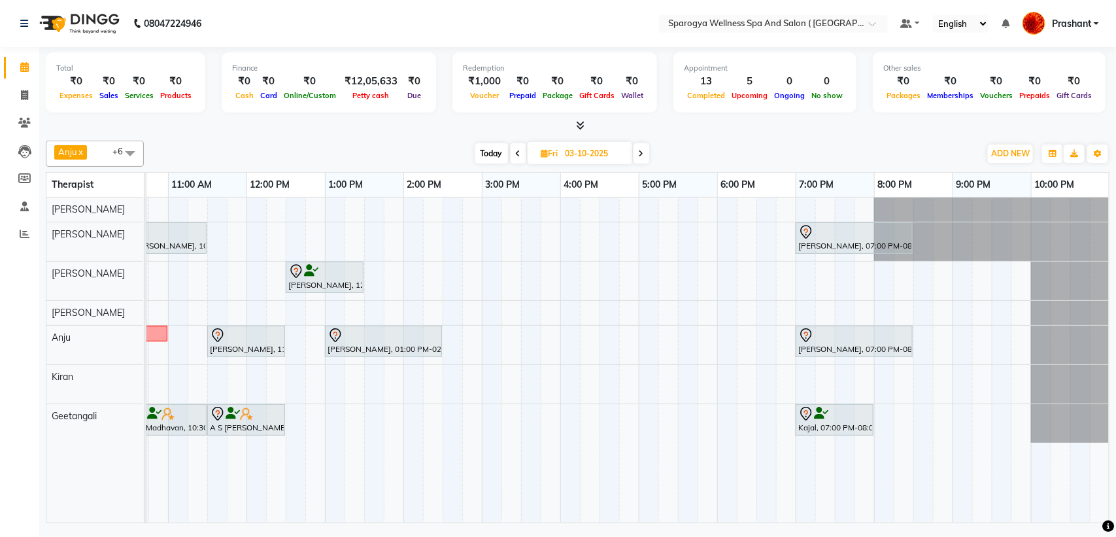
scroll to position [0, 80]
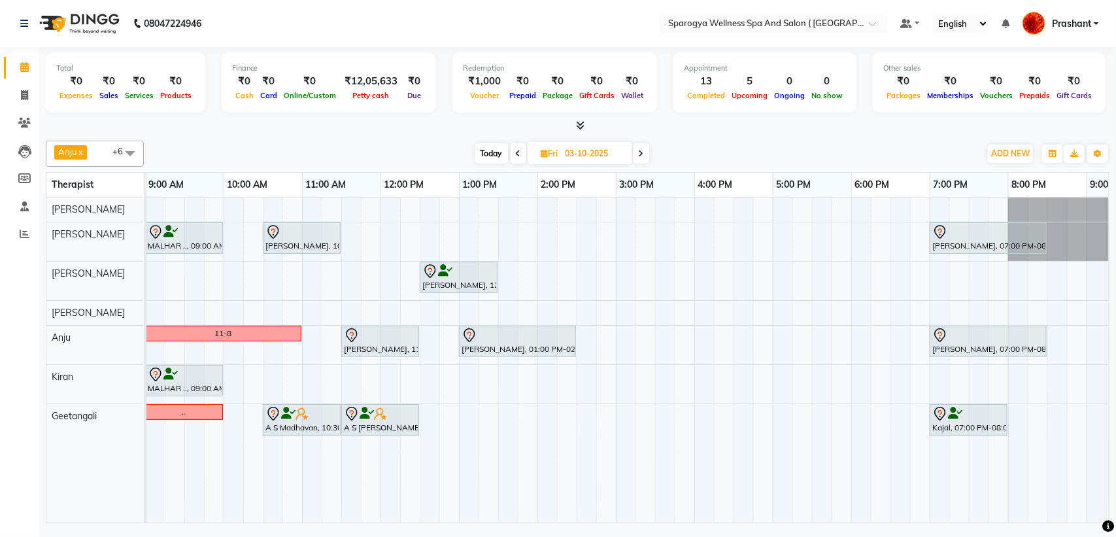
click at [642, 154] on icon at bounding box center [641, 154] width 5 height 8
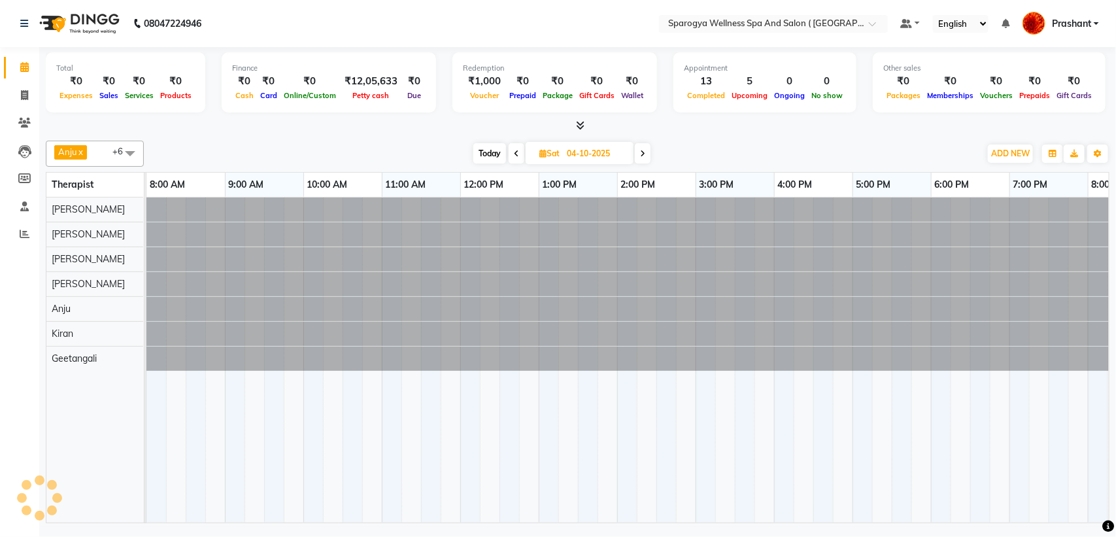
scroll to position [0, 214]
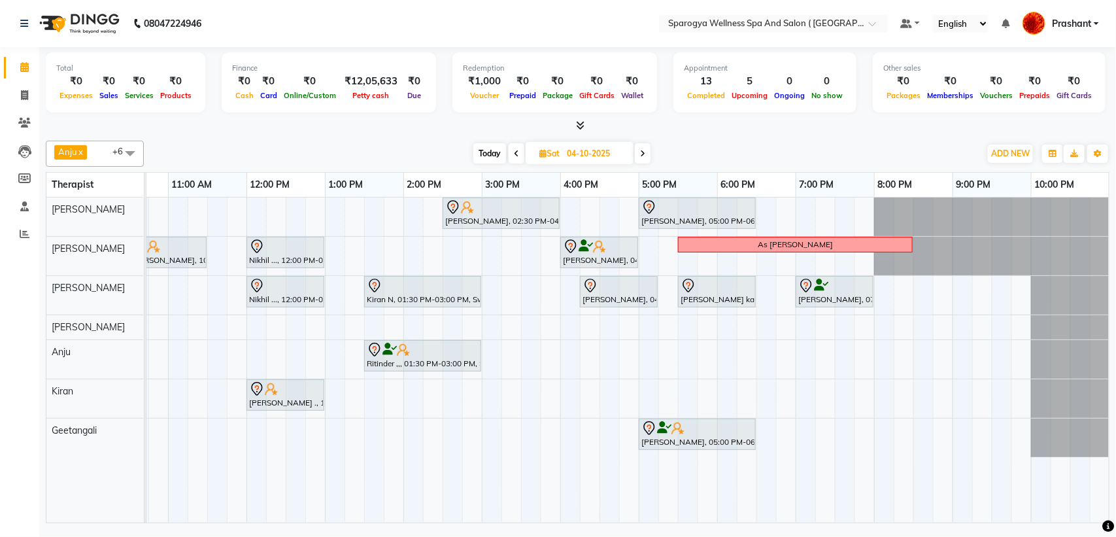
click at [495, 147] on span "Today" at bounding box center [489, 153] width 33 height 20
type input "02-10-2025"
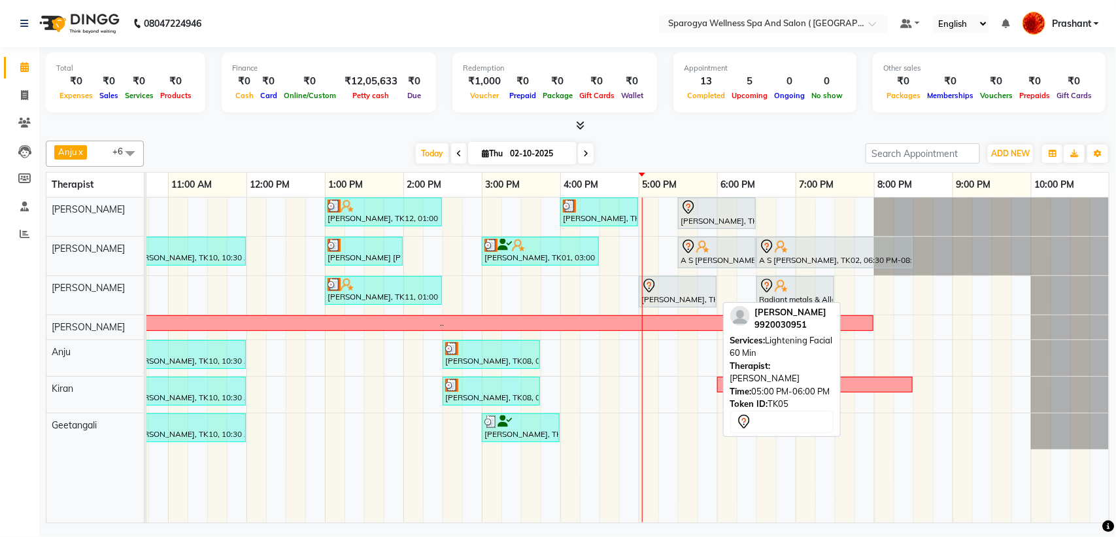
click at [652, 289] on icon at bounding box center [649, 286] width 11 height 14
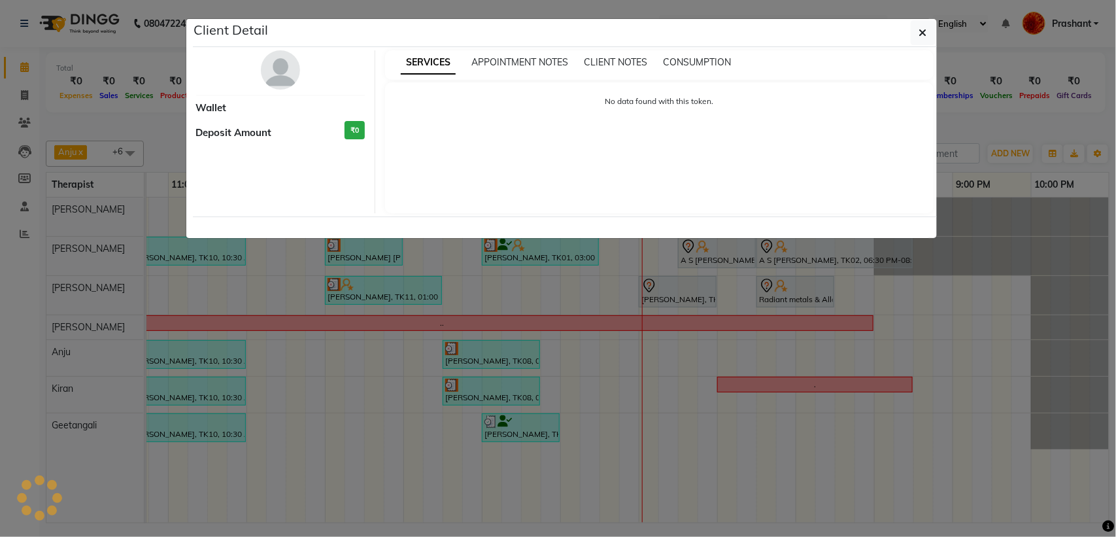
select select "7"
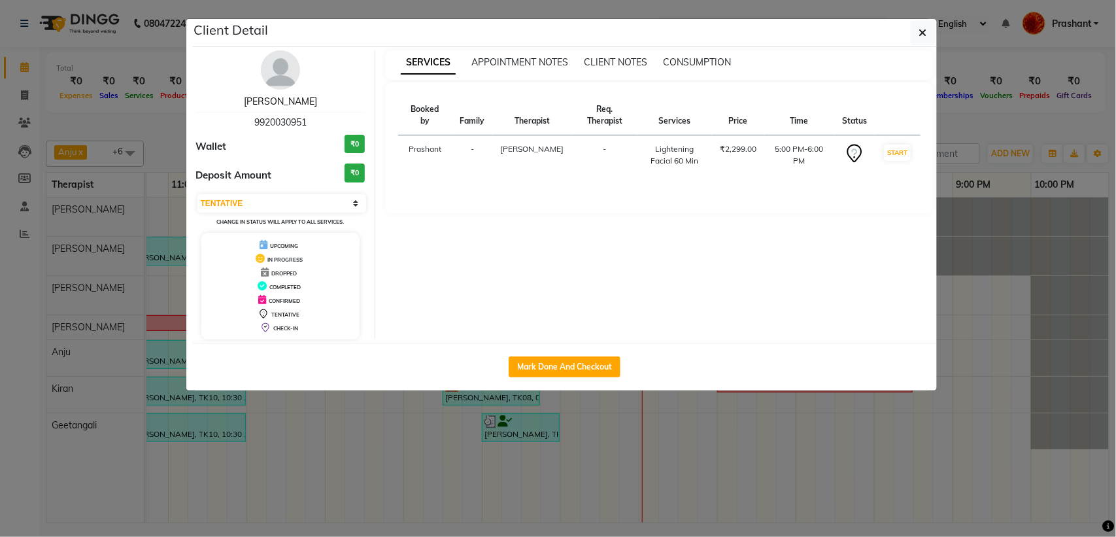
click at [284, 99] on link "Sonika Kapoor" at bounding box center [280, 101] width 73 height 12
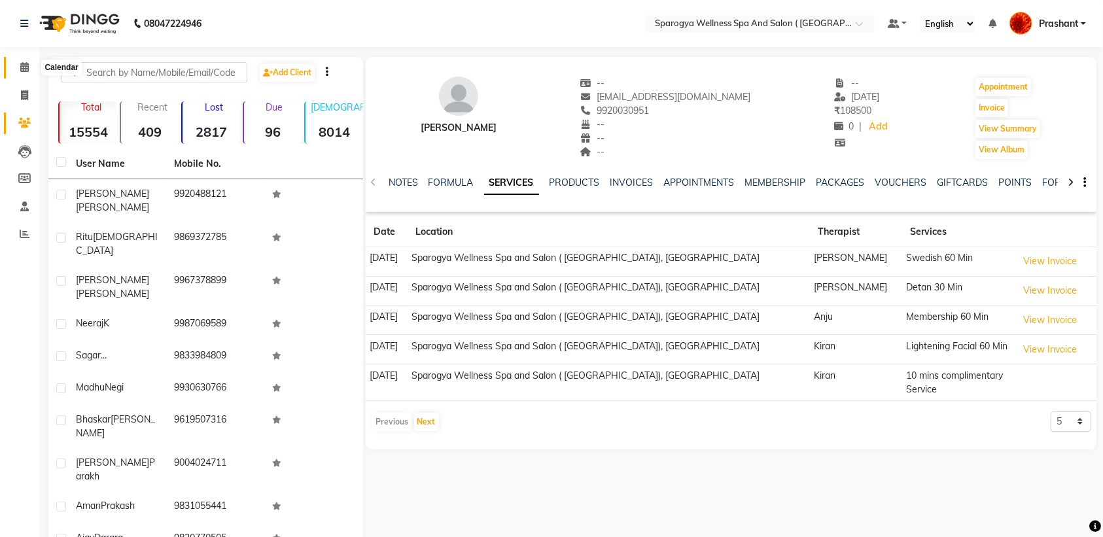
click at [16, 72] on span at bounding box center [24, 67] width 23 height 15
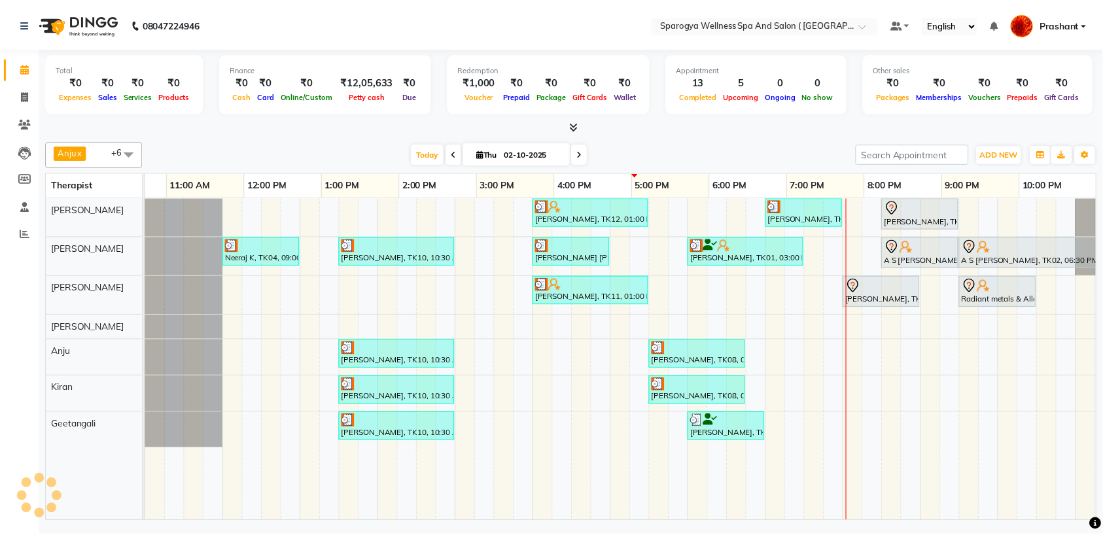
scroll to position [0, 214]
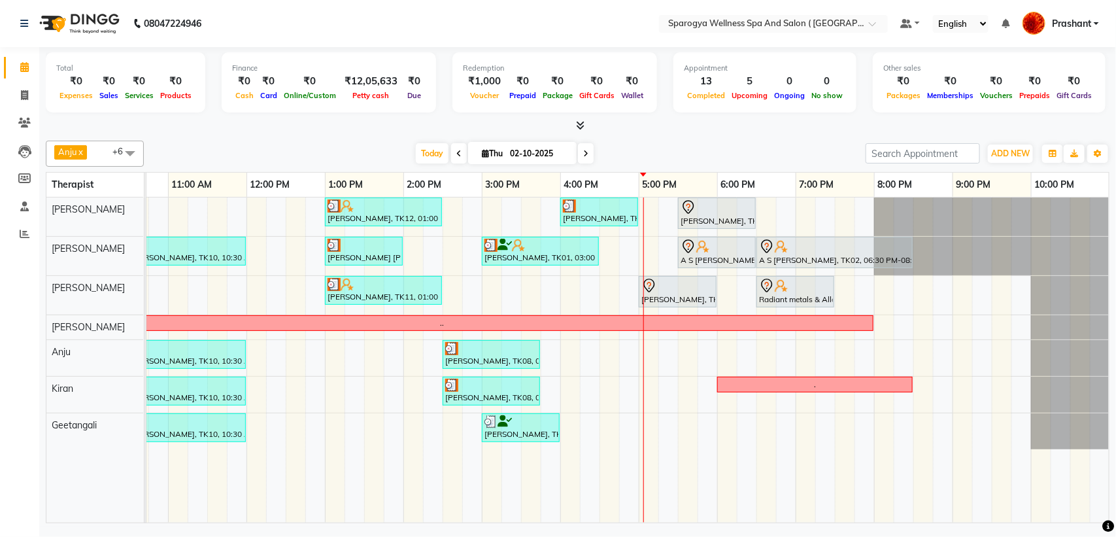
click at [883, 291] on div "Ajay Darara, TK12, 01:00 PM-02:30 PM, Swedish 90 Min Aman Prakash, TK13, 04:00 …" at bounding box center [521, 360] width 1177 height 325
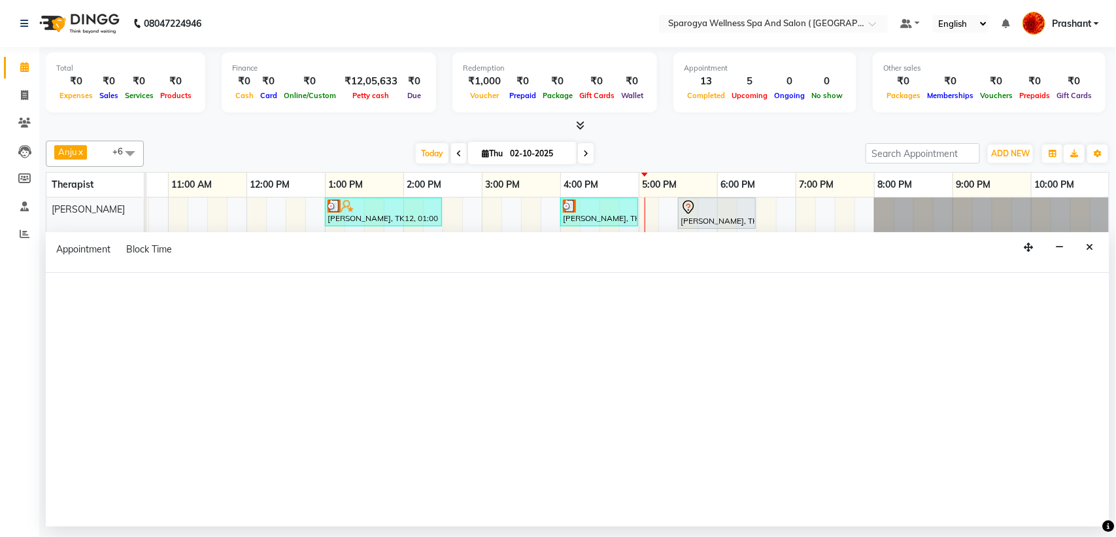
select select "34399"
select select "1200"
select select "tentative"
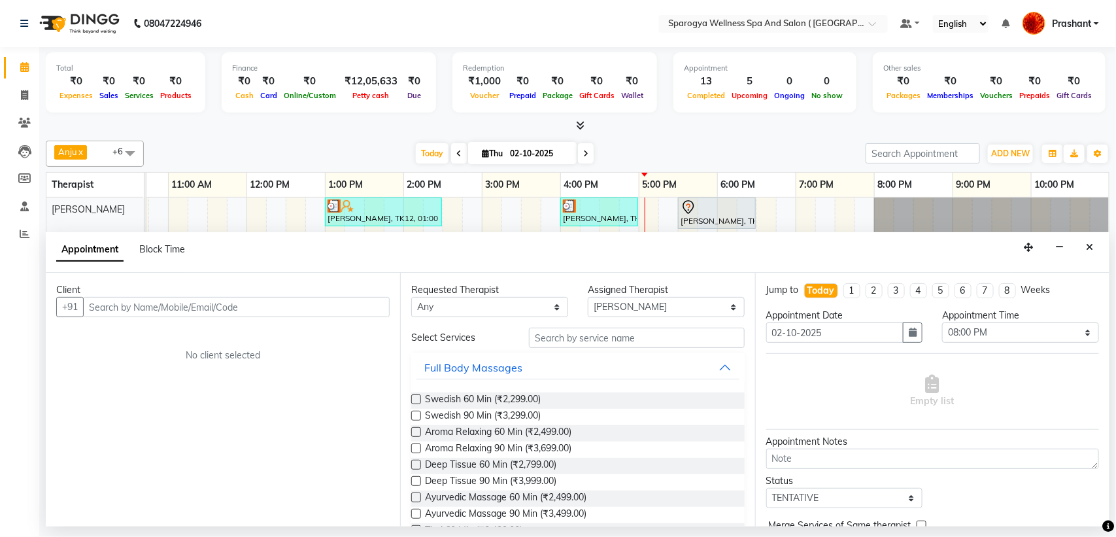
click at [131, 296] on div "Client" at bounding box center [223, 290] width 334 height 14
click at [131, 305] on input "text" at bounding box center [236, 307] width 307 height 20
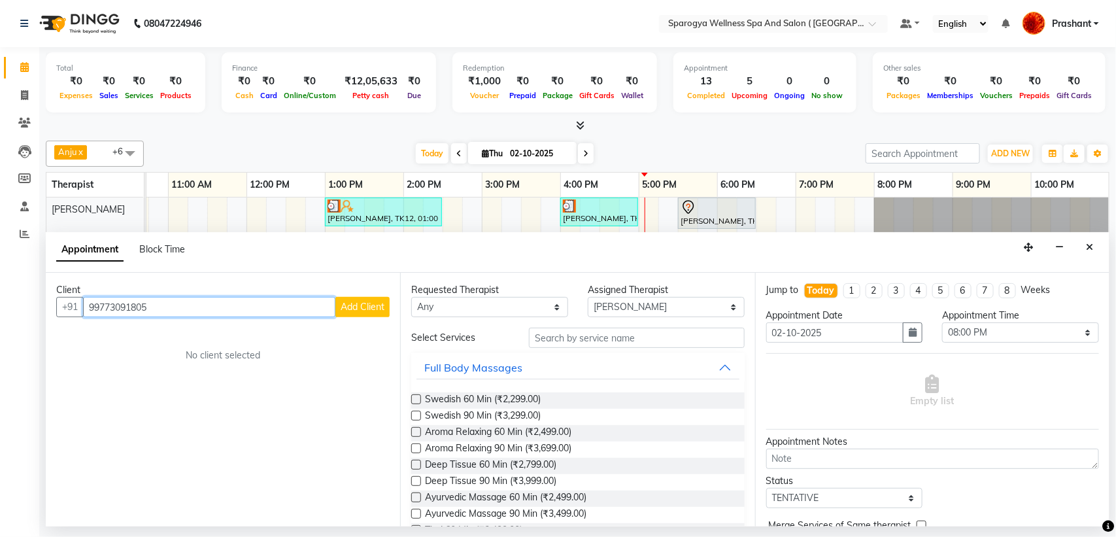
click at [243, 305] on input "99773091805" at bounding box center [209, 307] width 252 height 20
type input "99773091805"
click at [1083, 247] on button "Close" at bounding box center [1089, 247] width 19 height 20
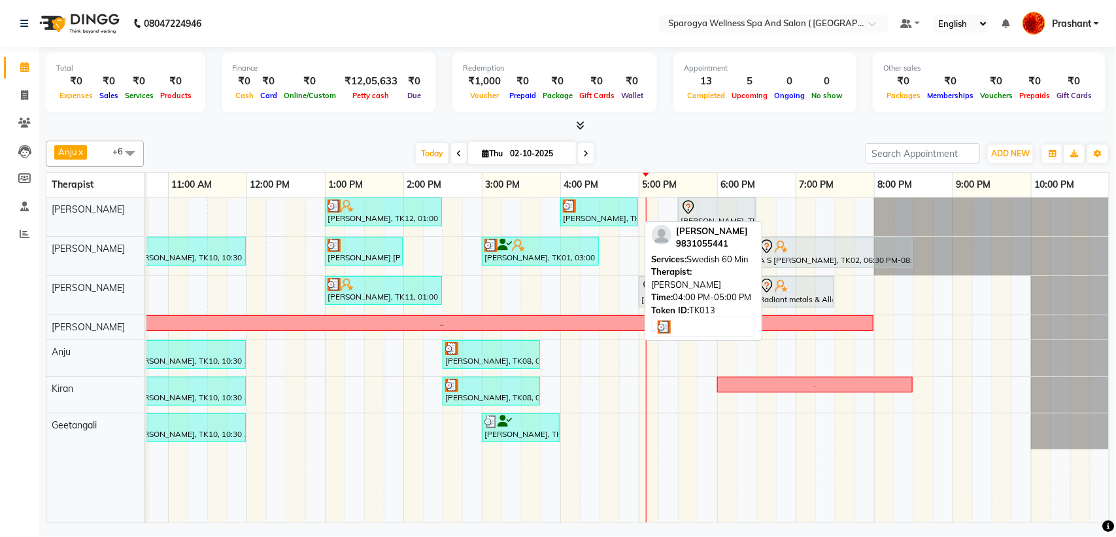
click at [628, 198] on link "[PERSON_NAME], TK13, 04:00 PM-05:00 PM, Swedish 60 Min" at bounding box center [599, 212] width 78 height 29
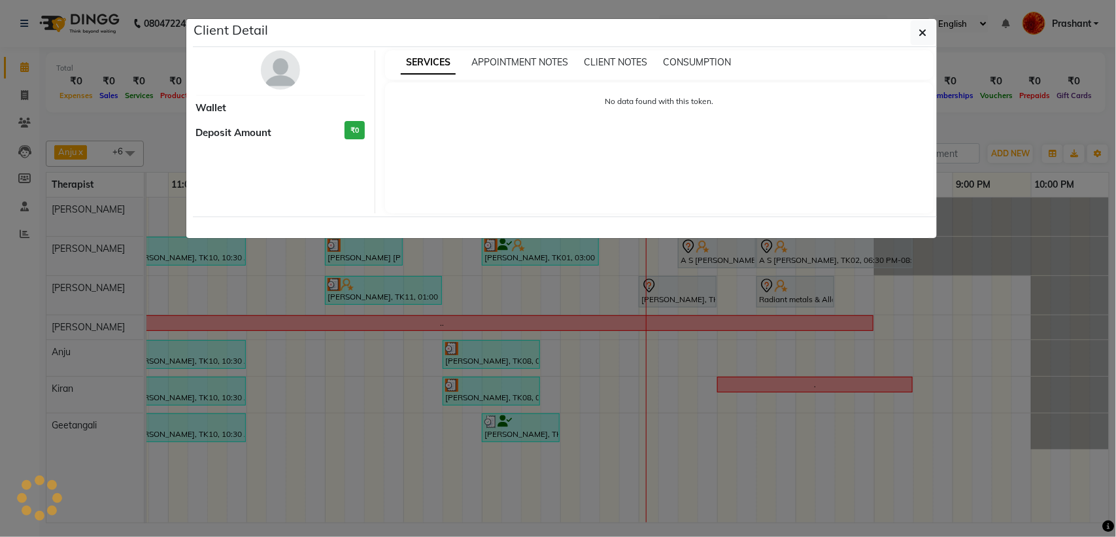
select select "3"
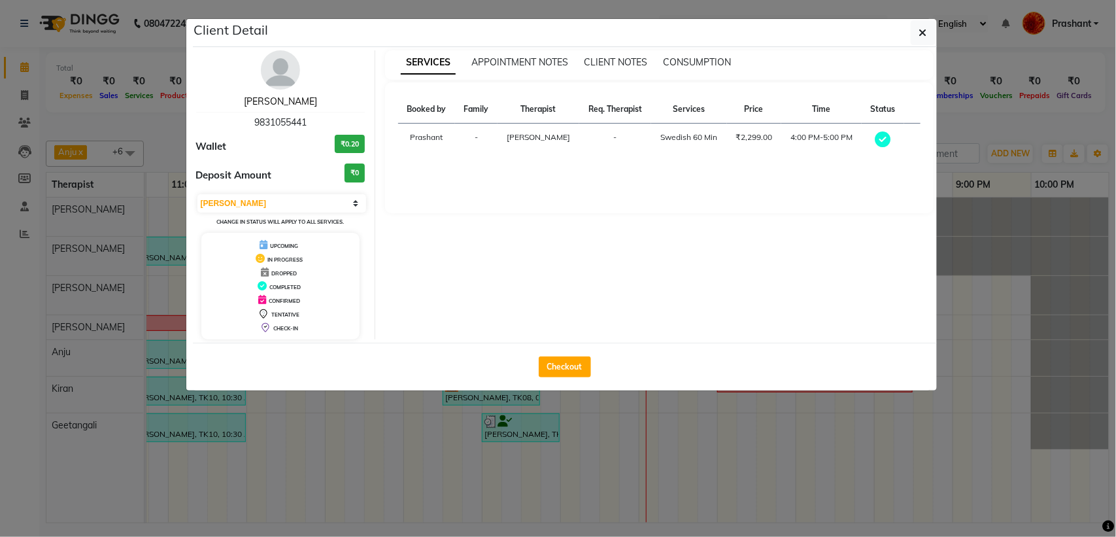
click at [289, 103] on link "Aman Prakash" at bounding box center [280, 101] width 73 height 12
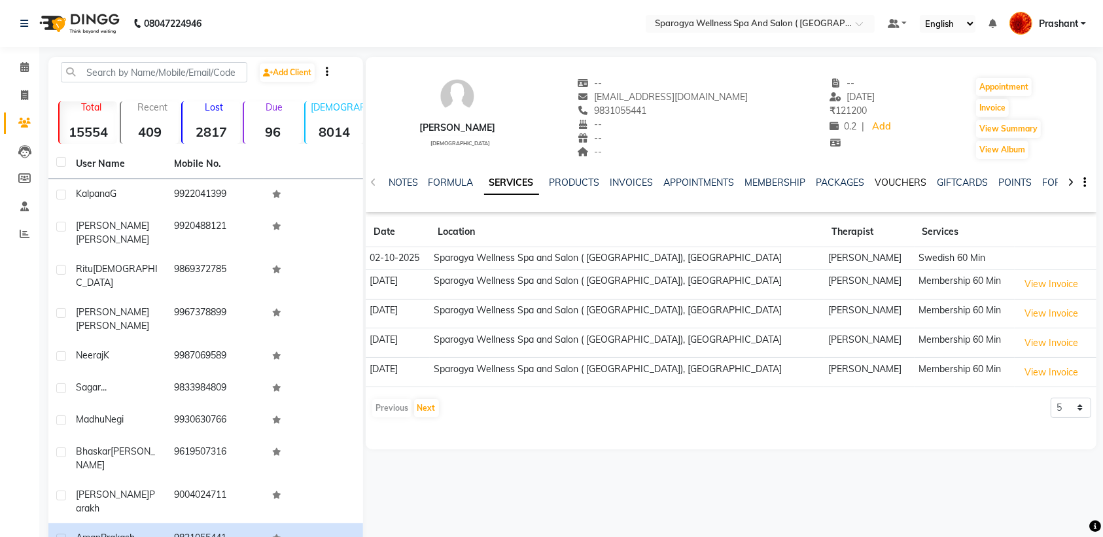
click at [886, 177] on link "VOUCHERS" at bounding box center [901, 183] width 52 height 12
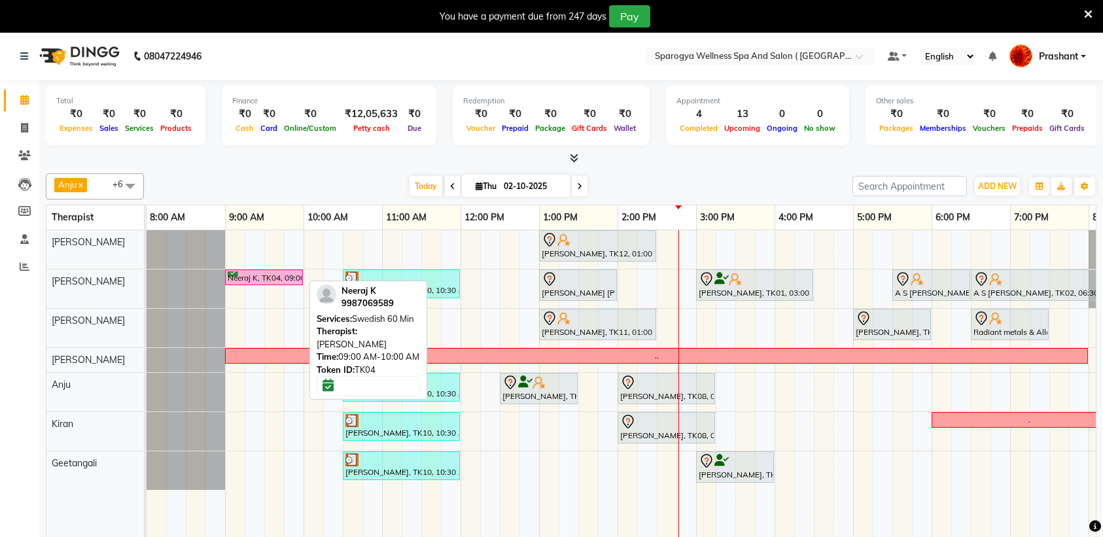
click at [246, 276] on div "Neeraj K, TK04, 09:00 AM-10:00 AM, Swedish 60 Min" at bounding box center [263, 277] width 75 height 12
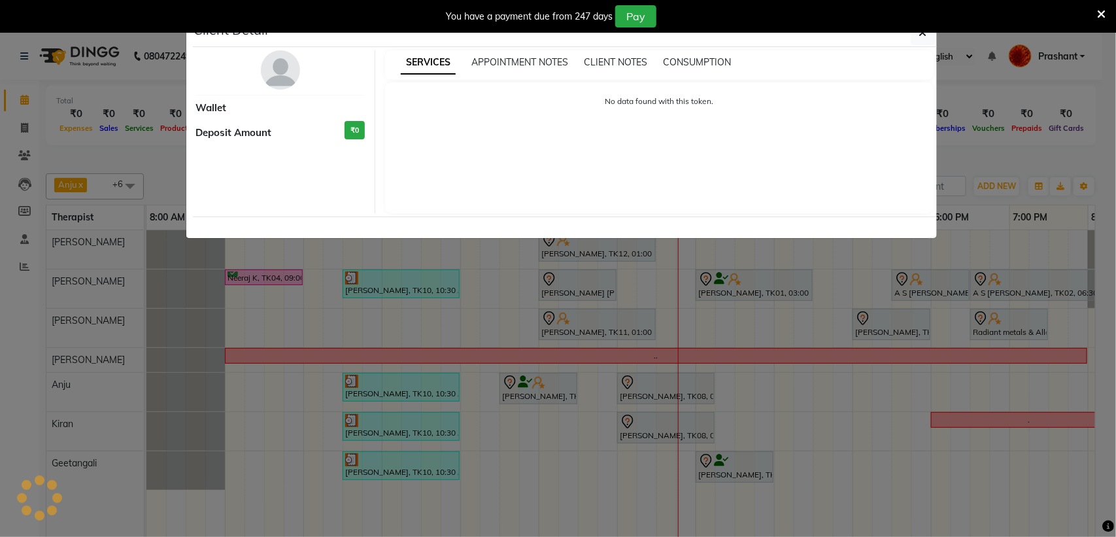
select select "3"
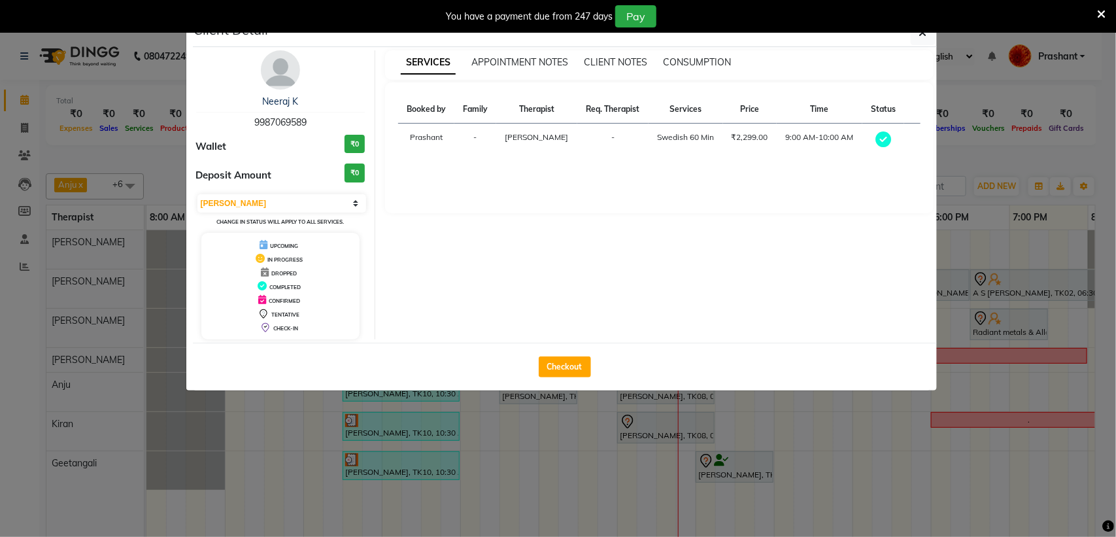
click at [282, 121] on span "9987069589" at bounding box center [280, 122] width 52 height 12
copy span "9987069589"
select select "3"
click at [570, 364] on button "Checkout" at bounding box center [565, 366] width 52 height 21
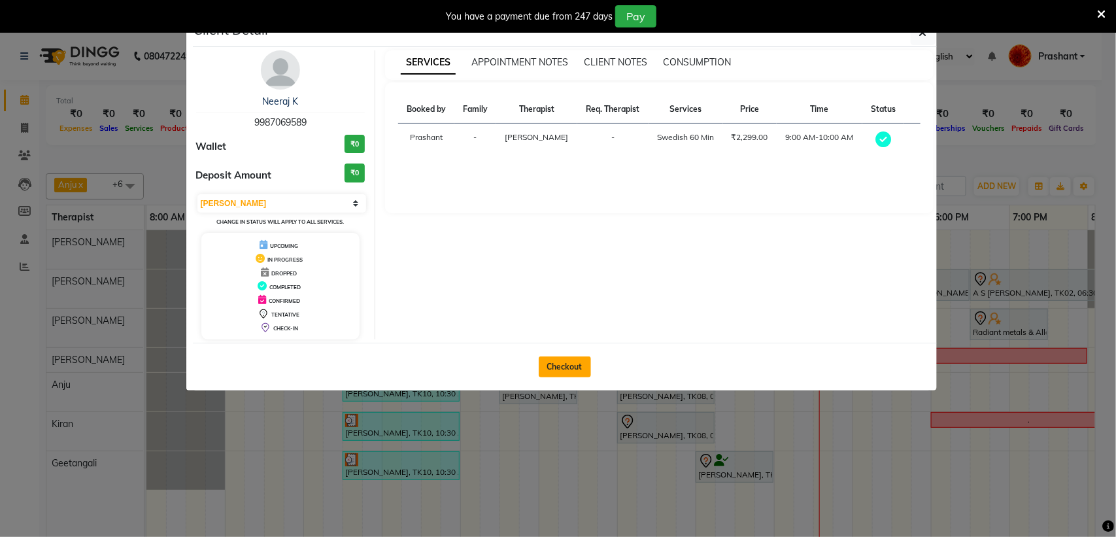
select select "service"
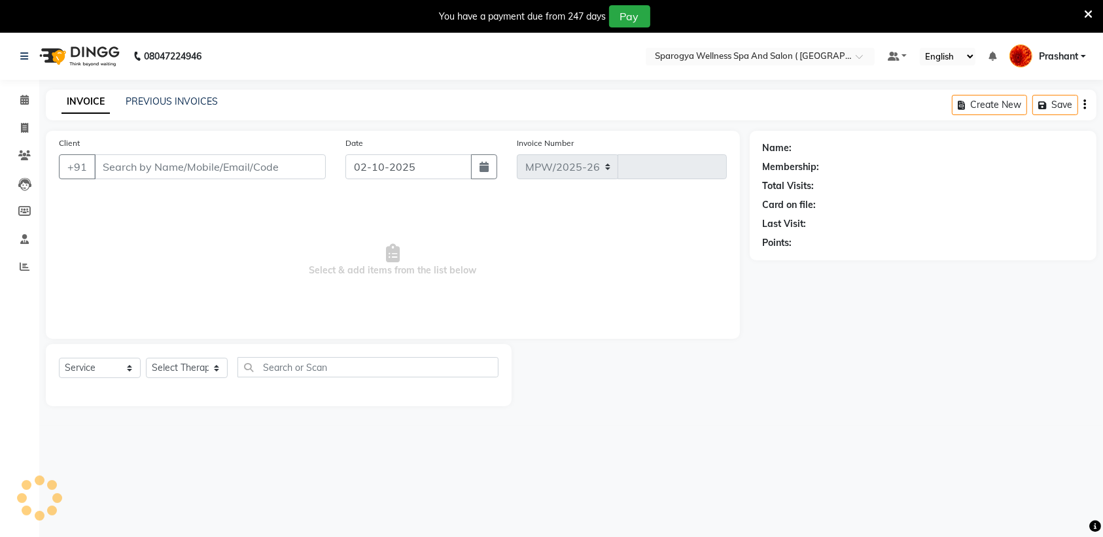
select select "4292"
type input "3062"
type input "9987069589"
select select "16562"
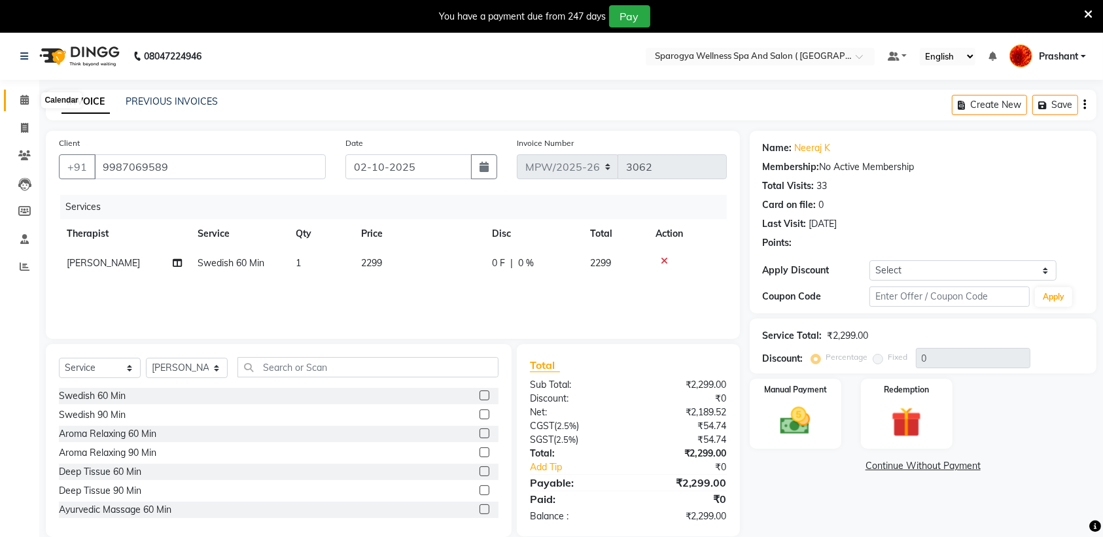
click at [17, 100] on span at bounding box center [24, 100] width 23 height 15
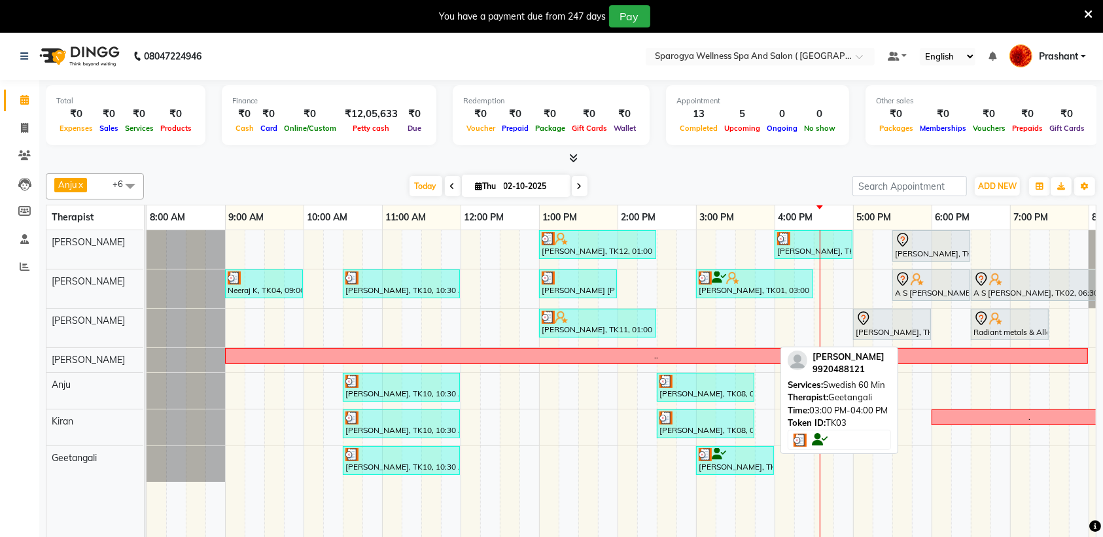
click at [707, 472] on div "Kadambari Devarajan, TK03, 03:00 PM-04:00 PM, Swedish 60 Min" at bounding box center [734, 460] width 75 height 25
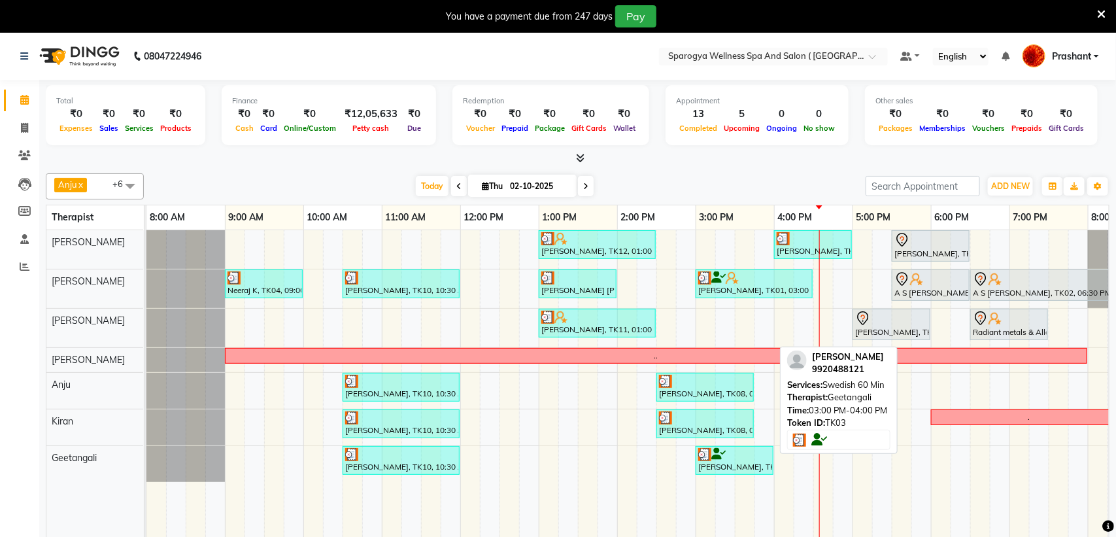
select select "3"
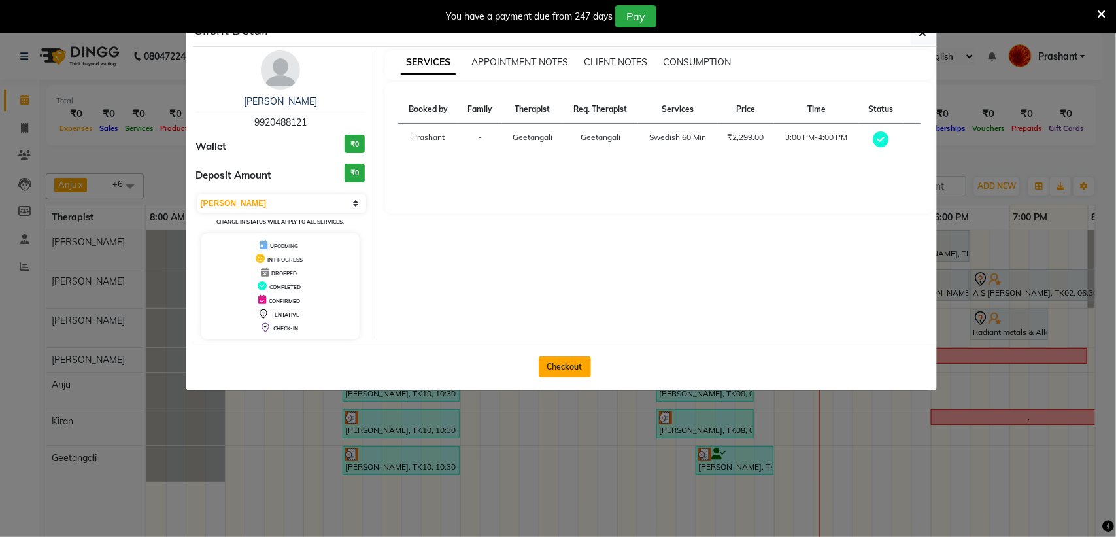
click at [576, 368] on button "Checkout" at bounding box center [565, 366] width 52 height 21
select select "service"
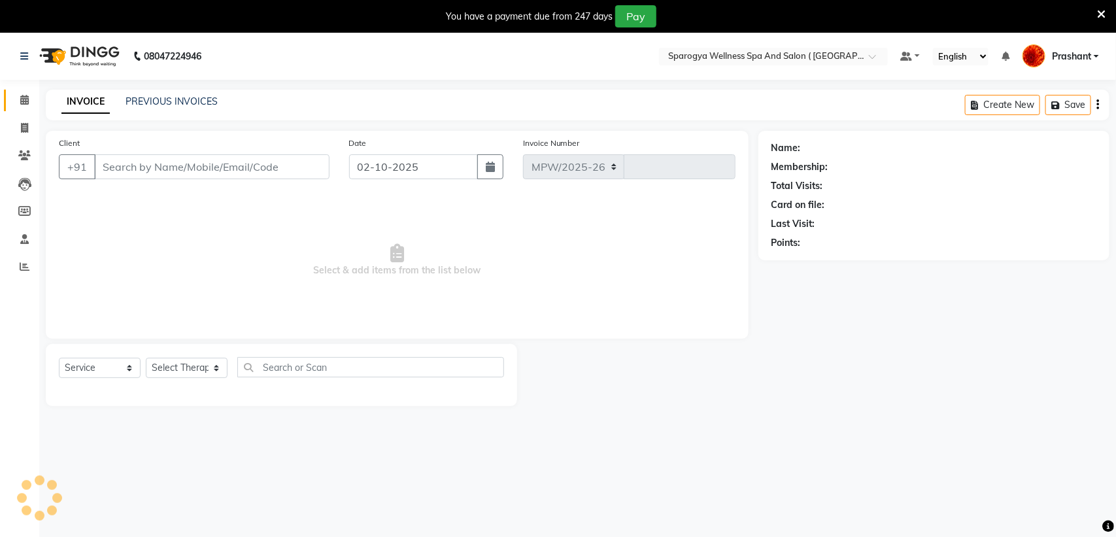
select select "4292"
type input "3062"
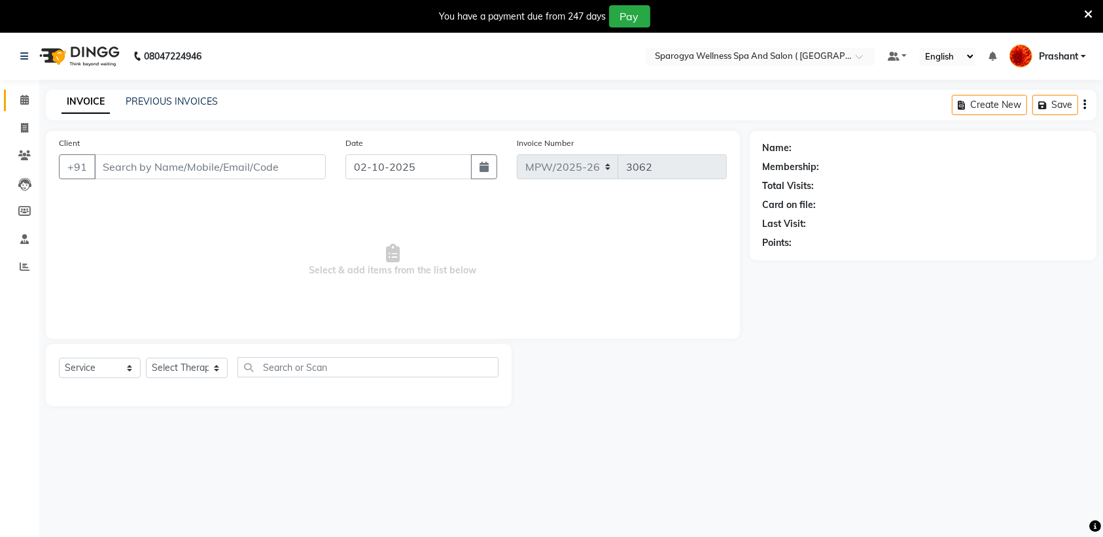
type input "9920488121"
select select "70005"
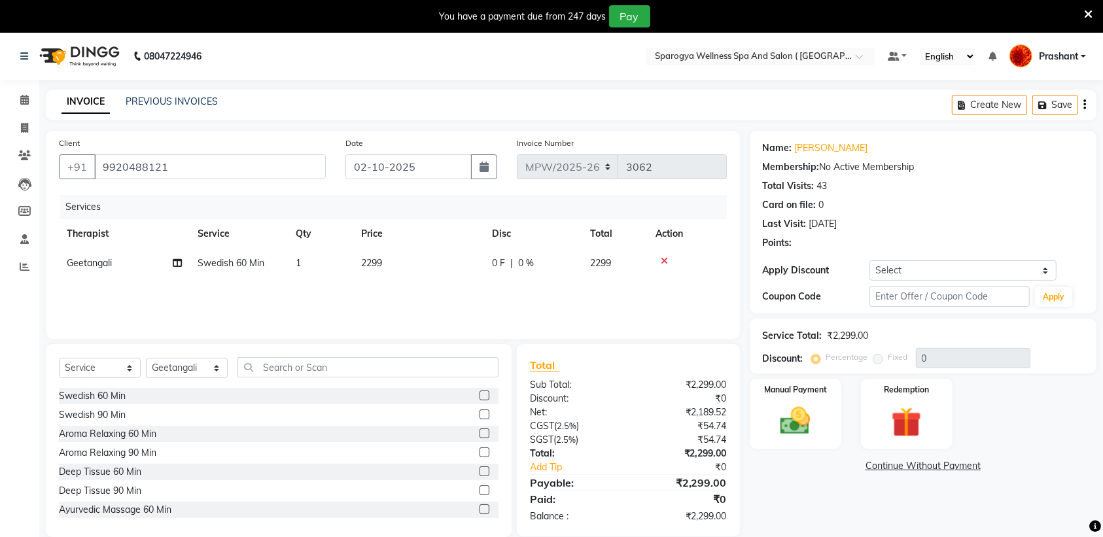
click at [230, 259] on span "Swedish 60 Min" at bounding box center [231, 263] width 67 height 12
select select "70005"
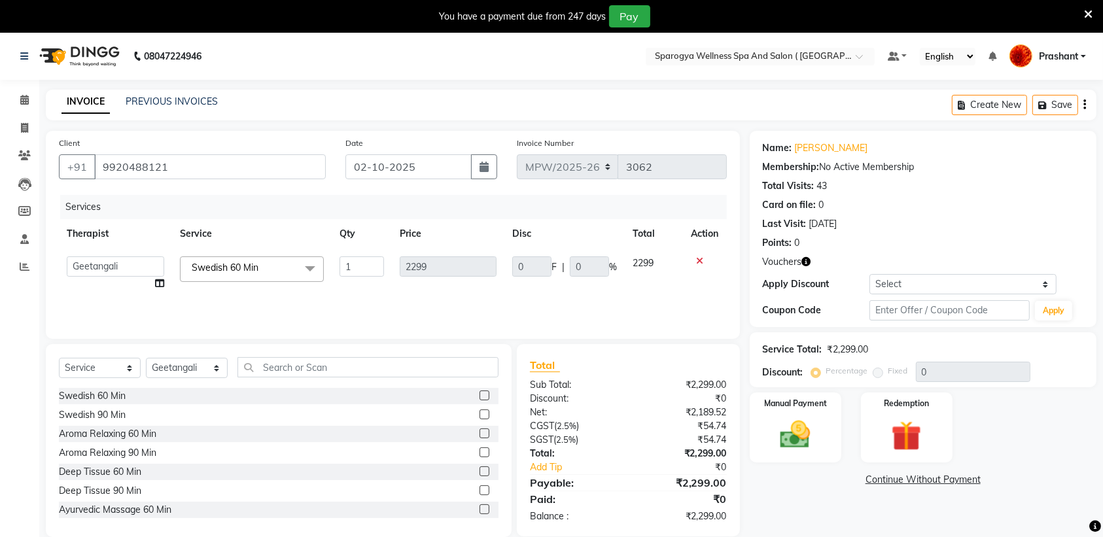
click at [230, 259] on span "Swedish 60 Min x" at bounding box center [252, 269] width 144 height 26
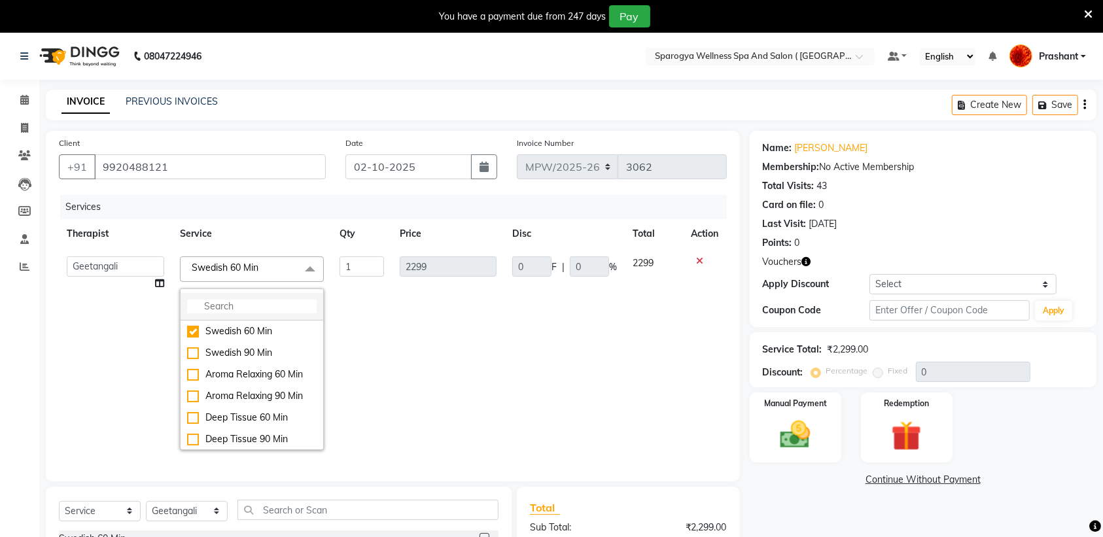
click at [221, 311] on input "multiselect-search" at bounding box center [251, 307] width 129 height 14
type input "me"
click at [273, 326] on div "Membership 60 Min" at bounding box center [251, 331] width 129 height 14
checkbox input "true"
type input "2000"
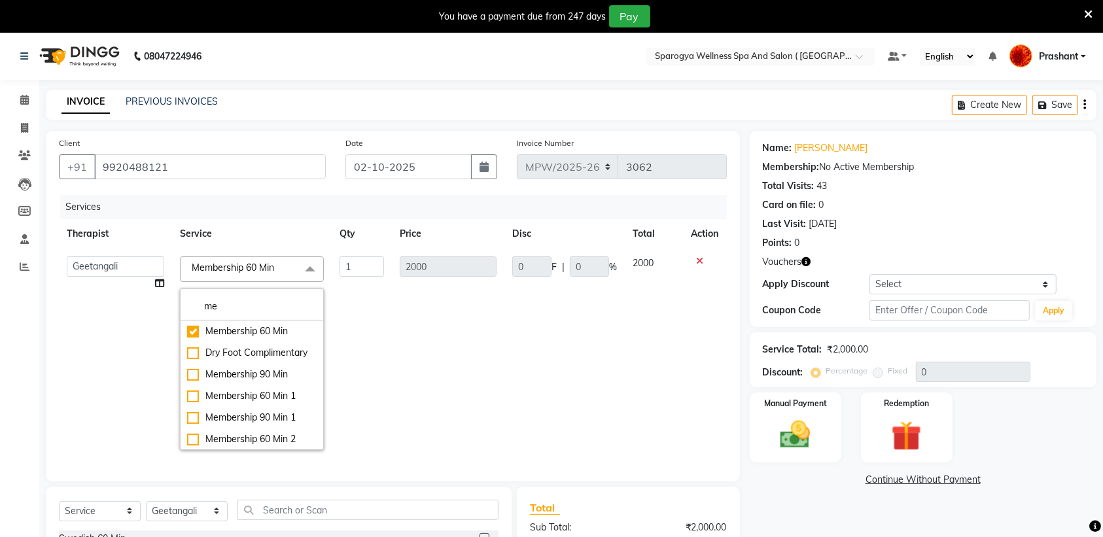
click at [528, 328] on td "0 F | 0 %" at bounding box center [564, 353] width 120 height 209
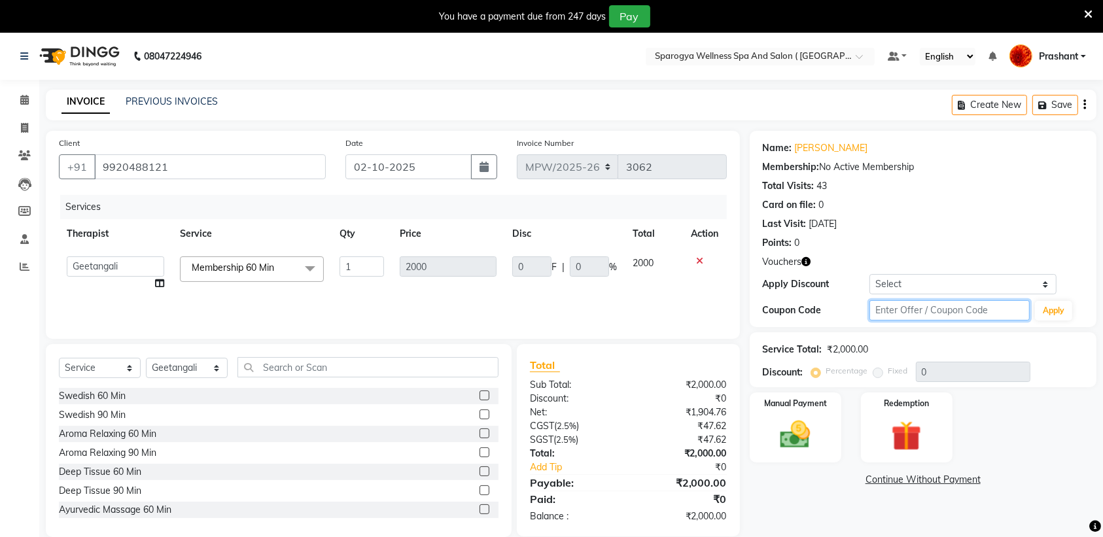
click at [950, 319] on input "text" at bounding box center [949, 310] width 160 height 20
type input "d50%"
click at [1067, 309] on button "Apply" at bounding box center [1053, 311] width 37 height 20
type input "50"
type input "1000"
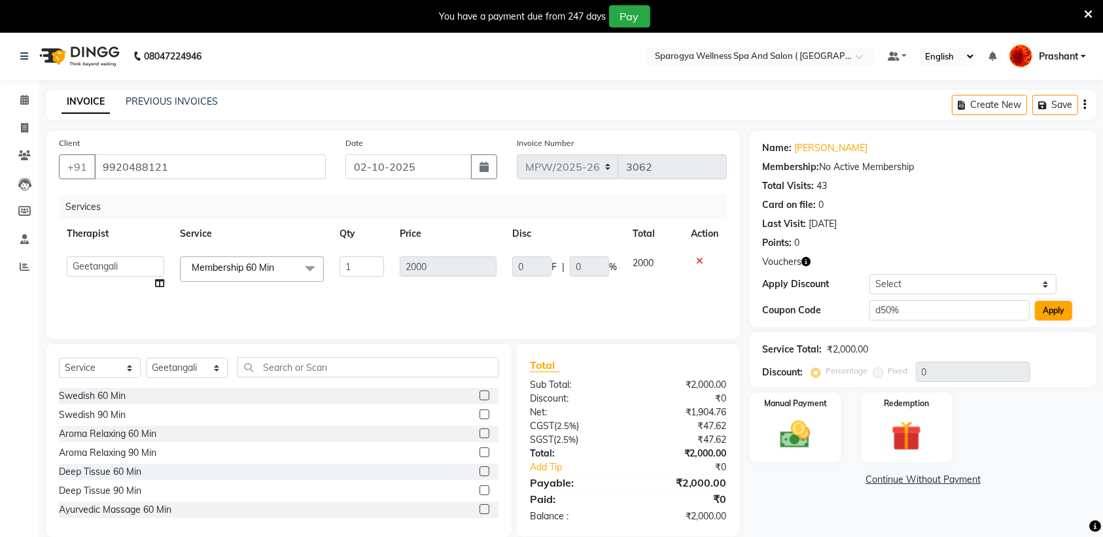
type input "50"
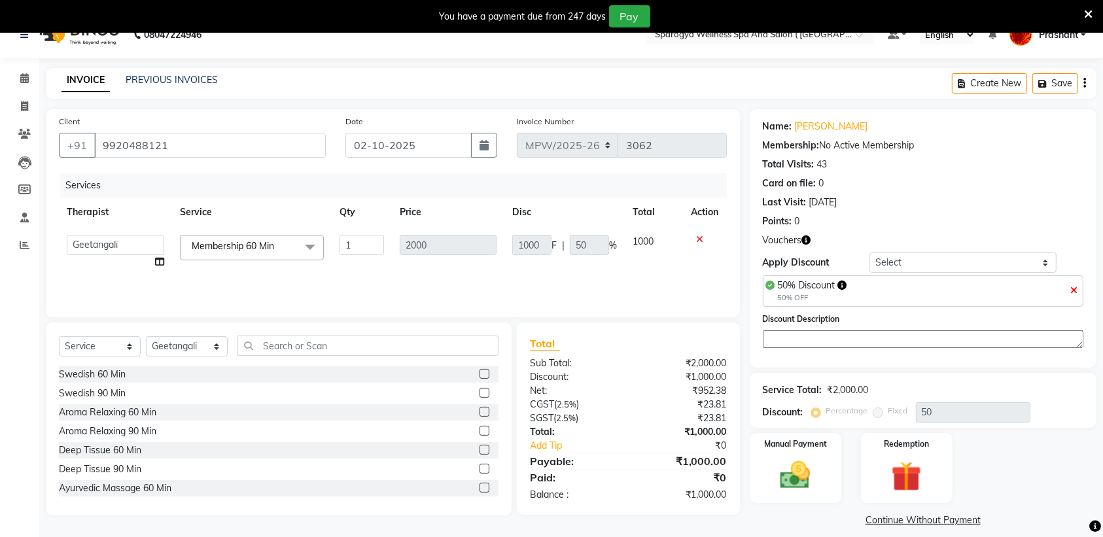
scroll to position [34, 0]
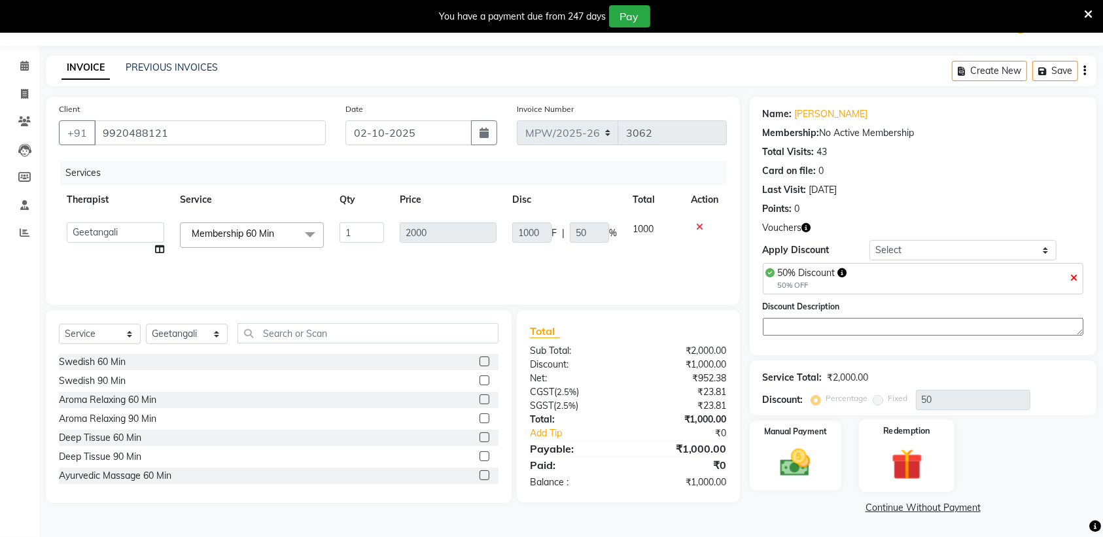
click at [920, 451] on img at bounding box center [906, 464] width 51 height 39
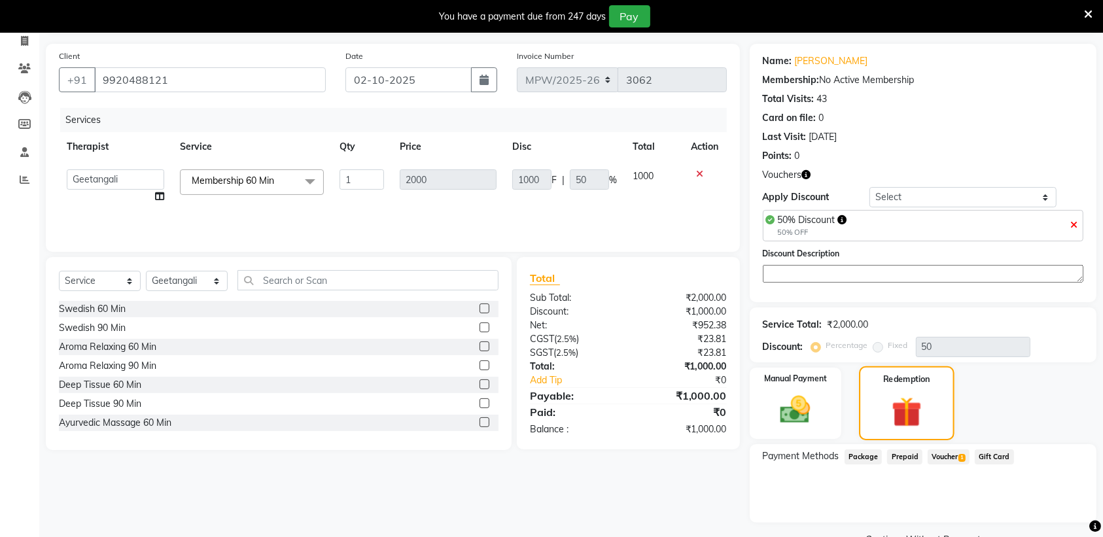
scroll to position [116, 0]
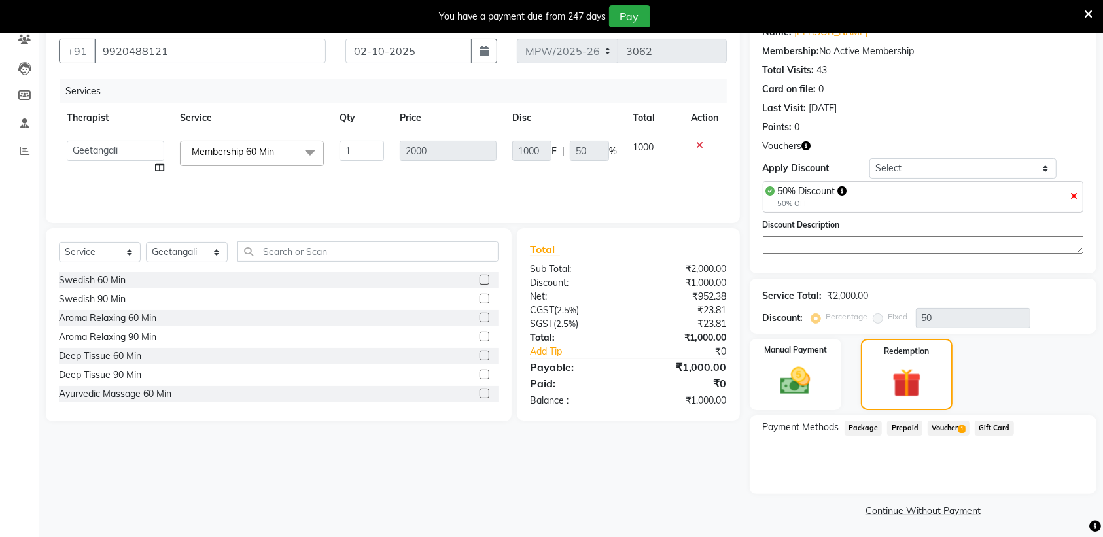
click at [946, 422] on span "Voucher 1" at bounding box center [948, 428] width 42 height 15
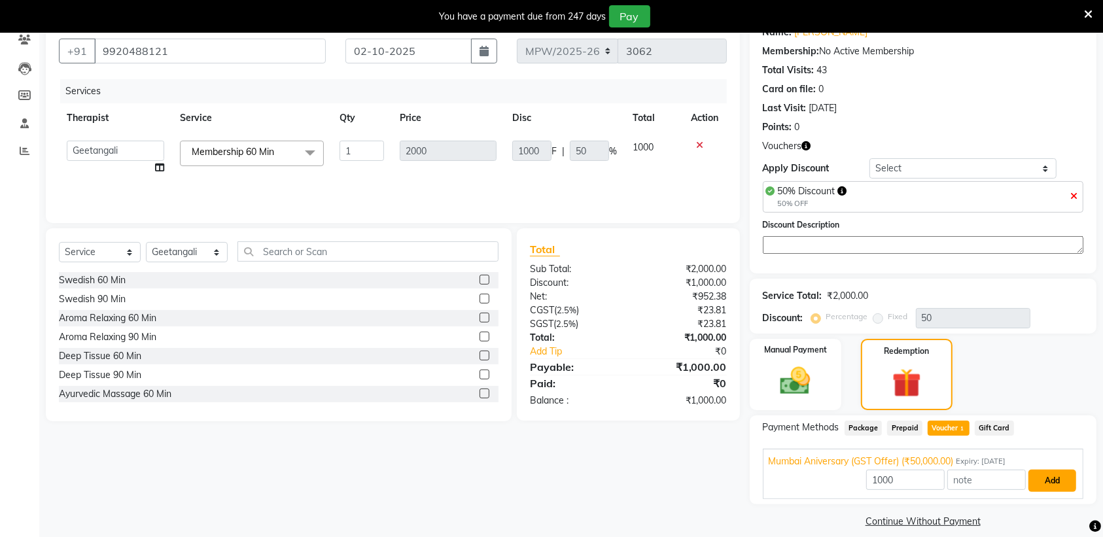
click at [1058, 477] on button "Add" at bounding box center [1052, 481] width 48 height 22
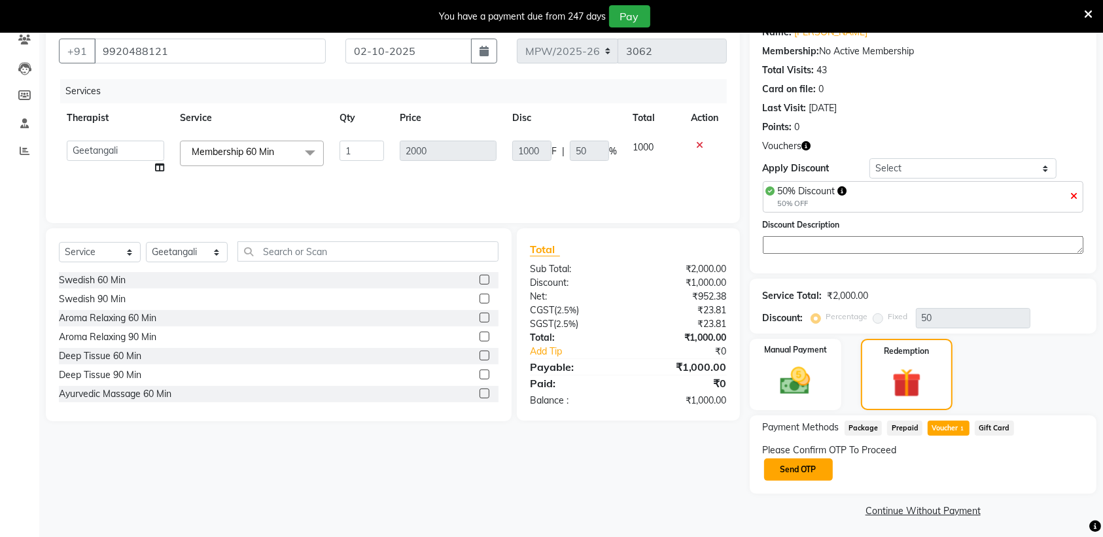
click at [812, 469] on button "Send OTP" at bounding box center [798, 469] width 69 height 22
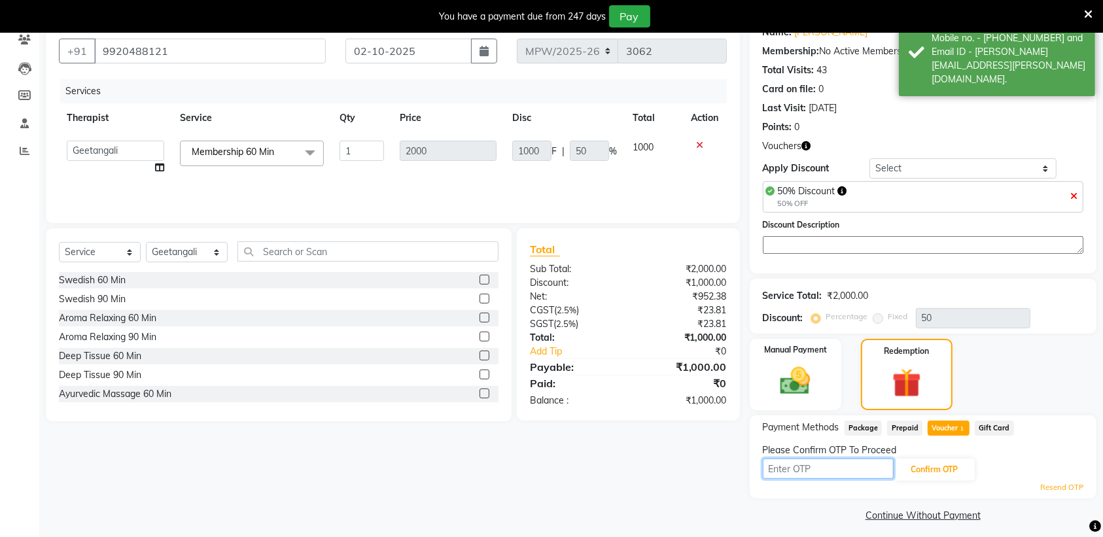
click at [810, 478] on input "text" at bounding box center [828, 468] width 131 height 20
type input "9291"
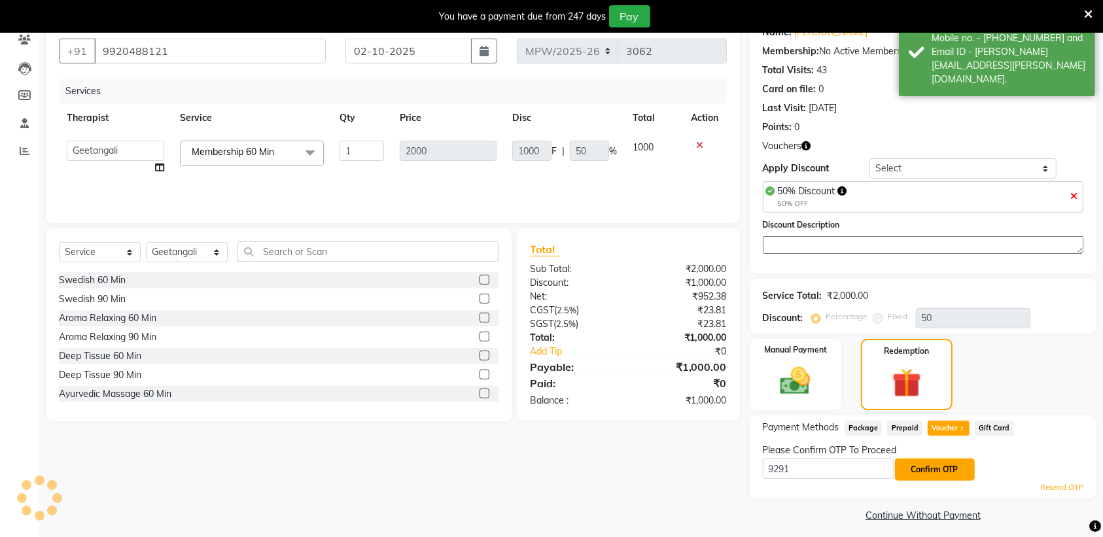
click at [940, 468] on button "Confirm OTP" at bounding box center [935, 469] width 80 height 22
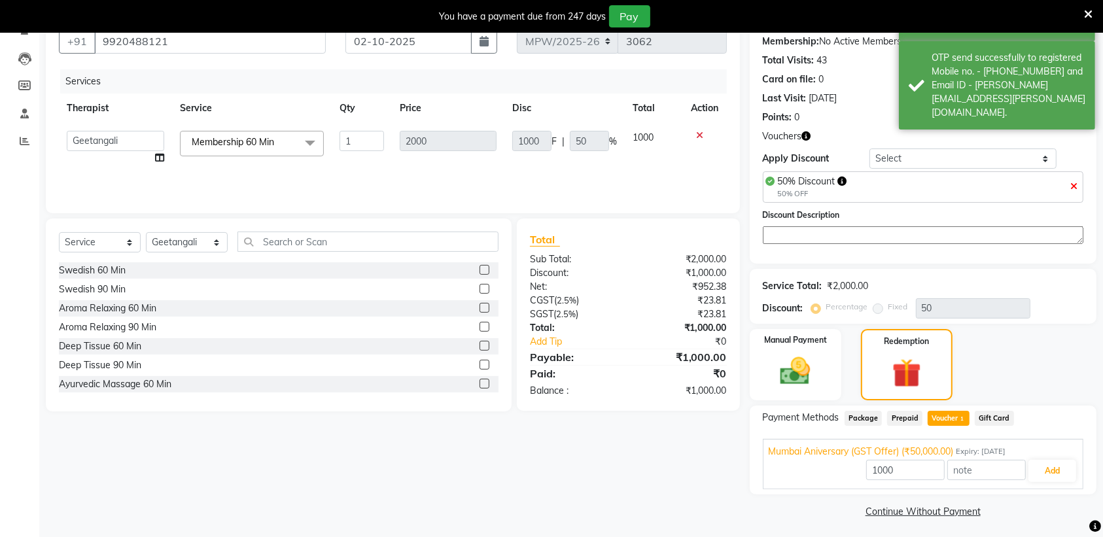
scroll to position [129, 0]
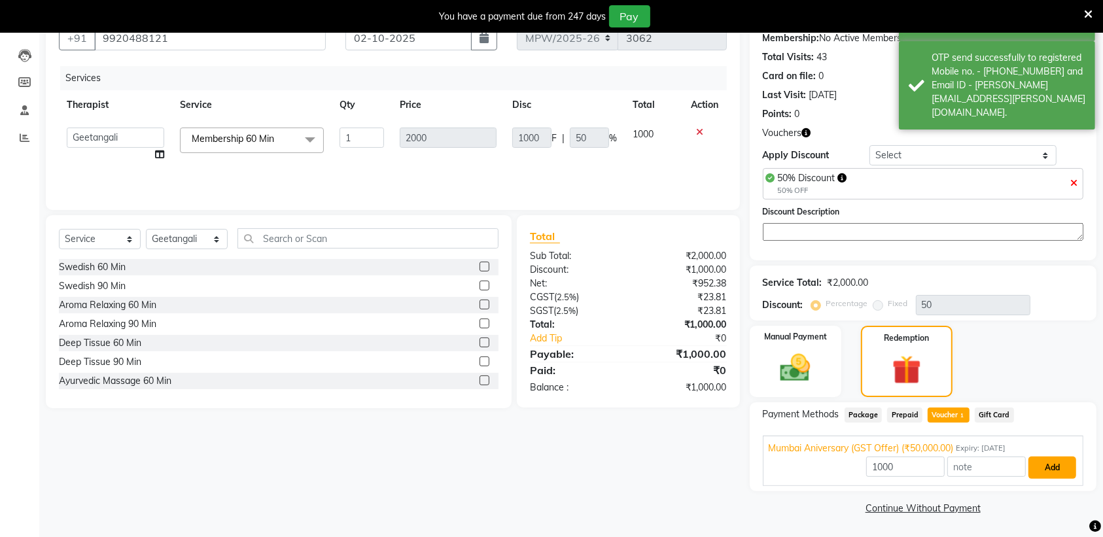
click at [1058, 462] on button "Add" at bounding box center [1052, 467] width 48 height 22
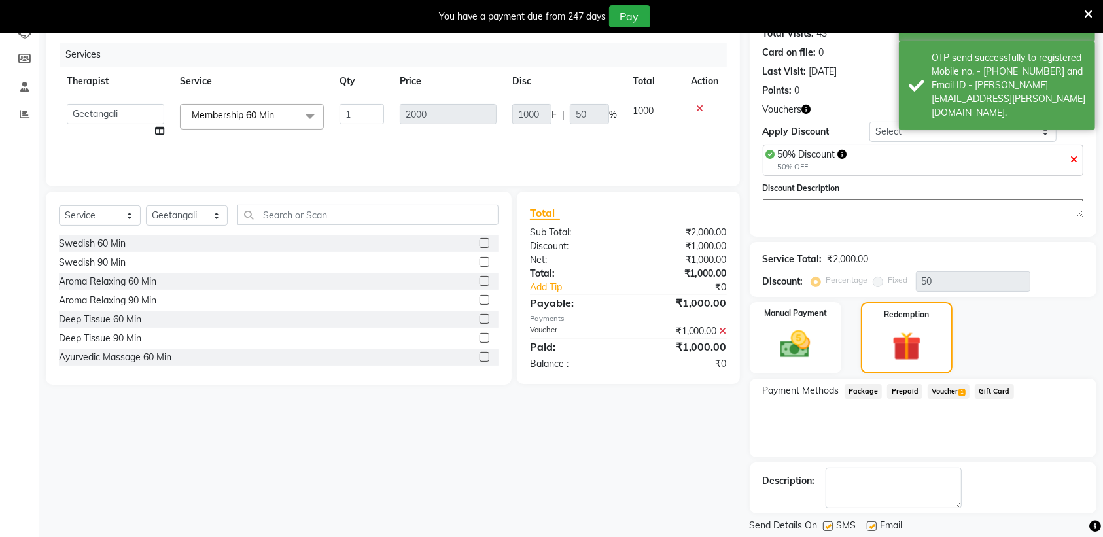
scroll to position [193, 0]
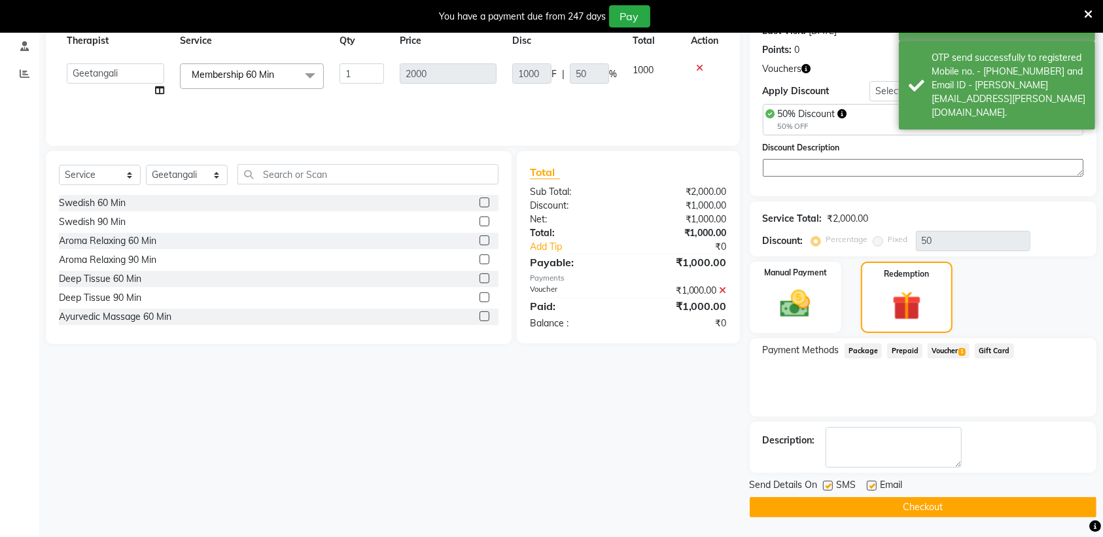
click at [906, 511] on button "Checkout" at bounding box center [922, 507] width 347 height 20
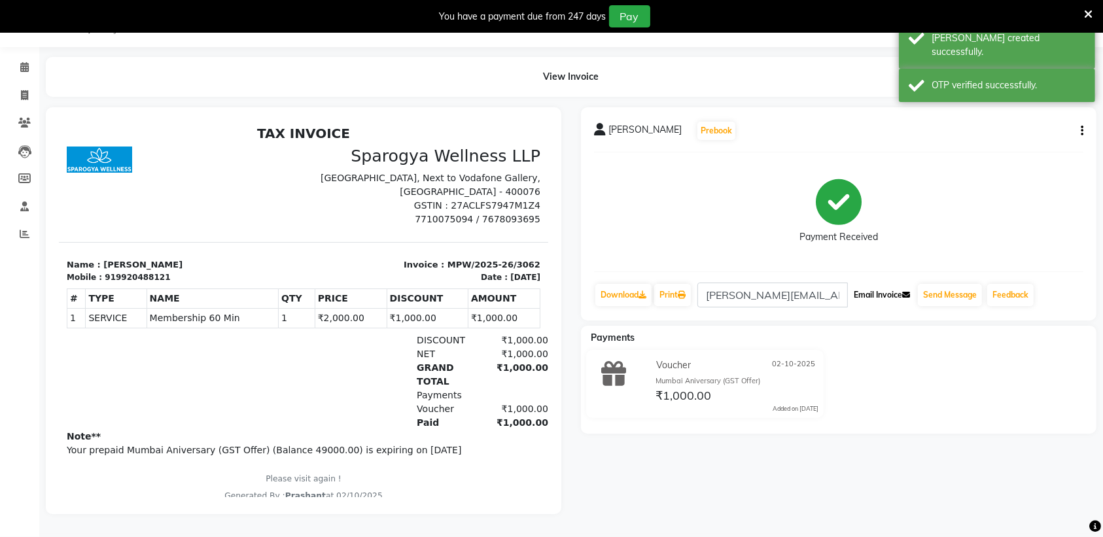
click at [881, 286] on button "Email Invoice" at bounding box center [881, 295] width 67 height 22
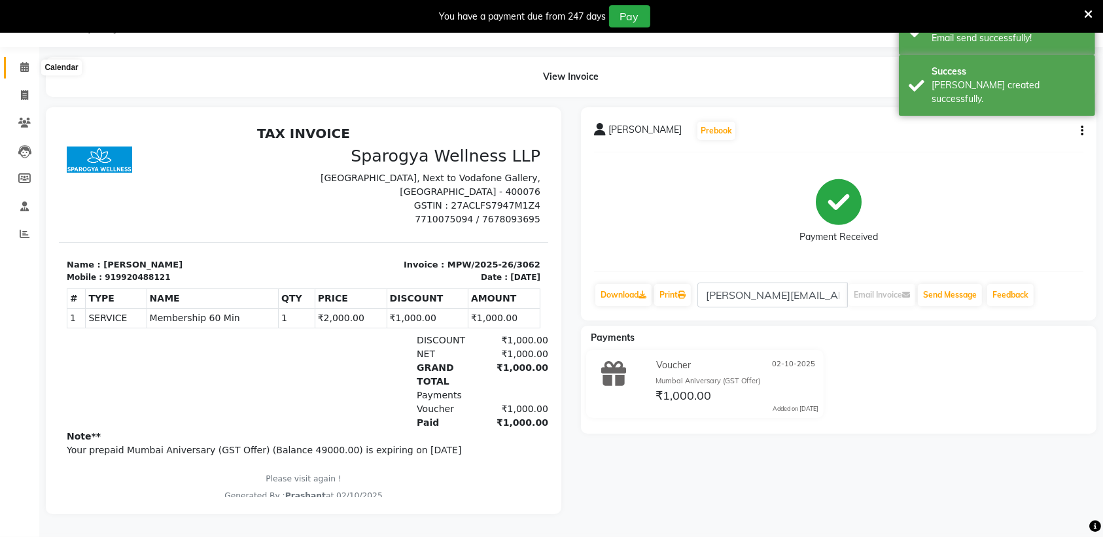
click at [24, 62] on icon at bounding box center [24, 67] width 9 height 10
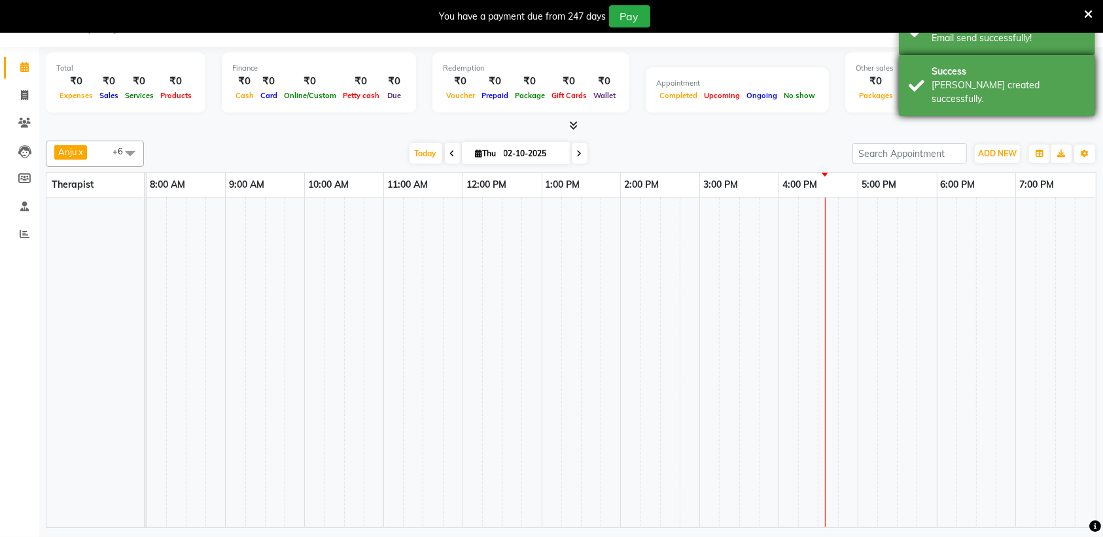
scroll to position [33, 0]
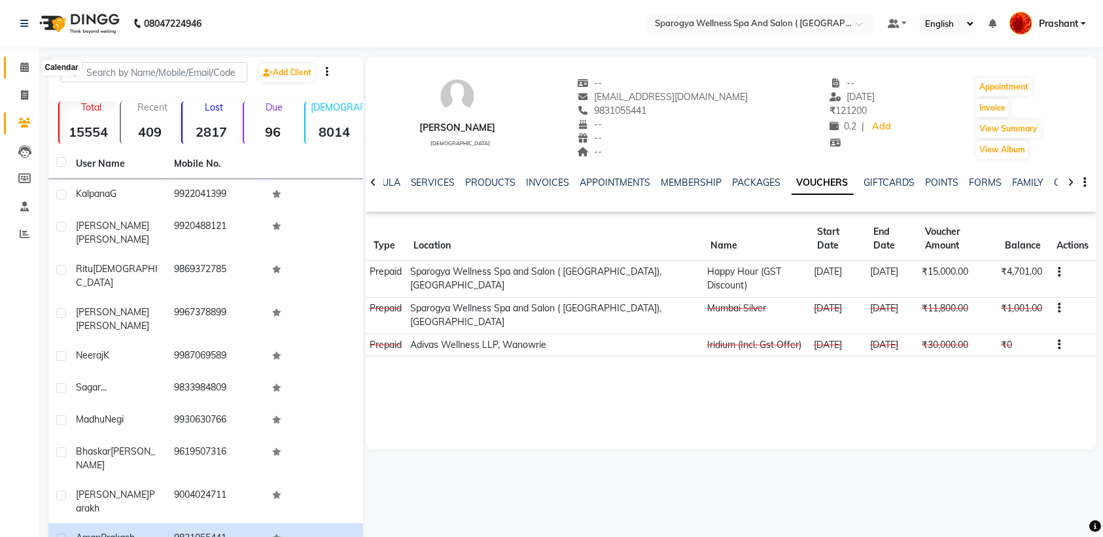
click at [18, 70] on span at bounding box center [24, 67] width 23 height 15
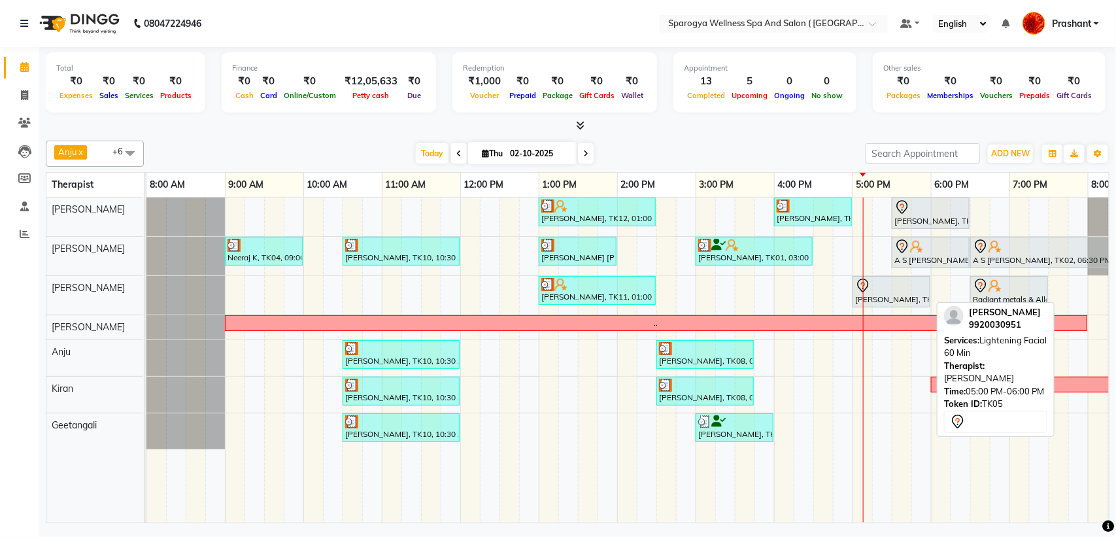
click at [890, 296] on div "[PERSON_NAME], TK05, 05:00 PM-06:00 PM, Lightening Facial 60 Min" at bounding box center [891, 291] width 75 height 27
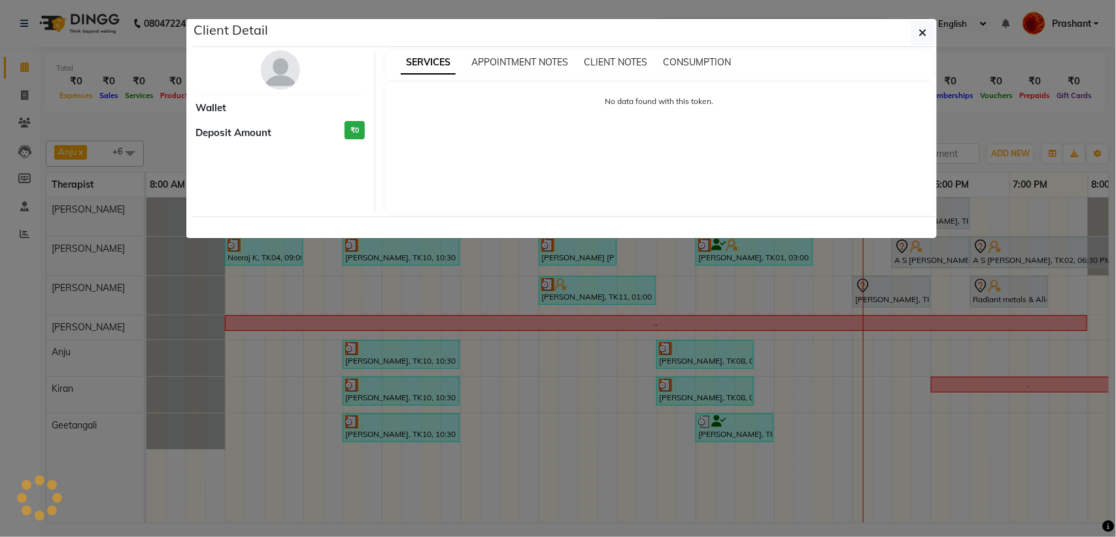
select select "7"
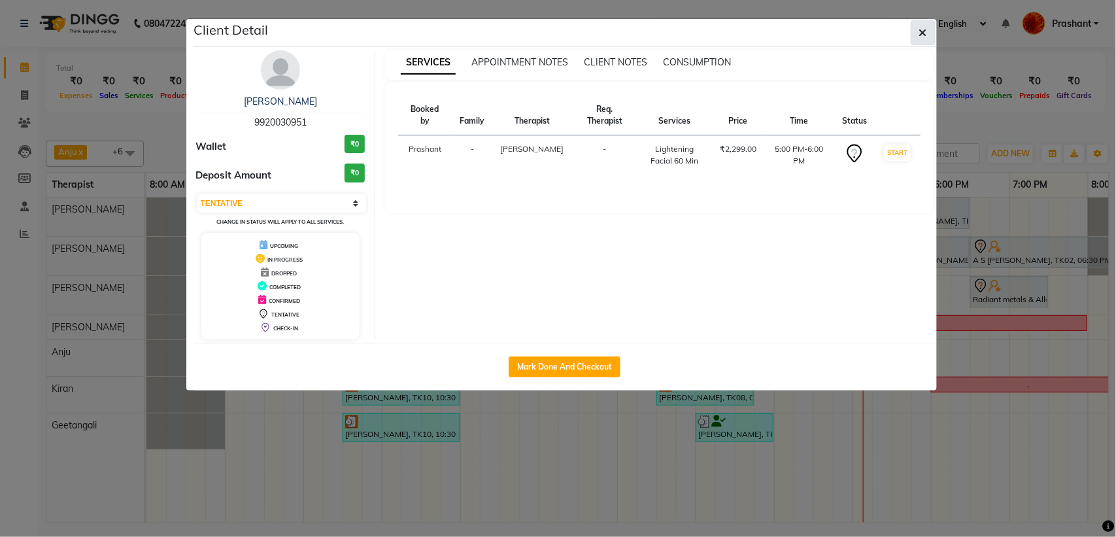
click at [914, 33] on button "button" at bounding box center [923, 32] width 25 height 25
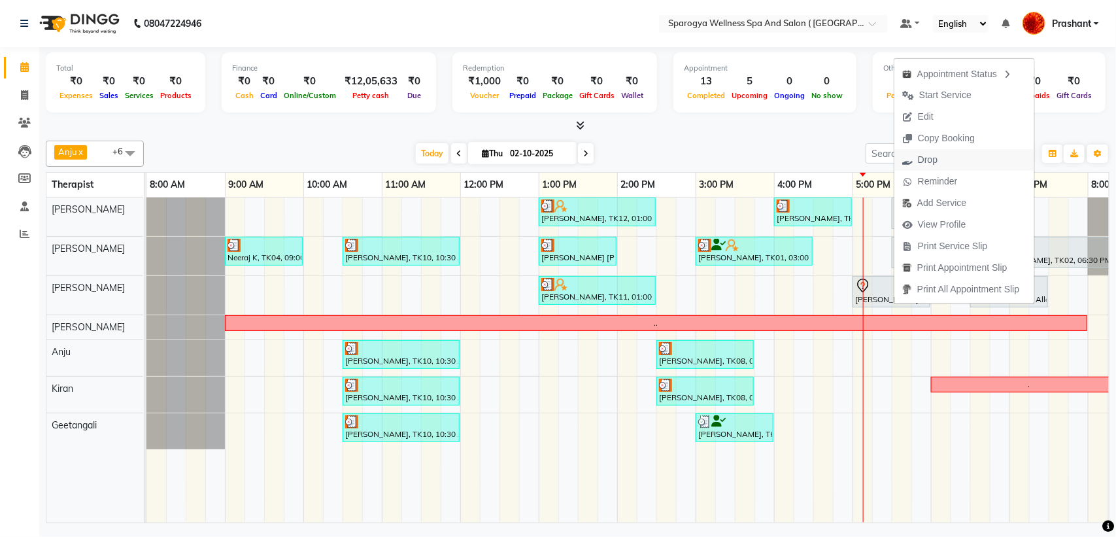
click at [926, 162] on span "Drop" at bounding box center [928, 160] width 20 height 14
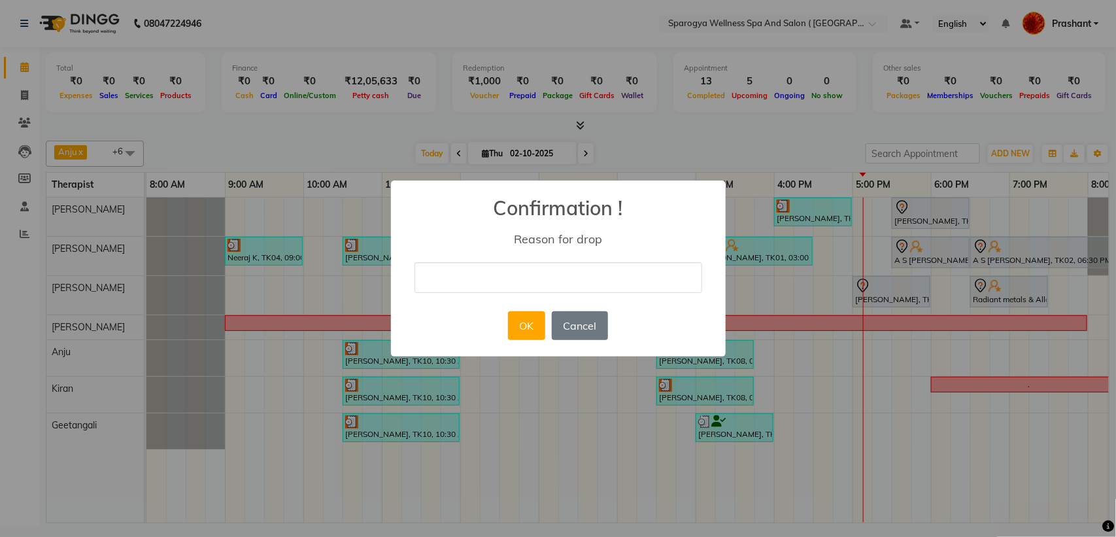
click at [602, 265] on input "text" at bounding box center [559, 277] width 288 height 31
type input "cancel"
click at [535, 320] on button "OK" at bounding box center [526, 325] width 37 height 29
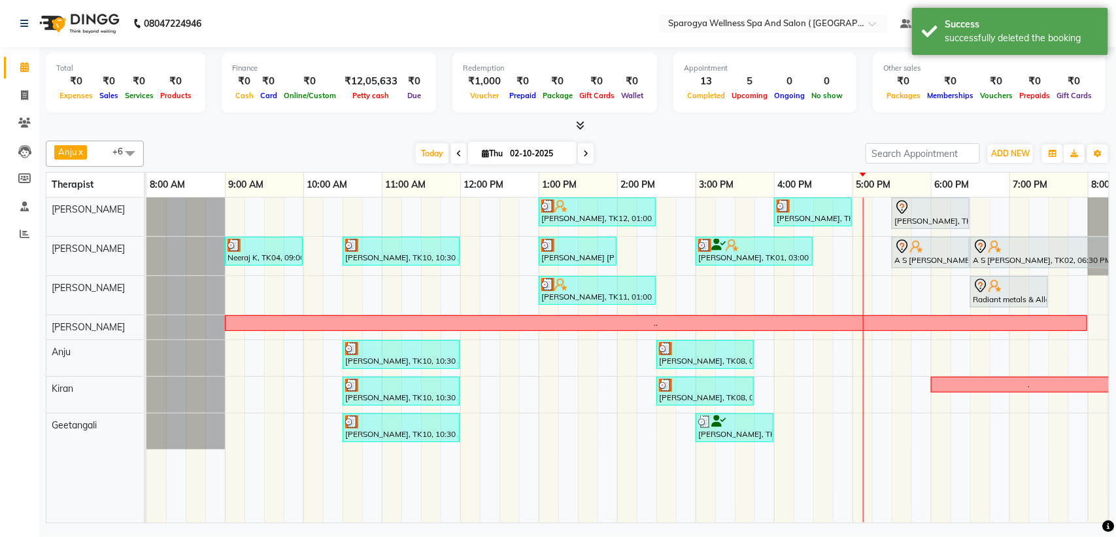
click at [1019, 205] on div "Ajay Darara, TK12, 01:00 PM-02:30 PM, Swedish 90 Min Aman Prakash, TK13, 04:00 …" at bounding box center [734, 360] width 1177 height 325
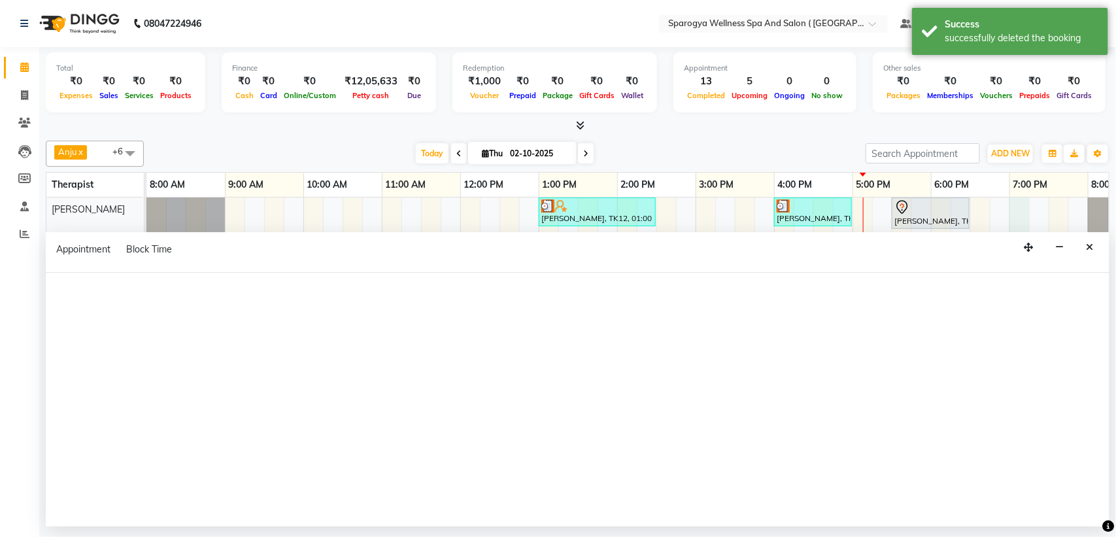
select select "16561"
select select "tentative"
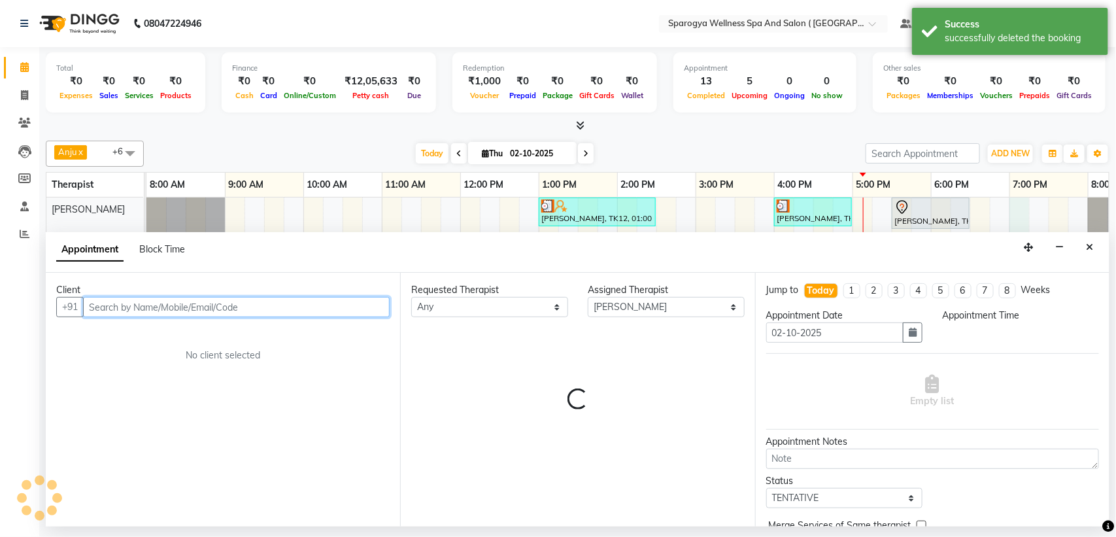
select select "1140"
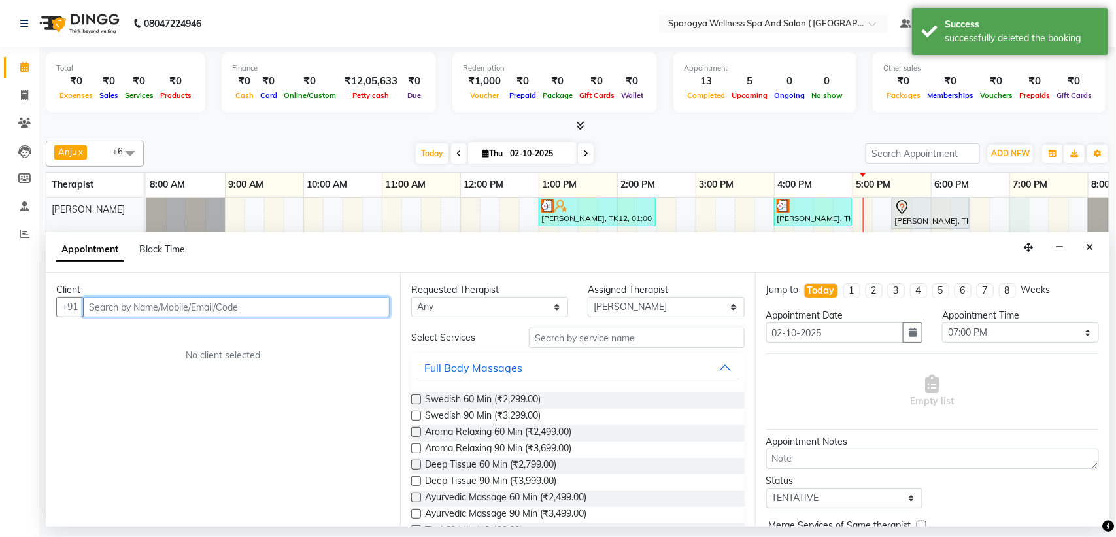
click at [172, 315] on input "text" at bounding box center [236, 307] width 307 height 20
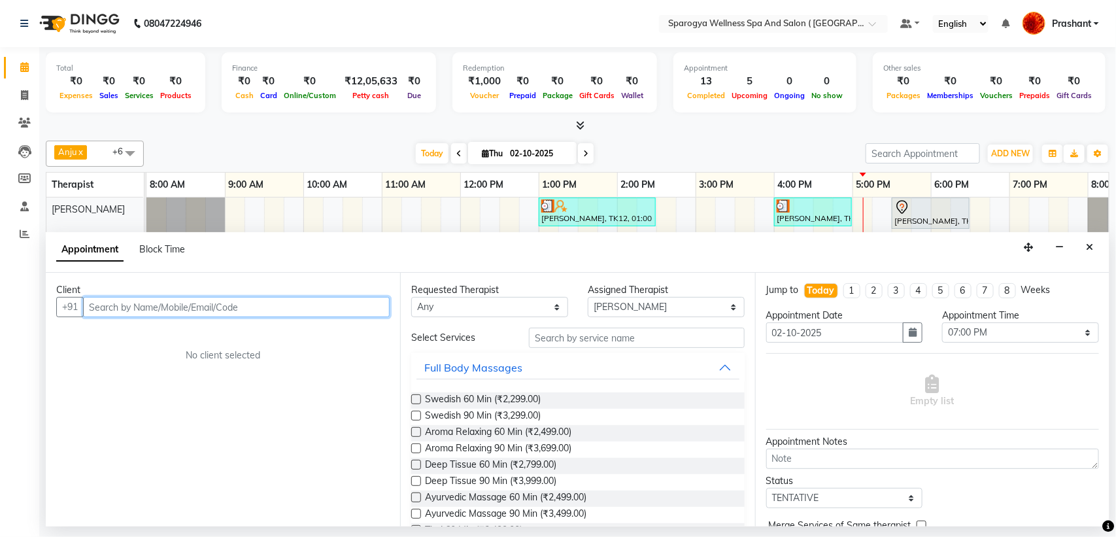
paste input "99773091805"
type input "9"
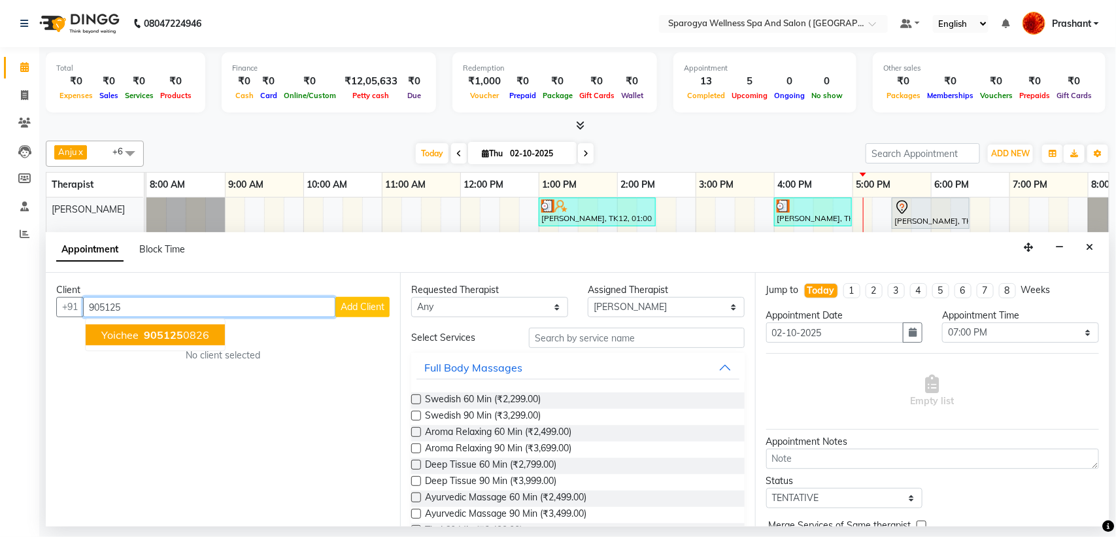
click at [116, 337] on span "yoichee" at bounding box center [119, 334] width 37 height 13
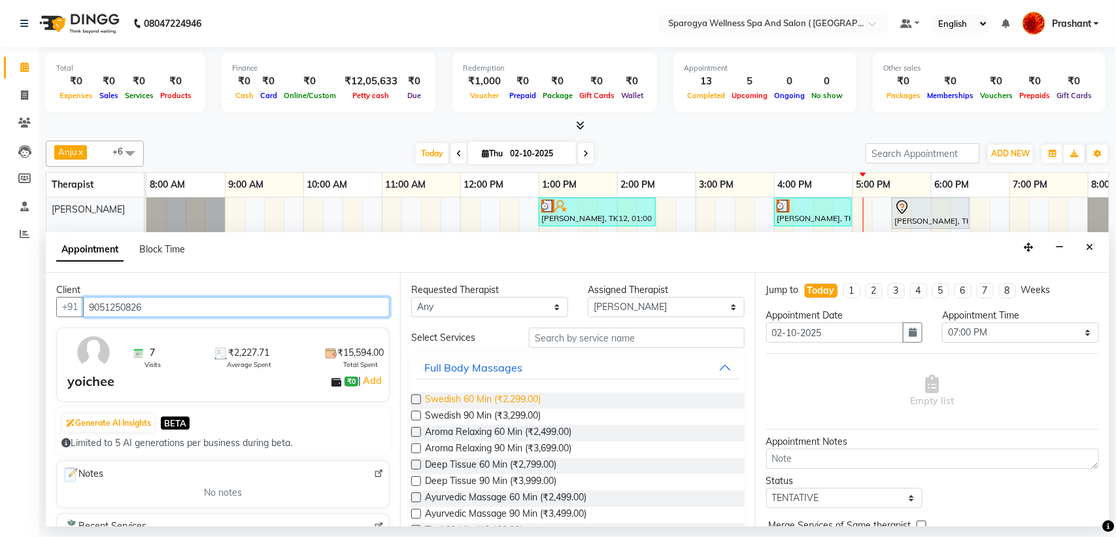
type input "9051250826"
click at [505, 402] on span "Swedish 60 Min (₹2,299.00)" at bounding box center [483, 400] width 116 height 16
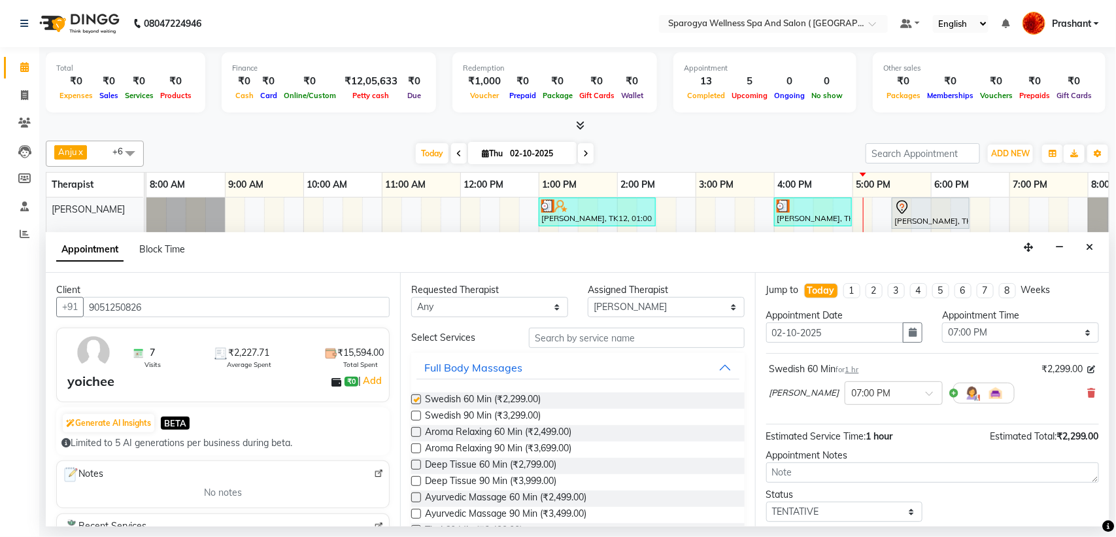
checkbox input "false"
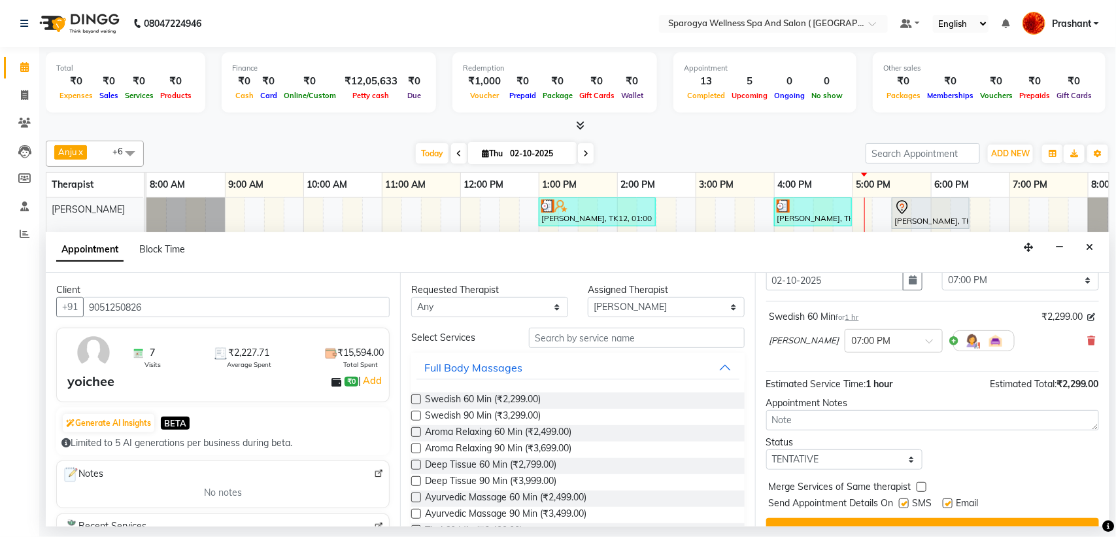
scroll to position [78, 0]
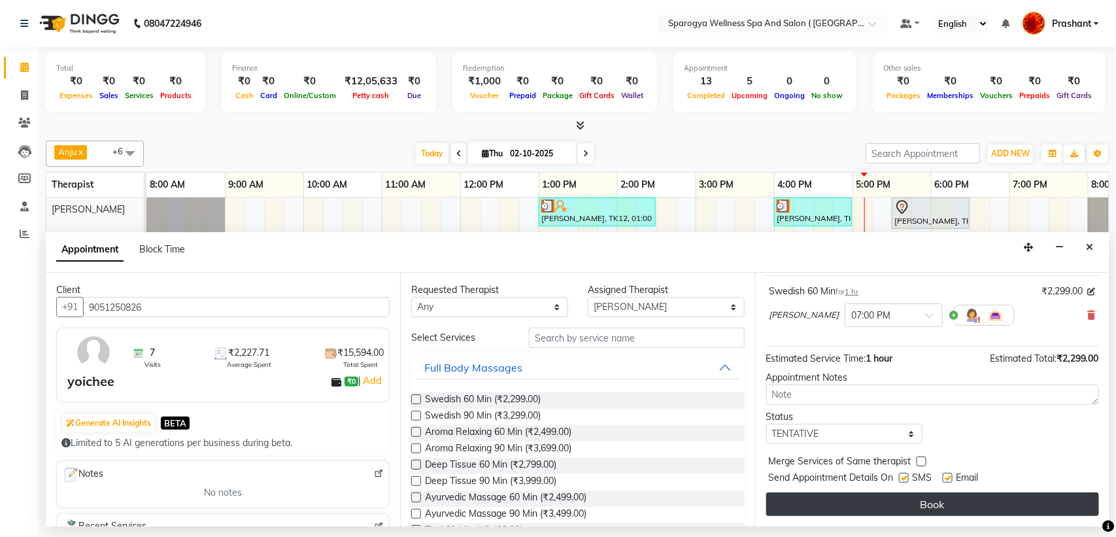
click at [930, 505] on button "Book" at bounding box center [932, 504] width 333 height 24
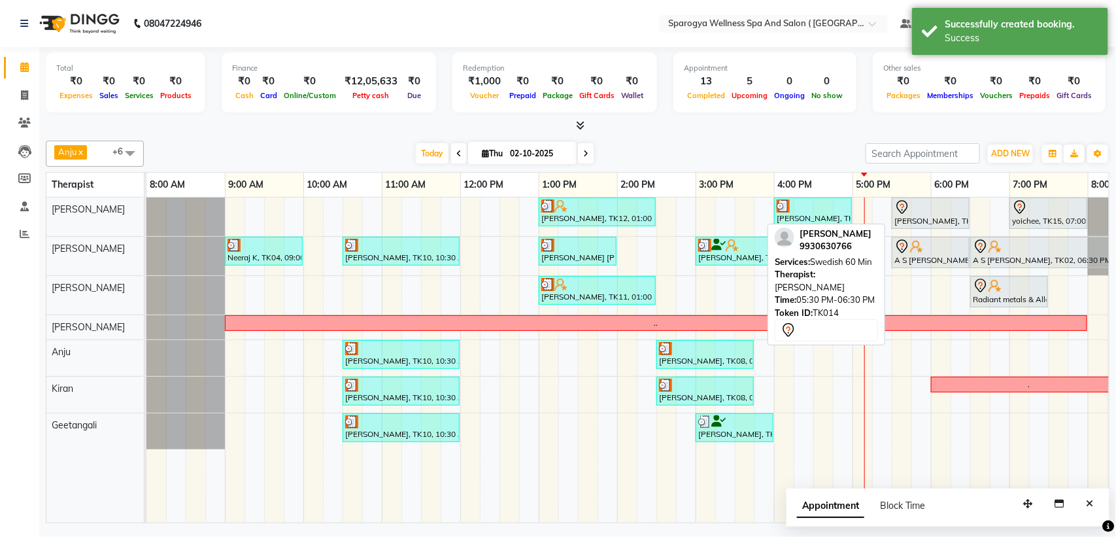
click at [930, 222] on div "[PERSON_NAME], TK14, 05:30 PM-06:30 PM, Swedish 60 Min" at bounding box center [930, 212] width 75 height 27
select select "7"
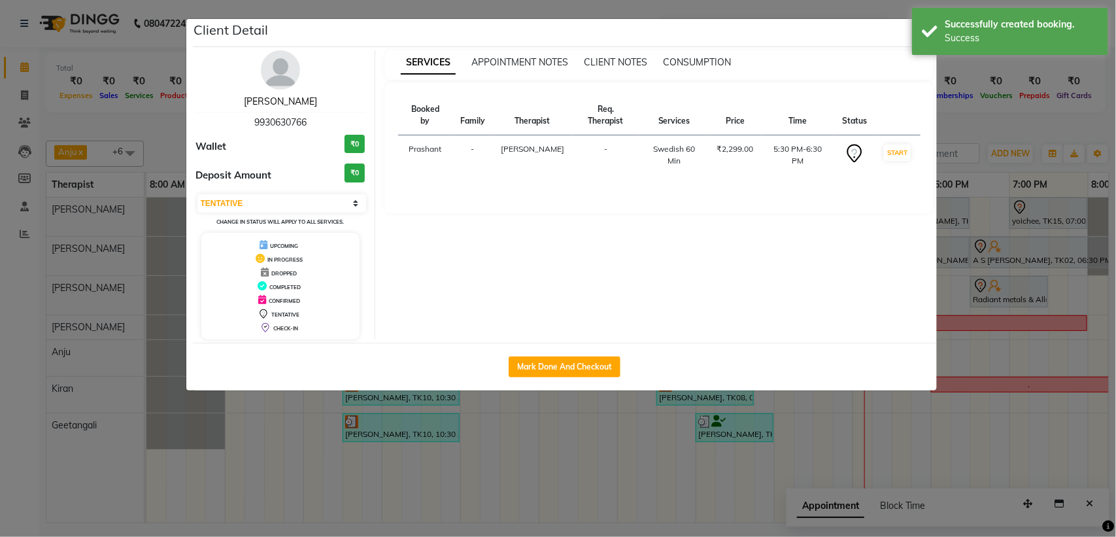
click at [296, 102] on link "Madhu Negi" at bounding box center [280, 101] width 73 height 12
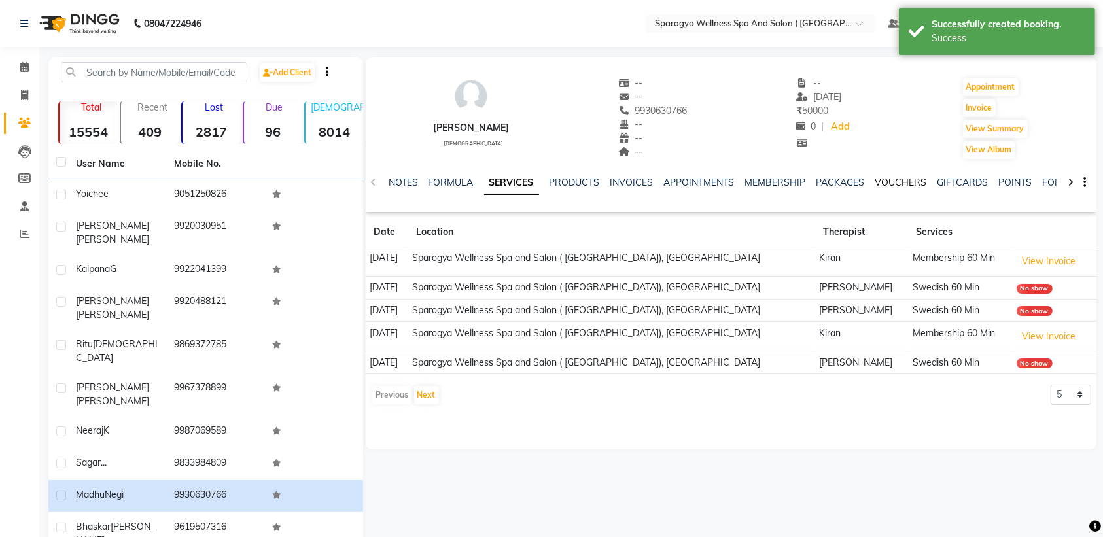
click at [891, 181] on link "VOUCHERS" at bounding box center [901, 183] width 52 height 12
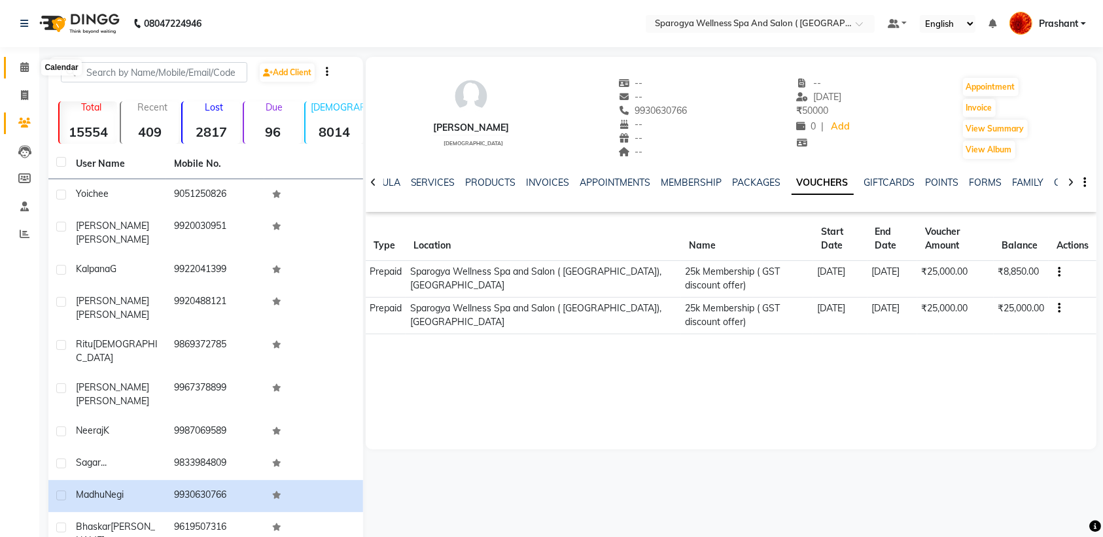
click at [24, 65] on icon at bounding box center [24, 67] width 9 height 10
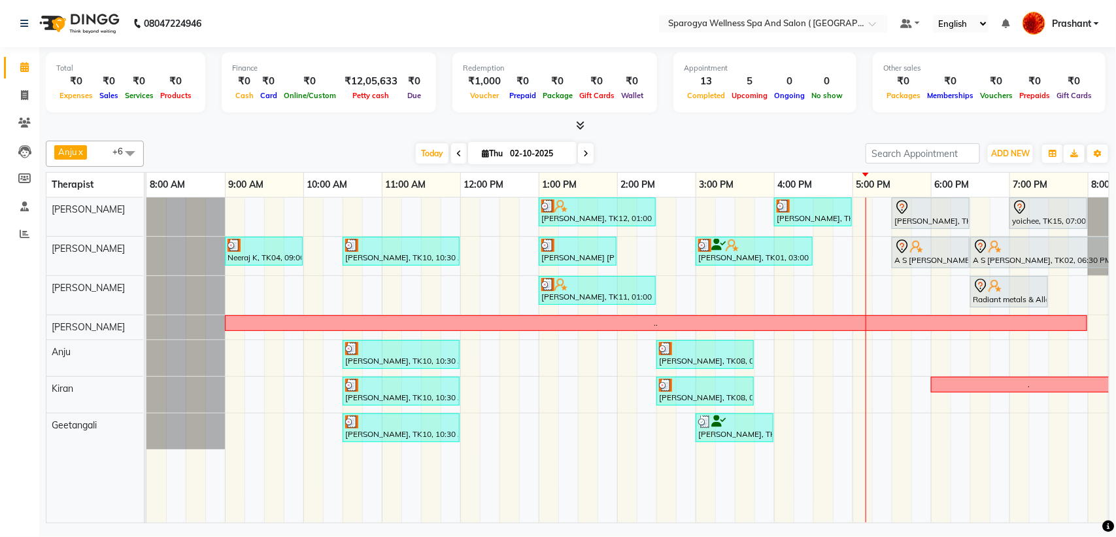
click at [877, 279] on div "Ajay Darara, TK12, 01:00 PM-02:30 PM, Swedish 90 Min Aman Prakash, TK13, 04:00 …" at bounding box center [734, 360] width 1177 height 325
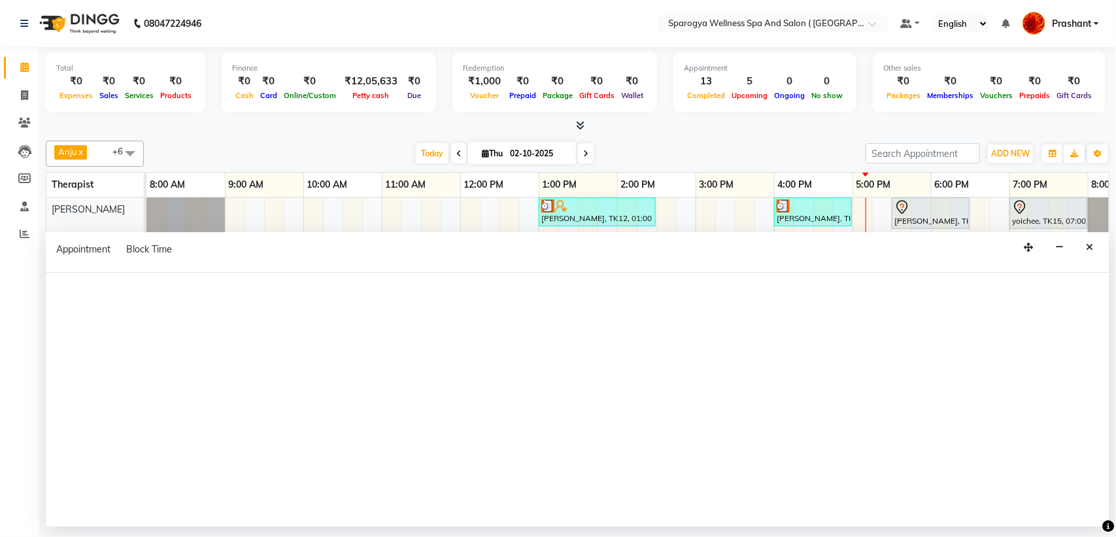
select select "34399"
select select "tentative"
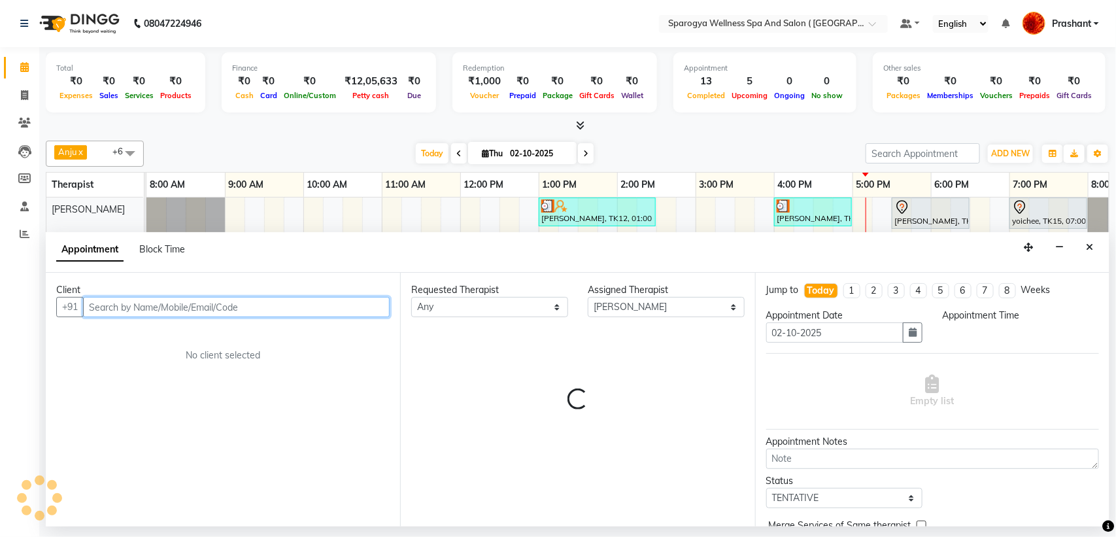
select select "1035"
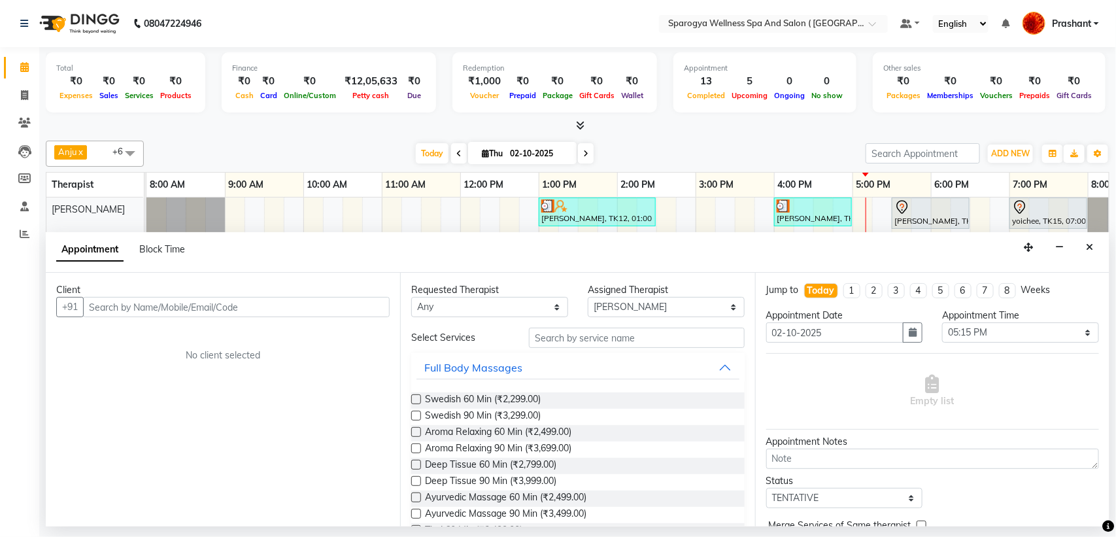
click at [180, 320] on div "Client +91 No client selected" at bounding box center [223, 400] width 354 height 254
click at [183, 293] on div "Client" at bounding box center [223, 290] width 334 height 14
click at [180, 302] on input "text" at bounding box center [236, 307] width 307 height 20
type input "x"
type input "p"
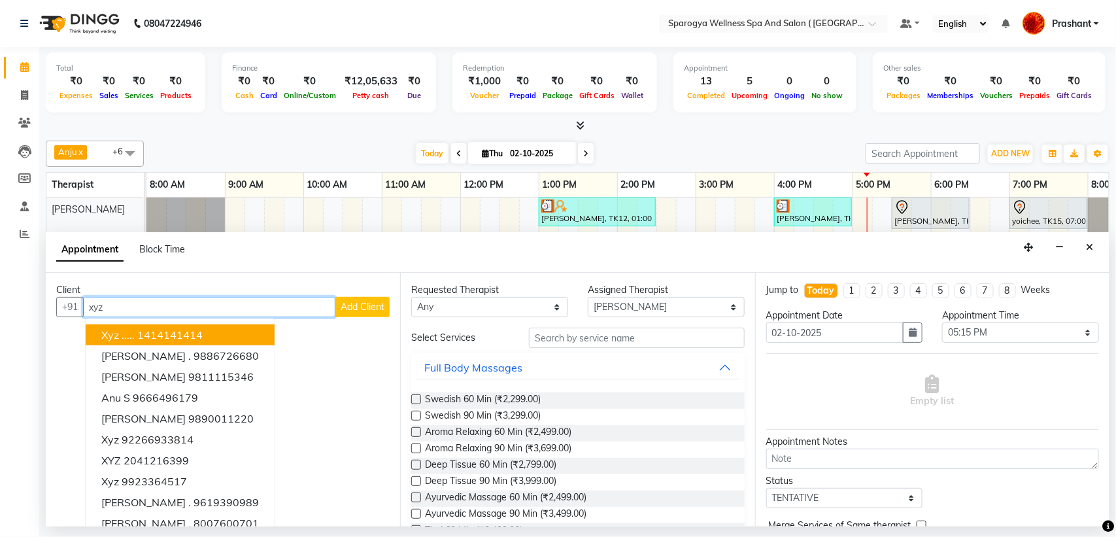
click at [171, 338] on ngb-highlight "1414141414" at bounding box center [169, 334] width 65 height 13
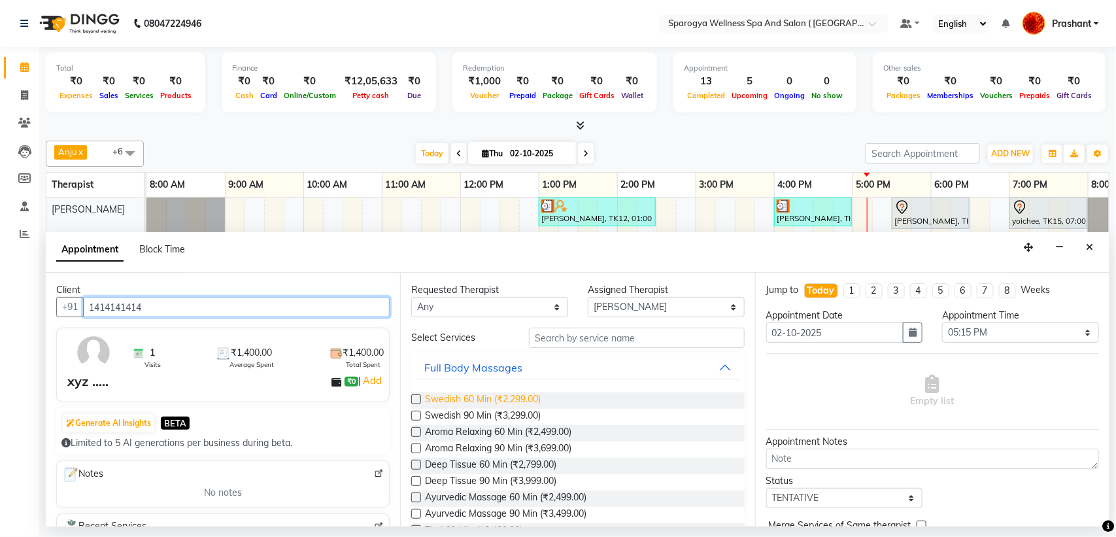
type input "1414141414"
click at [488, 402] on span "Swedish 60 Min (₹2,299.00)" at bounding box center [483, 400] width 116 height 16
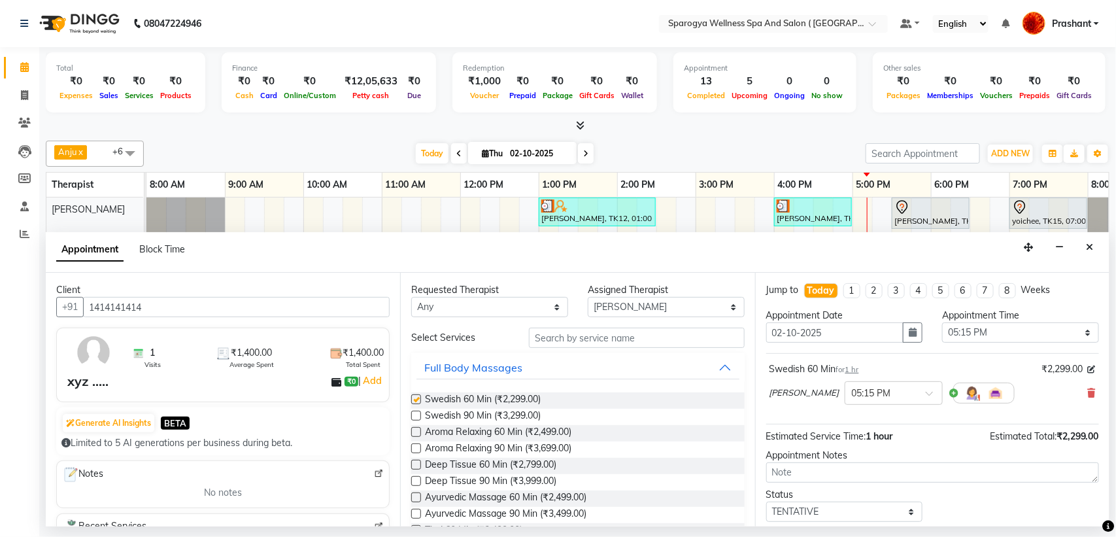
checkbox input "false"
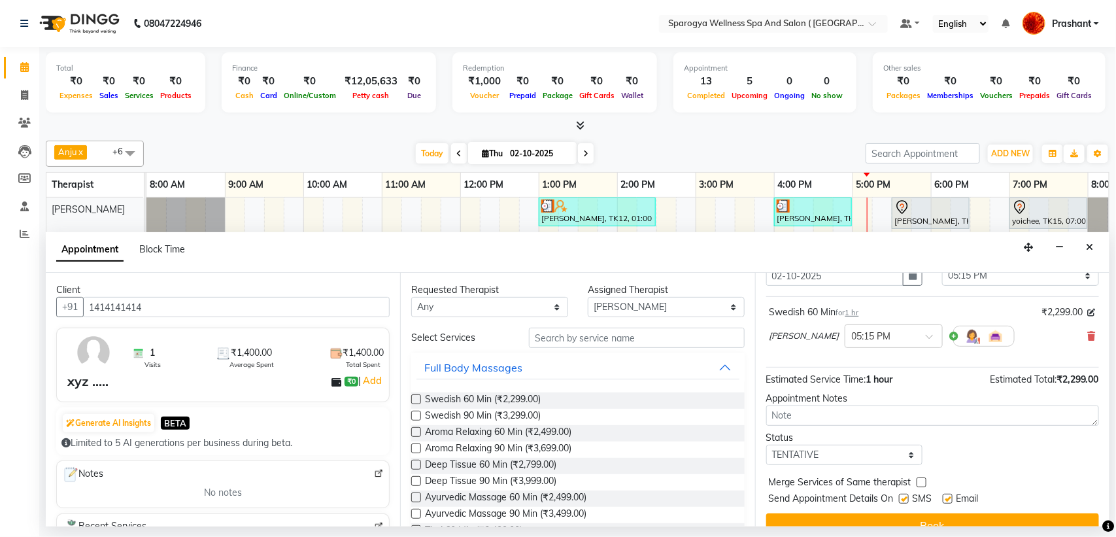
scroll to position [78, 0]
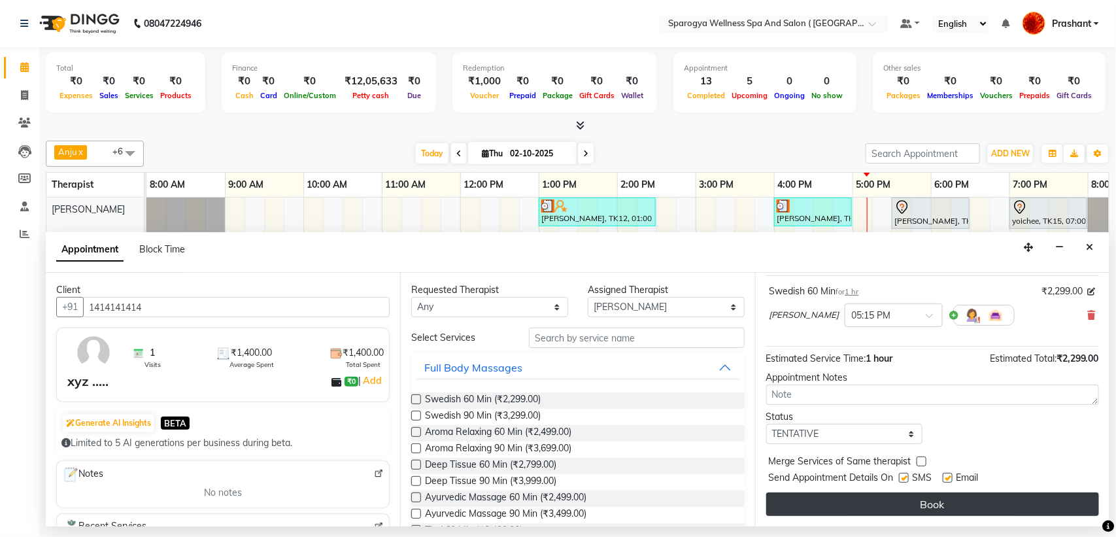
click at [923, 506] on button "Book" at bounding box center [932, 504] width 333 height 24
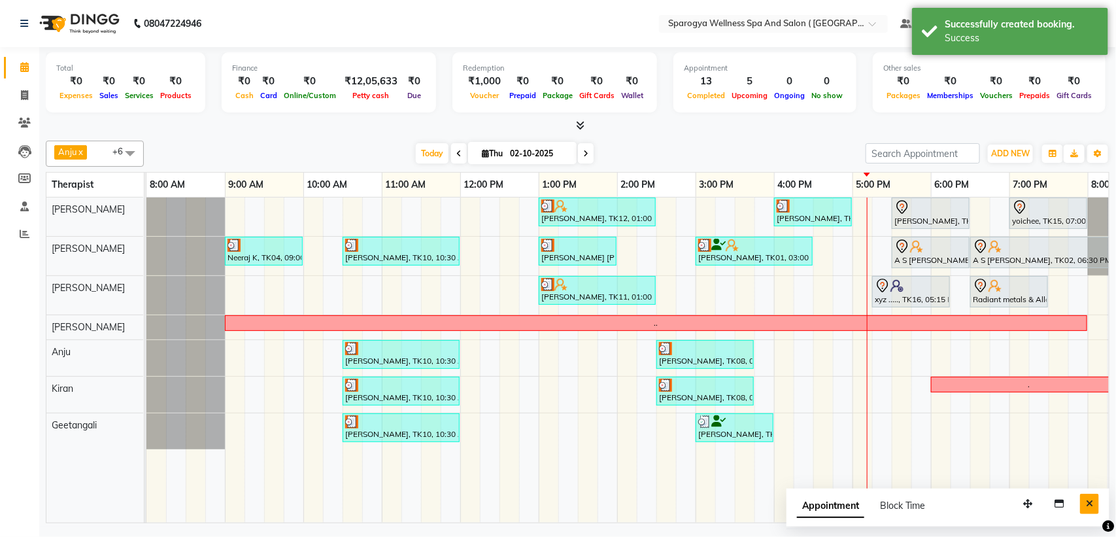
click at [1088, 502] on icon "Close" at bounding box center [1089, 503] width 7 height 9
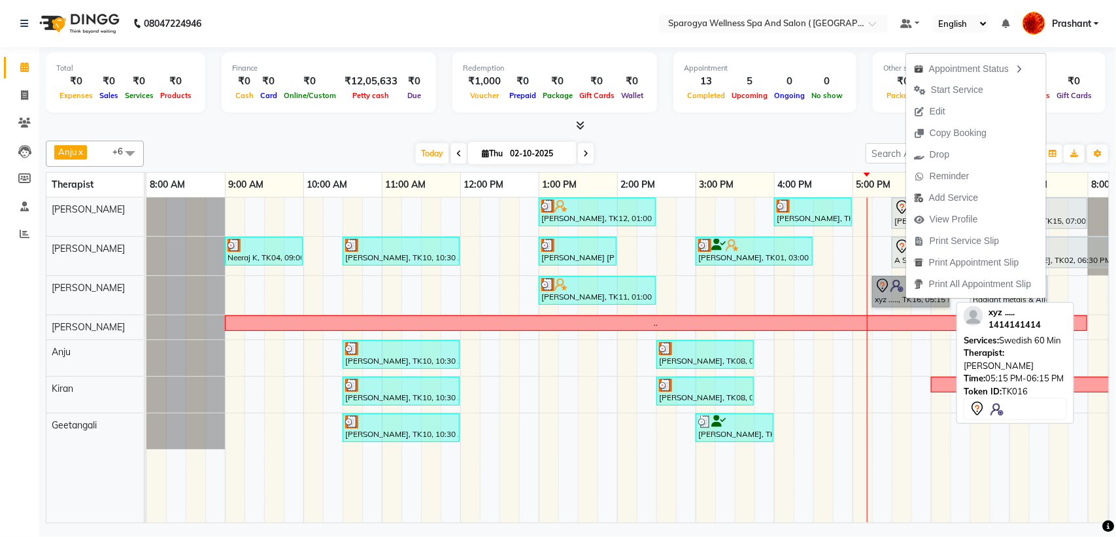
click at [893, 300] on link "xyz ....., TK16, 05:15 PM-06:15 PM, Swedish 60 Min" at bounding box center [911, 291] width 78 height 31
select select "7"
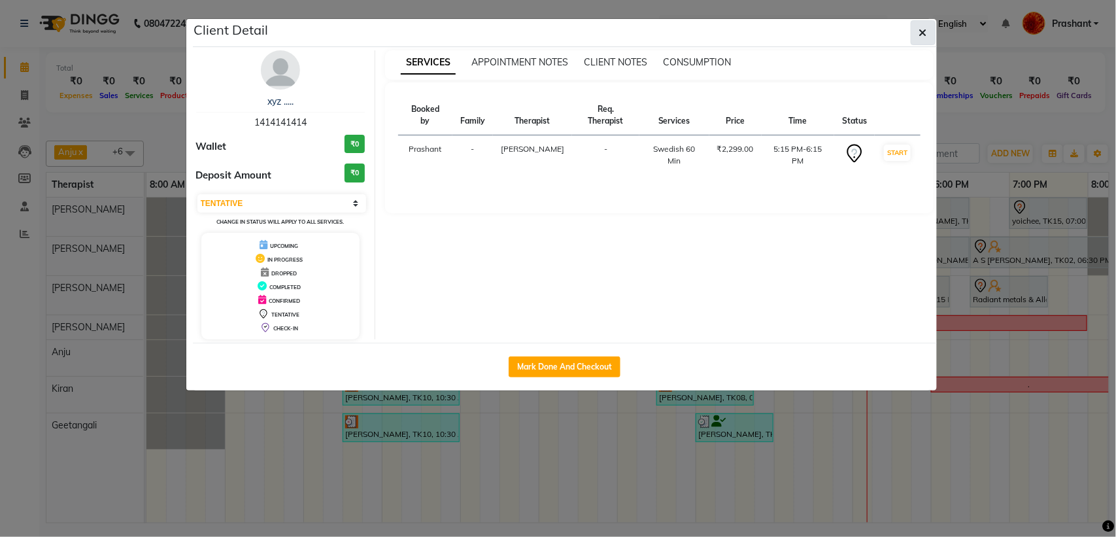
click at [918, 33] on button "button" at bounding box center [923, 32] width 25 height 25
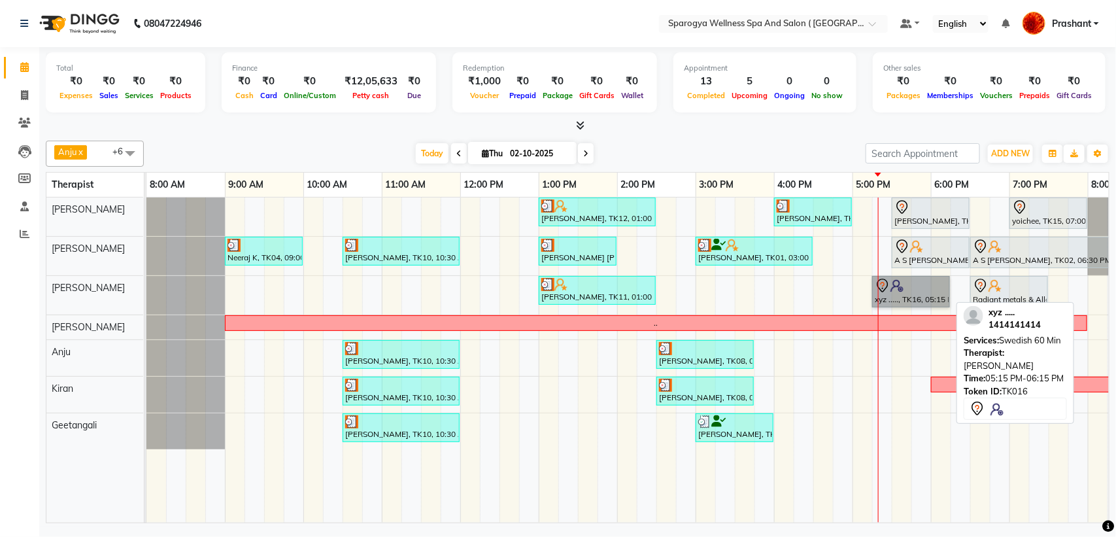
click at [901, 305] on link "xyz ....., TK16, 05:15 PM-06:15 PM, Swedish 60 Min" at bounding box center [911, 291] width 78 height 31
select select "7"
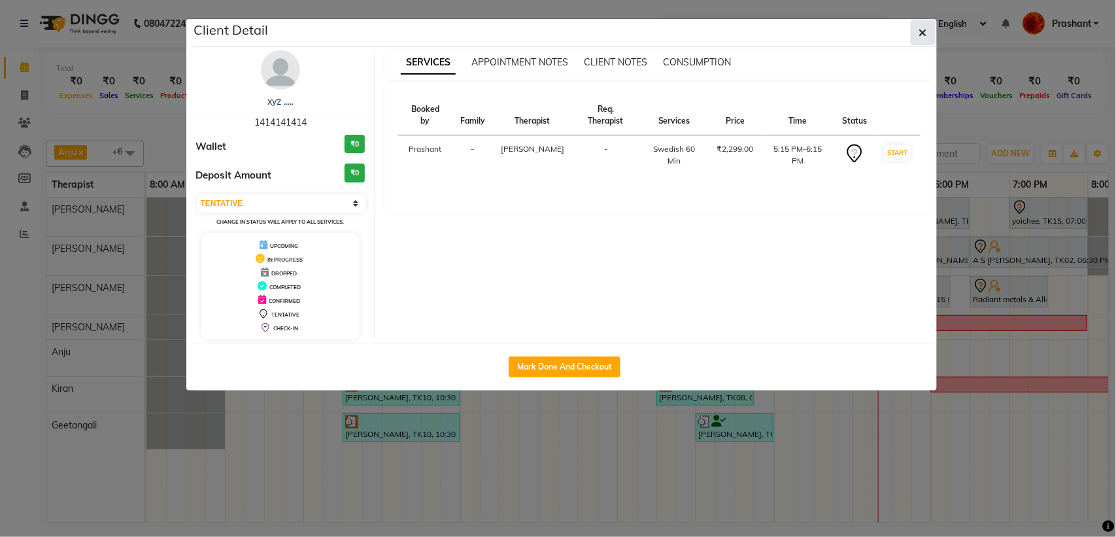
click at [920, 27] on icon "button" at bounding box center [924, 32] width 8 height 10
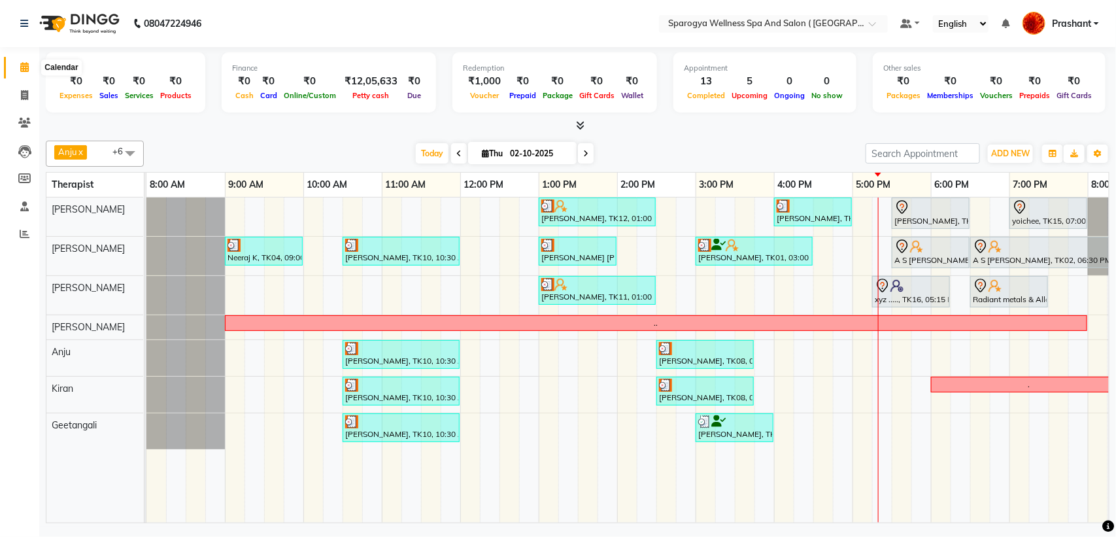
click at [18, 65] on span at bounding box center [24, 67] width 23 height 15
click at [23, 27] on icon at bounding box center [24, 23] width 8 height 9
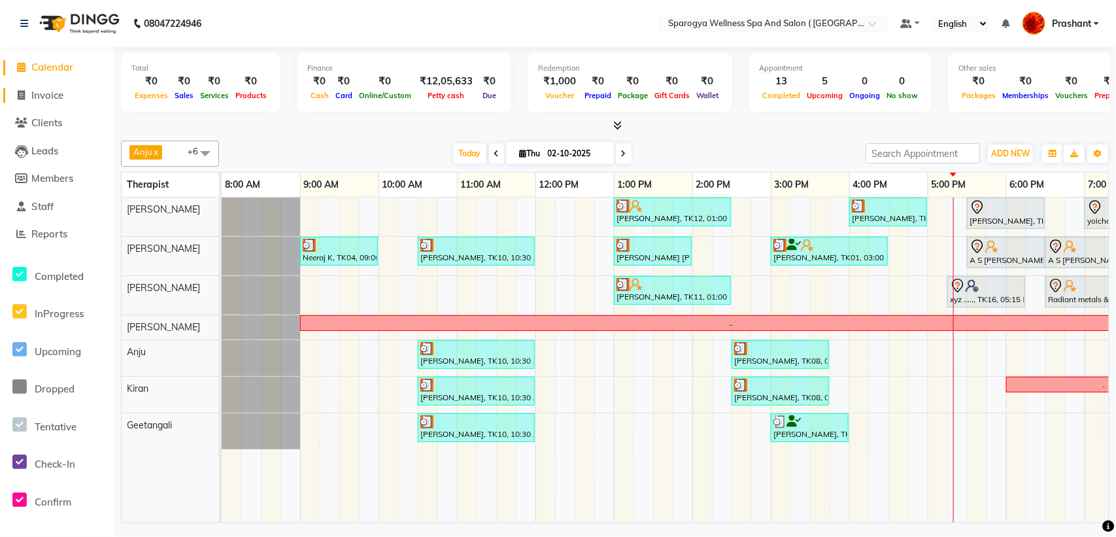
click at [60, 93] on span "Invoice" at bounding box center [47, 95] width 32 height 12
select select "service"
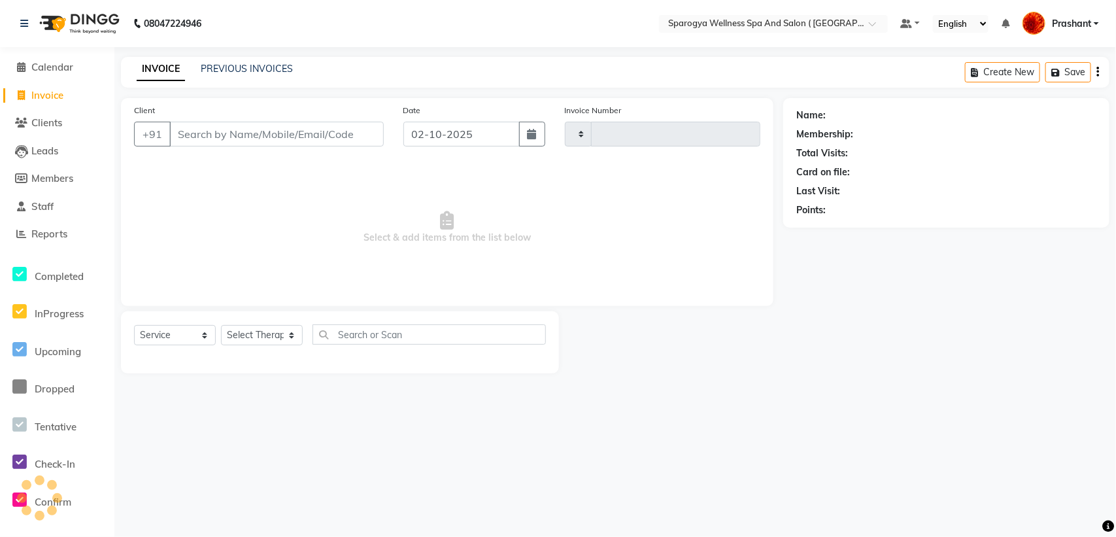
type input "3063"
select select "4292"
click at [51, 181] on span "Members" at bounding box center [52, 178] width 42 height 12
select select
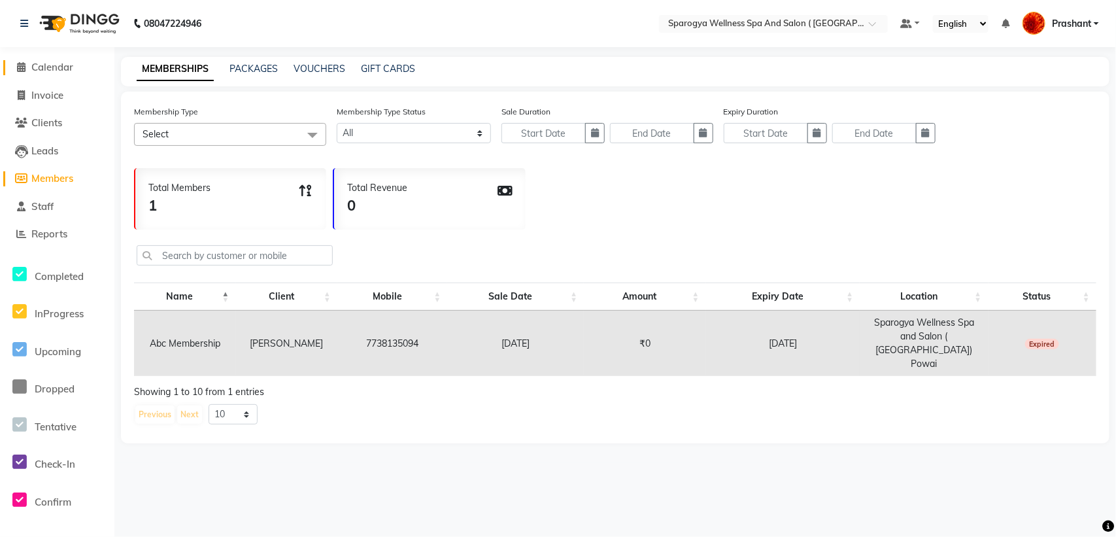
click at [34, 65] on span "Calendar" at bounding box center [52, 67] width 42 height 12
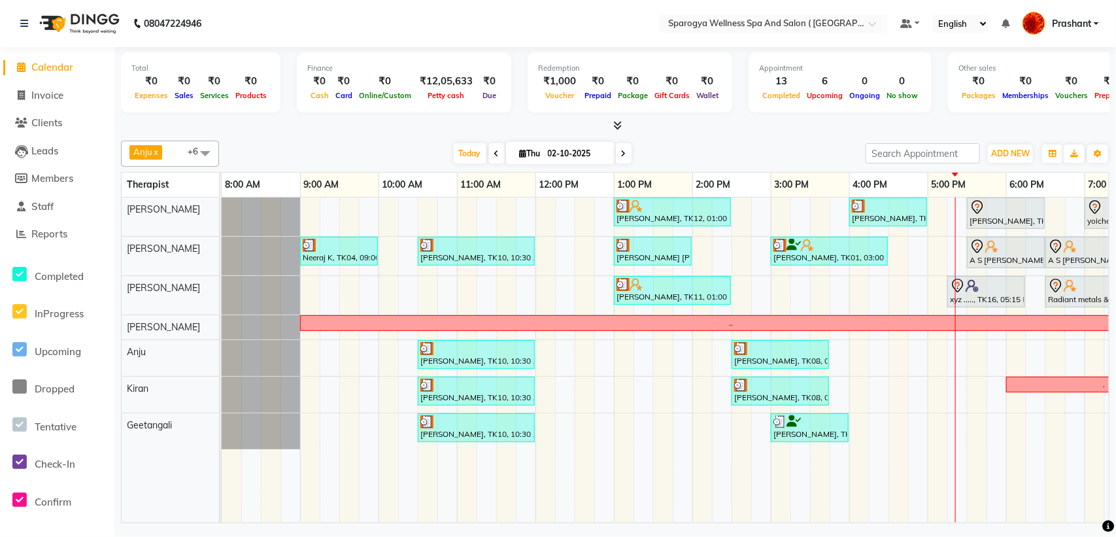
click at [933, 387] on div "Ajay Darara, TK12, 01:00 PM-02:30 PM, Swedish 90 Min Aman Prakash, TK13, 04:00 …" at bounding box center [810, 360] width 1177 height 325
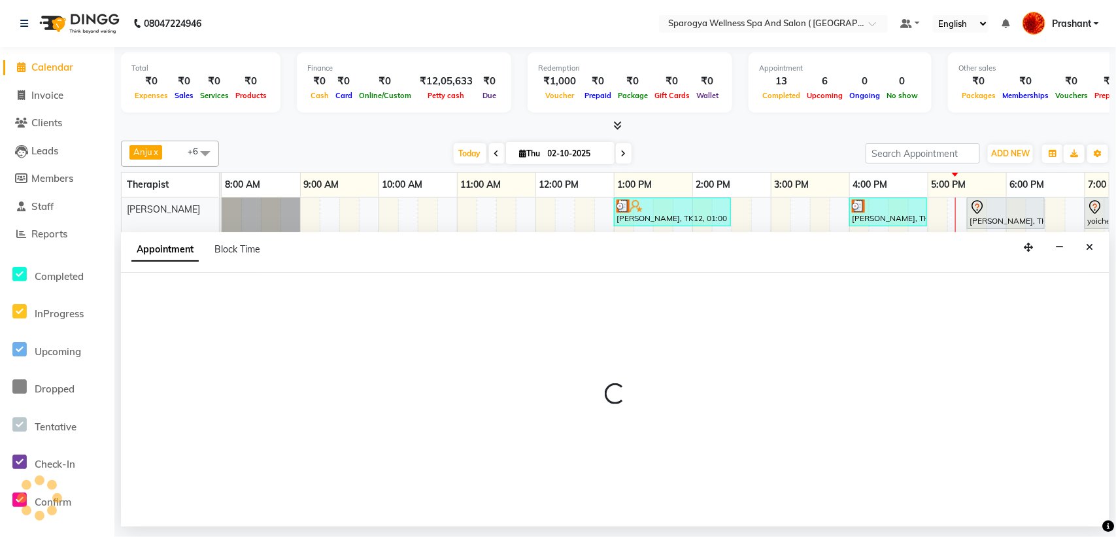
select select "70004"
select select "1020"
select select "tentative"
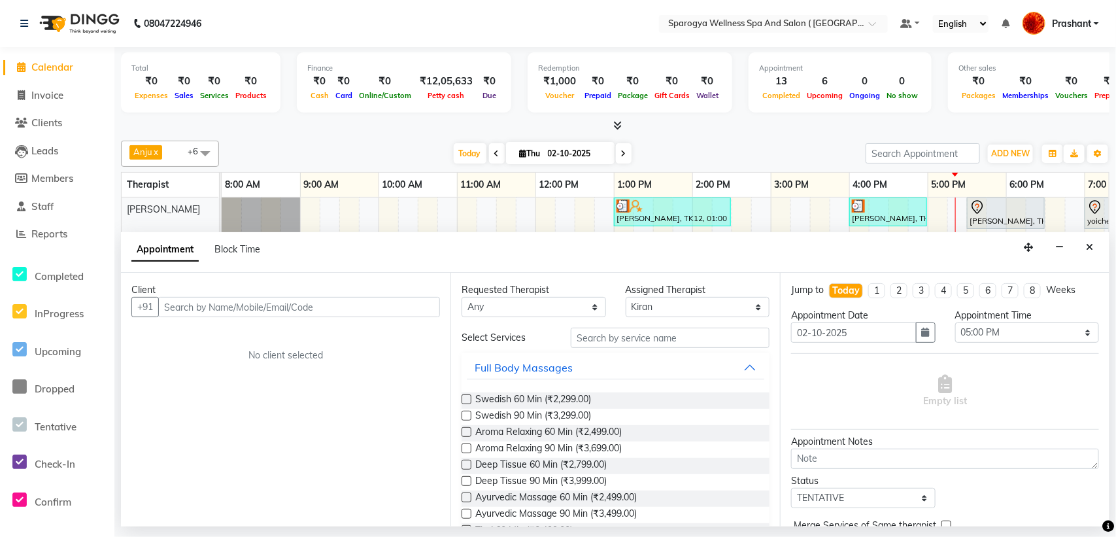
click at [199, 313] on input "text" at bounding box center [299, 307] width 282 height 20
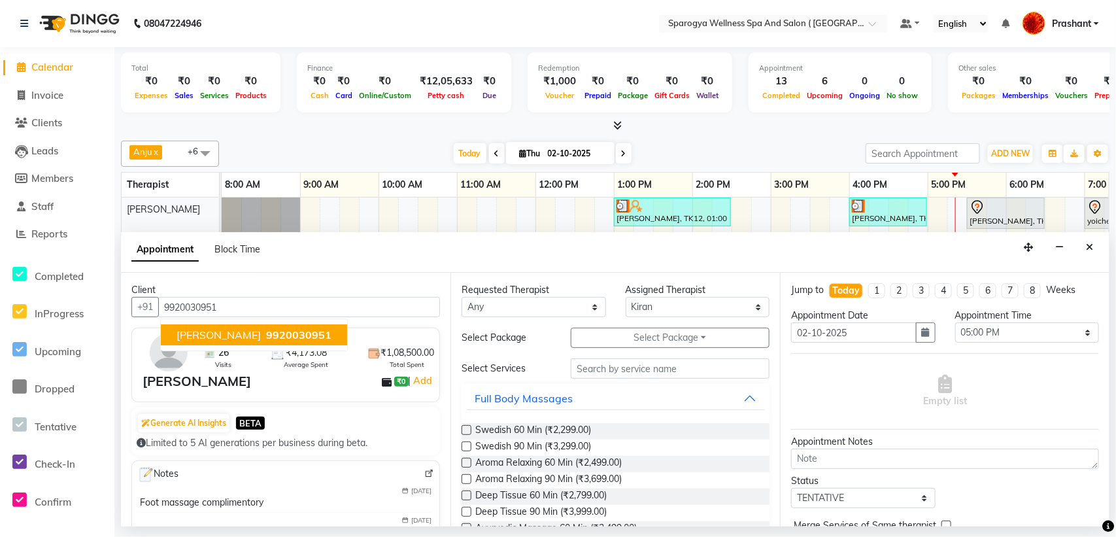
click at [245, 341] on span "Sonika Kapoor" at bounding box center [219, 334] width 84 height 13
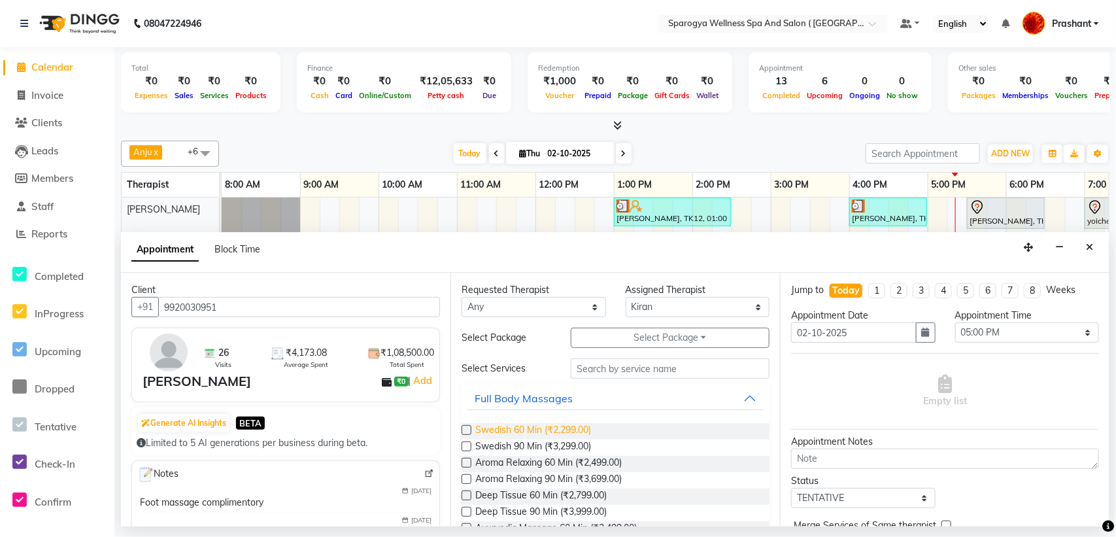
type input "9920030951"
click at [514, 432] on span "Swedish 60 Min (₹2,299.00)" at bounding box center [533, 431] width 116 height 16
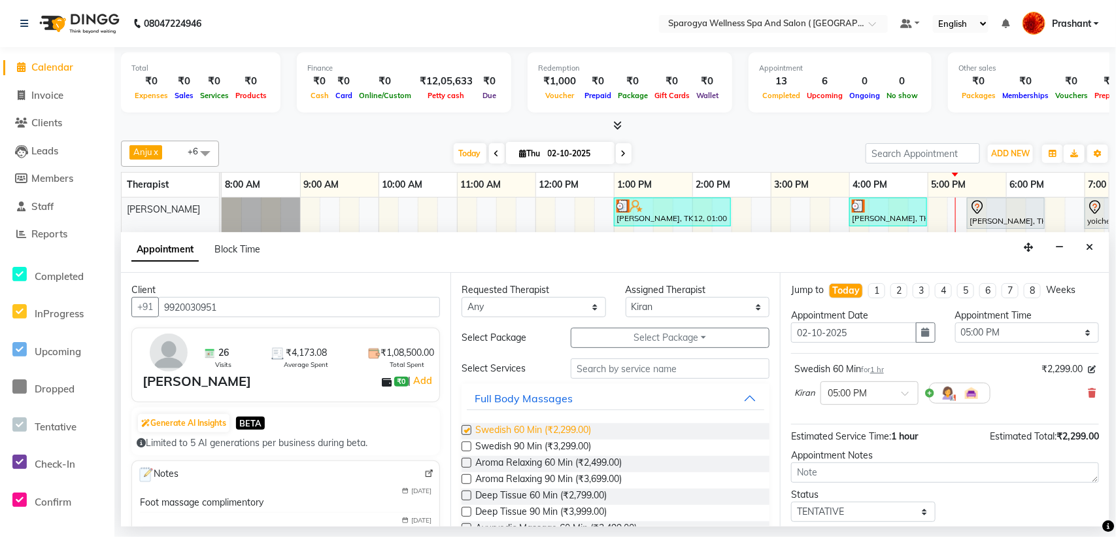
checkbox input "false"
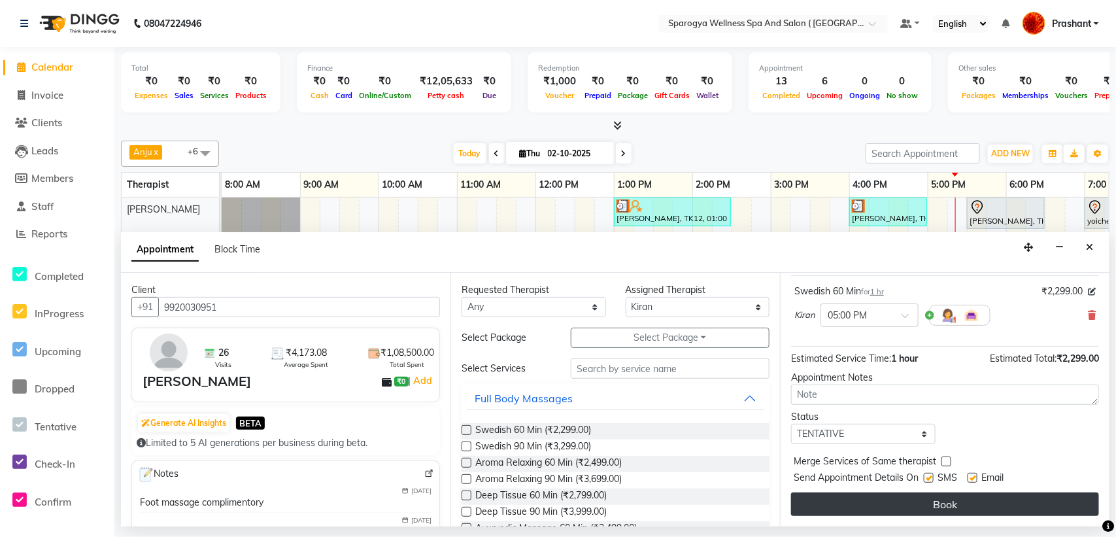
click at [940, 502] on button "Book" at bounding box center [945, 504] width 308 height 24
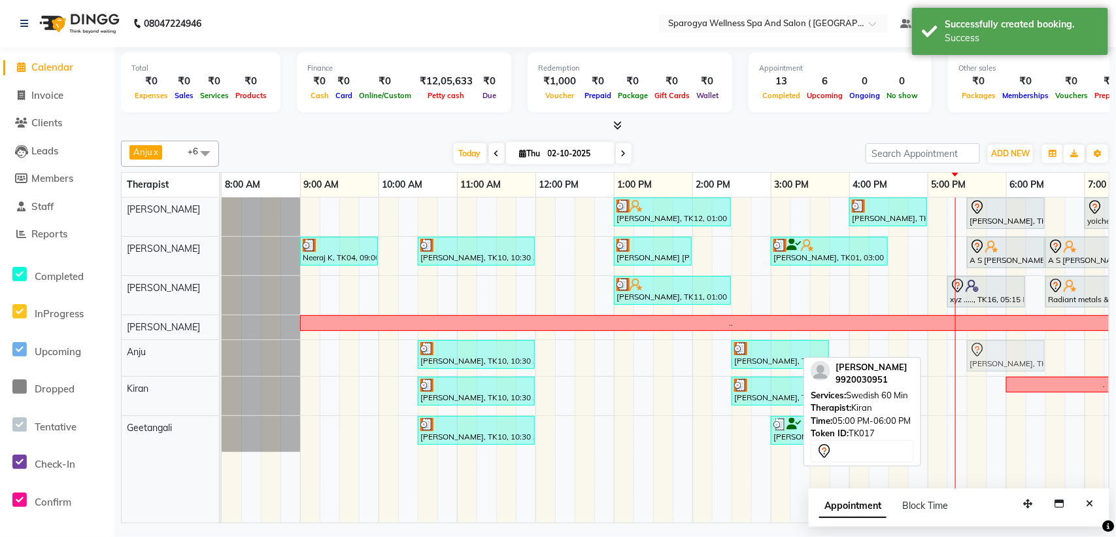
drag, startPoint x: 954, startPoint y: 394, endPoint x: 992, endPoint y: 344, distance: 63.4
click at [988, 362] on tbody "Ajay Darara, TK12, 01:00 PM-02:30 PM, Swedish 90 Min Aman Prakash, TK13, 04:00 …" at bounding box center [810, 325] width 1177 height 254
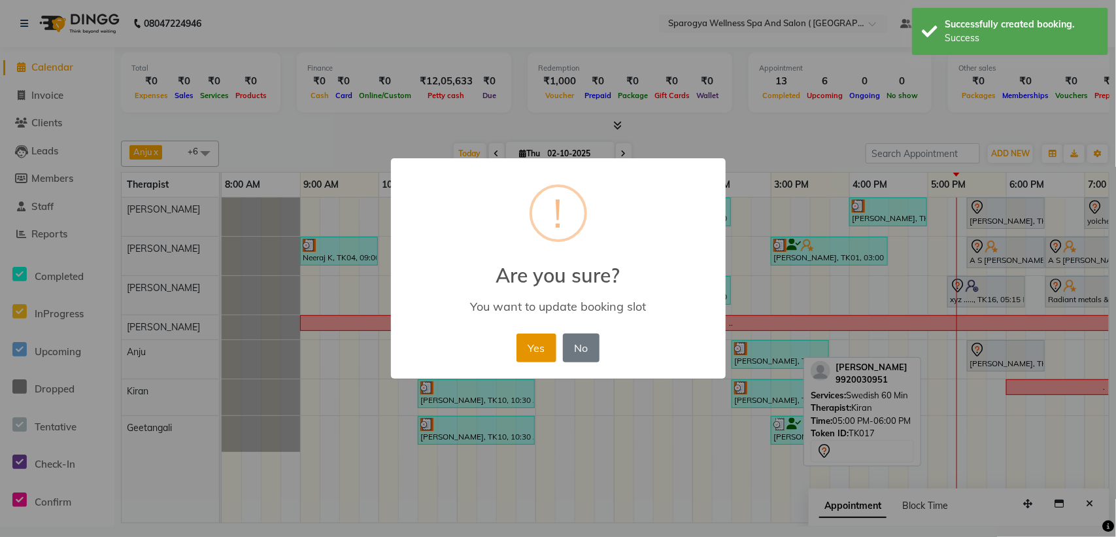
click at [532, 341] on button "Yes" at bounding box center [537, 348] width 40 height 29
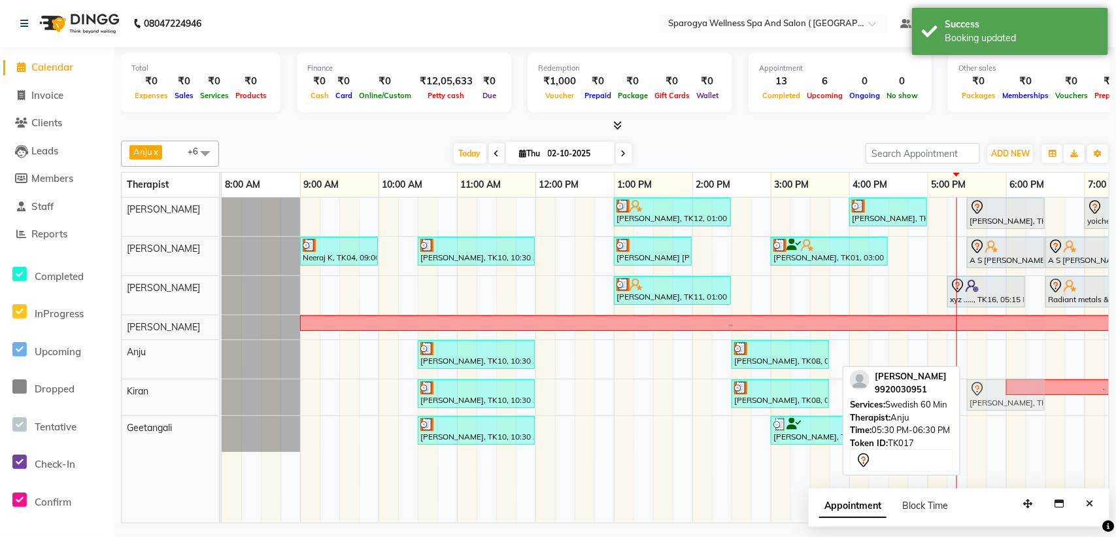
drag, startPoint x: 996, startPoint y: 348, endPoint x: 996, endPoint y: 379, distance: 31.4
click at [995, 396] on tbody "Ajay Darara, TK12, 01:00 PM-02:30 PM, Swedish 90 Min Aman Prakash, TK13, 04:00 …" at bounding box center [810, 325] width 1177 height 254
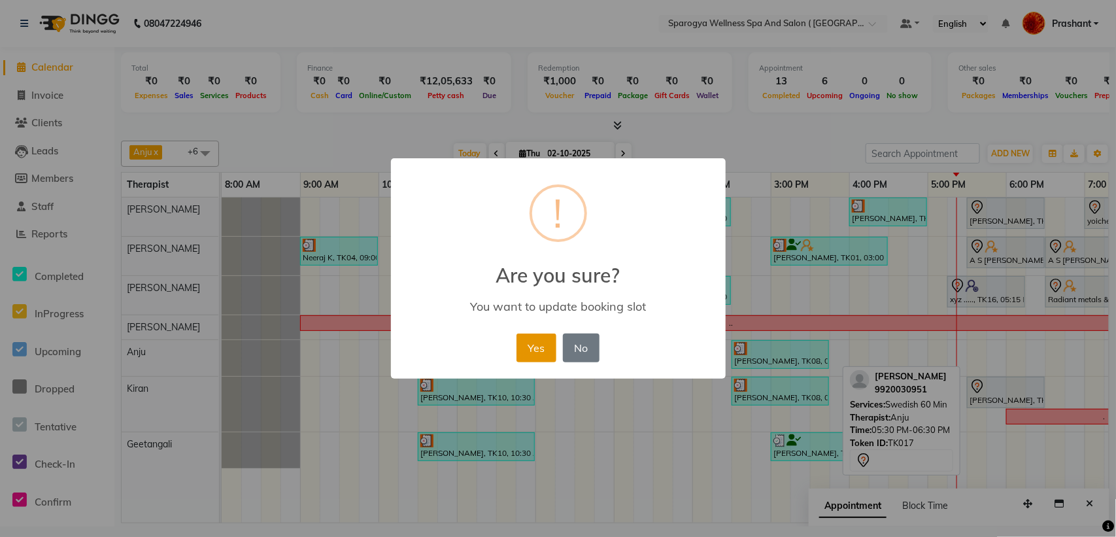
click at [531, 360] on button "Yes" at bounding box center [537, 348] width 40 height 29
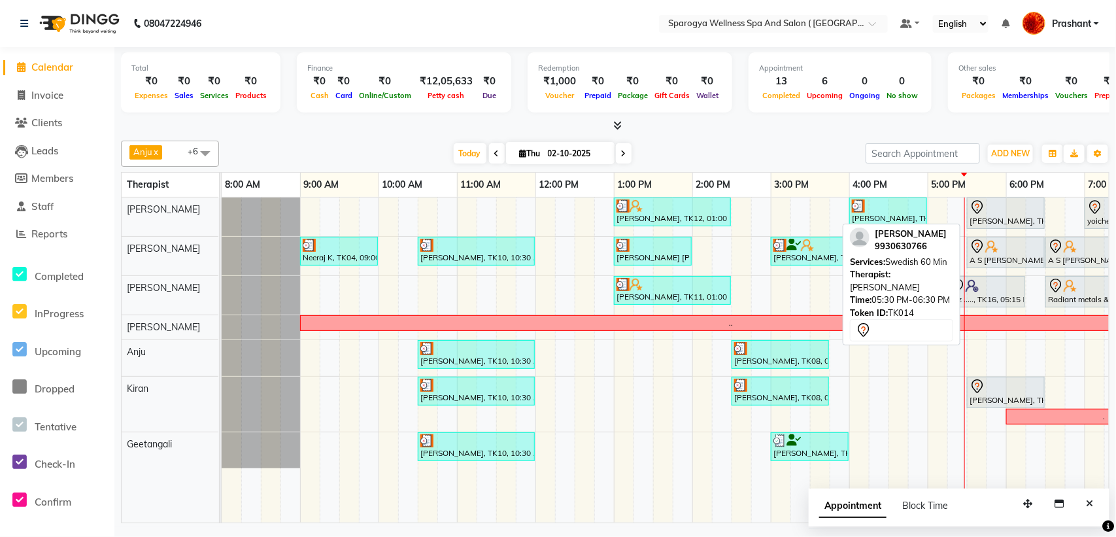
click at [999, 224] on div "[PERSON_NAME], TK14, 05:30 PM-06:30 PM, Swedish 60 Min" at bounding box center [1006, 212] width 75 height 27
click at [980, 213] on icon at bounding box center [978, 207] width 16 height 16
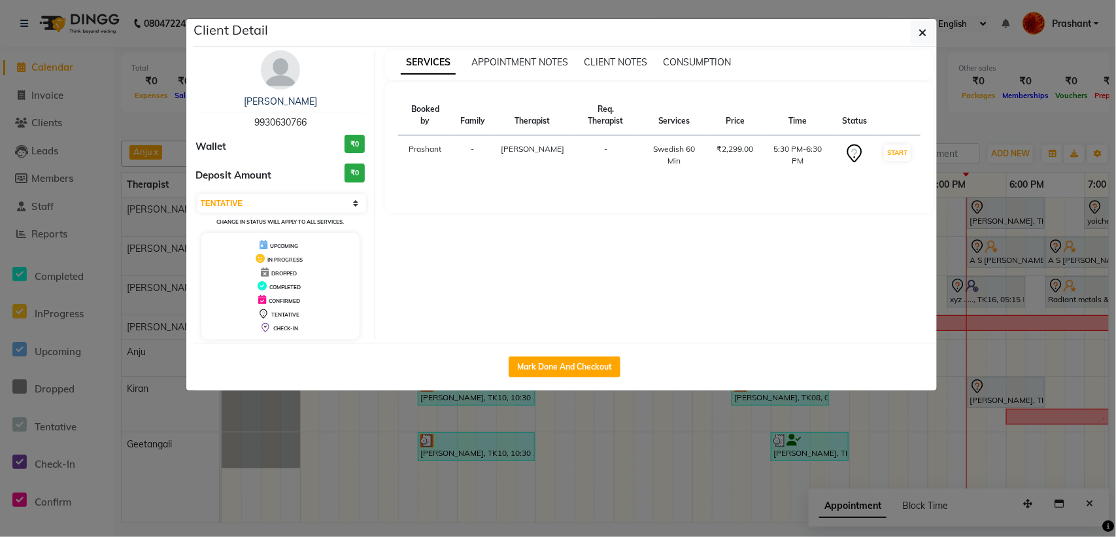
click at [881, 154] on td "START" at bounding box center [897, 155] width 45 height 40
click at [891, 154] on button "START" at bounding box center [897, 153] width 27 height 16
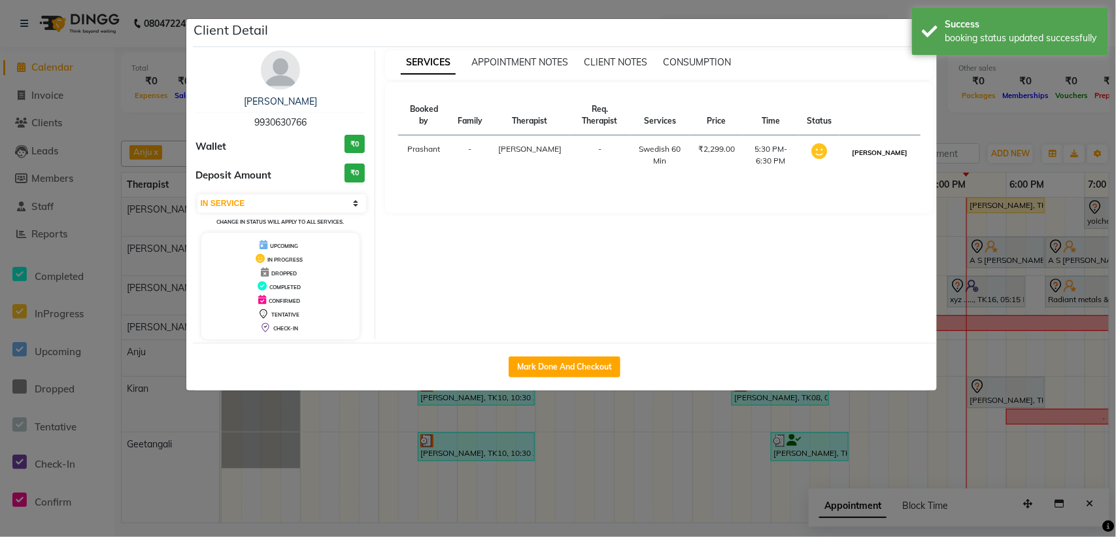
click at [894, 152] on button "[PERSON_NAME]" at bounding box center [880, 153] width 62 height 16
select select "3"
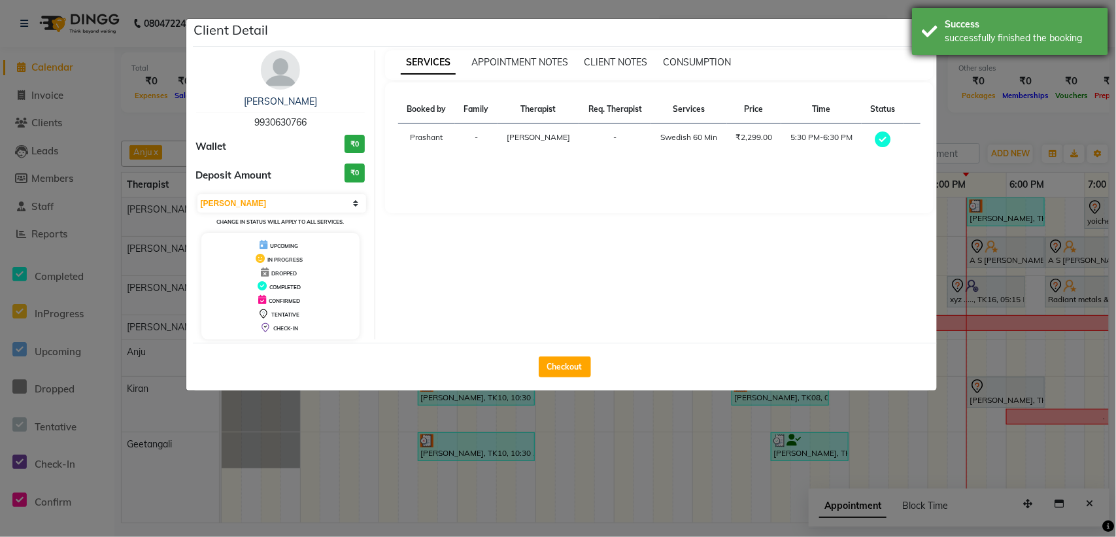
click at [912, 41] on div "Success successfully finished the booking" at bounding box center [1010, 31] width 196 height 47
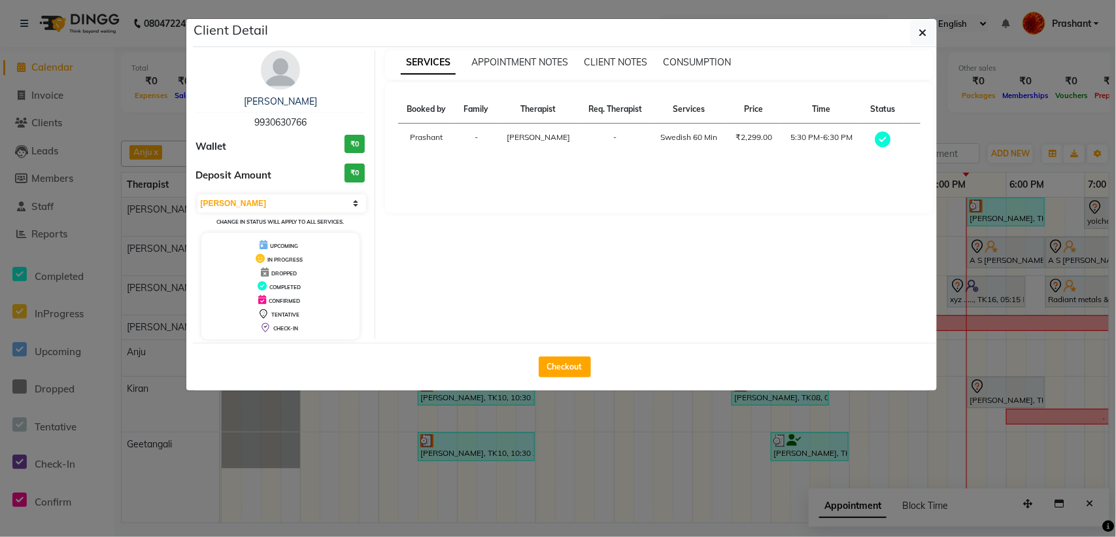
click at [913, 38] on button "button" at bounding box center [923, 32] width 25 height 25
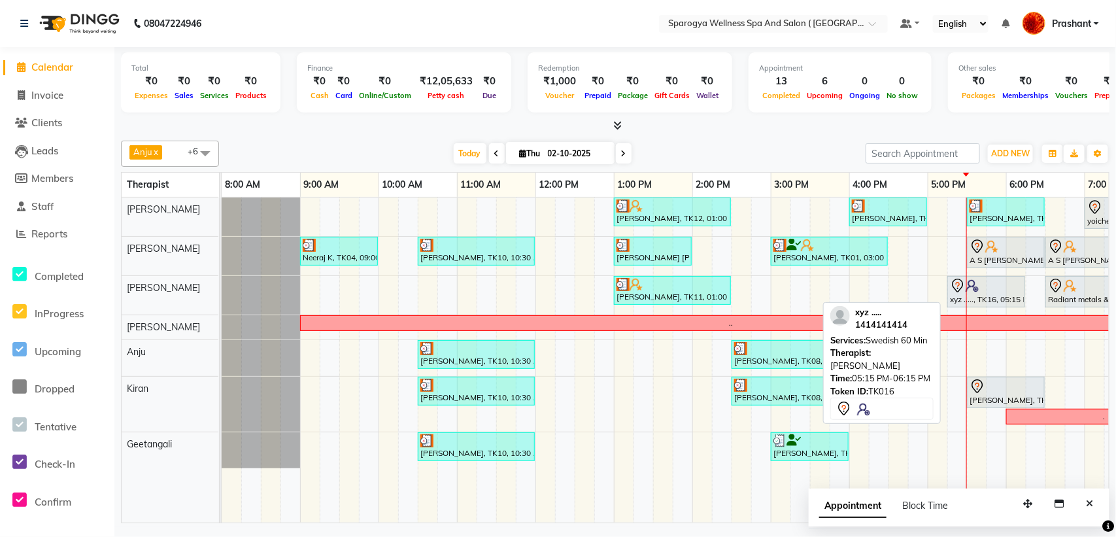
click at [981, 299] on div "xyz ....., TK16, 05:15 PM-06:15 PM, Swedish 60 Min" at bounding box center [986, 291] width 75 height 27
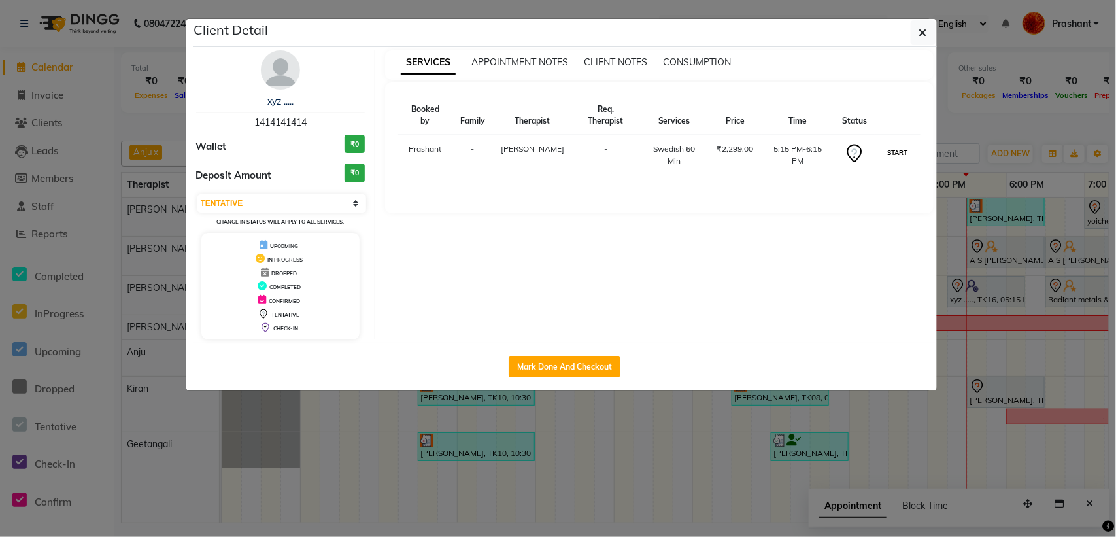
click at [884, 155] on button "START" at bounding box center [897, 153] width 27 height 16
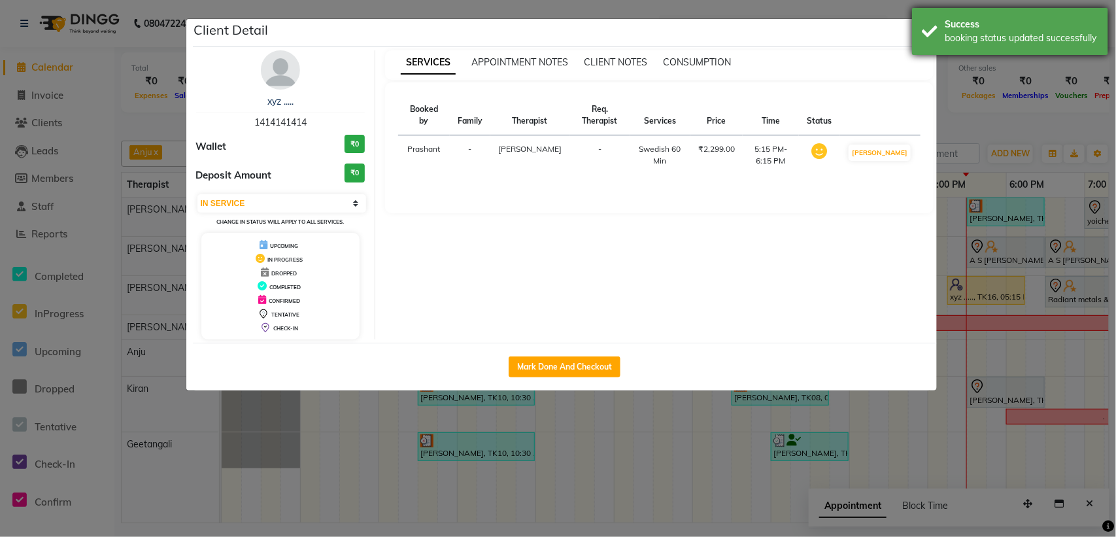
click at [924, 24] on div "Success booking status updated successfully" at bounding box center [1010, 31] width 196 height 47
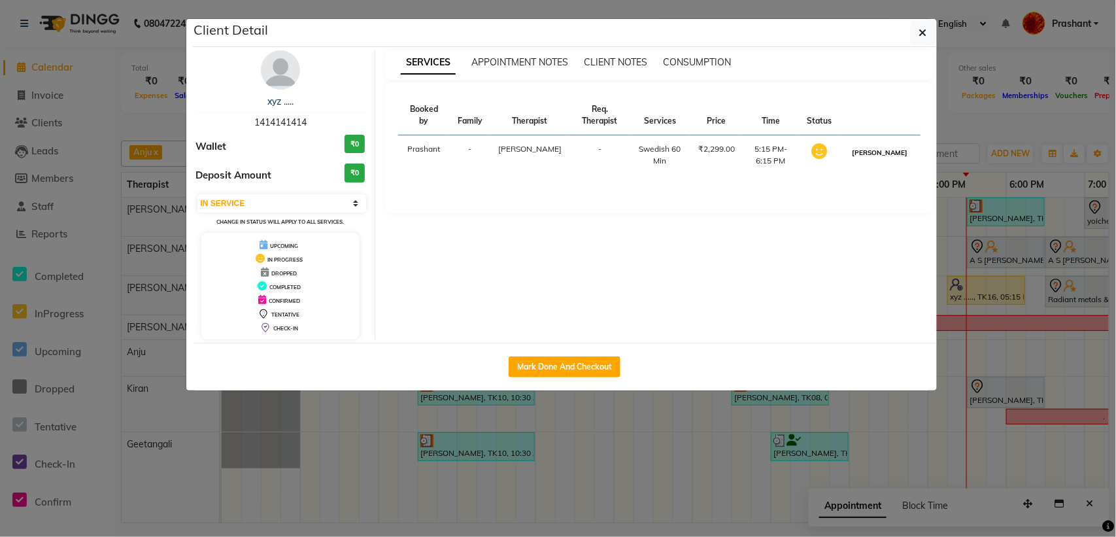
click at [882, 154] on button "[PERSON_NAME]" at bounding box center [880, 153] width 62 height 16
select select "3"
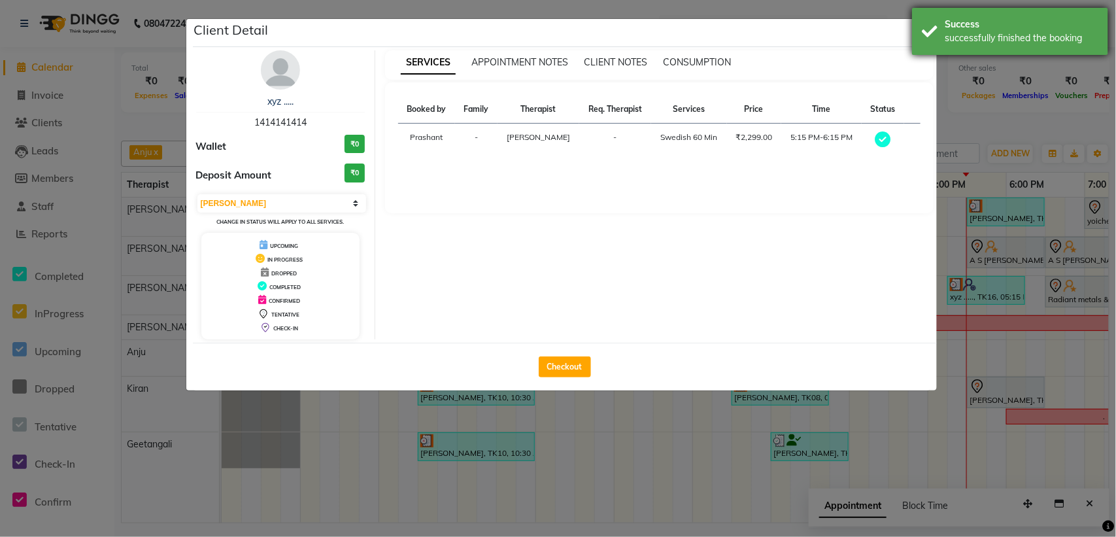
click at [922, 39] on div "Success successfully finished the booking" at bounding box center [1010, 31] width 196 height 47
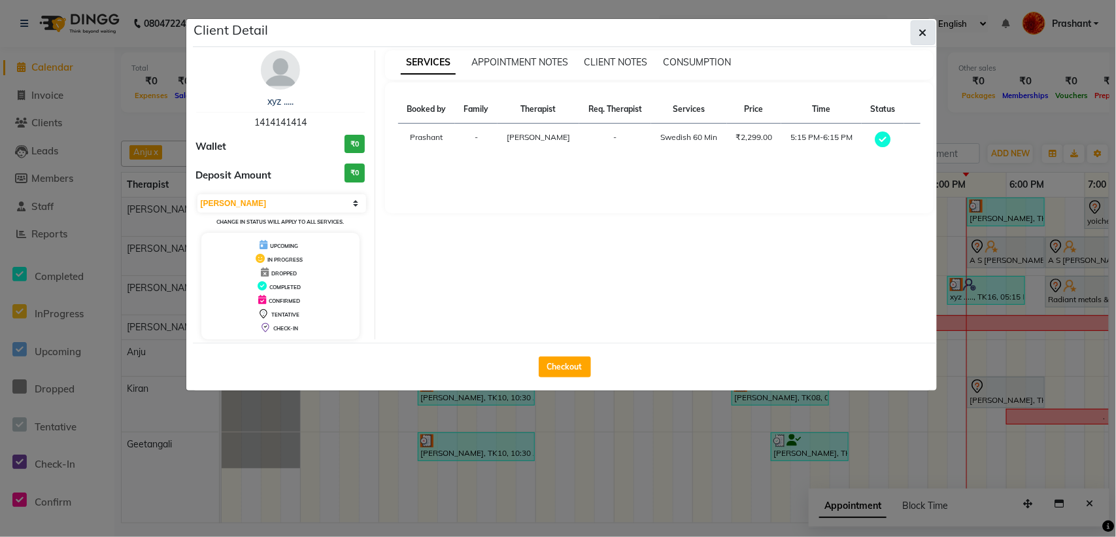
click at [917, 31] on button "button" at bounding box center [923, 32] width 25 height 25
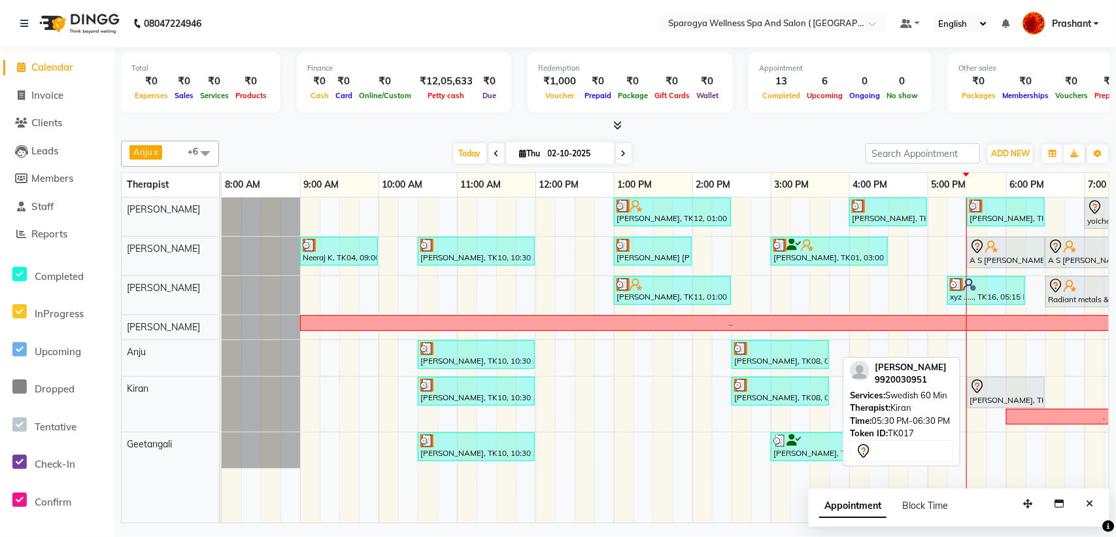
click at [996, 383] on div at bounding box center [1006, 387] width 73 height 16
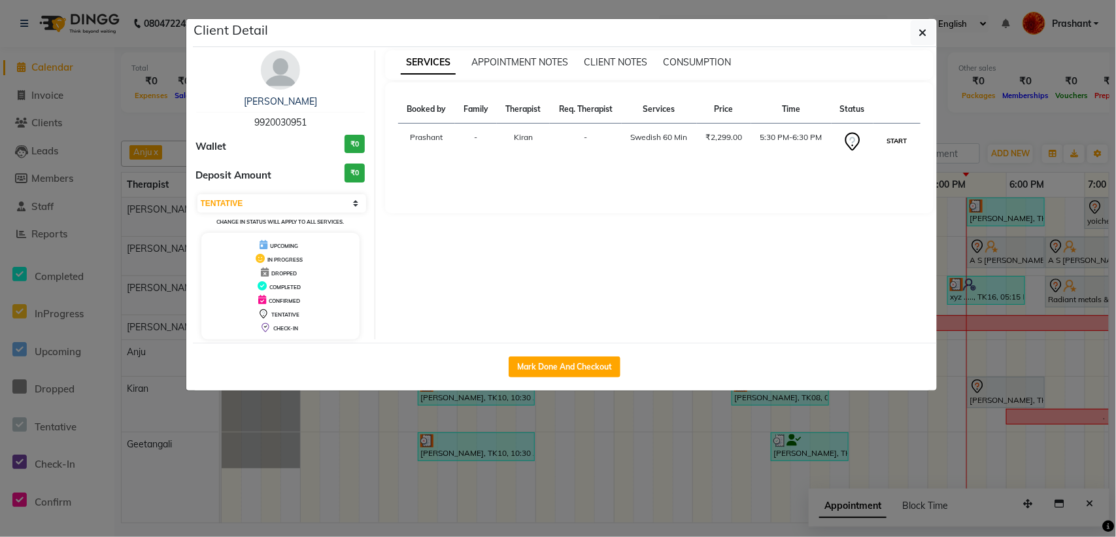
click at [884, 139] on button "START" at bounding box center [897, 141] width 27 height 16
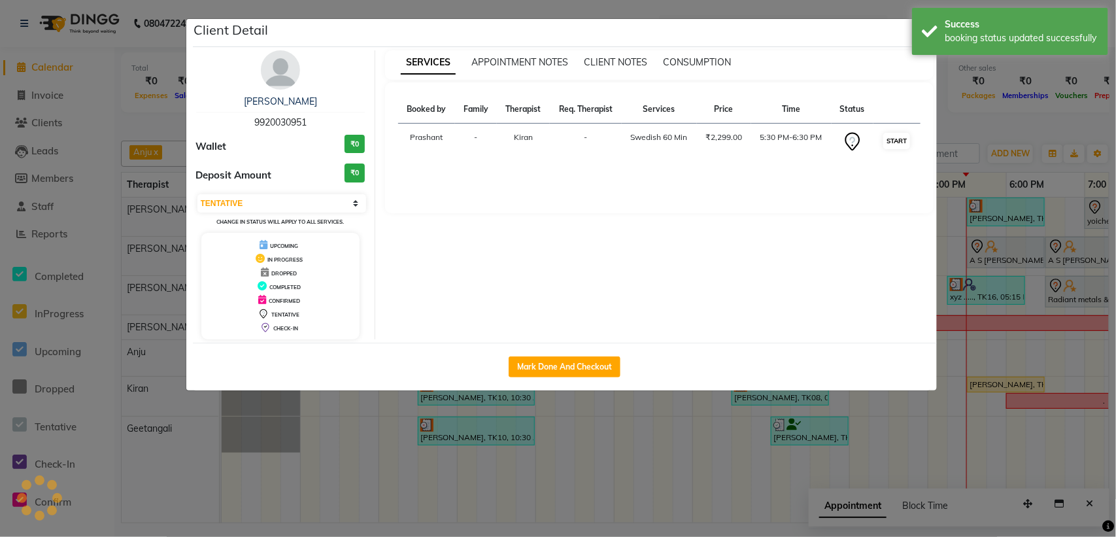
select select "1"
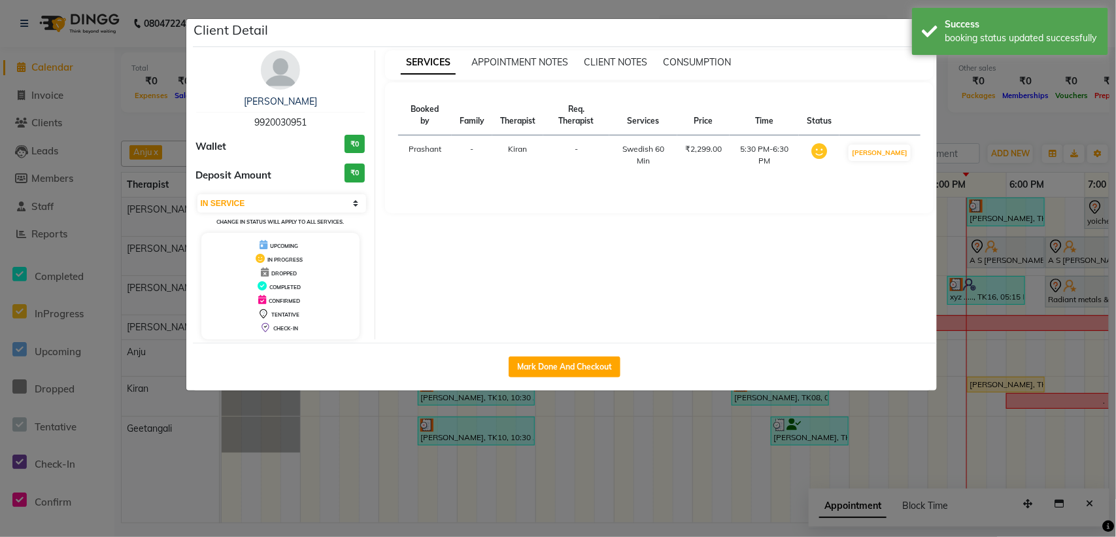
click at [893, 136] on td "[PERSON_NAME]" at bounding box center [880, 155] width 80 height 40
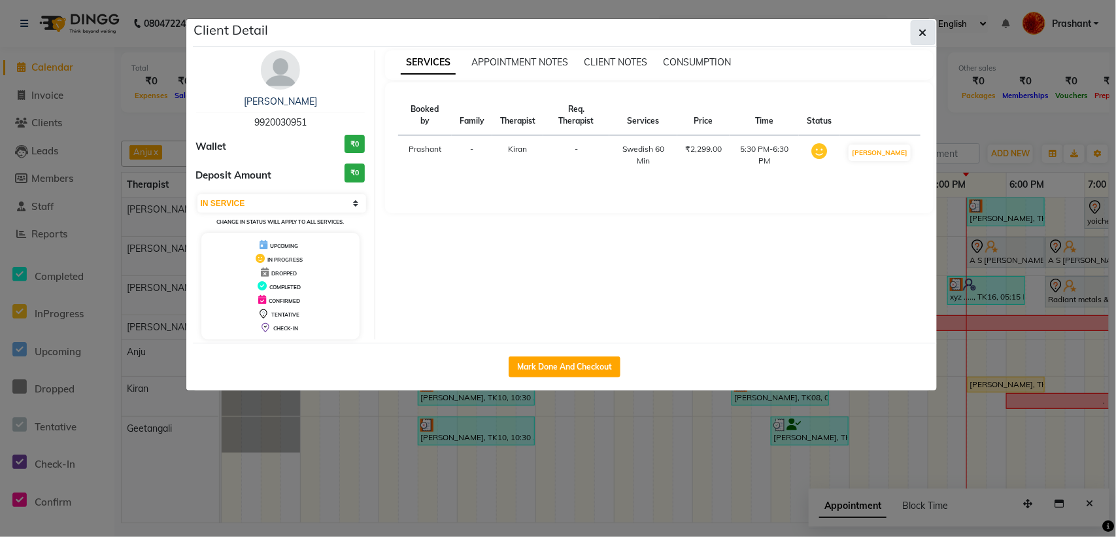
click at [930, 31] on button "button" at bounding box center [923, 32] width 25 height 25
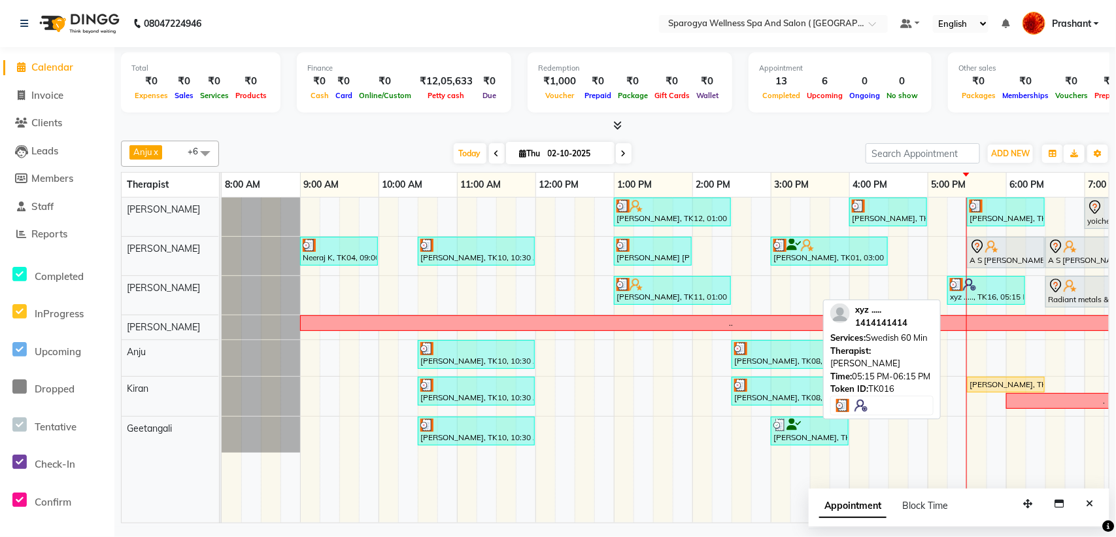
click at [985, 286] on div at bounding box center [986, 284] width 73 height 13
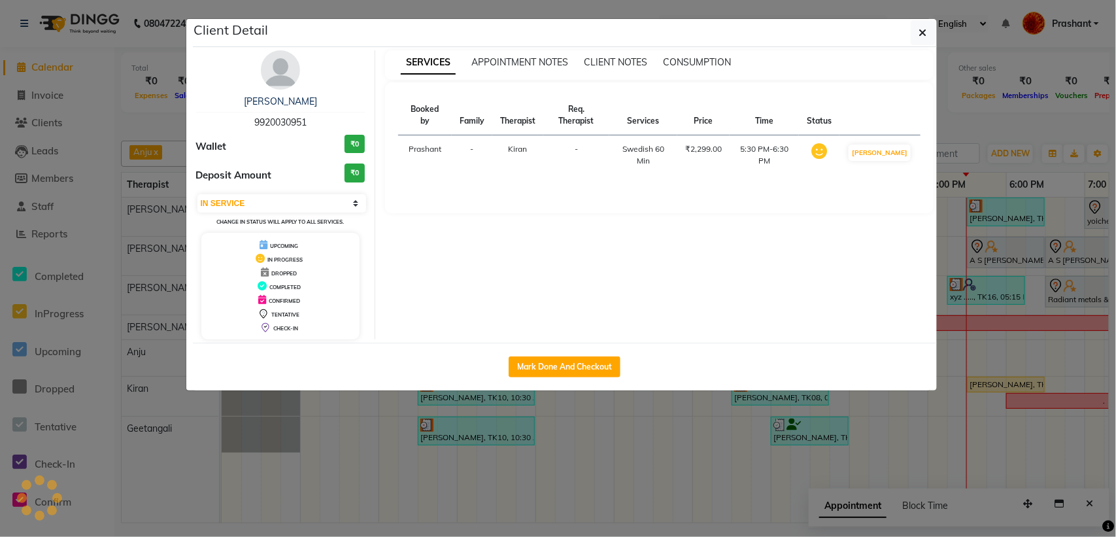
select select "3"
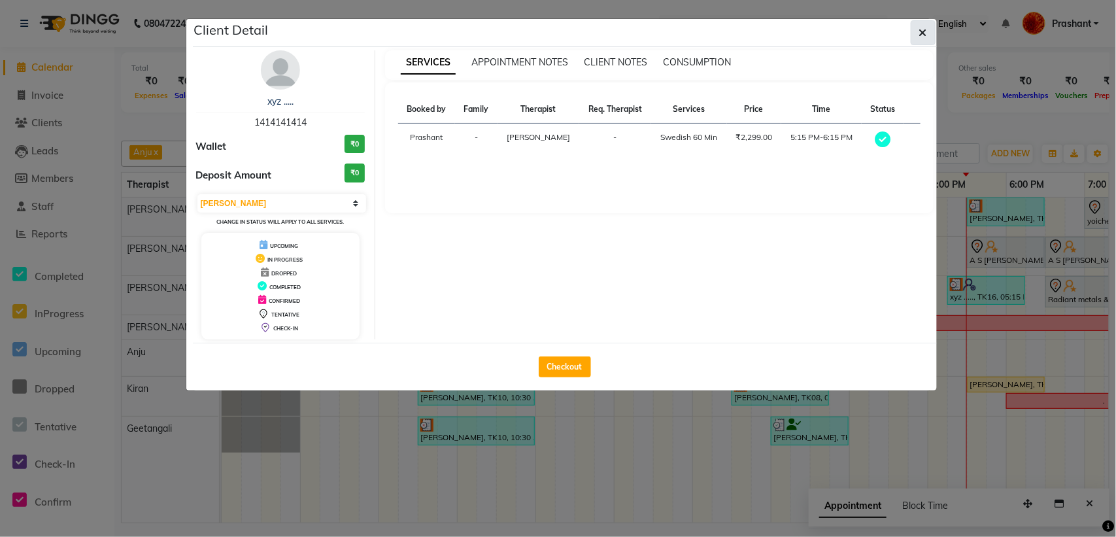
click at [919, 40] on button "button" at bounding box center [923, 32] width 25 height 25
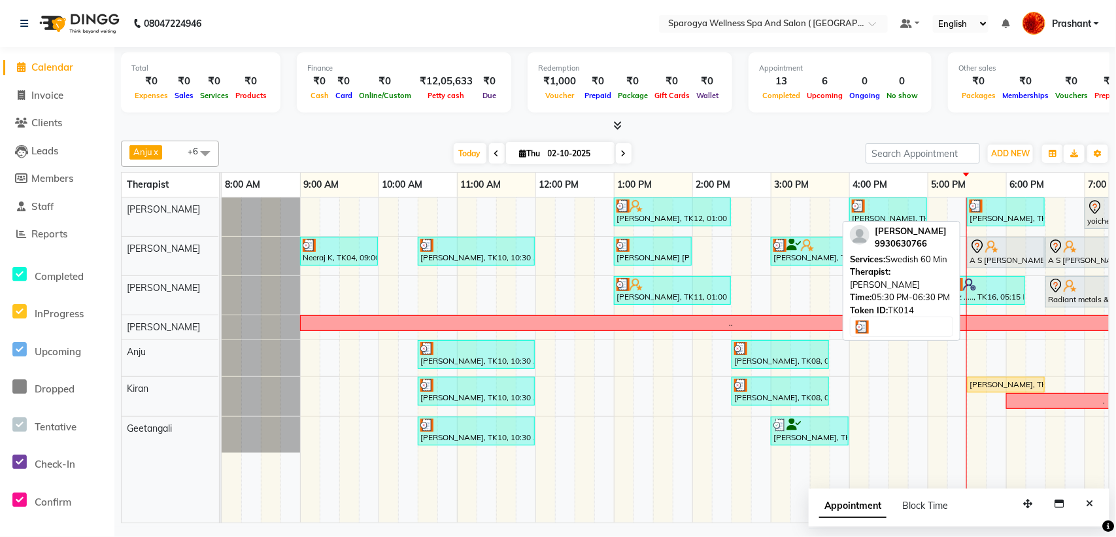
click at [988, 222] on div "[PERSON_NAME], TK14, 05:30 PM-06:30 PM, Swedish 60 Min" at bounding box center [1006, 211] width 75 height 25
select select "3"
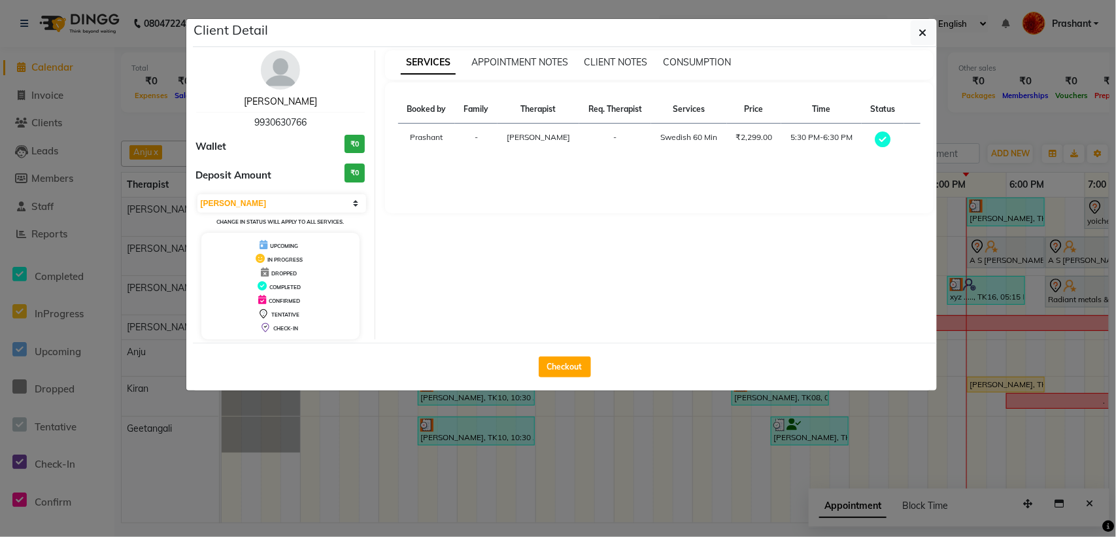
click at [300, 106] on link "Madhu Negi" at bounding box center [280, 101] width 73 height 12
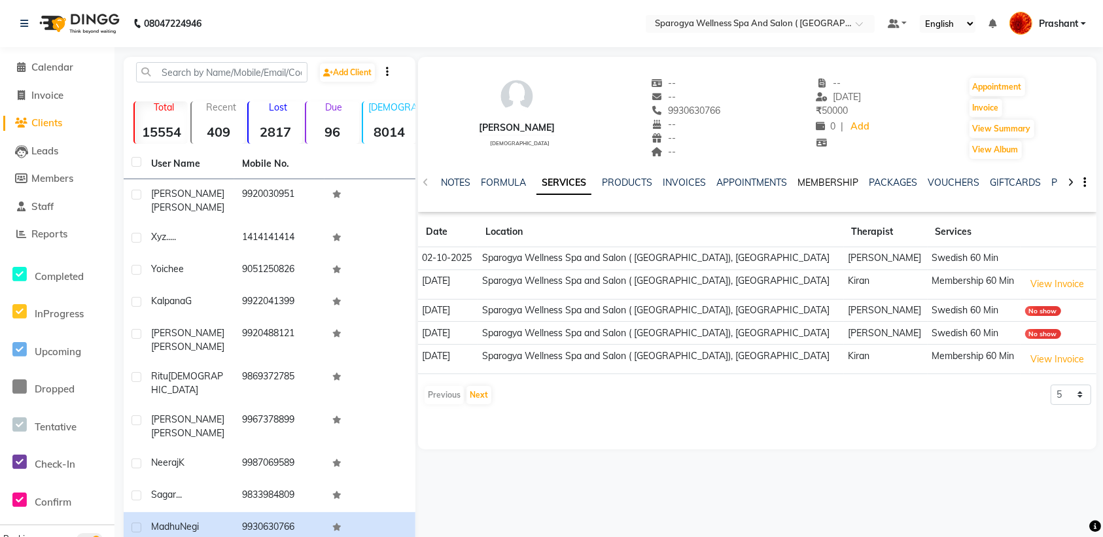
click at [855, 187] on link "MEMBERSHIP" at bounding box center [827, 183] width 61 height 12
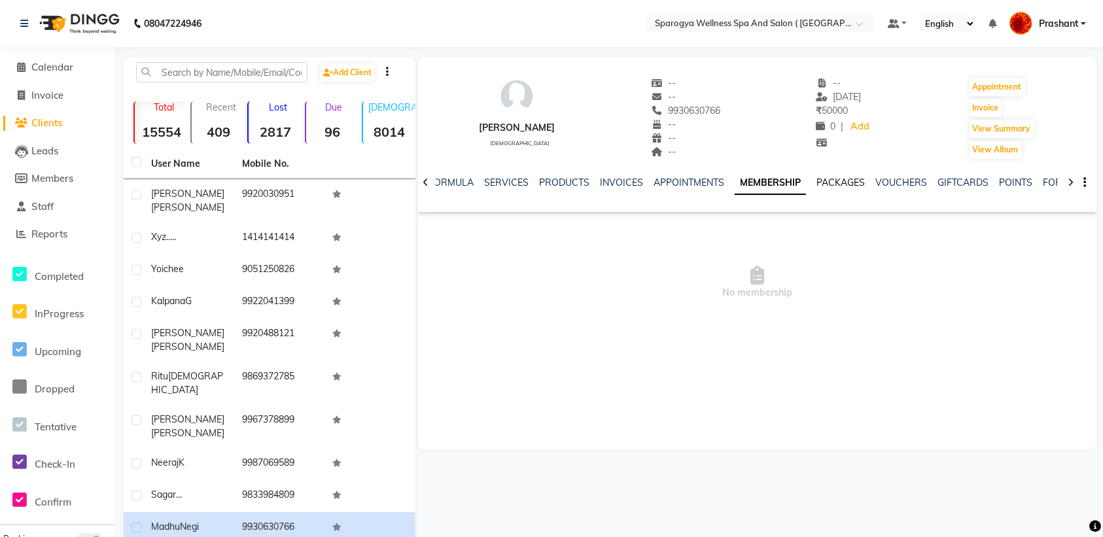
click at [855, 187] on link "PACKAGES" at bounding box center [840, 183] width 48 height 12
click at [899, 183] on link "VOUCHERS" at bounding box center [891, 183] width 52 height 12
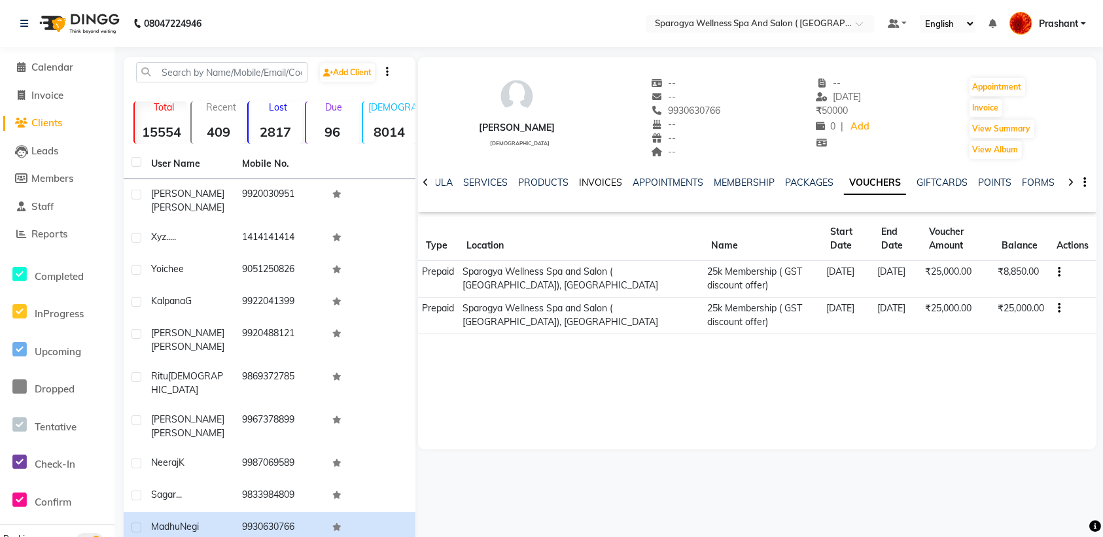
click at [599, 185] on link "INVOICES" at bounding box center [600, 183] width 43 height 12
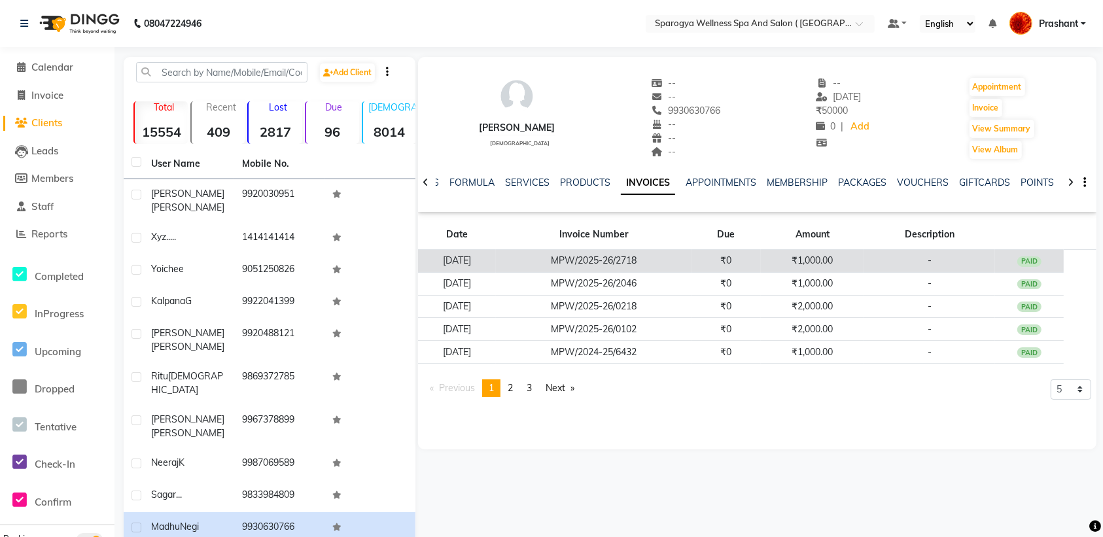
click at [791, 257] on td "₹1,000.00" at bounding box center [812, 261] width 103 height 23
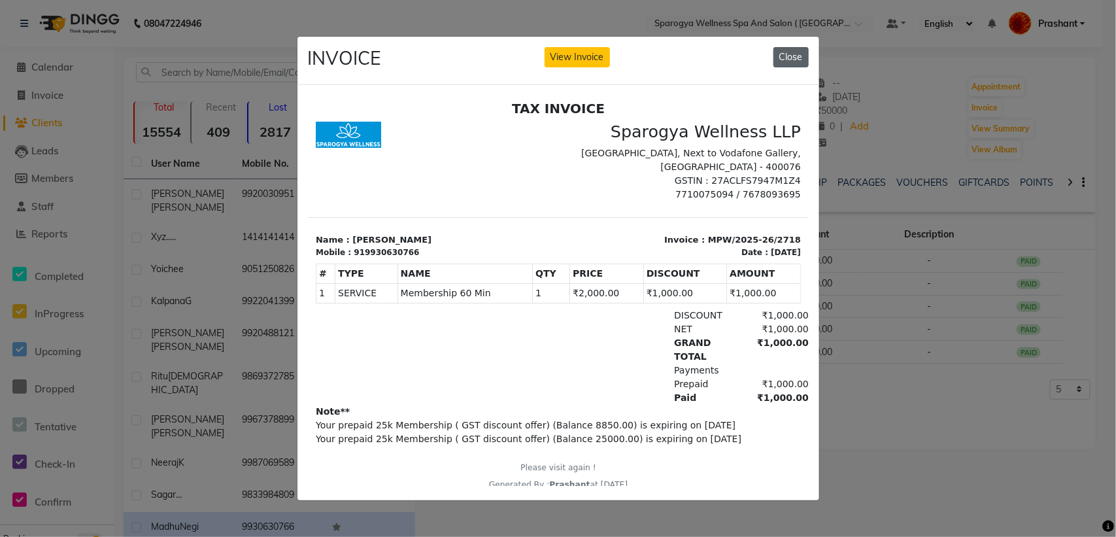
click at [797, 47] on button "Close" at bounding box center [791, 57] width 35 height 20
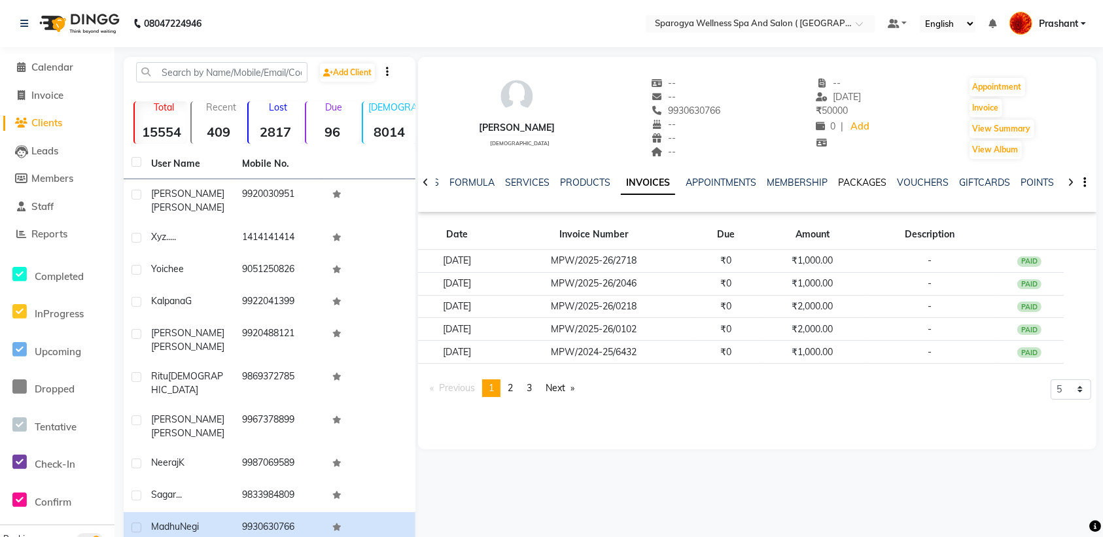
click at [867, 183] on link "PACKAGES" at bounding box center [862, 183] width 48 height 12
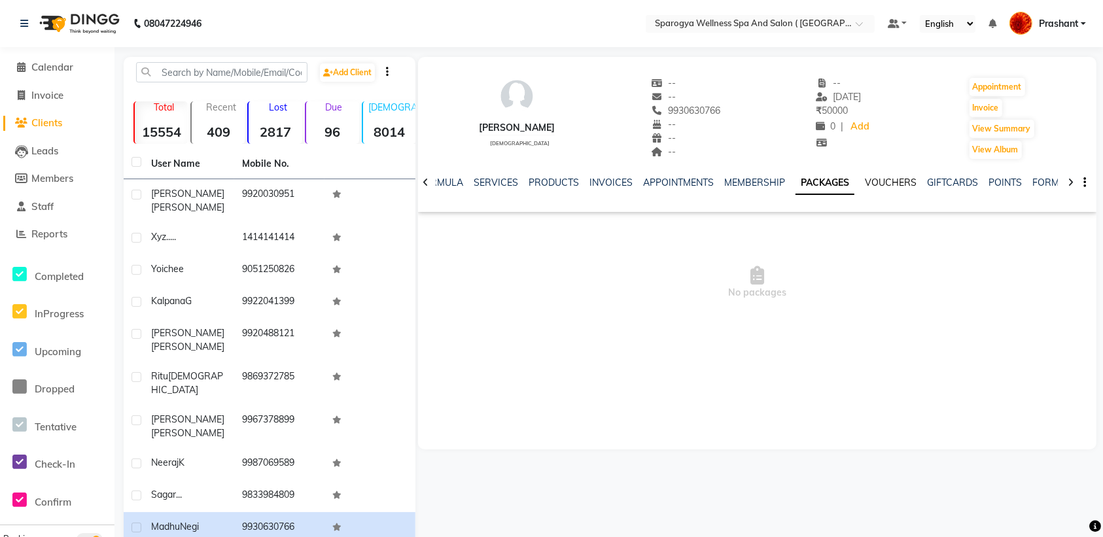
click at [871, 184] on link "VOUCHERS" at bounding box center [891, 183] width 52 height 12
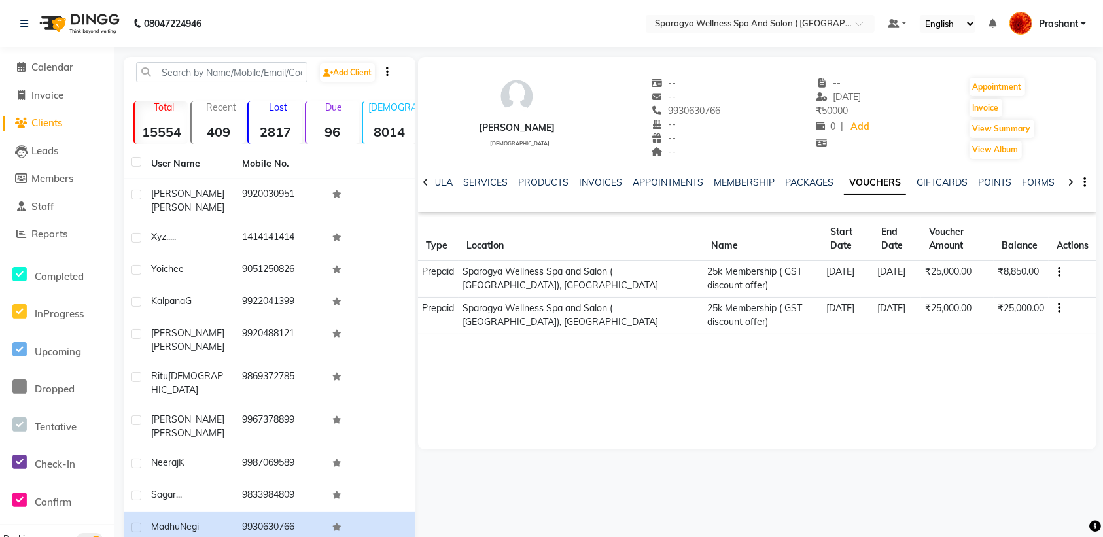
click at [579, 176] on div "INVOICES" at bounding box center [600, 183] width 43 height 14
click at [579, 178] on link "INVOICES" at bounding box center [600, 183] width 43 height 12
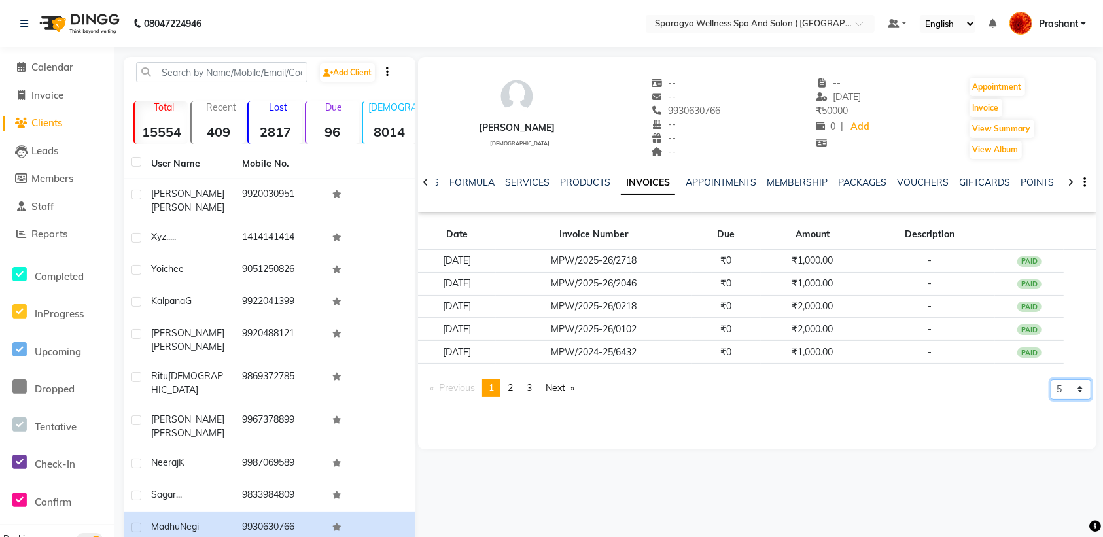
click at [1076, 391] on select "5 10 50 100 500" at bounding box center [1070, 389] width 41 height 20
select select "100"
click at [1050, 380] on select "5 10 50 100 500" at bounding box center [1070, 389] width 41 height 20
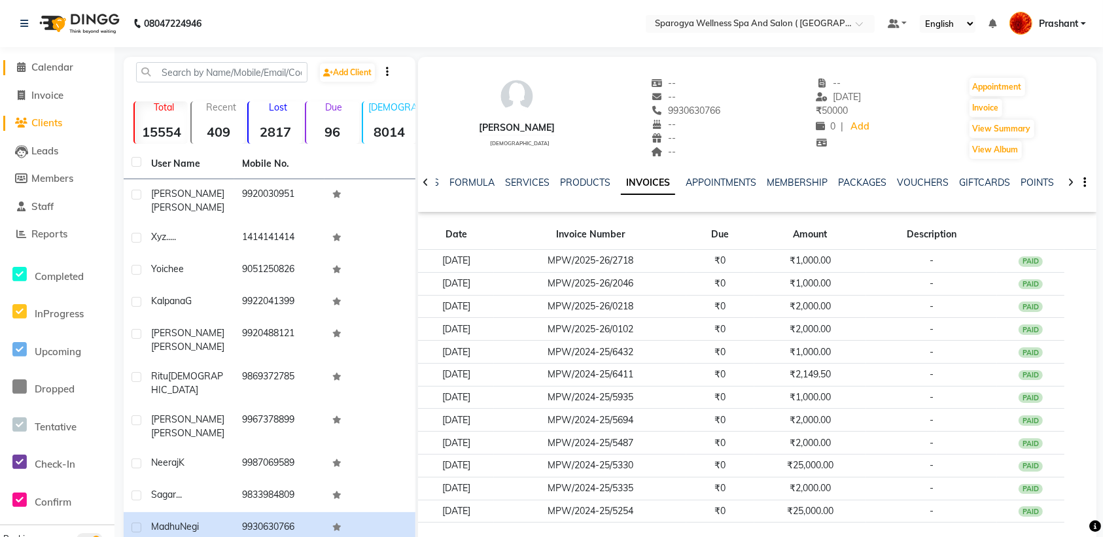
click at [60, 69] on span "Calendar" at bounding box center [52, 67] width 42 height 12
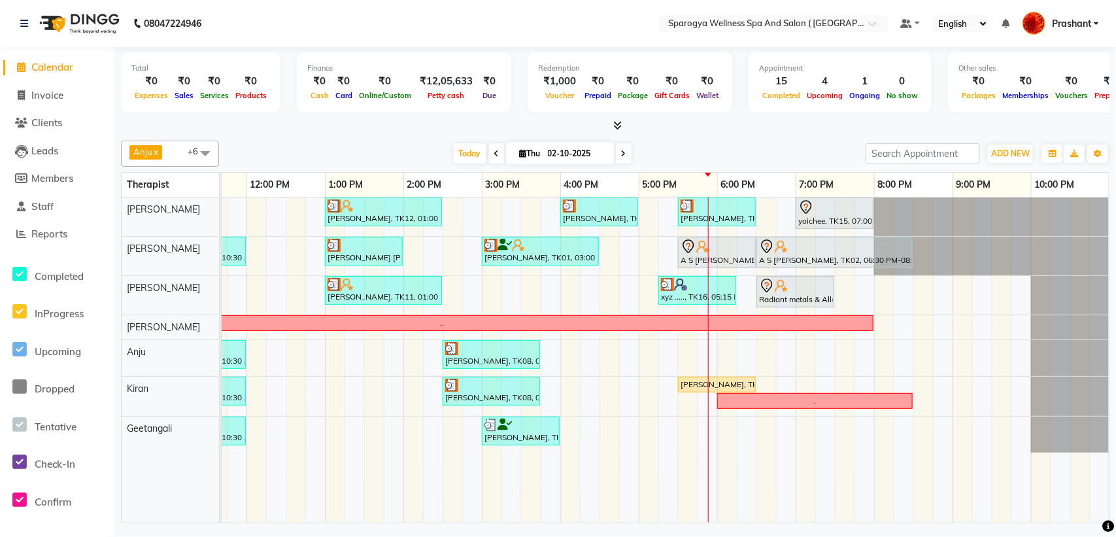
scroll to position [116, 0]
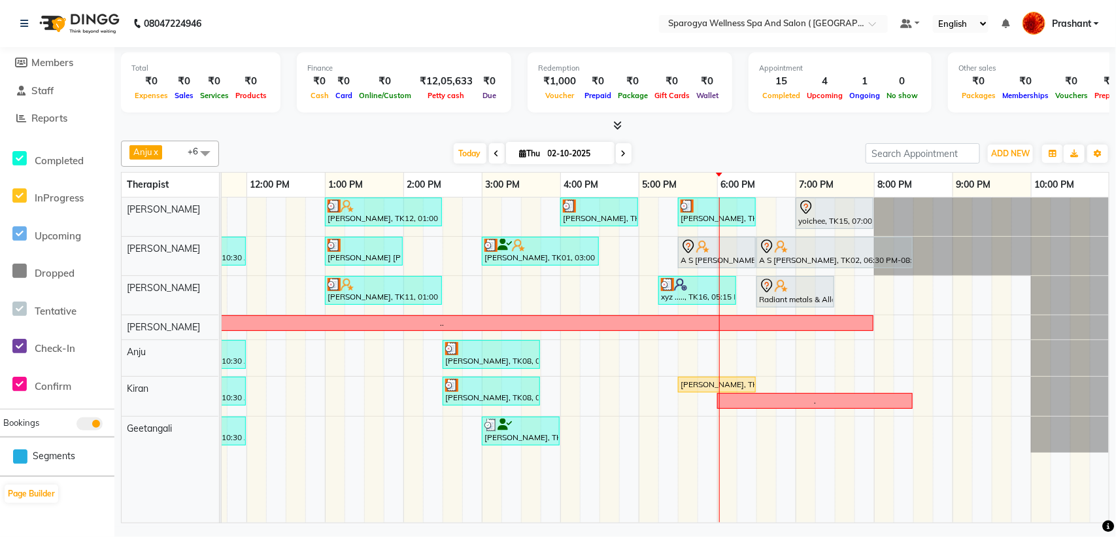
click at [874, 290] on div "Ajay Darara, TK12, 01:00 PM-02:30 PM, Swedish 90 Min Aman Prakash, TK13, 04:00 …" at bounding box center [521, 360] width 1177 height 325
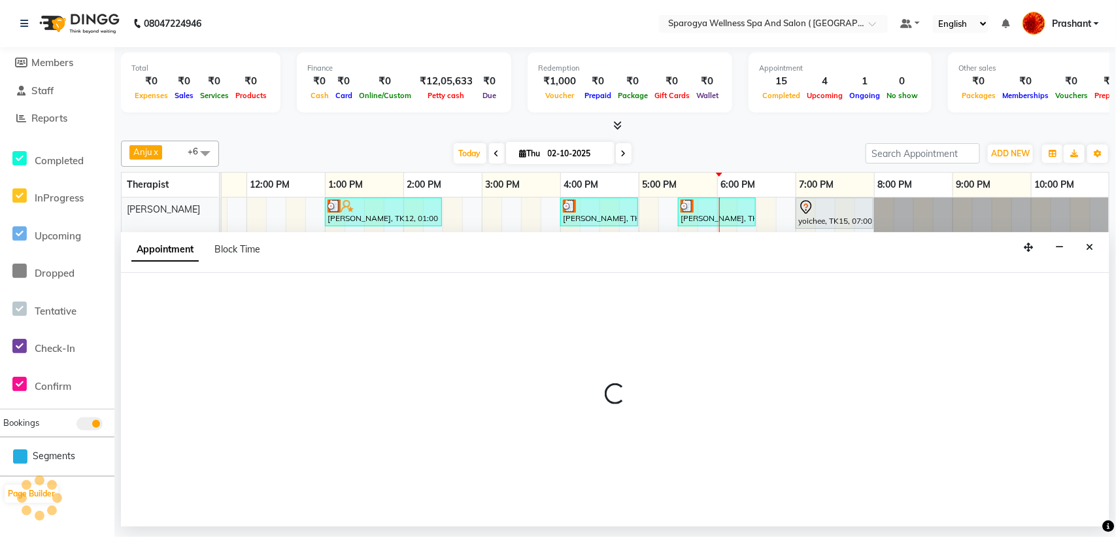
select select "34399"
select select "tentative"
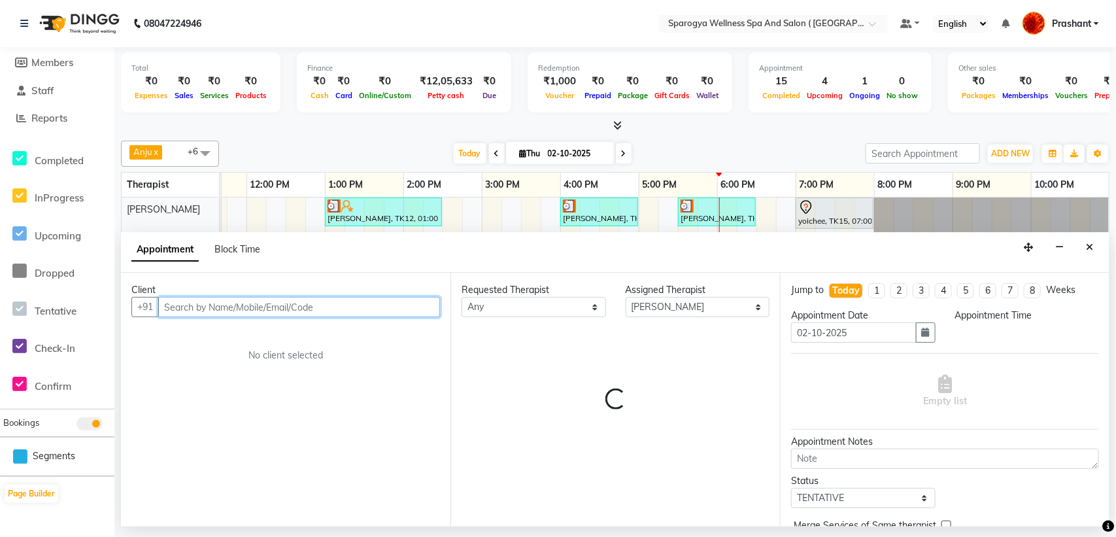
select select "1185"
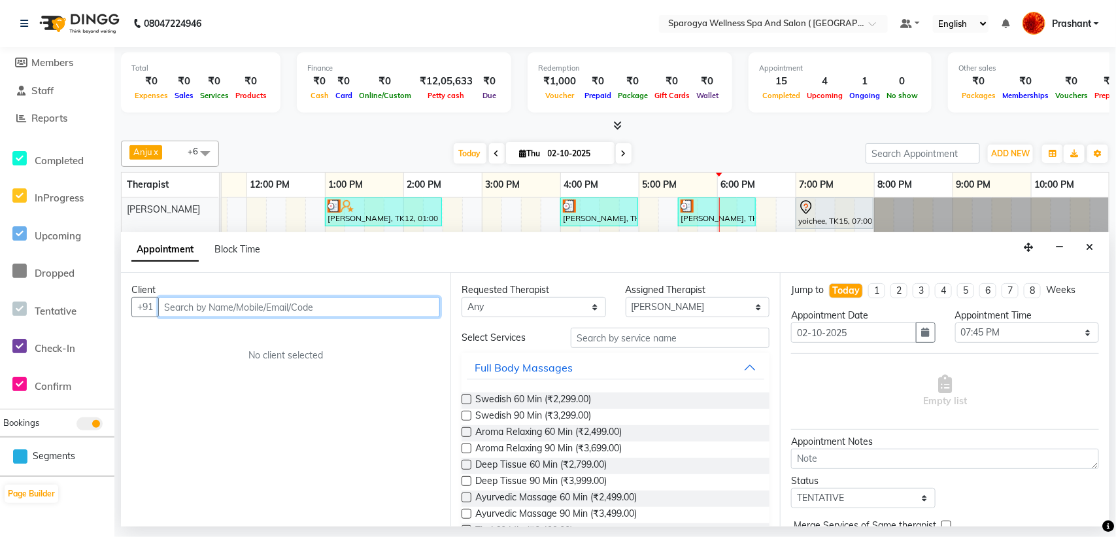
click at [218, 311] on input "text" at bounding box center [299, 307] width 282 height 20
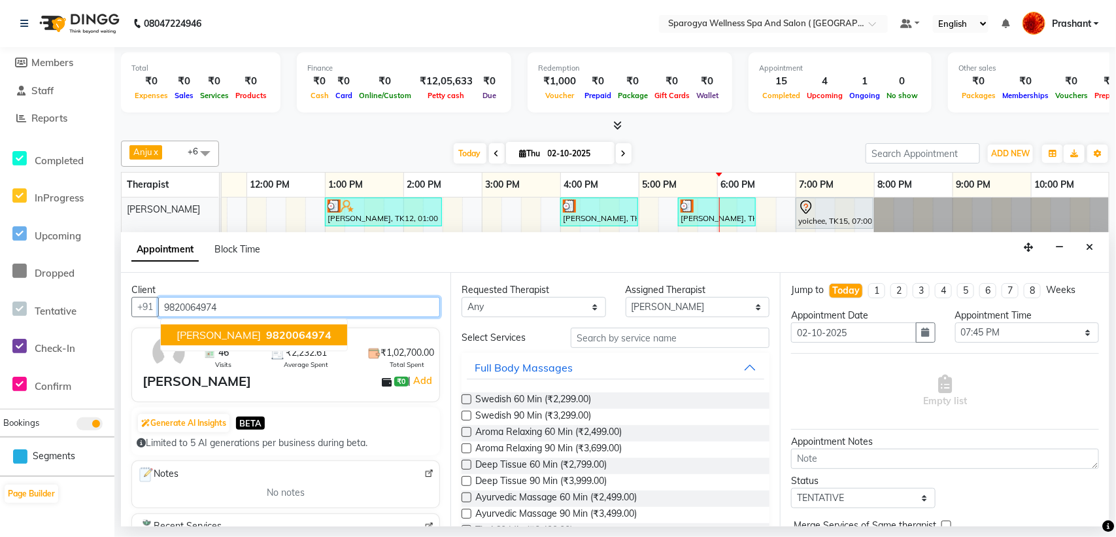
click at [256, 328] on span "[PERSON_NAME]" at bounding box center [219, 334] width 84 height 13
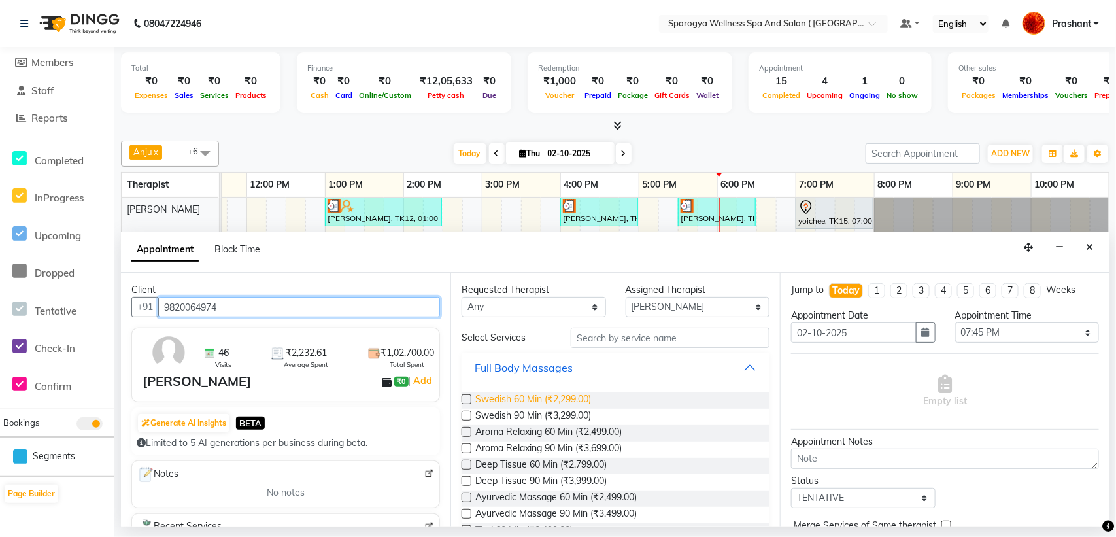
type input "9820064974"
click at [582, 406] on span "Swedish 60 Min (₹2,299.00)" at bounding box center [533, 400] width 116 height 16
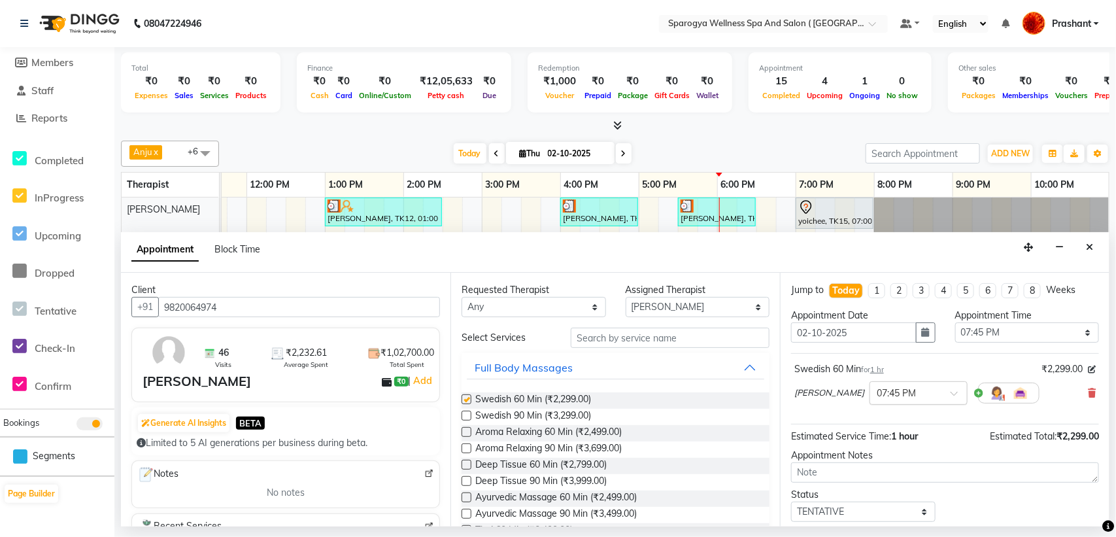
checkbox input "false"
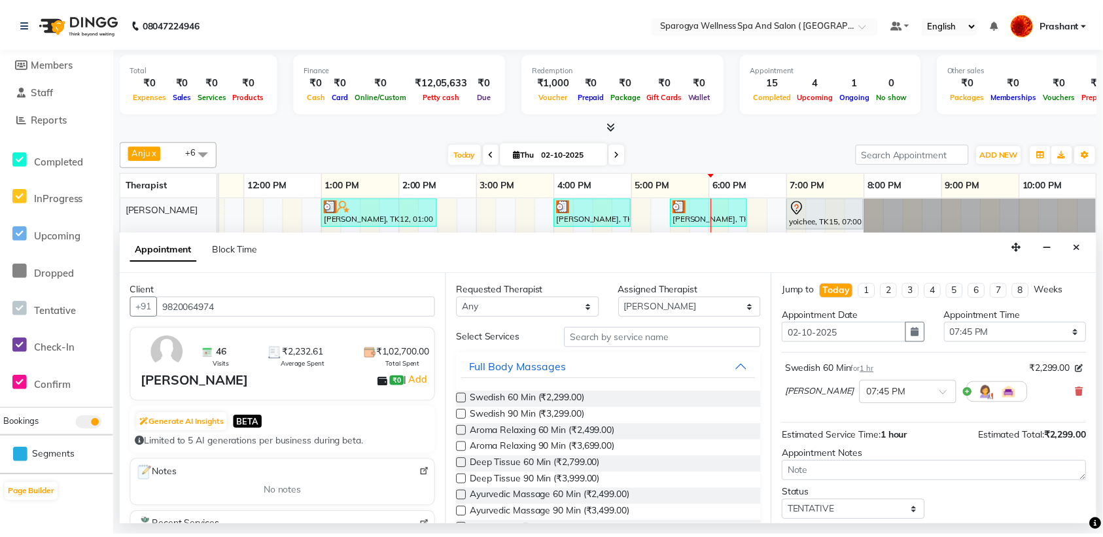
scroll to position [78, 0]
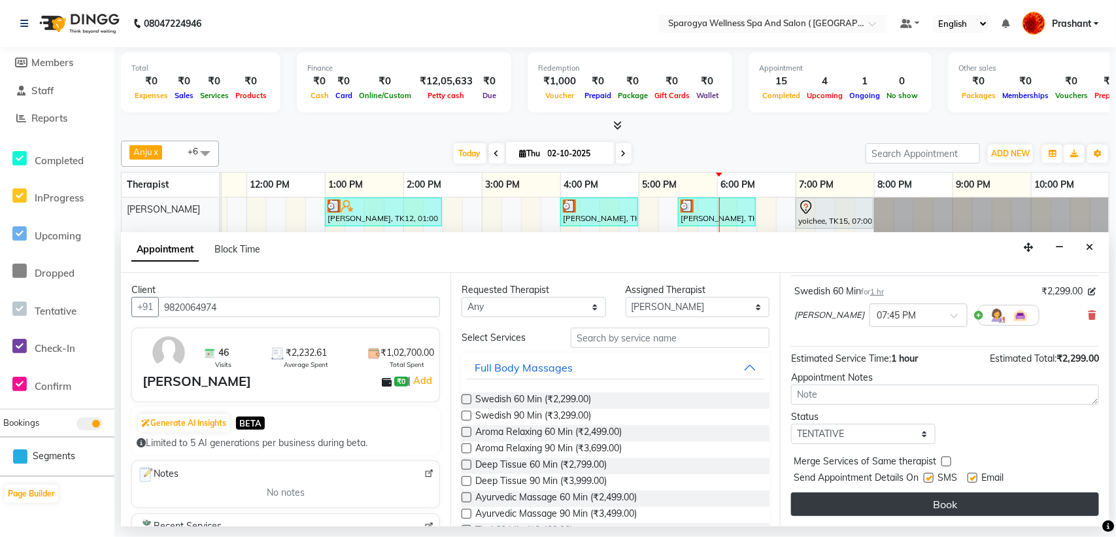
click at [917, 505] on button "Book" at bounding box center [945, 504] width 308 height 24
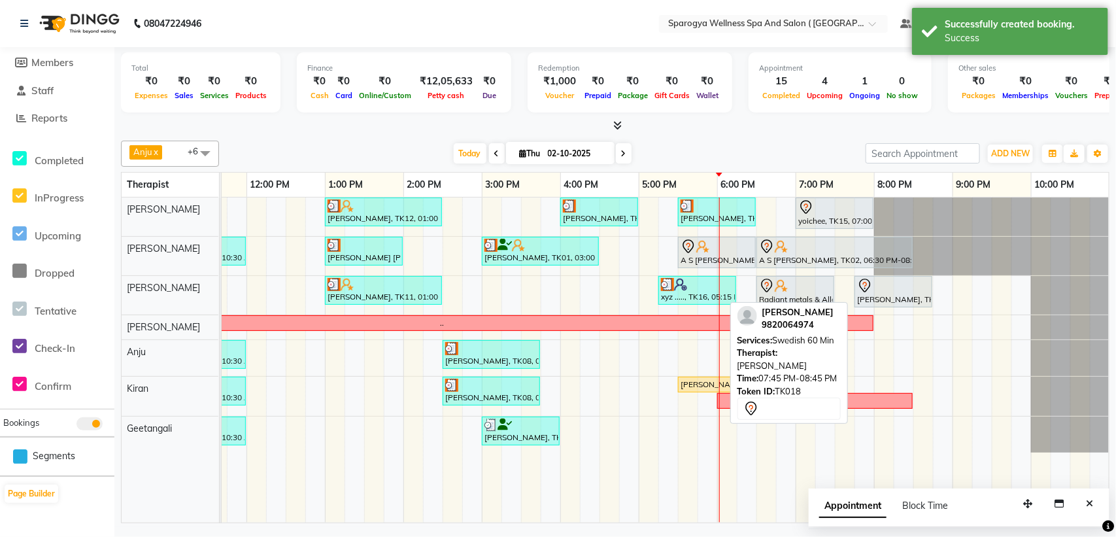
click at [878, 292] on div at bounding box center [893, 286] width 73 height 16
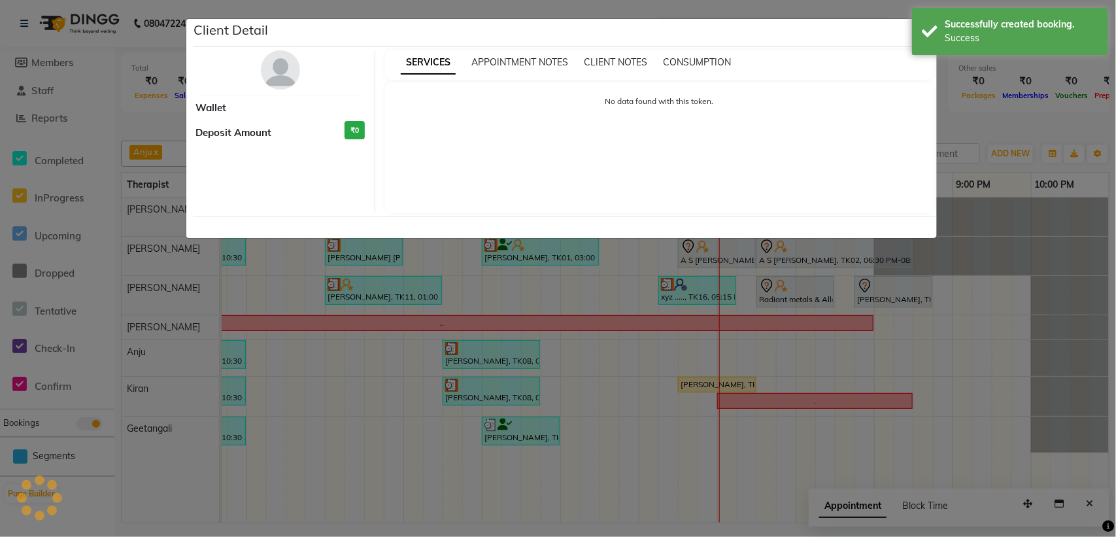
select select "7"
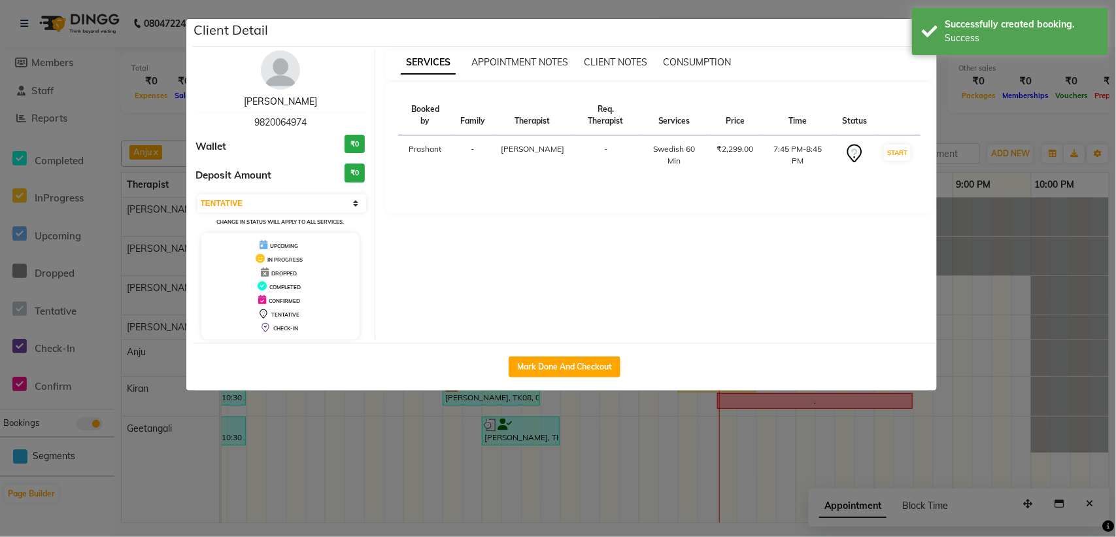
click at [296, 99] on link "[PERSON_NAME]" at bounding box center [280, 101] width 73 height 12
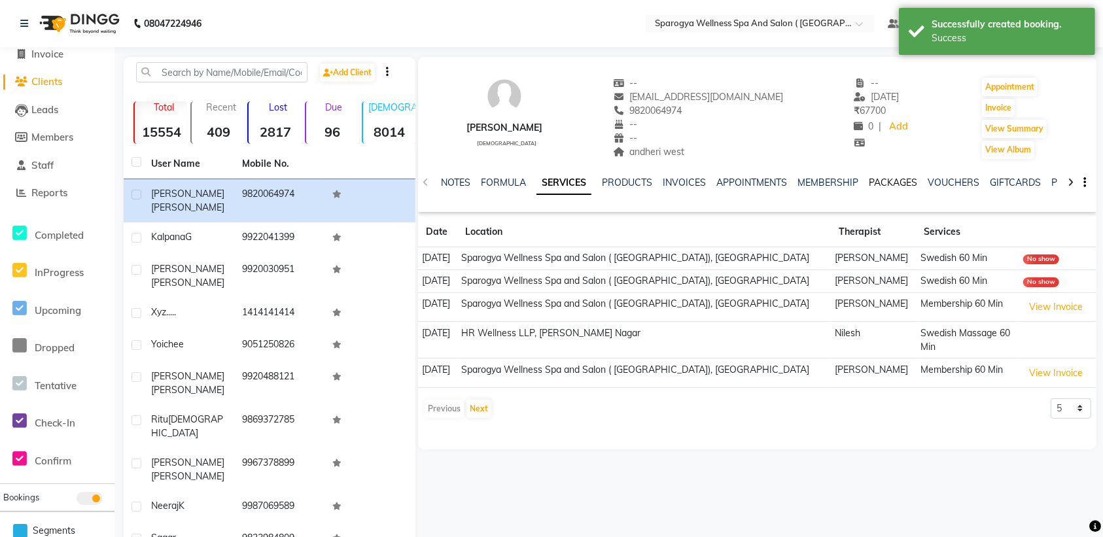
scroll to position [75, 0]
click at [937, 178] on link "VOUCHERS" at bounding box center [953, 183] width 52 height 12
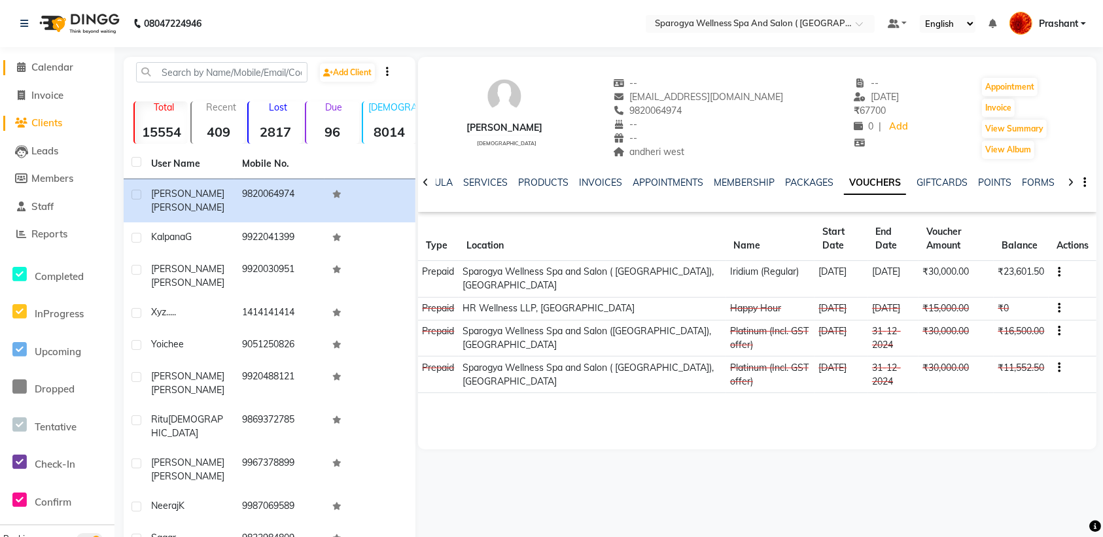
click at [58, 67] on span "Calendar" at bounding box center [52, 67] width 42 height 12
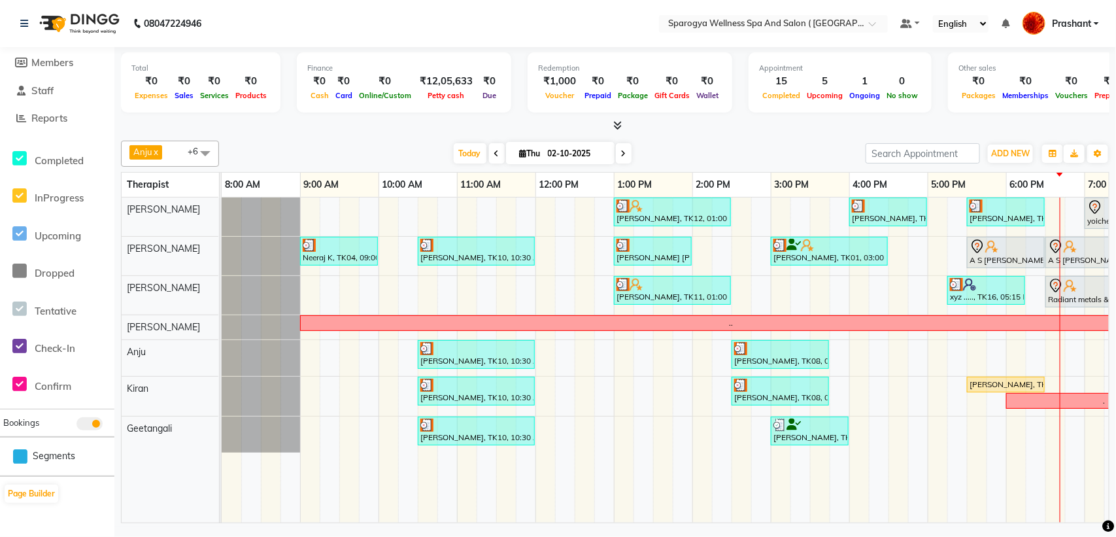
scroll to position [0, 289]
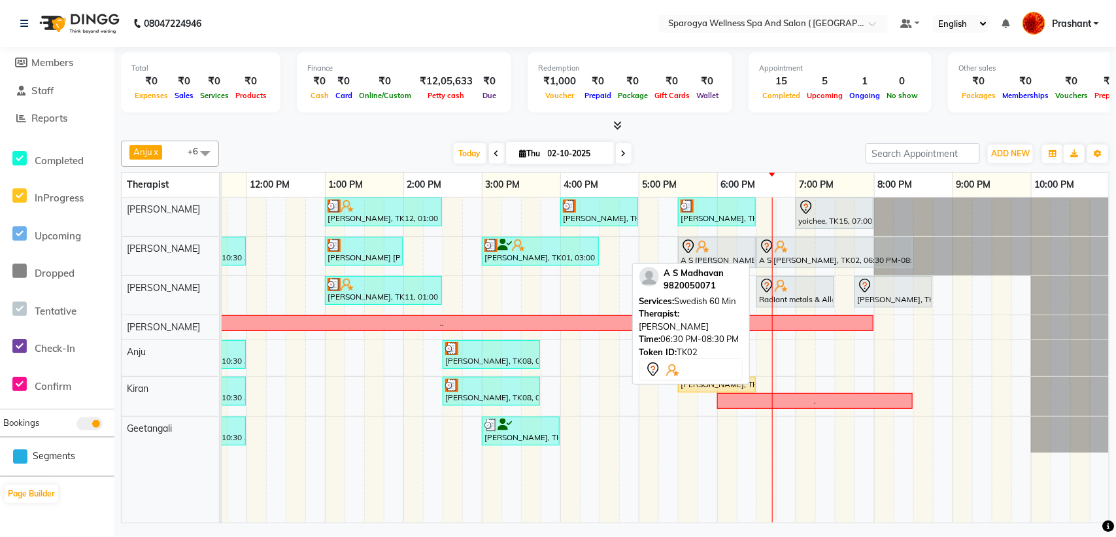
click at [789, 257] on div "A S [PERSON_NAME], TK02, 06:30 PM-08:30 PM, Swedish 60 Min" at bounding box center [835, 252] width 154 height 27
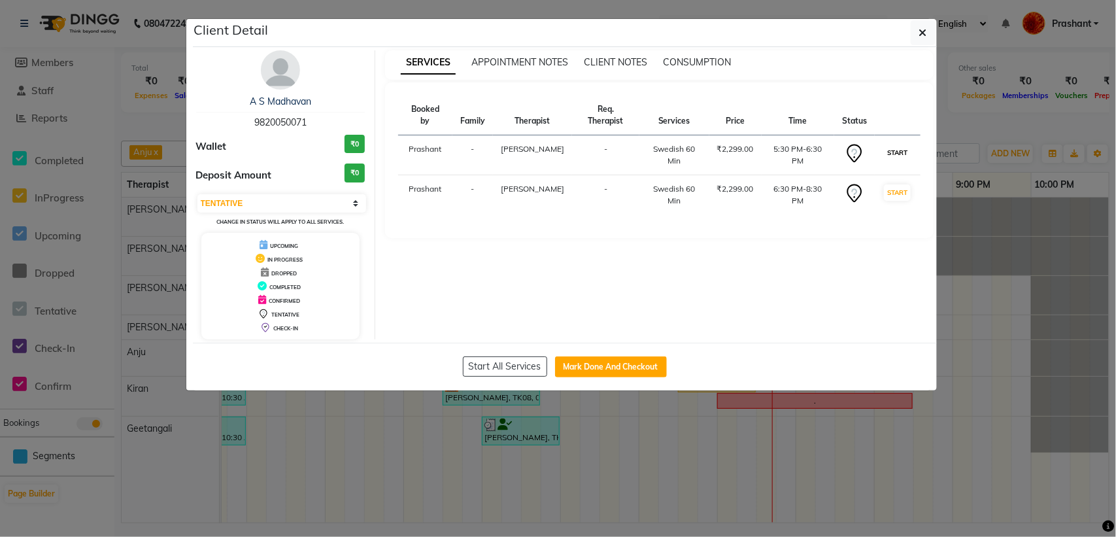
click at [891, 145] on button "START" at bounding box center [897, 153] width 27 height 16
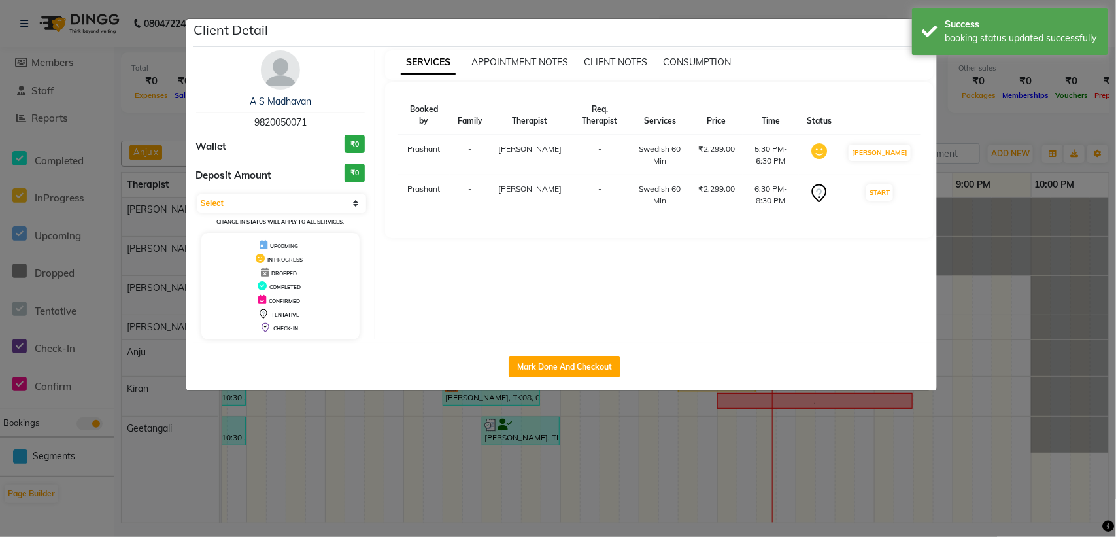
click at [873, 196] on td "START" at bounding box center [880, 195] width 80 height 40
click at [883, 197] on button "START" at bounding box center [880, 192] width 27 height 16
click at [889, 158] on button "[PERSON_NAME]" at bounding box center [880, 153] width 62 height 16
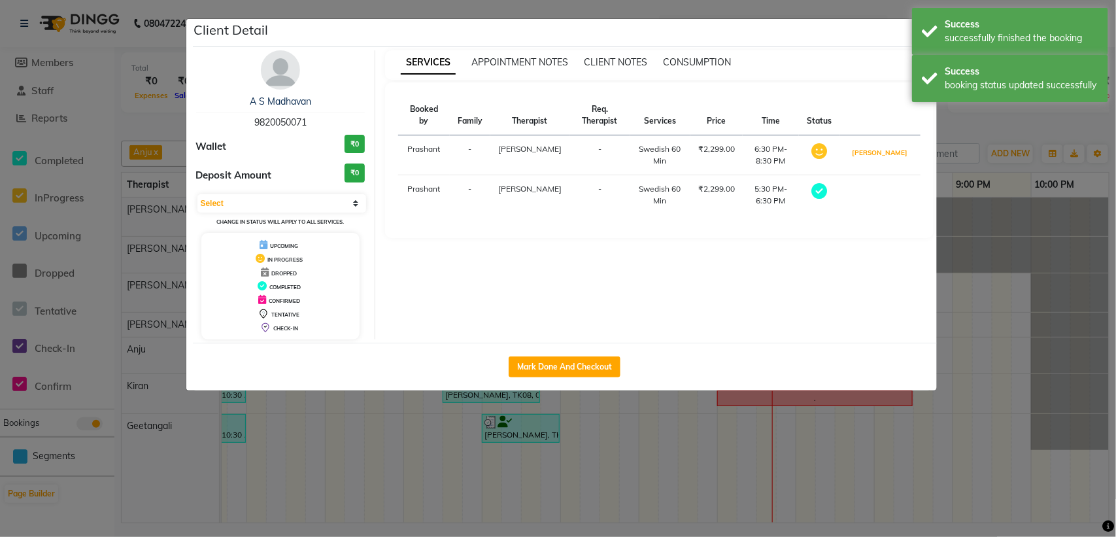
click at [889, 158] on button "[PERSON_NAME]" at bounding box center [880, 153] width 62 height 16
select select "3"
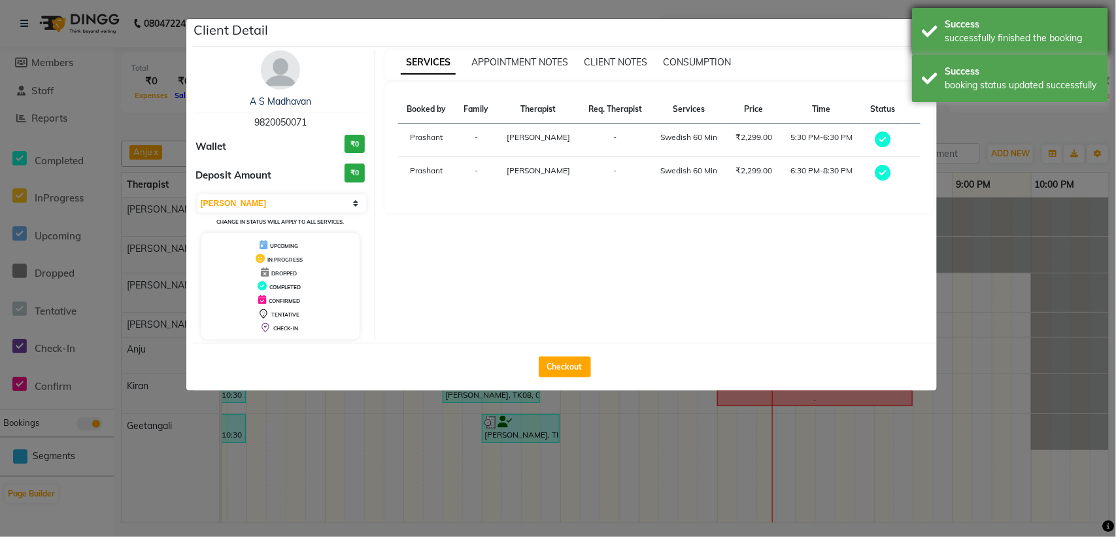
click at [935, 33] on div "Success successfully finished the booking" at bounding box center [1010, 31] width 196 height 47
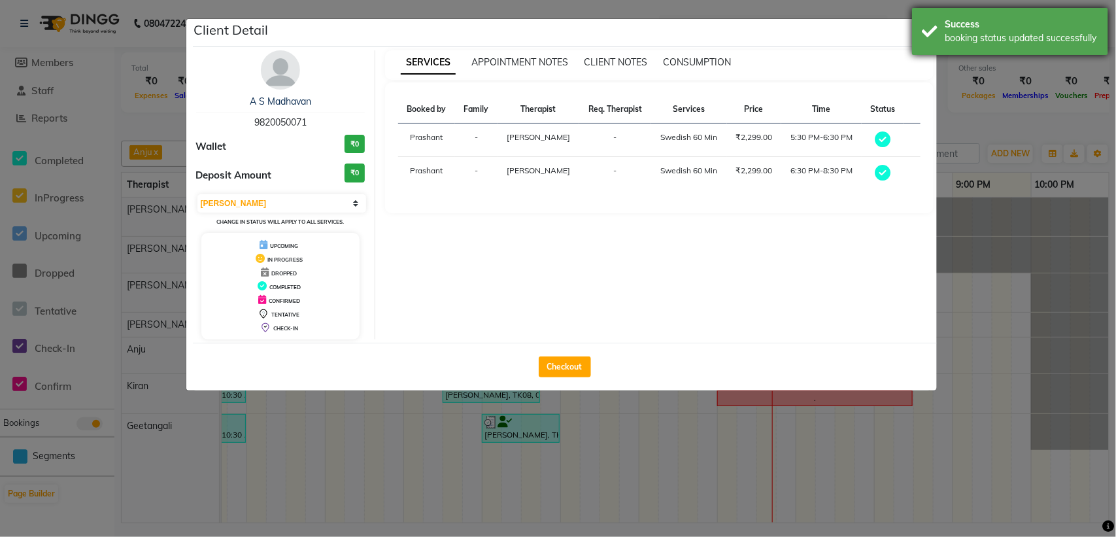
click at [920, 33] on div "Success booking status updated successfully" at bounding box center [1010, 31] width 196 height 47
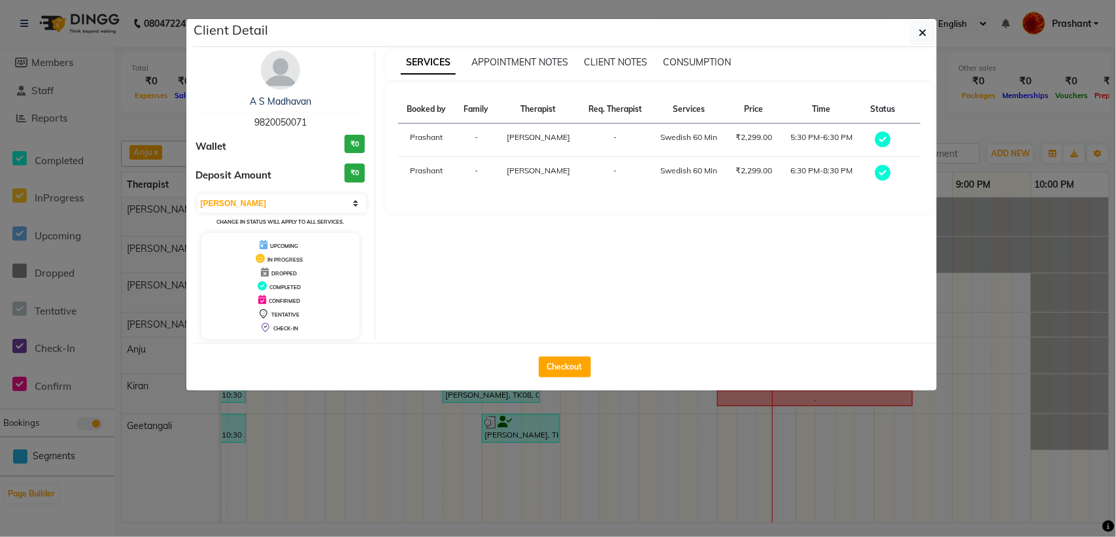
click at [920, 33] on icon "button" at bounding box center [924, 32] width 8 height 10
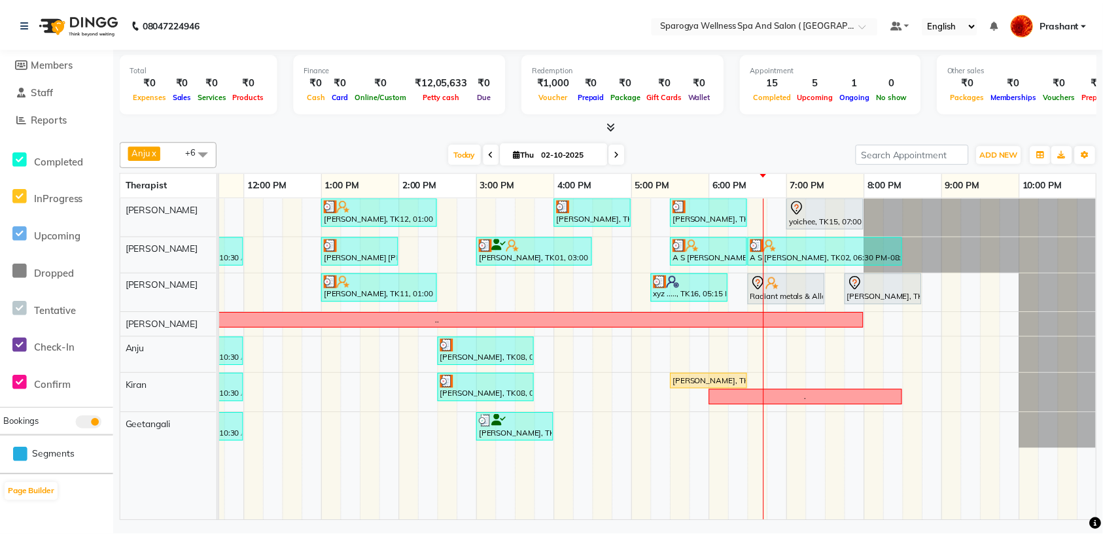
scroll to position [0, 0]
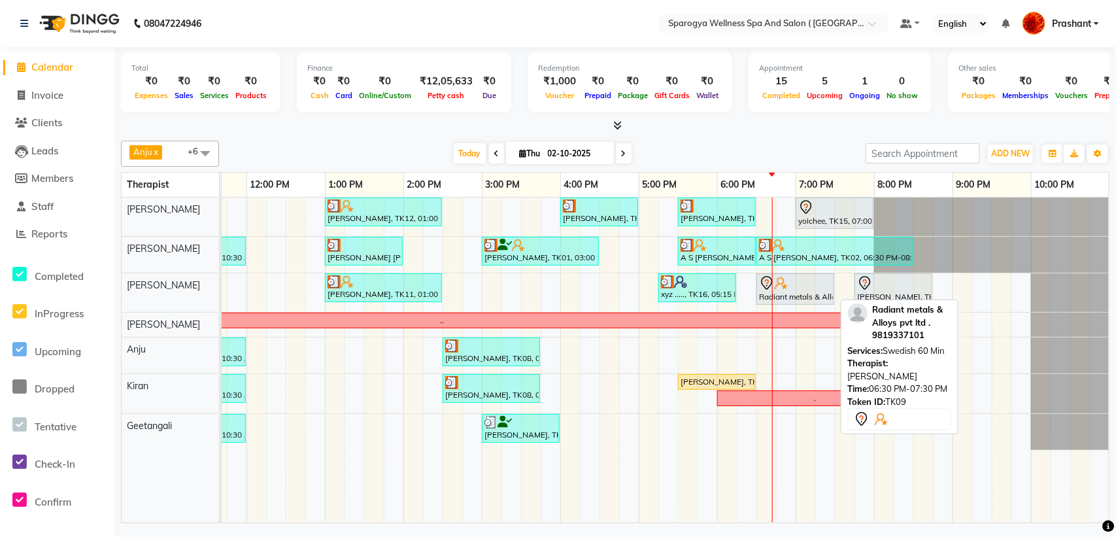
click at [783, 293] on div "Radiant metals & Alloys pvt ltd ., TK09, 06:30 PM-07:30 PM, Swedish 60 Min" at bounding box center [795, 288] width 75 height 27
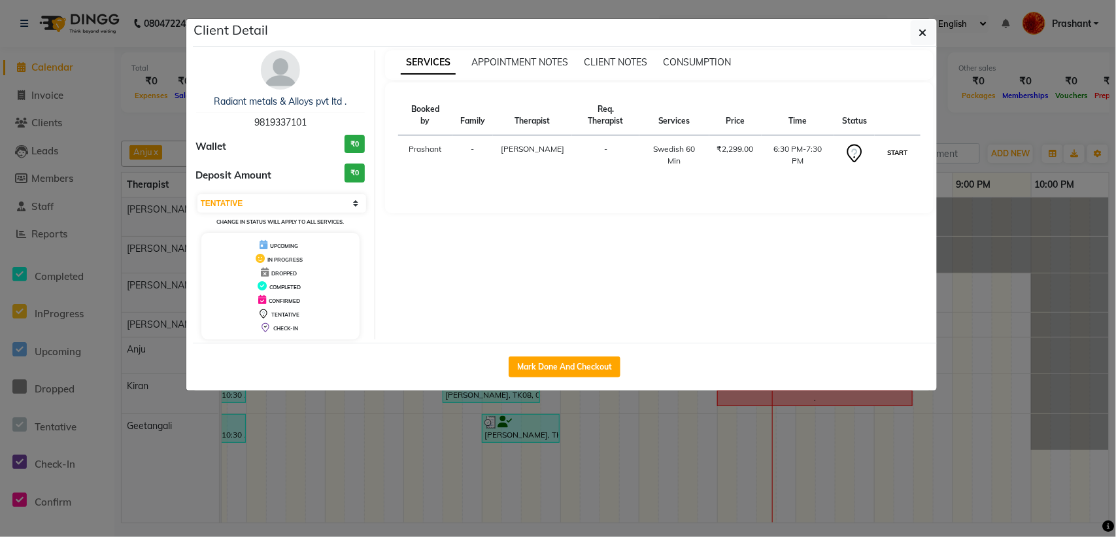
click at [900, 151] on button "START" at bounding box center [897, 153] width 27 height 16
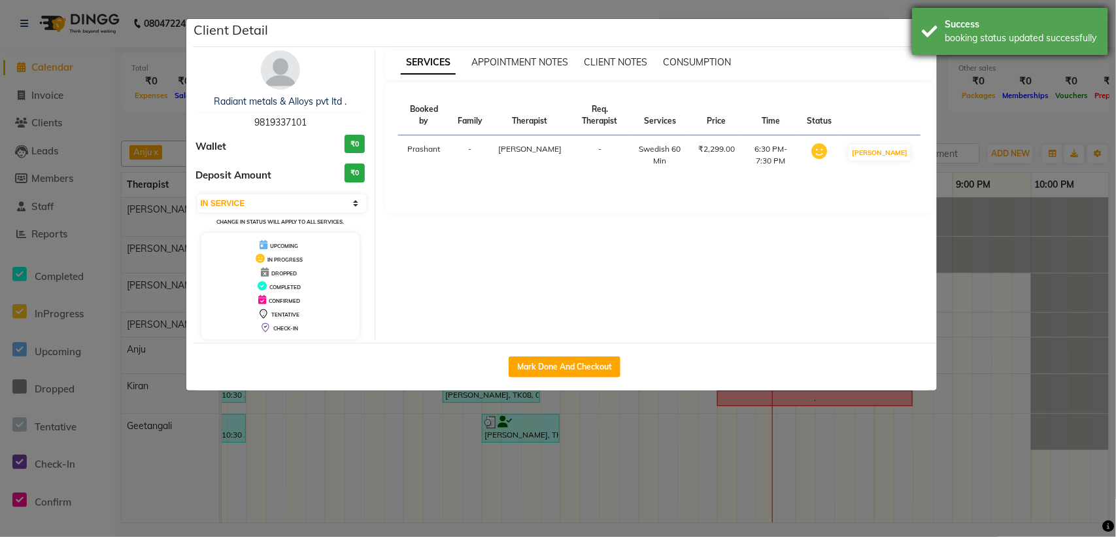
click at [914, 33] on div "Success booking status updated successfully" at bounding box center [1010, 31] width 196 height 47
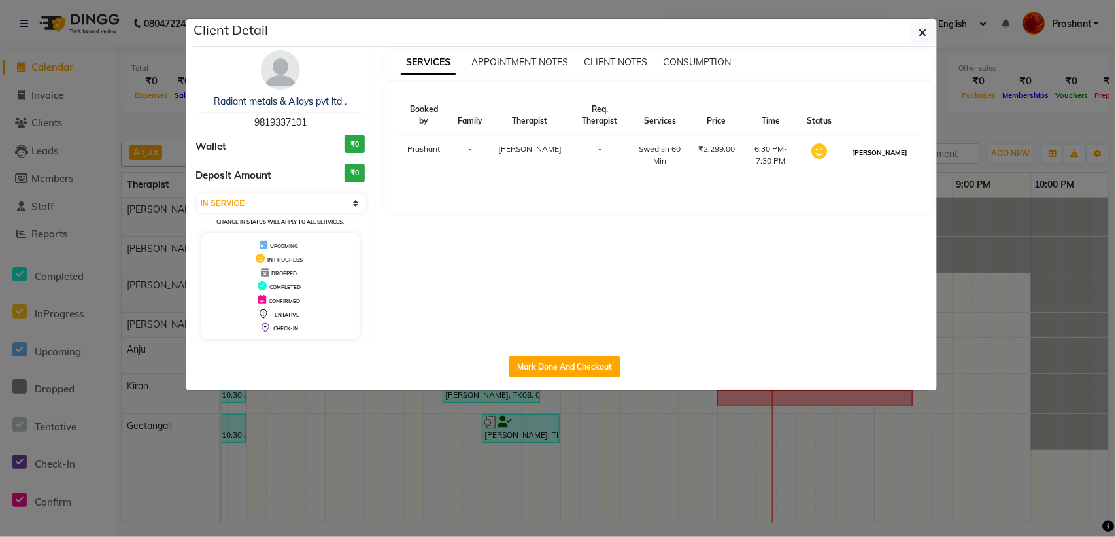
click at [897, 161] on button "[PERSON_NAME]" at bounding box center [880, 153] width 62 height 16
select select "3"
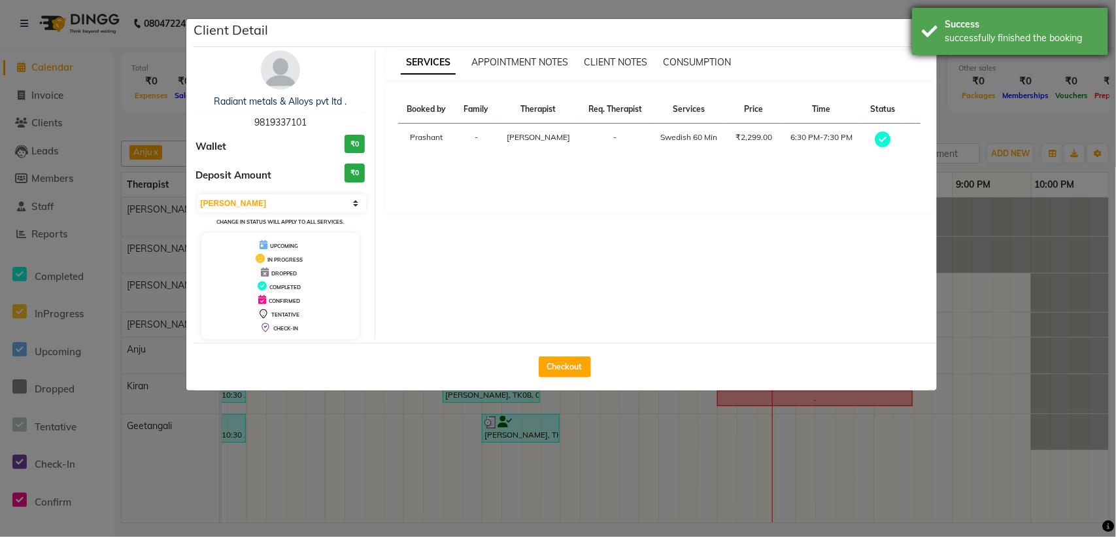
click at [927, 29] on div "Success successfully finished the booking" at bounding box center [1010, 31] width 196 height 47
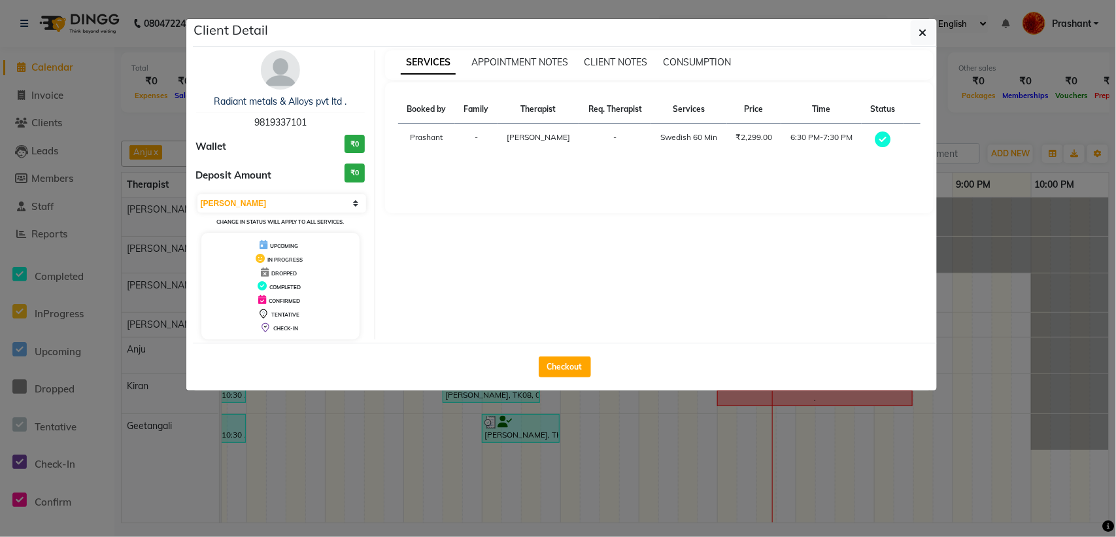
click at [927, 29] on button "button" at bounding box center [923, 32] width 25 height 25
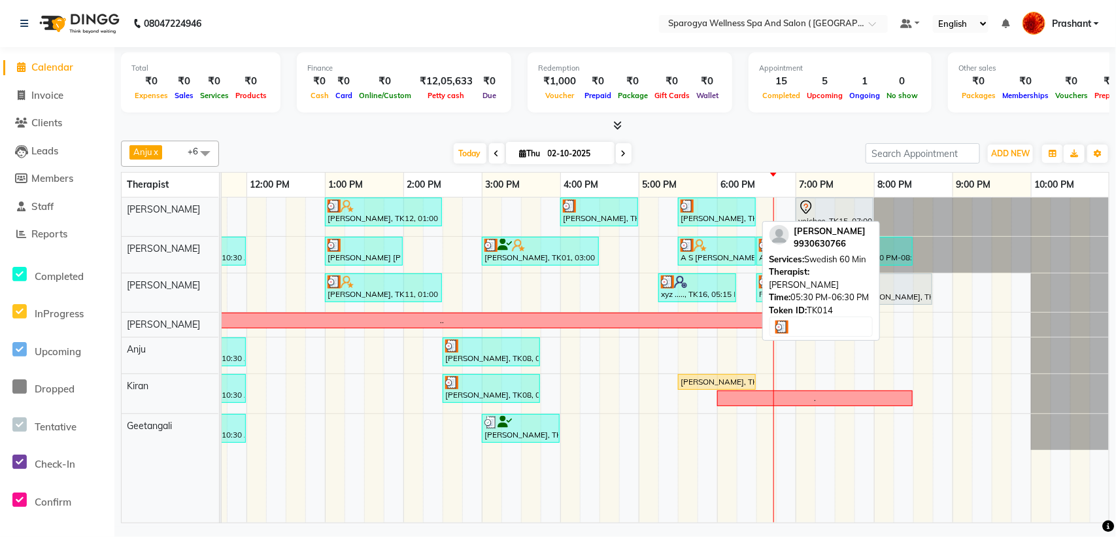
click at [723, 207] on div at bounding box center [717, 205] width 73 height 13
select select "3"
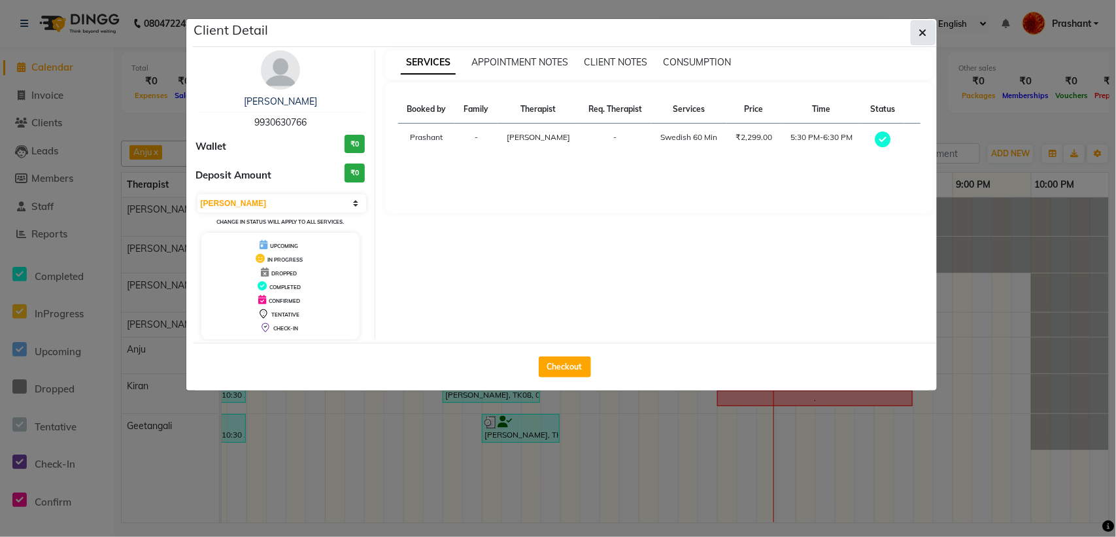
click at [913, 25] on button "button" at bounding box center [923, 32] width 25 height 25
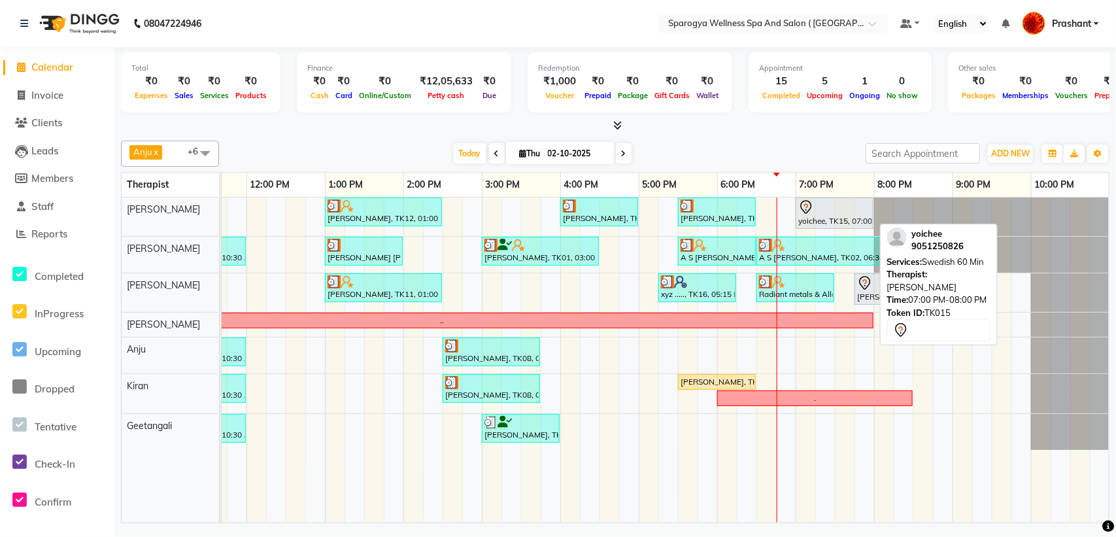
click at [825, 207] on div at bounding box center [835, 207] width 73 height 16
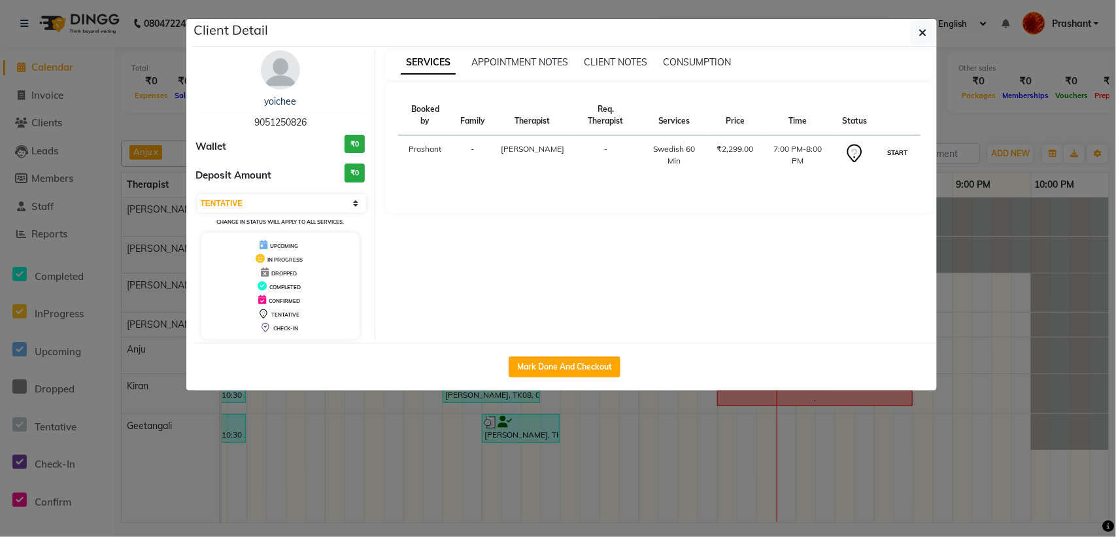
click at [894, 146] on button "START" at bounding box center [897, 153] width 27 height 16
select select "1"
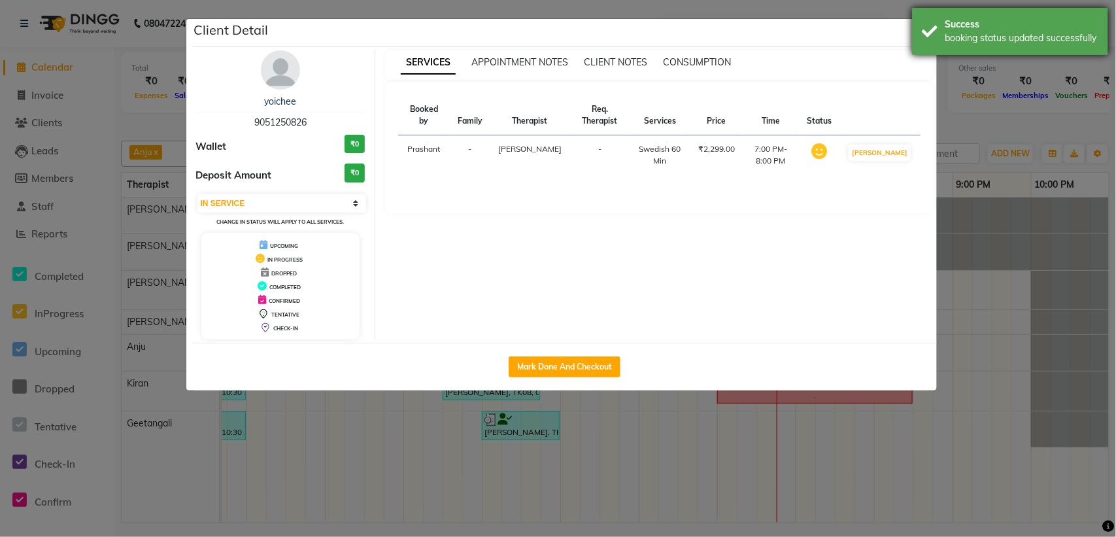
click at [926, 27] on div "Success booking status updated successfully" at bounding box center [1010, 31] width 196 height 47
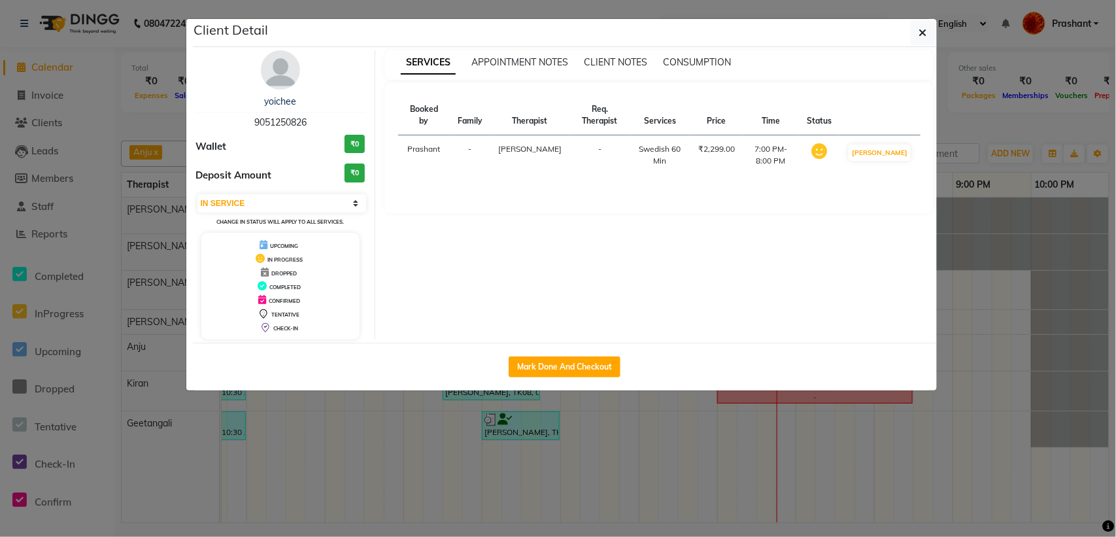
click at [922, 27] on icon "button" at bounding box center [924, 32] width 8 height 10
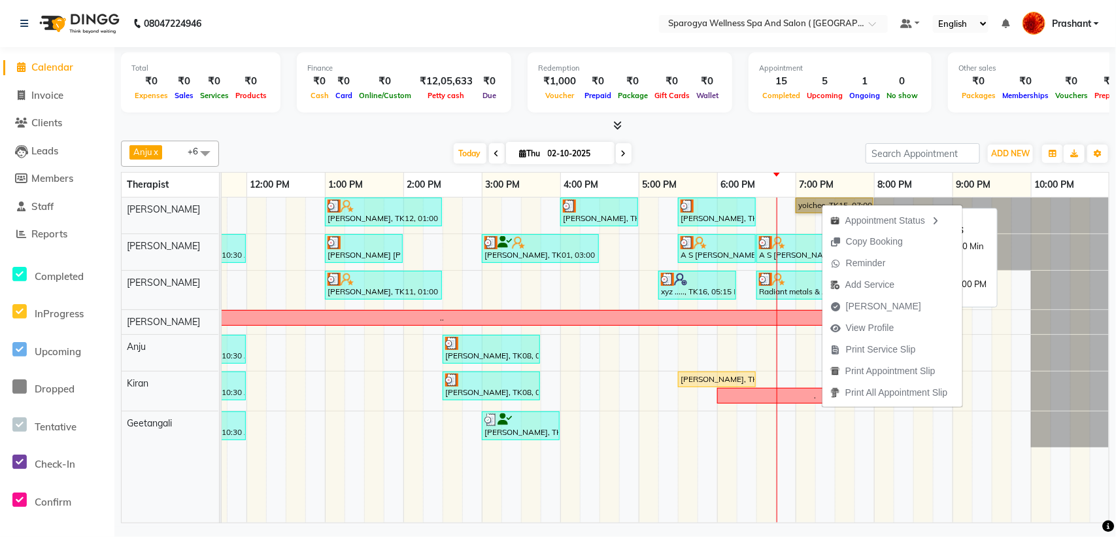
click at [804, 210] on link "yoichee, TK15, 07:00 PM-08:00 PM, Swedish 60 Min" at bounding box center [835, 206] width 78 height 16
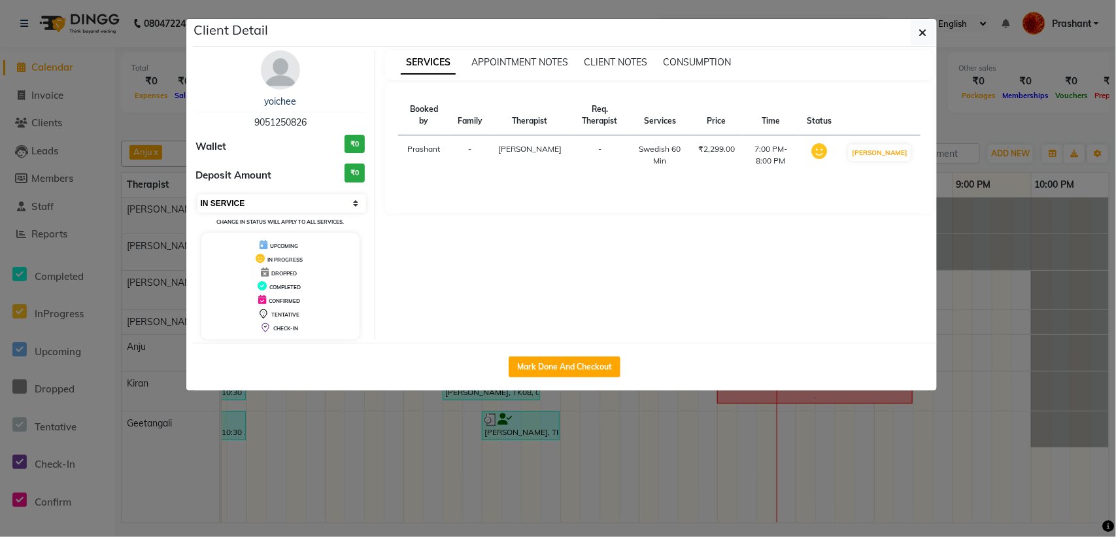
click at [275, 205] on select "Select IN SERVICE CONFIRMED TENTATIVE CHECK IN MARK DONE DROPPED UPCOMING" at bounding box center [282, 203] width 169 height 18
select select "6"
click at [198, 194] on select "Select IN SERVICE CONFIRMED TENTATIVE CHECK IN MARK DONE DROPPED UPCOMING" at bounding box center [282, 203] width 169 height 18
click at [639, 288] on div "SERVICES APPOINTMENT NOTES CLIENT NOTES CONSUMPTION Booked by Family Therapist …" at bounding box center [659, 194] width 568 height 289
click at [929, 30] on button "button" at bounding box center [923, 32] width 25 height 25
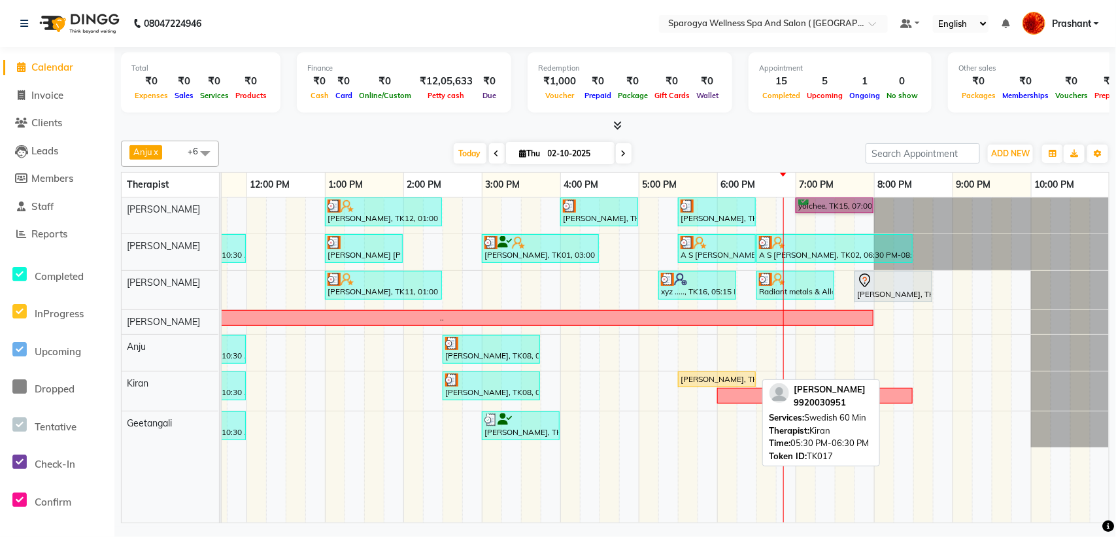
click at [710, 377] on div "[PERSON_NAME], TK17, 05:30 PM-06:30 PM, Swedish 60 Min" at bounding box center [716, 379] width 75 height 12
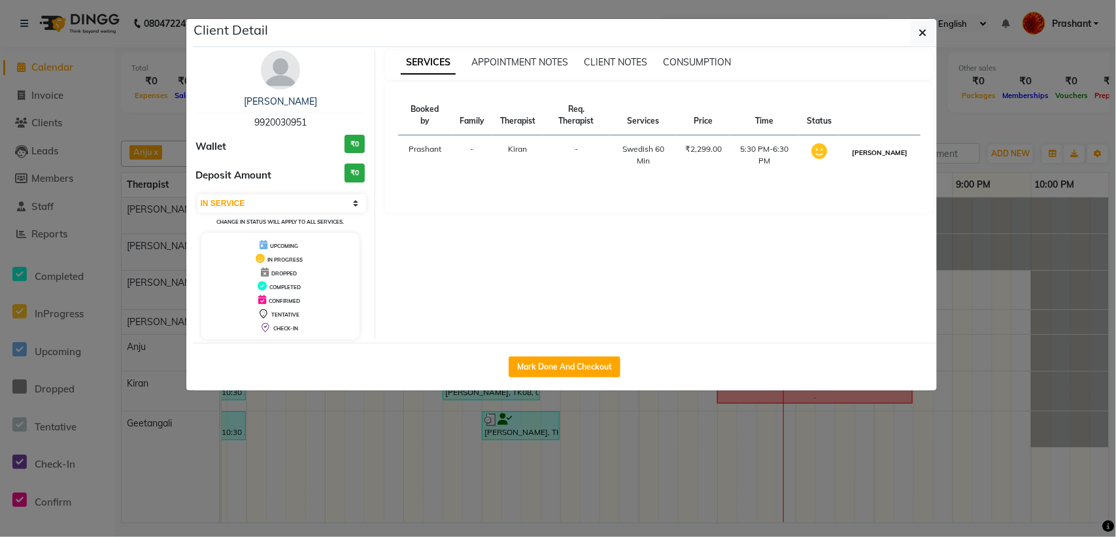
click at [899, 160] on button "[PERSON_NAME]" at bounding box center [880, 153] width 62 height 16
select select "3"
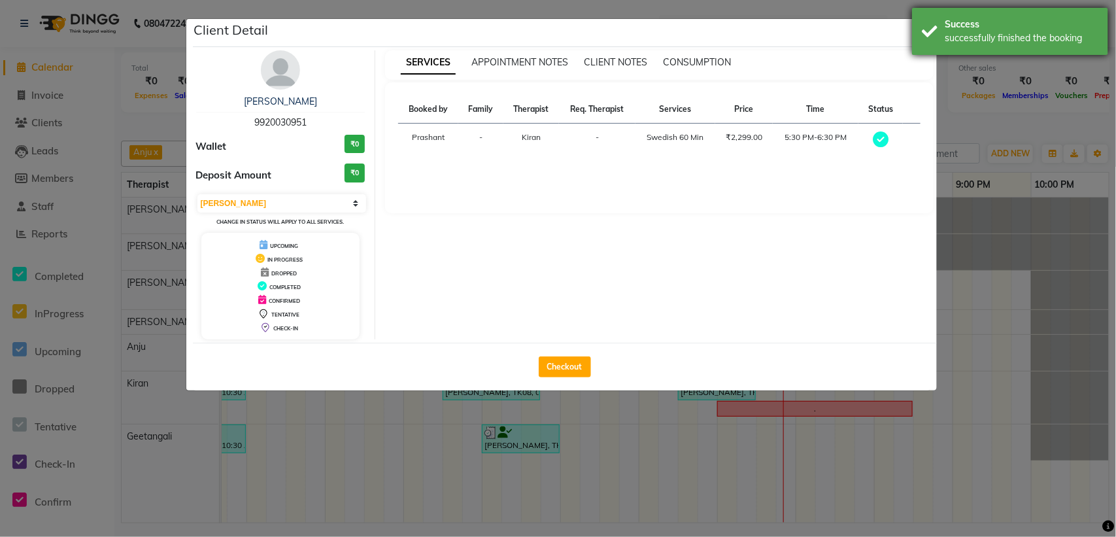
click at [926, 23] on div "Success successfully finished the booking" at bounding box center [1010, 31] width 196 height 47
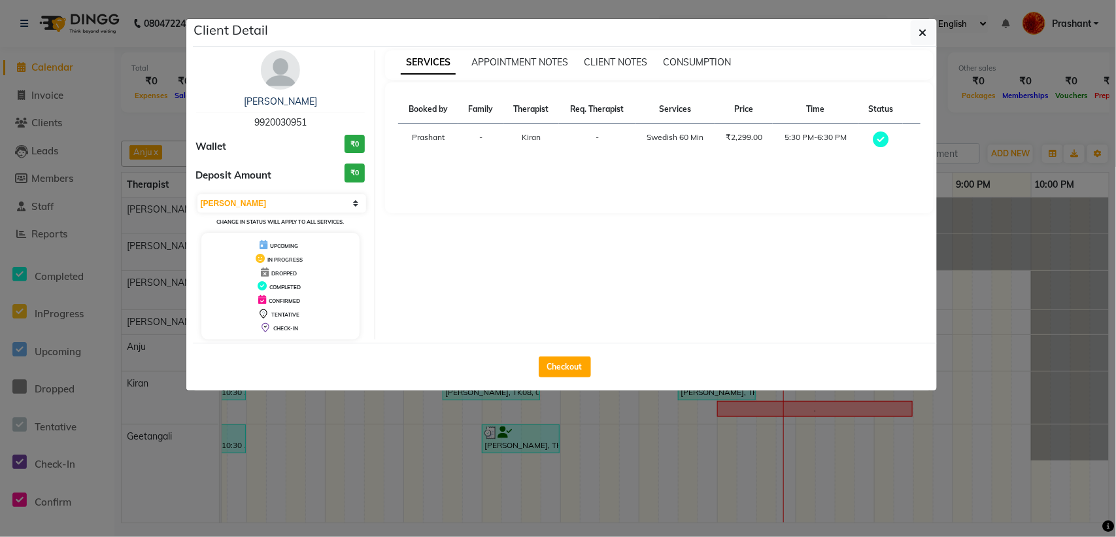
click at [926, 24] on button "button" at bounding box center [923, 32] width 25 height 25
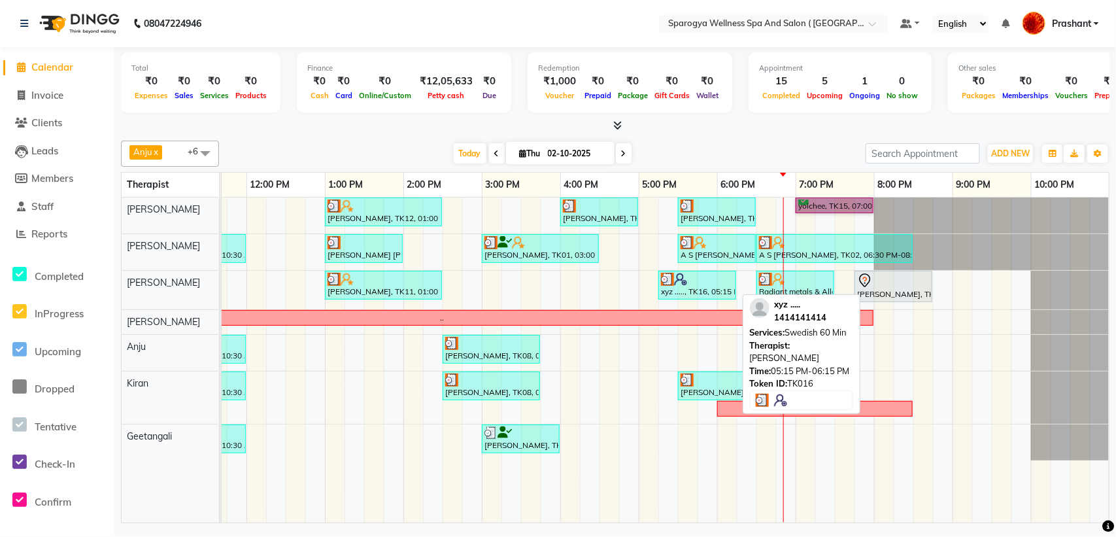
click at [671, 272] on link "xyz ....., TK16, 05:15 PM-06:15 PM, Swedish 60 Min" at bounding box center [698, 285] width 78 height 29
select select "3"
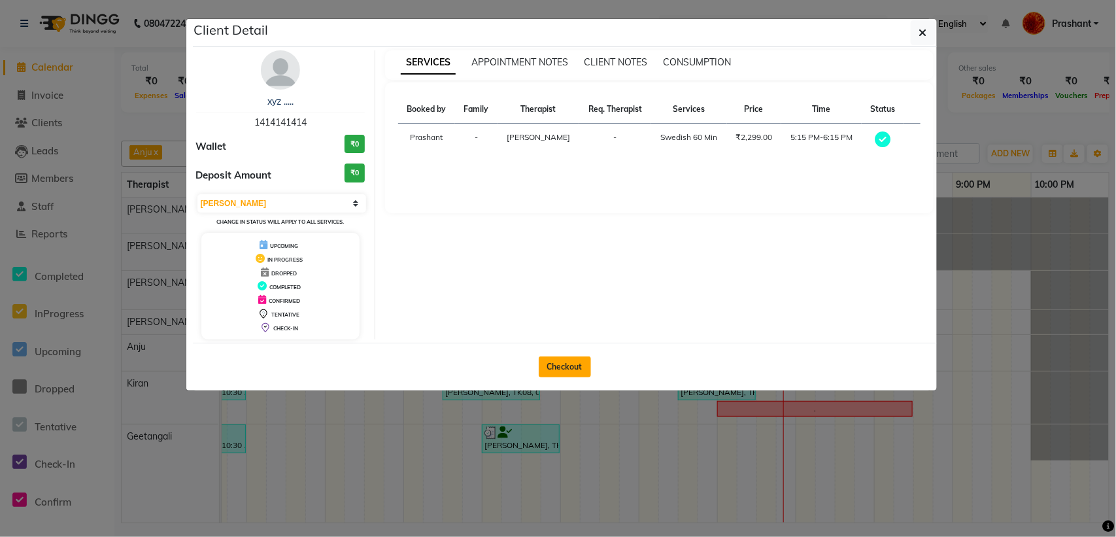
click at [574, 371] on button "Checkout" at bounding box center [565, 366] width 52 height 21
select select "service"
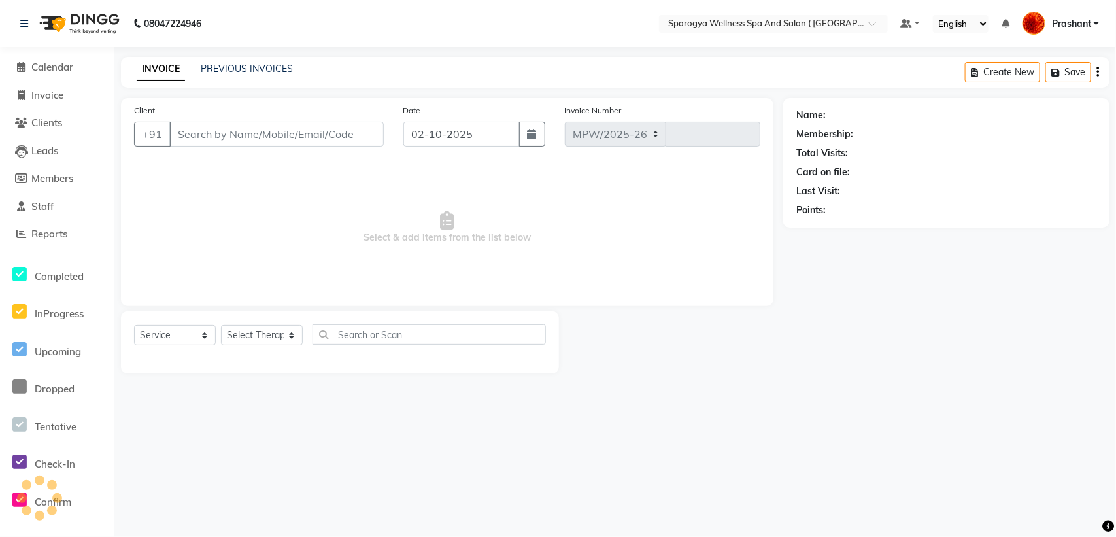
select select "4292"
type input "3063"
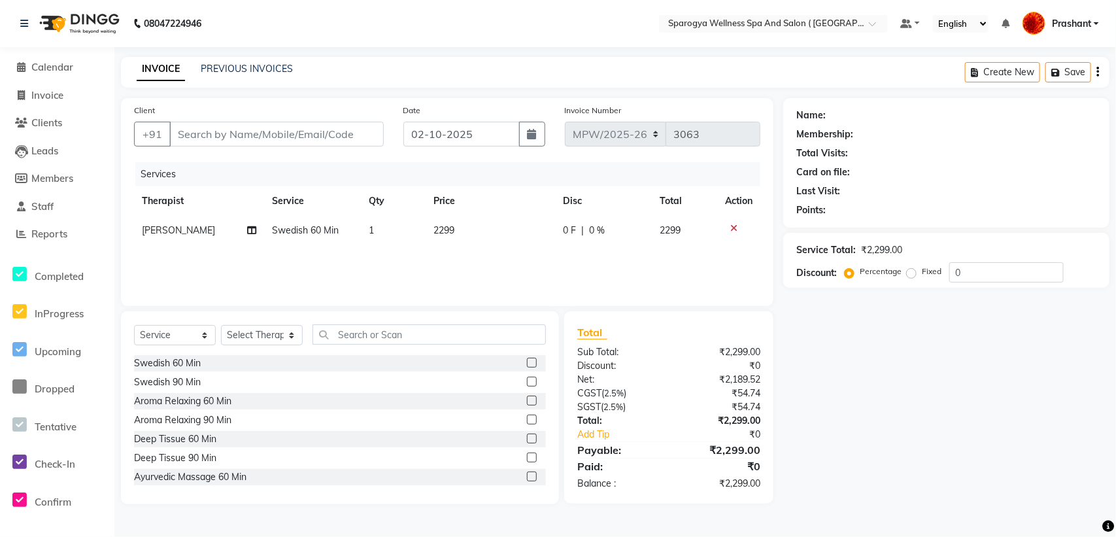
type input "1414141414"
select select "34399"
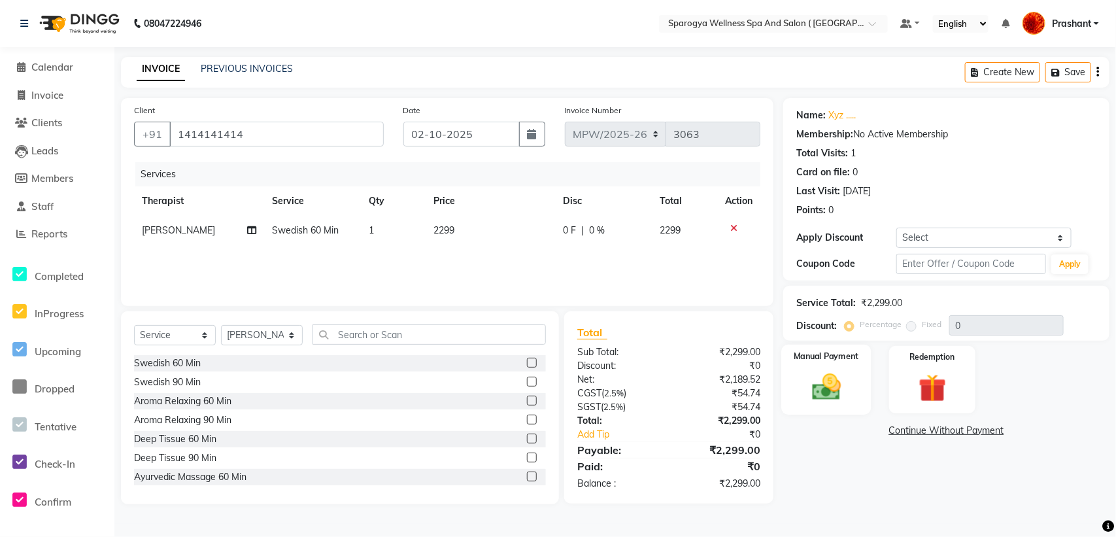
click at [819, 385] on img at bounding box center [826, 386] width 47 height 33
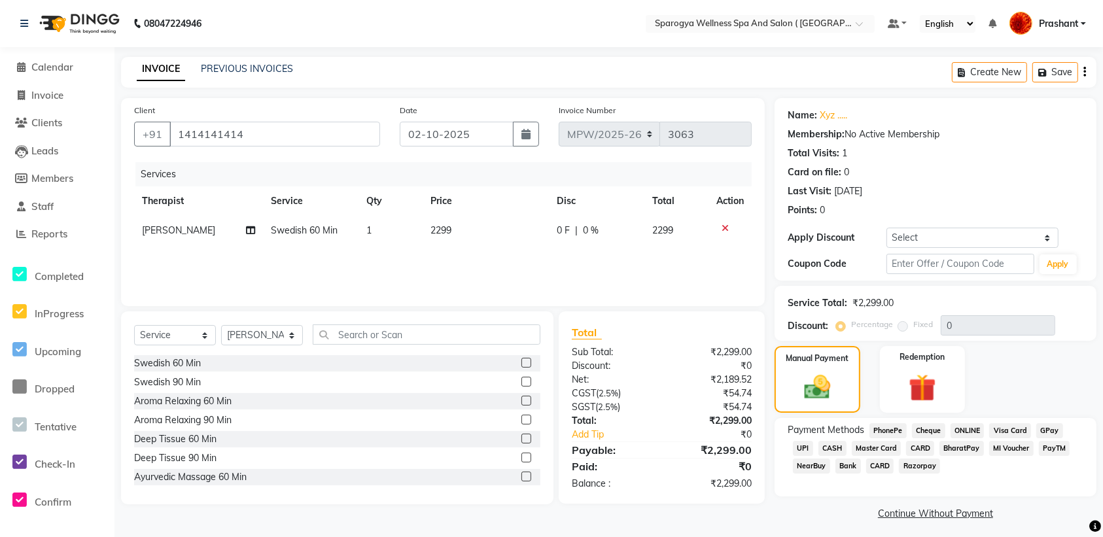
click at [827, 442] on span "CASH" at bounding box center [832, 448] width 28 height 15
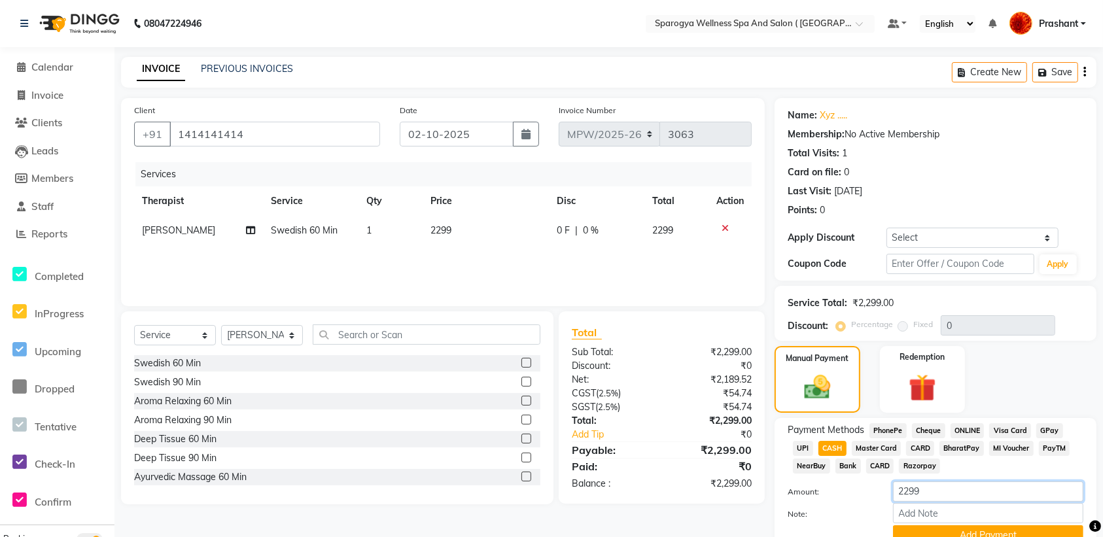
click at [935, 488] on input "2299" at bounding box center [988, 491] width 190 height 20
type input "2"
type input "1400"
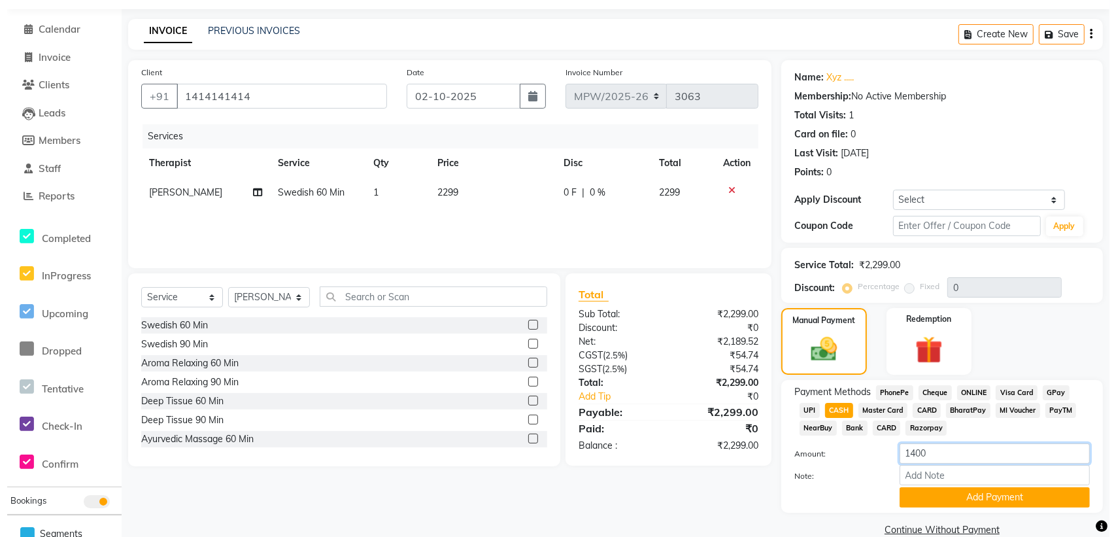
scroll to position [59, 0]
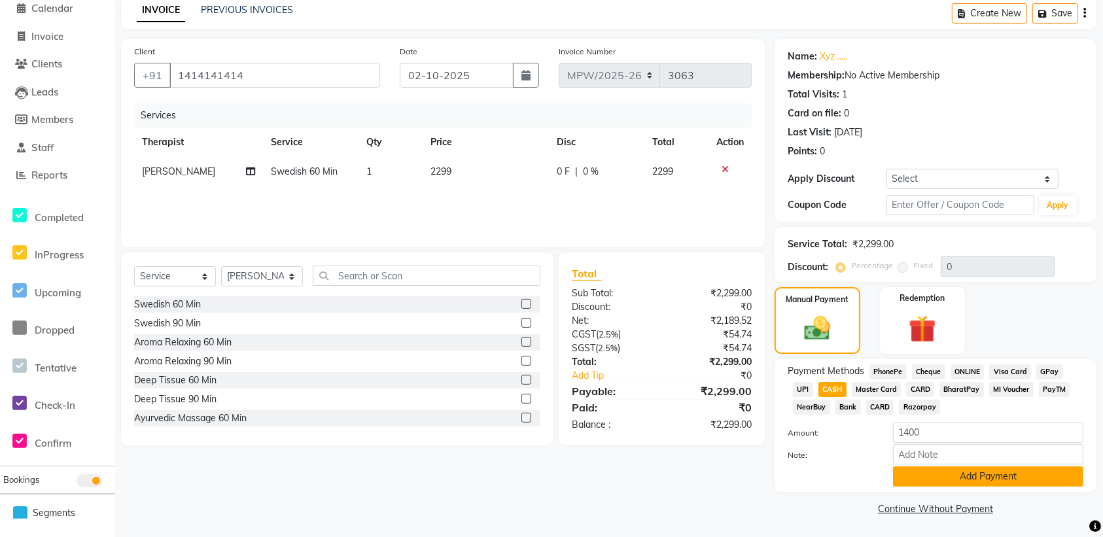
click at [1002, 474] on button "Add Payment" at bounding box center [988, 476] width 190 height 20
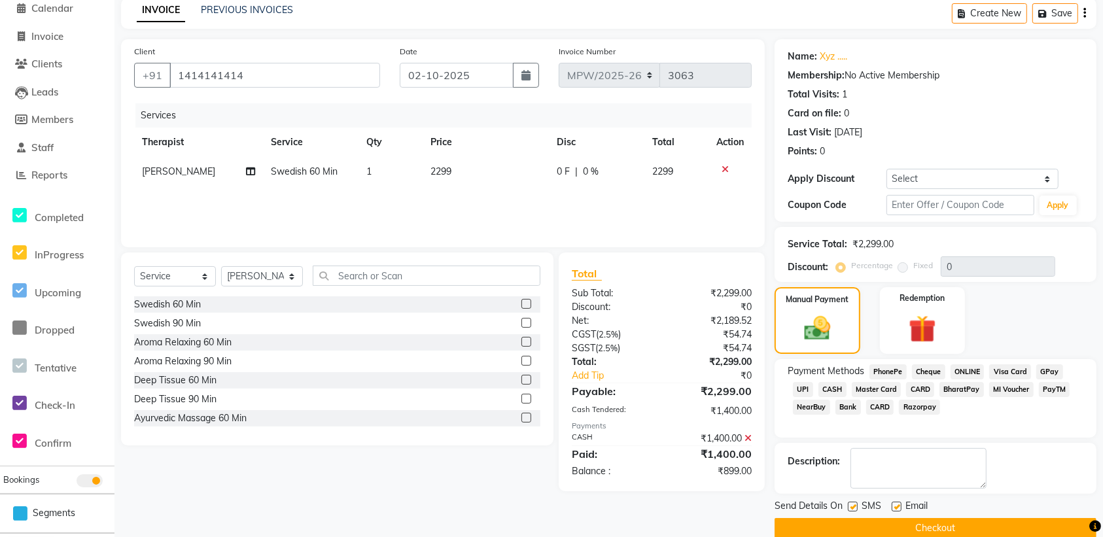
click at [889, 533] on button "Checkout" at bounding box center [935, 528] width 322 height 20
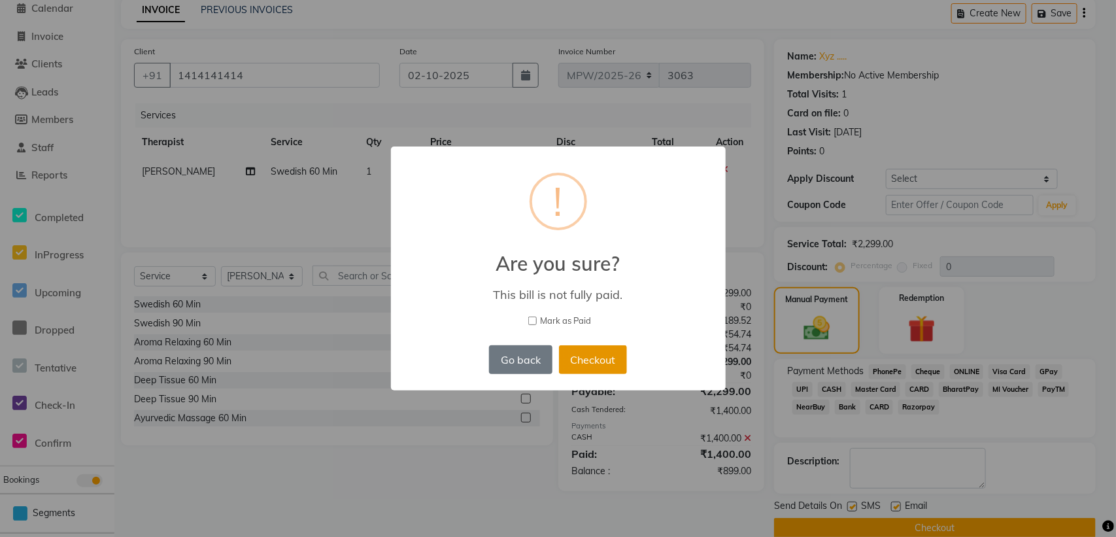
click at [600, 364] on button "Checkout" at bounding box center [593, 359] width 68 height 29
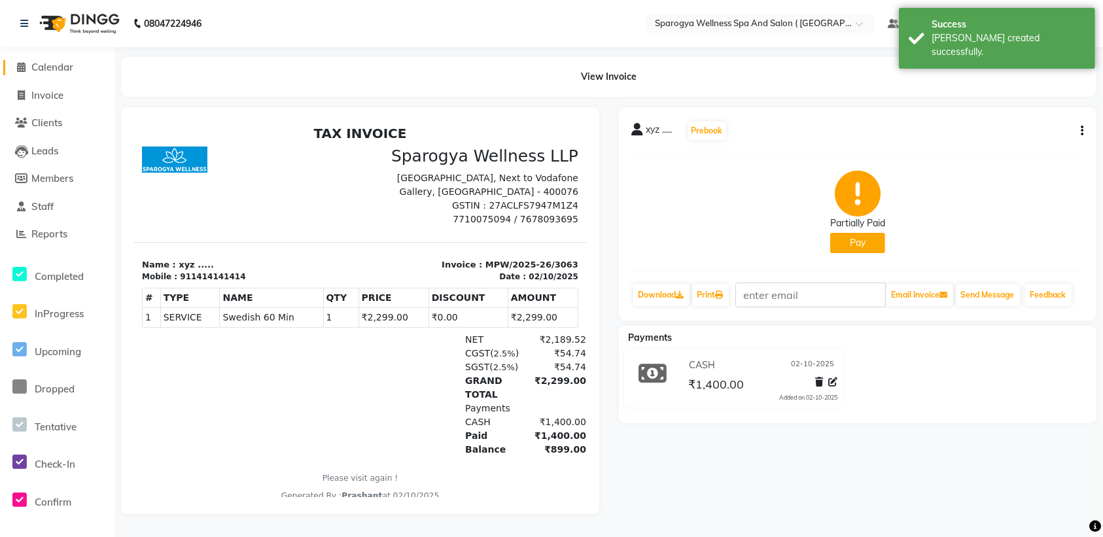
click at [59, 67] on span "Calendar" at bounding box center [52, 67] width 42 height 12
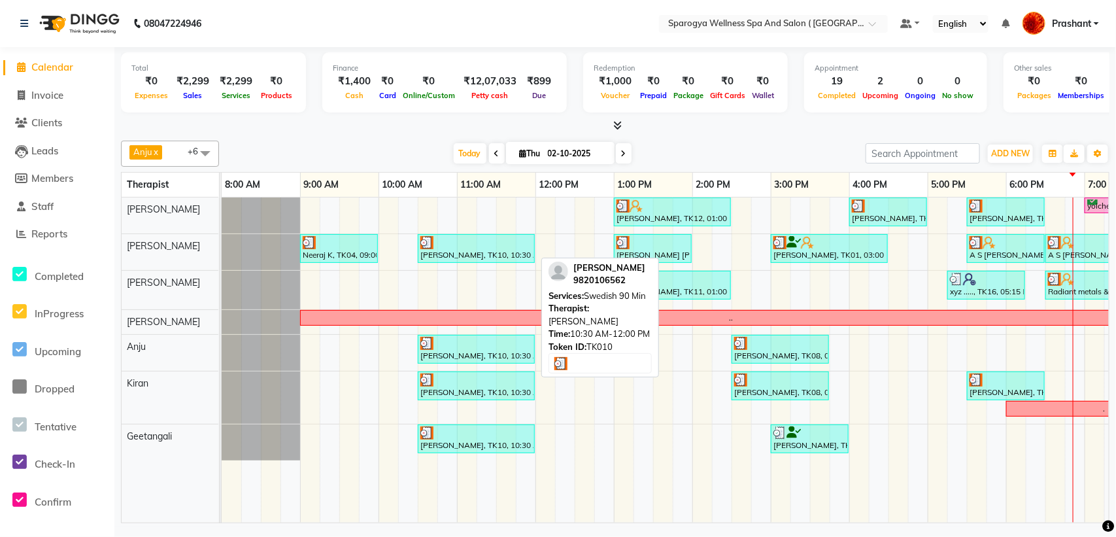
click at [466, 260] on div "[PERSON_NAME], TK10, 10:30 AM-12:00 PM, Swedish 90 Min" at bounding box center [476, 248] width 114 height 25
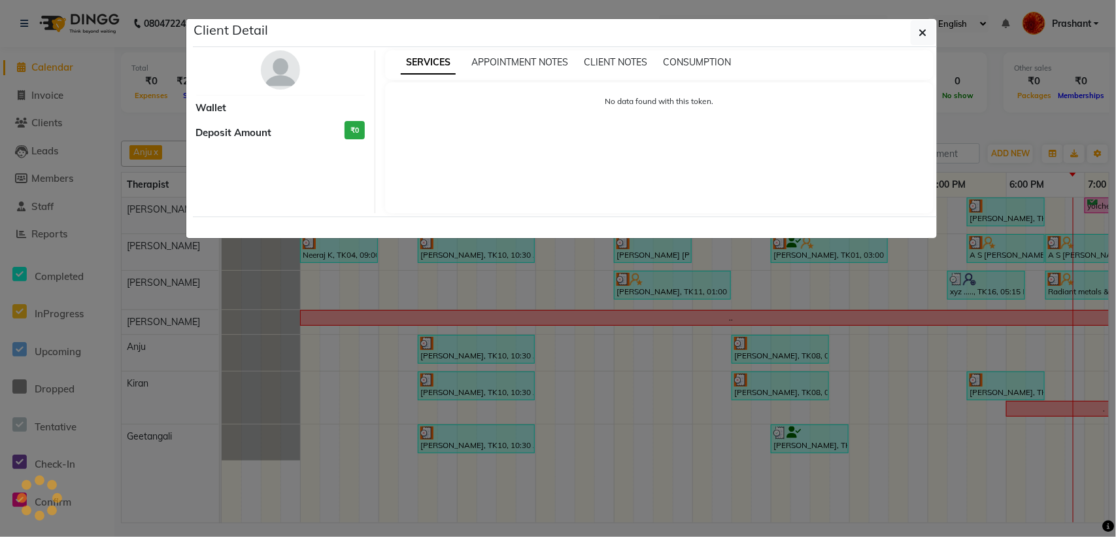
select select "3"
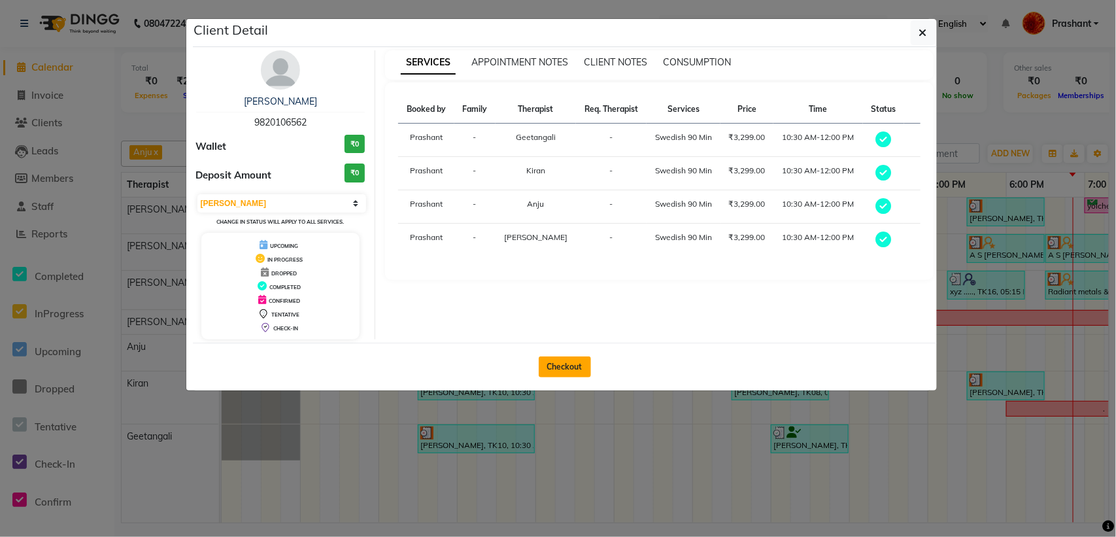
click at [559, 371] on button "Checkout" at bounding box center [565, 366] width 52 height 21
select select "service"
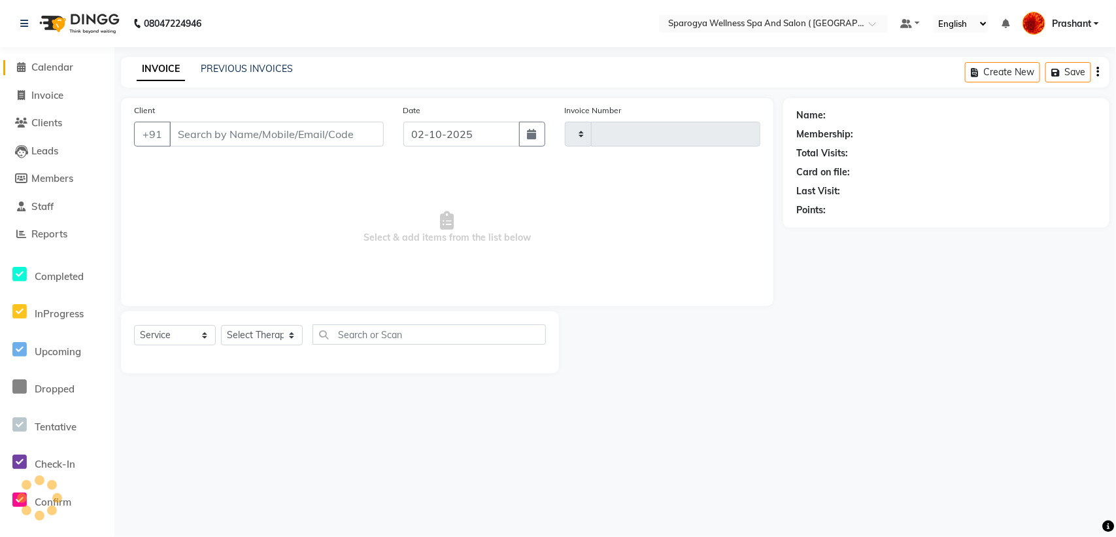
type input "3064"
select select "4292"
type input "9820106562"
select select "70005"
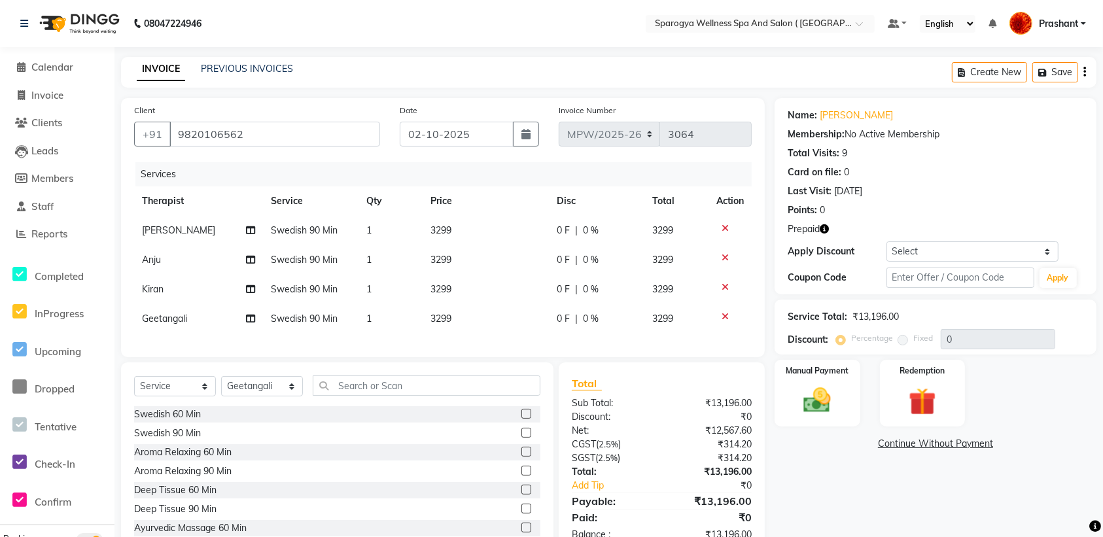
click at [304, 259] on span "Swedish 90 Min" at bounding box center [304, 260] width 67 height 12
select select "61144"
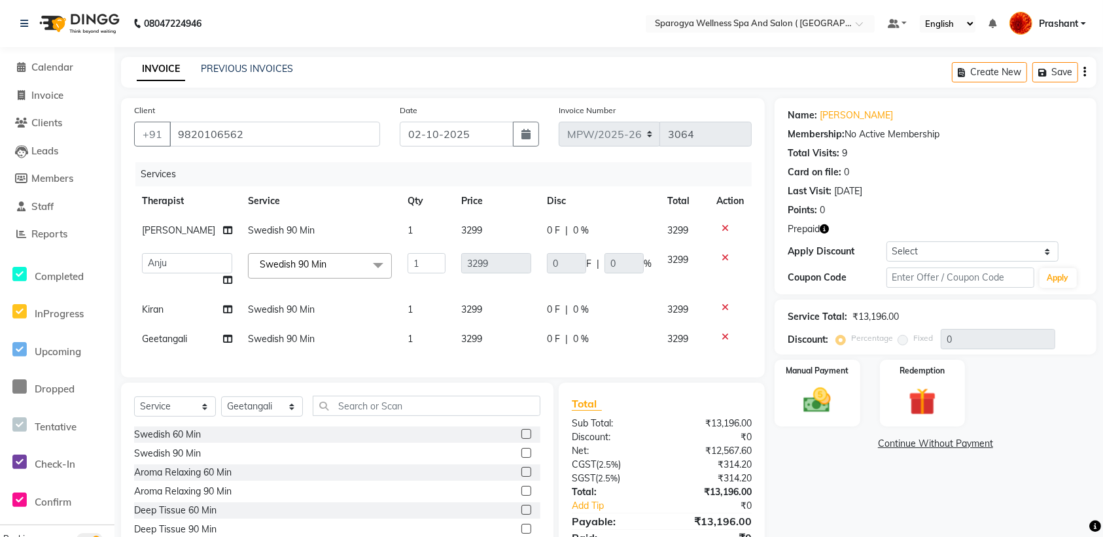
click at [321, 260] on span "Swedish 90 Min" at bounding box center [293, 264] width 67 height 12
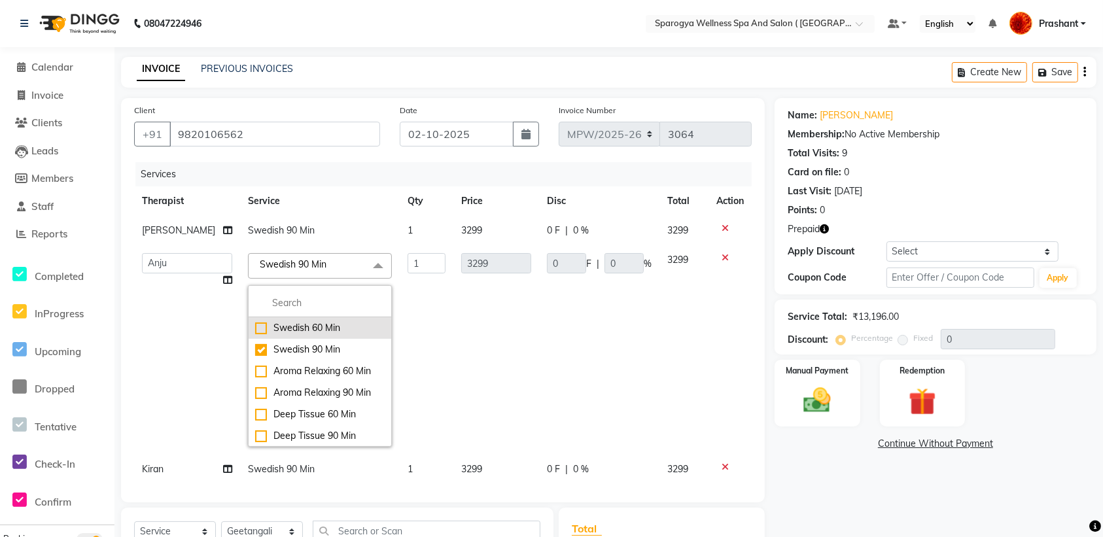
click at [298, 331] on div "Swedish 60 Min" at bounding box center [319, 328] width 129 height 14
checkbox input "true"
checkbox input "false"
type input "2299"
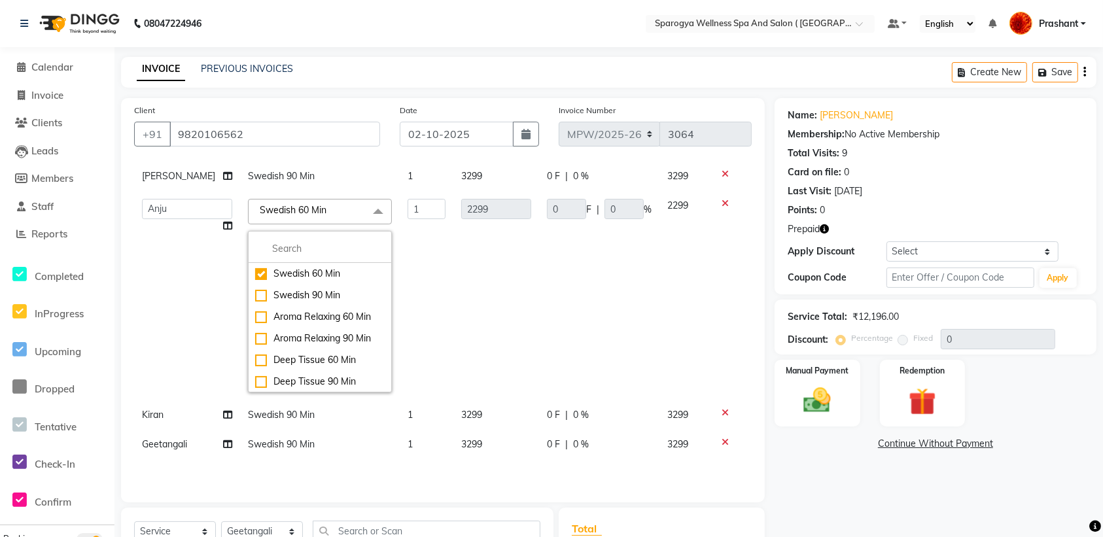
scroll to position [82, 0]
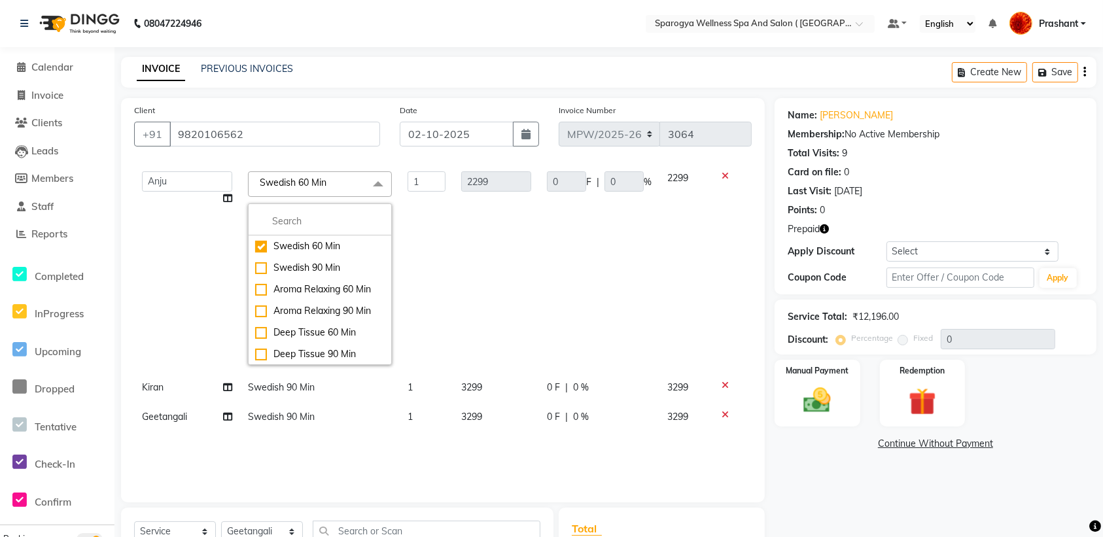
click at [464, 308] on td "2299" at bounding box center [496, 267] width 86 height 209
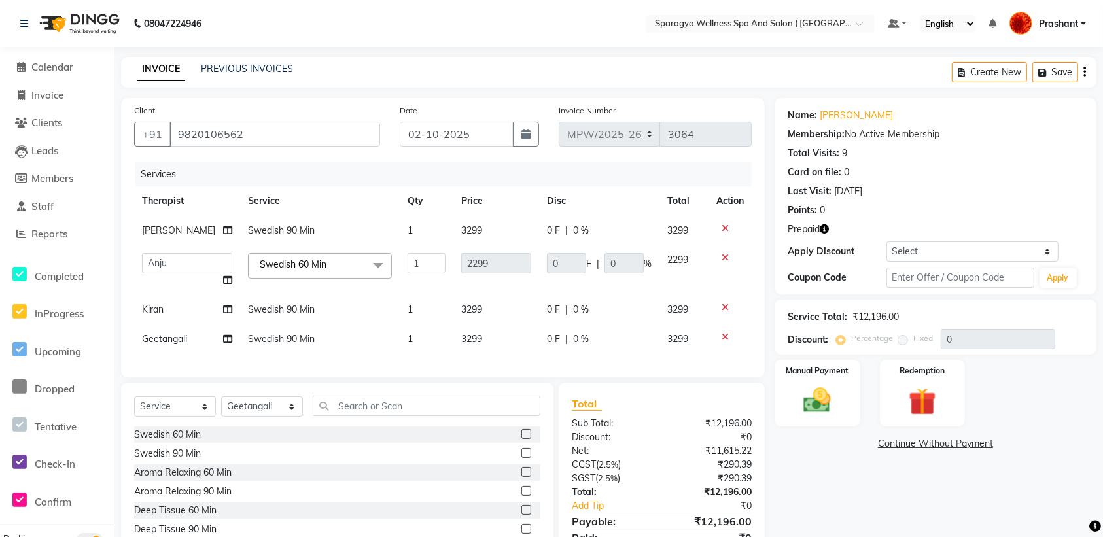
scroll to position [0, 0]
click at [289, 314] on span "Swedish 90 Min" at bounding box center [281, 309] width 67 height 12
select select "70004"
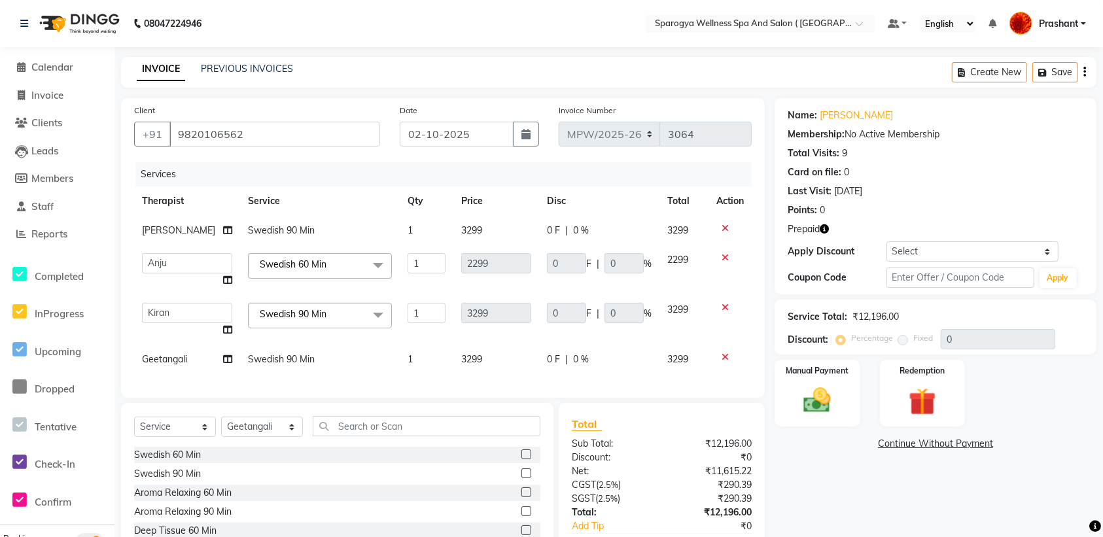
click at [309, 312] on span "Swedish 90 Min" at bounding box center [293, 314] width 67 height 12
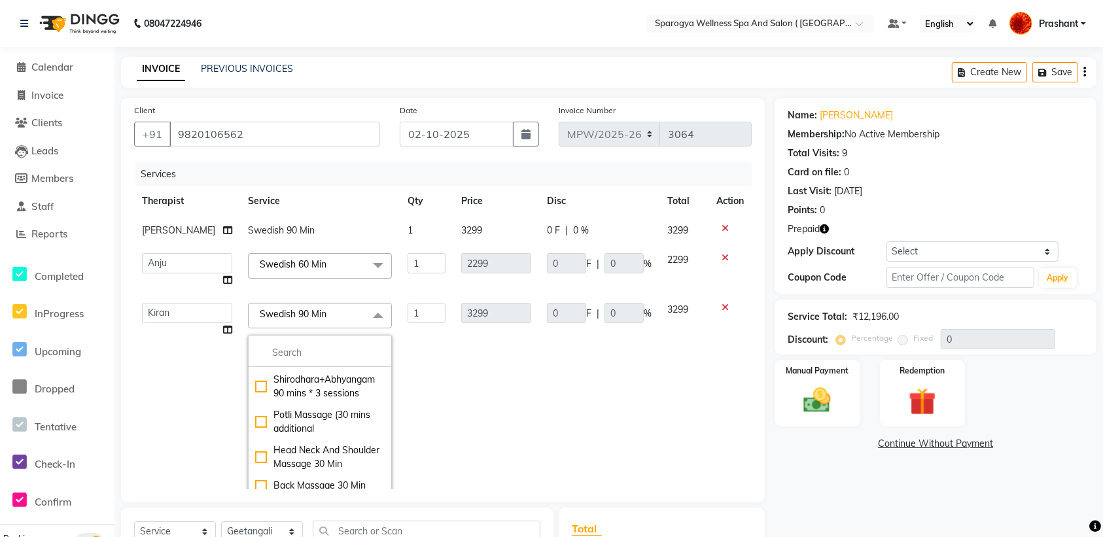
scroll to position [817, 0]
click at [298, 351] on input "multiselect-search" at bounding box center [319, 353] width 129 height 14
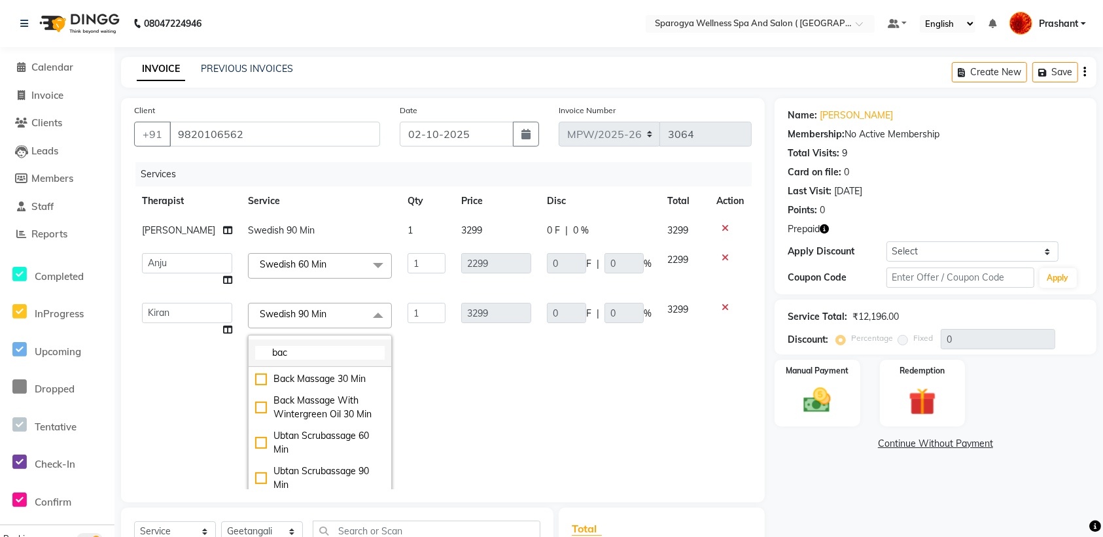
scroll to position [0, 0]
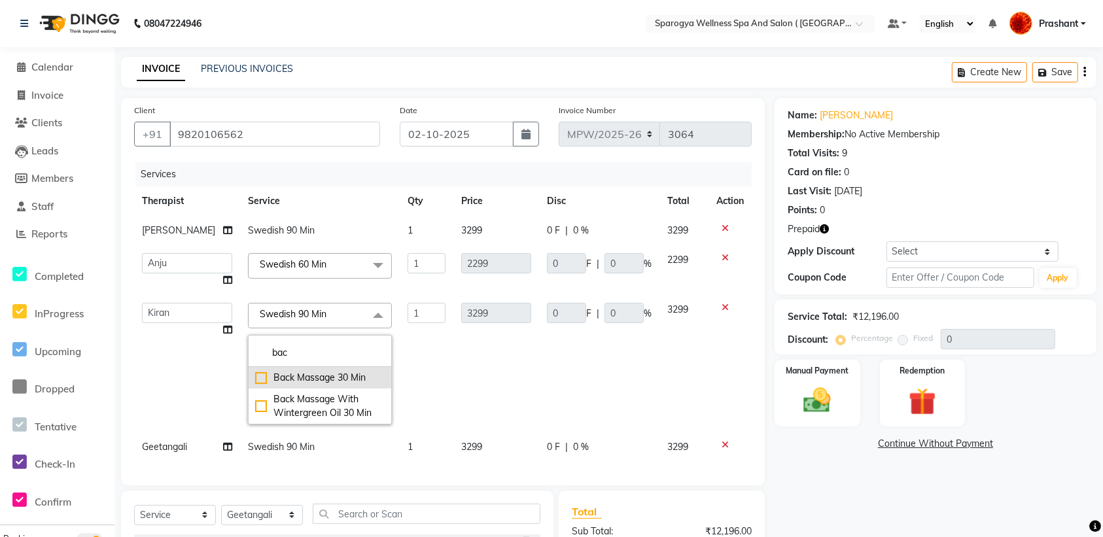
type input "bac"
click at [311, 380] on div "Back Massage 30 Min" at bounding box center [319, 378] width 129 height 14
checkbox input "true"
type input "1399"
click at [547, 384] on td "0 F | 0 %" at bounding box center [599, 363] width 120 height 137
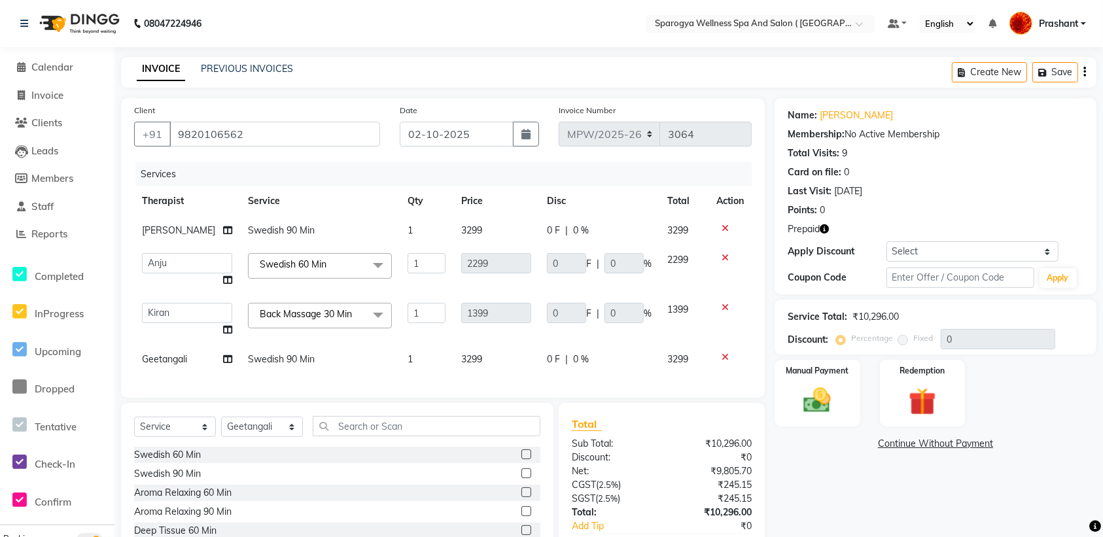
click at [292, 355] on span "Swedish 90 Min" at bounding box center [281, 359] width 67 height 12
select select "70005"
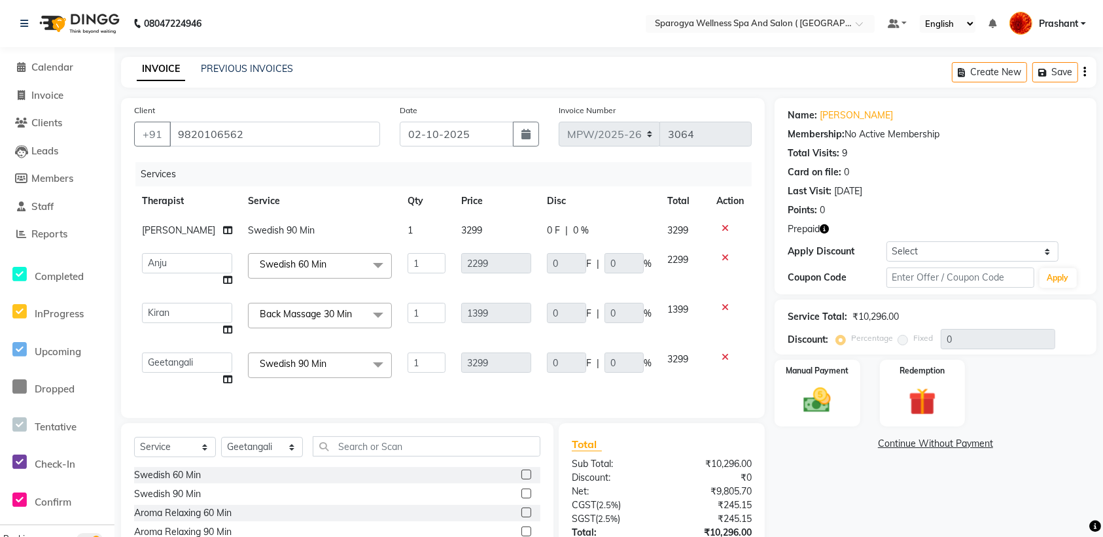
click at [292, 357] on span "Swedish 90 Min x" at bounding box center [295, 364] width 79 height 14
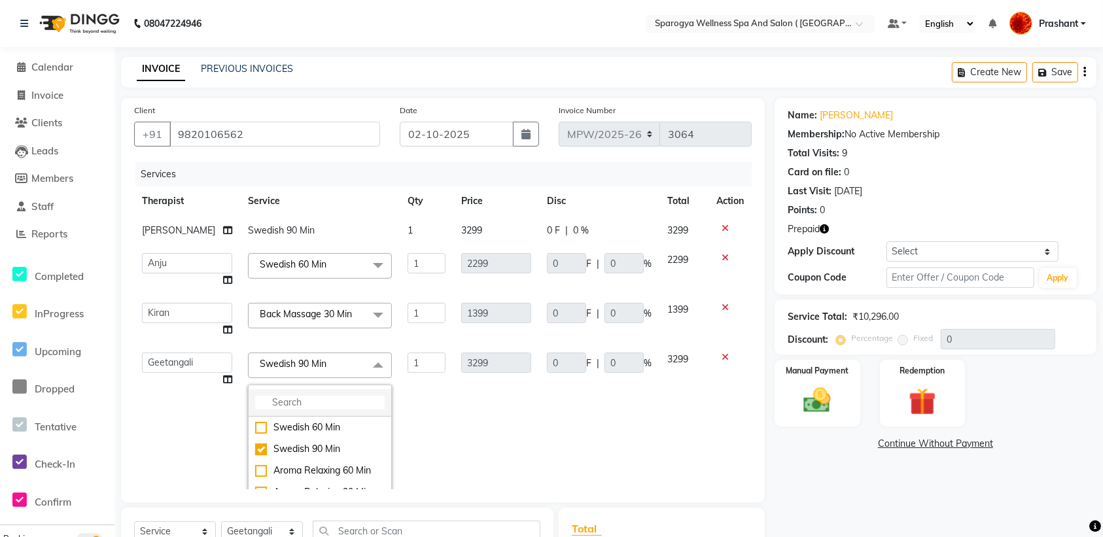
click at [271, 402] on input "multiselect-search" at bounding box center [319, 403] width 129 height 14
type input "bac"
click at [329, 437] on li "Back Massage 30 Min" at bounding box center [320, 428] width 143 height 22
checkbox input "true"
type input "1399"
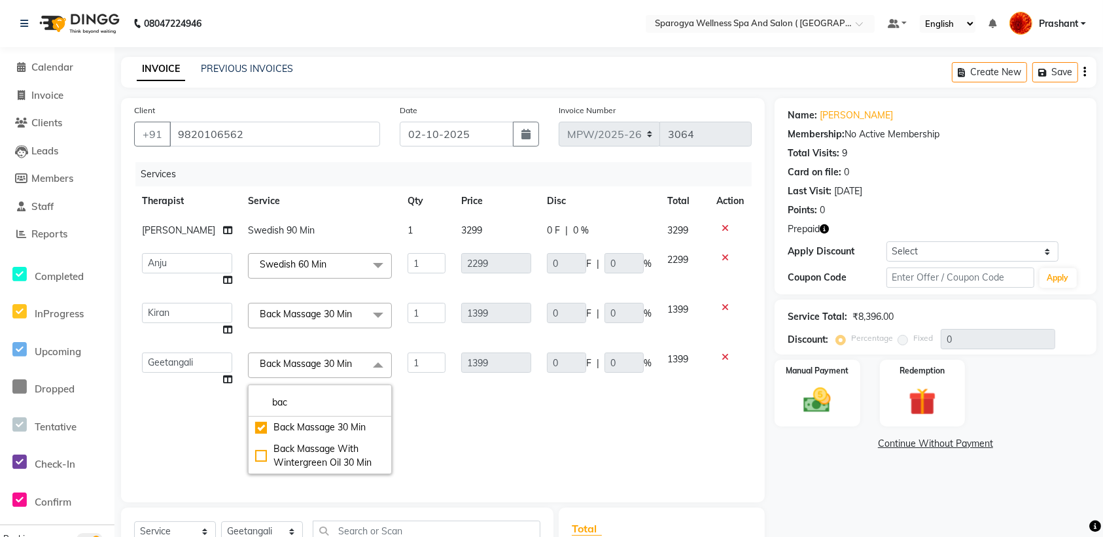
click at [547, 407] on td "0 F | 0 %" at bounding box center [599, 413] width 120 height 137
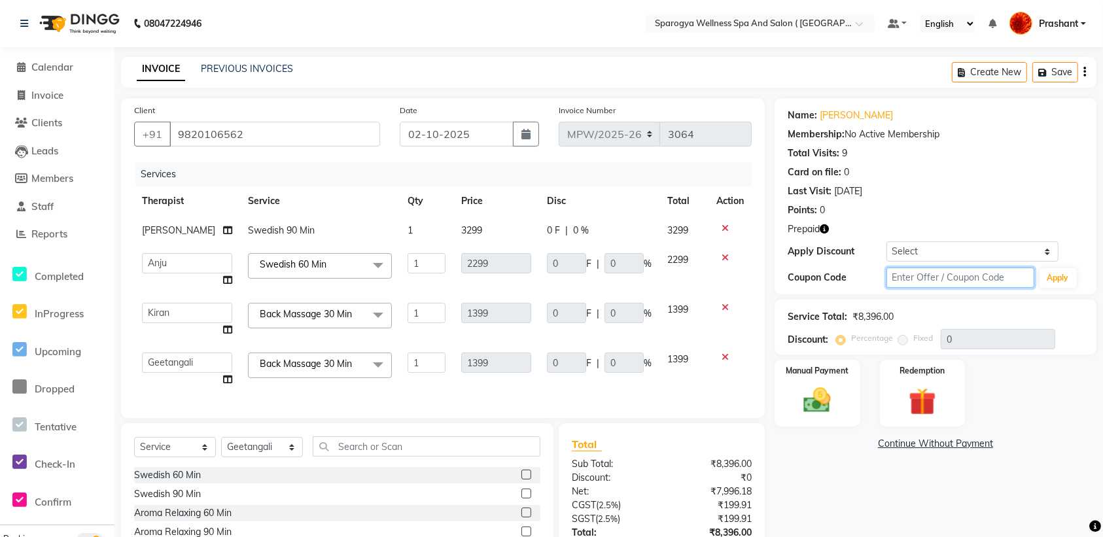
click at [954, 272] on input "text" at bounding box center [960, 277] width 148 height 20
type input "d50%"
click at [1050, 279] on button "Apply" at bounding box center [1057, 278] width 37 height 20
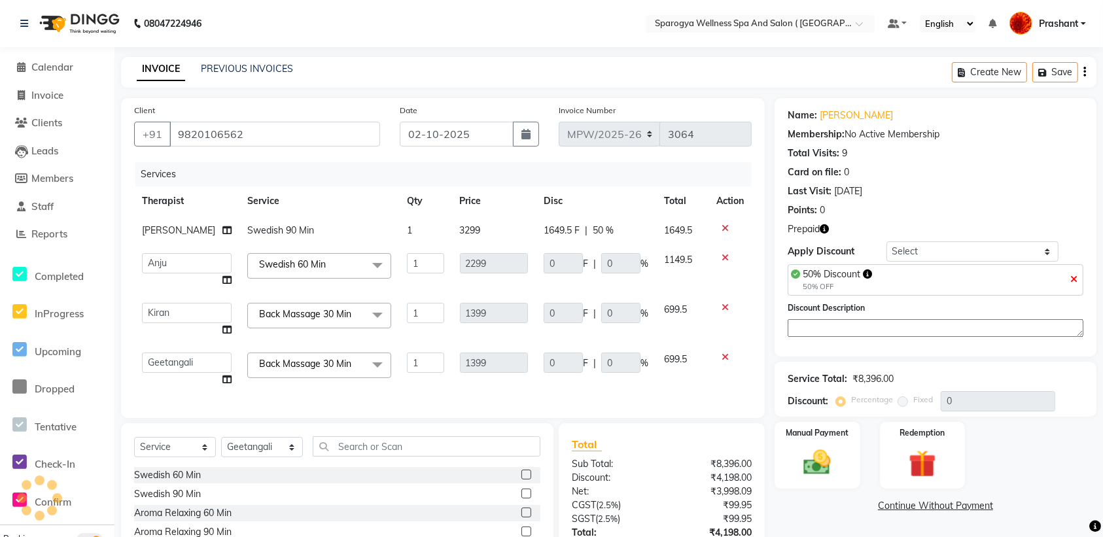
type input "50"
type input "1149.5"
type input "50"
type input "699.5"
type input "50"
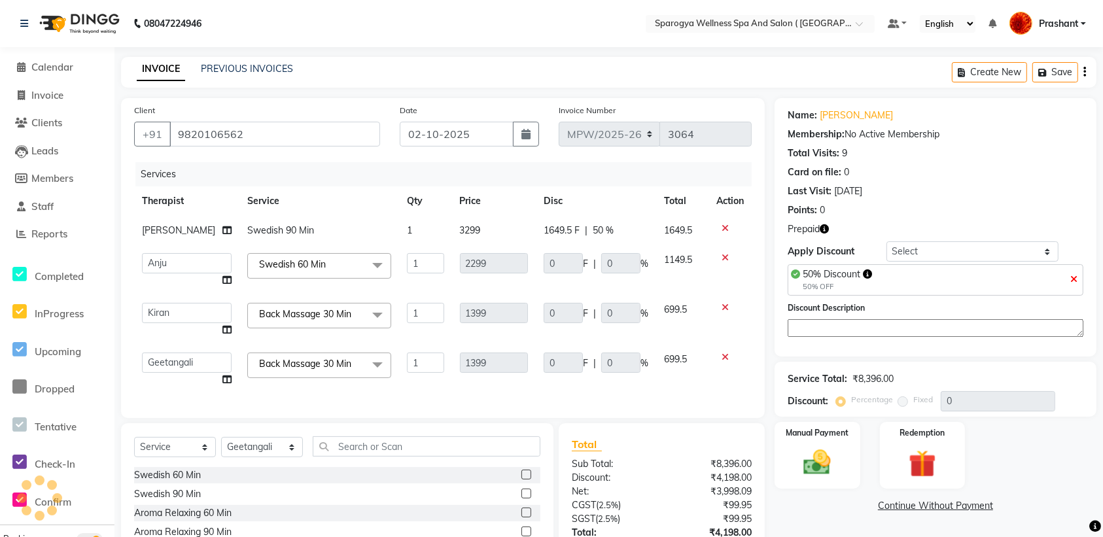
type input "699.5"
type input "50"
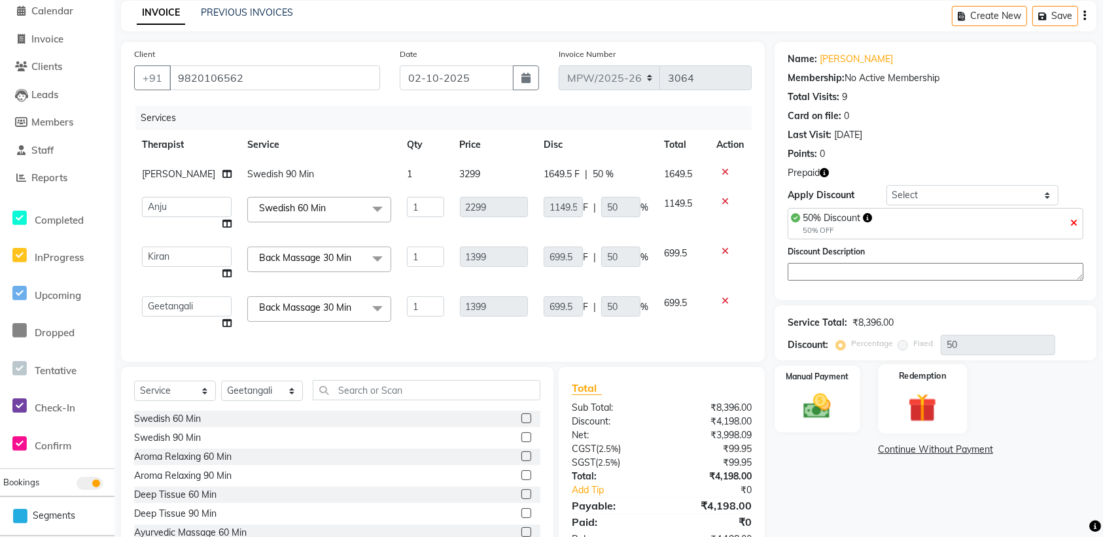
scroll to position [112, 0]
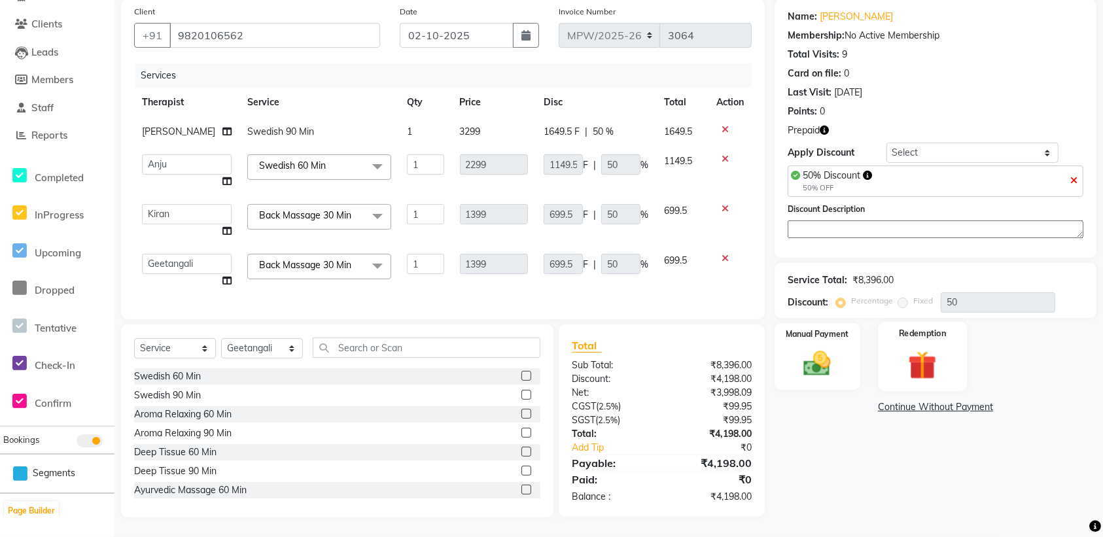
click at [918, 327] on label "Redemption" at bounding box center [922, 333] width 47 height 12
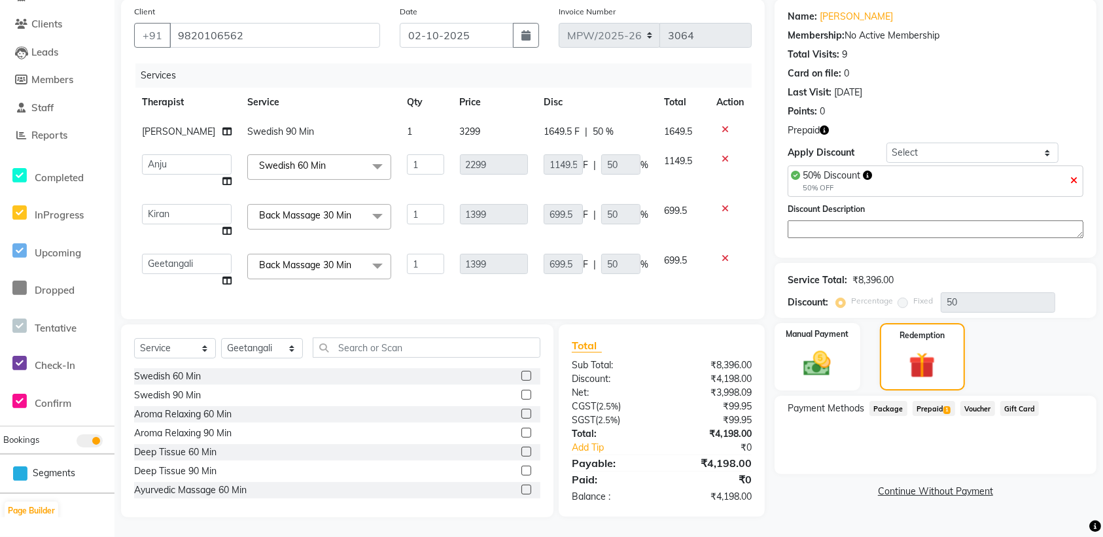
click at [935, 401] on span "Prepaid 1" at bounding box center [933, 408] width 43 height 15
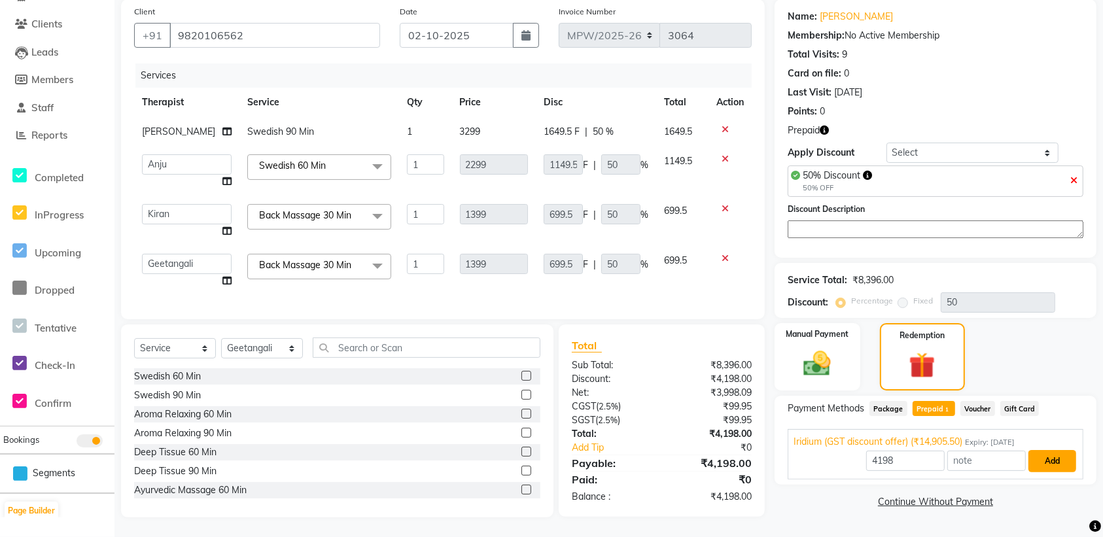
click at [1054, 450] on button "Add" at bounding box center [1052, 461] width 48 height 22
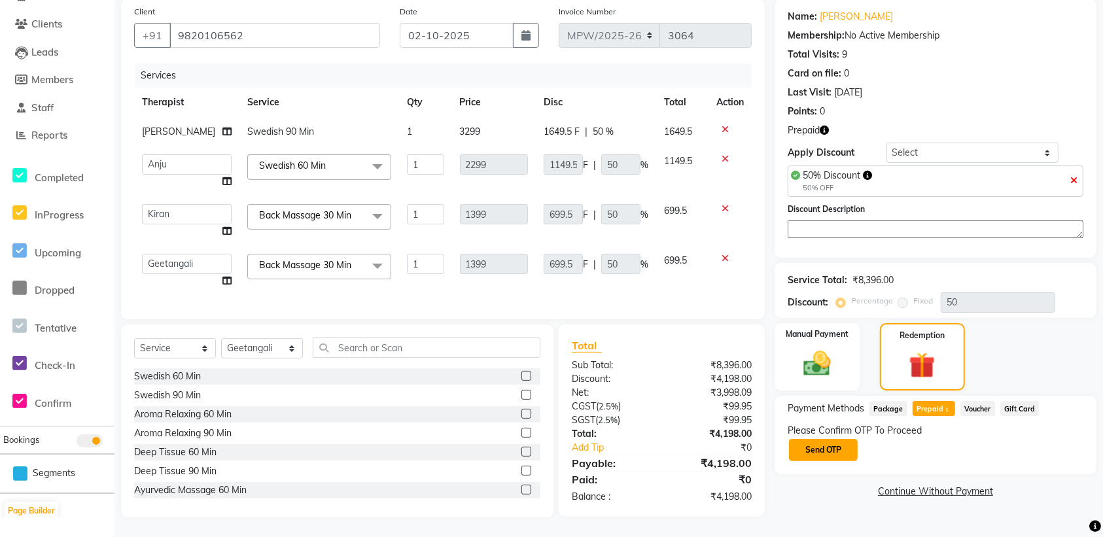
click at [823, 439] on button "Send OTP" at bounding box center [823, 450] width 69 height 22
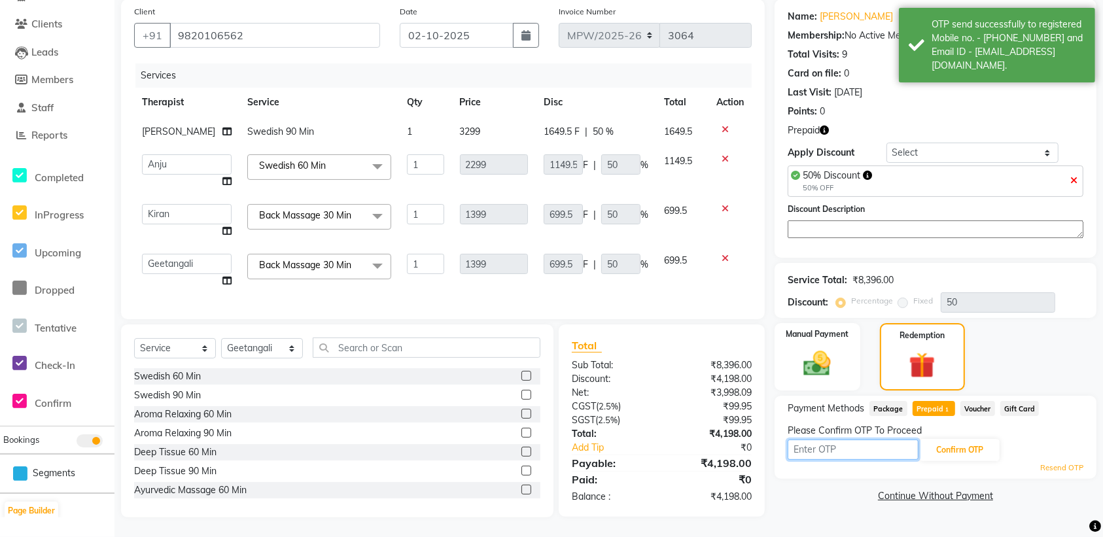
click at [862, 439] on input "text" at bounding box center [852, 449] width 131 height 20
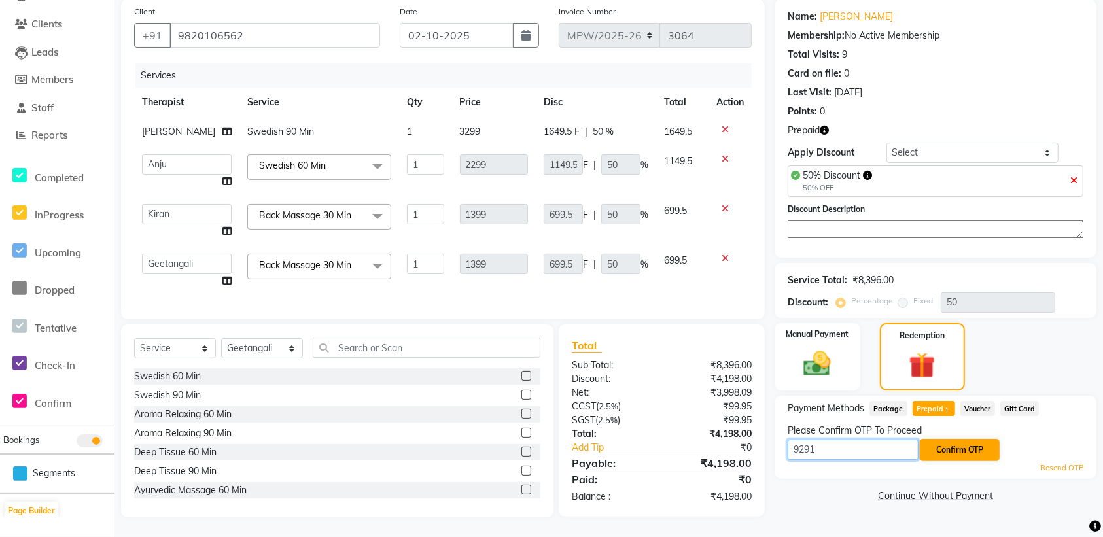
type input "9291"
click at [972, 442] on button "Confirm OTP" at bounding box center [960, 450] width 80 height 22
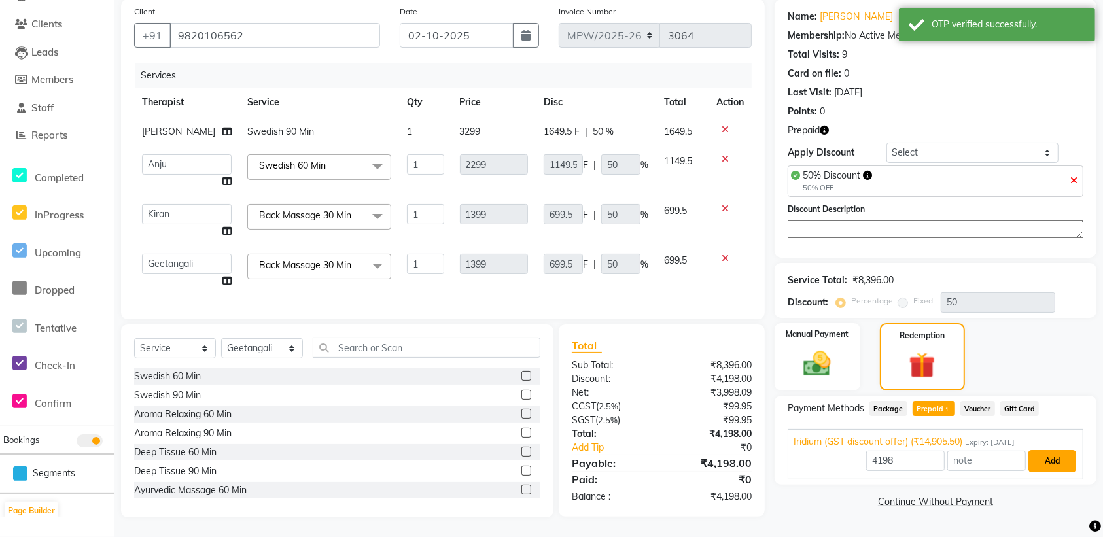
click at [1044, 458] on button "Add" at bounding box center [1052, 461] width 48 height 22
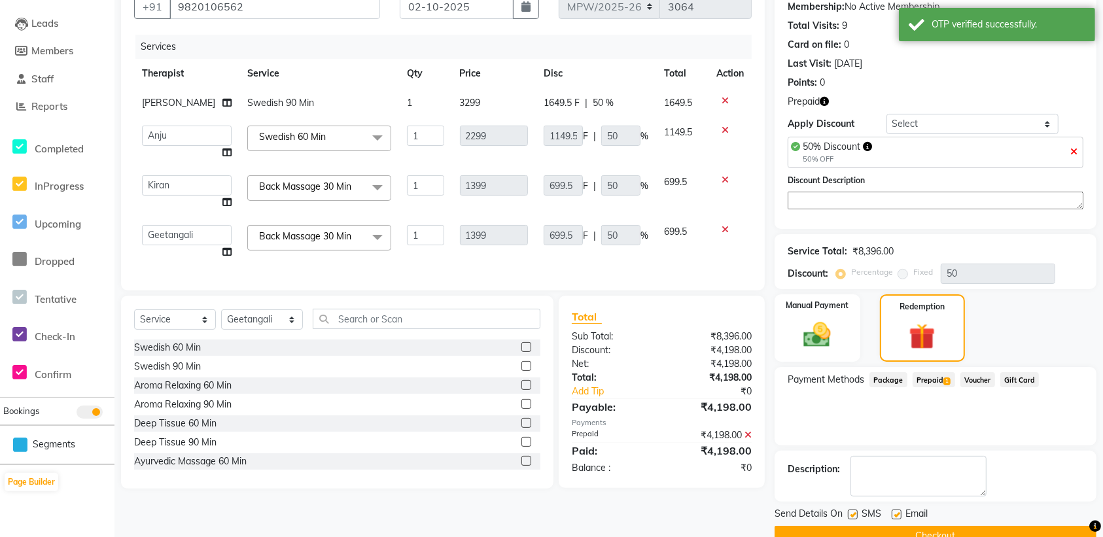
scroll to position [157, 0]
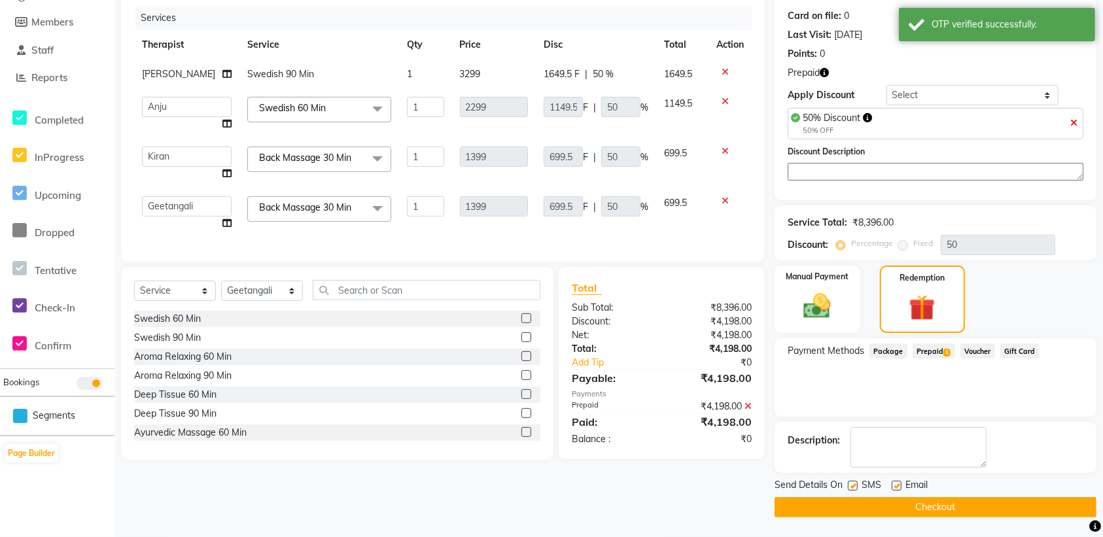
click at [942, 504] on button "Checkout" at bounding box center [935, 507] width 322 height 20
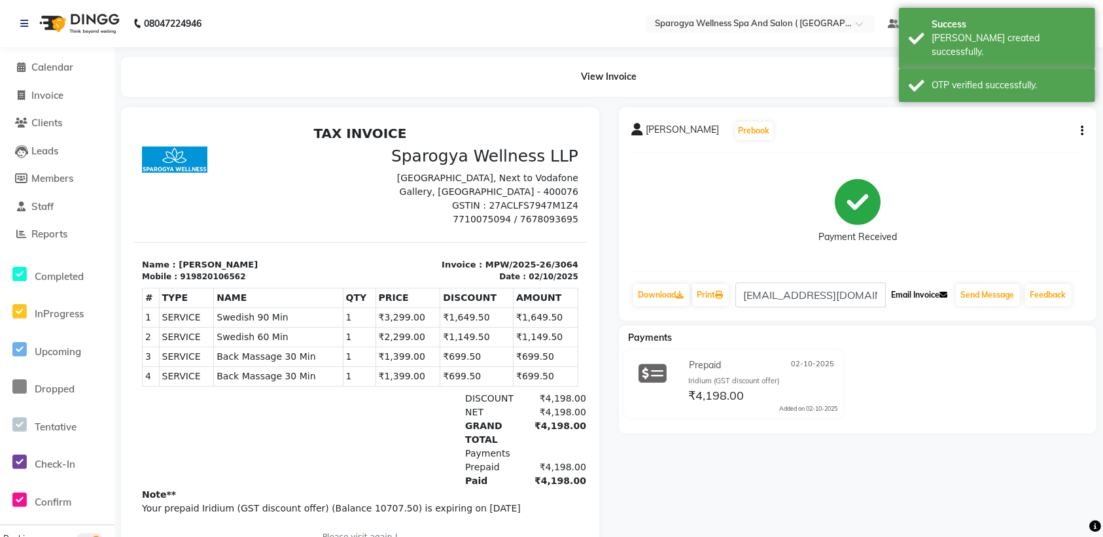
click at [923, 300] on button "Email Invoice" at bounding box center [919, 295] width 67 height 22
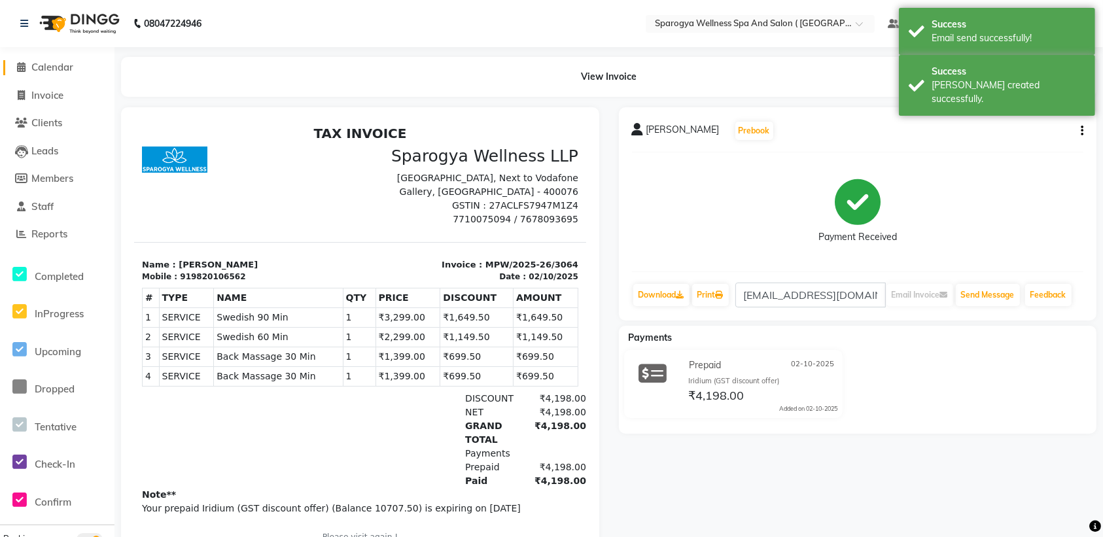
click at [46, 63] on span "Calendar" at bounding box center [52, 67] width 42 height 12
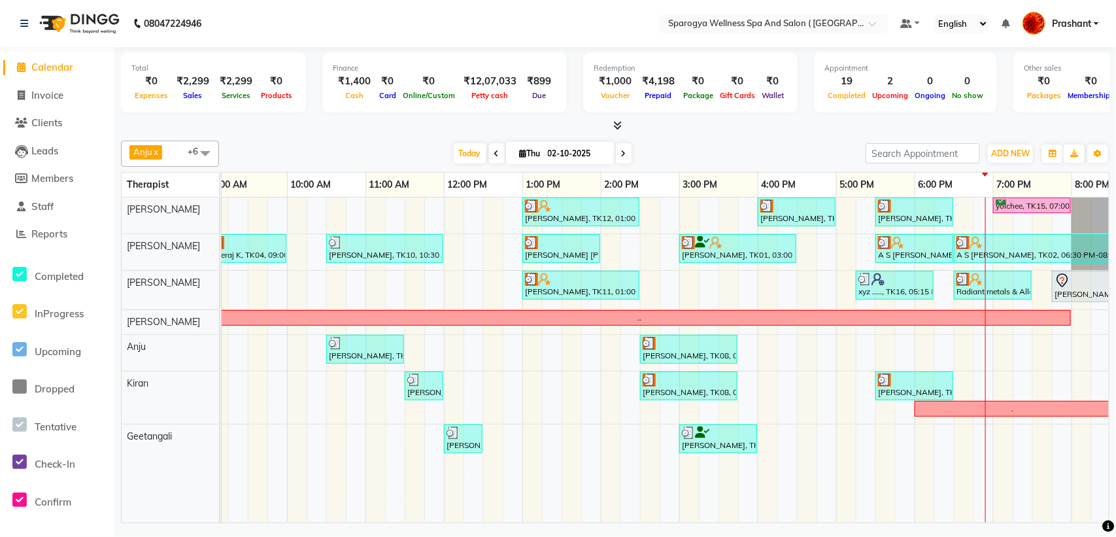
scroll to position [0, 289]
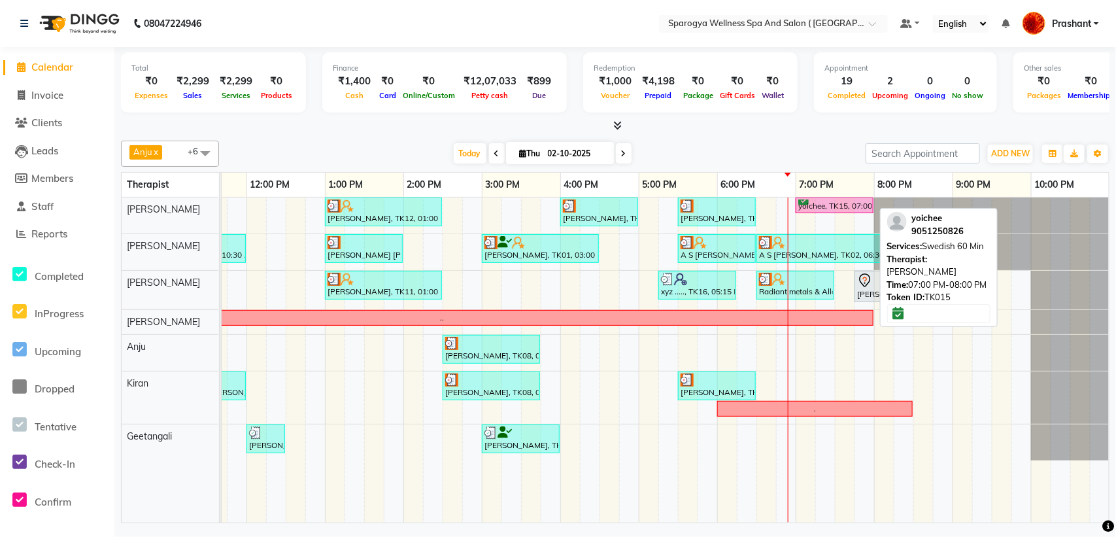
click at [828, 201] on div "yoichee, TK15, 07:00 PM-08:00 PM, Swedish 60 Min" at bounding box center [834, 205] width 75 height 12
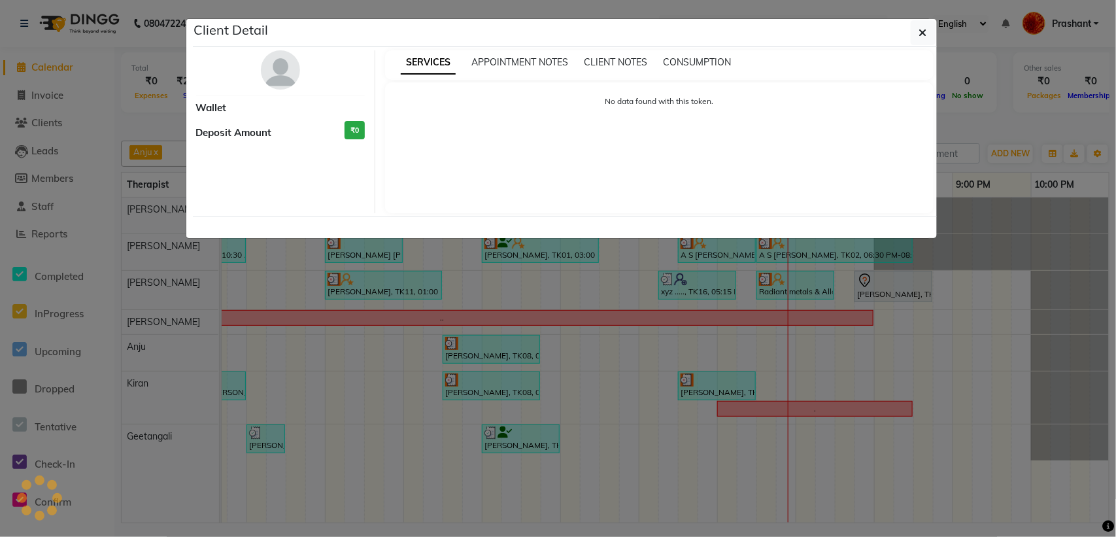
select select "6"
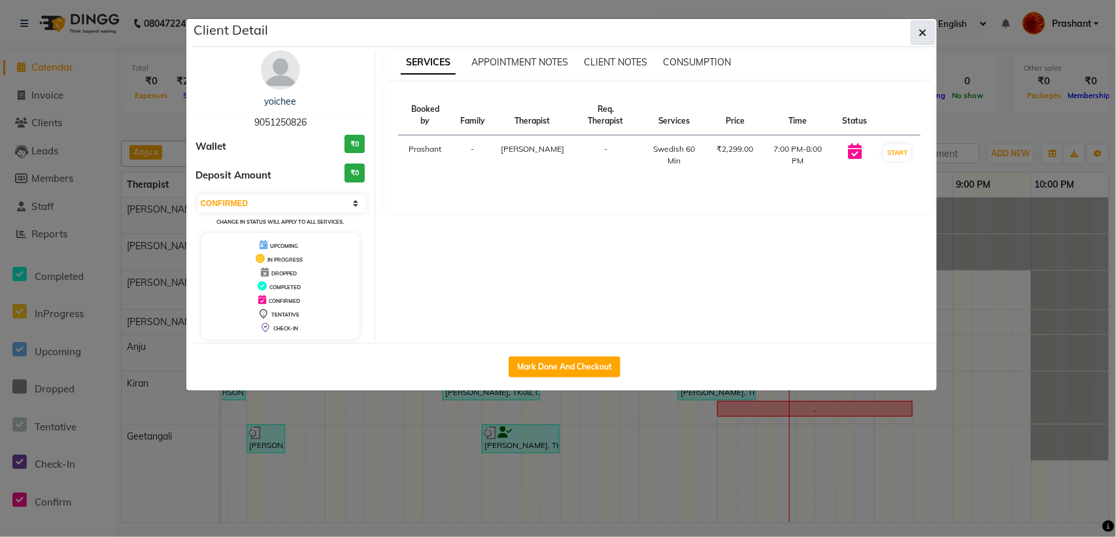
click at [935, 35] on button "button" at bounding box center [923, 32] width 25 height 25
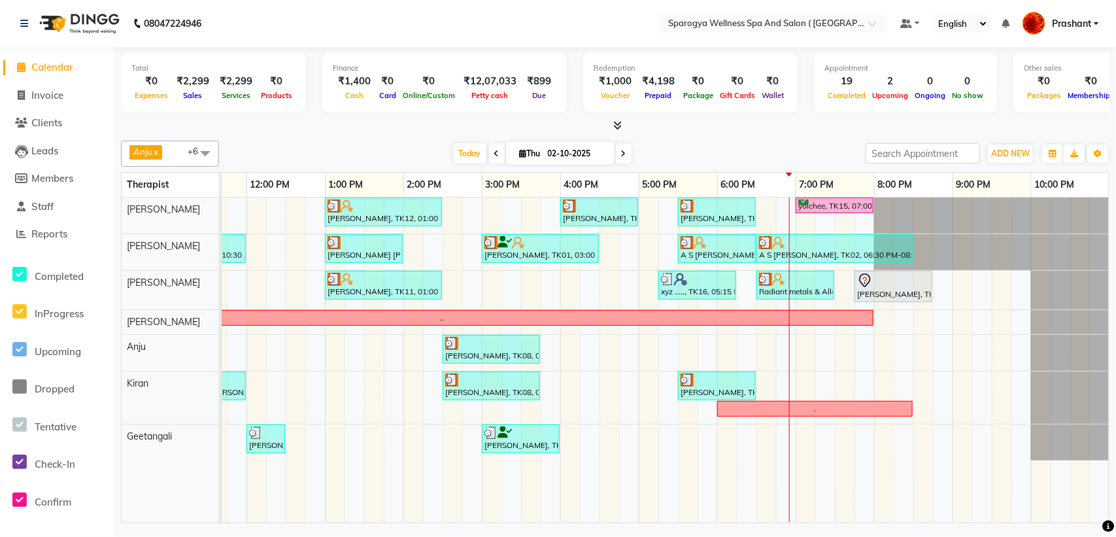
click at [616, 151] on span at bounding box center [624, 153] width 16 height 20
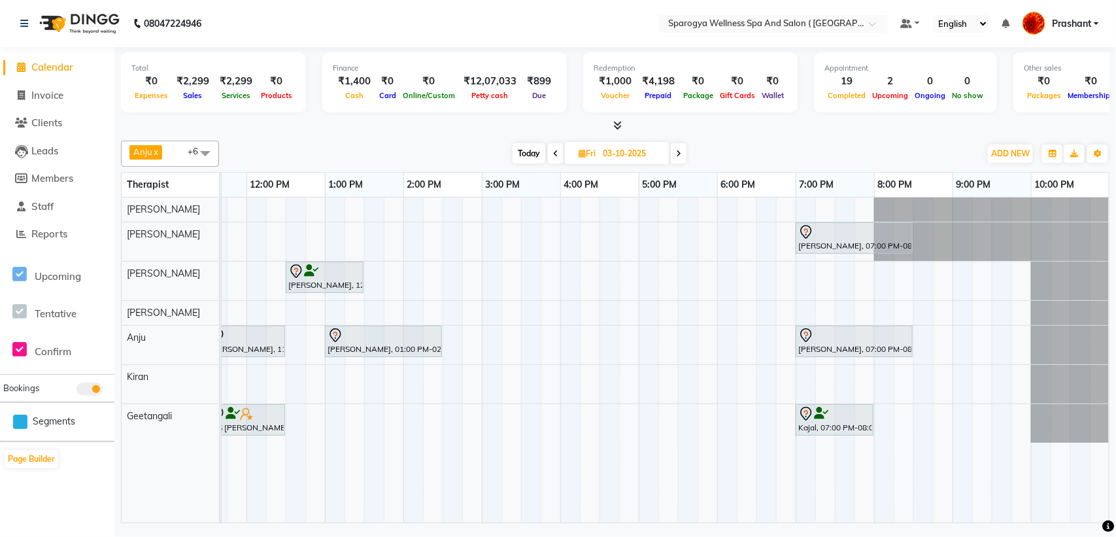
scroll to position [0, 0]
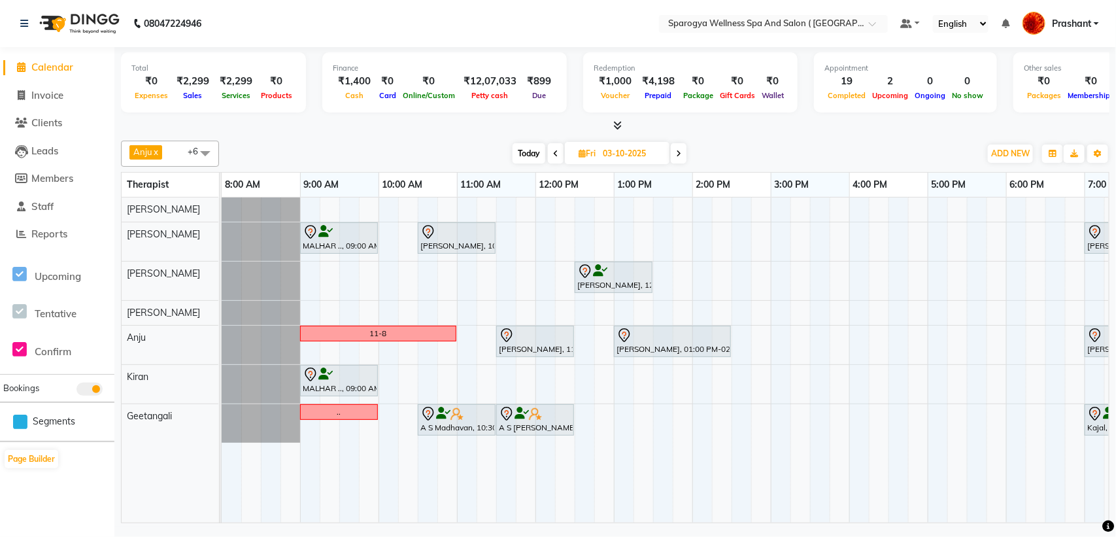
click at [527, 155] on span "Today" at bounding box center [529, 153] width 33 height 20
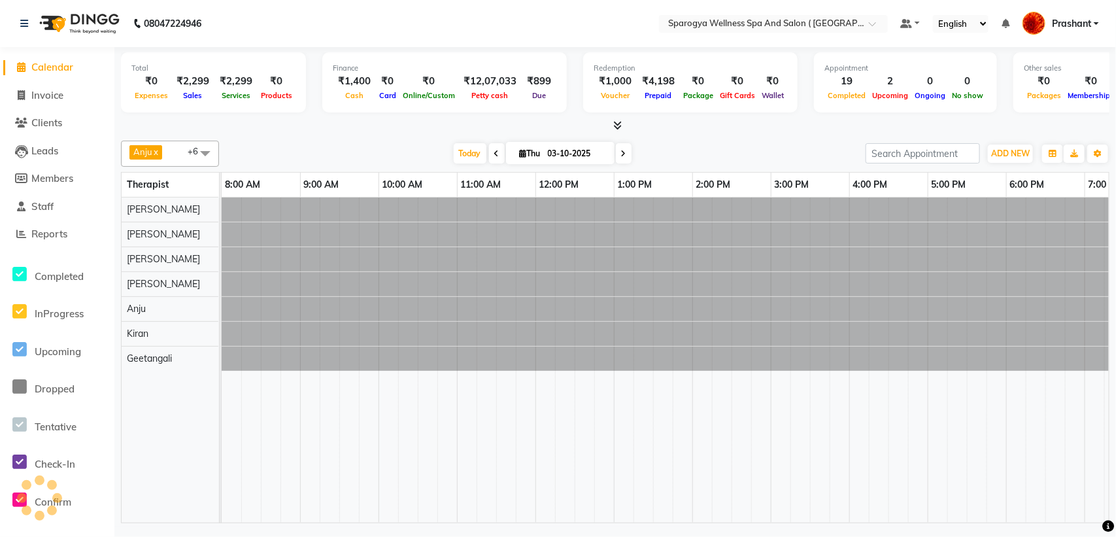
type input "02-10-2025"
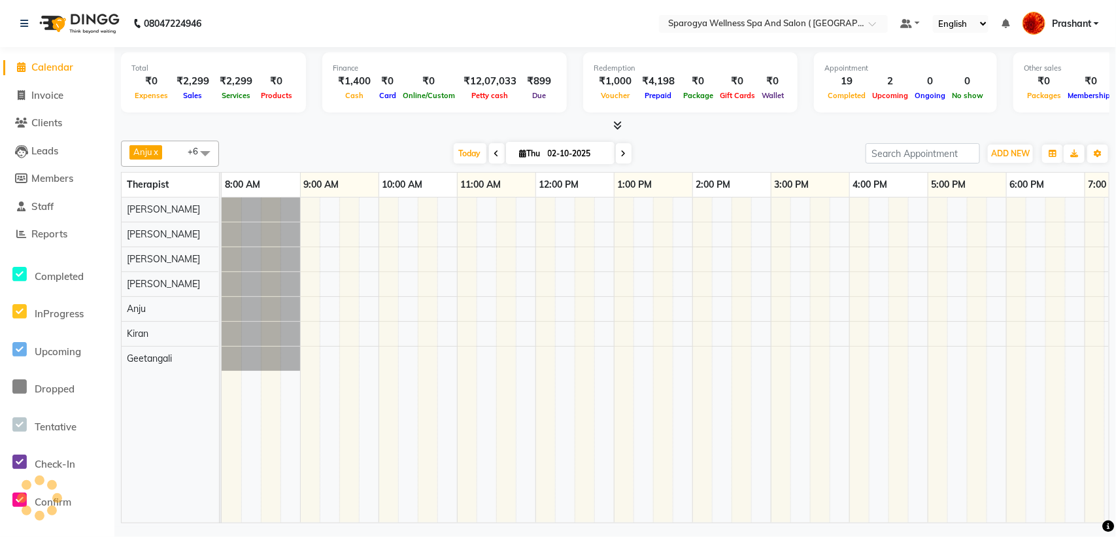
scroll to position [0, 289]
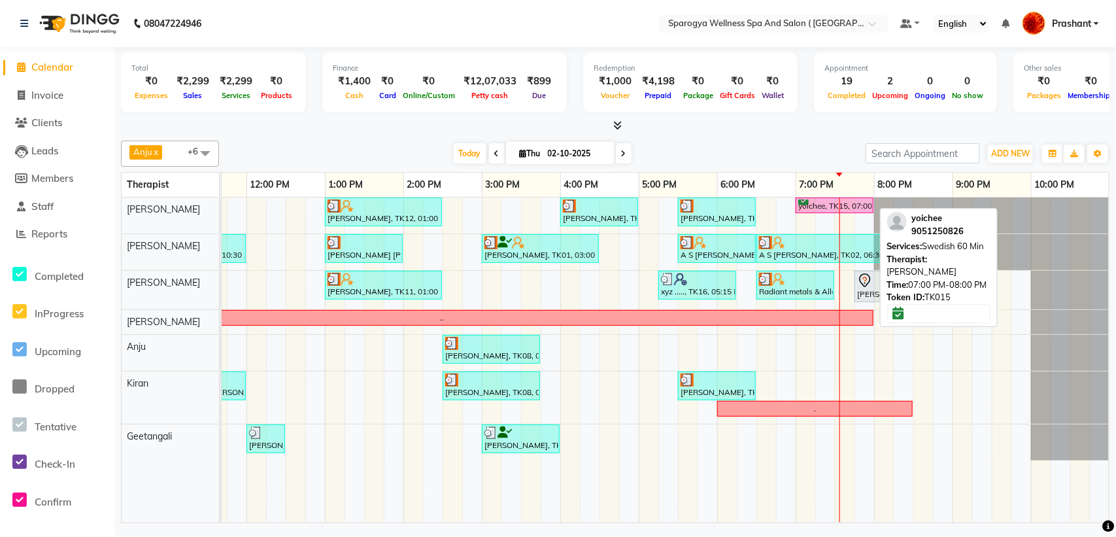
click at [848, 200] on div "yoichee, TK15, 07:00 PM-08:00 PM, Swedish 60 Min" at bounding box center [834, 205] width 75 height 12
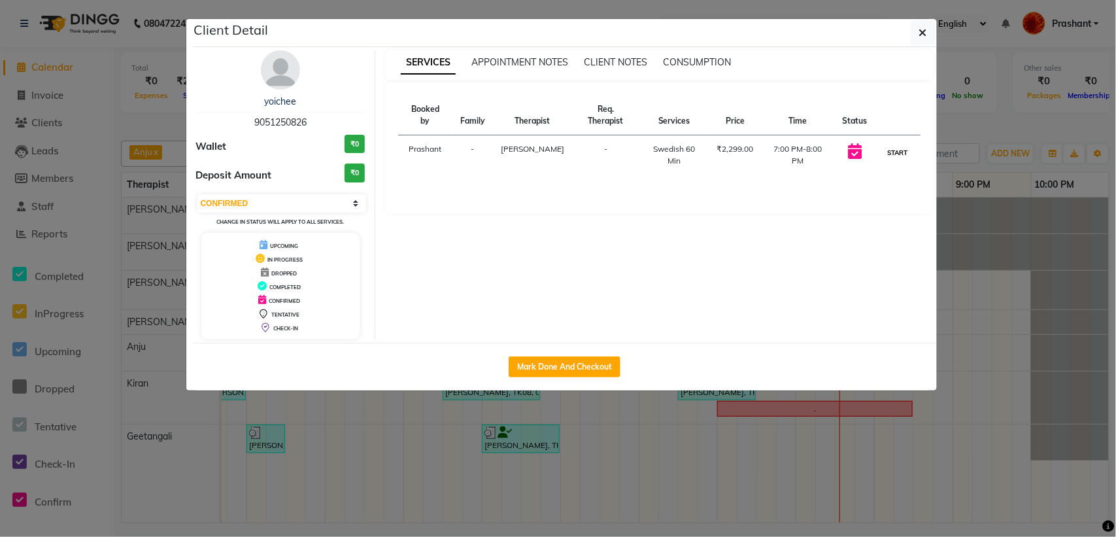
click at [900, 152] on button "START" at bounding box center [897, 153] width 27 height 16
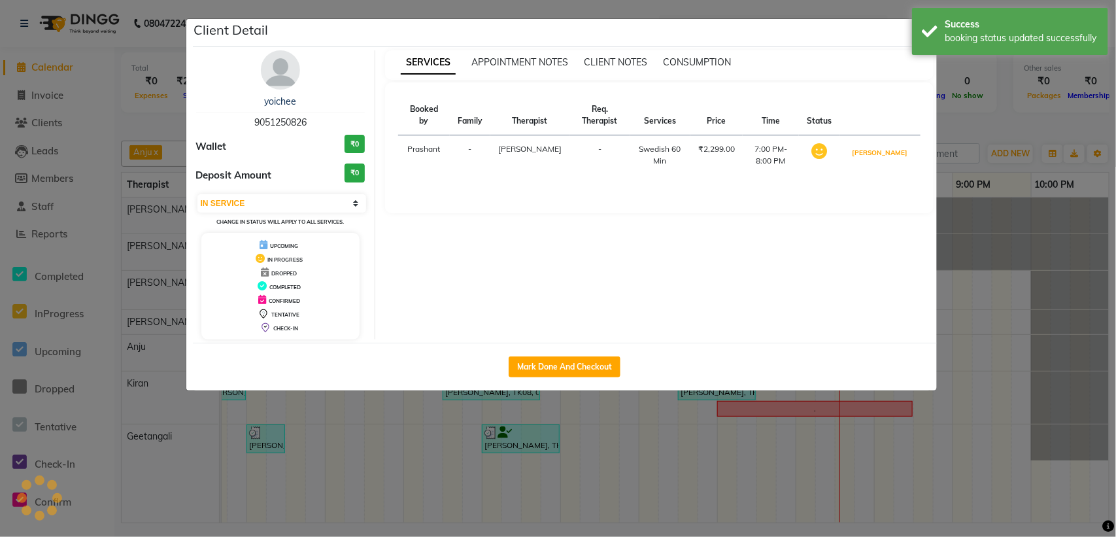
click at [900, 152] on button "[PERSON_NAME]" at bounding box center [880, 153] width 62 height 16
select select "3"
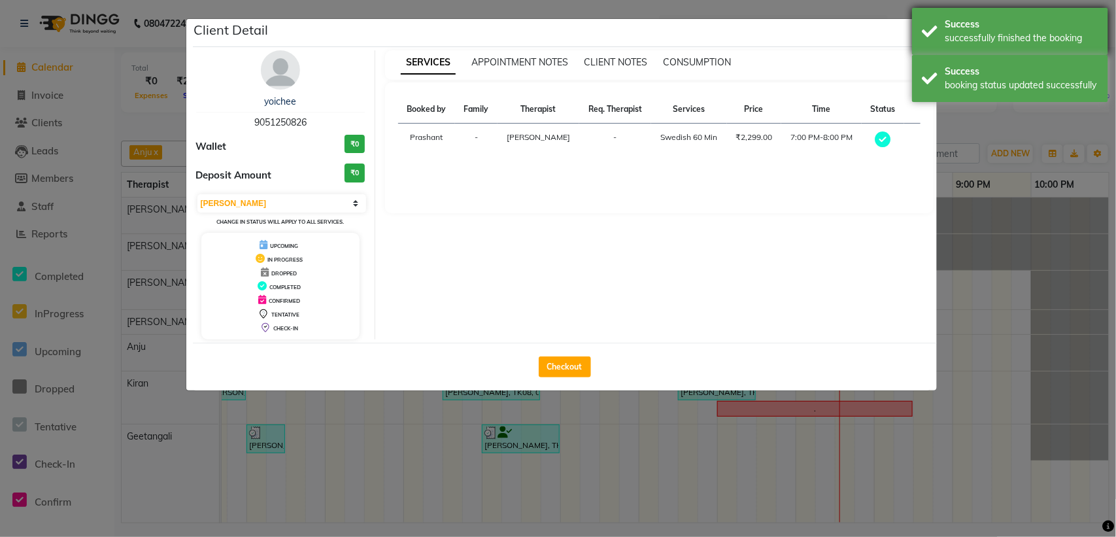
click at [923, 30] on div "Success successfully finished the booking" at bounding box center [1010, 31] width 196 height 47
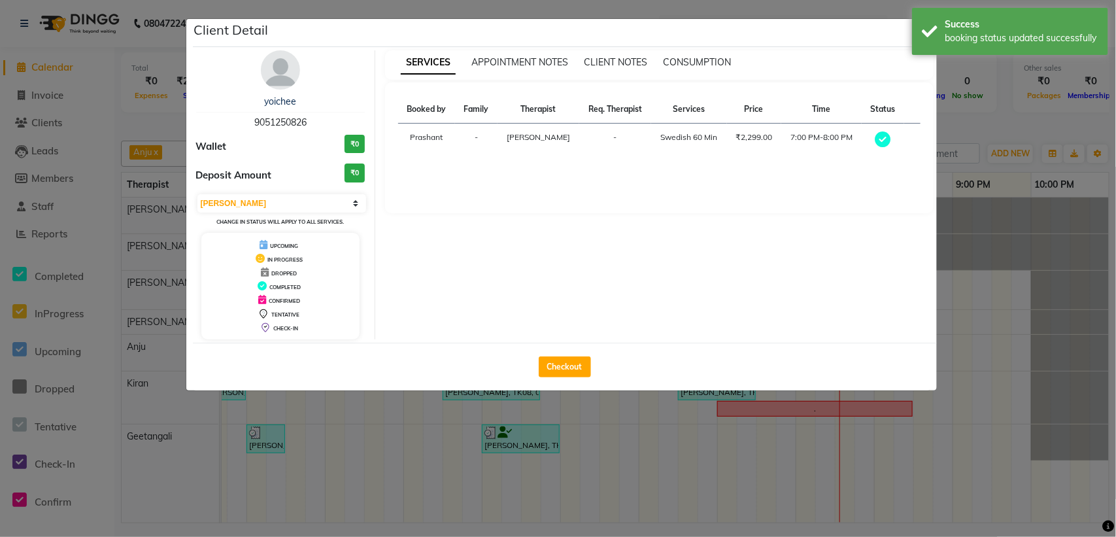
click at [923, 30] on div "Success booking status updated successfully" at bounding box center [1010, 31] width 196 height 47
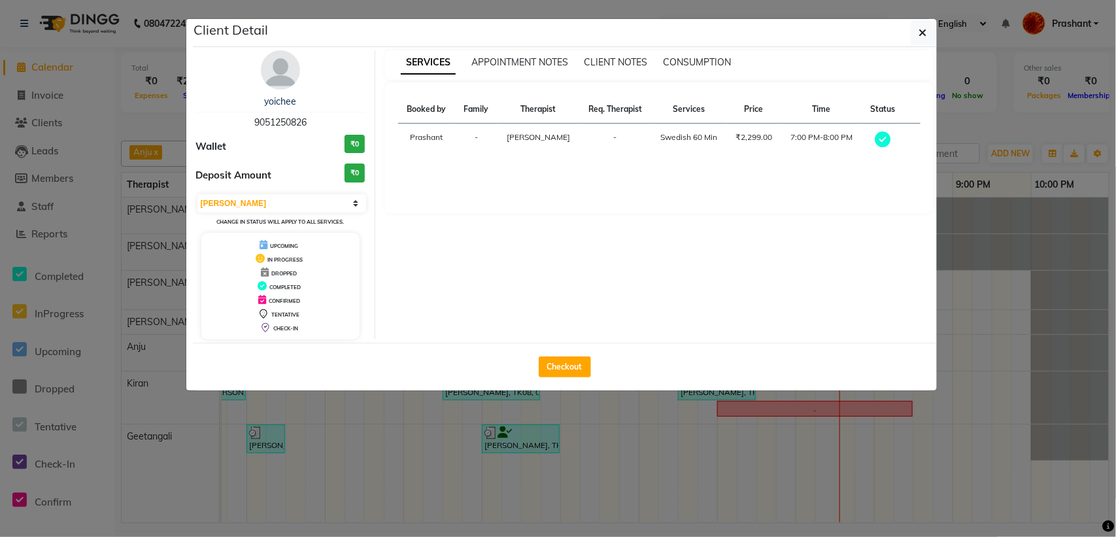
click at [920, 41] on button "button" at bounding box center [923, 32] width 25 height 25
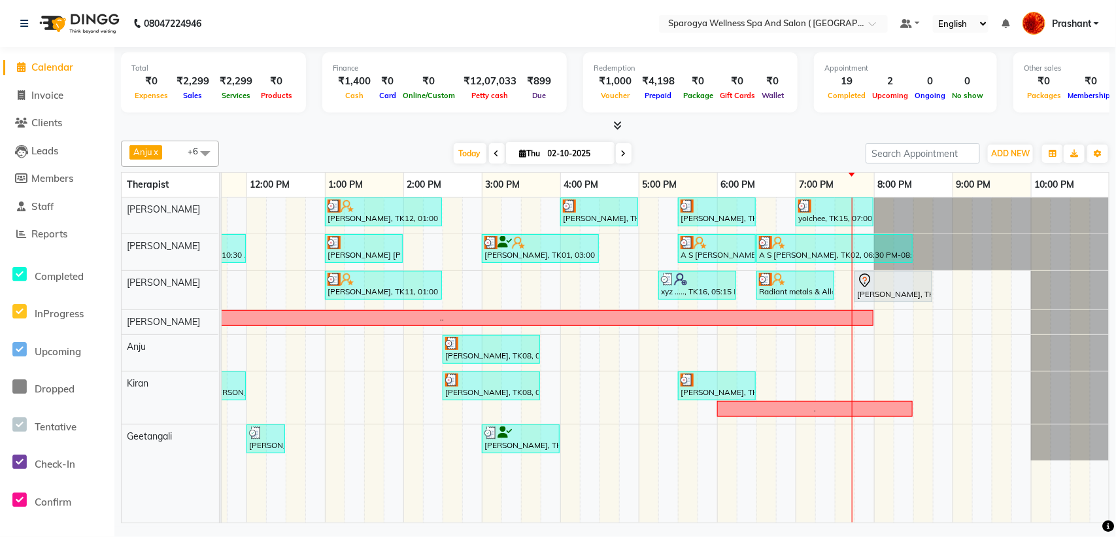
click at [618, 162] on span at bounding box center [624, 153] width 16 height 20
type input "03-10-2025"
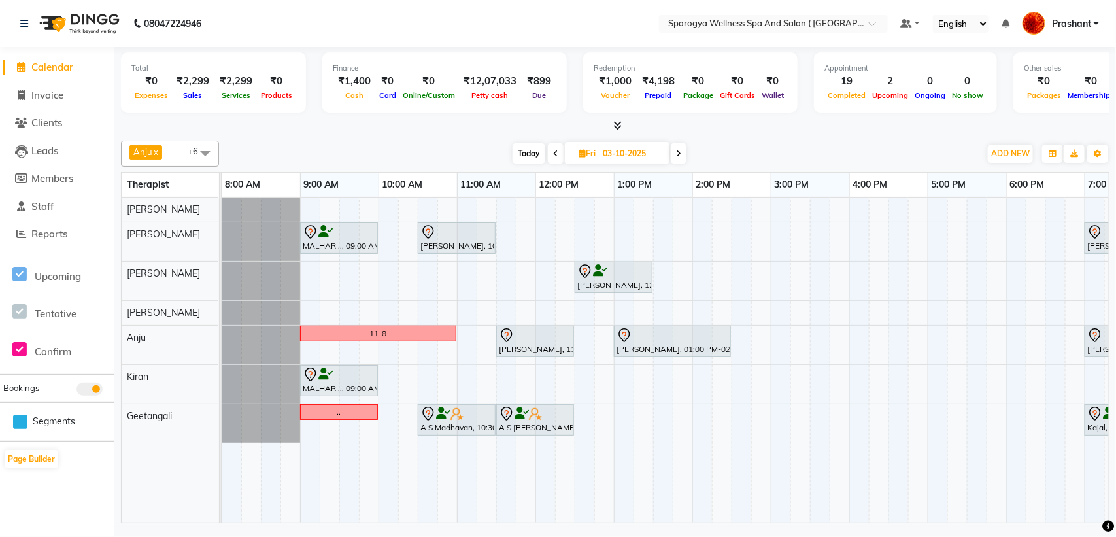
scroll to position [0, 63]
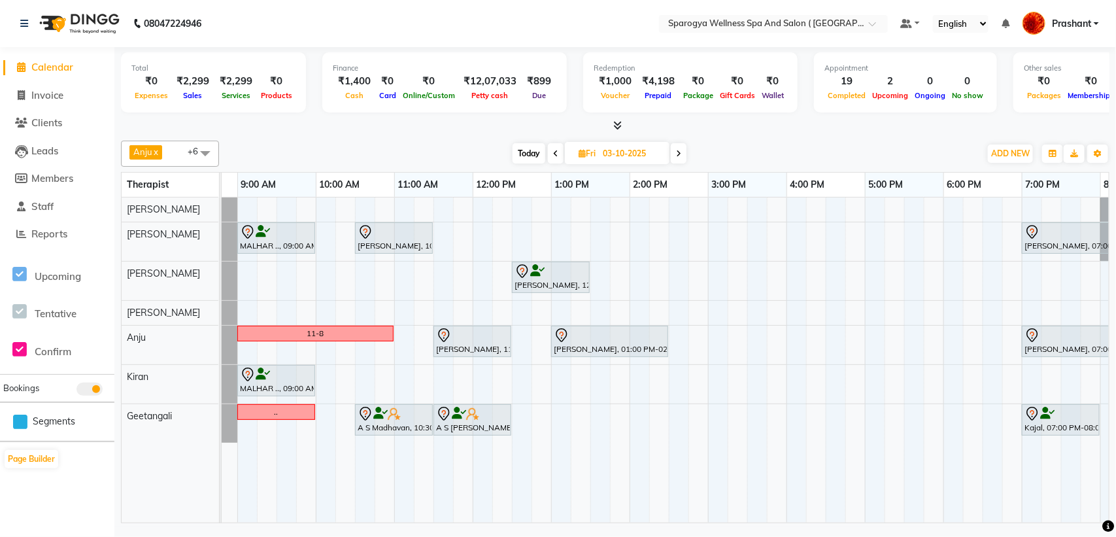
click at [753, 275] on div "MALHAR .., 09:00 AM-10:00 AM, Swedish 60 Min Chetan Doshi, 10:30 AM-11:30 AM, S…" at bounding box center [747, 360] width 1177 height 325
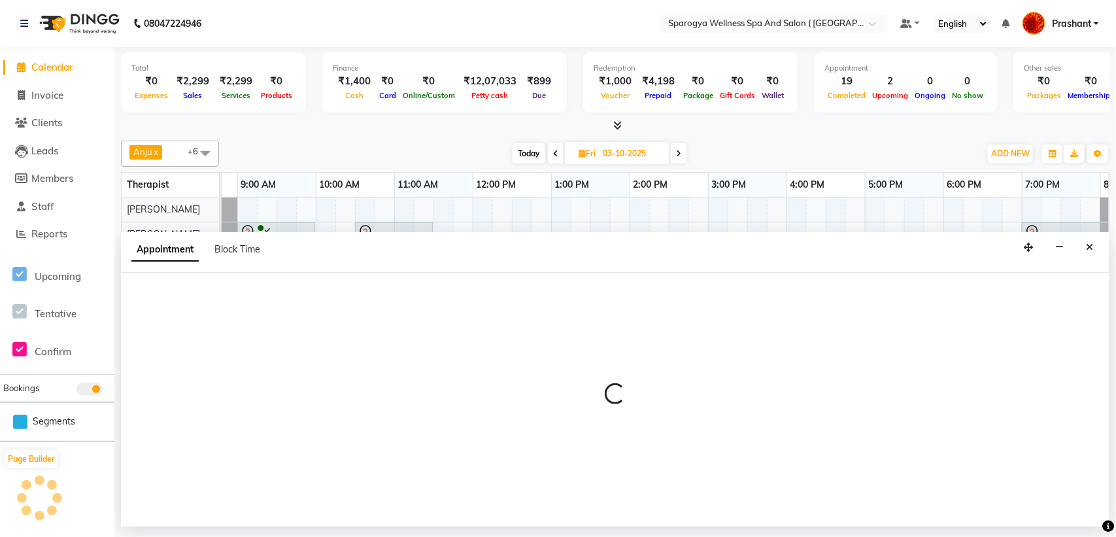
select select "34399"
select select "930"
select select "tentative"
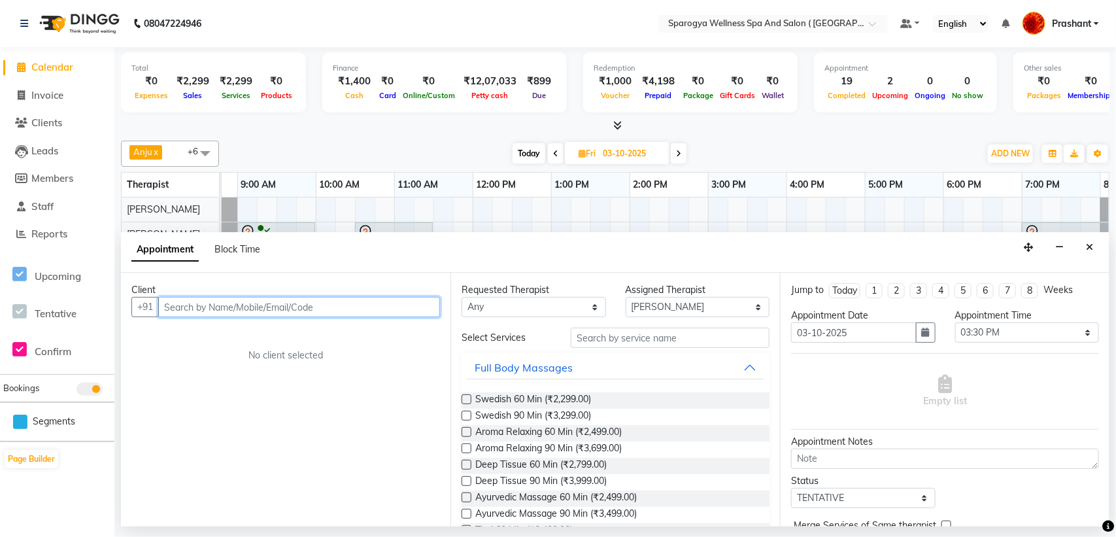
click at [224, 314] on input "text" at bounding box center [299, 307] width 282 height 20
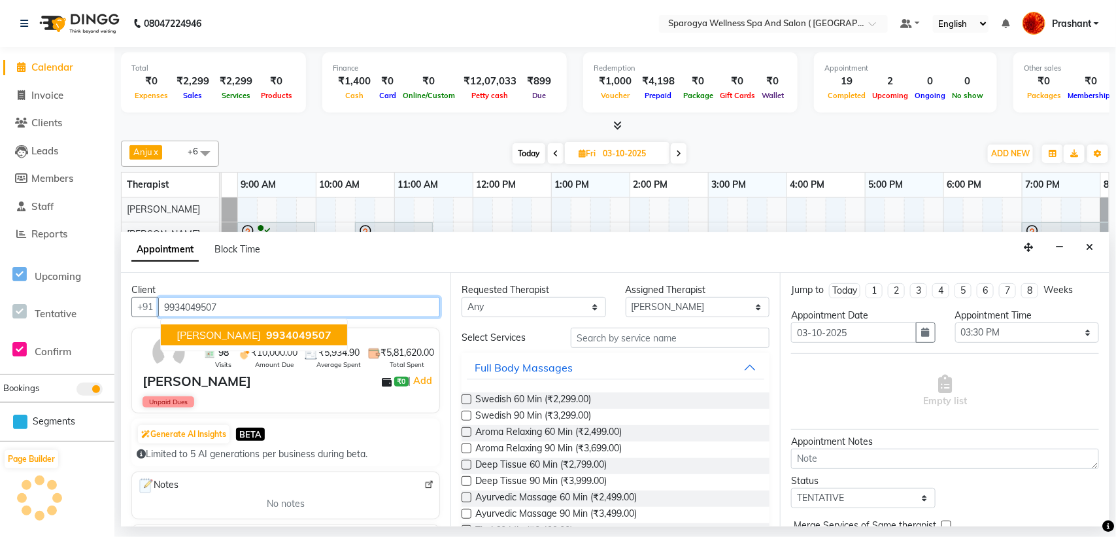
click at [288, 342] on button "Anand Khurana 9934049507" at bounding box center [254, 334] width 186 height 21
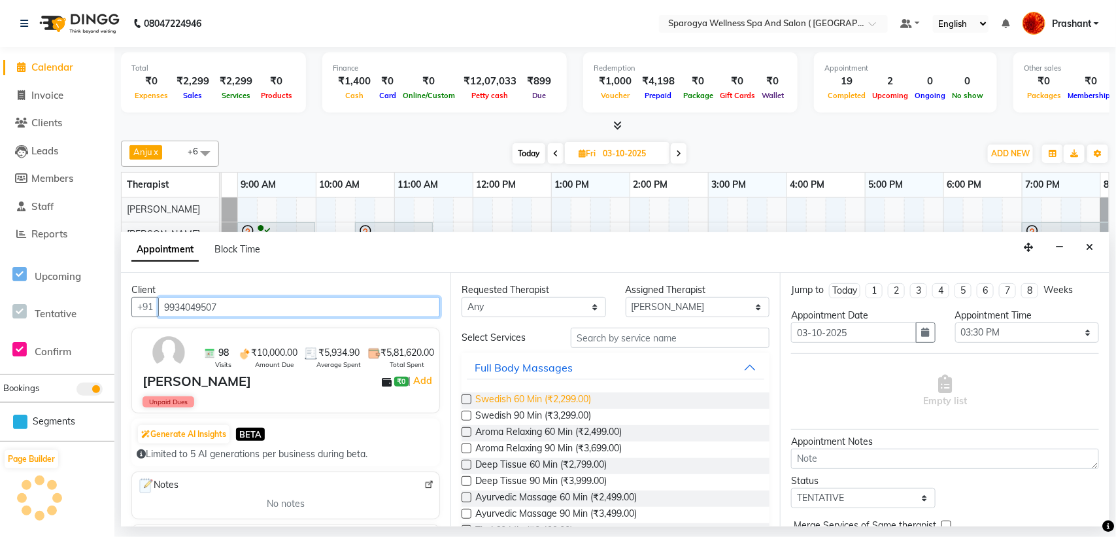
type input "9934049507"
click at [550, 393] on span "Swedish 60 Min (₹2,299.00)" at bounding box center [533, 400] width 116 height 16
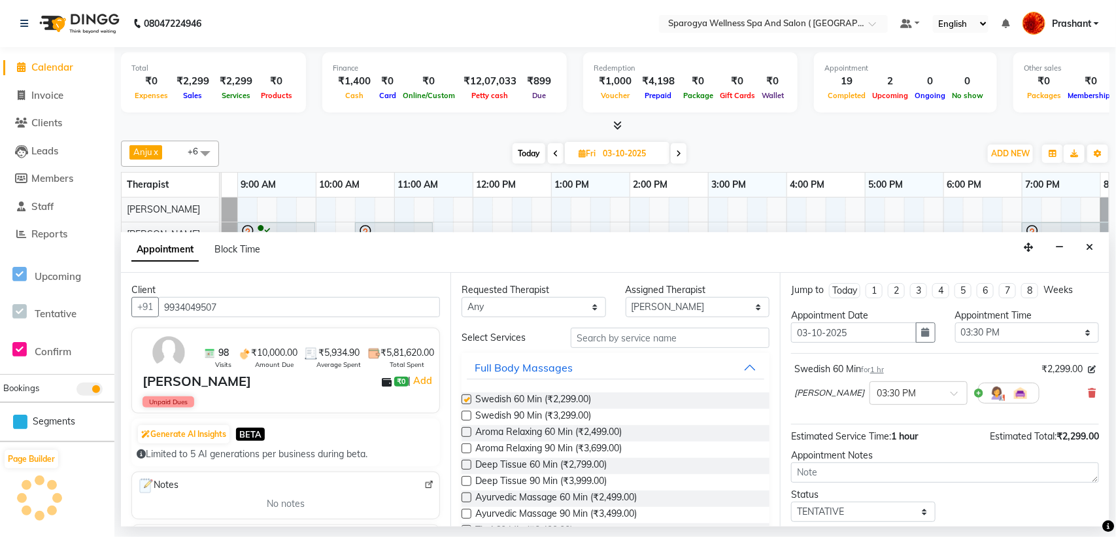
checkbox input "false"
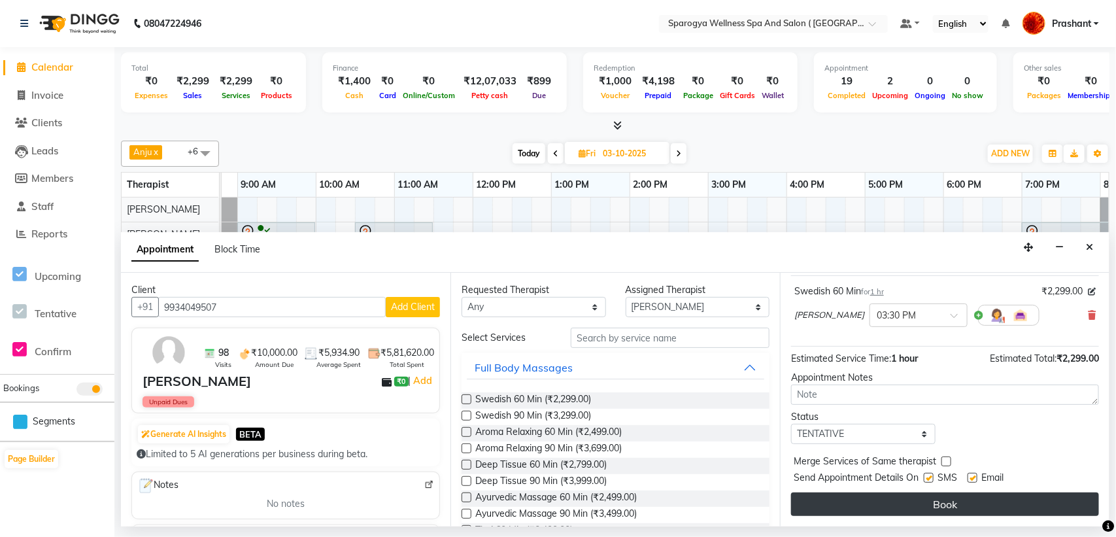
click at [939, 507] on button "Book" at bounding box center [945, 504] width 308 height 24
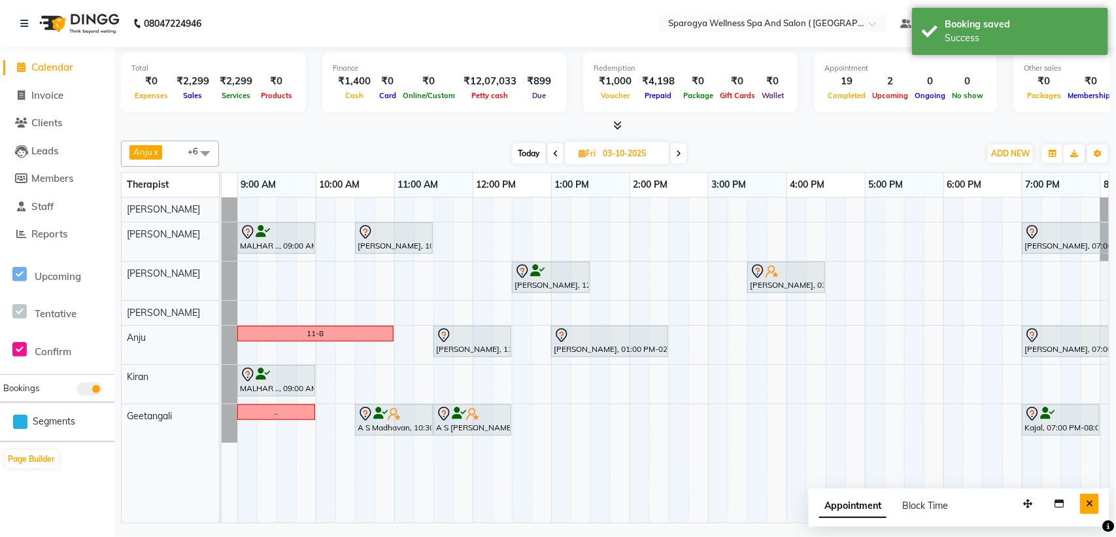
click at [1099, 498] on button "Close" at bounding box center [1089, 504] width 19 height 20
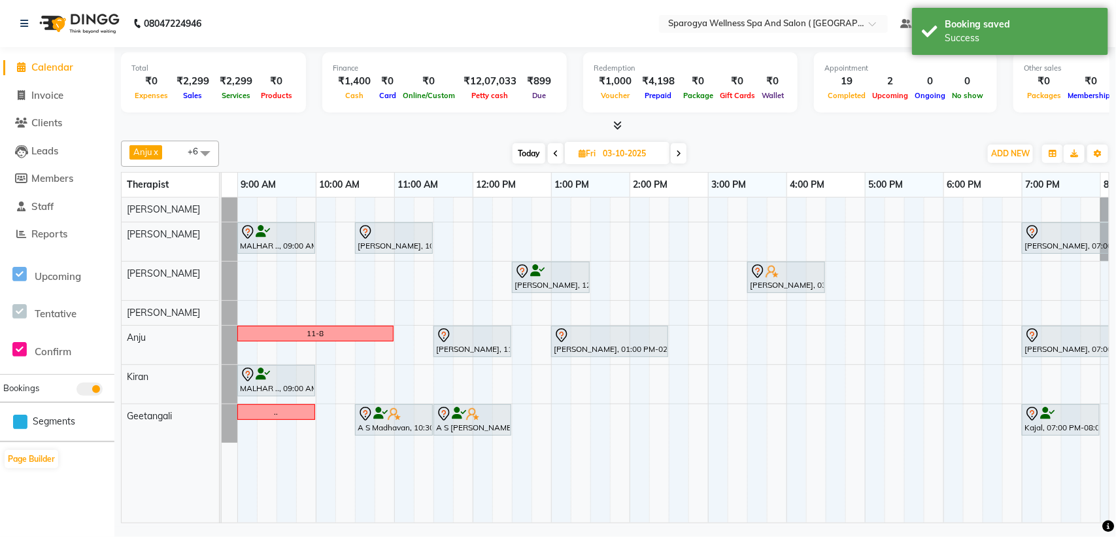
click at [508, 145] on div "Today Fri 03-10-2025" at bounding box center [600, 154] width 748 height 20
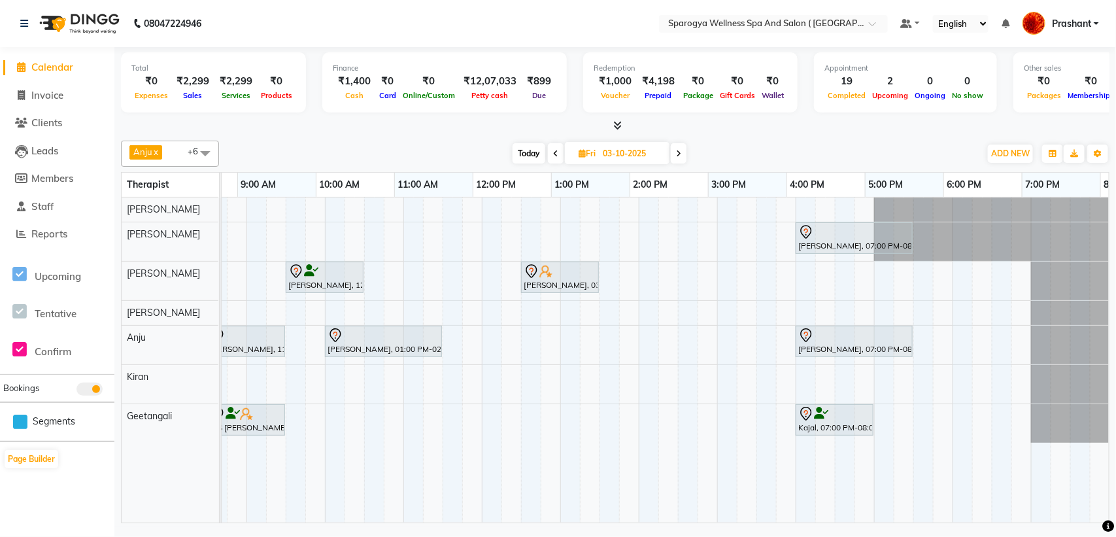
scroll to position [0, 289]
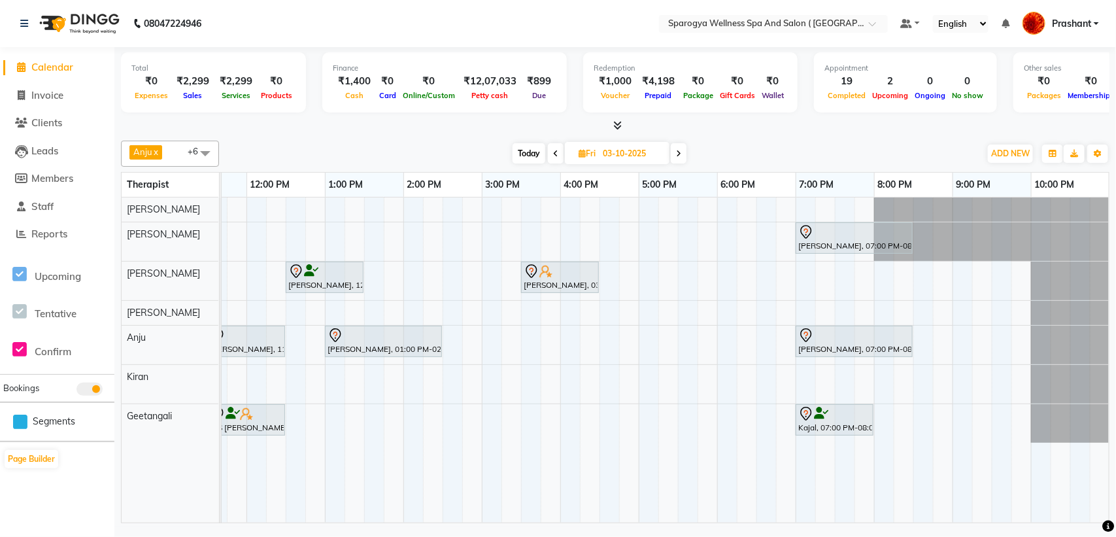
click at [533, 154] on span "Today" at bounding box center [529, 153] width 33 height 20
type input "02-10-2025"
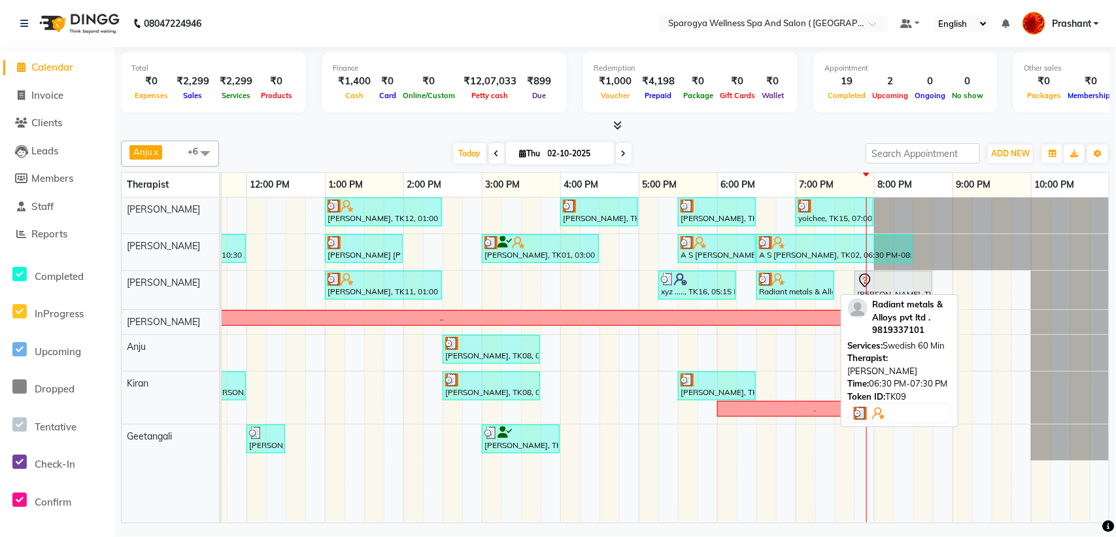
click at [774, 279] on img at bounding box center [778, 279] width 13 height 13
select select "3"
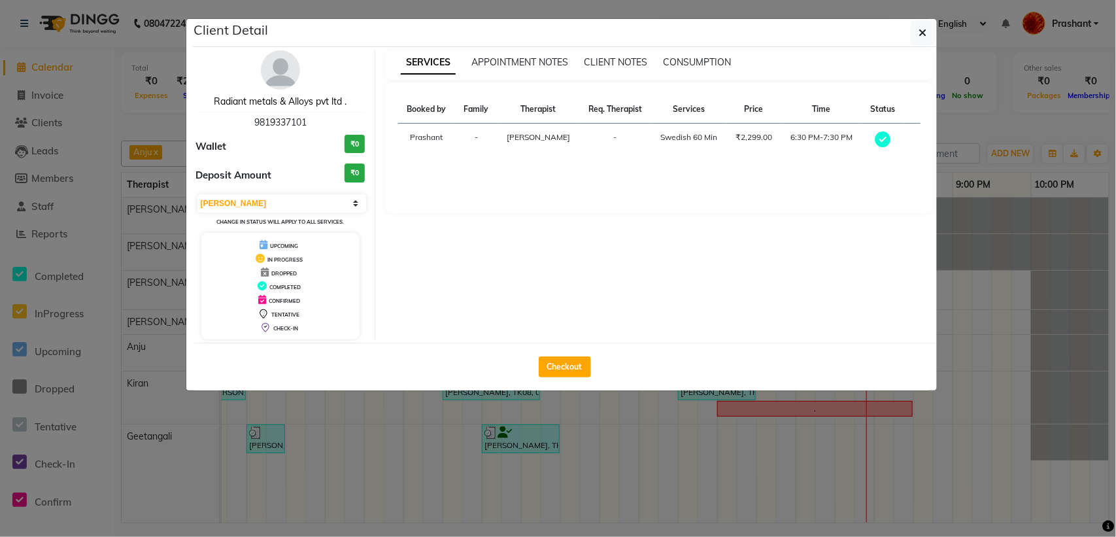
click at [338, 99] on link "Radiant metals & Alloys pvt ltd ." at bounding box center [280, 101] width 133 height 12
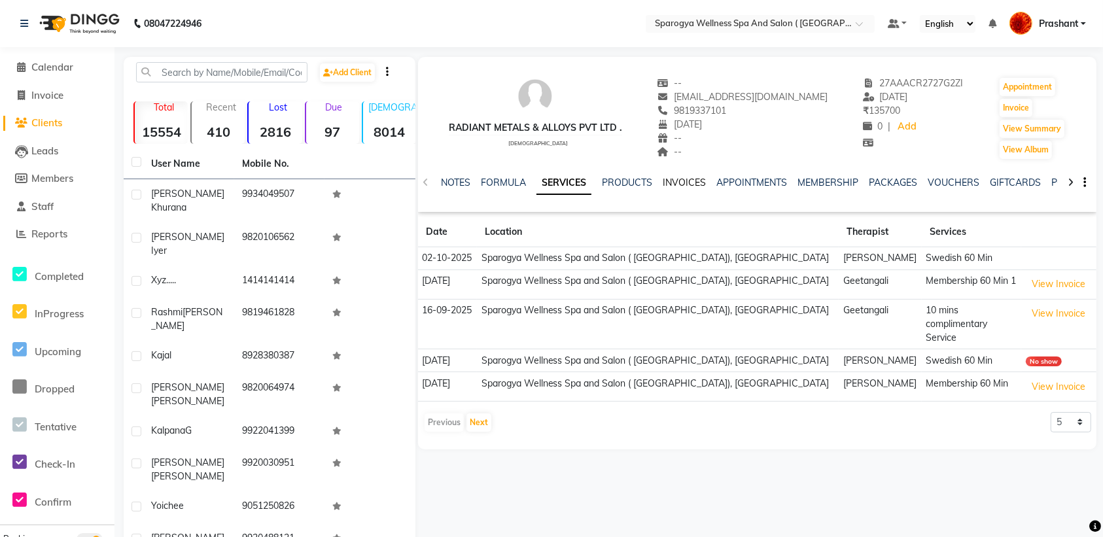
click at [675, 178] on link "INVOICES" at bounding box center [683, 183] width 43 height 12
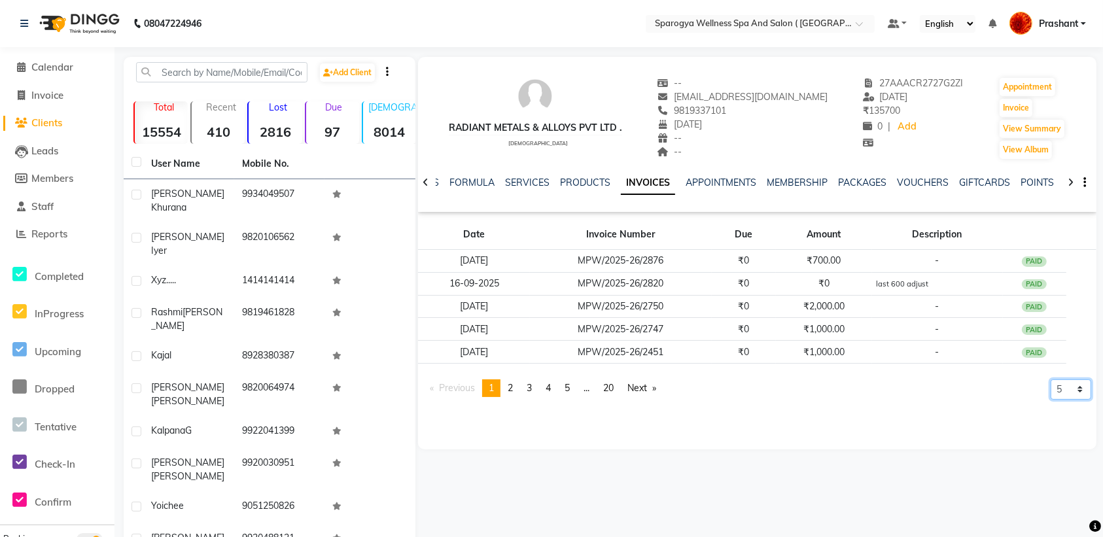
click at [1064, 387] on select "5 10 50 100 500" at bounding box center [1070, 389] width 41 height 20
select select "100"
click at [1050, 380] on select "5 10 50 100 500" at bounding box center [1070, 389] width 41 height 20
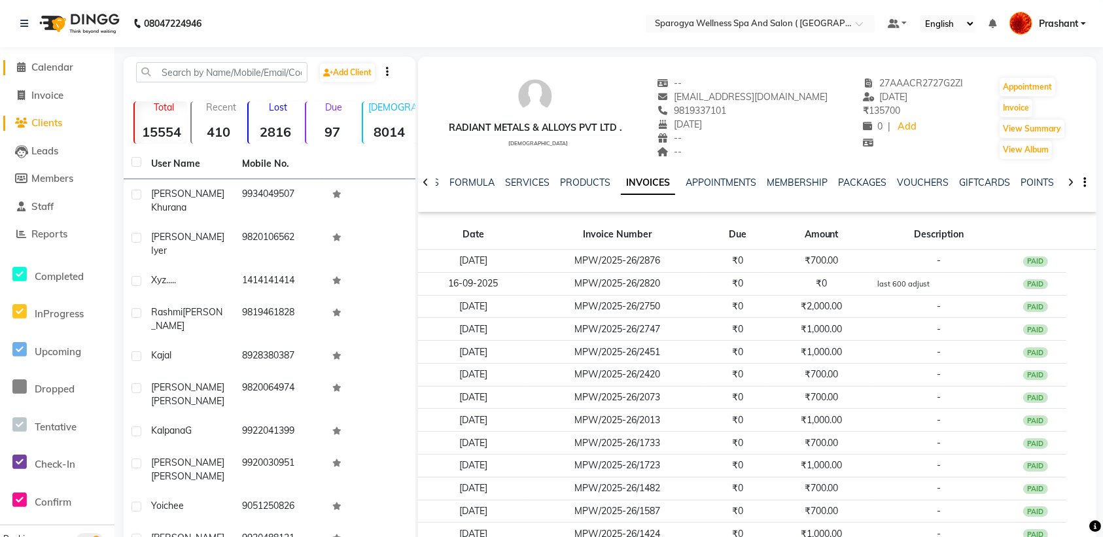
click at [64, 62] on span "Calendar" at bounding box center [52, 67] width 42 height 12
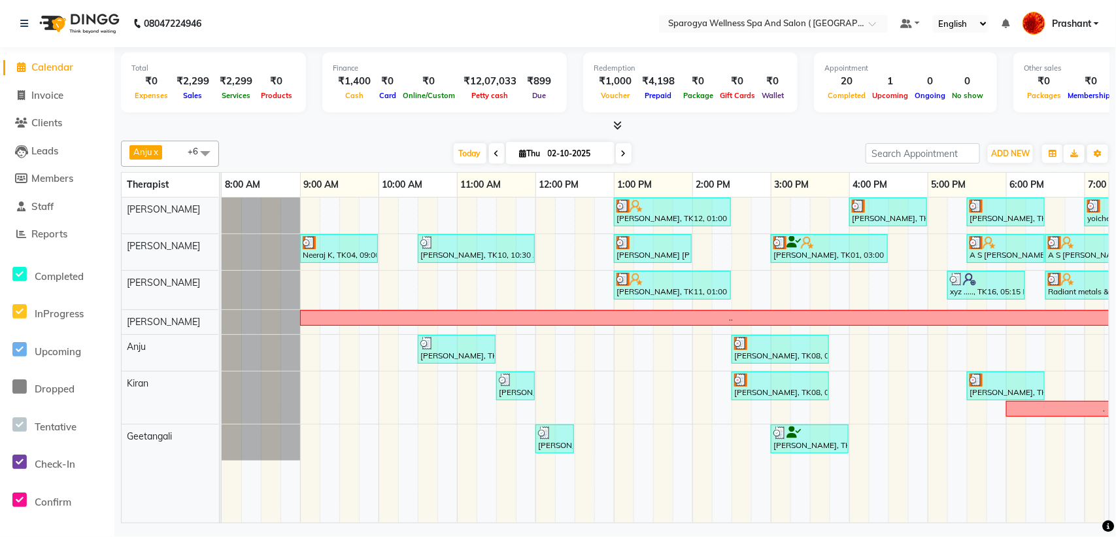
click at [616, 157] on span at bounding box center [624, 153] width 16 height 20
type input "03-10-2025"
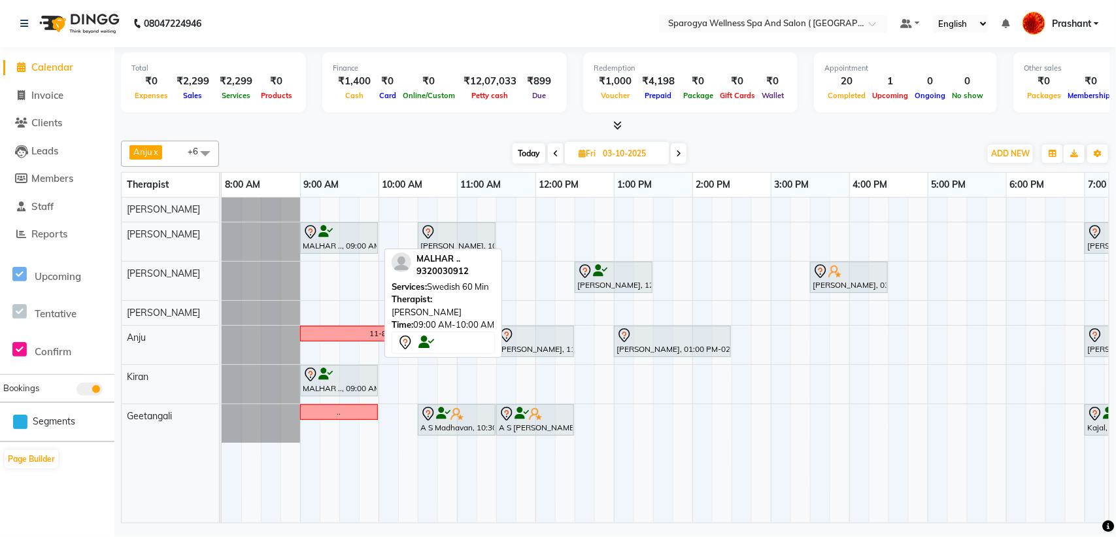
click at [334, 249] on div "MALHAR .., 09:00 AM-10:00 AM, Swedish 60 Min" at bounding box center [338, 237] width 75 height 27
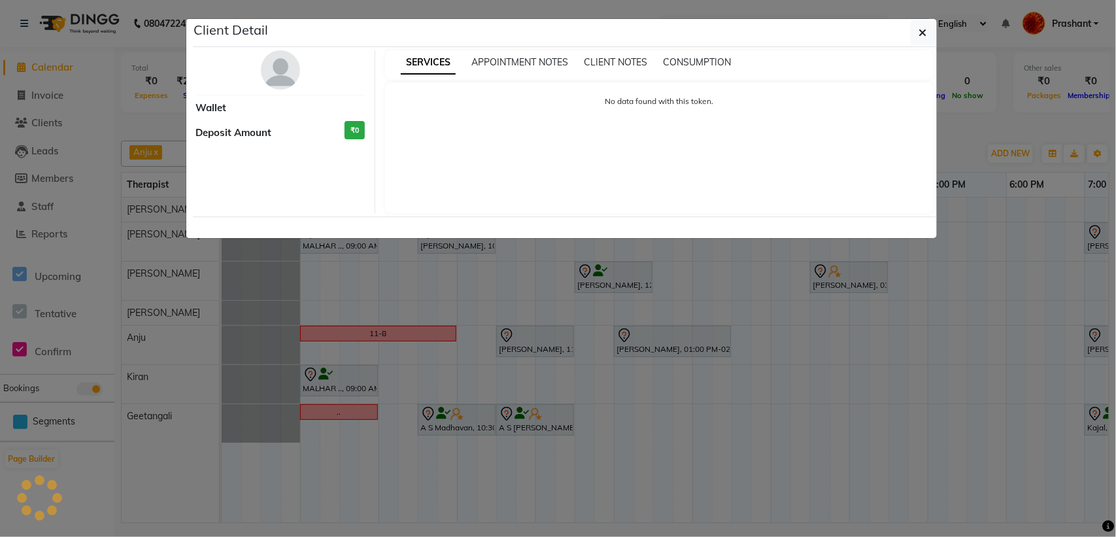
select select "7"
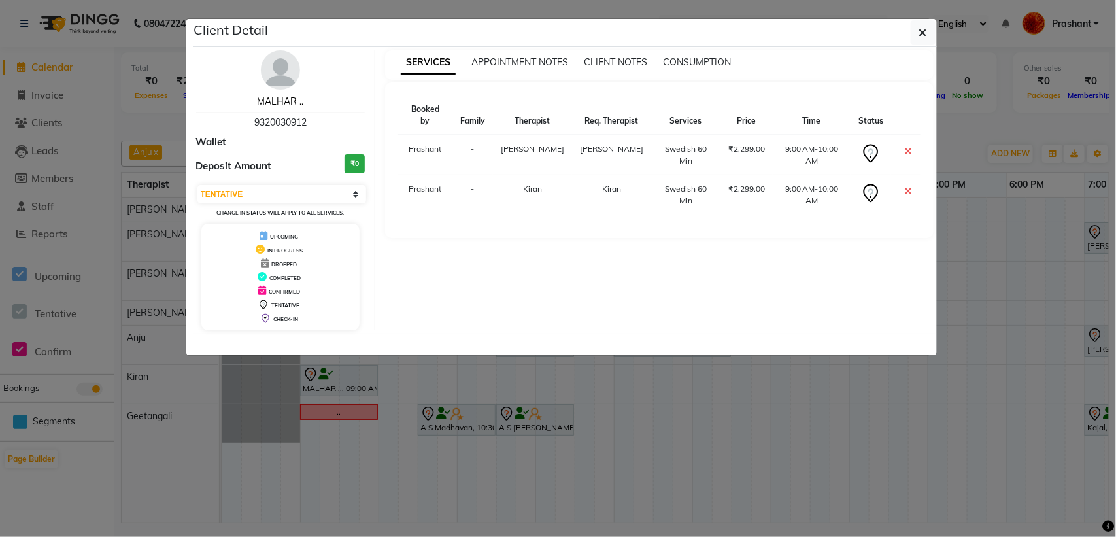
click at [280, 99] on link "MALHAR .." at bounding box center [280, 101] width 46 height 12
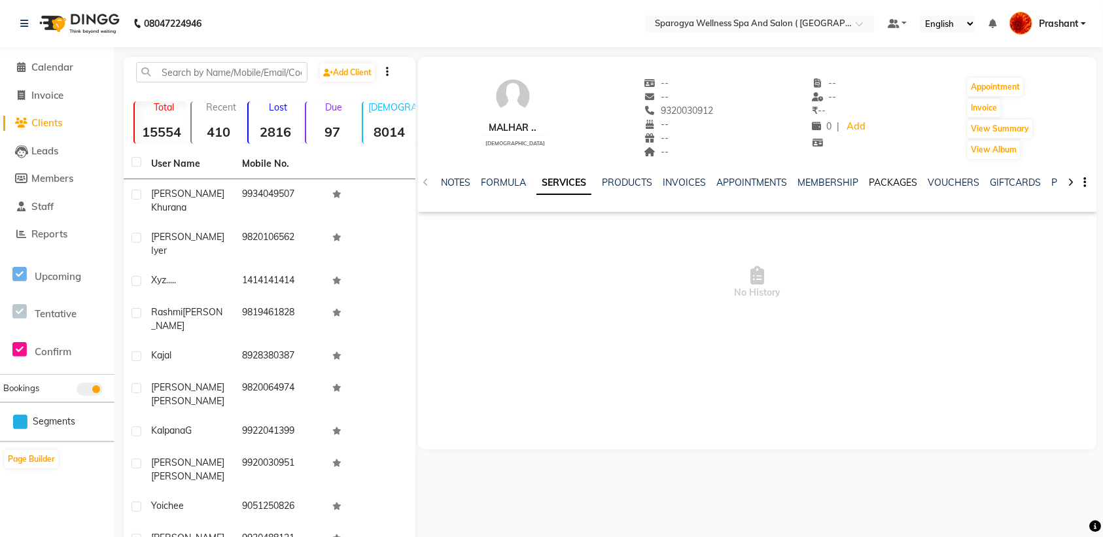
click at [894, 178] on link "PACKAGES" at bounding box center [893, 183] width 48 height 12
click at [891, 179] on link "VOUCHERS" at bounding box center [891, 183] width 52 height 12
click at [806, 184] on link "PACKAGES" at bounding box center [809, 183] width 48 height 12
click at [746, 184] on link "MEMBERSHIP" at bounding box center [754, 183] width 61 height 12
click at [683, 184] on link "APPOINTMENTS" at bounding box center [688, 183] width 71 height 12
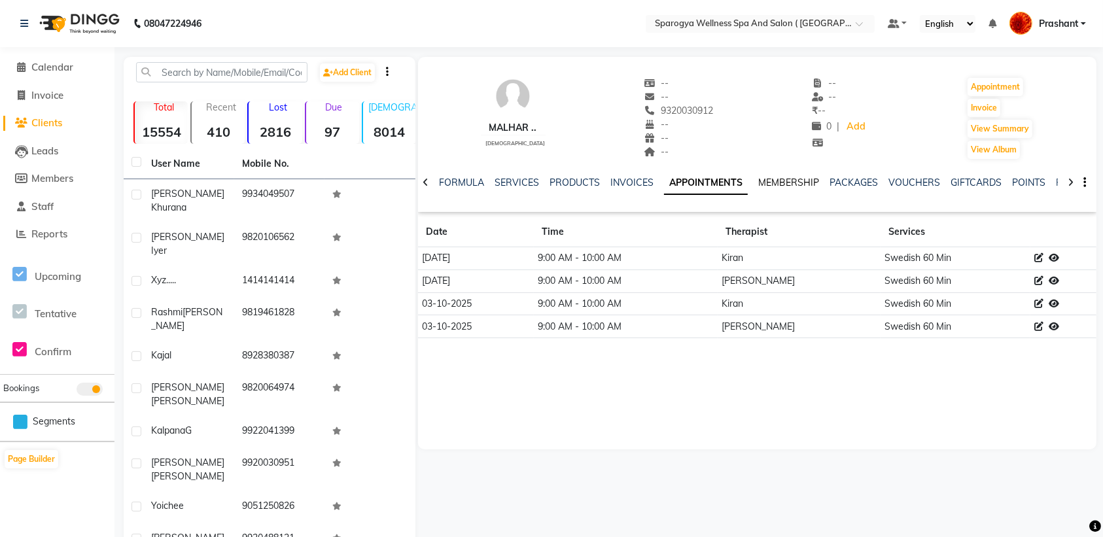
click at [763, 177] on link "MEMBERSHIP" at bounding box center [788, 183] width 61 height 12
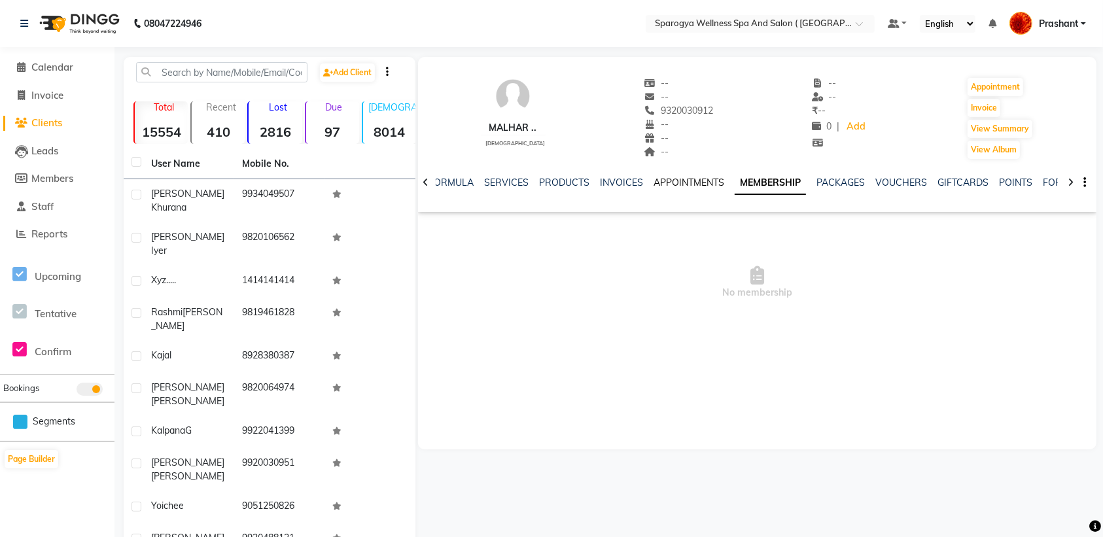
click at [698, 182] on link "APPOINTMENTS" at bounding box center [688, 183] width 71 height 12
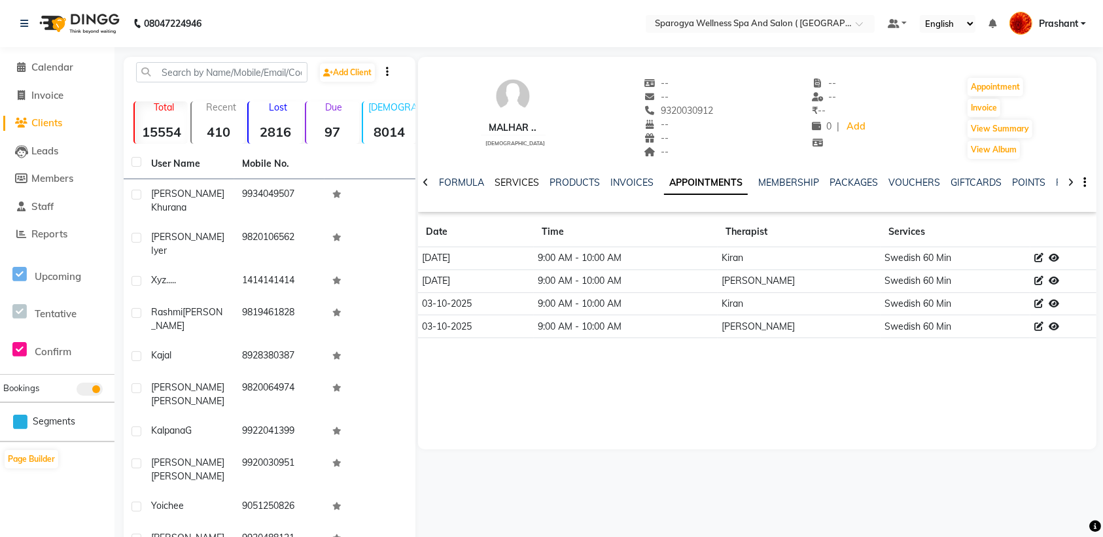
click at [532, 180] on link "SERVICES" at bounding box center [516, 183] width 44 height 12
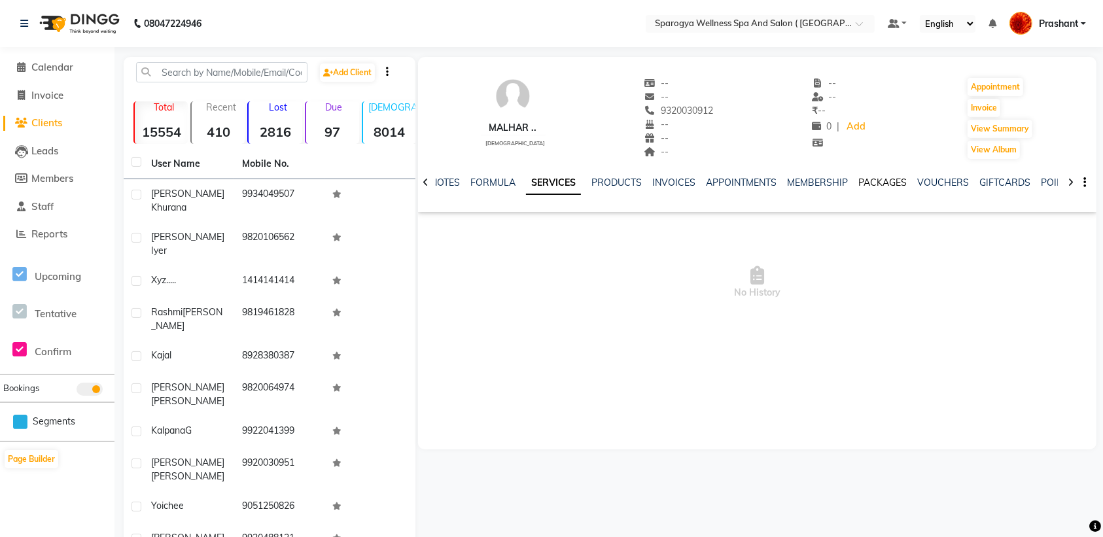
click at [875, 179] on link "PACKAGES" at bounding box center [882, 183] width 48 height 12
click at [44, 72] on span "Calendar" at bounding box center [52, 67] width 42 height 12
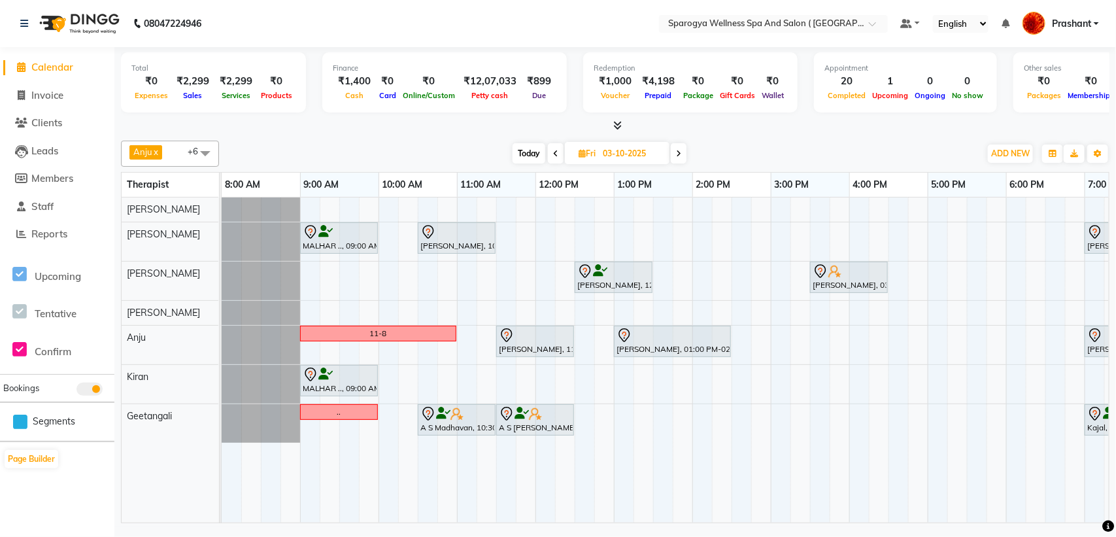
click at [528, 146] on span "Today" at bounding box center [529, 153] width 33 height 20
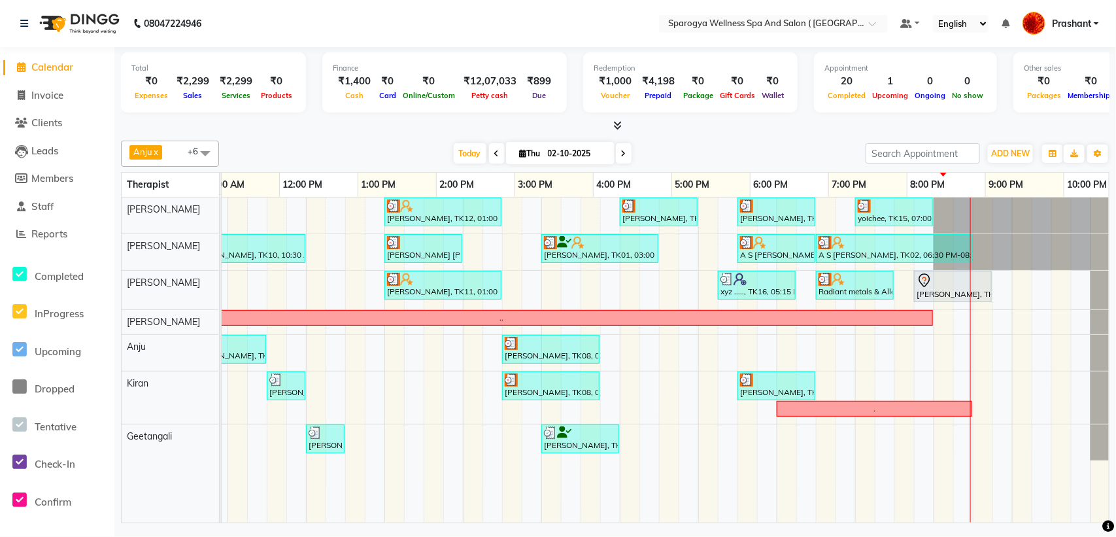
scroll to position [0, 224]
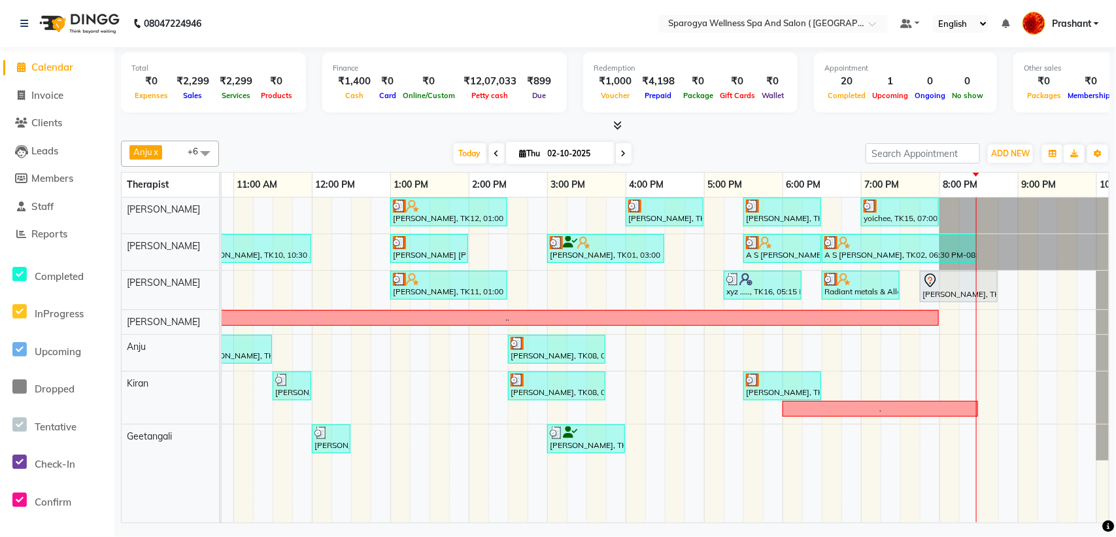
click at [621, 158] on icon at bounding box center [623, 154] width 5 height 8
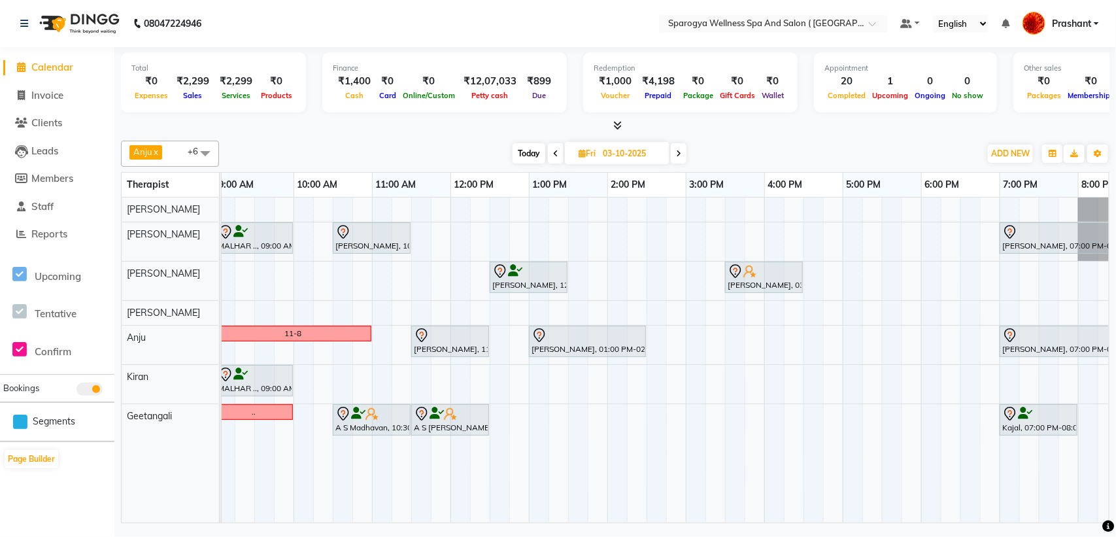
scroll to position [0, 60]
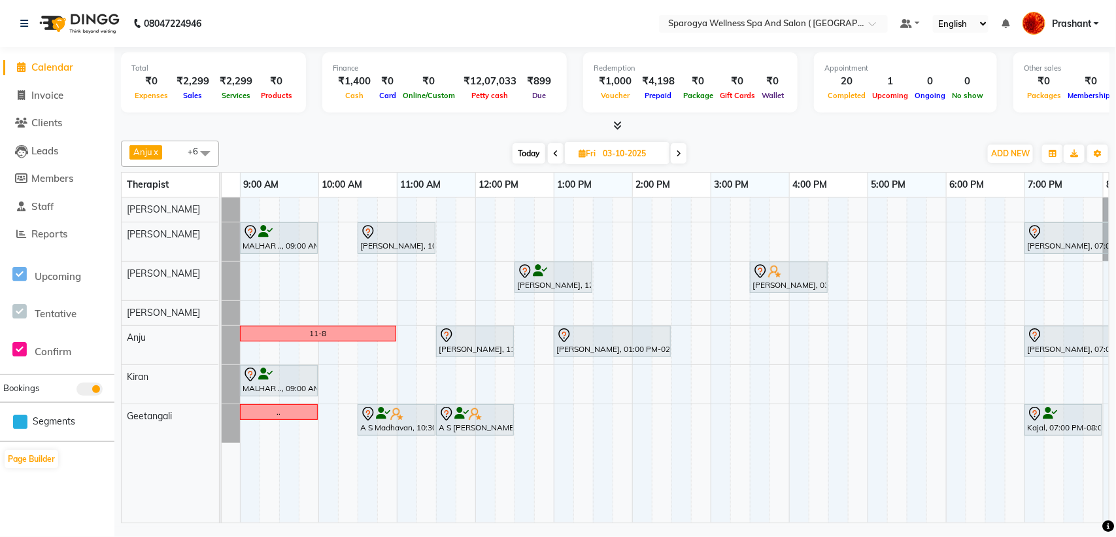
click at [520, 151] on span "Today" at bounding box center [529, 153] width 33 height 20
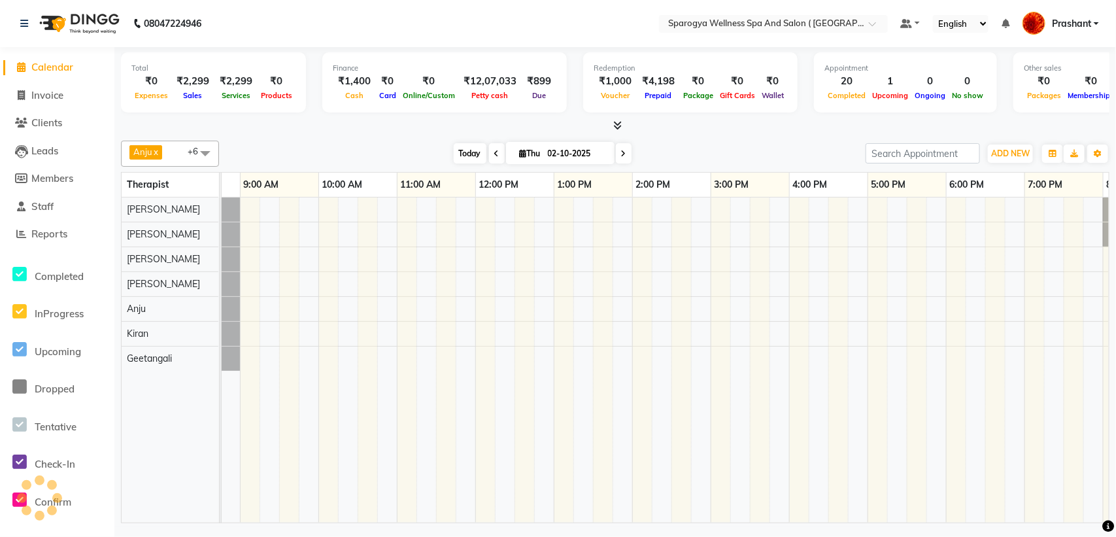
scroll to position [0, 289]
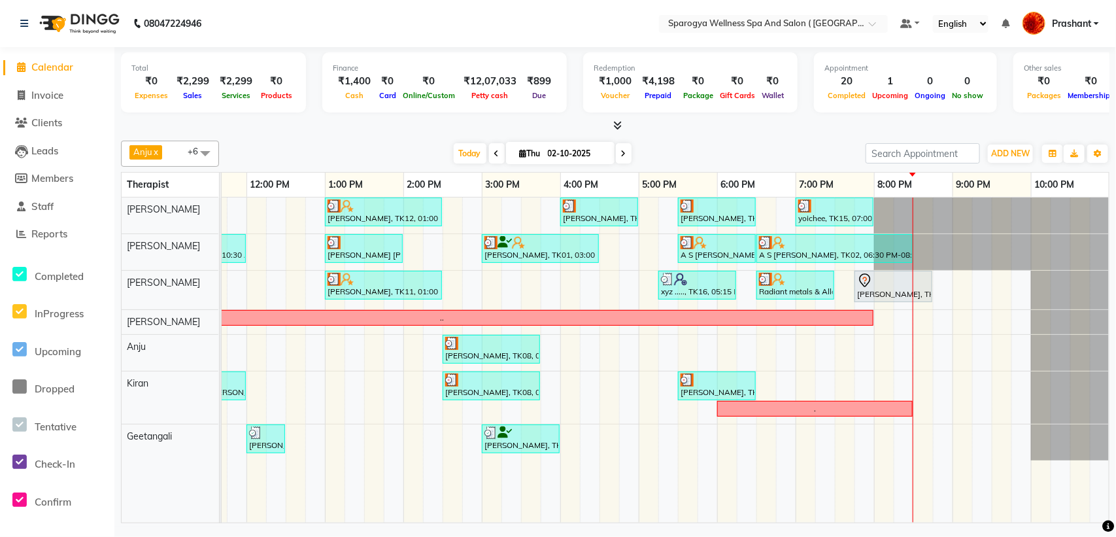
click at [489, 158] on span at bounding box center [497, 153] width 16 height 20
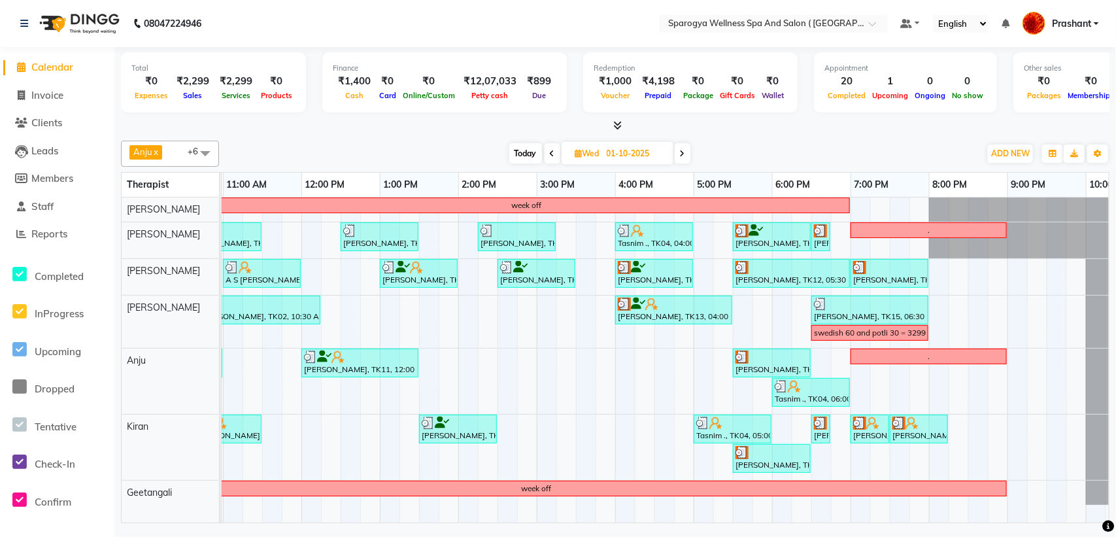
scroll to position [0, 224]
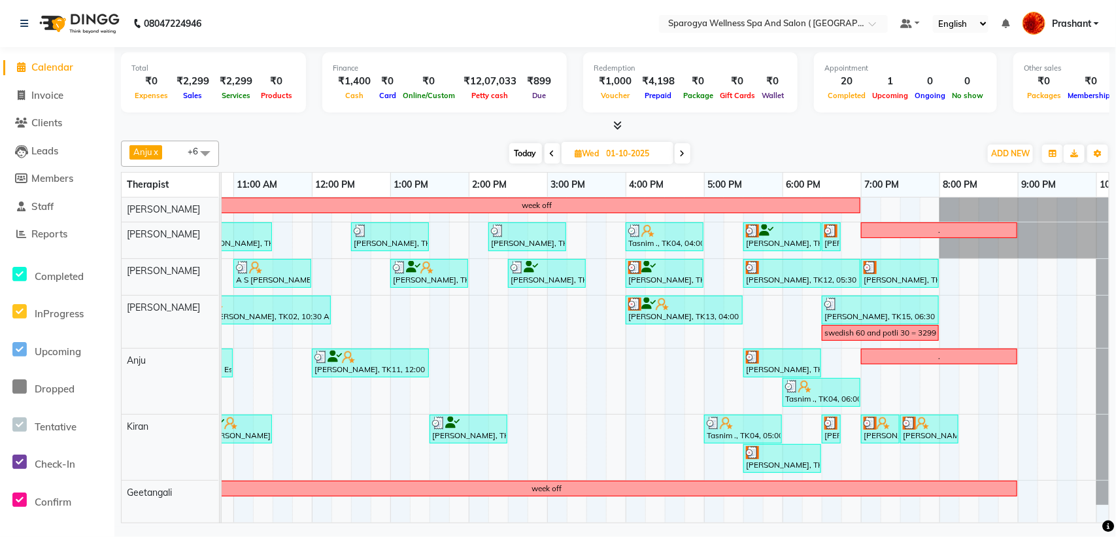
click at [231, 524] on div "Total ₹0 Expenses ₹2,299 Sales ₹2,299 Services ₹0 Products Finance ₹1,400 Cash …" at bounding box center [615, 286] width 1002 height 479
click at [233, 524] on div "Total ₹0 Expenses ₹2,299 Sales ₹2,299 Services ₹0 Products Finance ₹1,400 Cash …" at bounding box center [615, 286] width 1002 height 479
click at [685, 154] on icon at bounding box center [682, 154] width 5 height 8
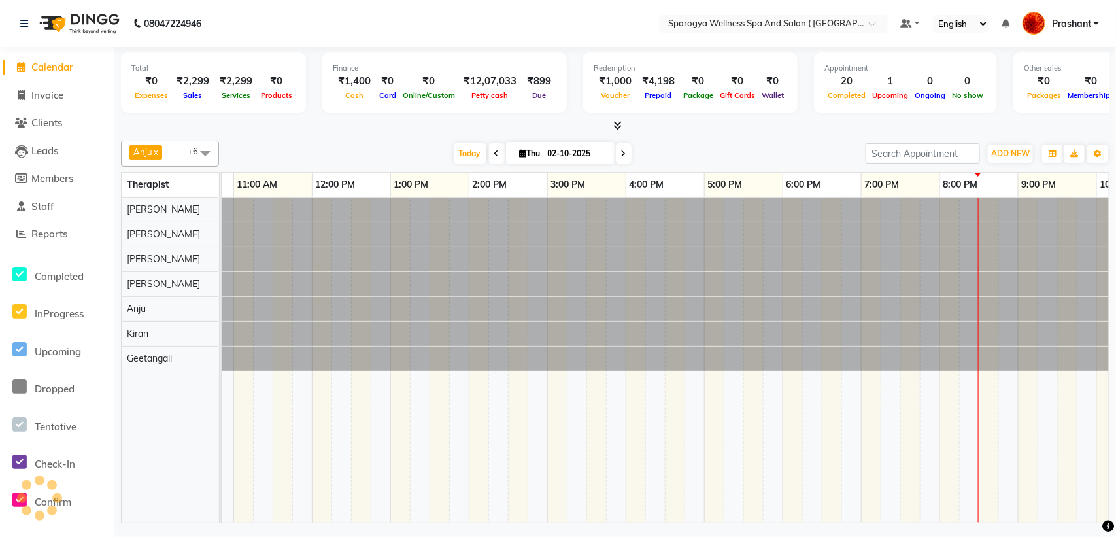
scroll to position [0, 0]
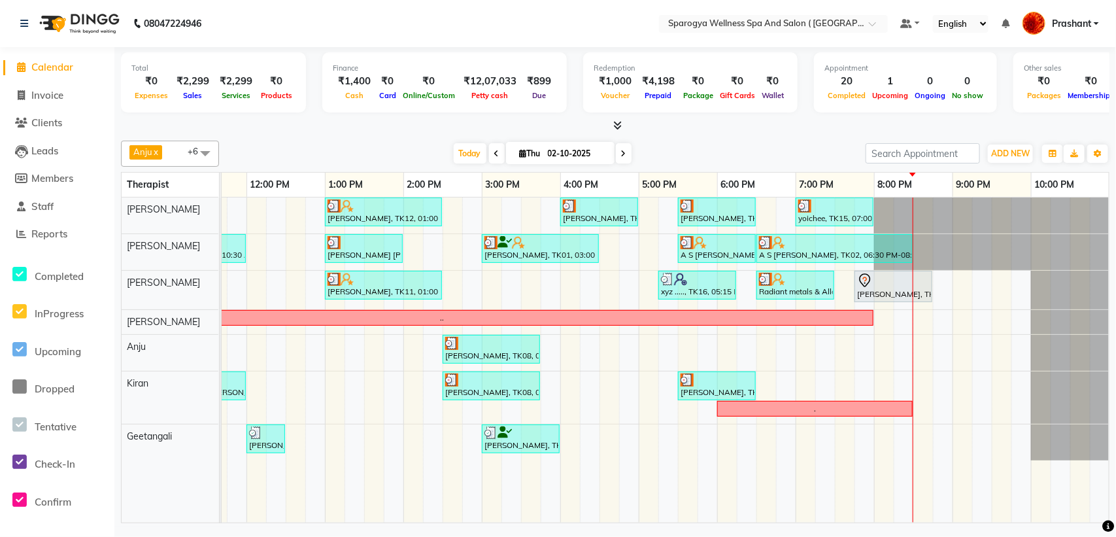
click at [494, 152] on icon at bounding box center [496, 154] width 5 height 8
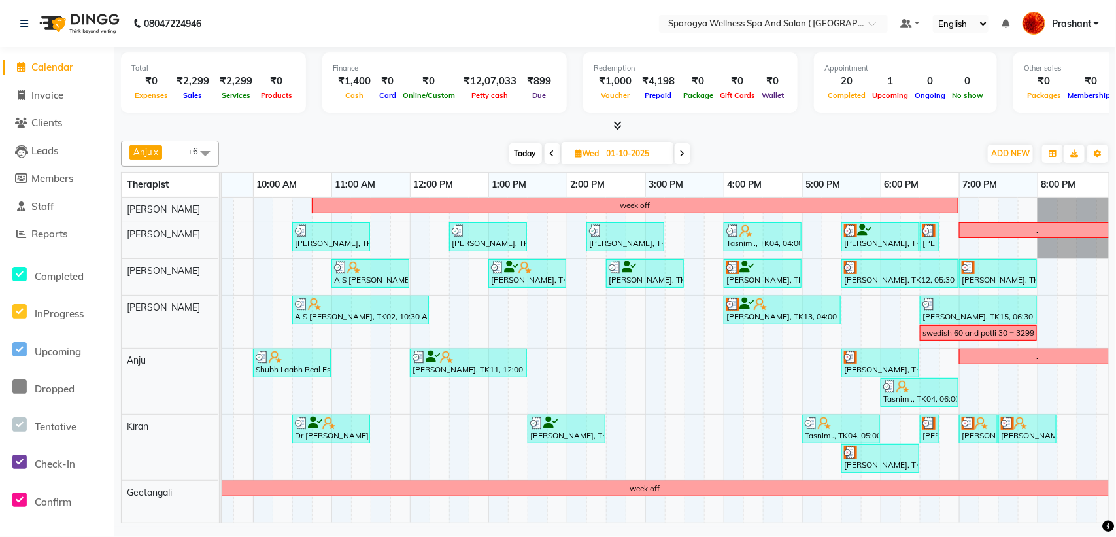
click at [551, 150] on icon at bounding box center [552, 154] width 5 height 8
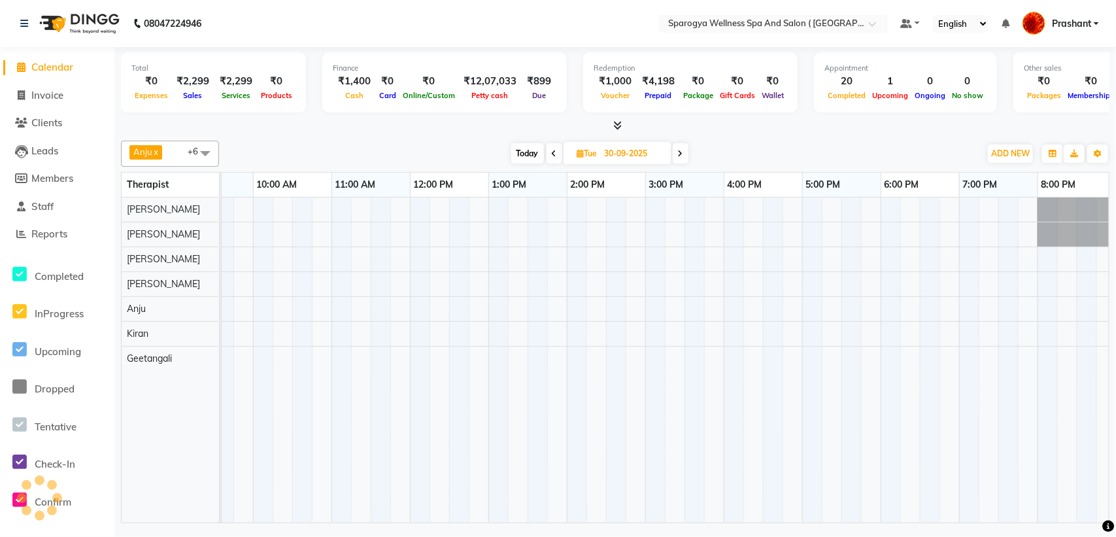
scroll to position [0, 289]
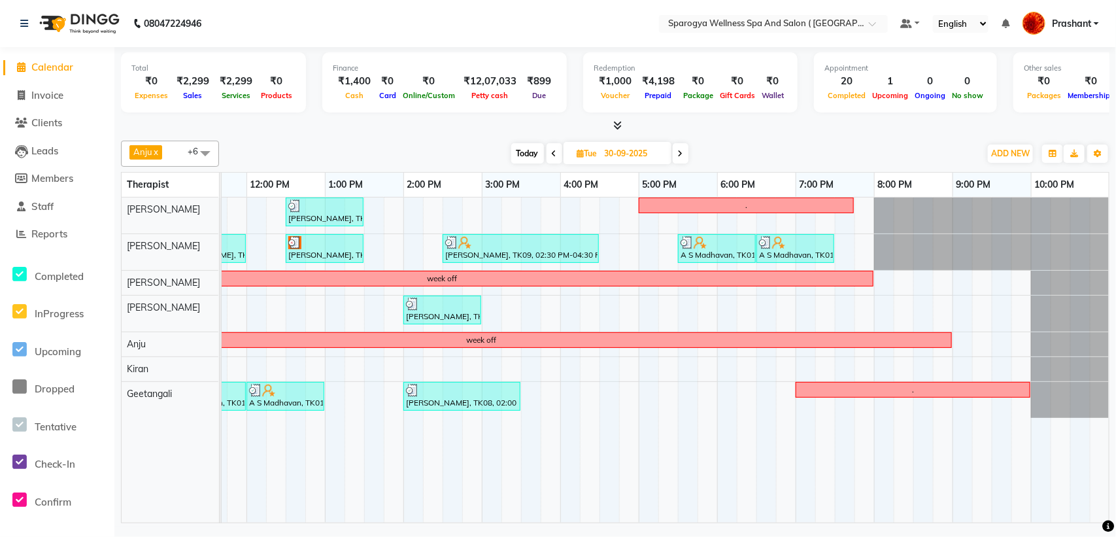
click at [556, 154] on icon at bounding box center [554, 154] width 5 height 8
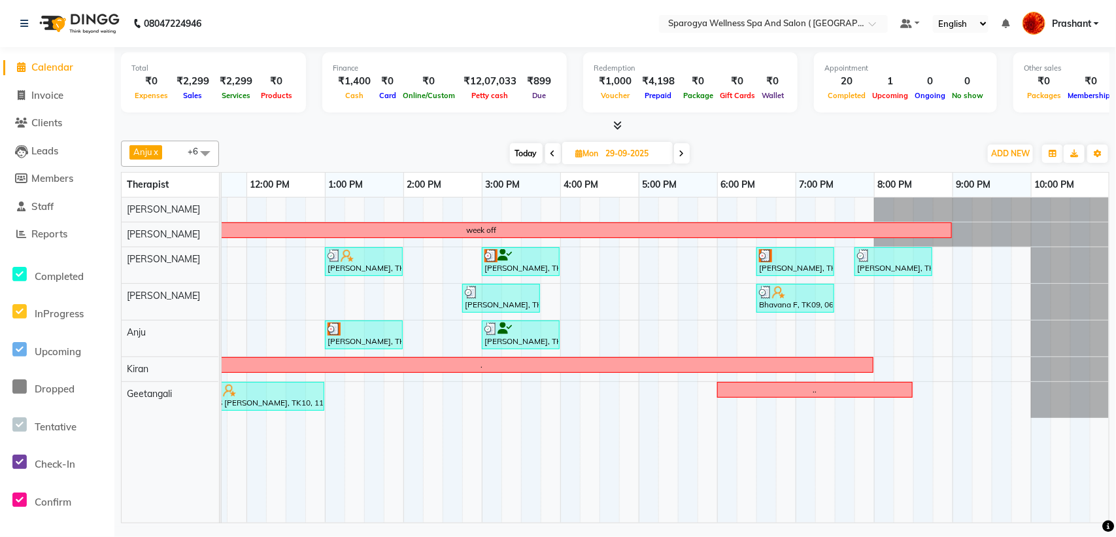
click at [522, 158] on span "Today" at bounding box center [526, 153] width 33 height 20
type input "02-10-2025"
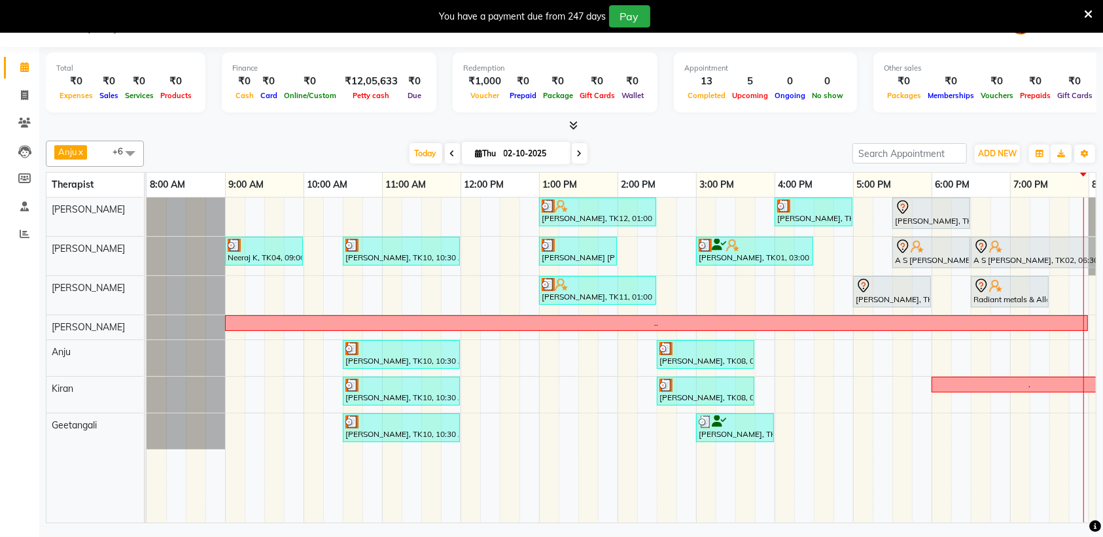
scroll to position [33, 0]
click at [416, 150] on span "Today" at bounding box center [425, 153] width 33 height 20
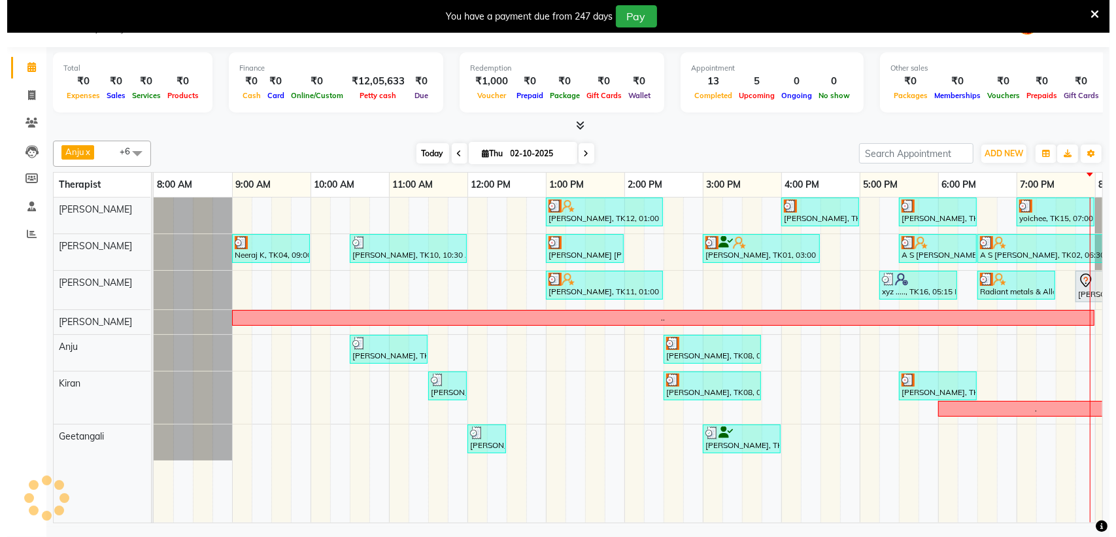
scroll to position [0, 228]
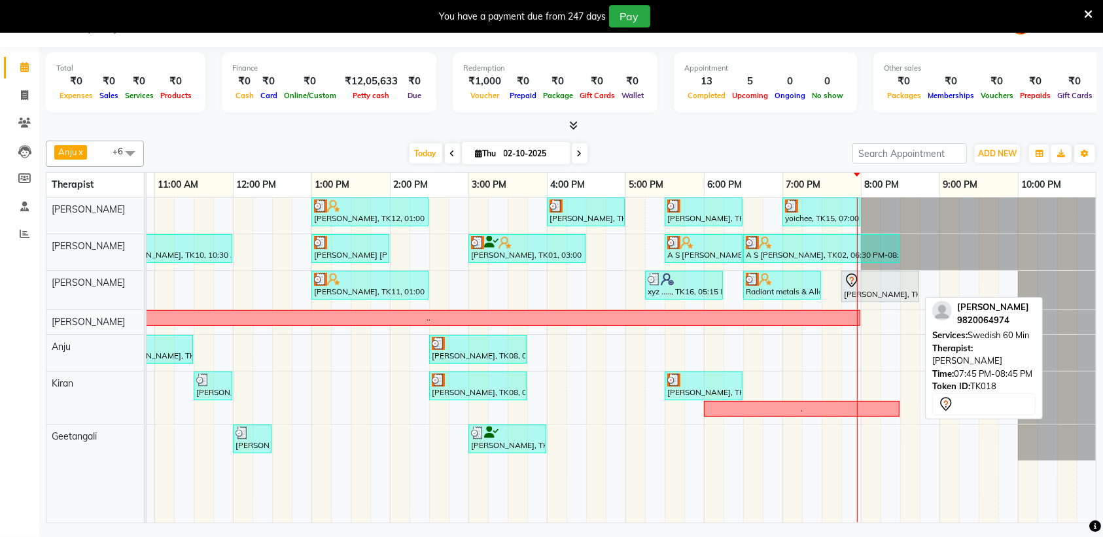
click at [865, 283] on div at bounding box center [880, 281] width 73 height 16
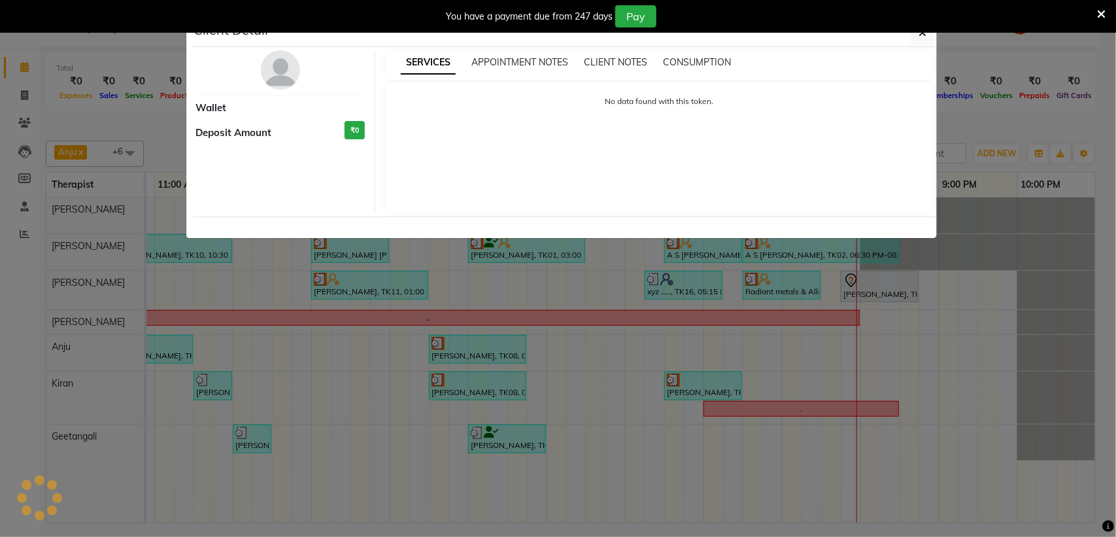
select select "7"
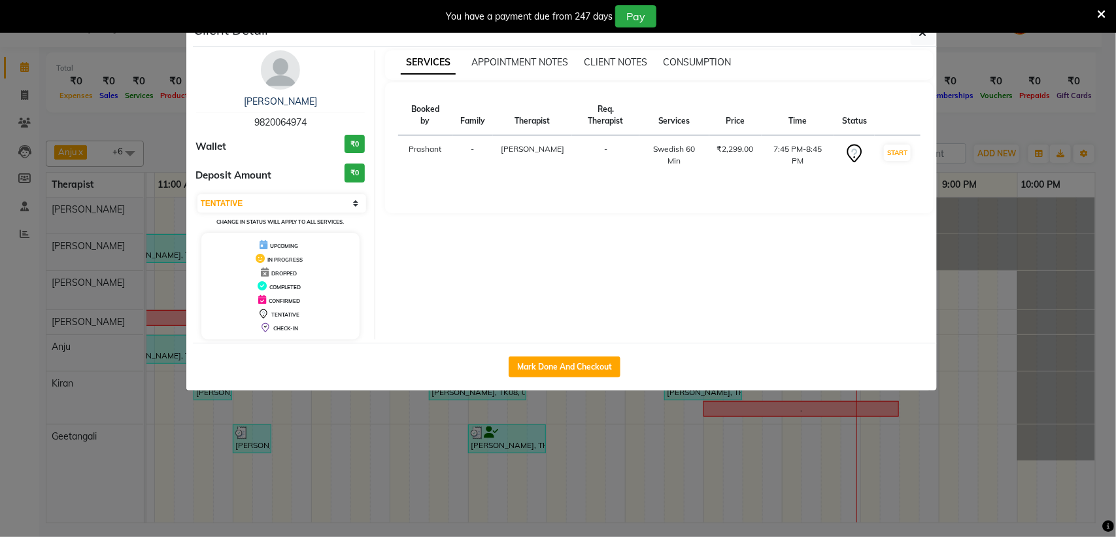
click at [1101, 17] on icon at bounding box center [1101, 15] width 9 height 12
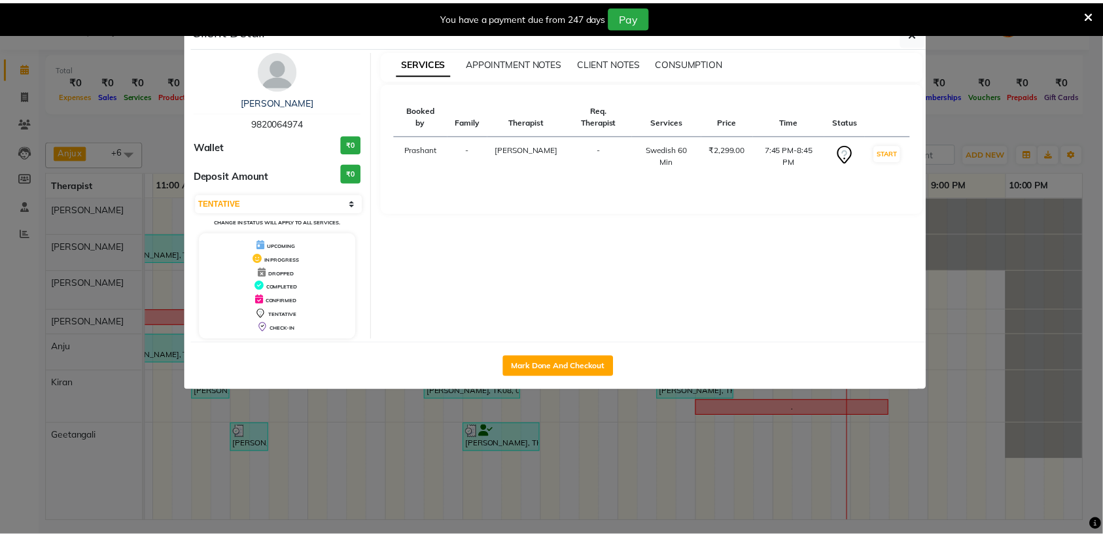
scroll to position [0, 0]
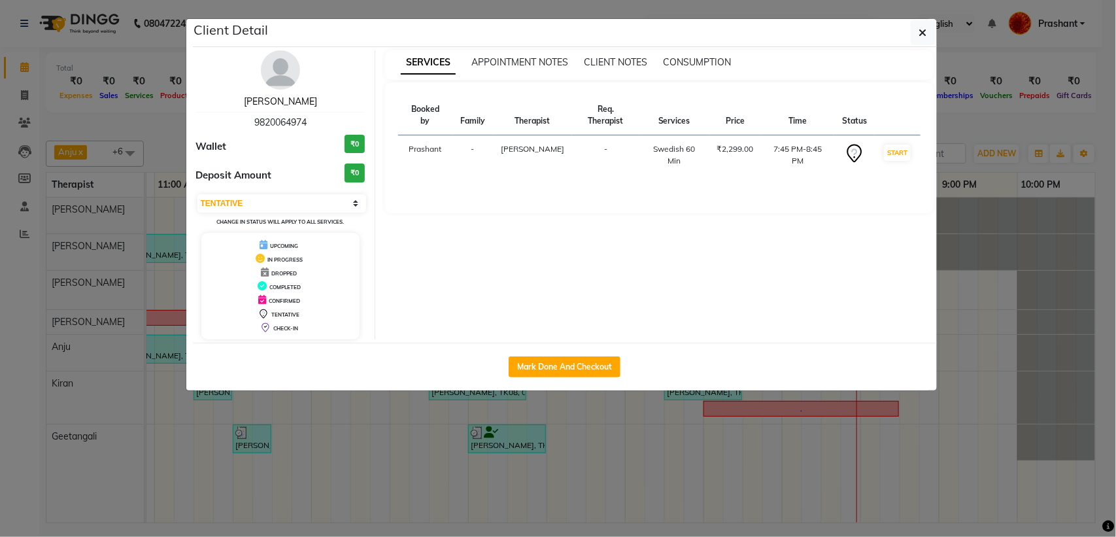
click at [304, 99] on link "[PERSON_NAME]" at bounding box center [280, 101] width 73 height 12
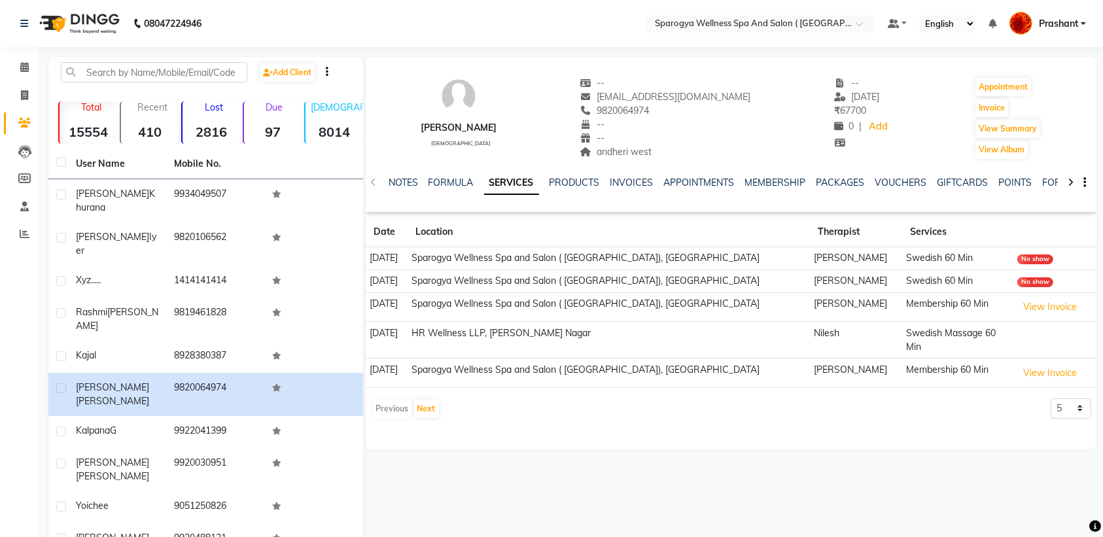
scroll to position [41, 0]
